Goal: Task Accomplishment & Management: Manage account settings

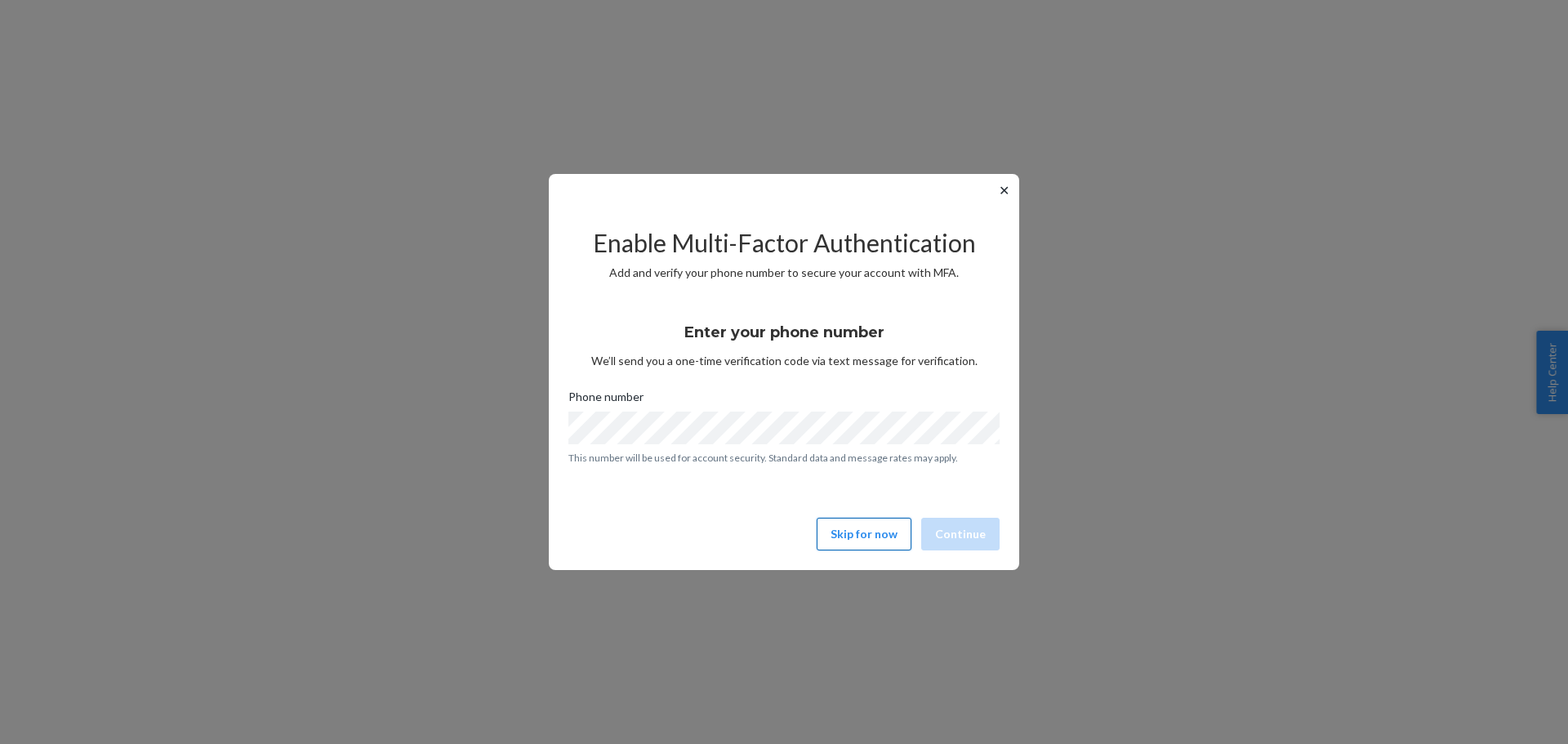
click at [857, 519] on button "Skip for now" at bounding box center [864, 534] width 95 height 33
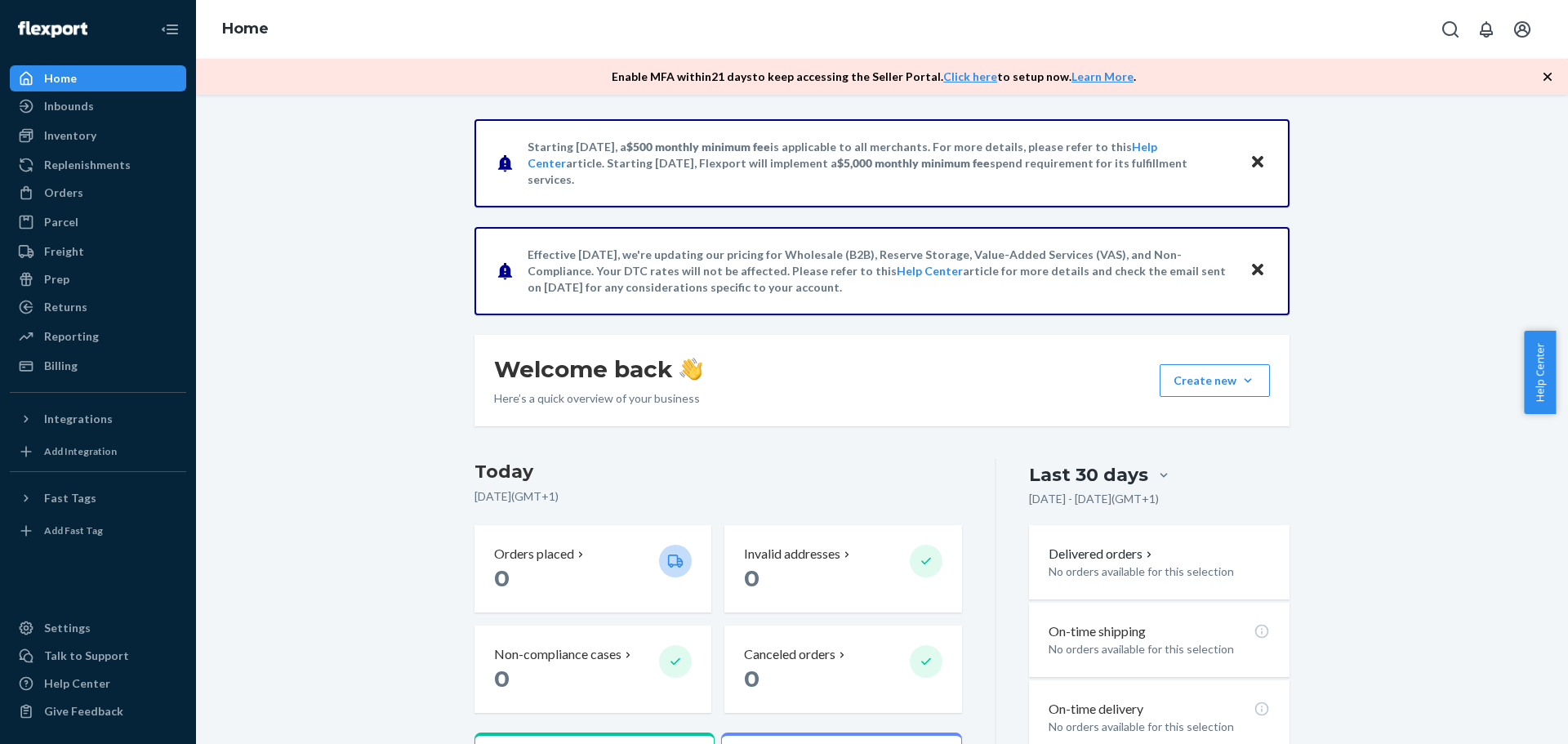
click at [1516, 33] on icon "Open account menu" at bounding box center [1522, 29] width 16 height 16
drag, startPoint x: 1419, startPoint y: 265, endPoint x: 1407, endPoint y: 266, distance: 12.0
click at [1419, 265] on div "Starting [DATE], a $500 monthly minimum fee is applicable to all merchants. For…" at bounding box center [882, 555] width 1348 height 873
click at [301, 224] on div "Starting [DATE], a $500 monthly minimum fee is applicable to all merchants. For…" at bounding box center [882, 555] width 1348 height 873
click at [112, 138] on div "Inventory" at bounding box center [98, 135] width 173 height 23
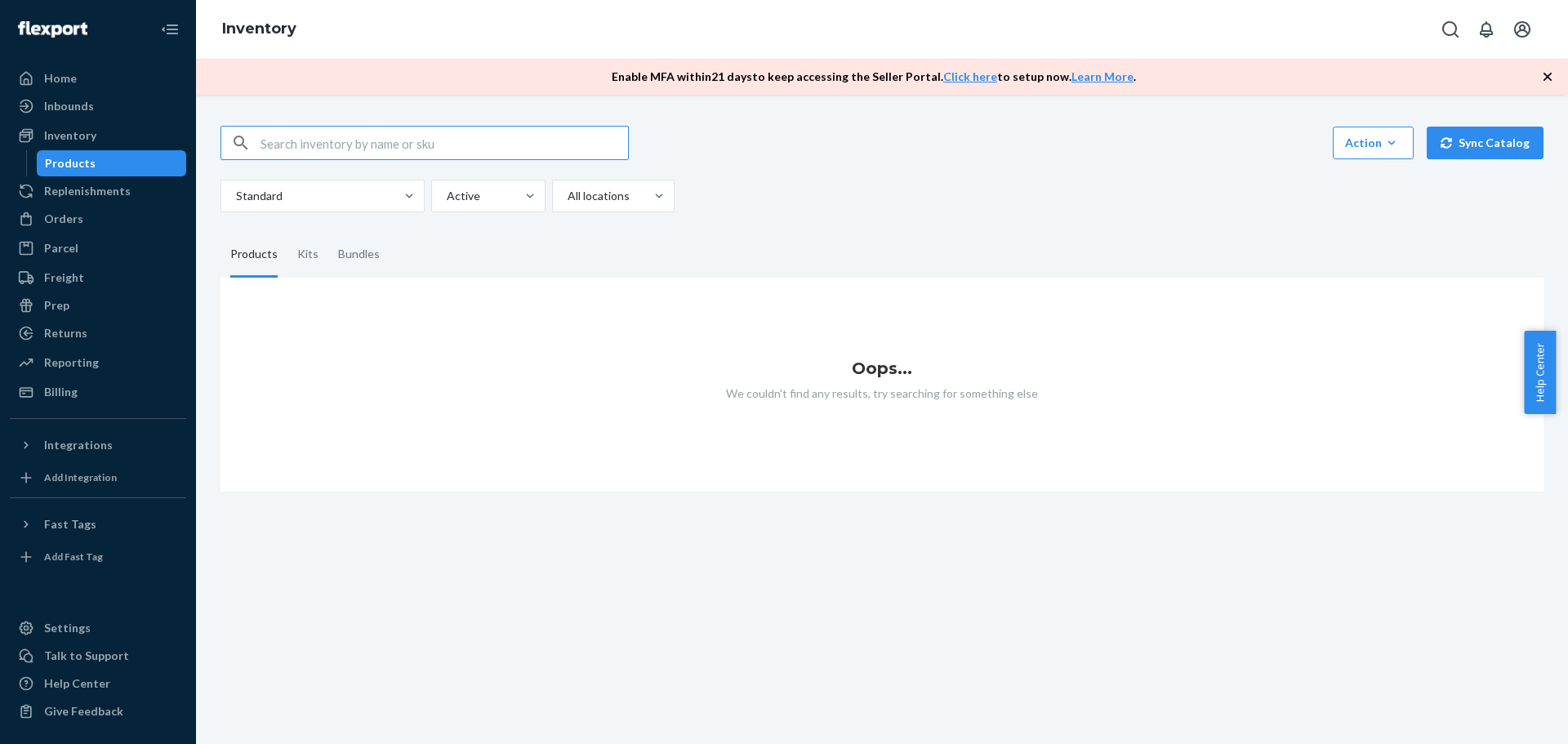
click at [770, 139] on div "Action Create product Create kit or bundle Bulk create products Bulk update pro…" at bounding box center [882, 143] width 1323 height 34
click at [1395, 139] on button "Action Create product Create kit or bundle Bulk create products Bulk update pro…" at bounding box center [1373, 143] width 81 height 33
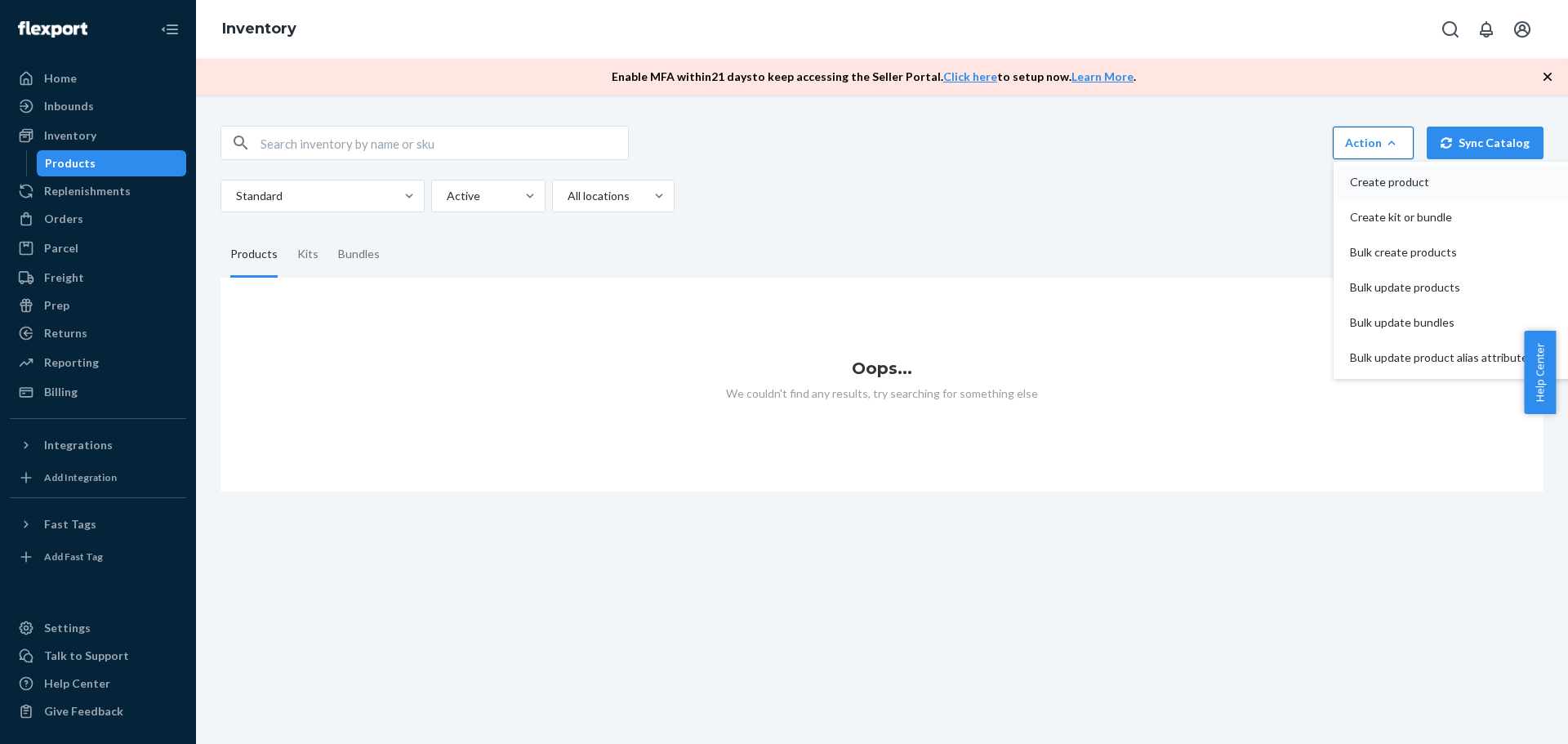
click at [1398, 182] on span "Create product" at bounding box center [1438, 182] width 178 height 11
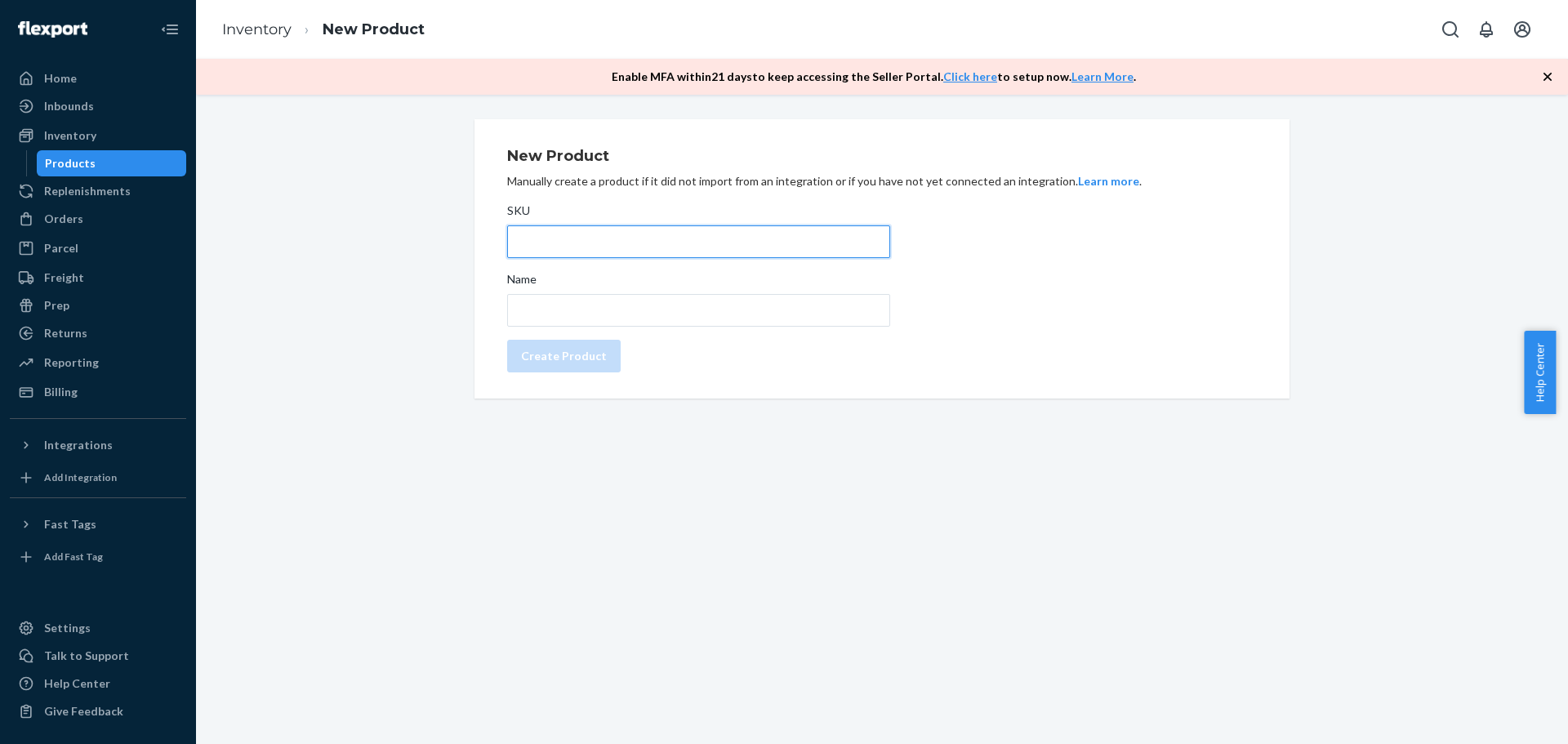
click at [614, 231] on input "SKU" at bounding box center [698, 242] width 383 height 33
type input "365"
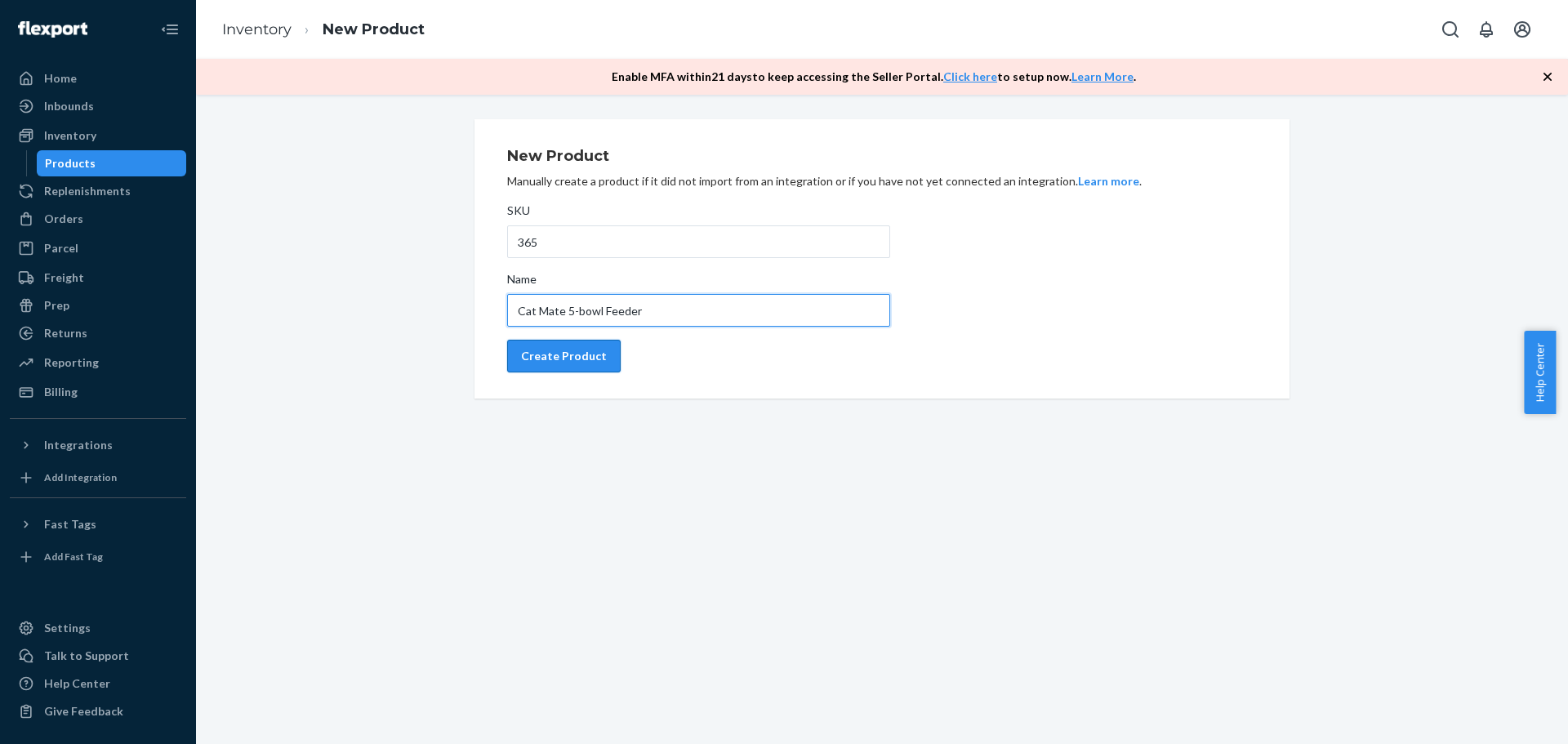
type input "Cat Mate 5-bowl Feeder"
click at [537, 361] on div "Create Product" at bounding box center [564, 356] width 86 height 16
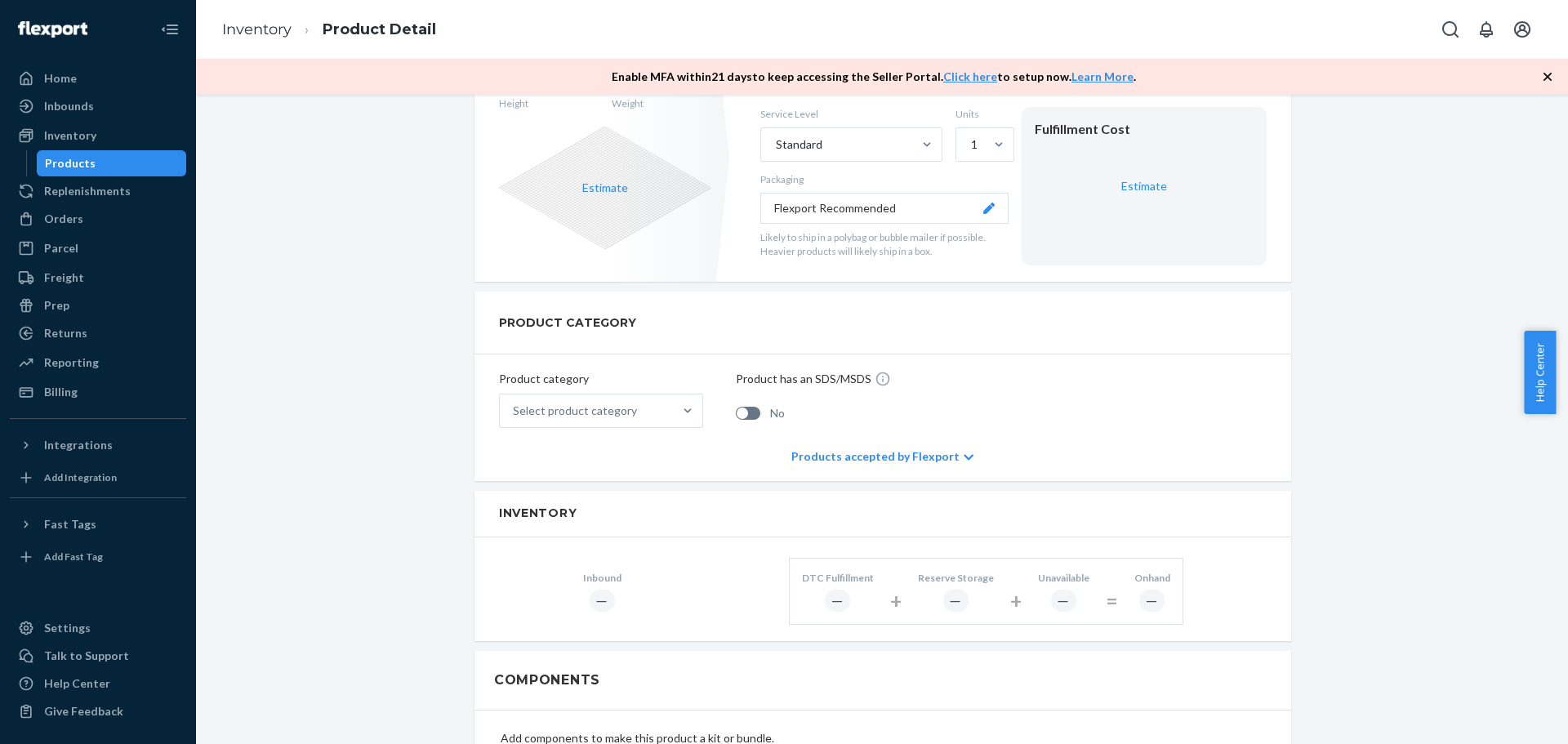
scroll to position [408, 0]
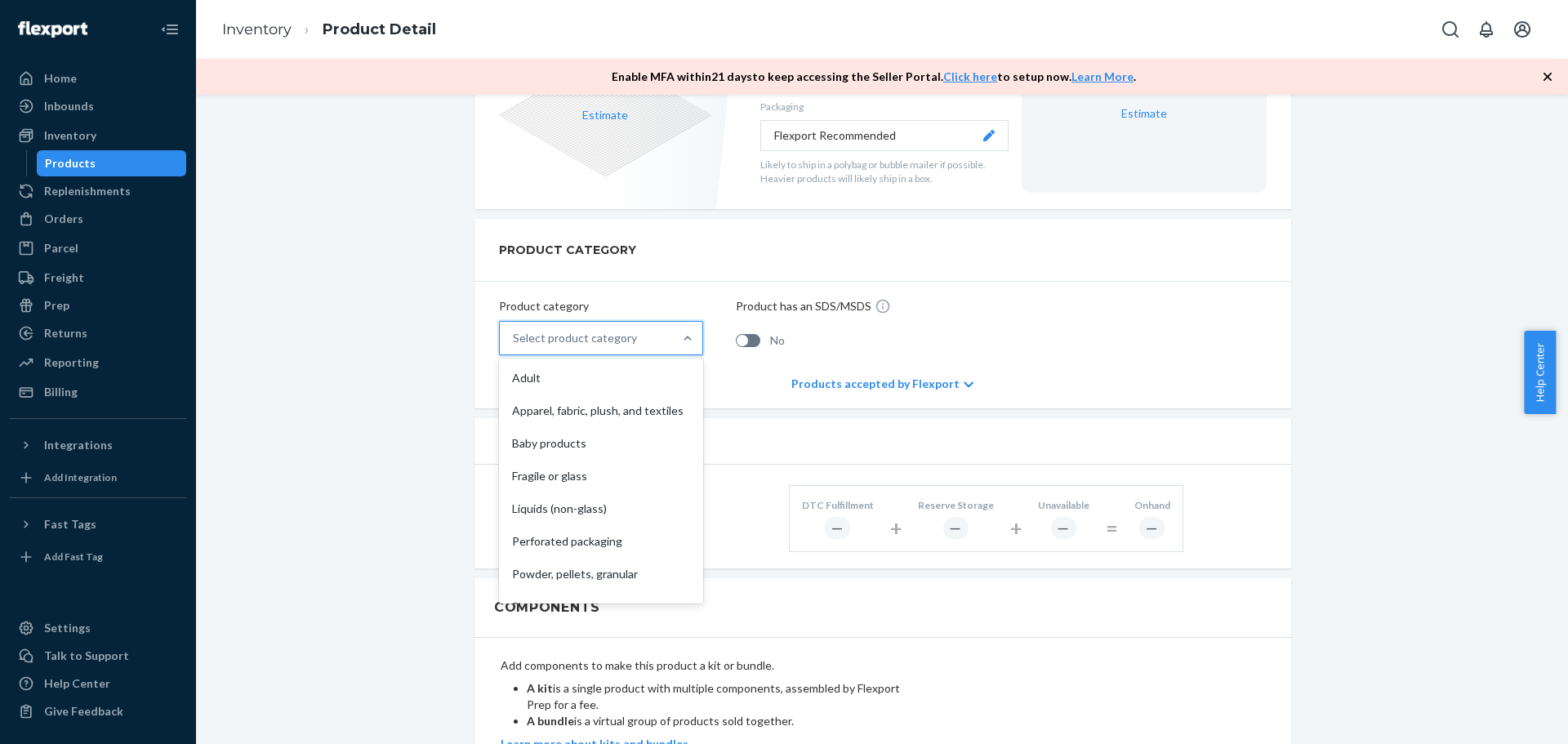
click at [571, 334] on div "Select product category" at bounding box center [575, 338] width 124 height 16
click at [515, 334] on input "option Adult focused, 1 of 10. 10 results available. Use Up and Down to choose …" at bounding box center [514, 338] width 2 height 16
type input "pets"
click at [1048, 302] on div "Product category 0 results available for search term pets. Use Up and Down to c…" at bounding box center [883, 320] width 816 height 78
click at [580, 338] on div "Select product category" at bounding box center [575, 338] width 124 height 16
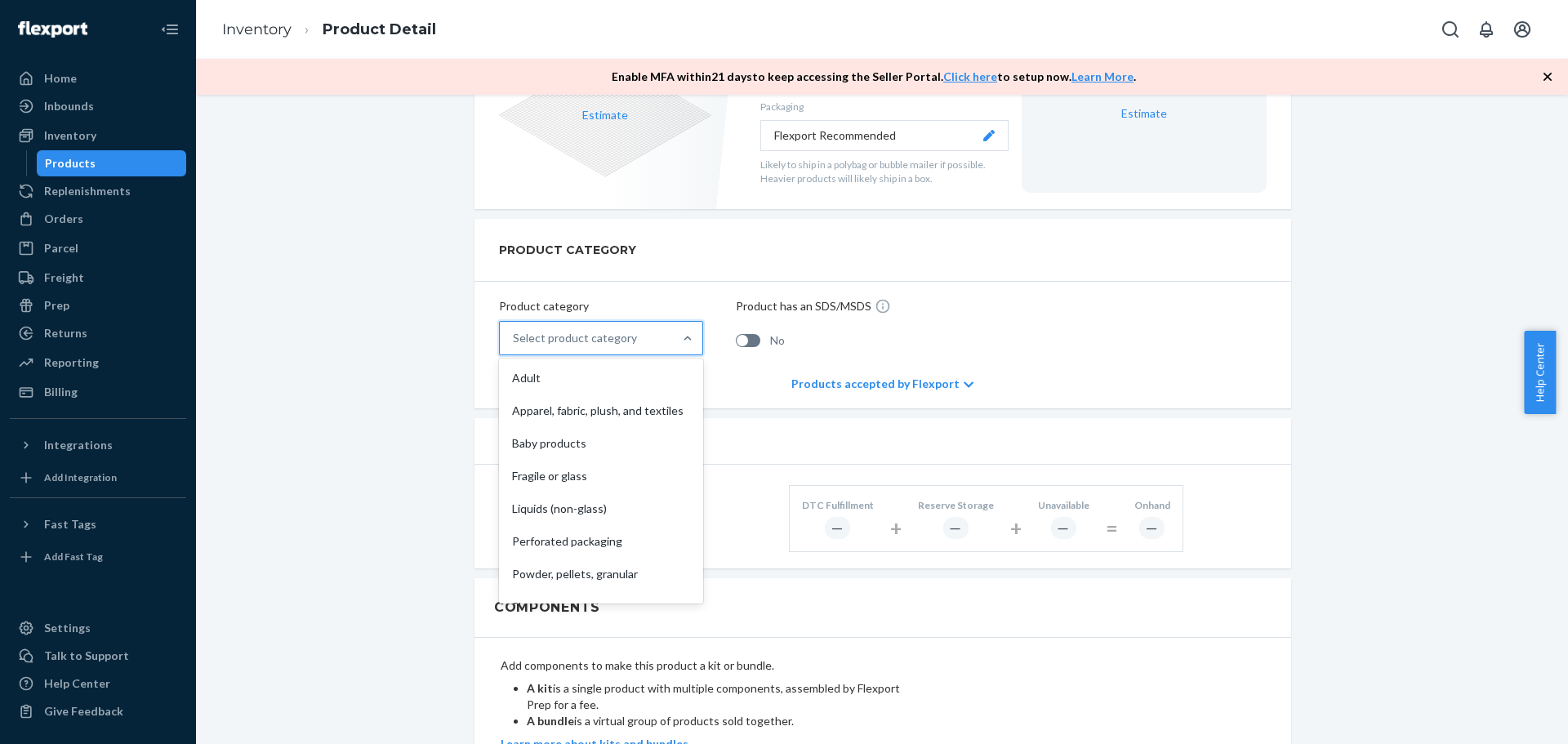
click at [515, 338] on input "option Adult focused, 1 of 10. 10 results available. Use Up and Down to choose …" at bounding box center [514, 338] width 2 height 16
type input "h"
type input "e"
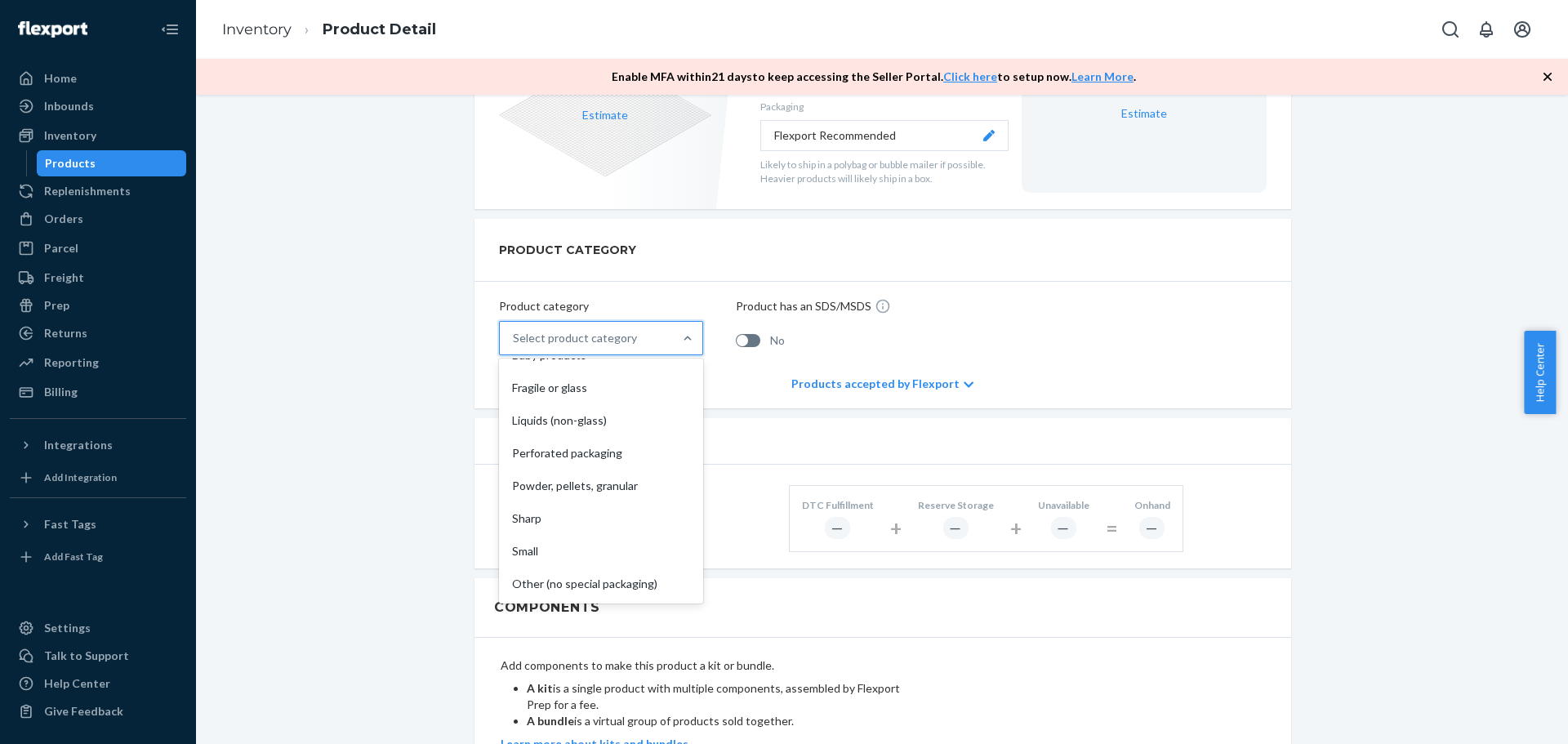
scroll to position [105, 0]
click at [600, 581] on div "Other (no special packaging)" at bounding box center [601, 584] width 198 height 33
click at [515, 346] on input "option Other (no special packaging) focused, 10 of 10. 10 results available. Us…" at bounding box center [514, 338] width 2 height 16
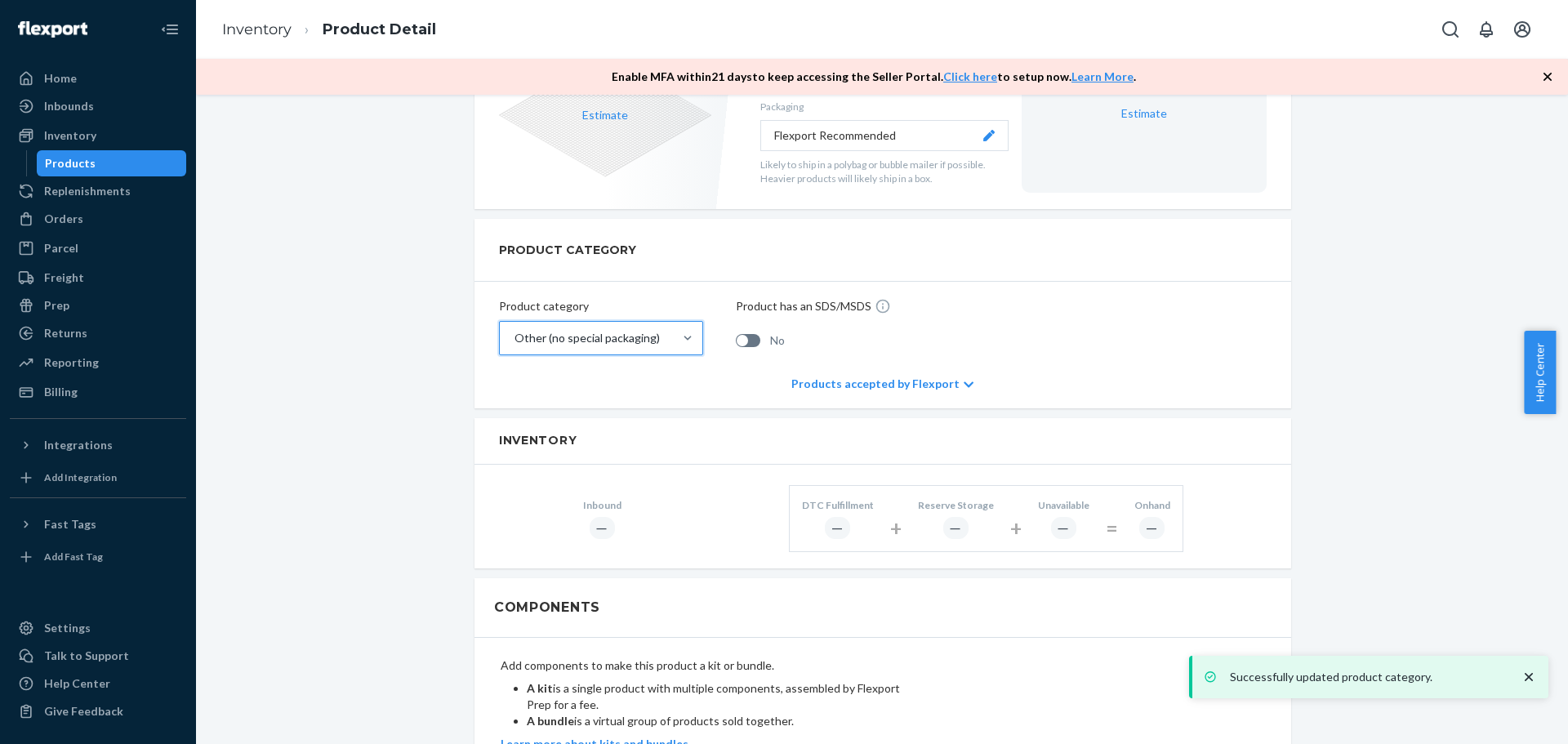
click at [552, 400] on div "PRODUCT CATEGORY Product category option Other (no special packaging), selected…" at bounding box center [883, 313] width 816 height 189
click at [1158, 359] on div "Product category Other (no special packaging) Product has an SDS/MSDS No" at bounding box center [883, 320] width 816 height 78
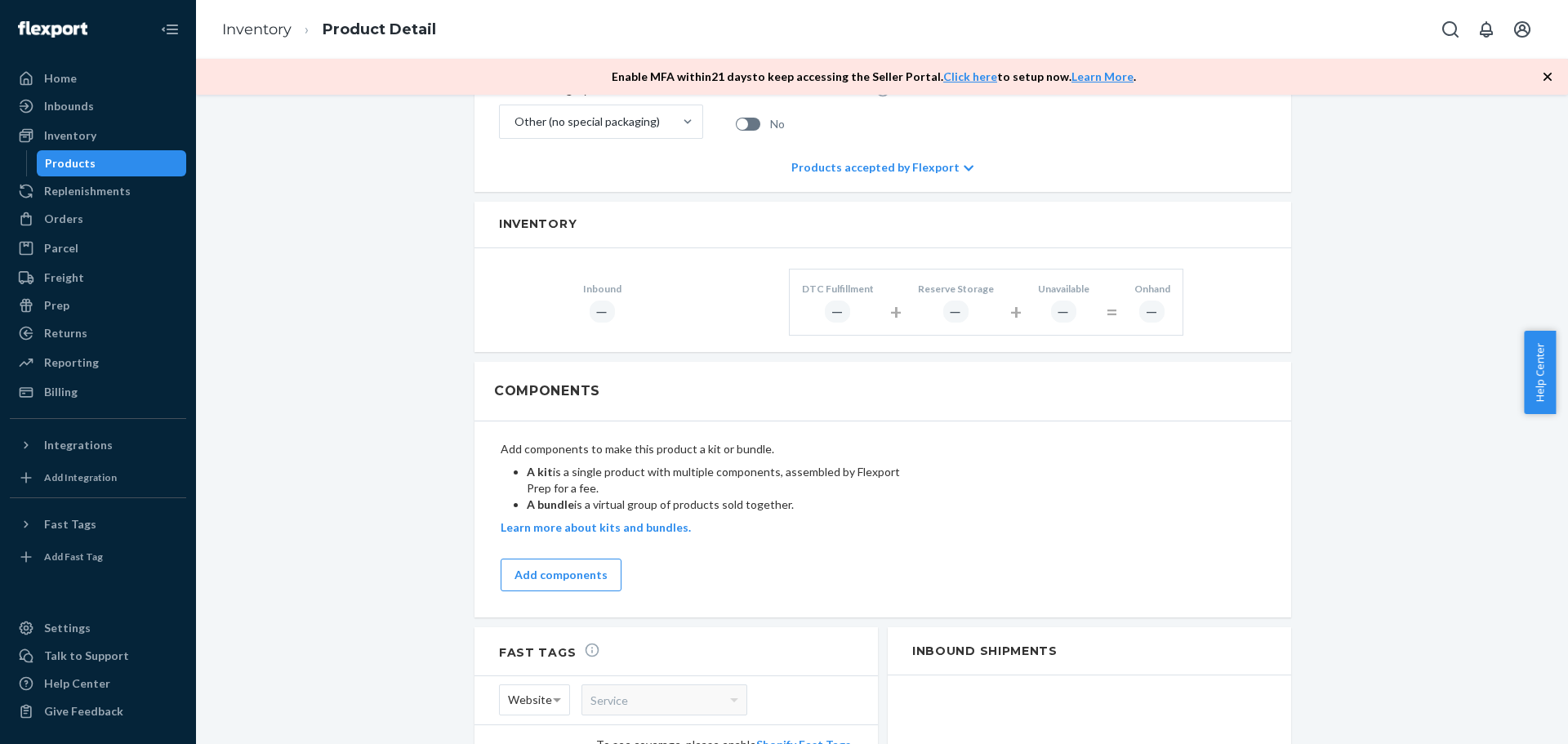
scroll to position [653, 0]
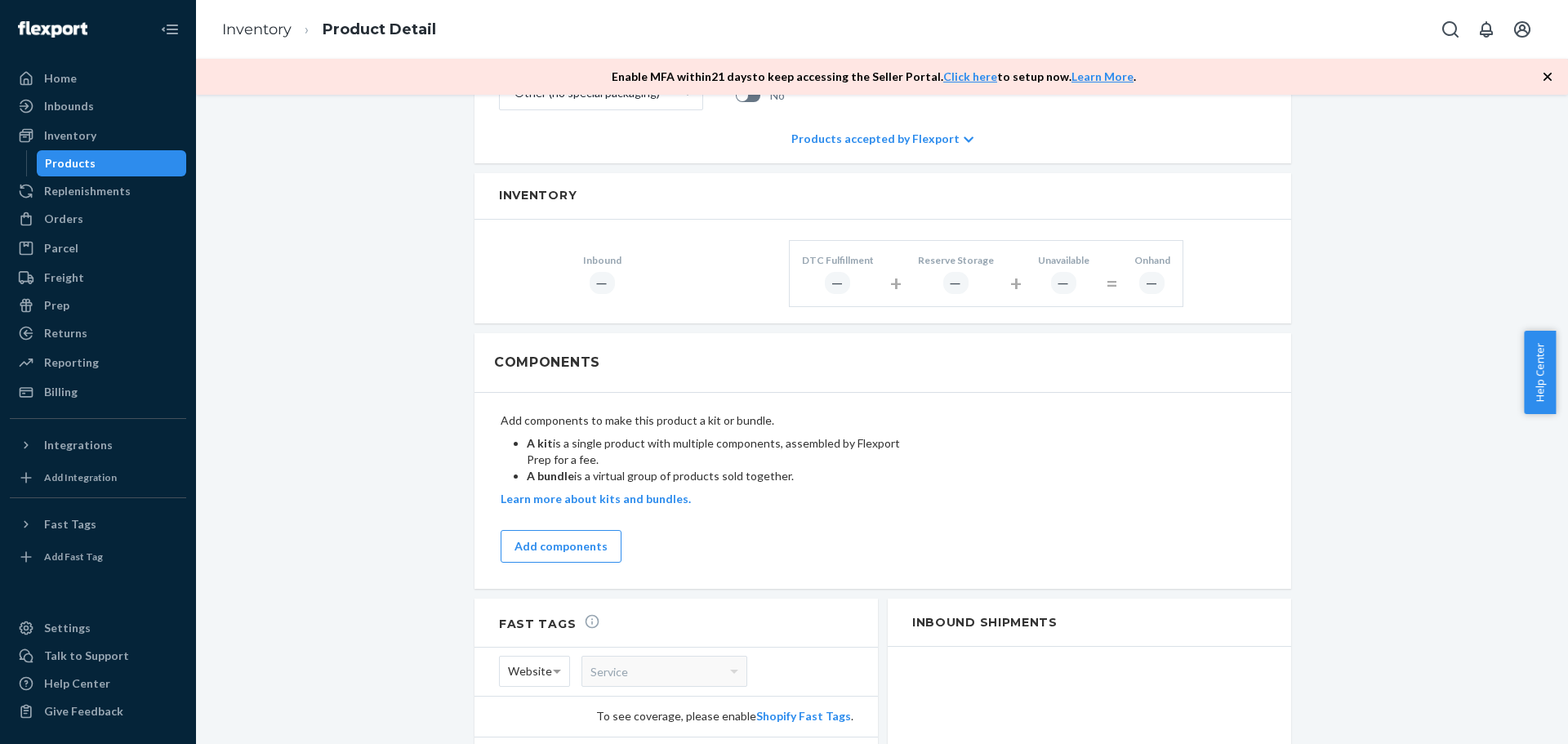
click at [760, 526] on div "Add components to make this product a kit or bundle. A kit is a single product …" at bounding box center [705, 487] width 408 height 170
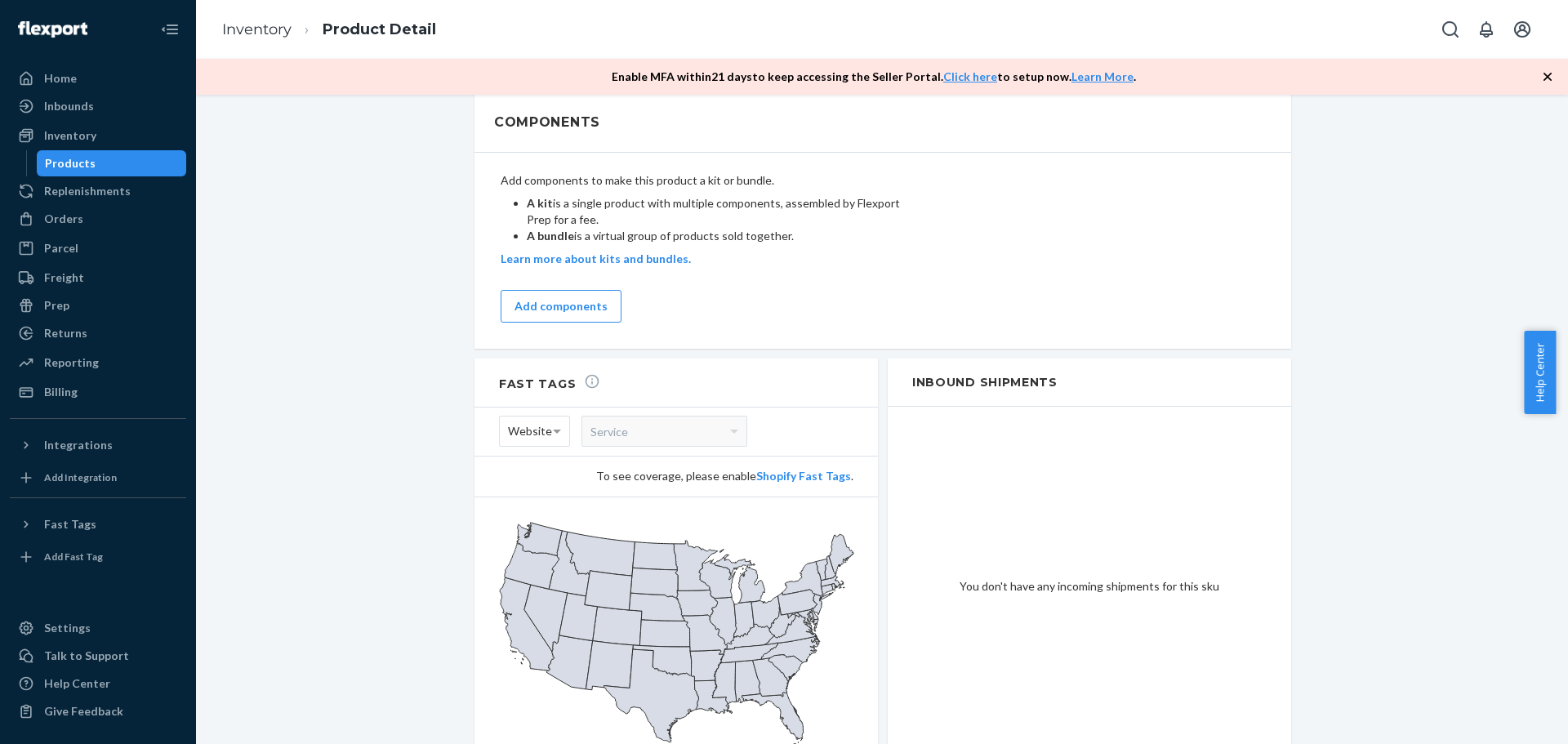
scroll to position [898, 0]
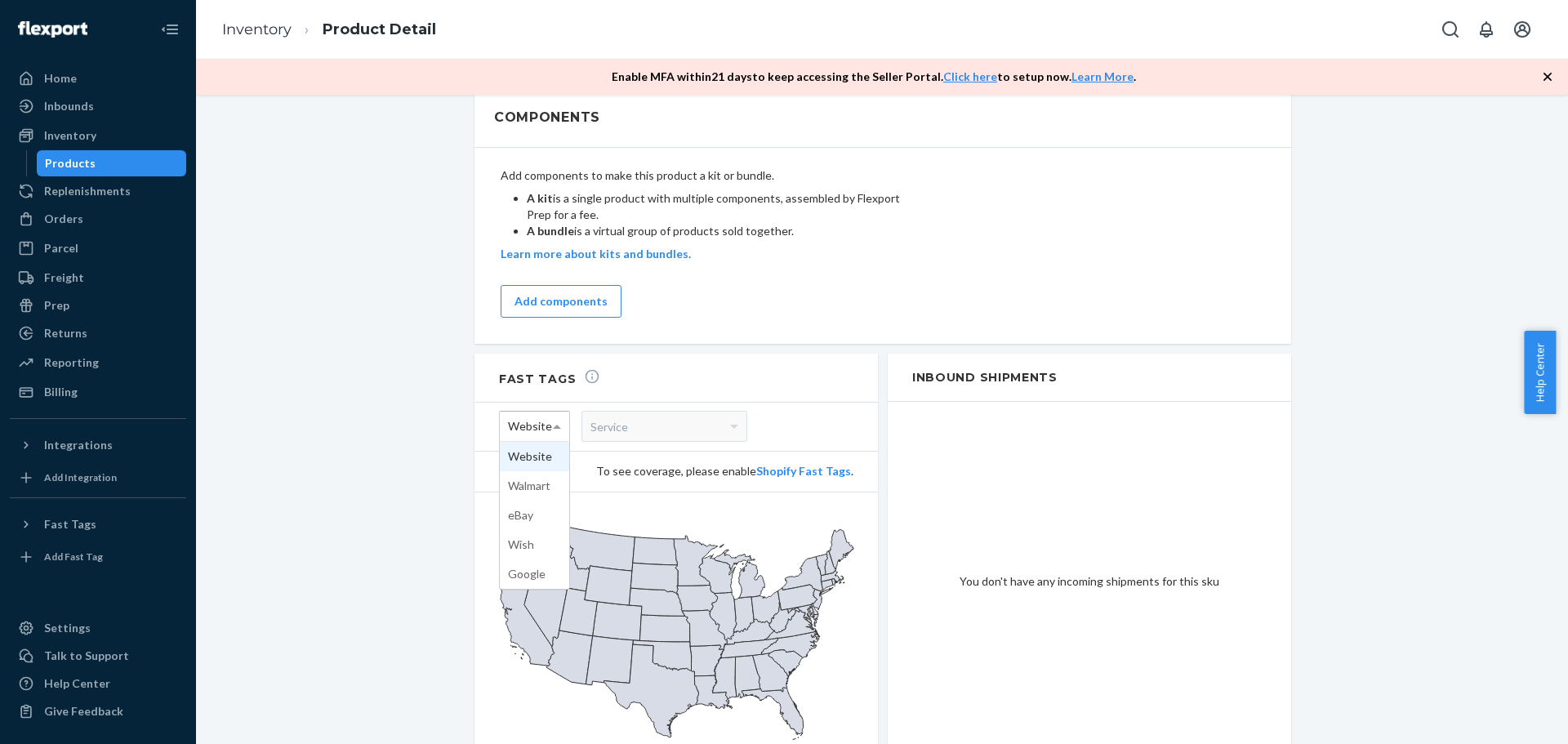
click at [553, 426] on span at bounding box center [557, 426] width 8 height 4
click at [553, 426] on span at bounding box center [557, 427] width 8 height 6
click at [1011, 429] on div "You don't have any incoming shipments for this sku" at bounding box center [1089, 581] width 403 height 360
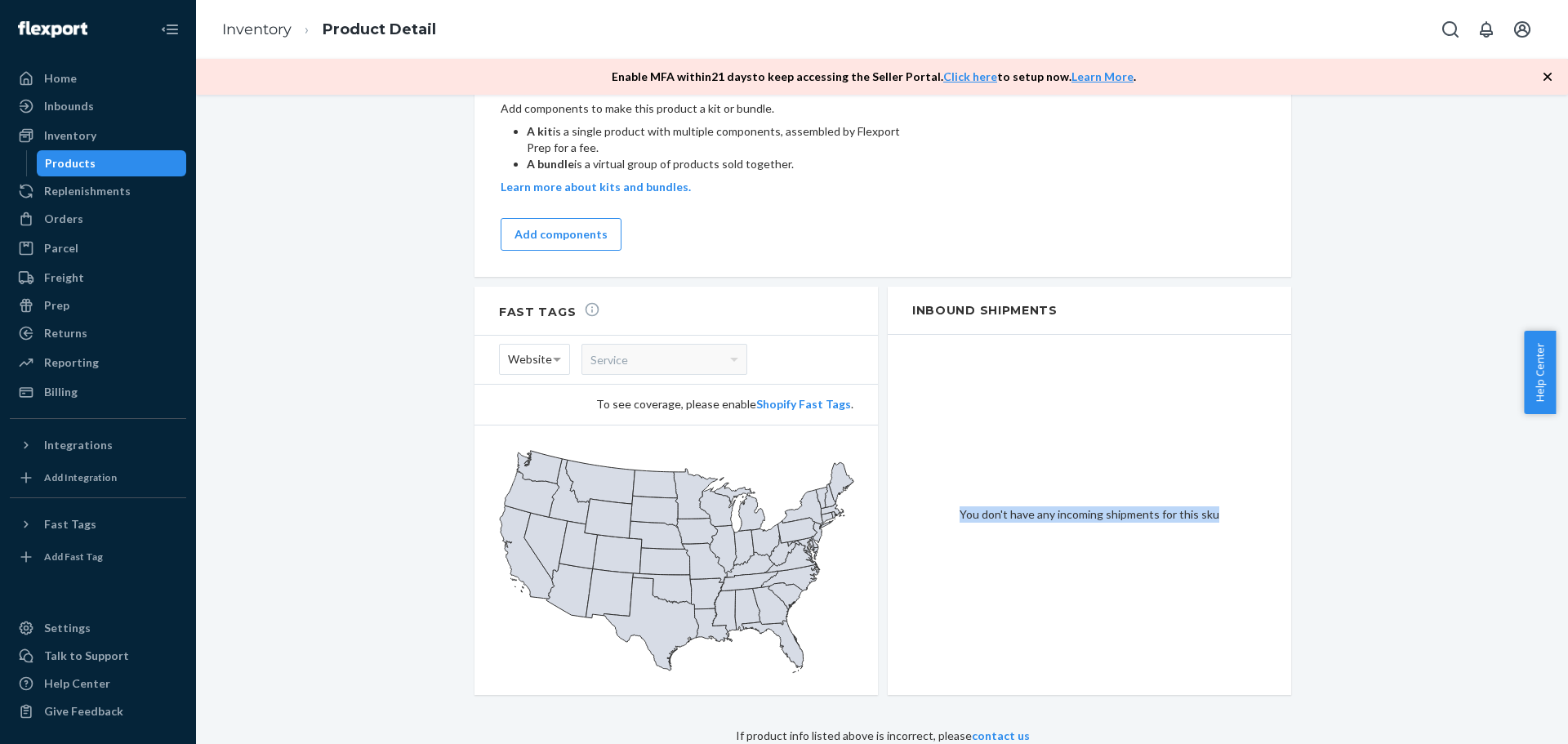
drag, startPoint x: 957, startPoint y: 515, endPoint x: 1235, endPoint y: 515, distance: 278.0
click at [1235, 515] on div "You don't have any incoming shipments for this sku" at bounding box center [1089, 515] width 403 height 360
click at [1002, 575] on div "You don't have any incoming shipments for this sku" at bounding box center [1089, 515] width 403 height 360
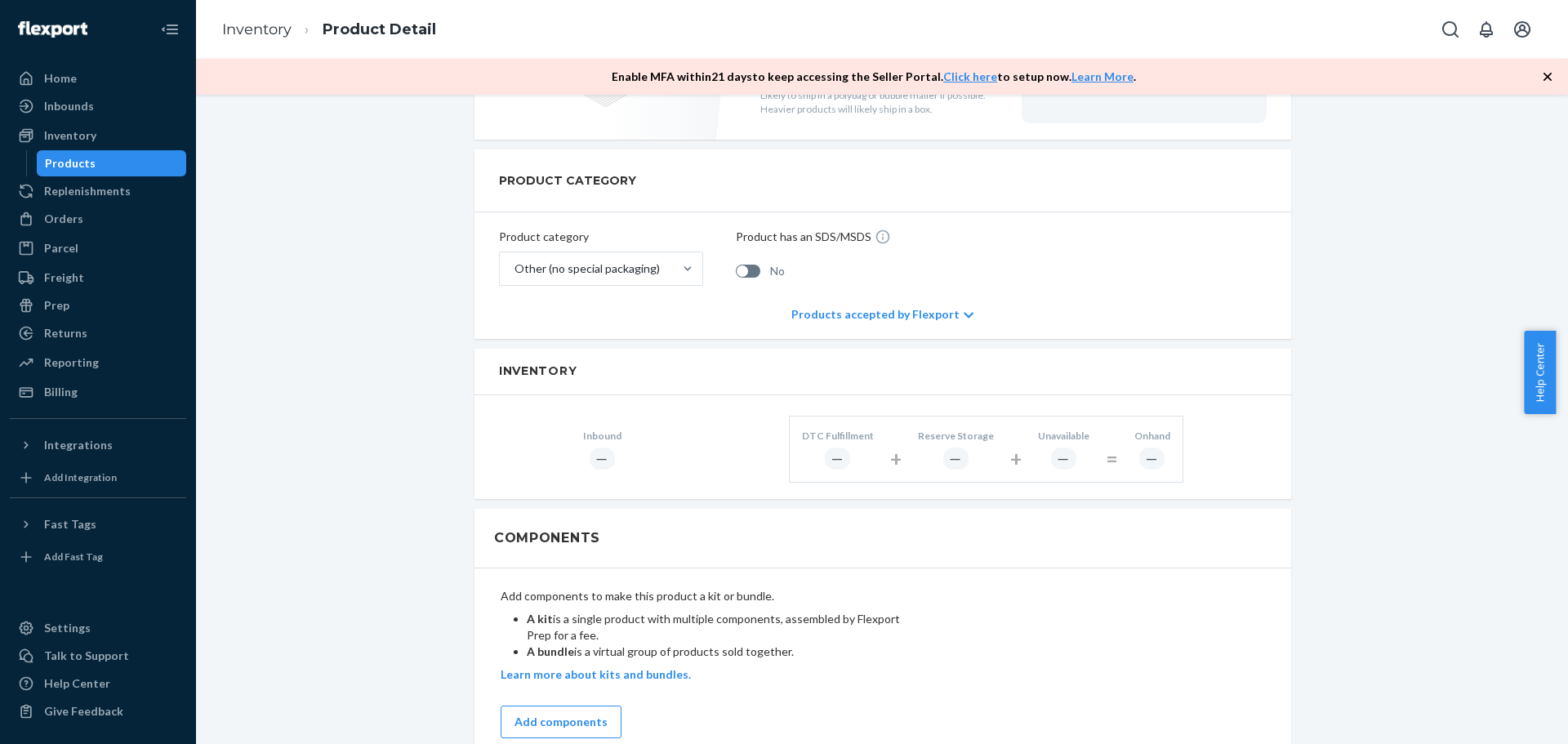
scroll to position [475, 0]
click at [834, 460] on div "―" at bounding box center [837, 460] width 25 height 22
click at [893, 460] on div "+" at bounding box center [896, 461] width 11 height 29
click at [591, 461] on div "―" at bounding box center [602, 460] width 25 height 22
click at [594, 461] on div "―" at bounding box center [602, 460] width 25 height 22
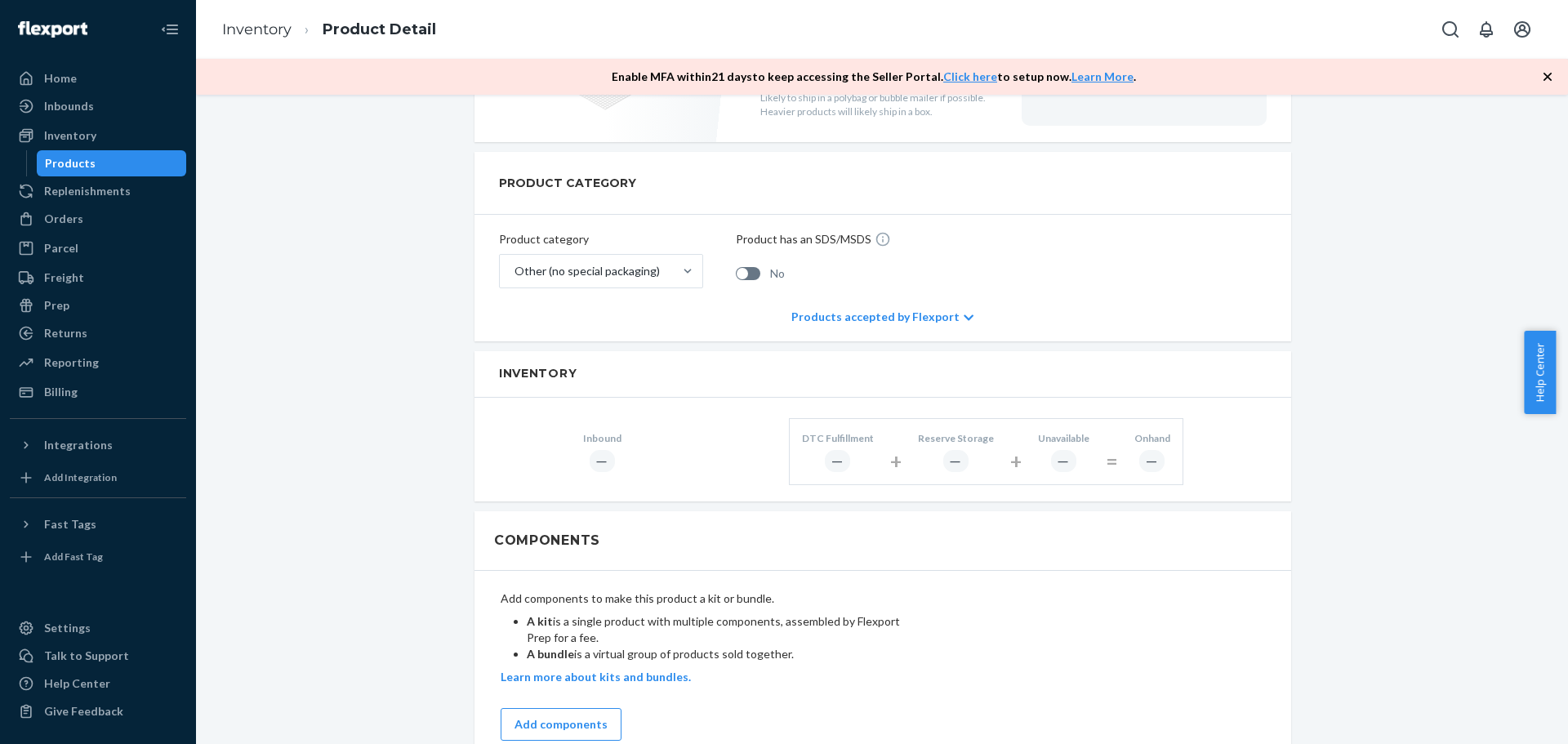
click at [685, 444] on div "Inbound ― DTC Fulfillment ― + Reserve Storage ― + Unavailable ― = Onhand ―" at bounding box center [883, 449] width 816 height 104
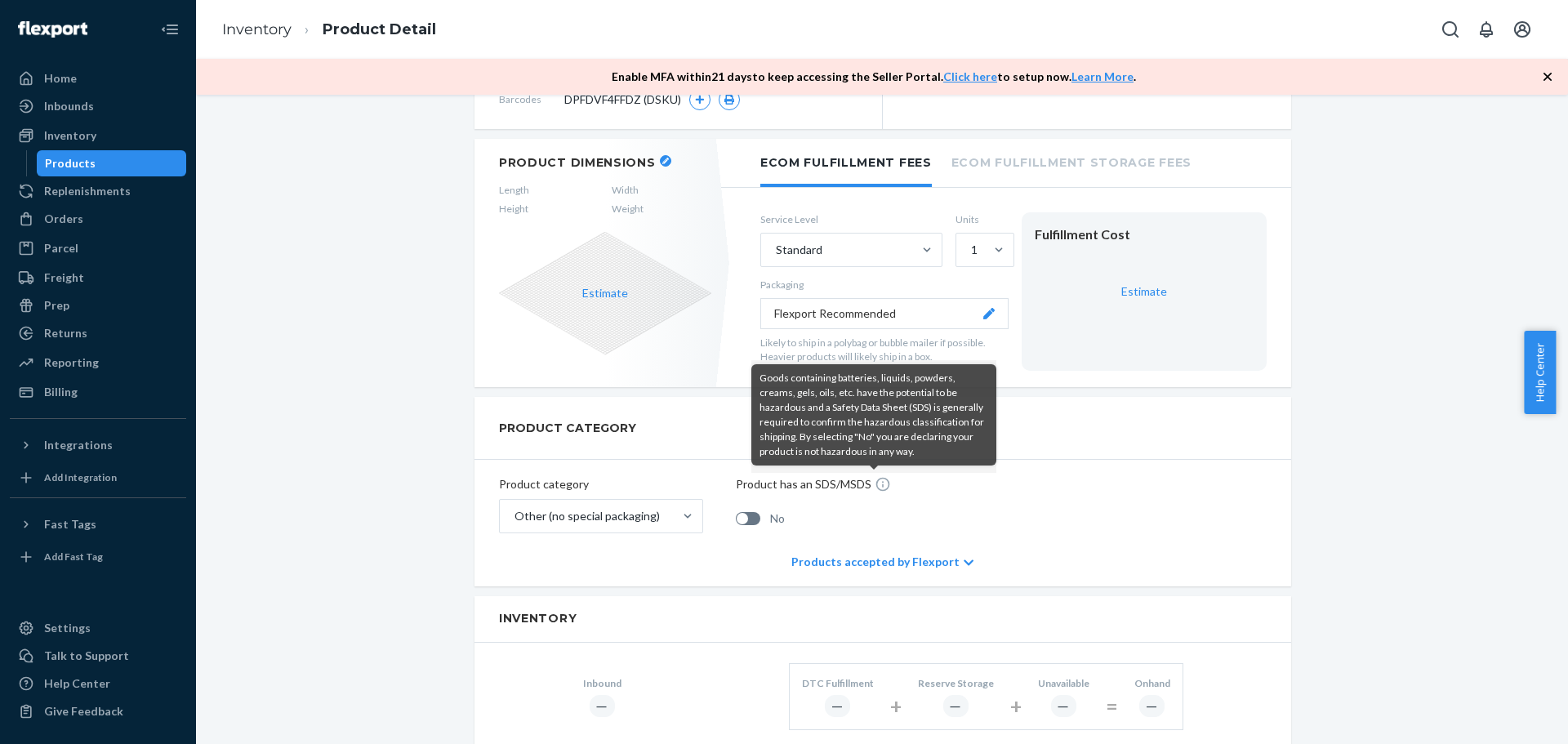
scroll to position [0, 0]
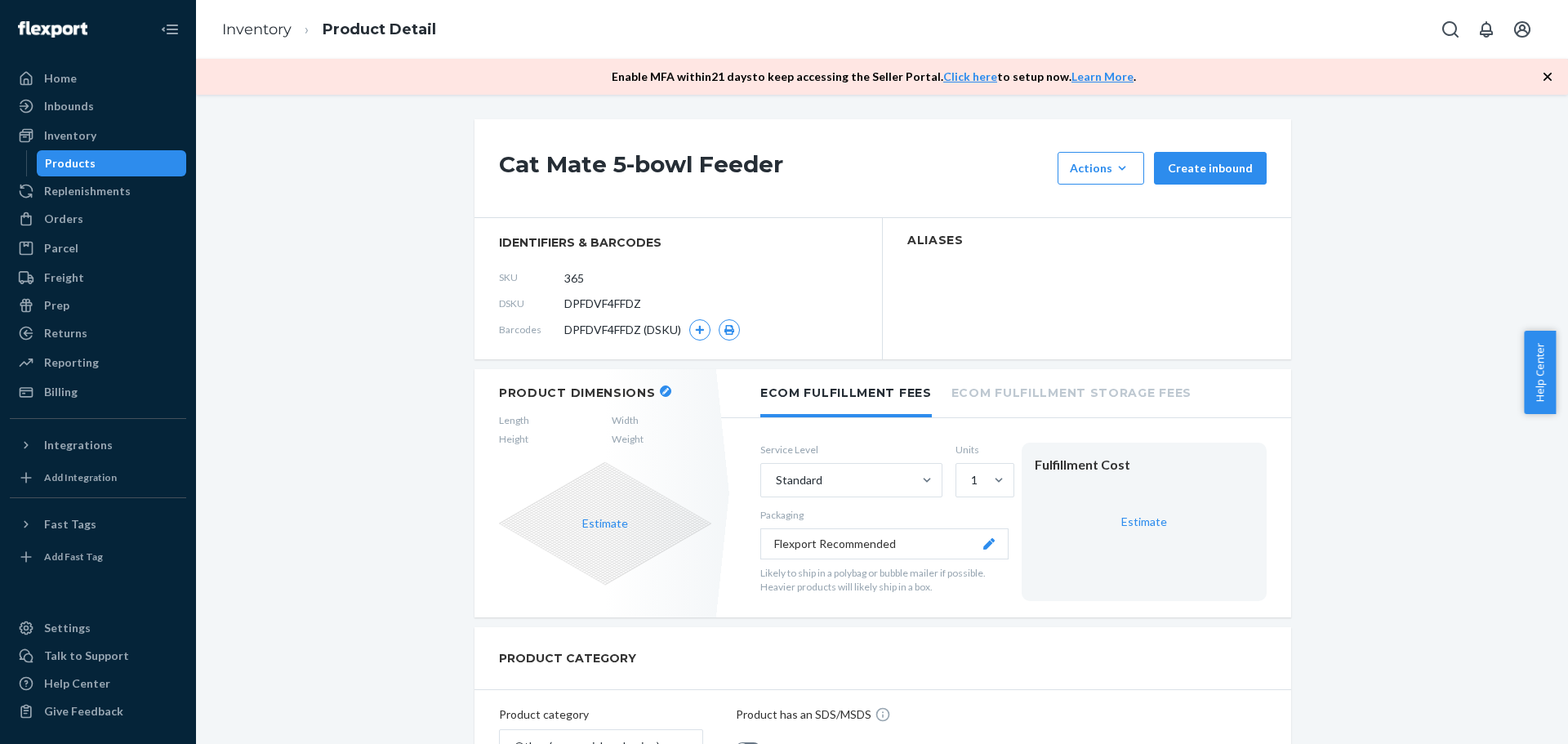
click at [1064, 399] on li "Ecom Fulfillment Storage Fees" at bounding box center [1071, 391] width 240 height 45
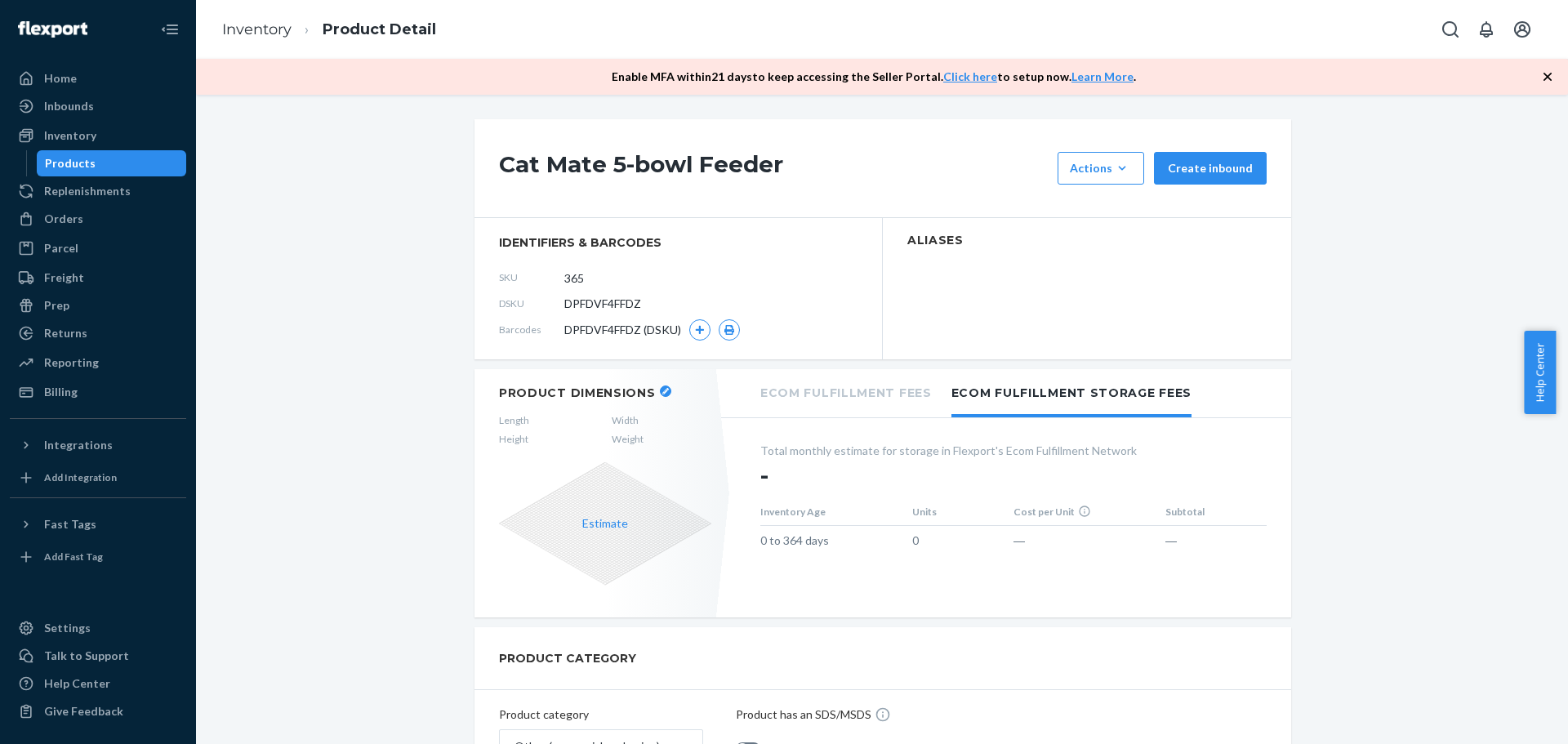
click at [836, 393] on li "Ecom Fulfillment Fees" at bounding box center [846, 391] width 171 height 45
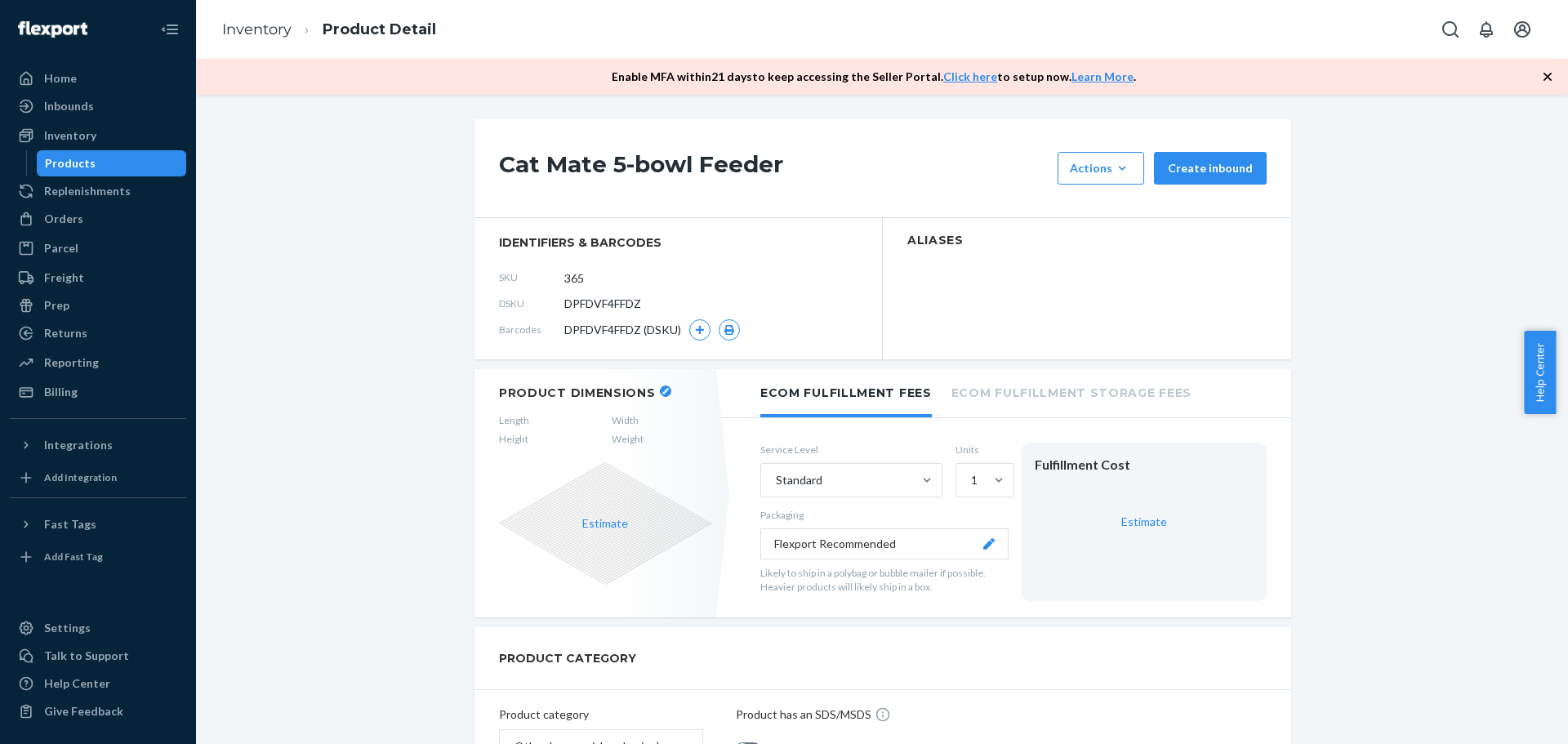
click at [502, 423] on span "Length" at bounding box center [514, 420] width 30 height 14
click at [984, 541] on icon at bounding box center [989, 544] width 11 height 11
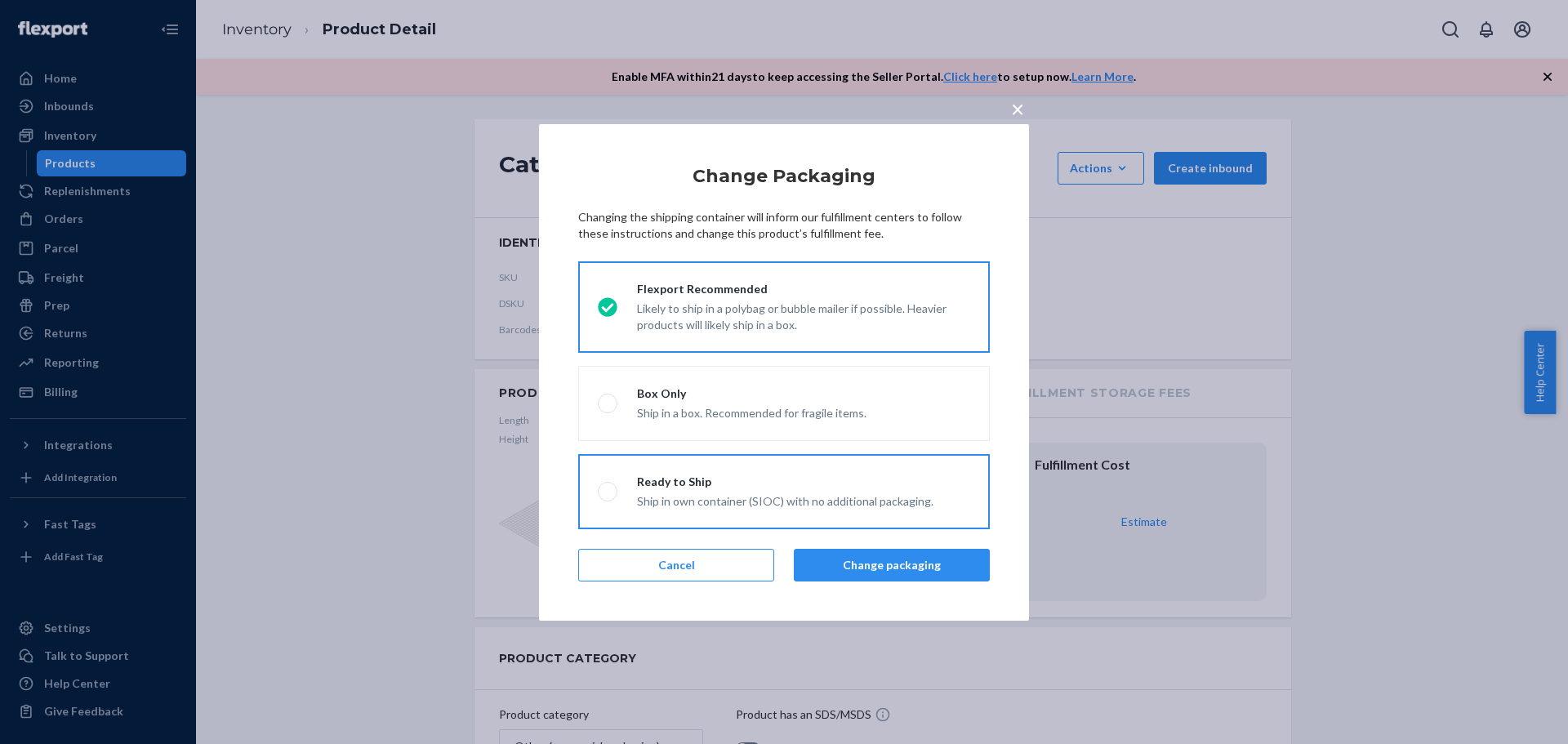
click at [697, 495] on div "Ship in own container (SIOC) with no additional packaging." at bounding box center [785, 500] width 297 height 20
click at [608, 495] on input "Ready to Ship Ship in own container (SIOC) with no additional packaging." at bounding box center [602, 491] width 11 height 11
radio input "true"
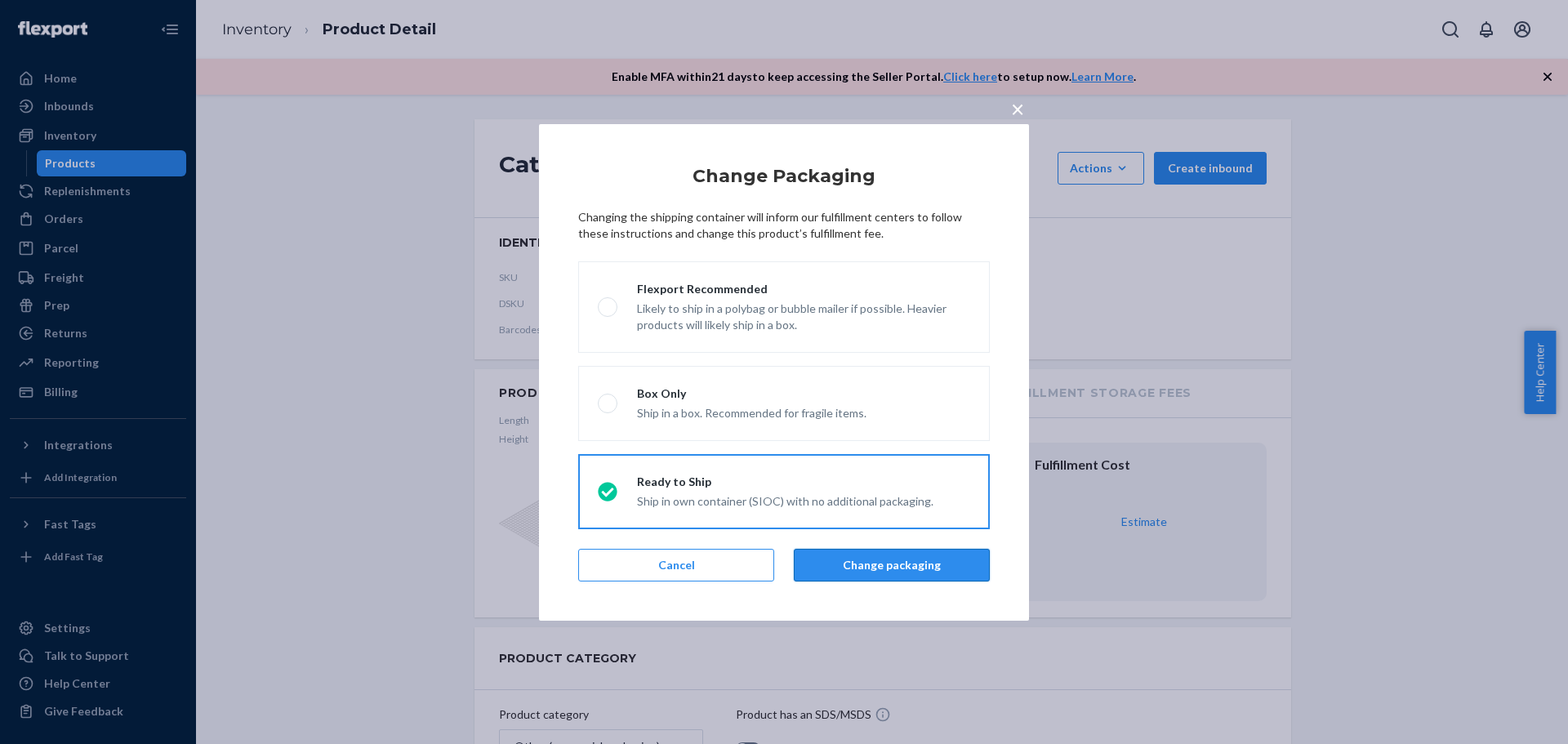
click at [835, 562] on button "Change packaging" at bounding box center [892, 565] width 196 height 33
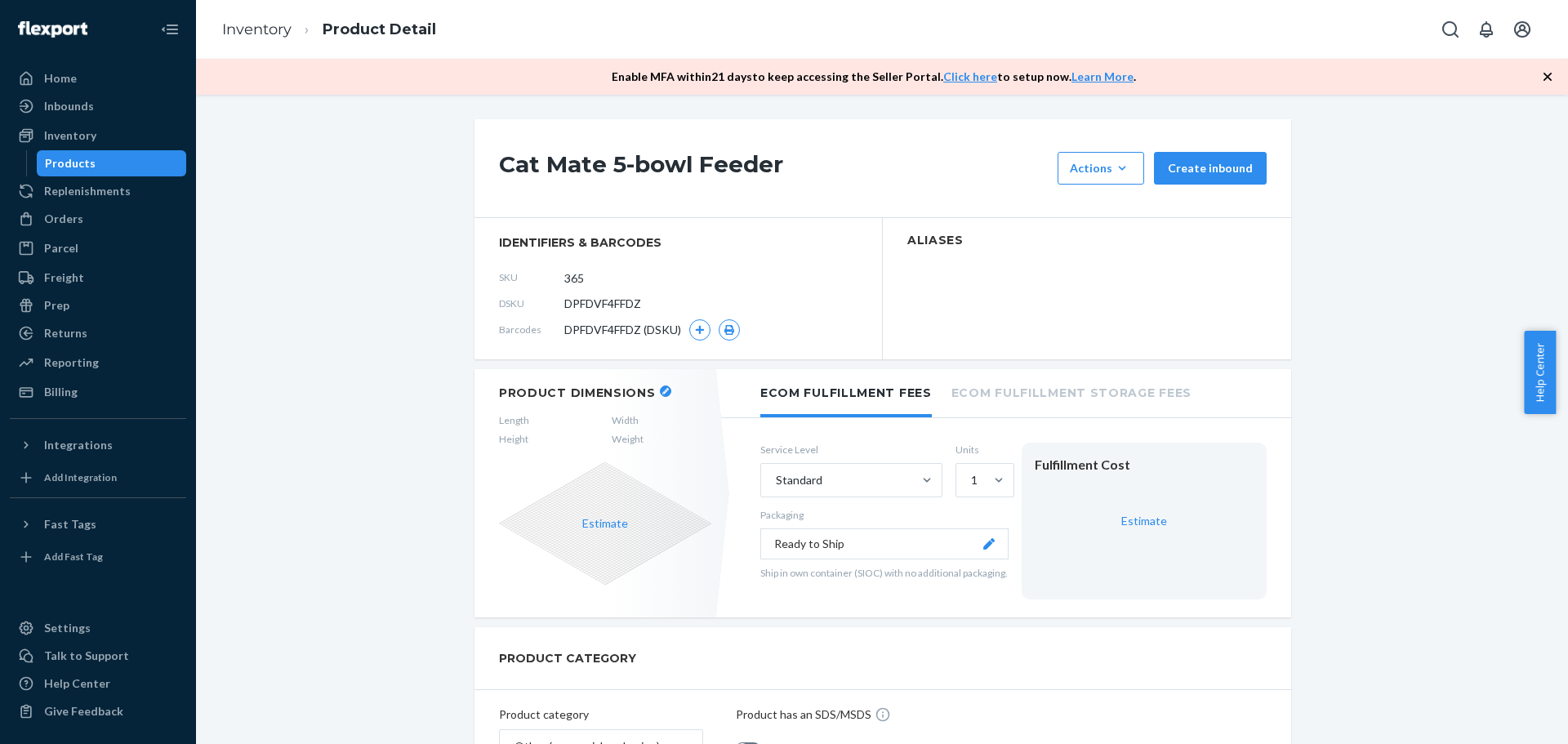
click at [662, 389] on icon "button" at bounding box center [666, 391] width 7 height 7
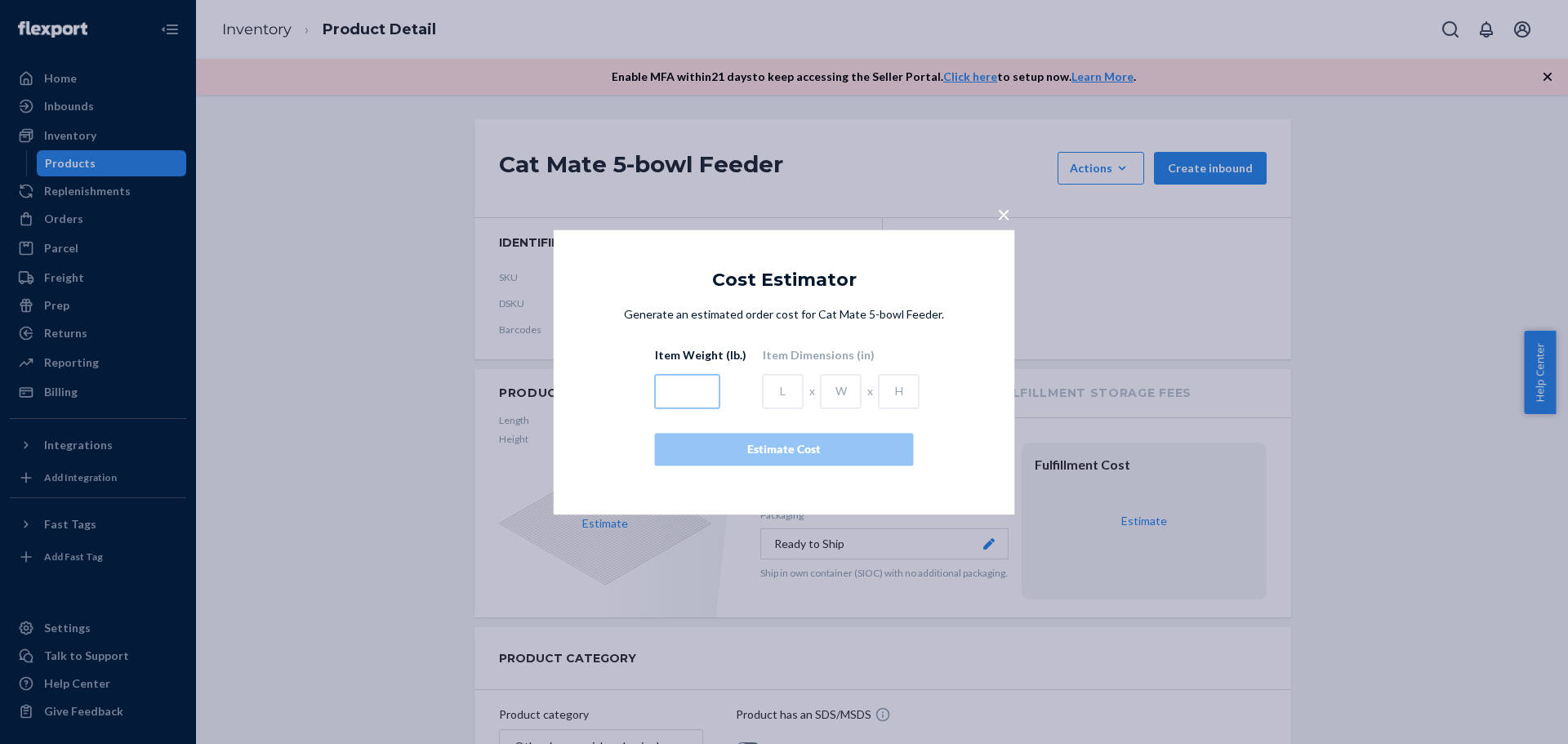
click at [689, 388] on input "text" at bounding box center [688, 391] width 66 height 34
click at [973, 333] on div "Generate an estimated order cost for Cat Mate 5-bowl Feeder. Item Weight (lb.) …" at bounding box center [784, 402] width 451 height 192
drag, startPoint x: 764, startPoint y: 388, endPoint x: 781, endPoint y: 388, distance: 17.0
click at [781, 388] on input "text" at bounding box center [784, 391] width 41 height 34
paste input "11.57"
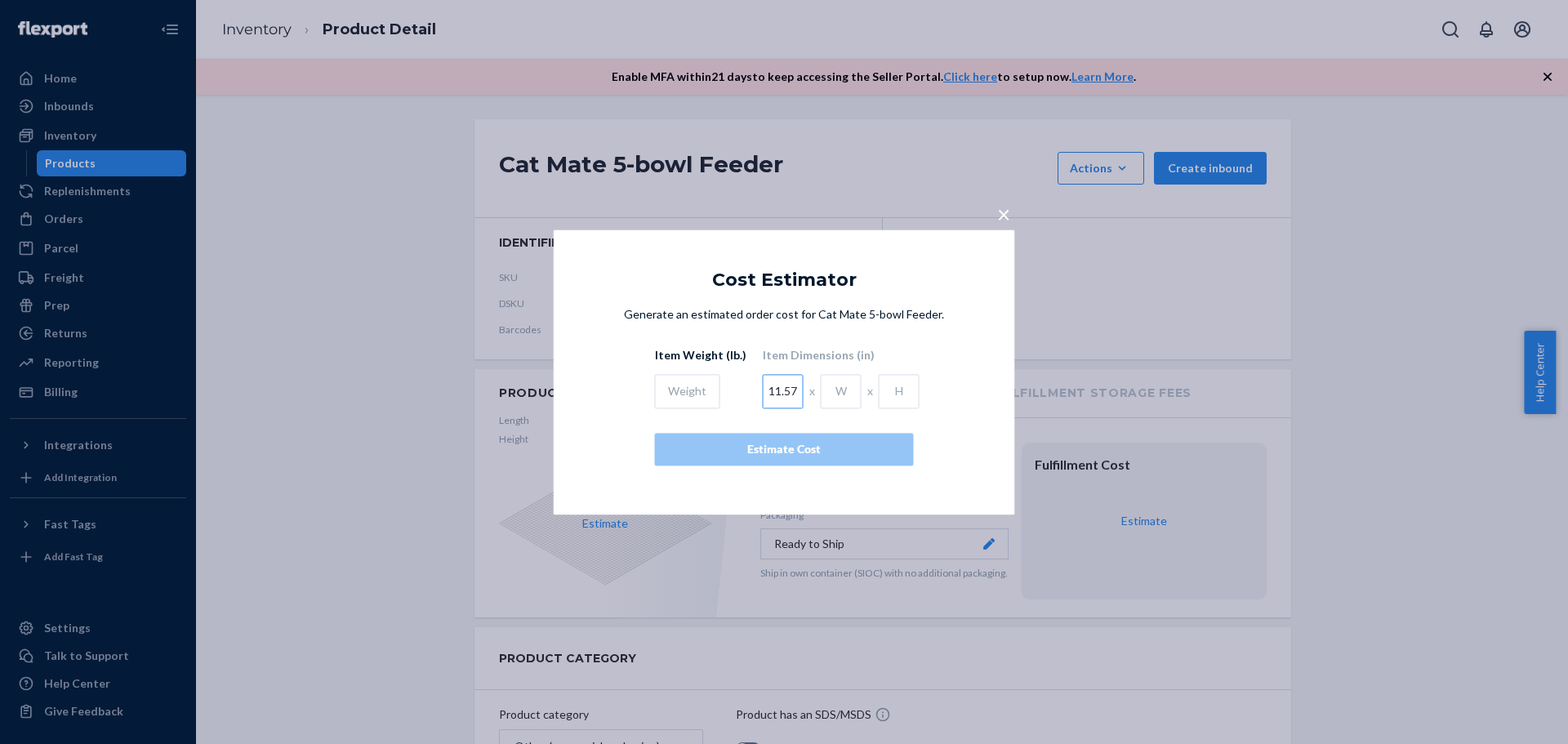
type input "11.57"
click at [831, 388] on input "text" at bounding box center [841, 391] width 41 height 34
paste input "11.9685"
type input "11.9685"
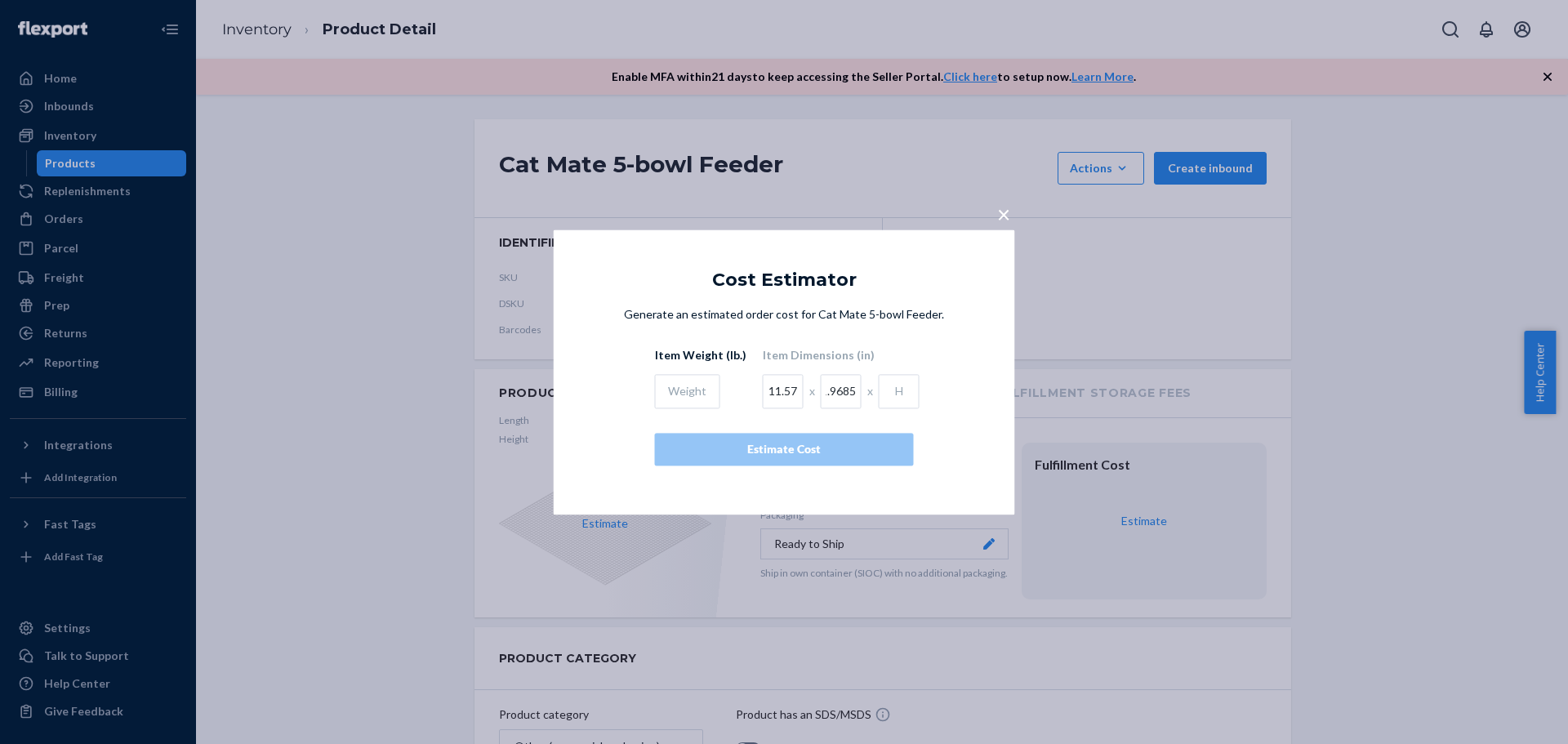
scroll to position [0, 0]
click at [912, 392] on input "text" at bounding box center [899, 391] width 41 height 34
paste input "3.77953"
type input "3.77953"
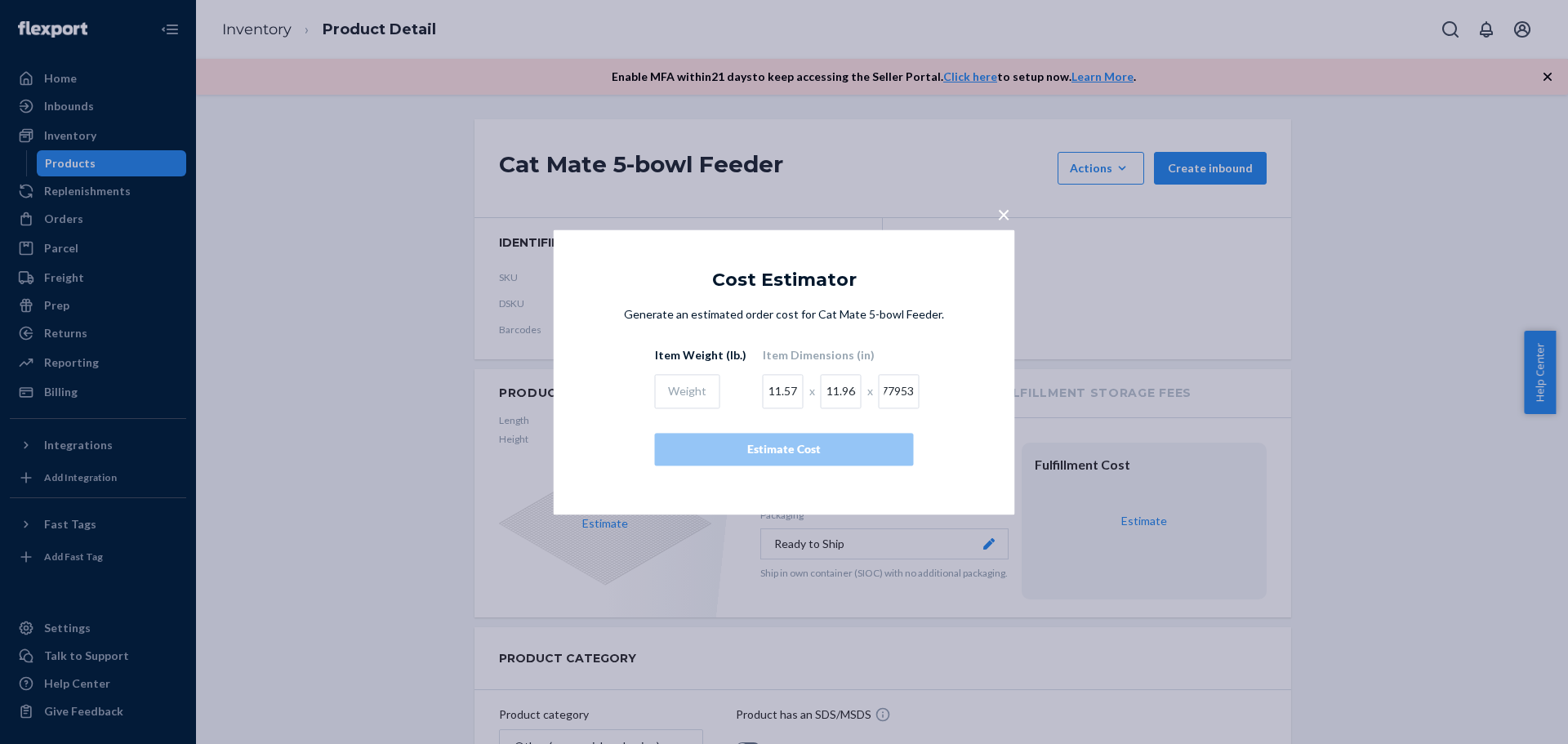
scroll to position [0, 0]
click at [841, 391] on input "11.9685" at bounding box center [841, 391] width 41 height 34
click at [954, 399] on div "Generate an estimated order cost for Cat Mate 5-bowl Feeder. Item Weight (lb.) …" at bounding box center [784, 402] width 451 height 192
click at [670, 392] on input "text" at bounding box center [688, 391] width 66 height 34
paste input "3.08647"
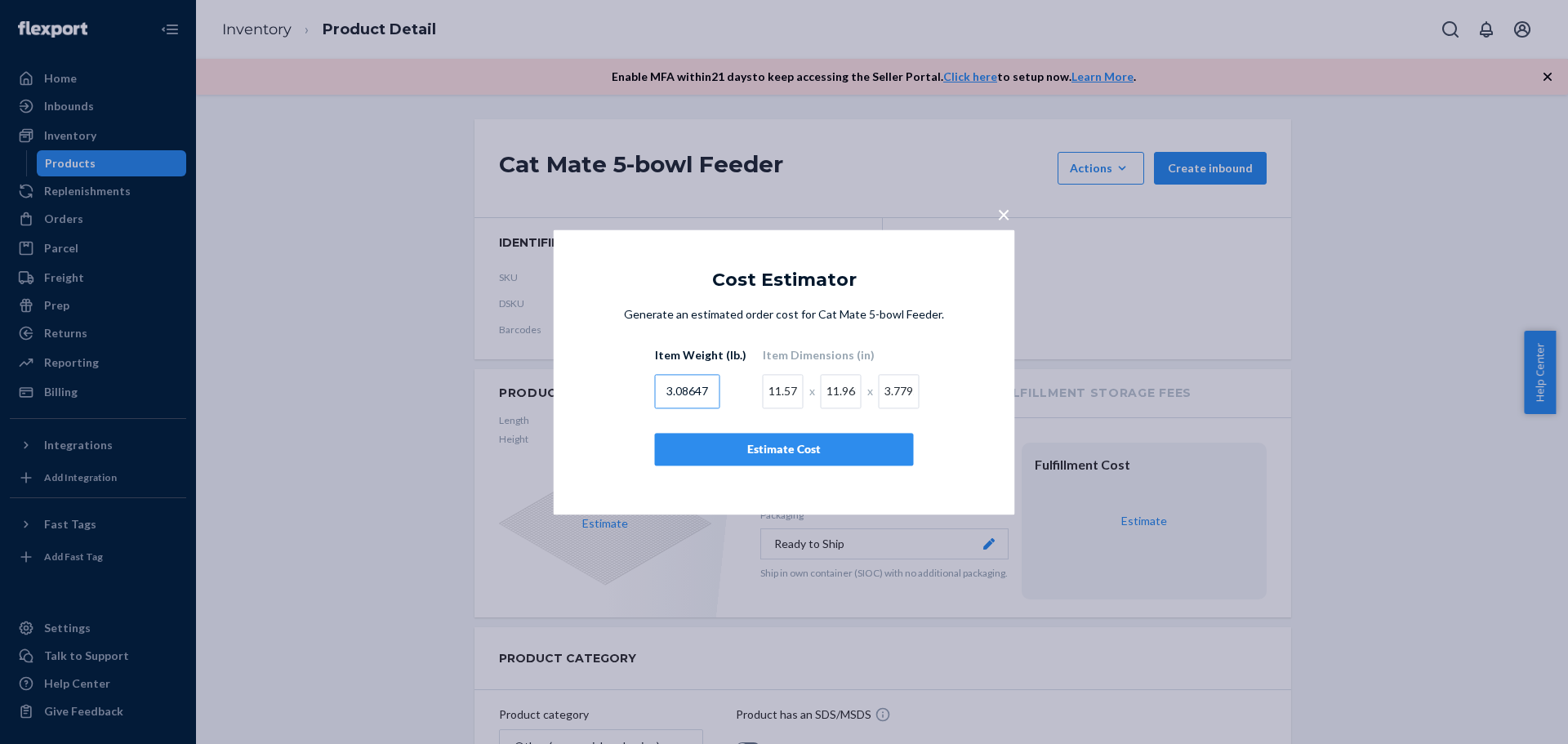
type input "3.08647"
click at [782, 453] on div "Estimate Cost" at bounding box center [784, 449] width 231 height 16
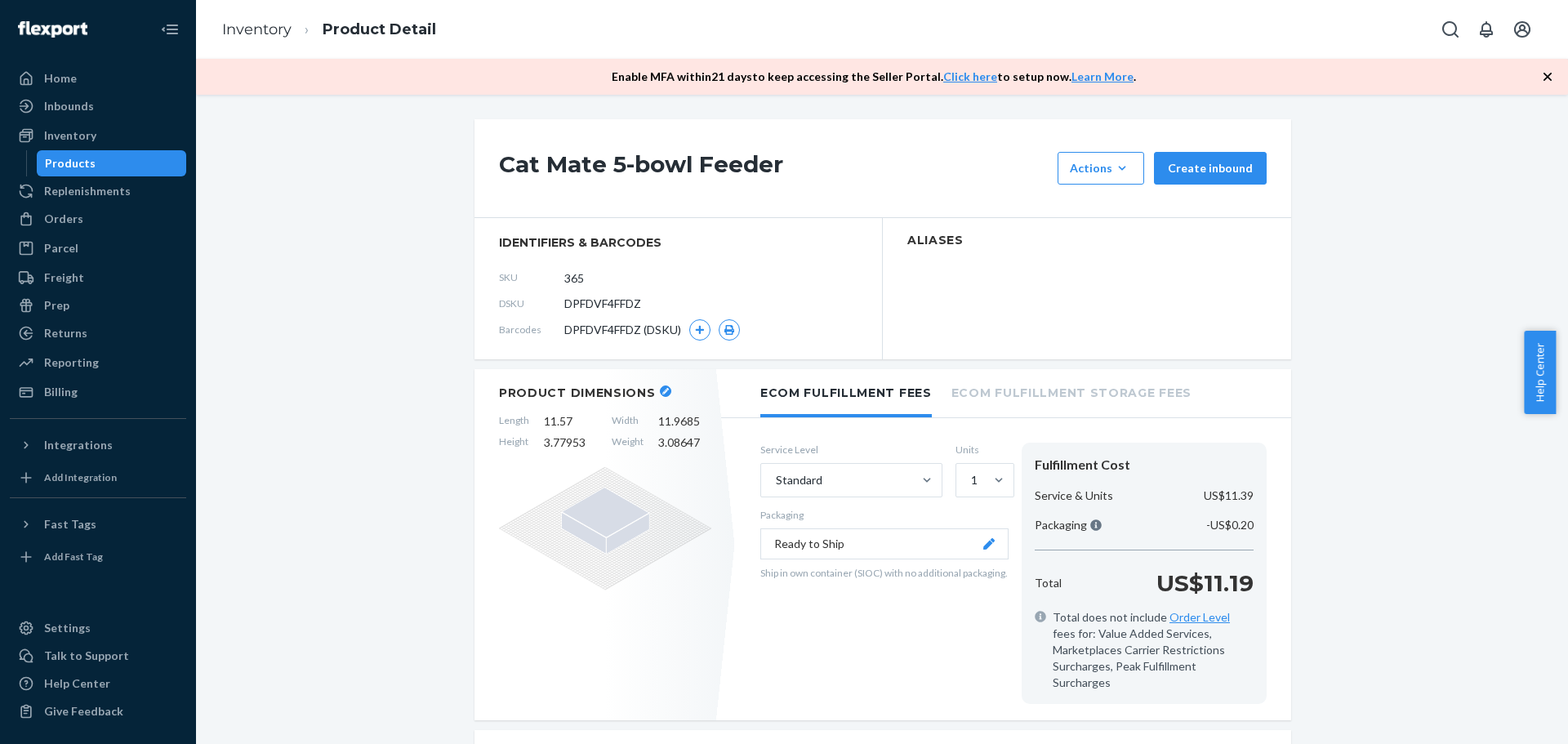
click at [864, 601] on div "Service Level Standard Units 1 Packaging Ready to Ship Ship in own container (S…" at bounding box center [884, 573] width 248 height 261
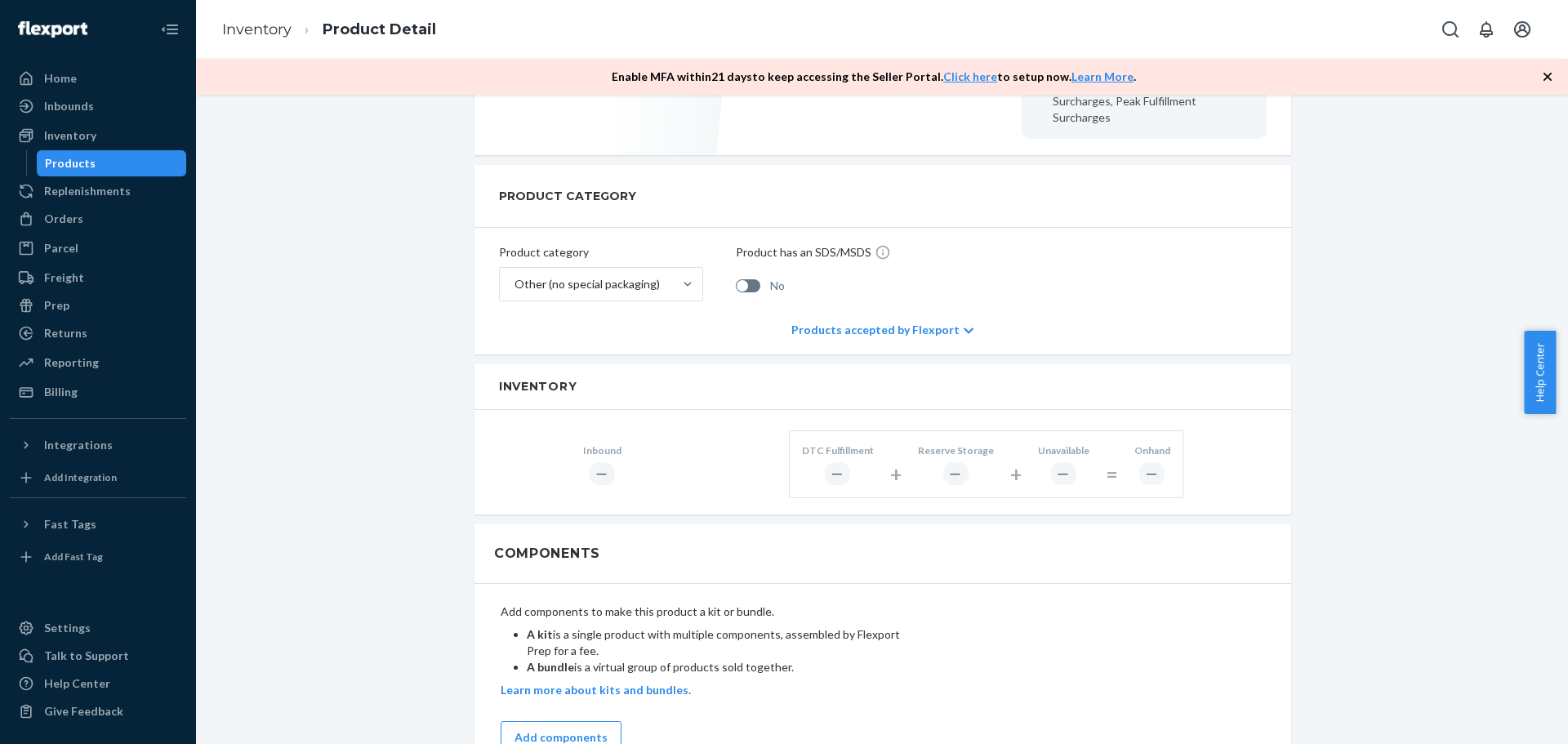
scroll to position [571, 0]
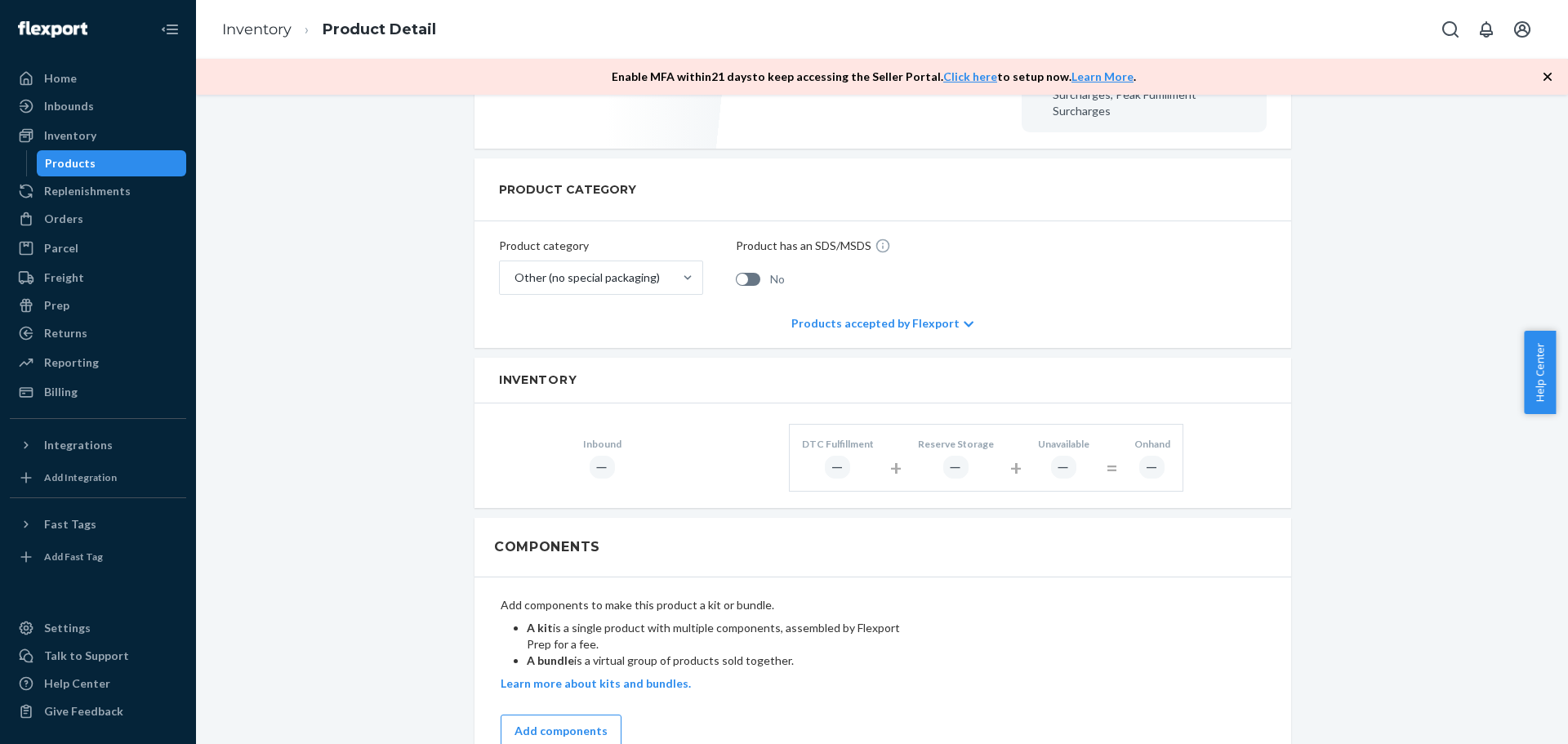
click at [942, 310] on div "Products accepted by Flexport" at bounding box center [883, 324] width 182 height 49
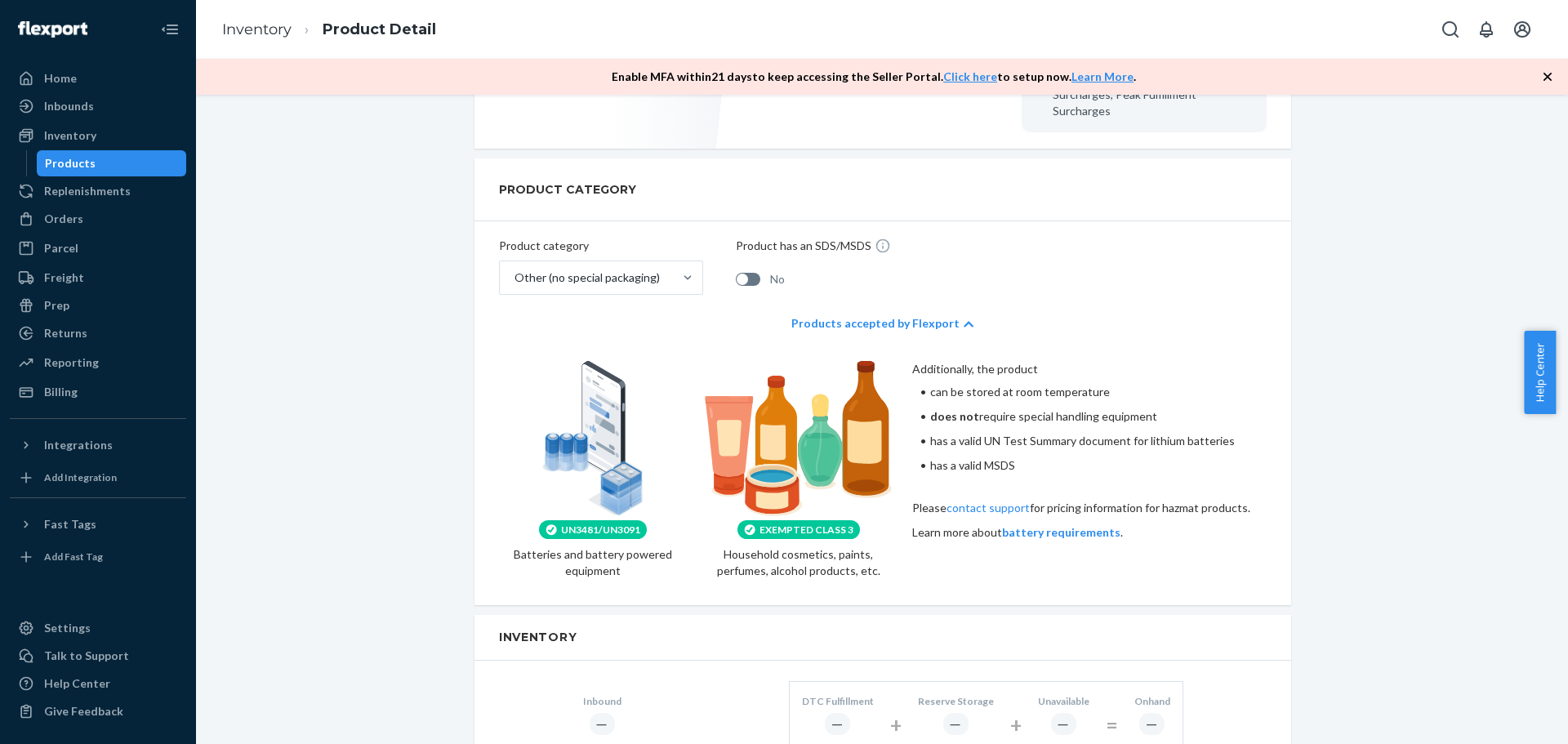
click at [948, 302] on div "Products accepted by Flexport" at bounding box center [883, 324] width 182 height 49
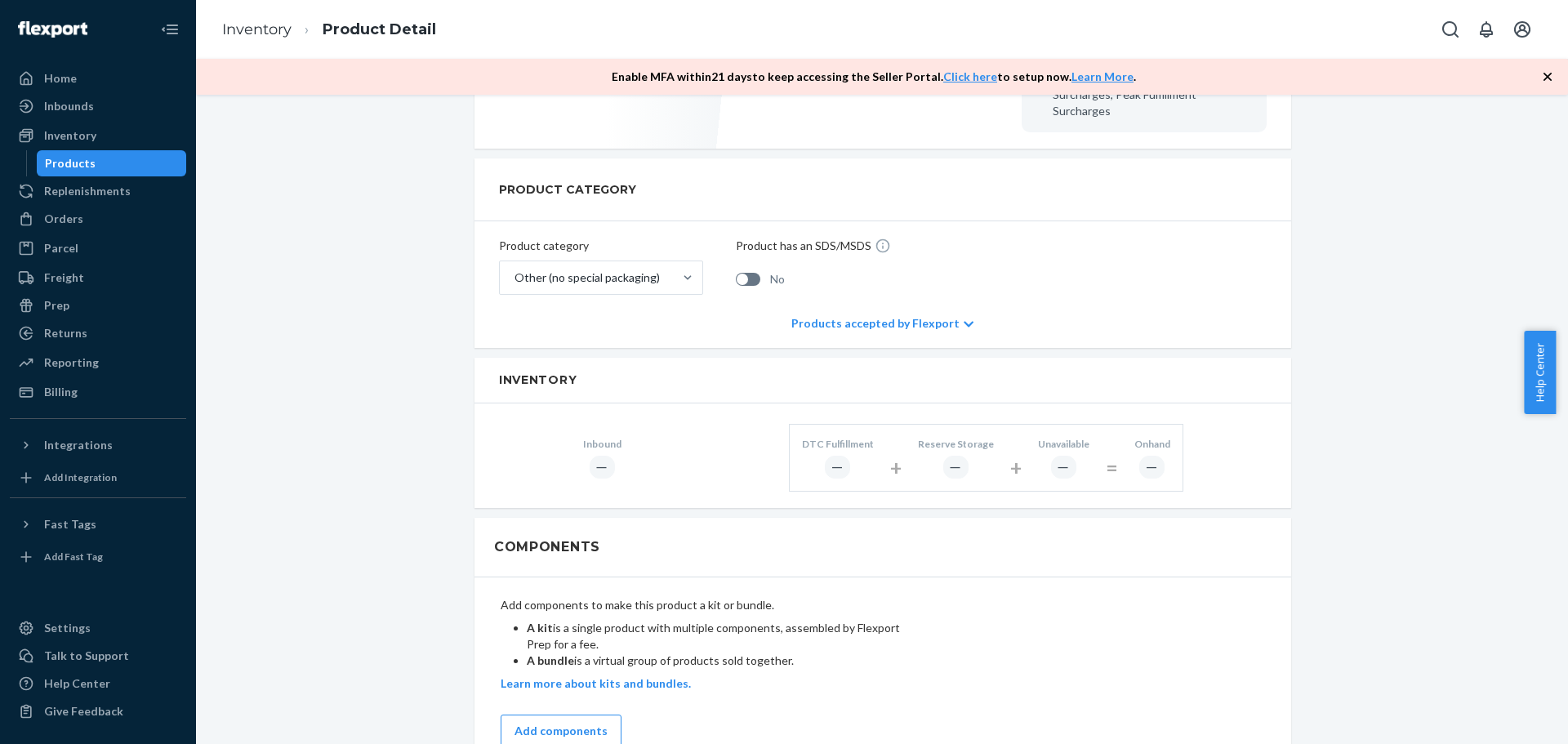
click at [398, 371] on div "Cat Mate 5-bowl Feeder Actions Add components Hide Create inbound identifiers &…" at bounding box center [882, 394] width 1348 height 1693
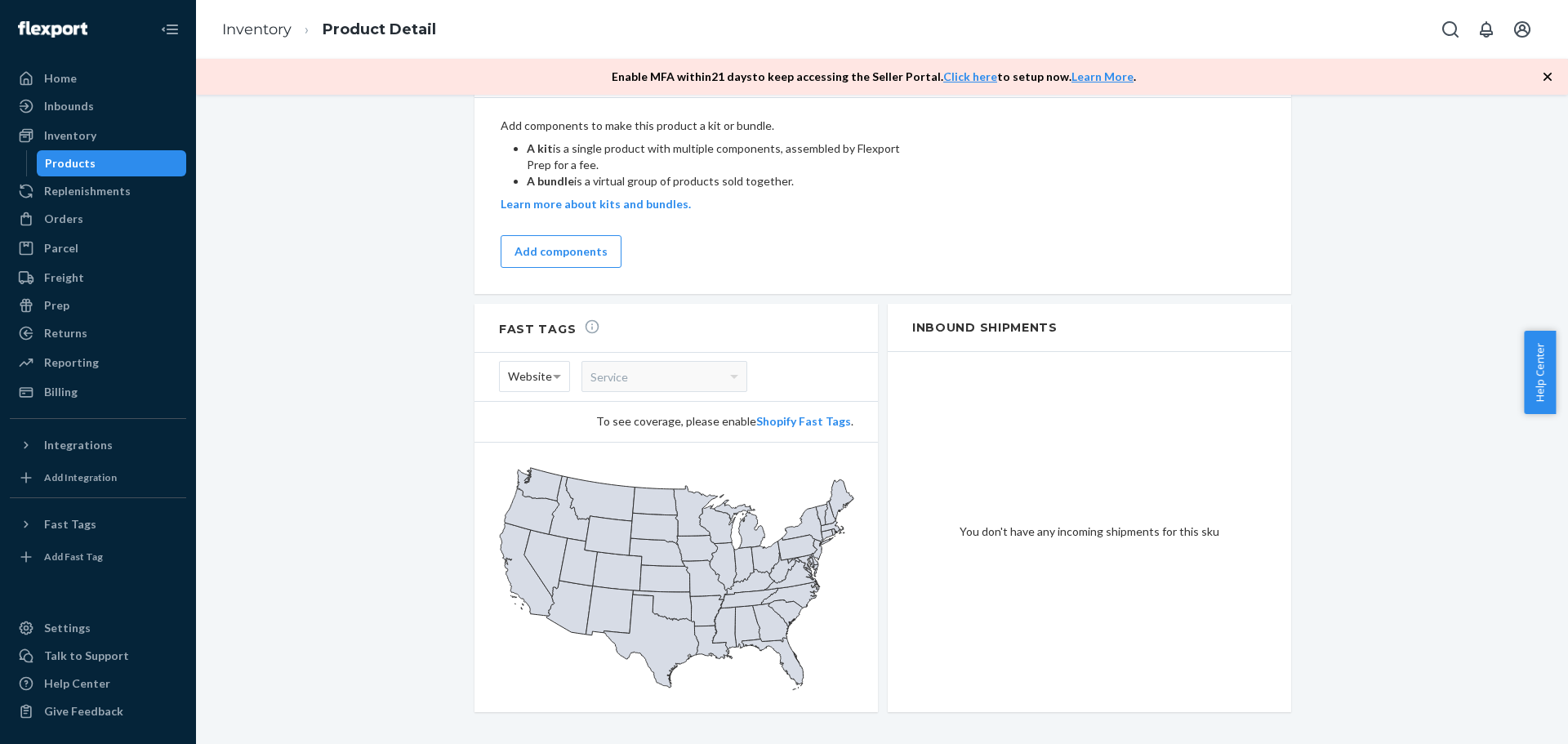
scroll to position [1051, 0]
click at [554, 361] on span at bounding box center [559, 375] width 20 height 29
drag, startPoint x: 993, startPoint y: 500, endPoint x: 960, endPoint y: 489, distance: 34.8
click at [993, 497] on div "You don't have any incoming shipments for this sku" at bounding box center [1089, 530] width 403 height 360
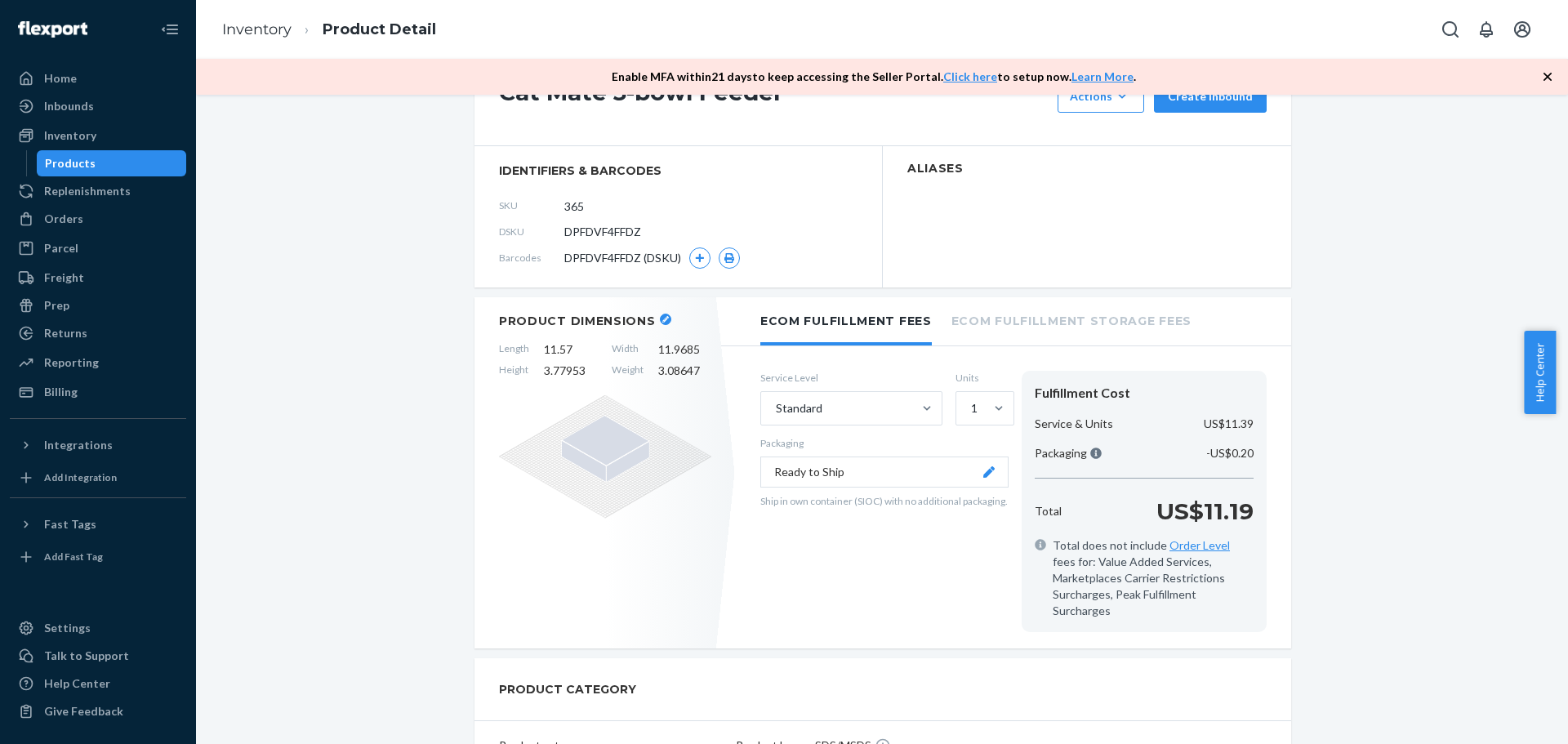
scroll to position [0, 0]
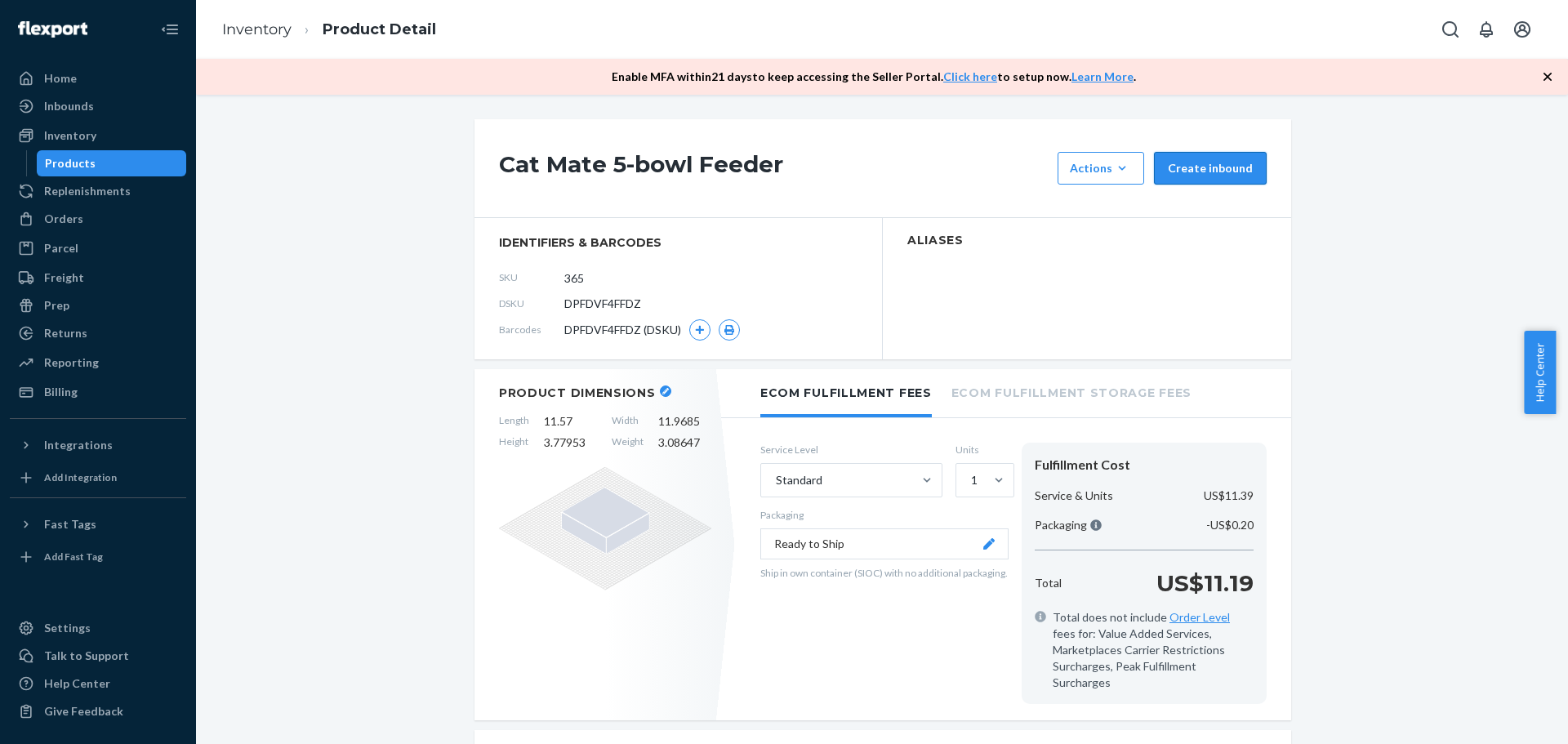
click at [1201, 163] on button "Create inbound" at bounding box center [1211, 168] width 113 height 33
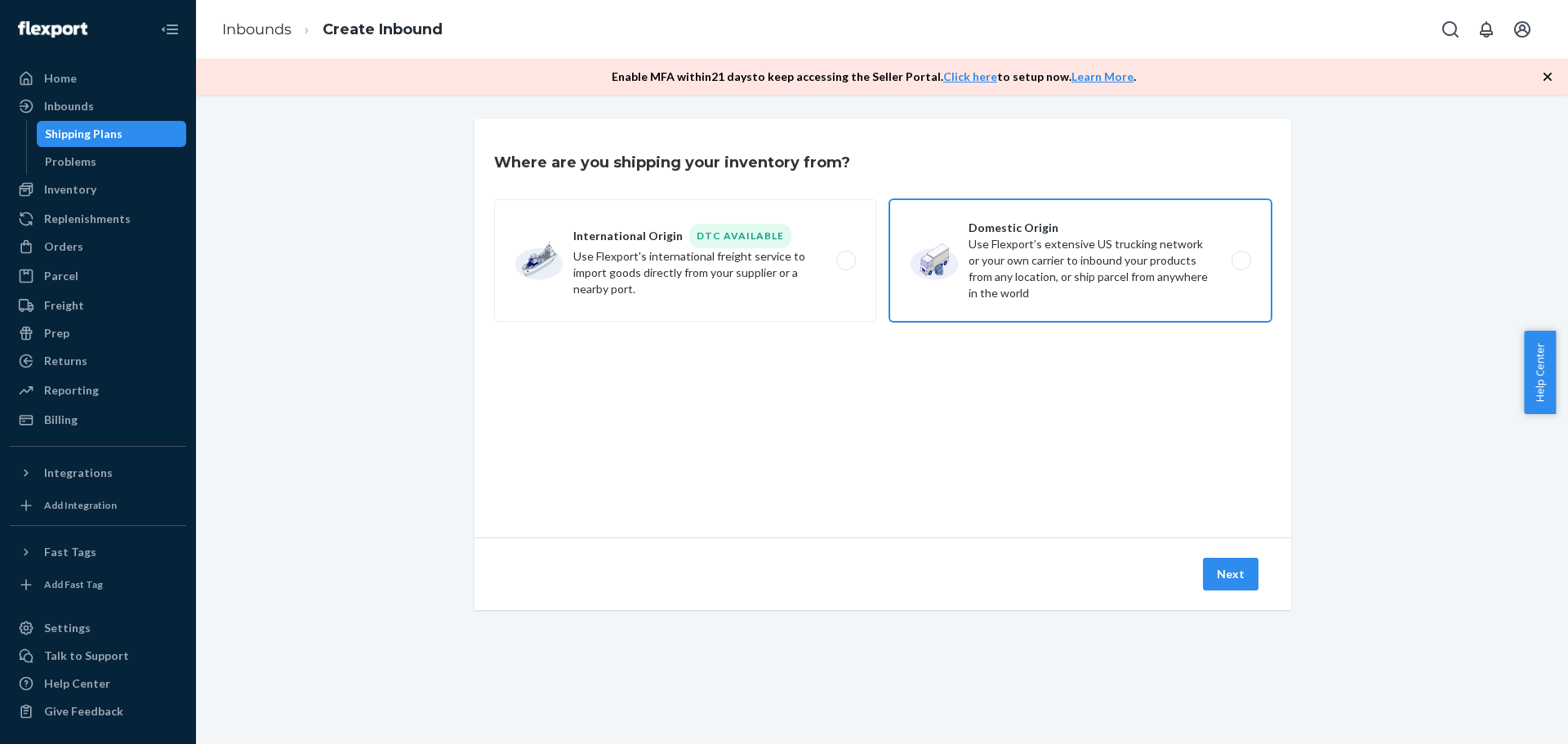
click at [1002, 270] on label "Domestic Origin Use Flexport’s extensive US trucking network or your own carrie…" at bounding box center [1080, 260] width 382 height 122
click at [1241, 266] on input "Domestic Origin Use Flexport’s extensive US trucking network or your own carrie…" at bounding box center [1246, 261] width 11 height 11
radio input "true"
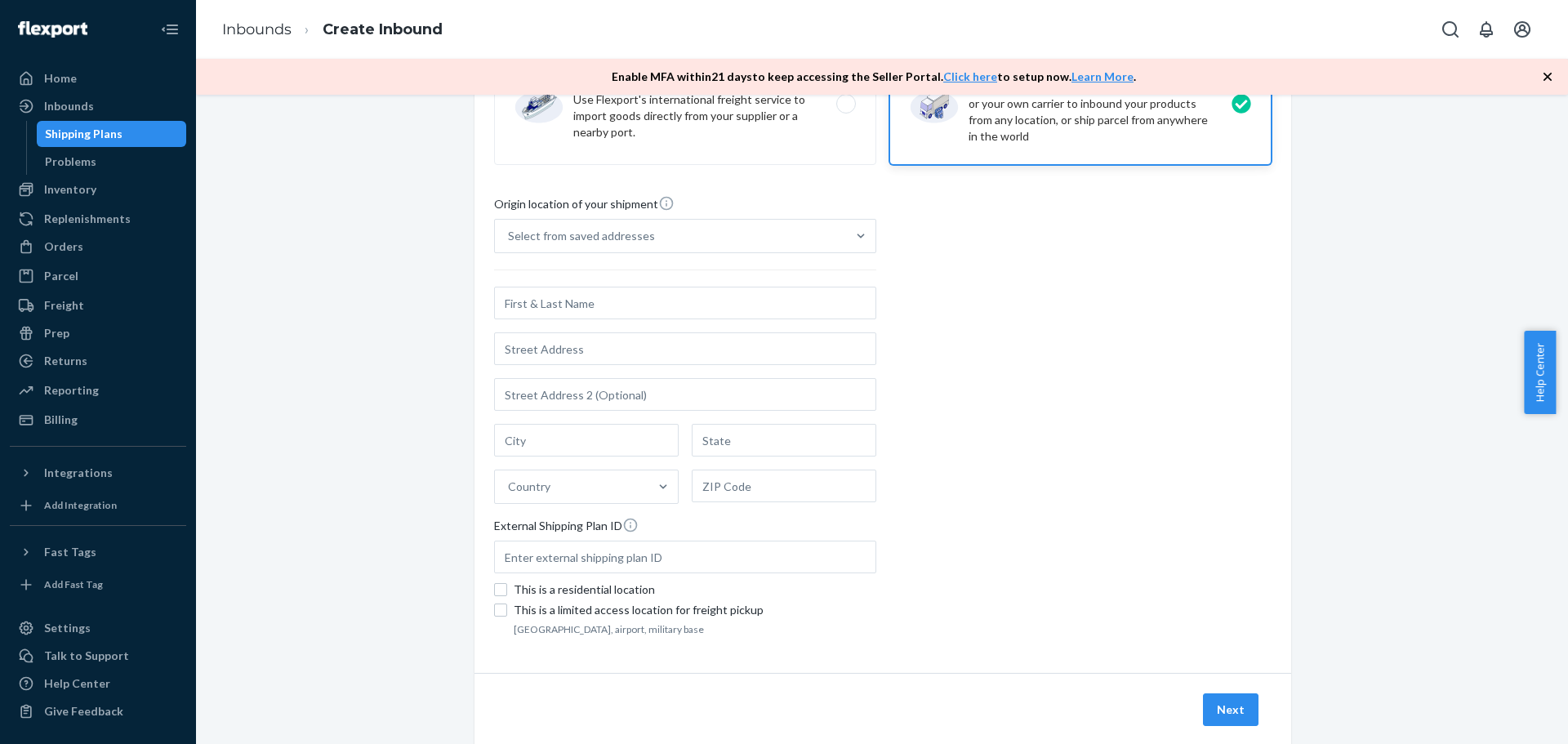
scroll to position [163, 0]
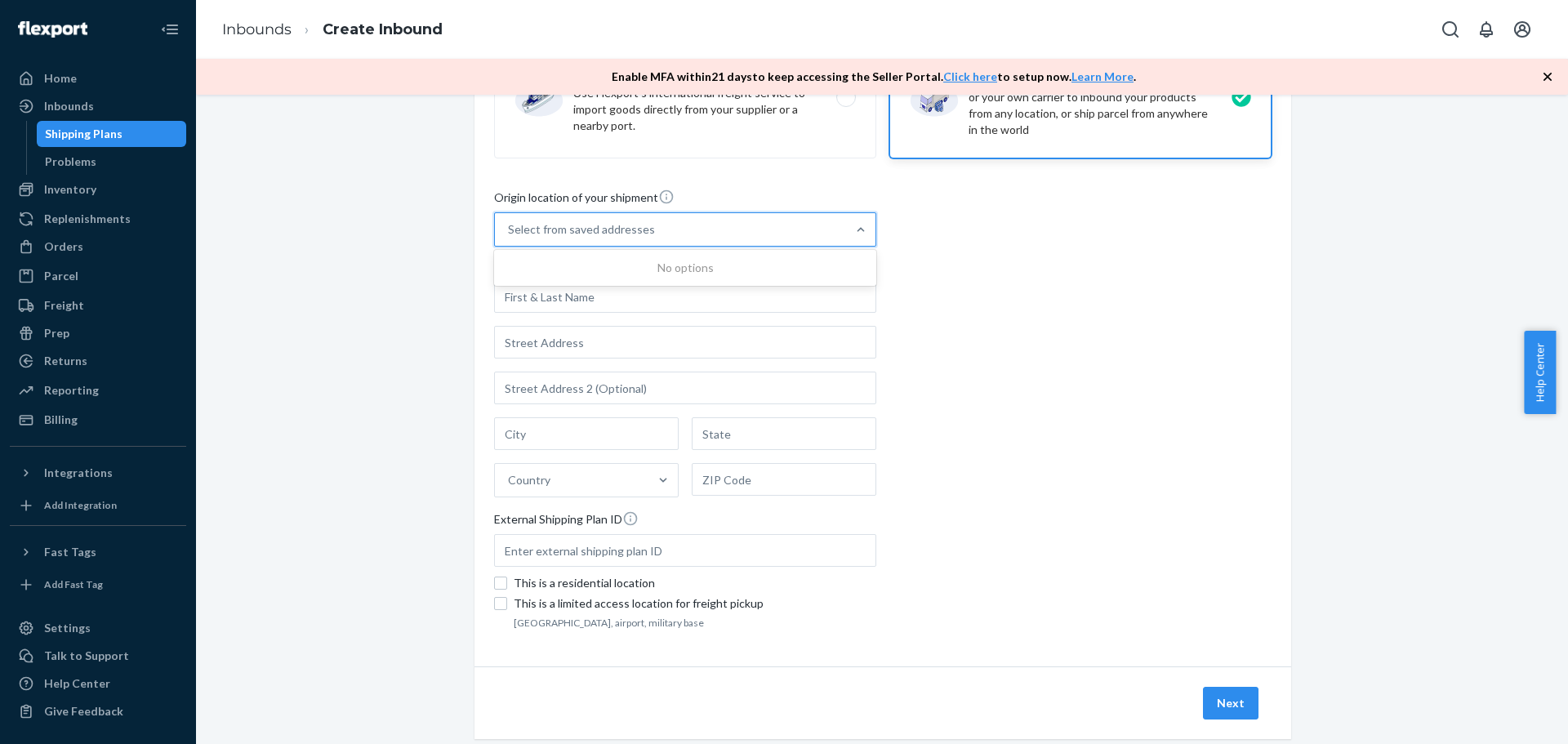
click at [574, 215] on div "Select from saved addresses" at bounding box center [670, 229] width 351 height 33
click at [510, 221] on input "0 results available. Use Up and Down to choose options, press Enter to select t…" at bounding box center [509, 229] width 2 height 16
click at [567, 224] on div "Select from saved addresses" at bounding box center [581, 229] width 147 height 16
click at [510, 224] on input "0 results available. Use Up and Down to choose options, press Enter to select t…" at bounding box center [509, 229] width 2 height 16
click at [1020, 294] on div "Origin location of your shipment 0 results available. Select is focused ,type t…" at bounding box center [883, 411] width 778 height 445
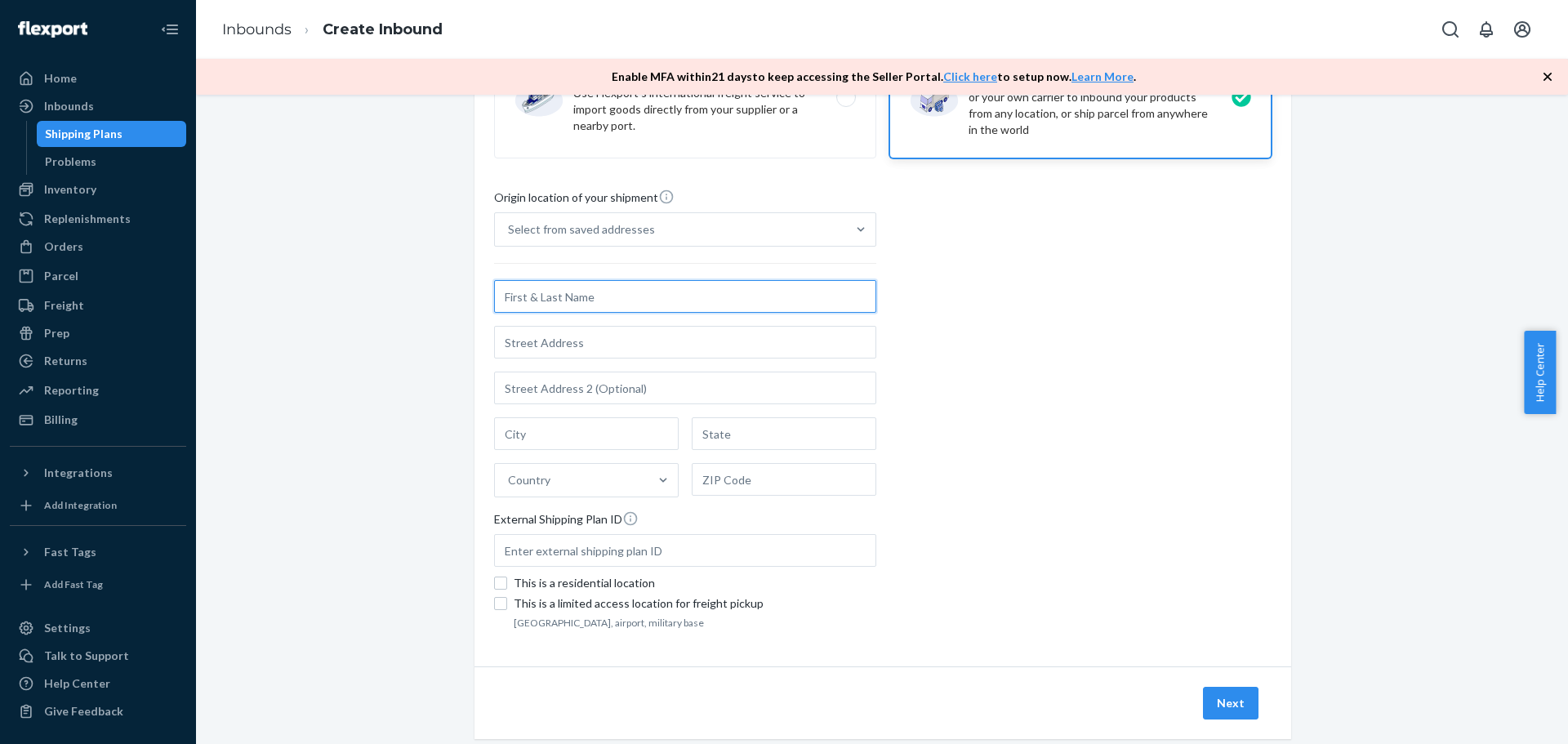
click at [555, 289] on input "text" at bounding box center [685, 297] width 382 height 33
type input "[PERSON_NAME]"
click at [761, 261] on div "No options" at bounding box center [685, 268] width 375 height 29
click at [510, 238] on input "0 results available. Use Up and Down to choose options, press Enter to select t…" at bounding box center [509, 229] width 2 height 16
click at [931, 282] on div "Origin location of your shipment Select from saved addresses [PERSON_NAME][GEOG…" at bounding box center [883, 411] width 778 height 445
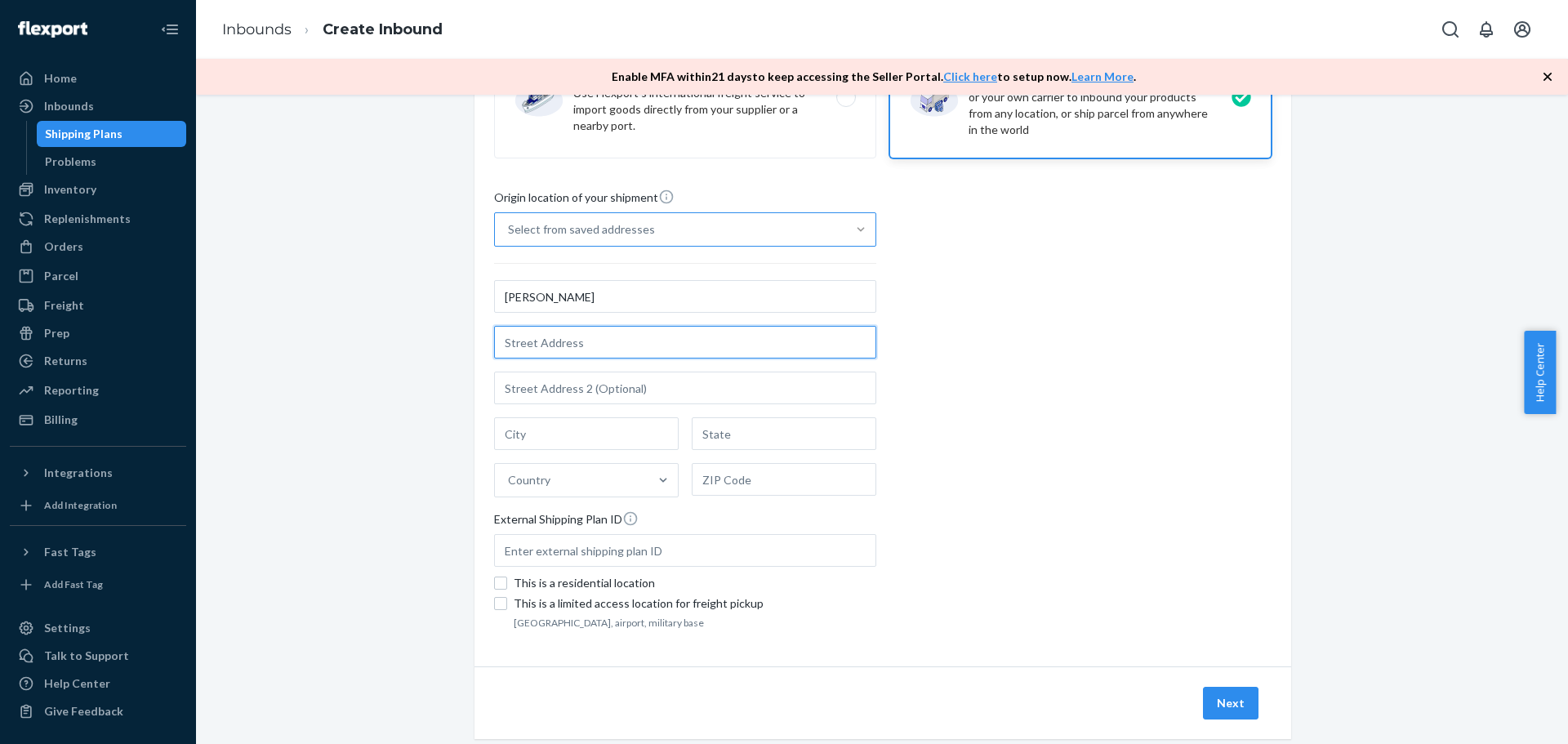
click at [602, 342] on input "text" at bounding box center [685, 343] width 382 height 33
paste input "[STREET_ADDRESS]"
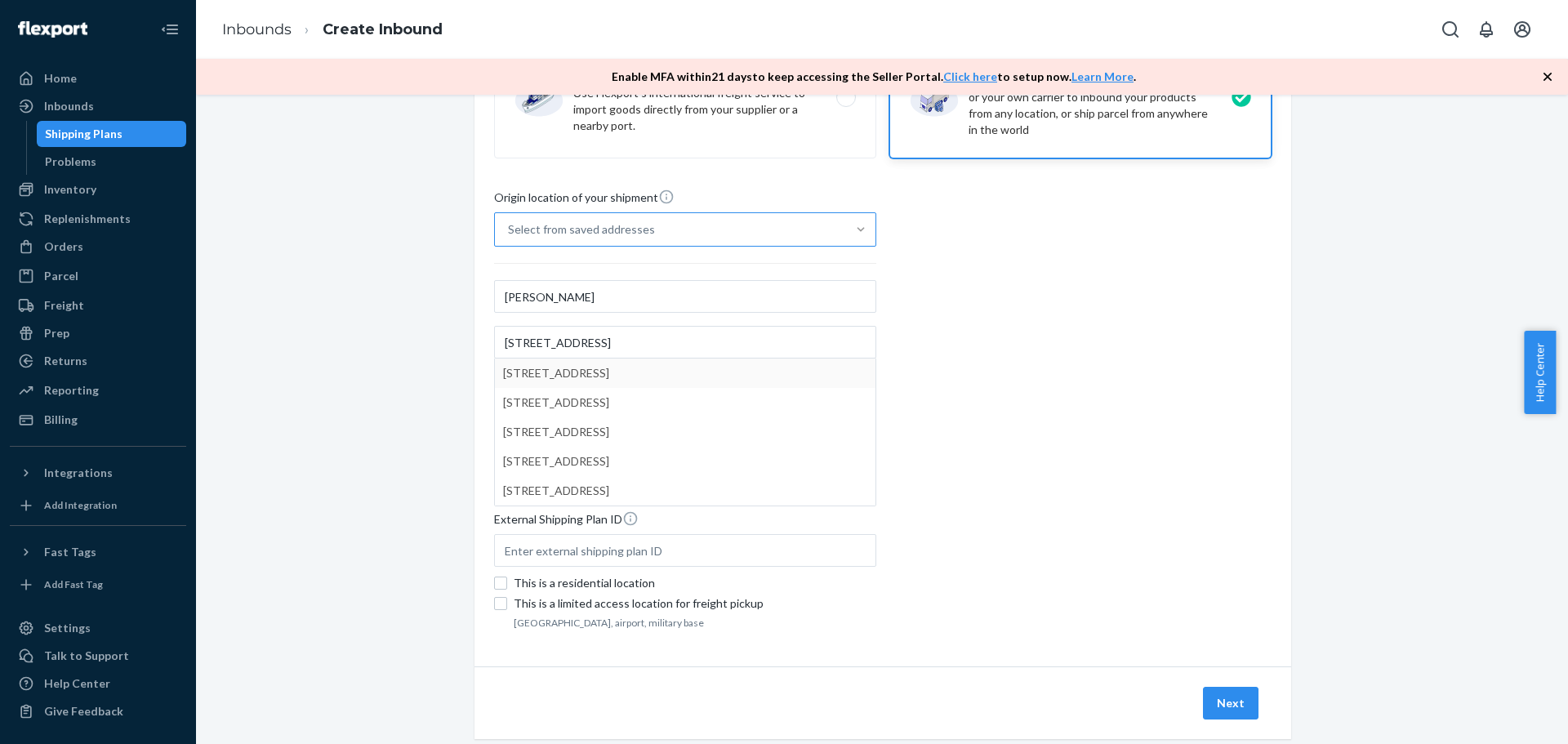
type input "[STREET_ADDRESS]"
type input "Nicholasville"
type input "KY"
type input "40356"
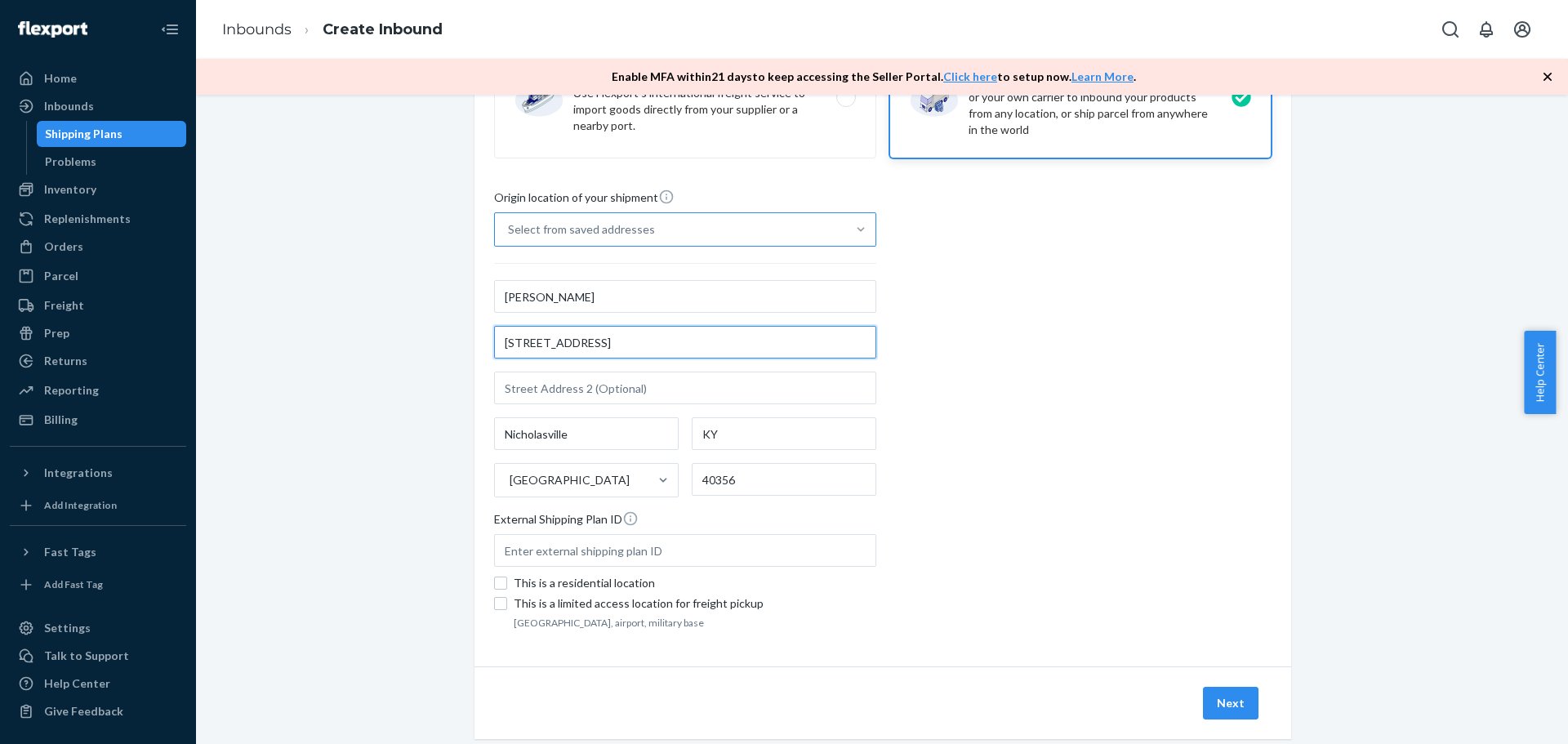
click at [607, 346] on input "[STREET_ADDRESS]" at bounding box center [685, 343] width 382 height 33
click at [590, 439] on input "Nicholasville" at bounding box center [586, 433] width 184 height 33
drag, startPoint x: 595, startPoint y: 436, endPoint x: 420, endPoint y: 449, distance: 175.5
click at [420, 449] on div "Where are you shipping your inventory from? International Origin DTC Available …" at bounding box center [882, 366] width 1348 height 822
type input "conroe"
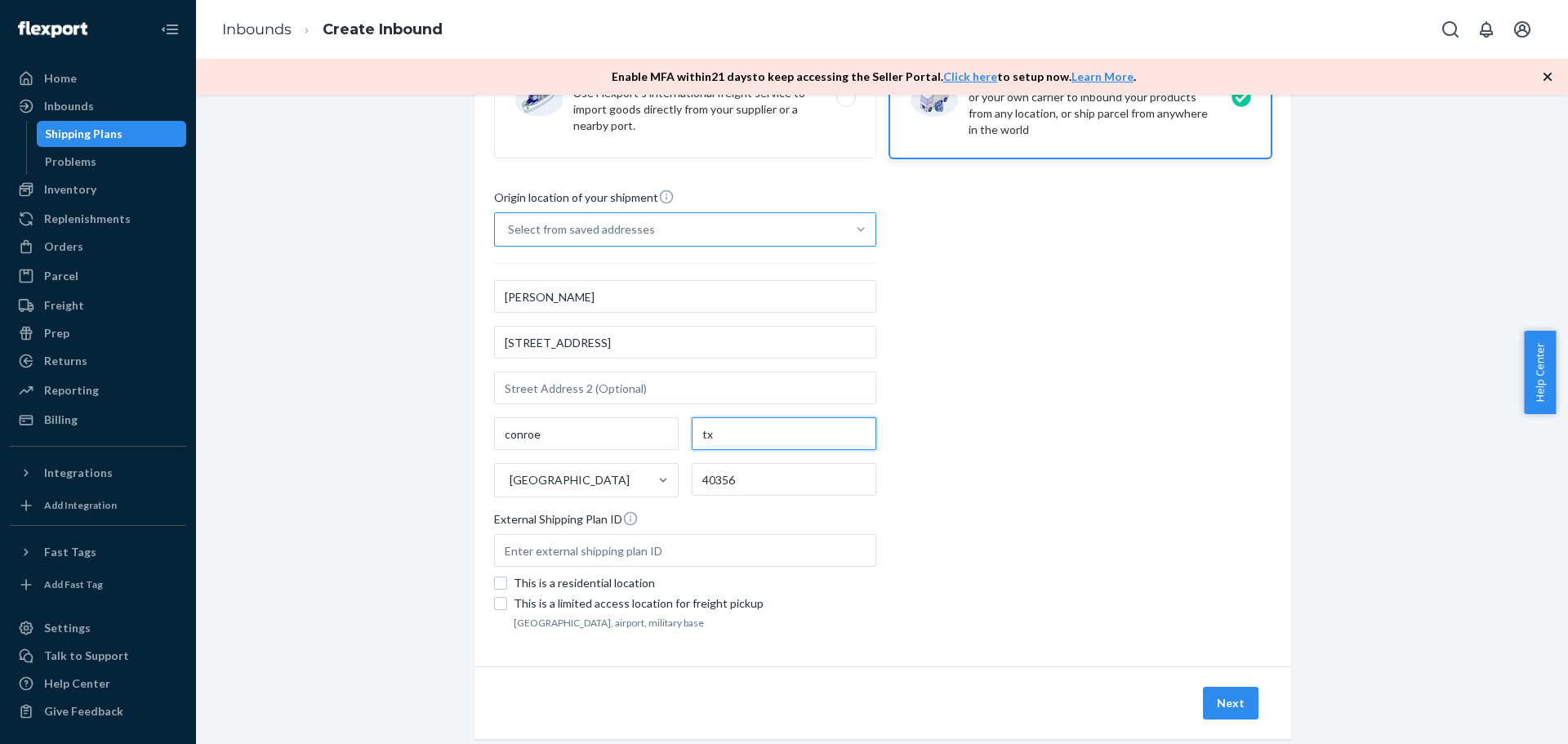
type input "tx"
click at [593, 432] on input "conroe" at bounding box center [586, 433] width 184 height 33
drag, startPoint x: 601, startPoint y: 430, endPoint x: 448, endPoint y: 435, distance: 153.1
click at [448, 435] on div "Where are you shipping your inventory from? International Origin DTC Available …" at bounding box center [882, 366] width 1348 height 822
click at [538, 424] on input "text" at bounding box center [586, 433] width 184 height 33
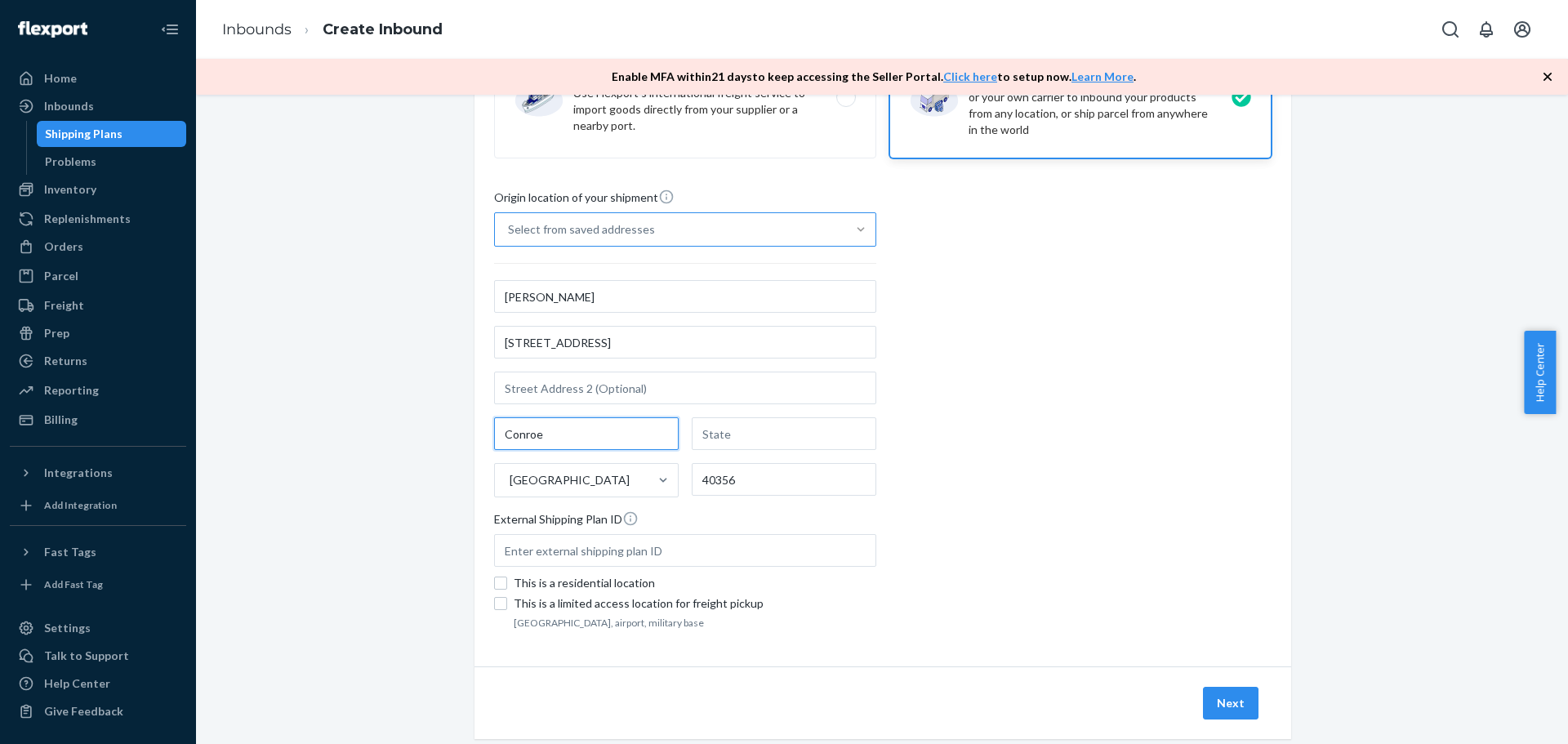
type input "Conroe"
type input "[US_STATE]"
type input "77301"
click at [1050, 420] on div "Origin location of your shipment Select from saved addresses [PERSON_NAME][GEOG…" at bounding box center [883, 411] width 778 height 445
click at [561, 640] on div "Where are you shipping your inventory from? International Origin DTC Available …" at bounding box center [883, 311] width 816 height 710
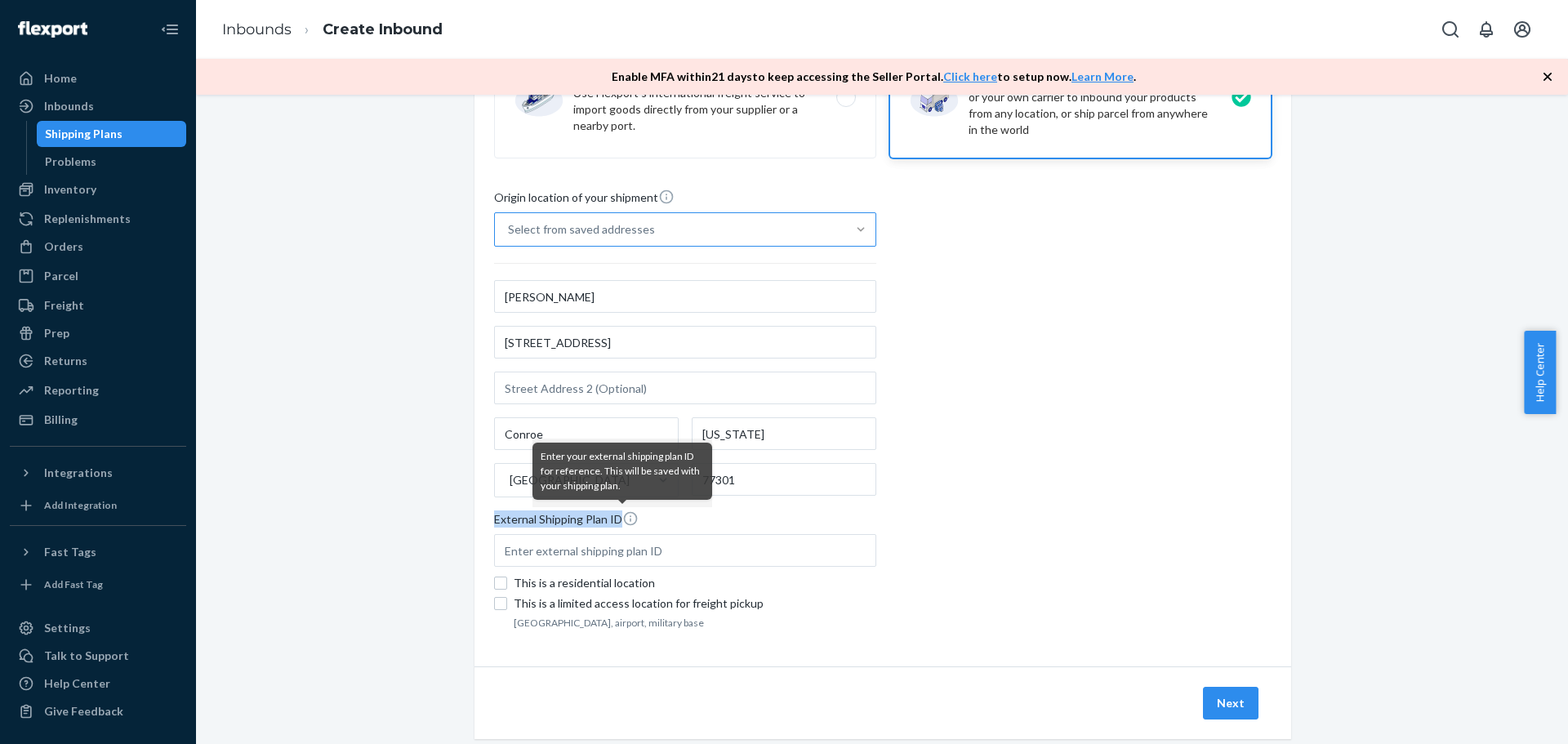
drag, startPoint x: 487, startPoint y: 519, endPoint x: 632, endPoint y: 513, distance: 145.1
click at [632, 513] on div "Where are you shipping your inventory from? International Origin DTC Available …" at bounding box center [883, 311] width 816 height 710
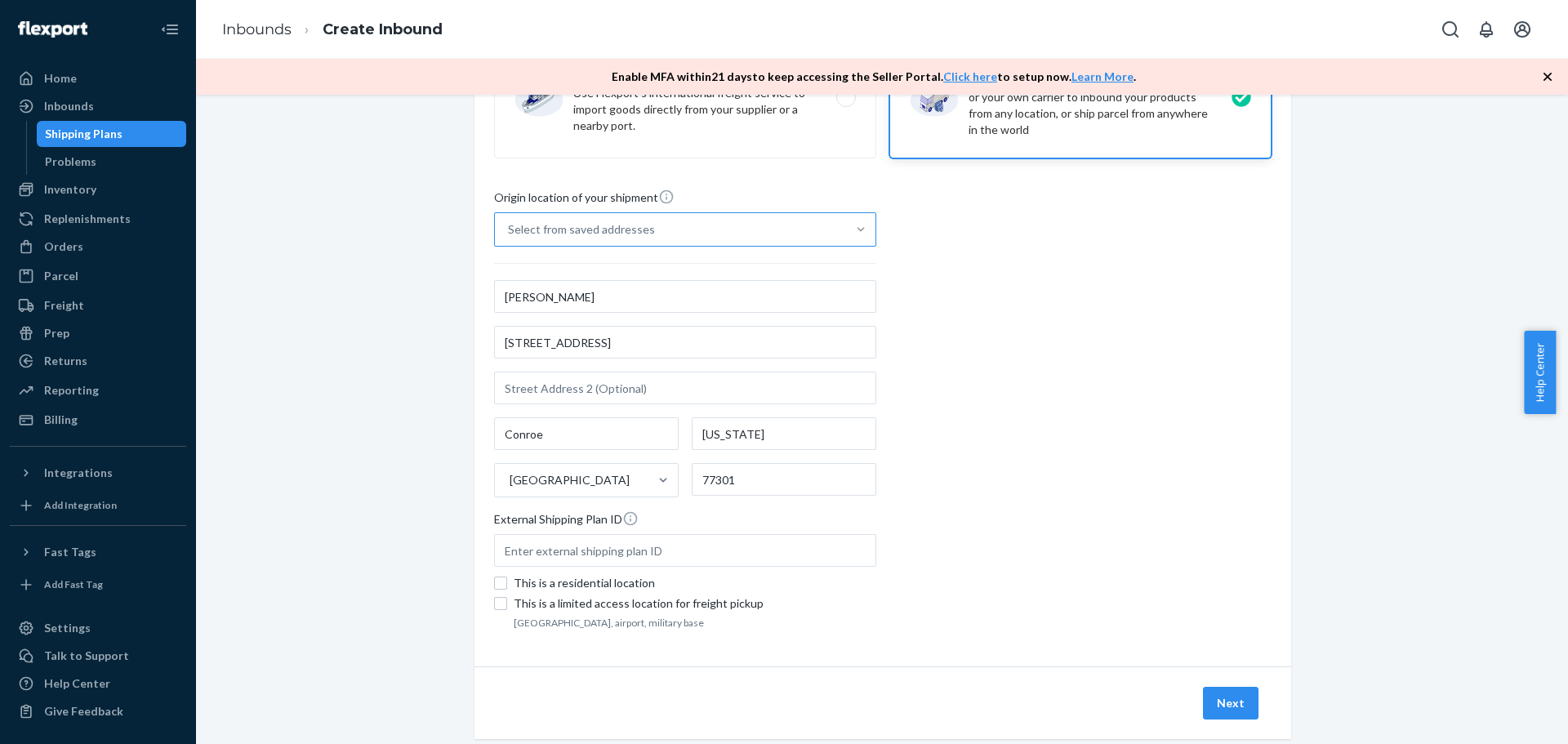
click at [660, 514] on div "External Shipping Plan ID" at bounding box center [685, 522] width 382 height 24
click at [660, 534] on input "text" at bounding box center [685, 551] width 382 height 33
click at [517, 555] on input "text" at bounding box center [685, 551] width 382 height 33
type input "UATTRANSFER1"
click at [1039, 501] on div "Origin location of your shipment Select from saved addresses [PERSON_NAME][GEOG…" at bounding box center [883, 411] width 778 height 445
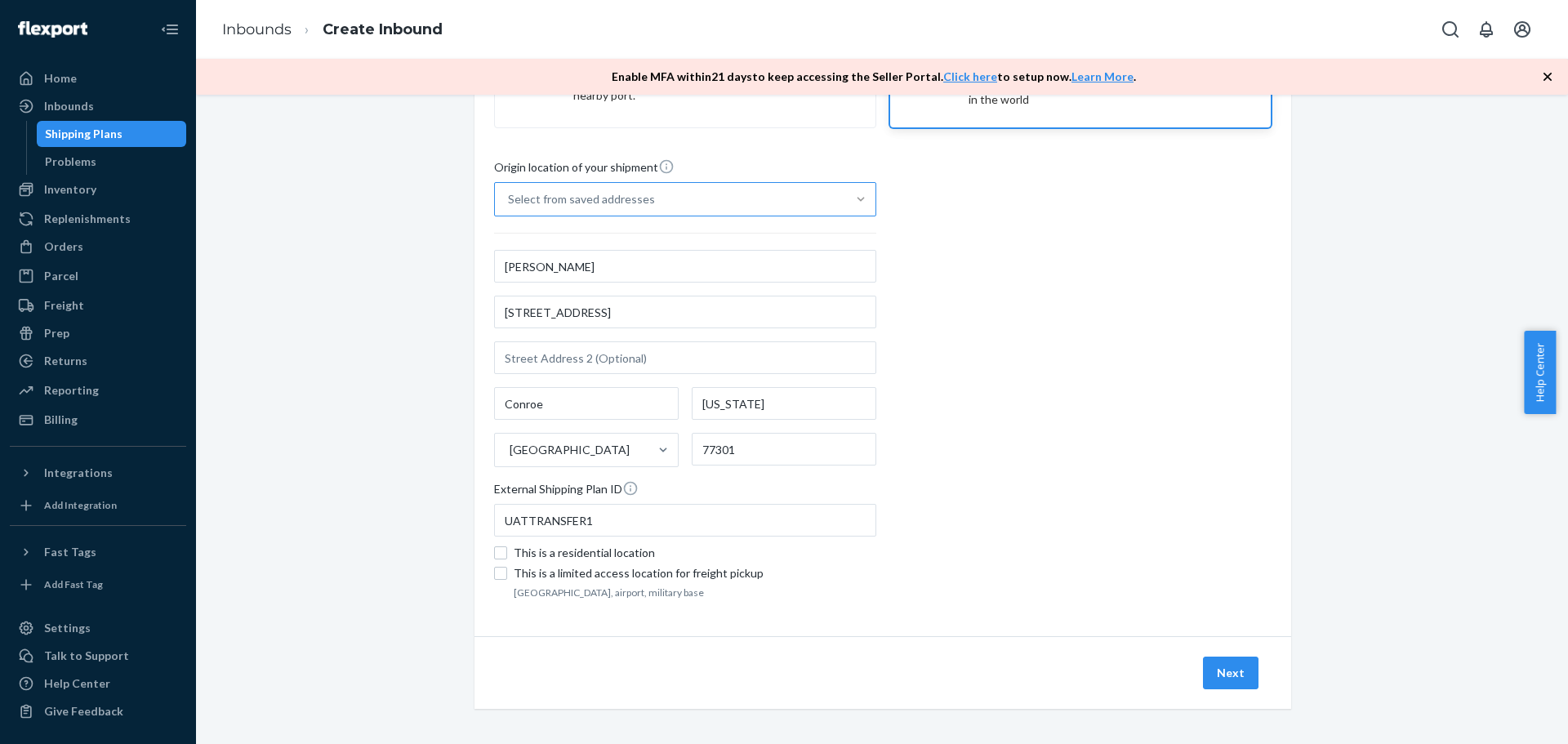
scroll to position [197, 0]
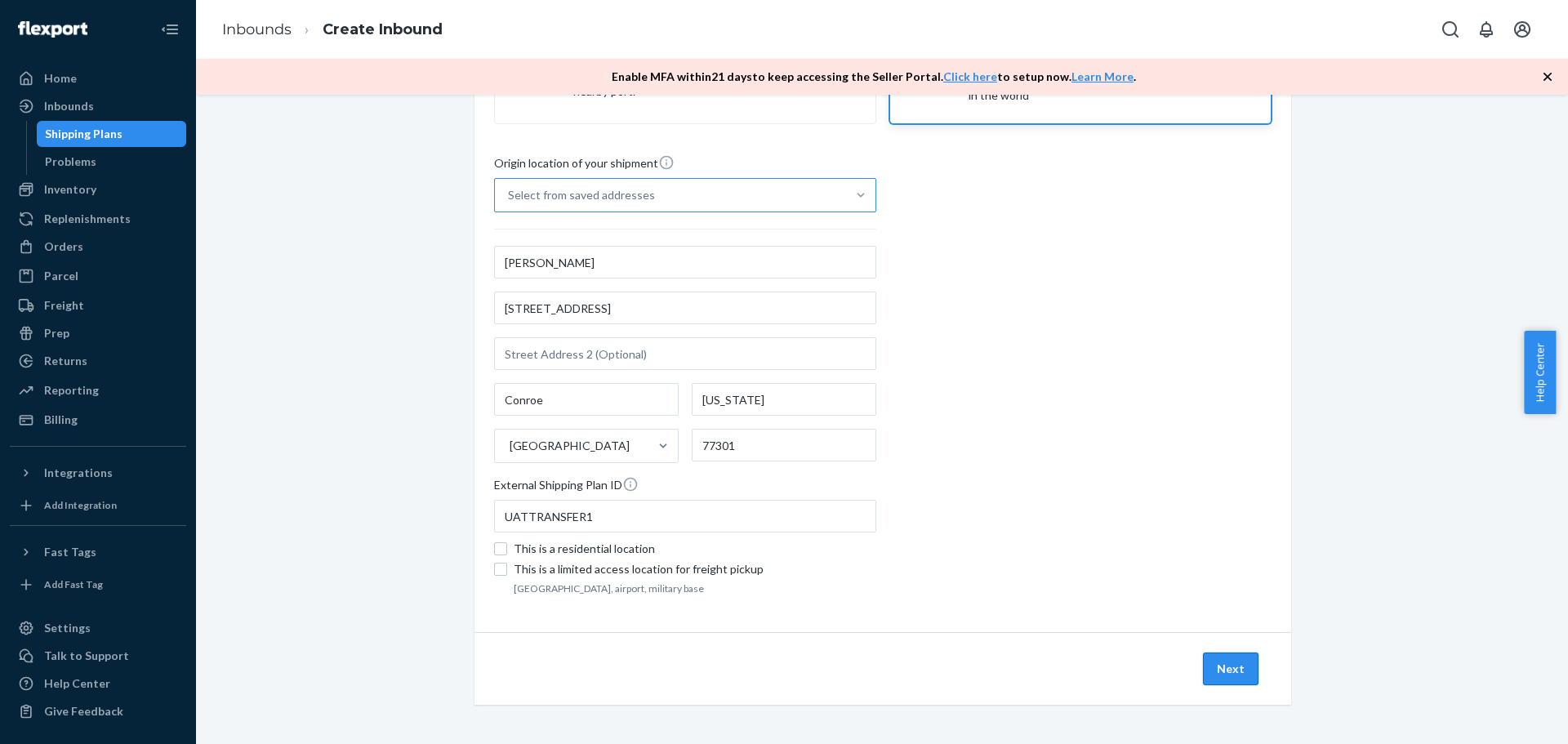
click at [1206, 670] on button "Next" at bounding box center [1231, 669] width 56 height 33
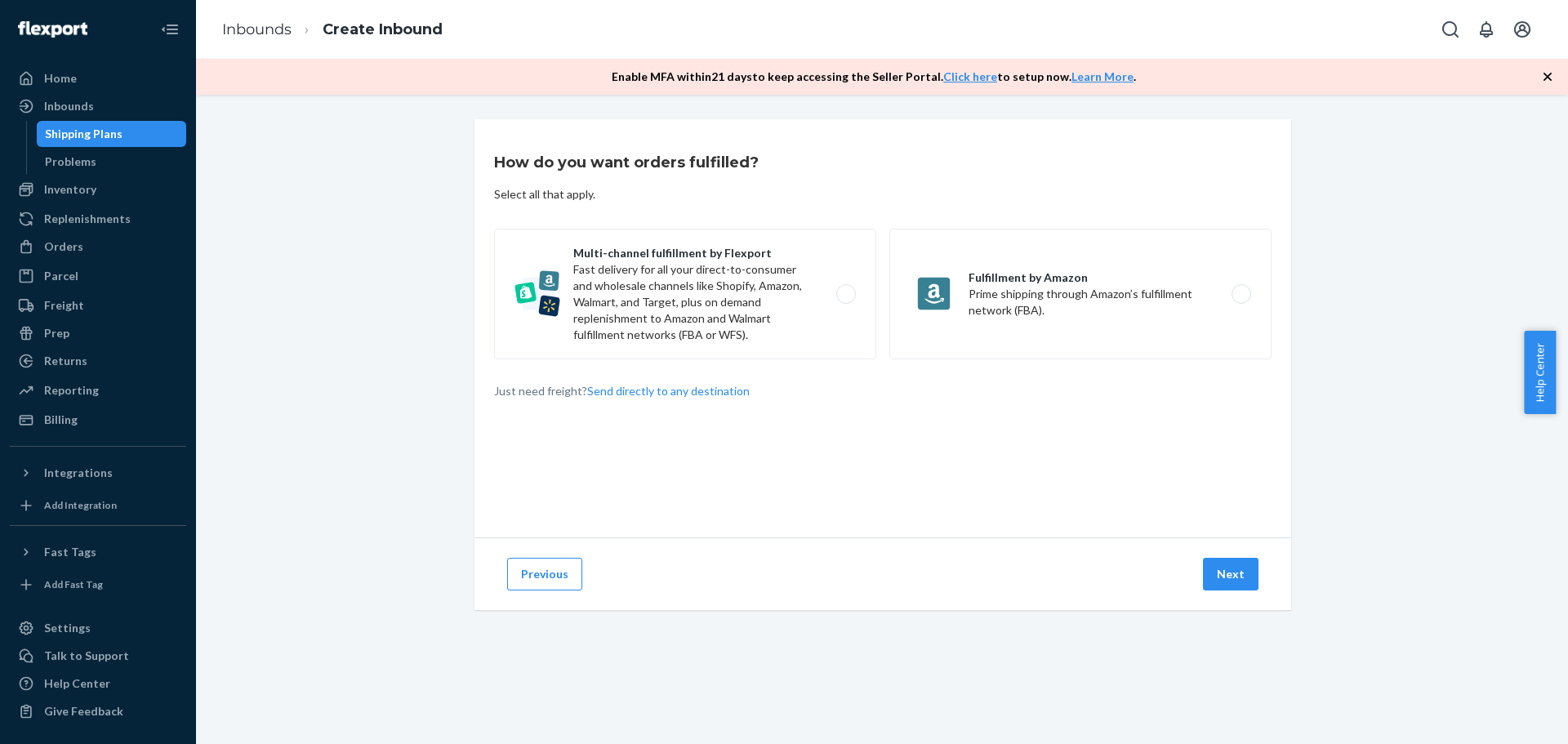
click at [790, 485] on div "How do you want orders fulfilled? Select all that apply. Multi-channel fulfillm…" at bounding box center [883, 328] width 816 height 418
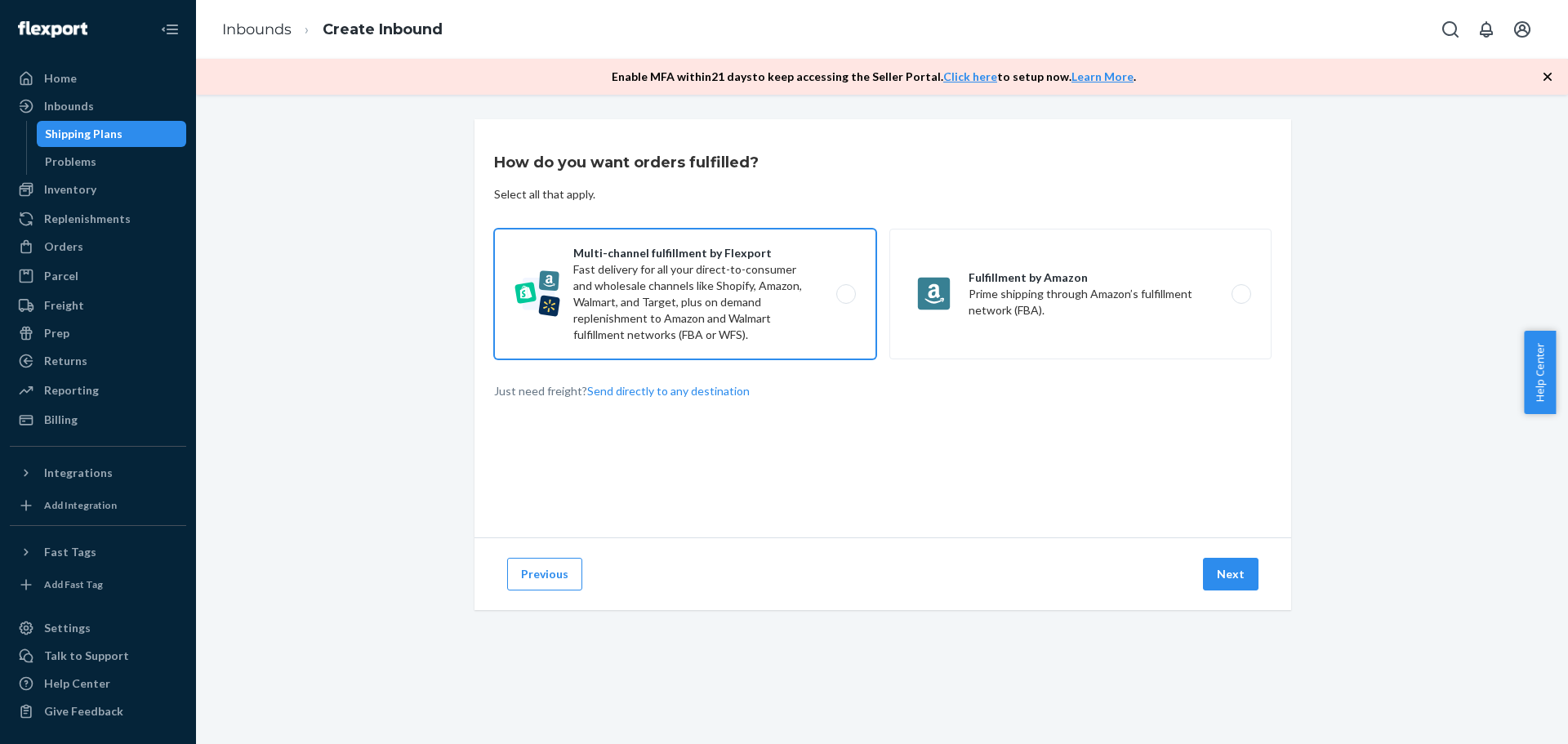
click at [765, 318] on label "Multi-channel fulfillment by Flexport Fast delivery for all your direct-to-cons…" at bounding box center [685, 293] width 382 height 130
click at [845, 300] on input "Multi-channel fulfillment by Flexport Fast delivery for all your direct-to-cons…" at bounding box center [850, 294] width 11 height 11
radio input "true"
click at [1233, 578] on button "Next" at bounding box center [1231, 574] width 56 height 33
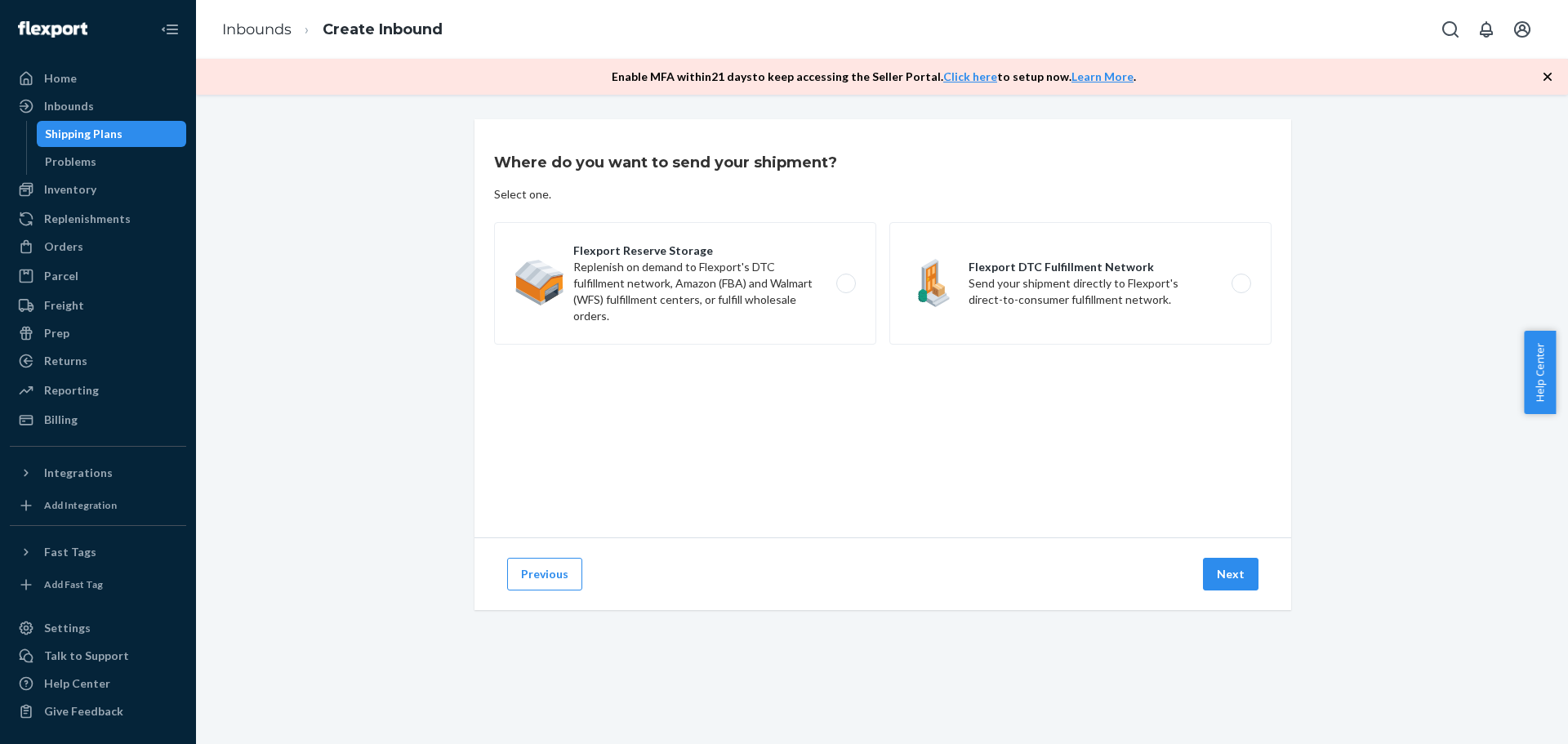
click at [591, 428] on div "Where do you want to send your shipment? Select one. Flexport Reserve Storage R…" at bounding box center [883, 328] width 816 height 418
click at [1022, 306] on label "Flexport DTC Fulfillment Network Send your shipment directly to Flexport's dire…" at bounding box center [1080, 283] width 382 height 122
click at [1241, 289] on input "Flexport DTC Fulfillment Network Send your shipment directly to Flexport's dire…" at bounding box center [1246, 284] width 11 height 11
radio input "true"
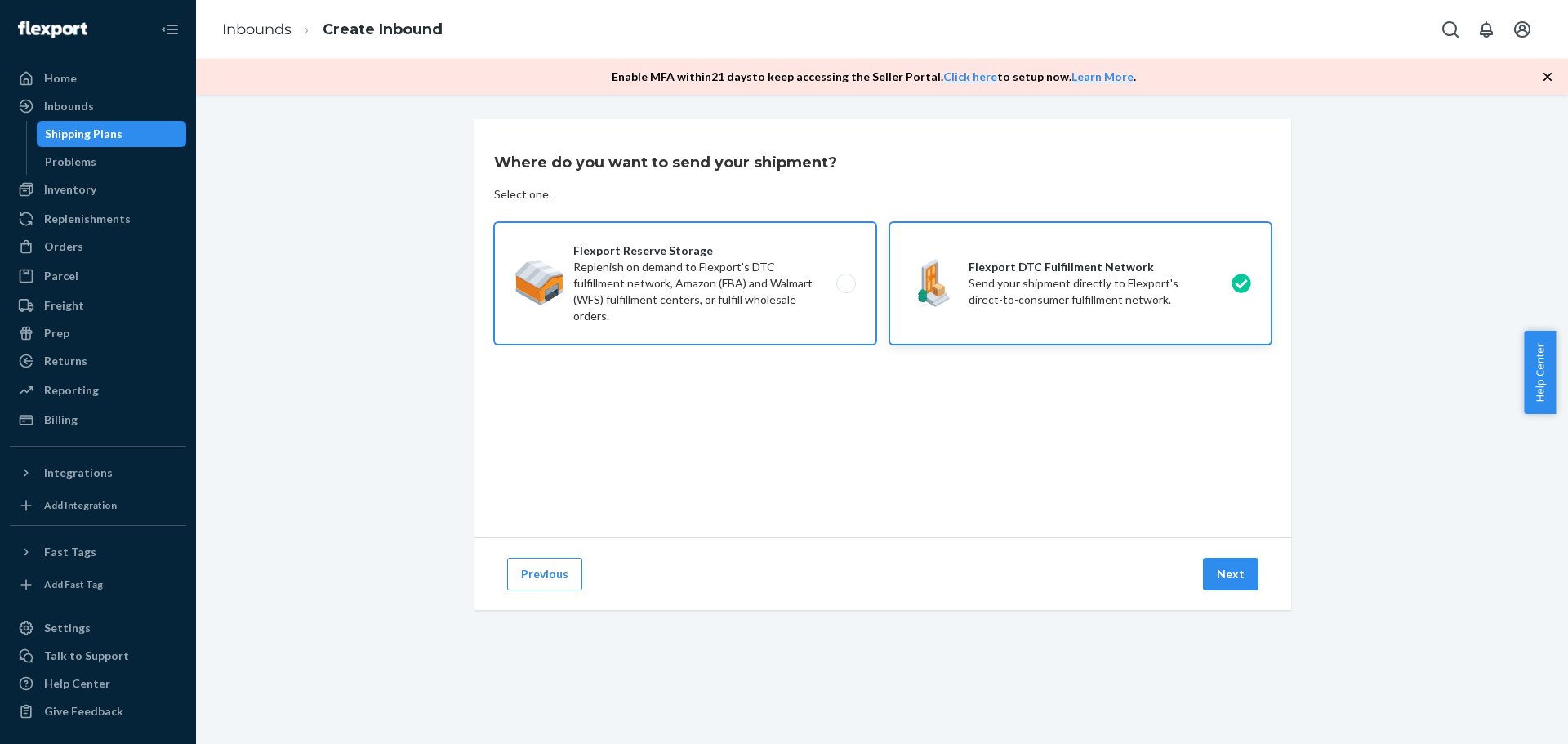
click at [625, 314] on label "Flexport Reserve Storage Replenish on demand to Flexport's DTC fulfillment netw…" at bounding box center [685, 283] width 382 height 122
click at [845, 289] on input "Flexport Reserve Storage Replenish on demand to Flexport's DTC fulfillment netw…" at bounding box center [850, 284] width 11 height 11
radio input "true"
radio input "false"
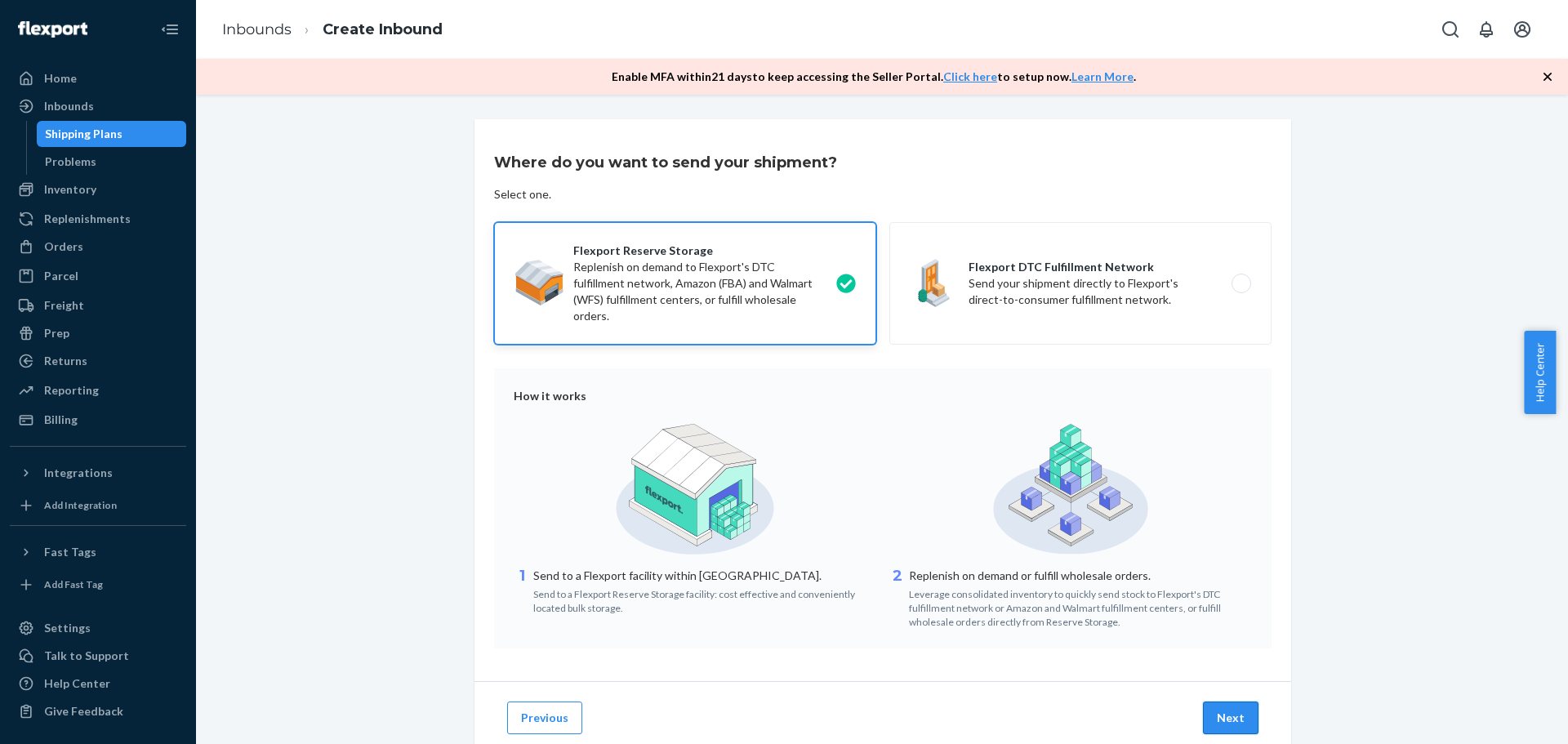
click at [1229, 726] on button "Next" at bounding box center [1231, 718] width 56 height 33
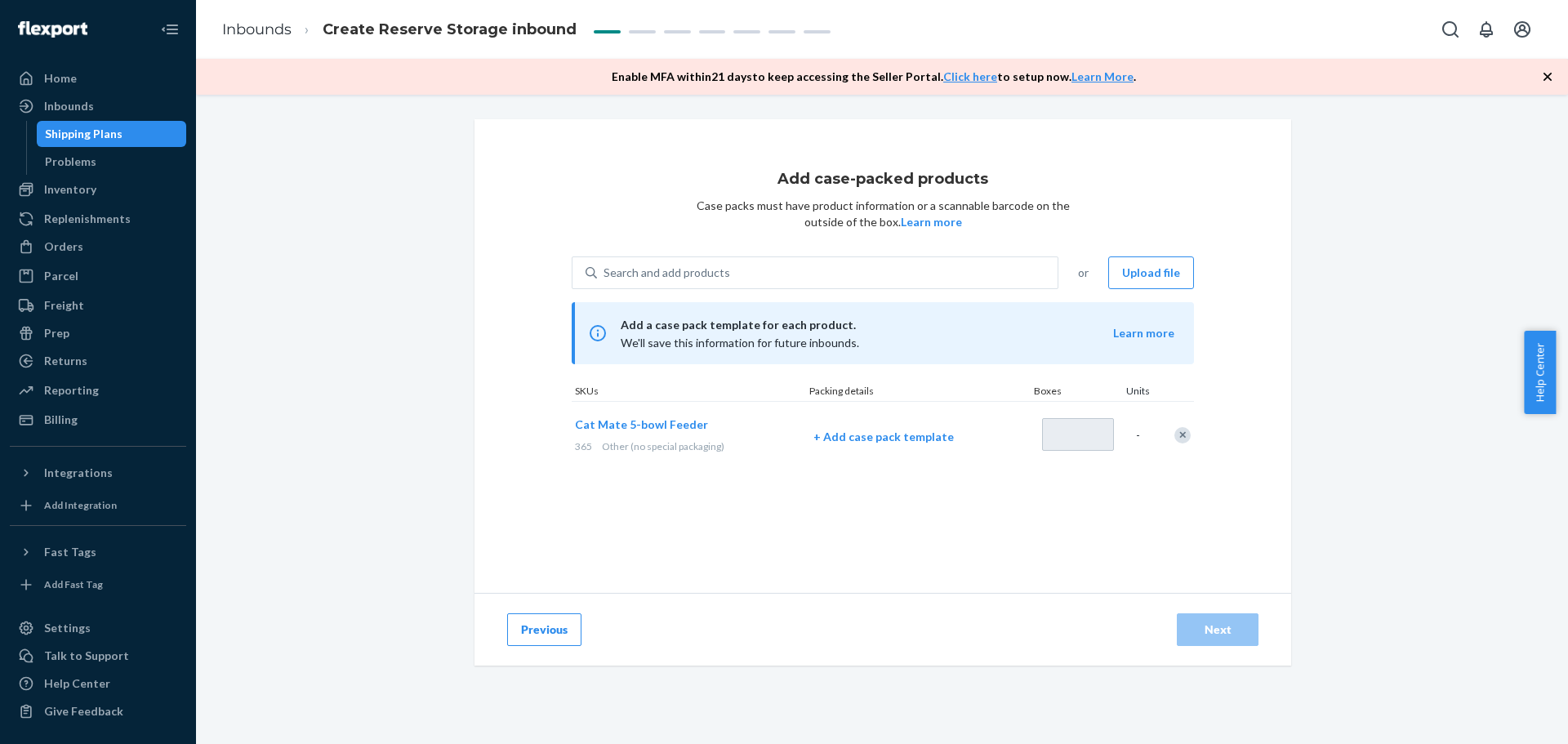
click at [761, 527] on div "Add case-packed products Case packs must have product information or a scannabl…" at bounding box center [883, 356] width 816 height 474
click at [852, 436] on p "+ Add case pack template" at bounding box center [917, 437] width 209 height 16
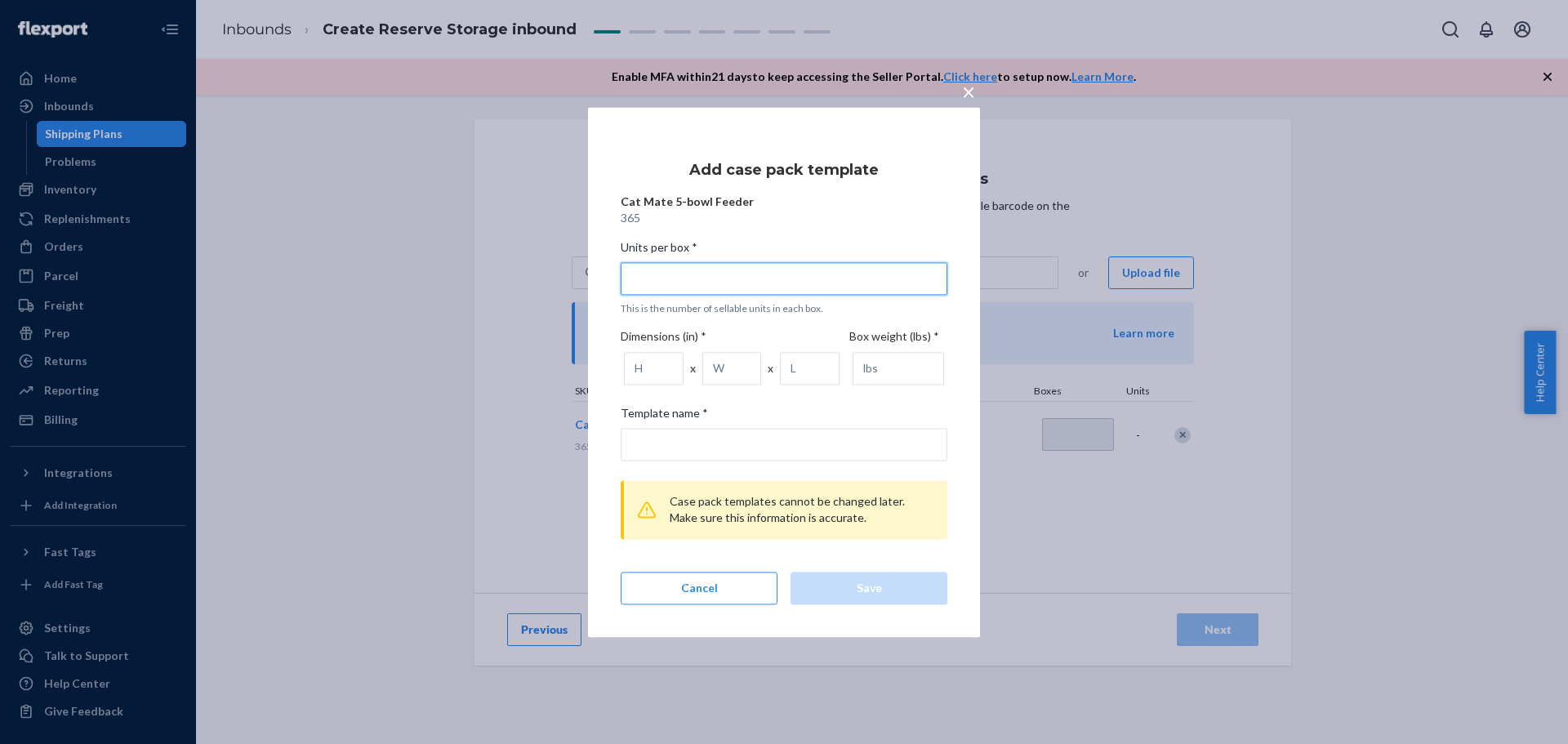
click at [698, 279] on input "Units per box * This is the number of sellable units in each box." at bounding box center [784, 279] width 327 height 33
type input "1"
type input "1 unit per box"
type input "10"
type input "10 units per box"
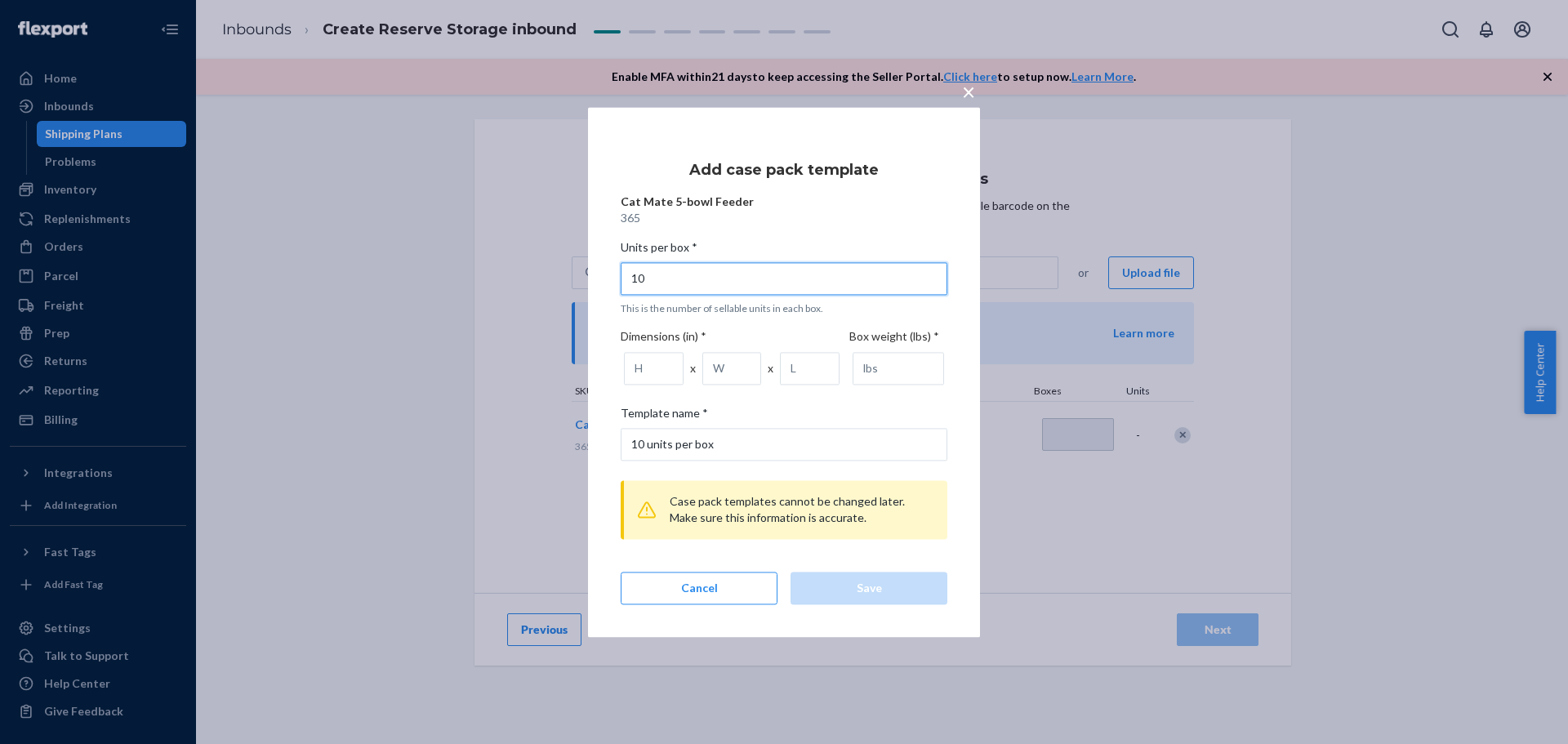
type input "10"
click at [843, 413] on div "Template name *" at bounding box center [784, 416] width 327 height 23
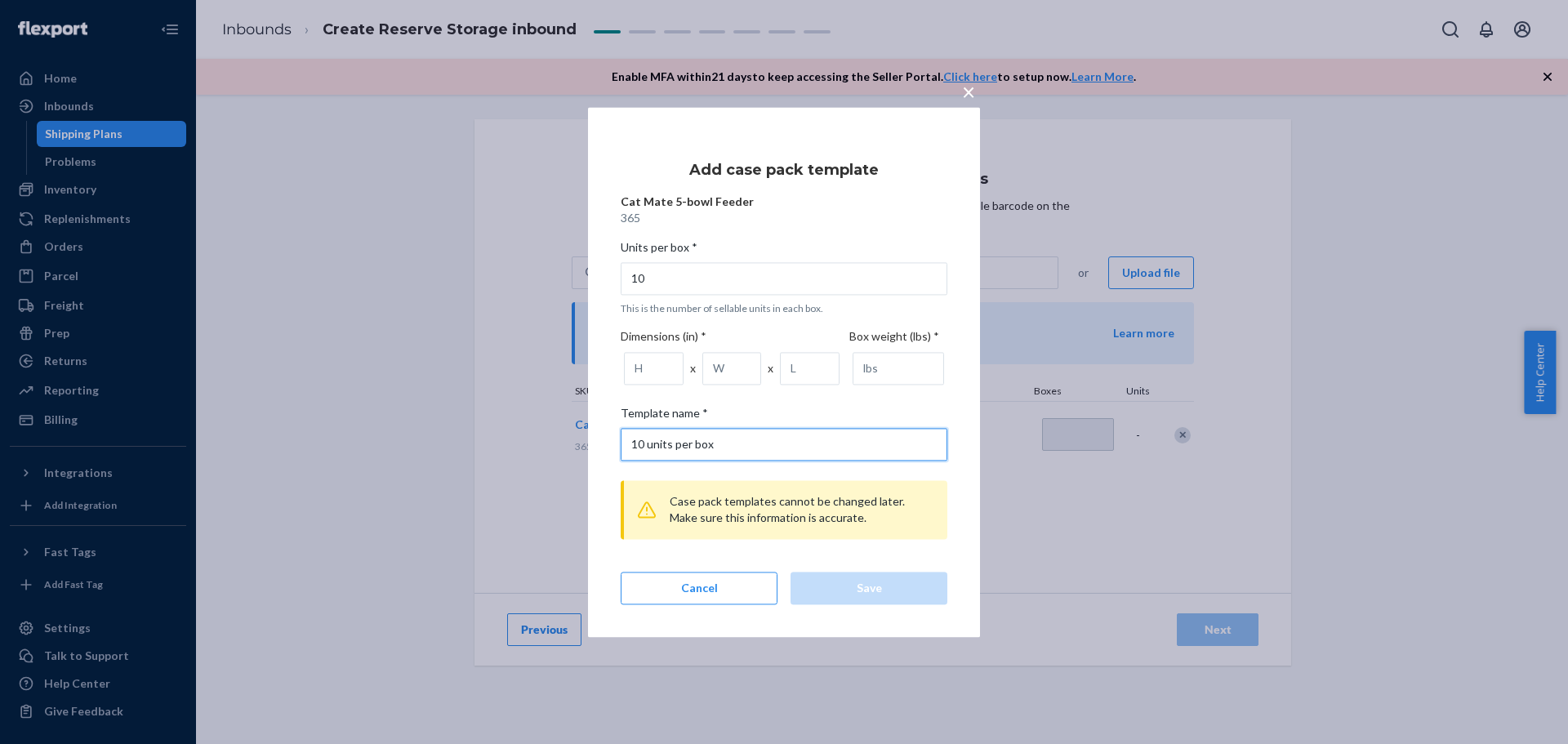
click at [843, 428] on input "10 units per box" at bounding box center [784, 444] width 327 height 33
click at [647, 368] on input "number" at bounding box center [653, 368] width 60 height 33
type input "23.81"
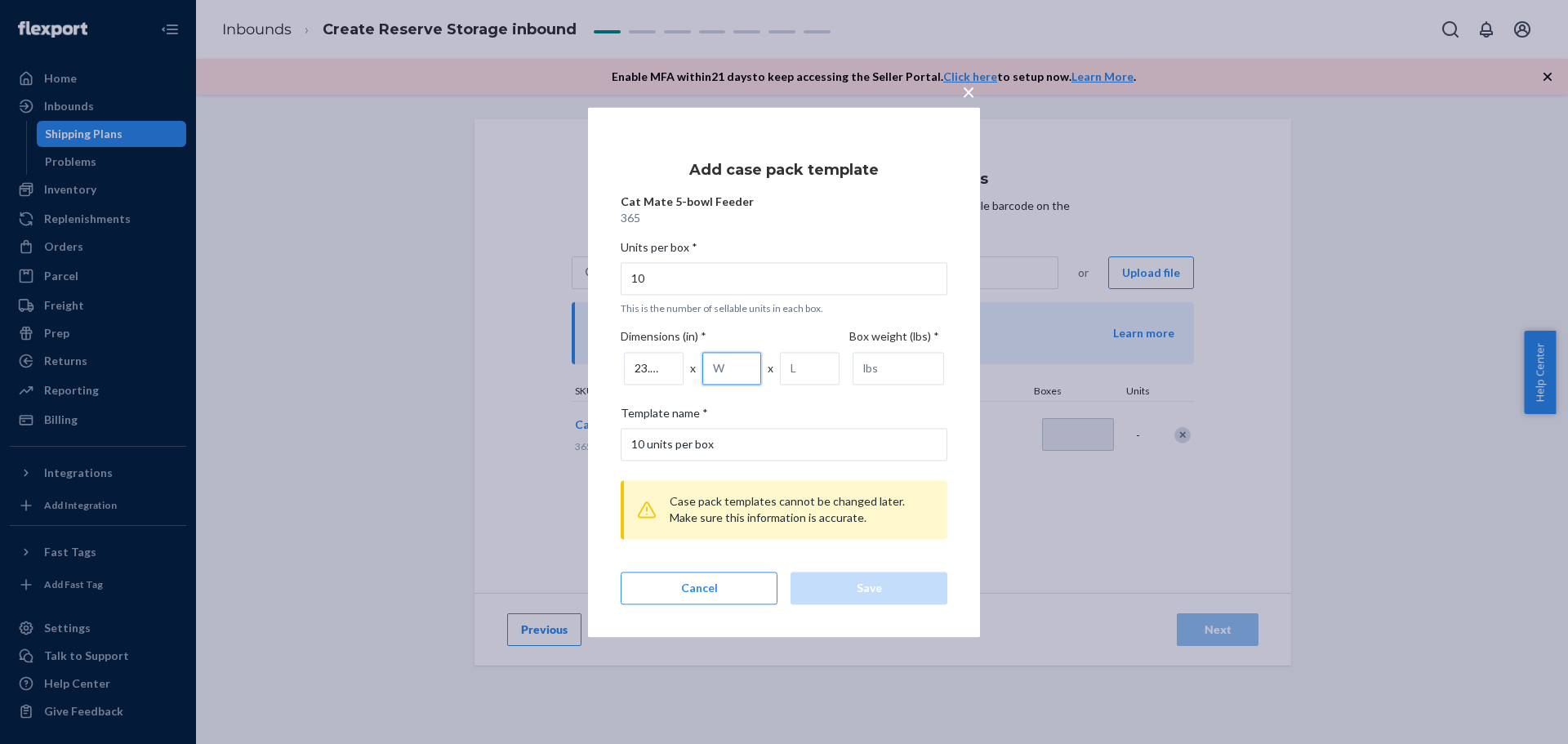
click at [732, 368] on input "number" at bounding box center [732, 368] width 60 height 33
type input "19.29"
click at [794, 366] on input "number" at bounding box center [810, 368] width 60 height 33
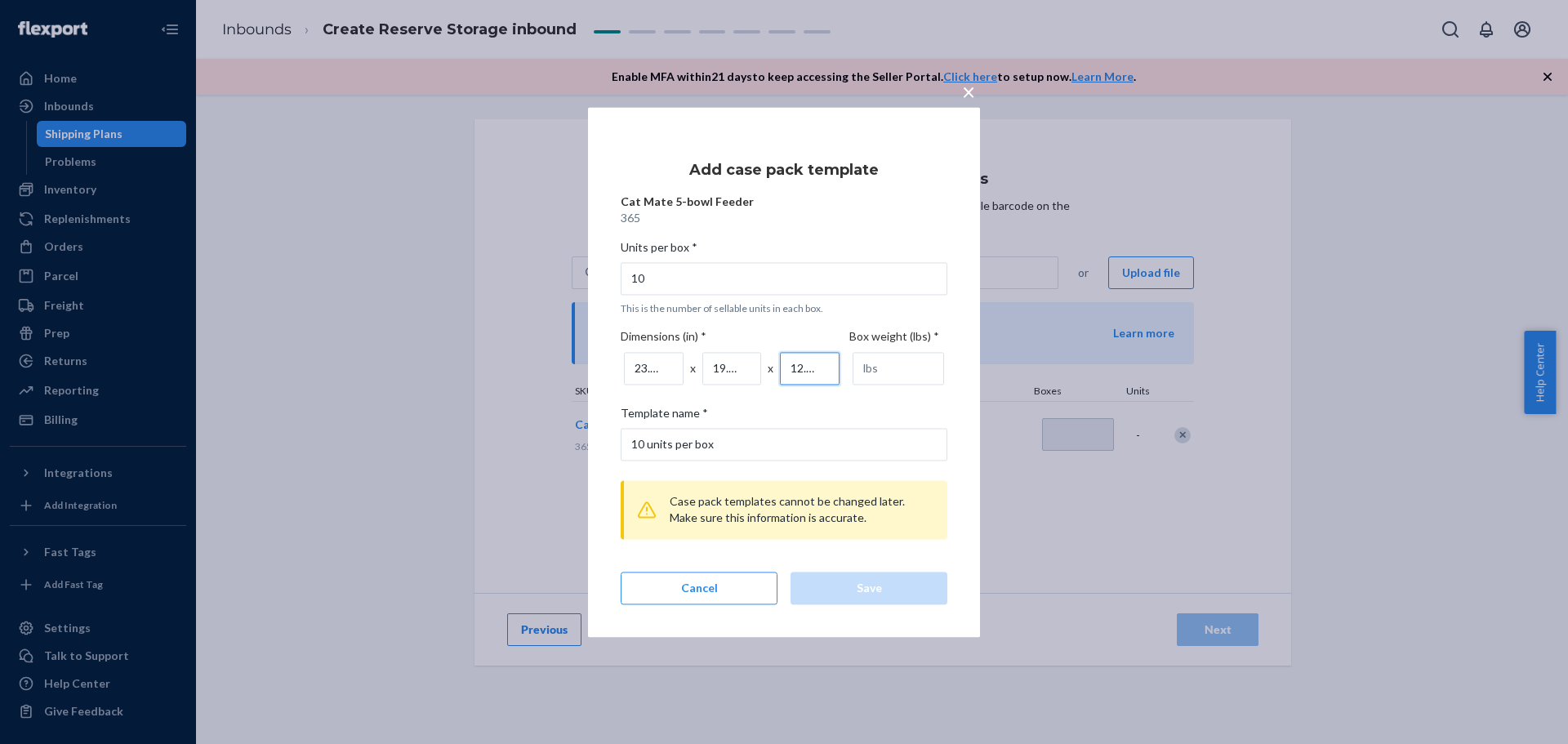
scroll to position [0, 2]
type input "12.80"
click at [884, 373] on input "number" at bounding box center [898, 368] width 92 height 33
type input "33.47"
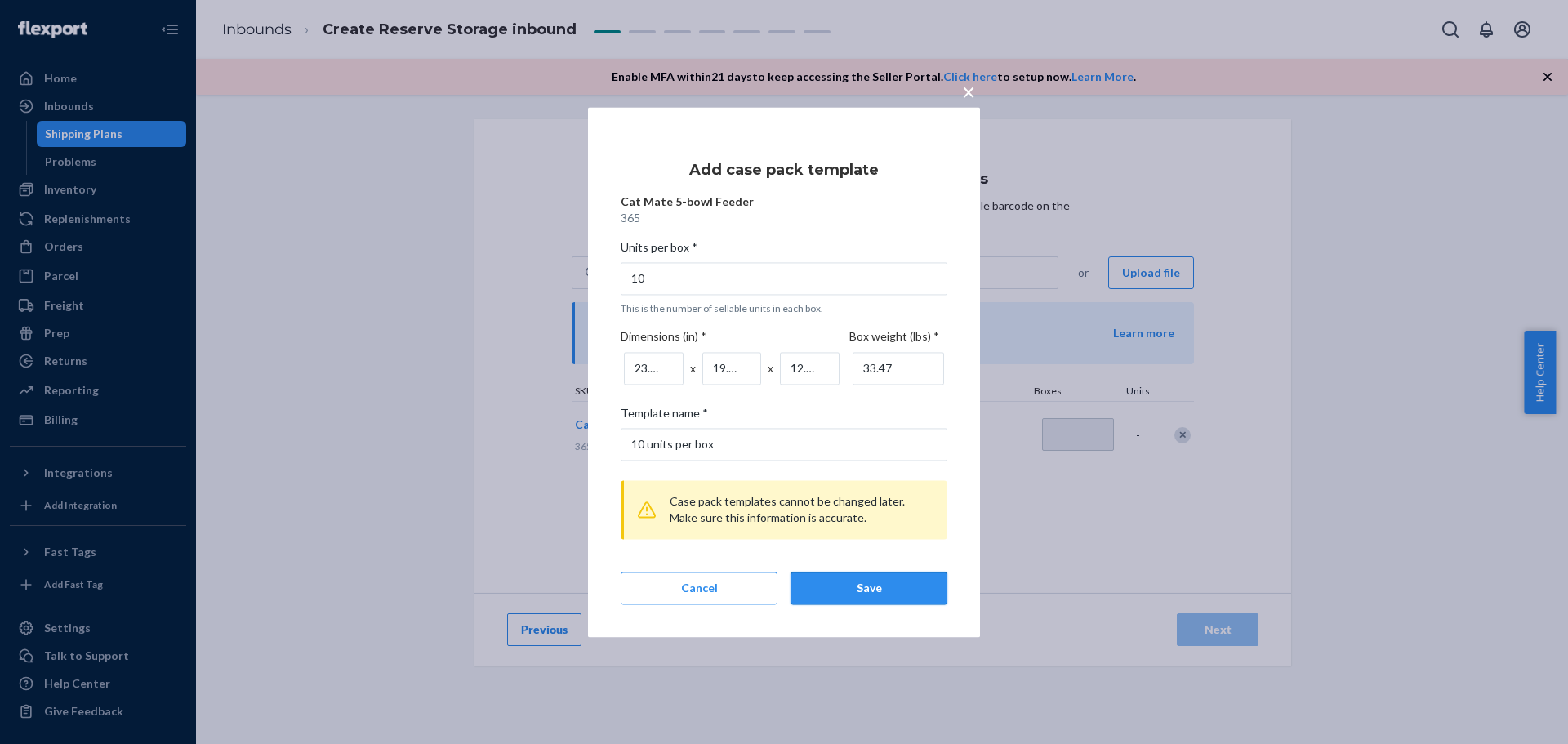
click at [851, 594] on div "Save" at bounding box center [868, 587] width 129 height 16
type input "1"
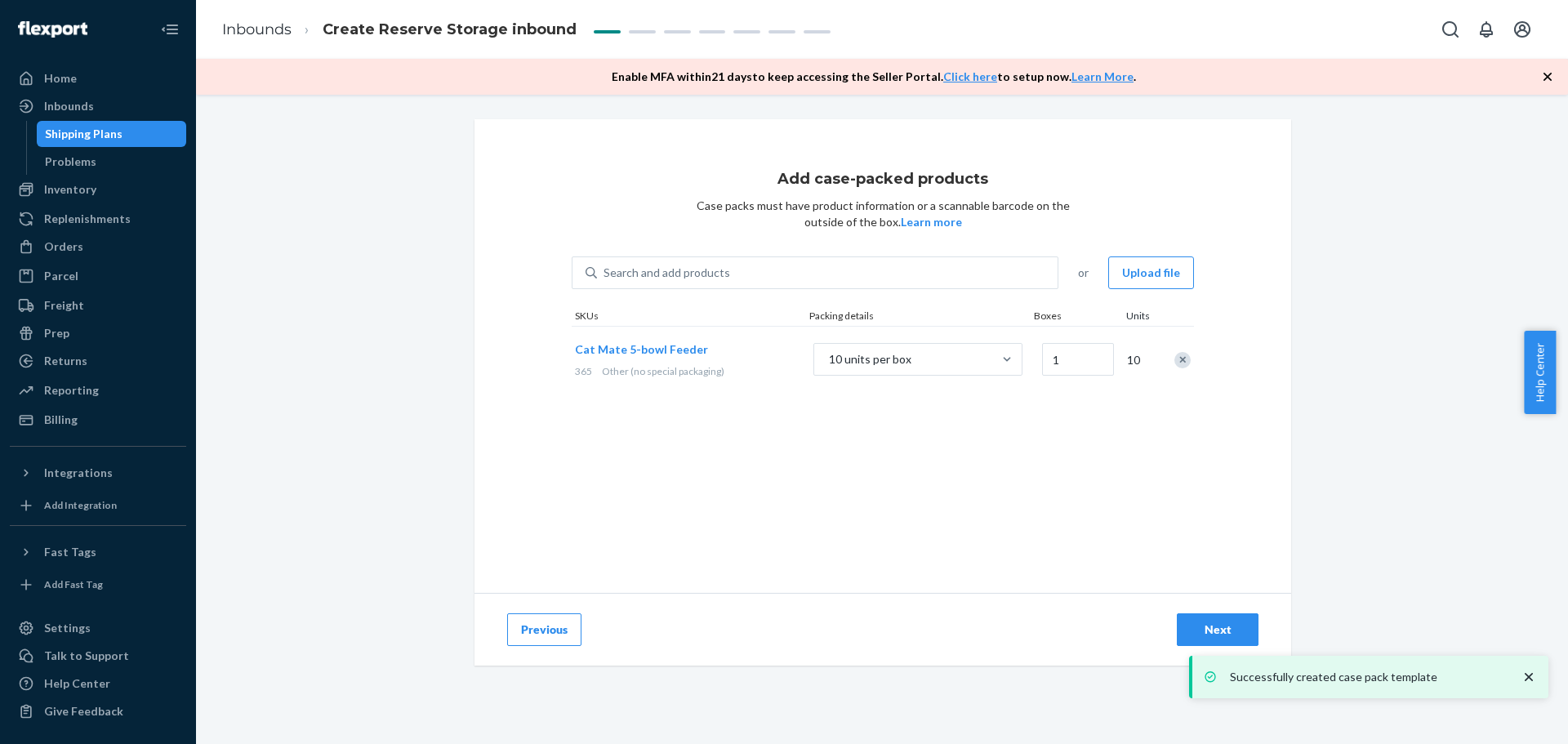
drag, startPoint x: 786, startPoint y: 468, endPoint x: 691, endPoint y: 539, distance: 118.6
click at [786, 468] on div "Add case-packed products Case packs must have product information or a scannabl…" at bounding box center [883, 356] width 816 height 474
click at [906, 507] on div "Add case-packed products Case packs must have product information or a scannabl…" at bounding box center [883, 356] width 816 height 474
click at [1198, 529] on div "Add case-packed products Case packs must have product information or a scannabl…" at bounding box center [883, 356] width 816 height 474
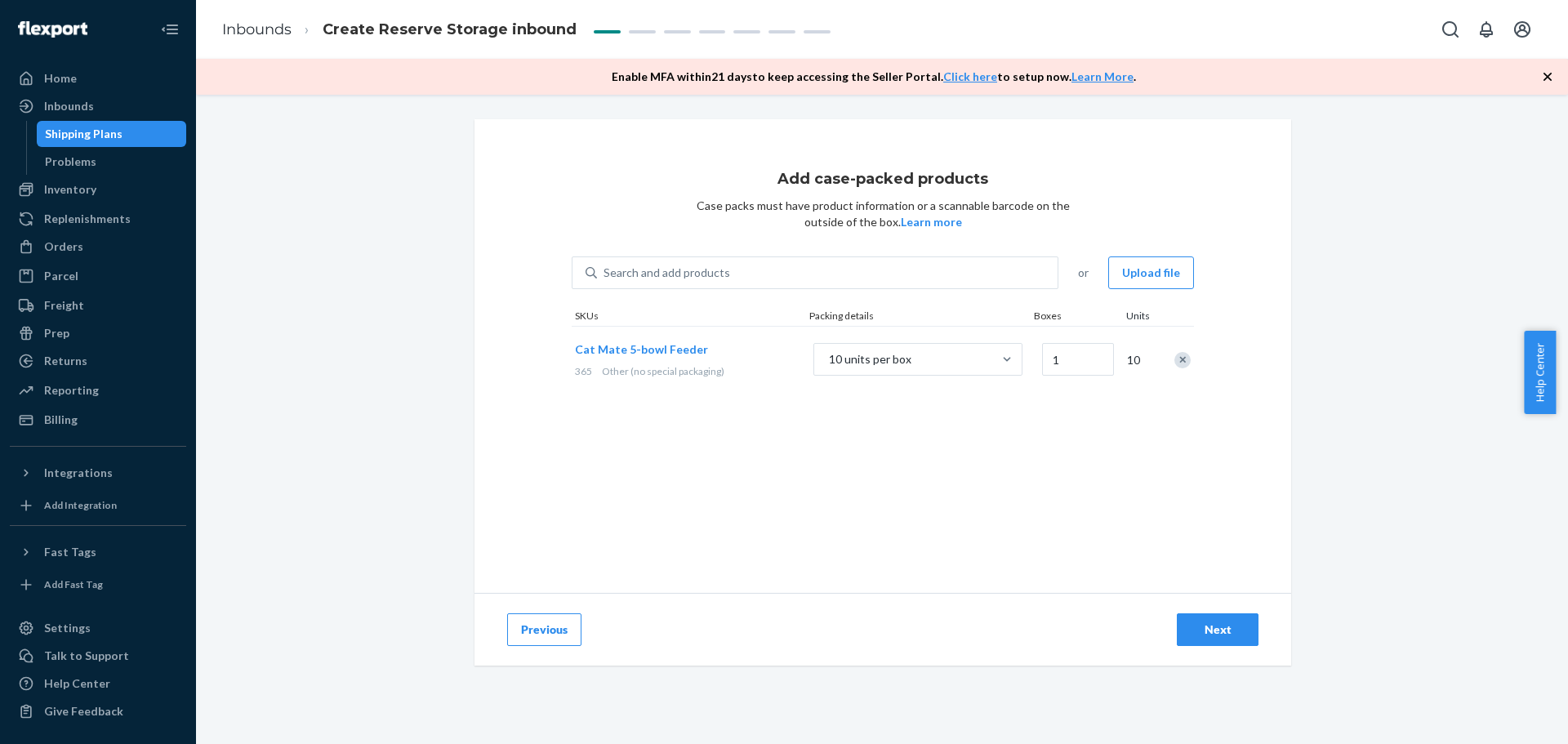
click at [1211, 621] on div "Next" at bounding box center [1218, 629] width 54 height 16
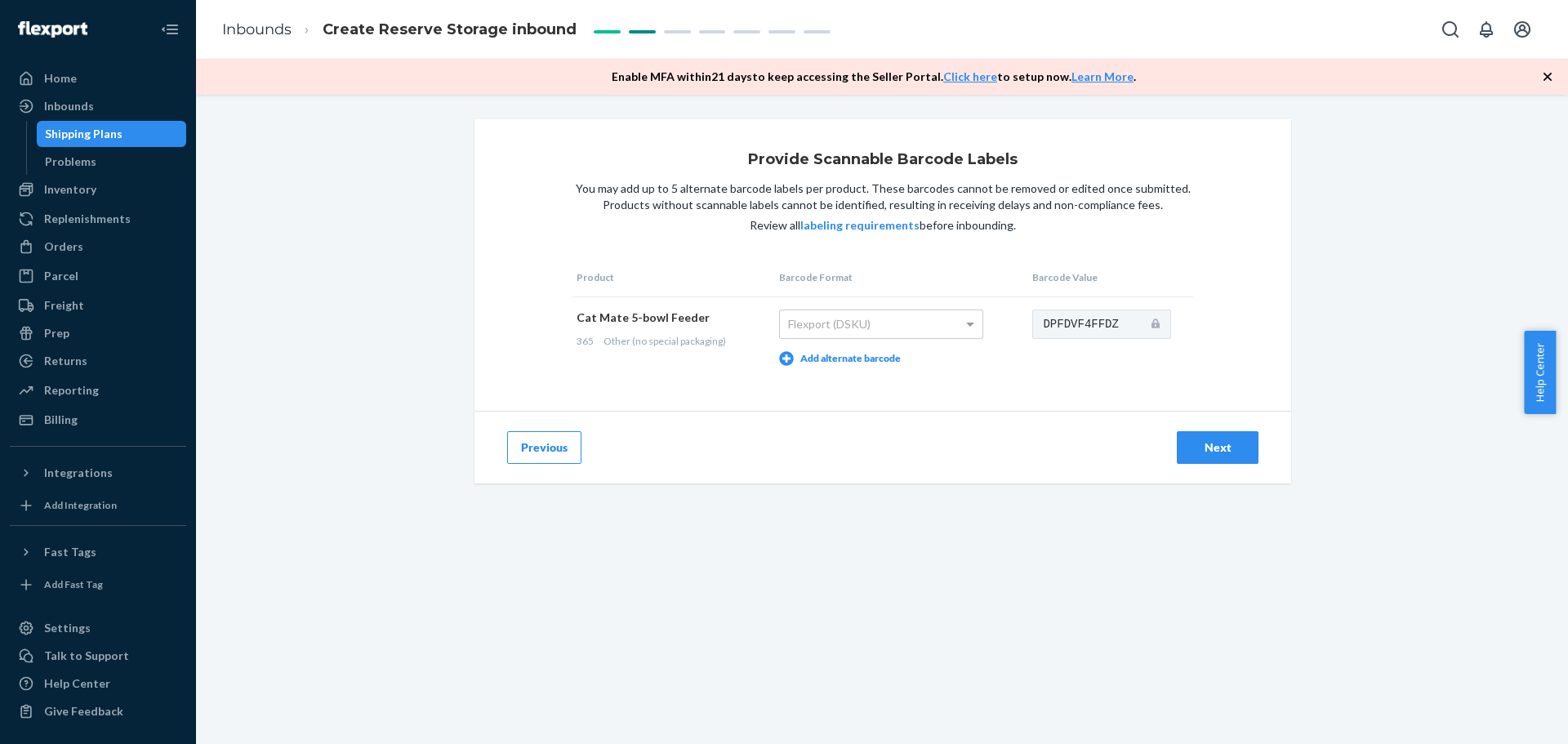
click at [991, 392] on div "Provide Scannable Barcode Labels You may add up to 5 alternate barcode labels p…" at bounding box center [883, 265] width 816 height 292
click at [524, 454] on button "Previous" at bounding box center [544, 447] width 75 height 33
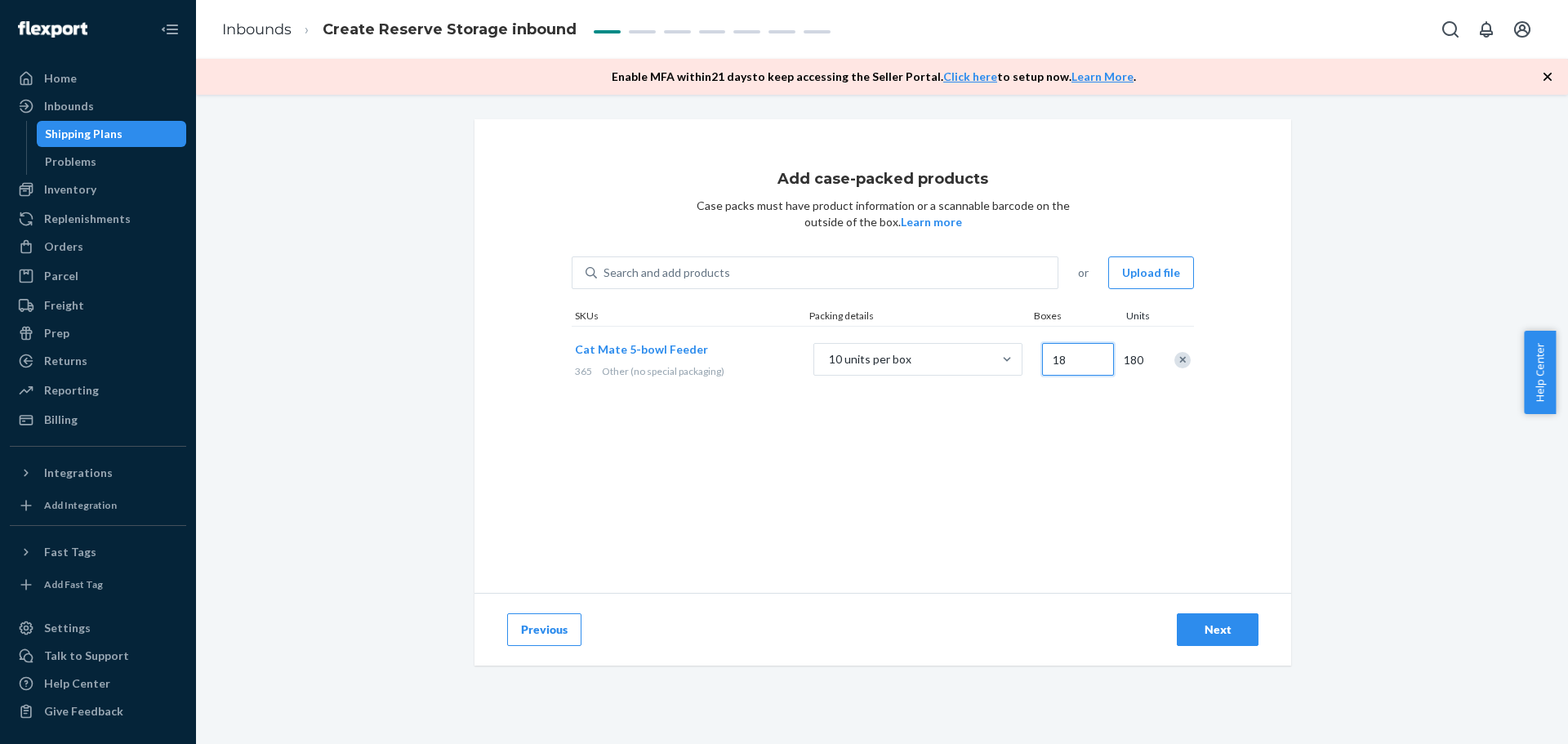
type input "18"
click at [1099, 484] on div "Add case-packed products Case packs must have product information or a scannabl…" at bounding box center [883, 356] width 816 height 474
click at [1210, 633] on div "Next" at bounding box center [1218, 629] width 54 height 16
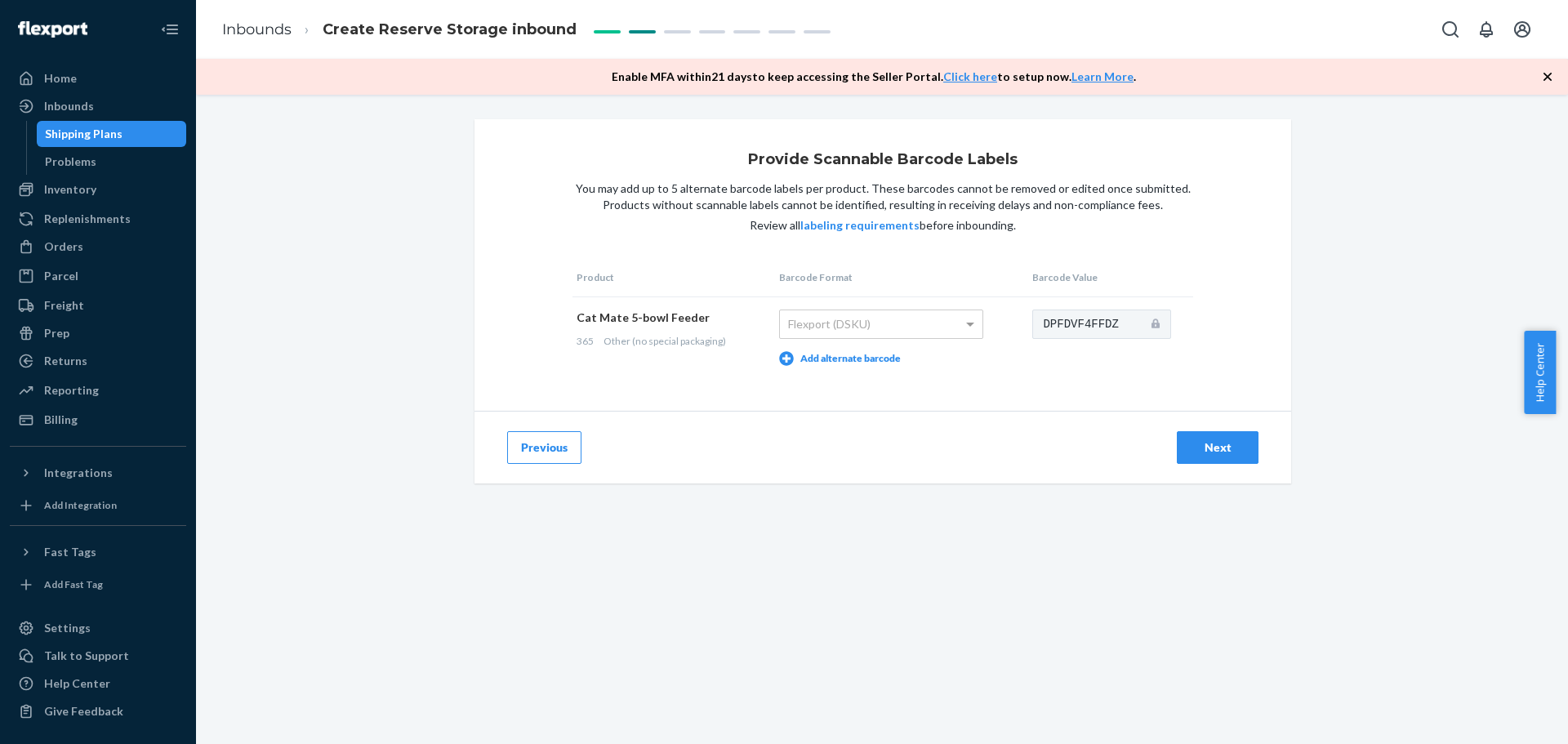
click at [950, 421] on div "Previous Next" at bounding box center [883, 447] width 816 height 73
click at [848, 326] on div "Flexport (DSKU)" at bounding box center [881, 324] width 202 height 28
click at [855, 360] on button "Add alternate barcode" at bounding box center [840, 358] width 121 height 15
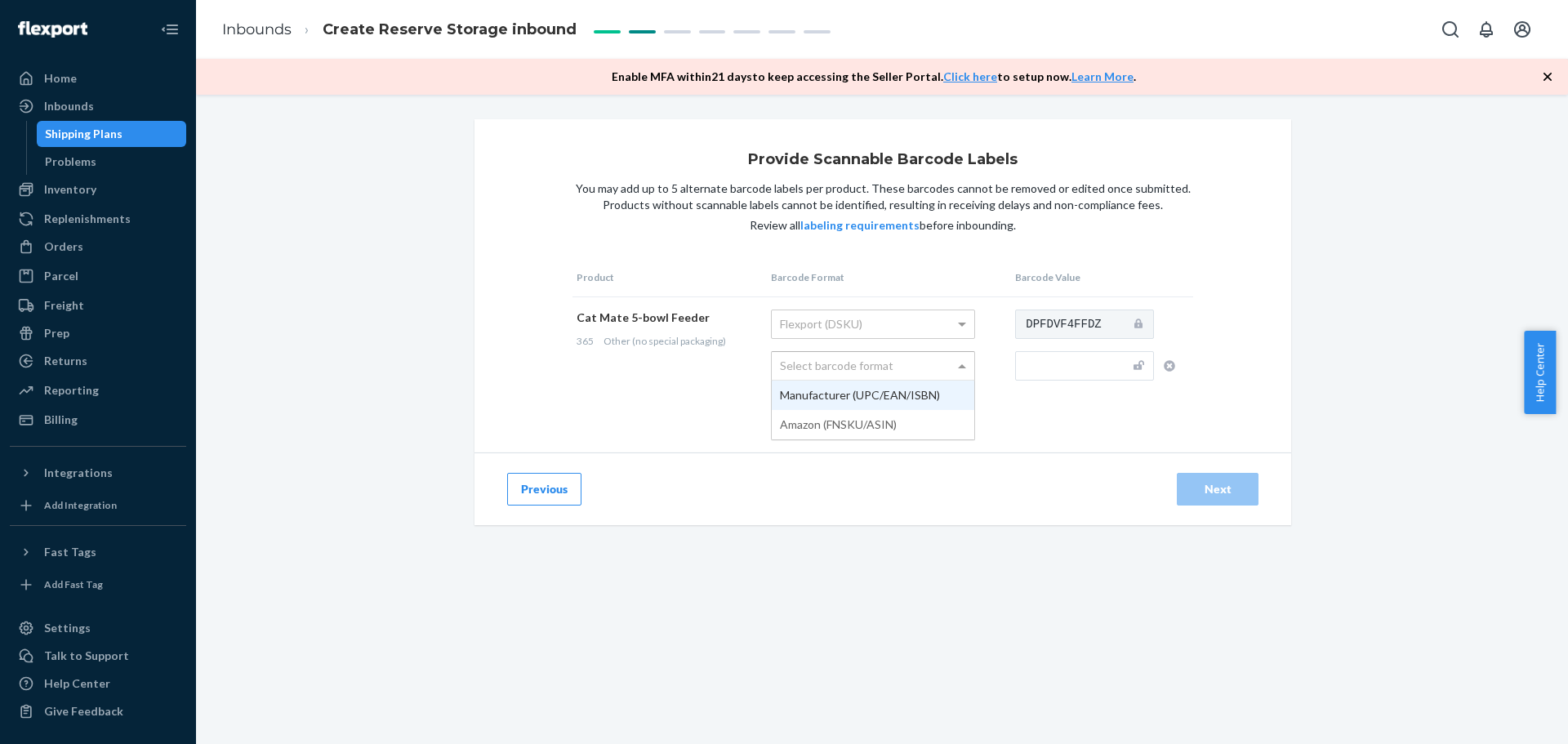
click at [816, 366] on div "Select barcode format" at bounding box center [873, 365] width 202 height 28
click at [652, 404] on td "Cat Mate 5-bowl Feeder 365 Other (no special packaging)" at bounding box center [669, 358] width 194 height 123
drag, startPoint x: 1089, startPoint y: 370, endPoint x: 1069, endPoint y: 383, distance: 23.9
click at [1089, 370] on input "text" at bounding box center [1084, 365] width 139 height 29
click at [1048, 361] on input "text" at bounding box center [1084, 365] width 139 height 29
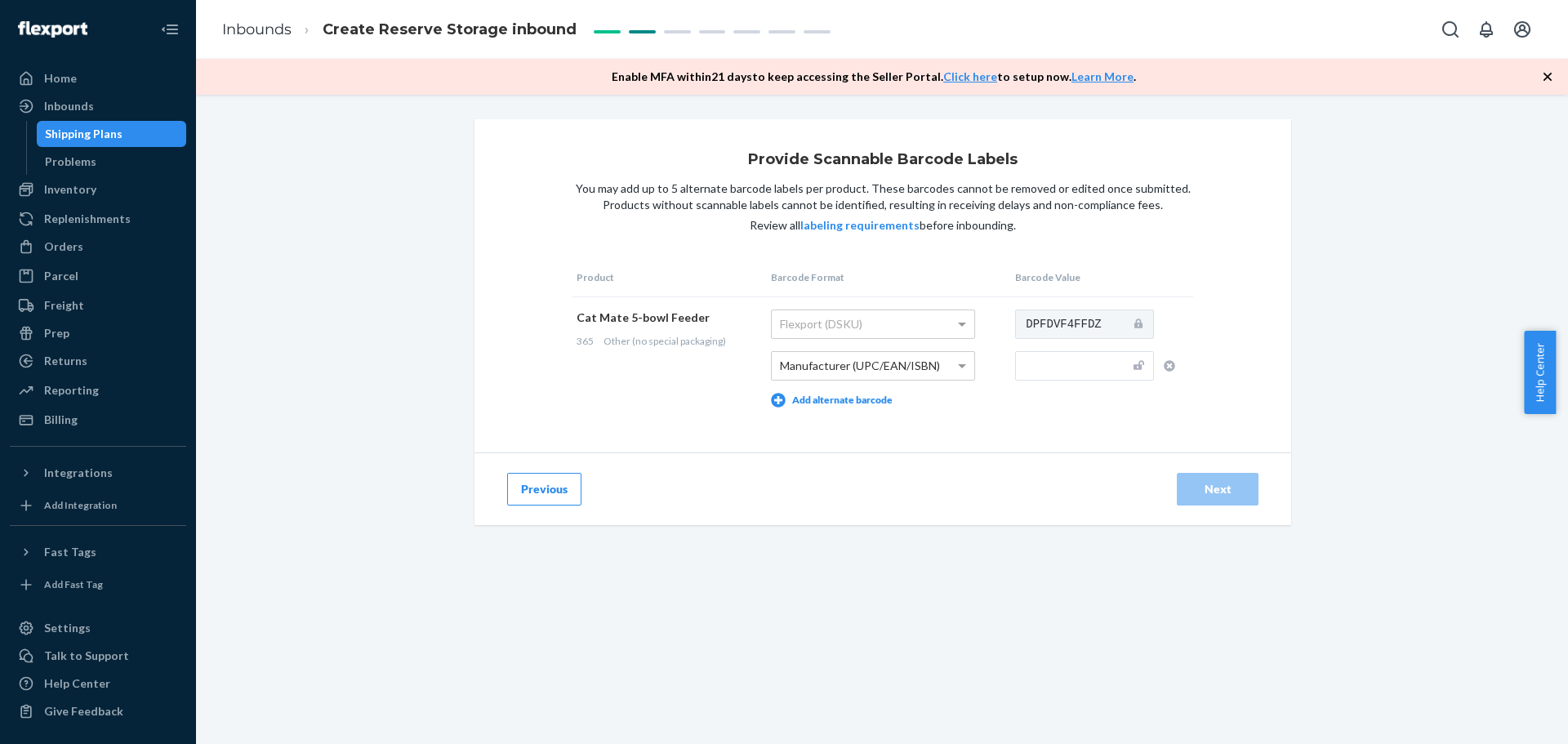
paste input "0035368003653"
click at [975, 492] on div "Previous Next" at bounding box center [883, 488] width 816 height 73
drag, startPoint x: 1039, startPoint y: 417, endPoint x: 1081, endPoint y: 415, distance: 42.0
click at [1040, 417] on td "DPFDVF4FFDZ 035368003653" at bounding box center [1102, 358] width 182 height 123
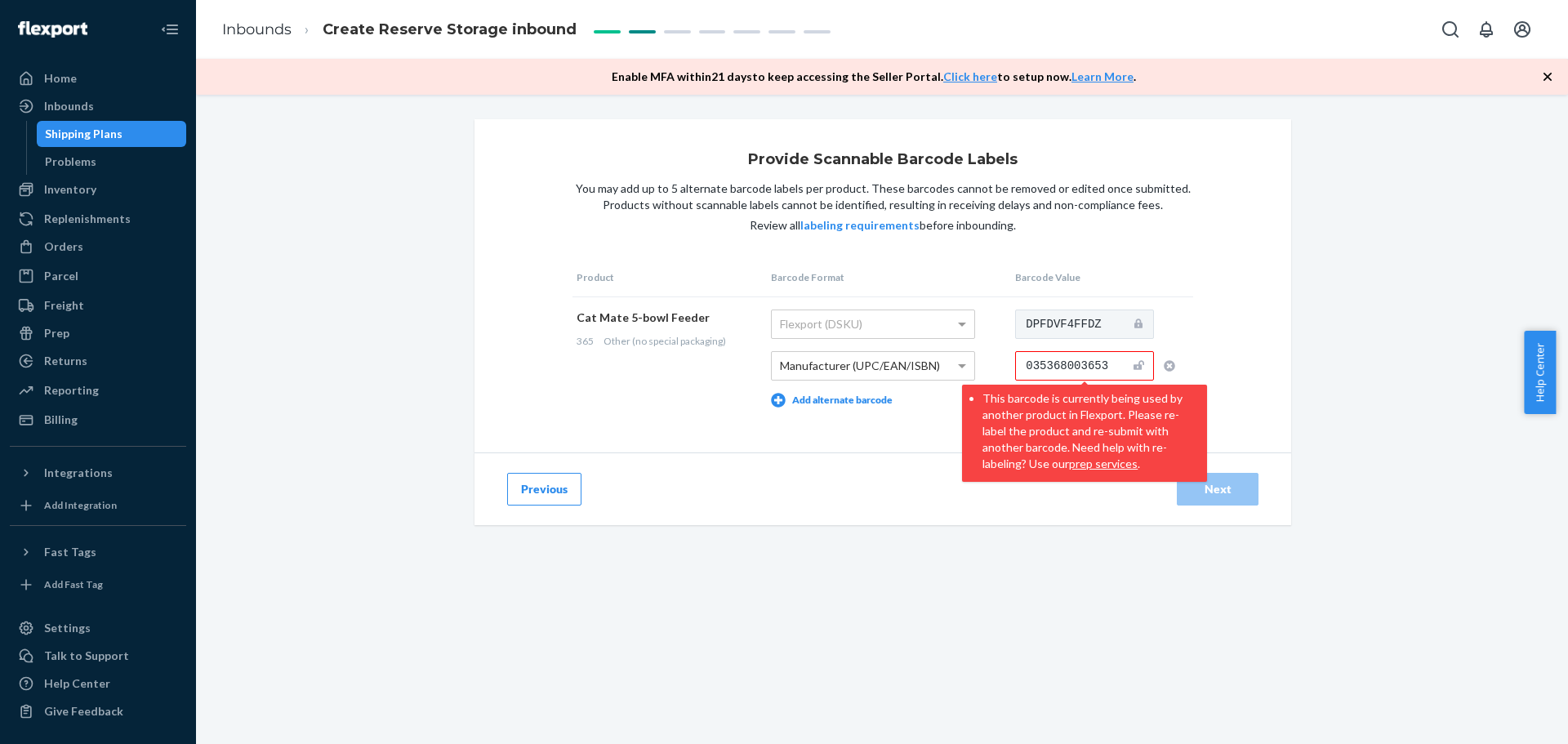
click at [1018, 364] on input "035368003653" at bounding box center [1084, 365] width 139 height 29
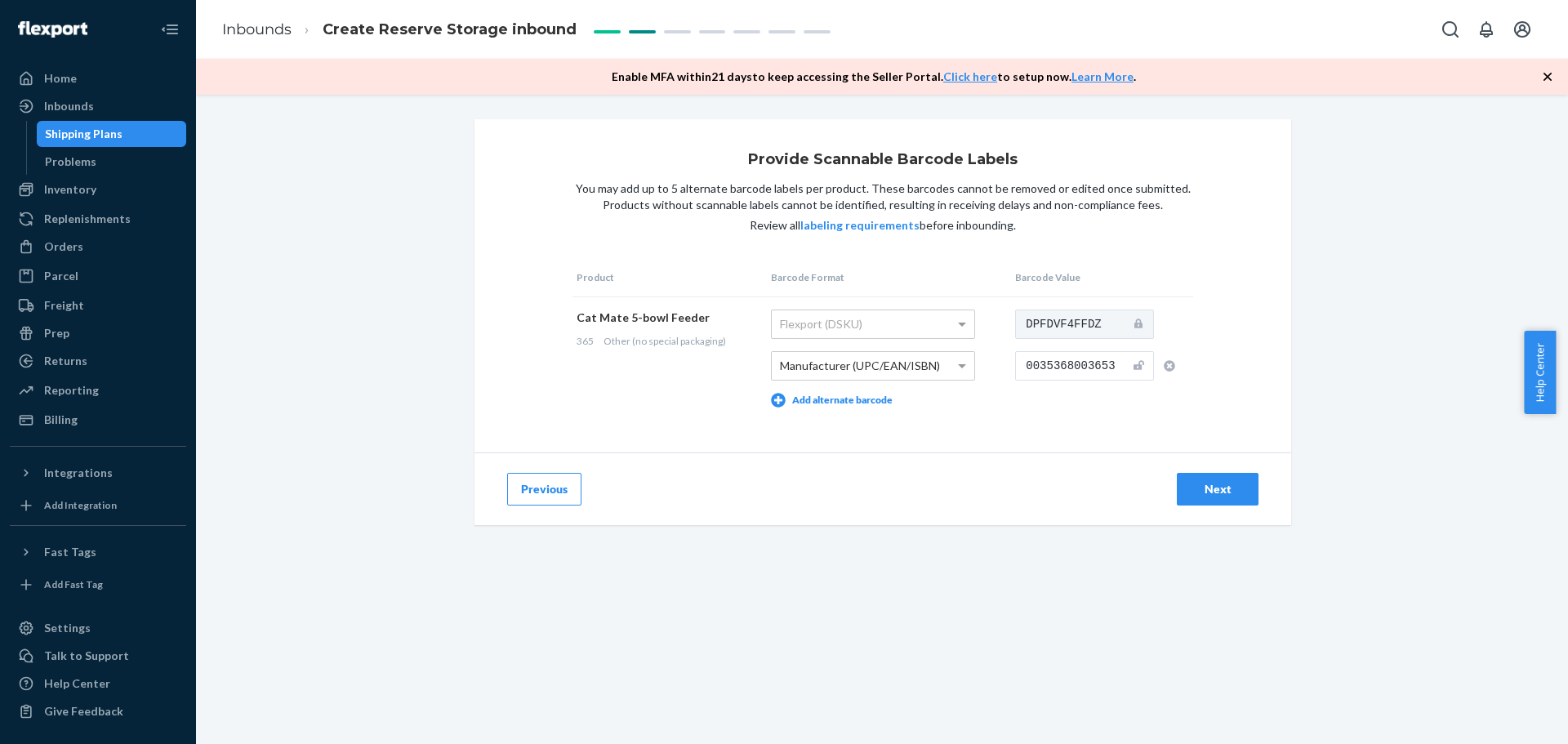
drag, startPoint x: 1025, startPoint y: 401, endPoint x: 1230, endPoint y: 442, distance: 209.1
click at [1036, 401] on td "DPFDVF4FFDZ 0035368003653" at bounding box center [1102, 358] width 182 height 123
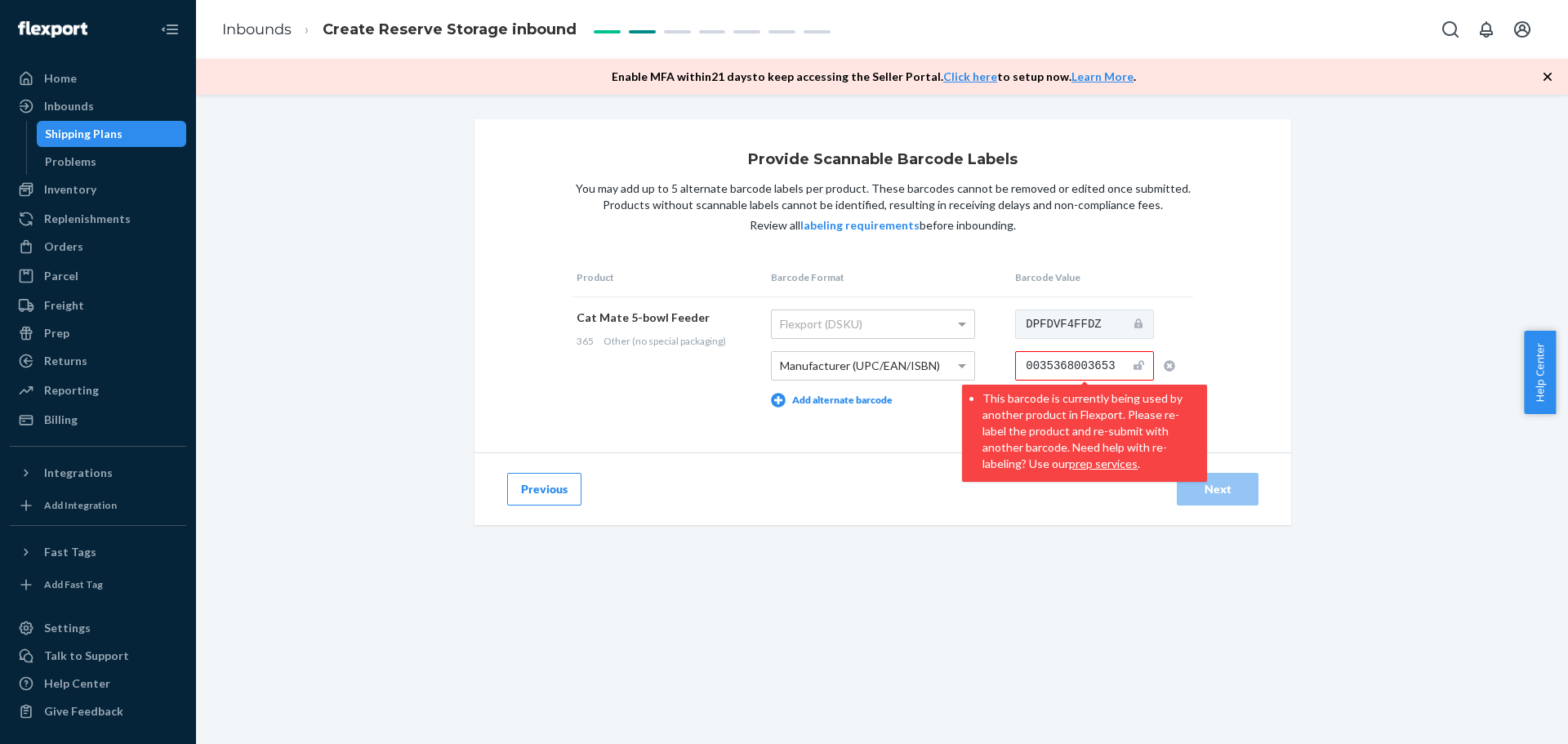
click at [1108, 361] on input "0035368003653" at bounding box center [1084, 365] width 139 height 29
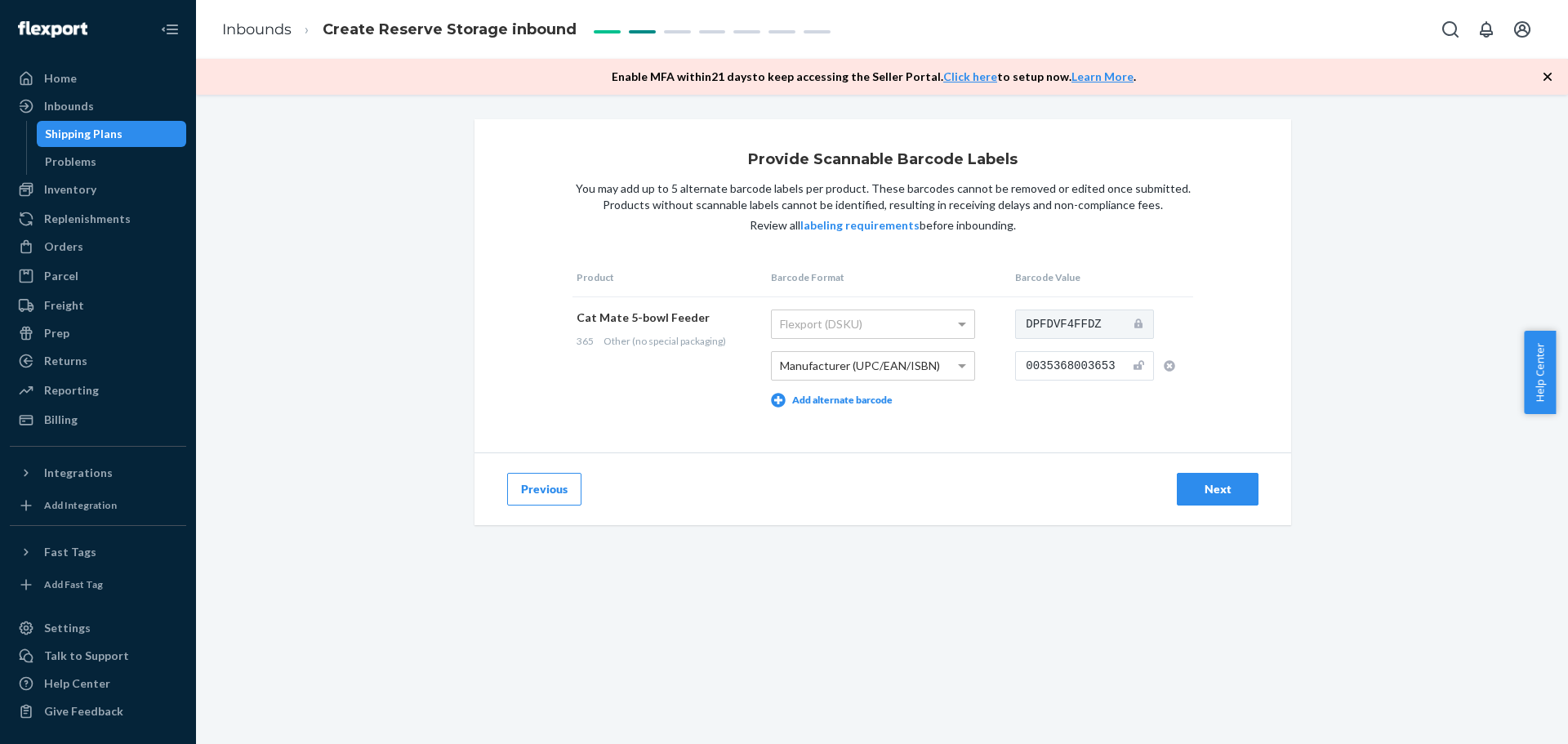
click at [1242, 370] on div "Provide Scannable Barcode Labels You may add up to 5 alternate barcode labels p…" at bounding box center [883, 285] width 816 height 333
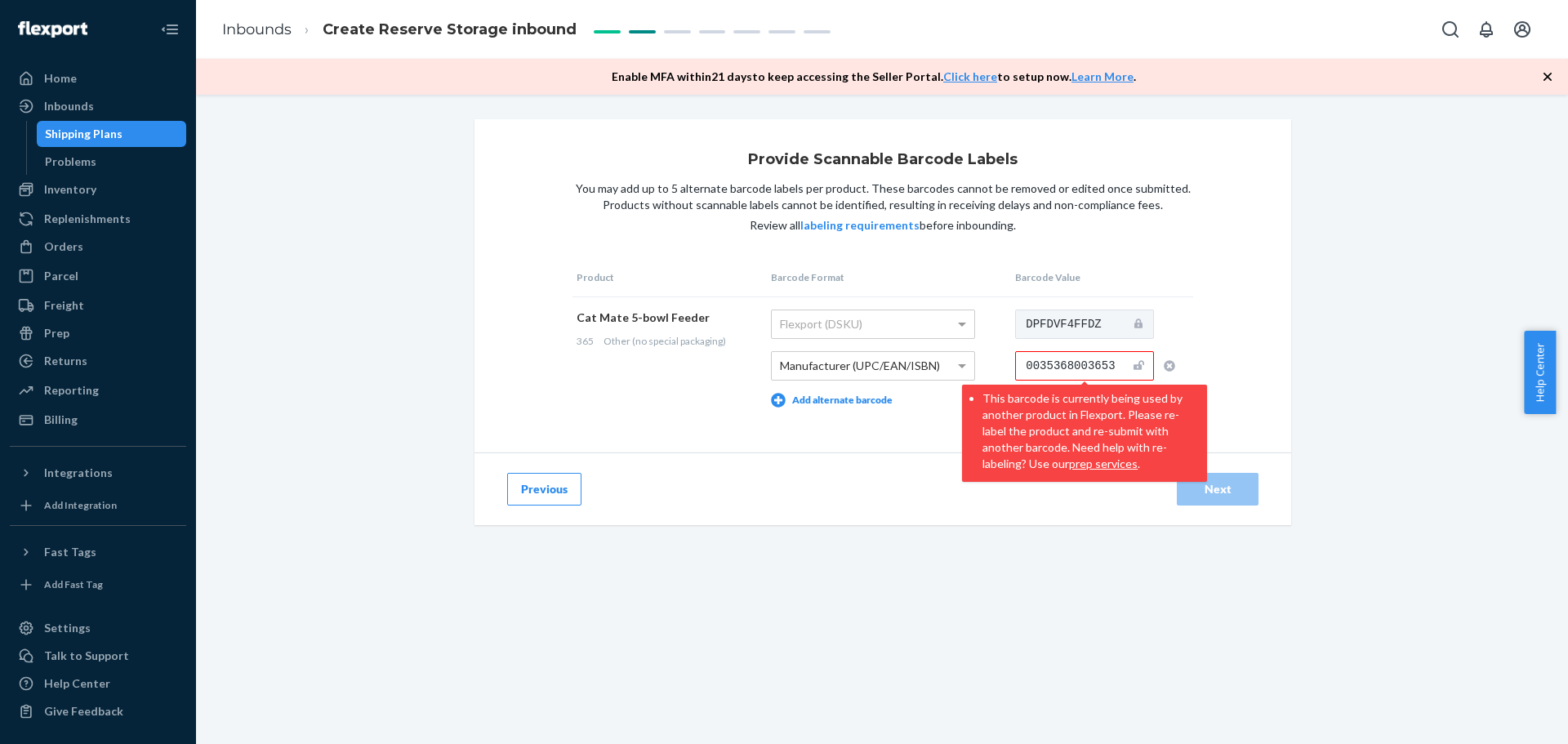
click at [1121, 364] on input "0035368003653" at bounding box center [1084, 365] width 139 height 29
click at [1083, 398] on td "DPFDVF4FFDZ 0035368003650 This barcode value failed Flexport's barcode checksum…" at bounding box center [1102, 358] width 182 height 123
click at [1259, 388] on div "Provide Scannable Barcode Labels You may add up to 5 alternate barcode labels p…" at bounding box center [883, 285] width 816 height 333
click at [1236, 322] on div "Provide Scannable Barcode Labels You may add up to 5 alternate barcode labels p…" at bounding box center [883, 285] width 816 height 333
drag, startPoint x: 1111, startPoint y: 362, endPoint x: 1002, endPoint y: 365, distance: 109.0
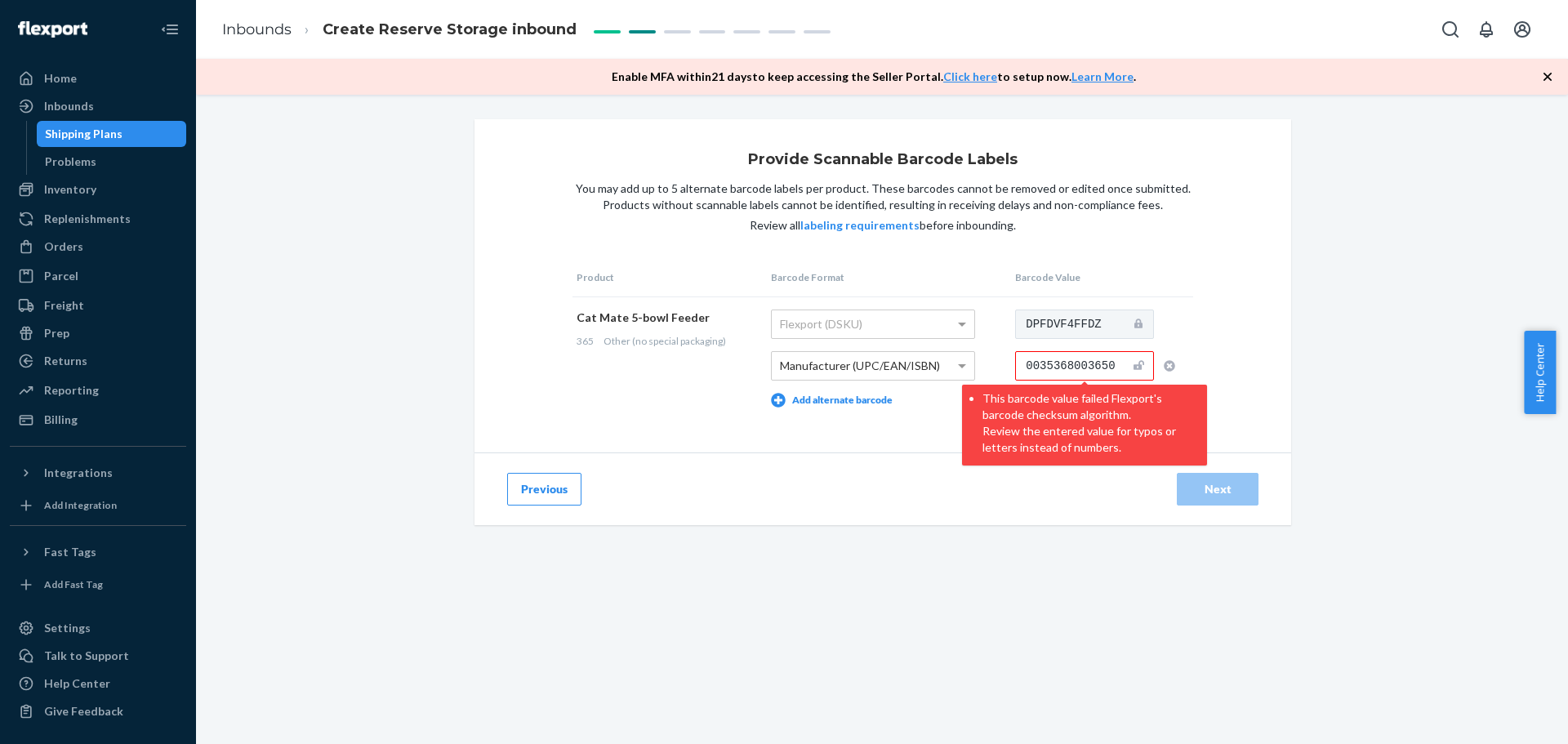
click at [1002, 365] on tr "Cat Mate 5-bowl Feeder 365 Other (no special packaging) Flexport (DSKU) Manufac…" at bounding box center [882, 358] width 620 height 123
paste input "3"
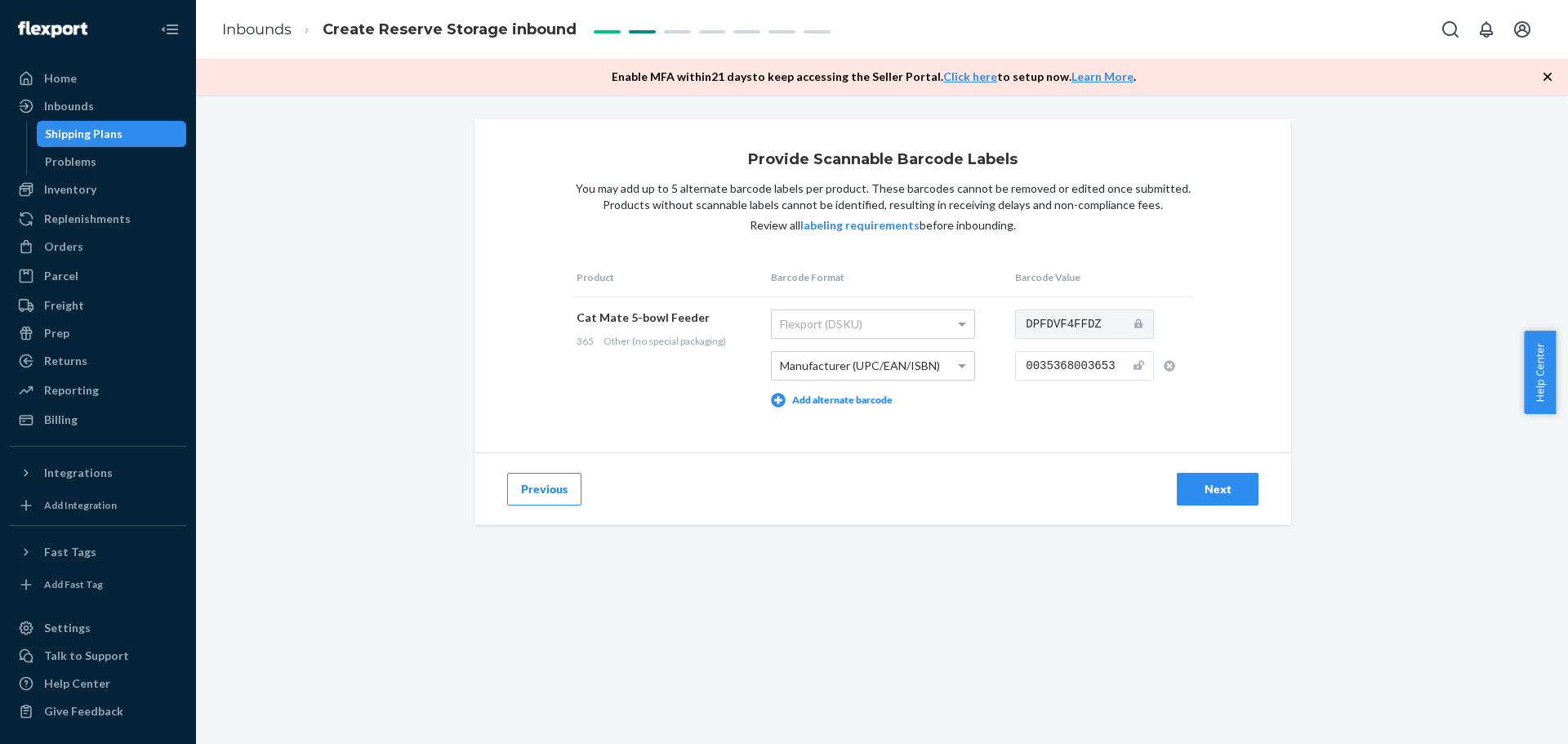
drag, startPoint x: 1083, startPoint y: 365, endPoint x: 1111, endPoint y: 364, distance: 28.0
click at [1111, 364] on input "0035368003653" at bounding box center [1084, 365] width 139 height 29
type input "003536800123"
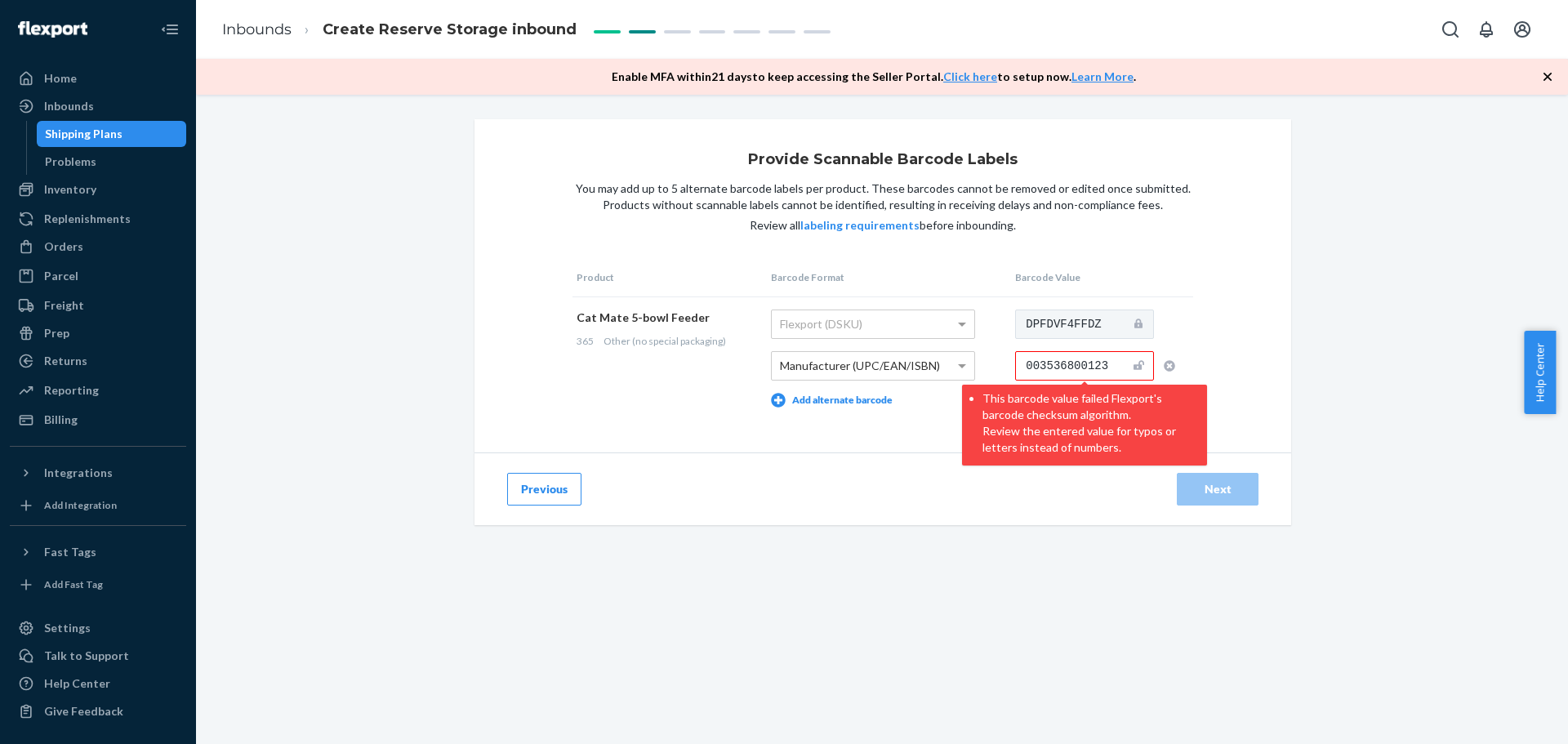
click at [1202, 339] on div "Provide Scannable Barcode Labels You may add up to 5 alternate barcode labels p…" at bounding box center [883, 285] width 816 height 333
click at [1110, 359] on input "003536800123" at bounding box center [1084, 365] width 139 height 29
click at [1219, 350] on div "Provide Scannable Barcode Labels You may add up to 5 alternate barcode labels p…" at bounding box center [883, 285] width 816 height 333
drag, startPoint x: 1111, startPoint y: 365, endPoint x: 1000, endPoint y: 371, distance: 111.2
click at [1000, 371] on tr "Cat Mate 5-bowl Feeder 365 Other (no special packaging) Flexport (DSKU) Manufac…" at bounding box center [882, 358] width 620 height 123
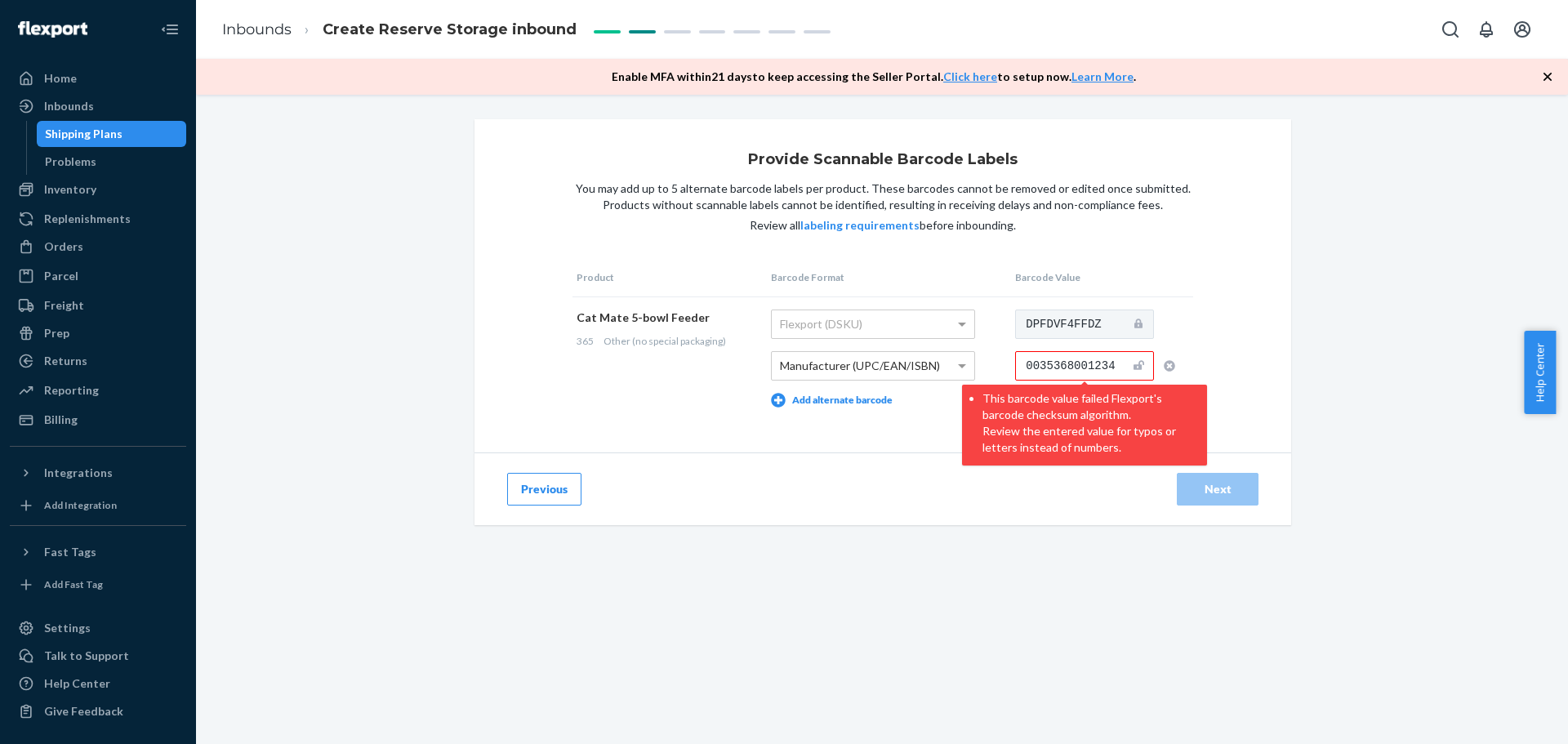
paste input "3653"
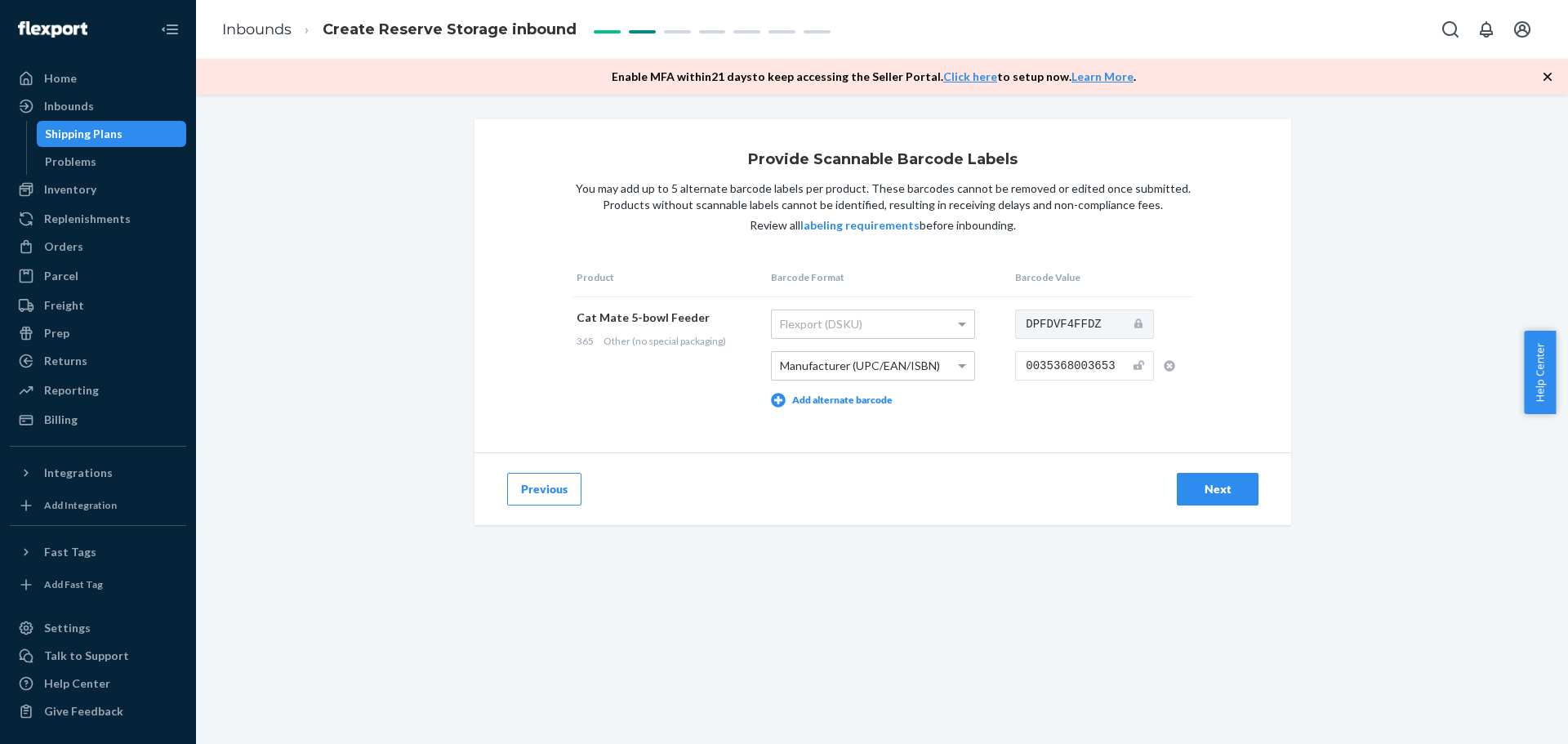
click at [1019, 363] on input "0035368003653" at bounding box center [1084, 365] width 139 height 29
click at [1028, 407] on td "DPFDVF4FFDZ 035368003653" at bounding box center [1102, 358] width 182 height 123
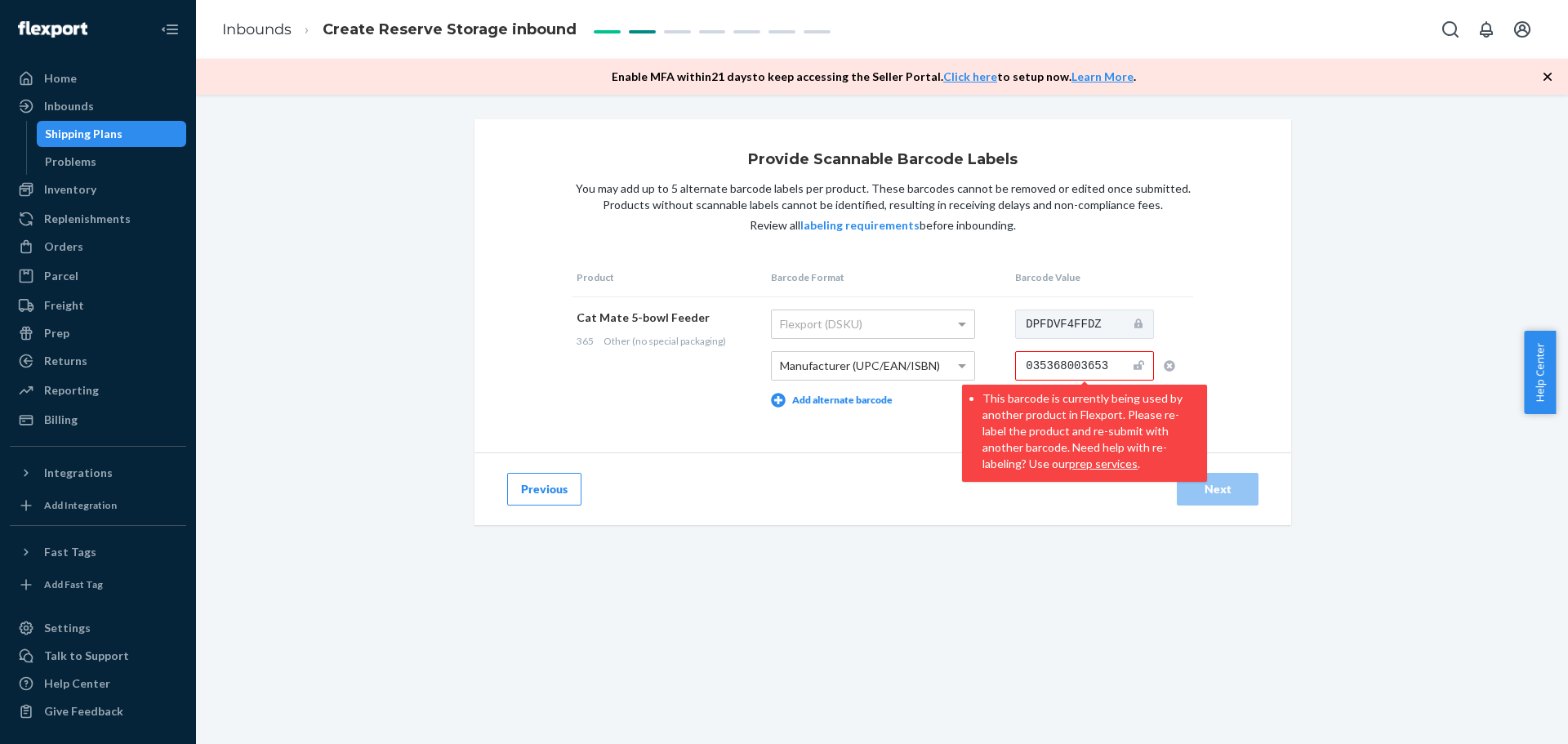
drag, startPoint x: 1270, startPoint y: 361, endPoint x: 1227, endPoint y: 365, distance: 43.2
click at [1270, 363] on div "Provide Scannable Barcode Labels You may add up to 5 alternate barcode labels p…" at bounding box center [883, 285] width 816 height 333
click at [1195, 365] on div "Provide Scannable Barcode Labels You may add up to 5 alternate barcode labels p…" at bounding box center [883, 285] width 816 height 333
drag, startPoint x: 1026, startPoint y: 368, endPoint x: 1013, endPoint y: 369, distance: 13.0
click at [1016, 369] on input "035368003653" at bounding box center [1084, 365] width 139 height 29
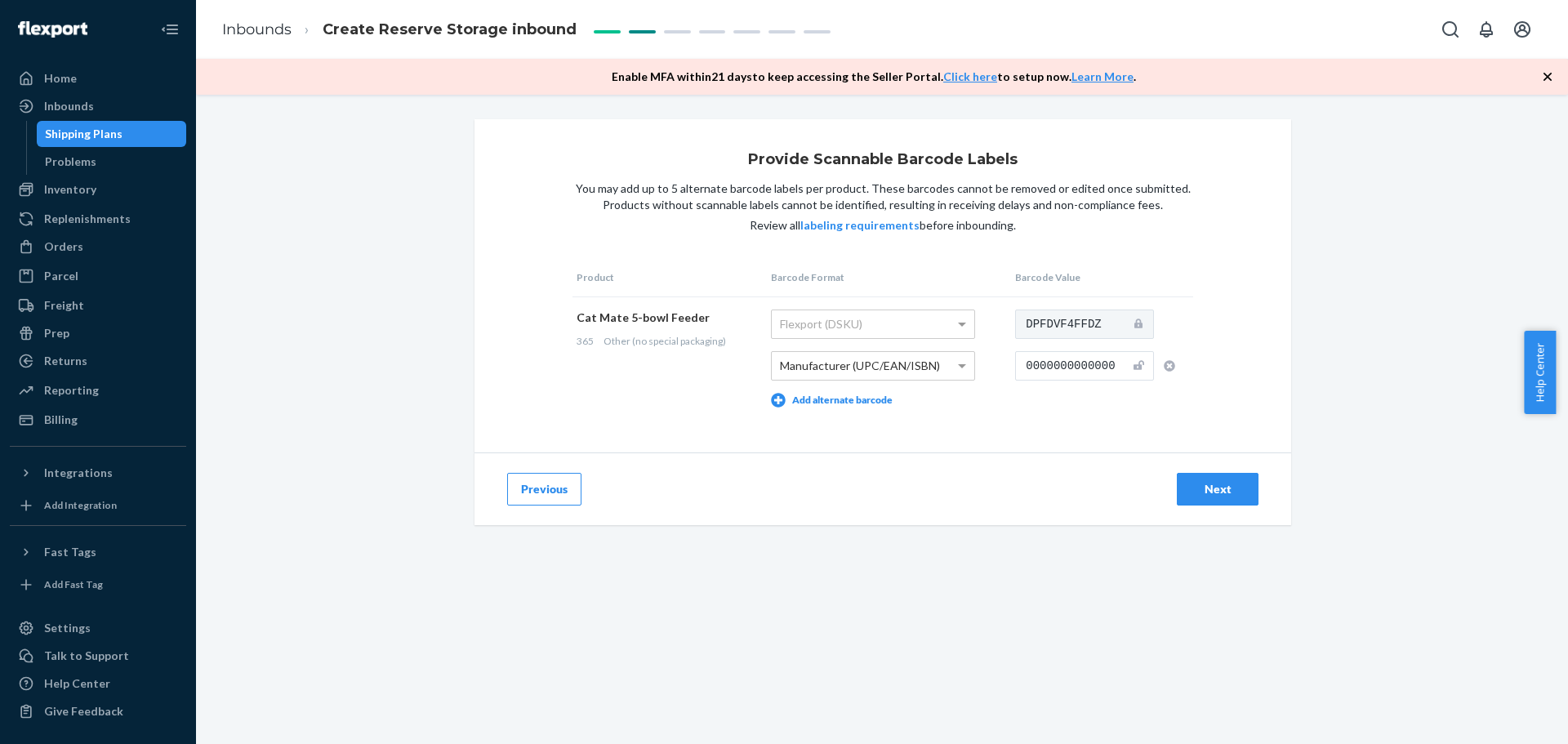
type input "0000000000000"
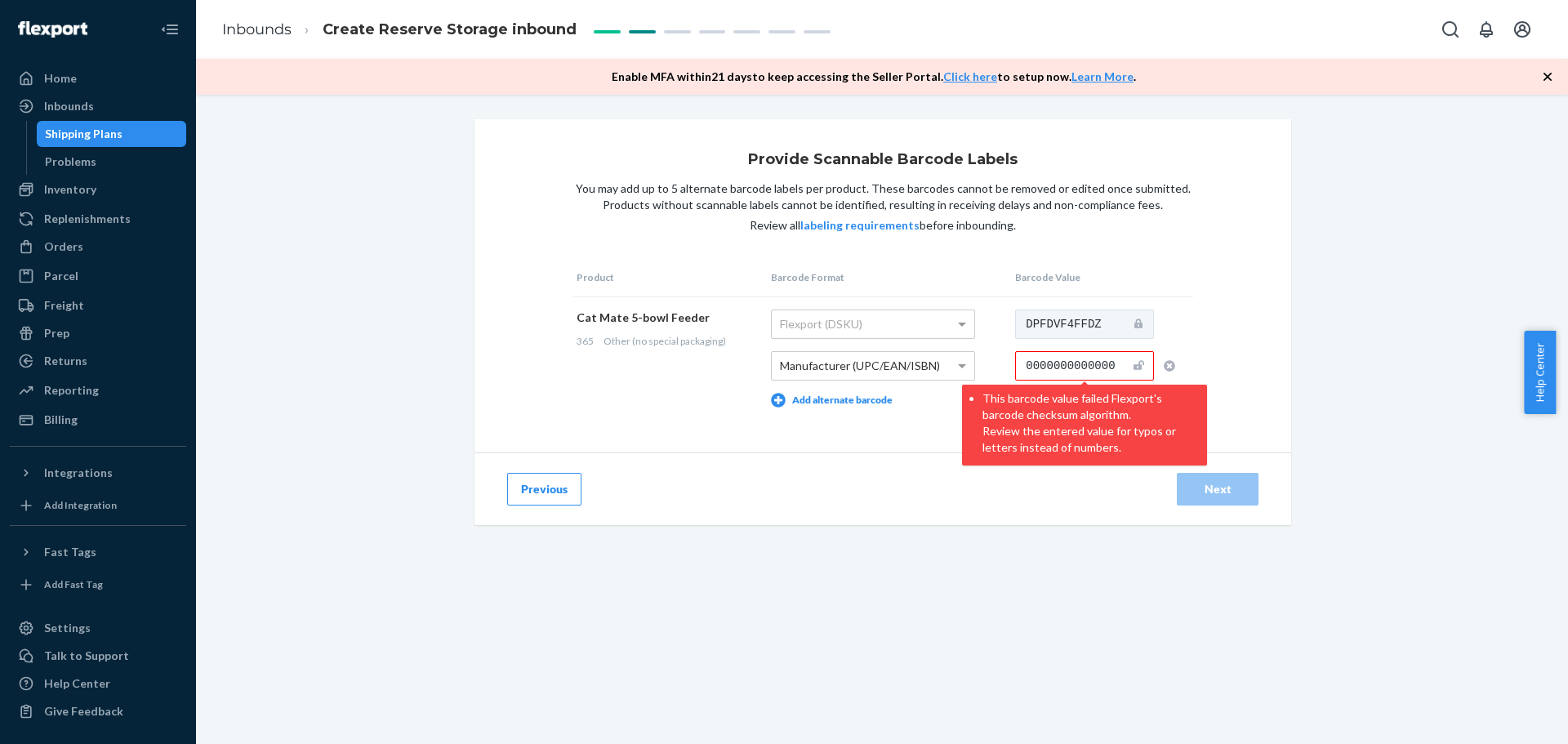
drag, startPoint x: 1254, startPoint y: 322, endPoint x: 1150, endPoint y: 342, distance: 105.9
click at [1253, 322] on div "Provide Scannable Barcode Labels You may add up to 5 alternate barcode labels p…" at bounding box center [883, 285] width 816 height 333
click at [1120, 365] on input "0000000000000" at bounding box center [1084, 365] width 139 height 29
click at [775, 419] on td "Flexport (DSKU) Manufacturer (UPC/EAN/ISBN) Add alternate barcode" at bounding box center [889, 358] width 244 height 123
click at [1165, 365] on icon "button" at bounding box center [1170, 365] width 11 height 11
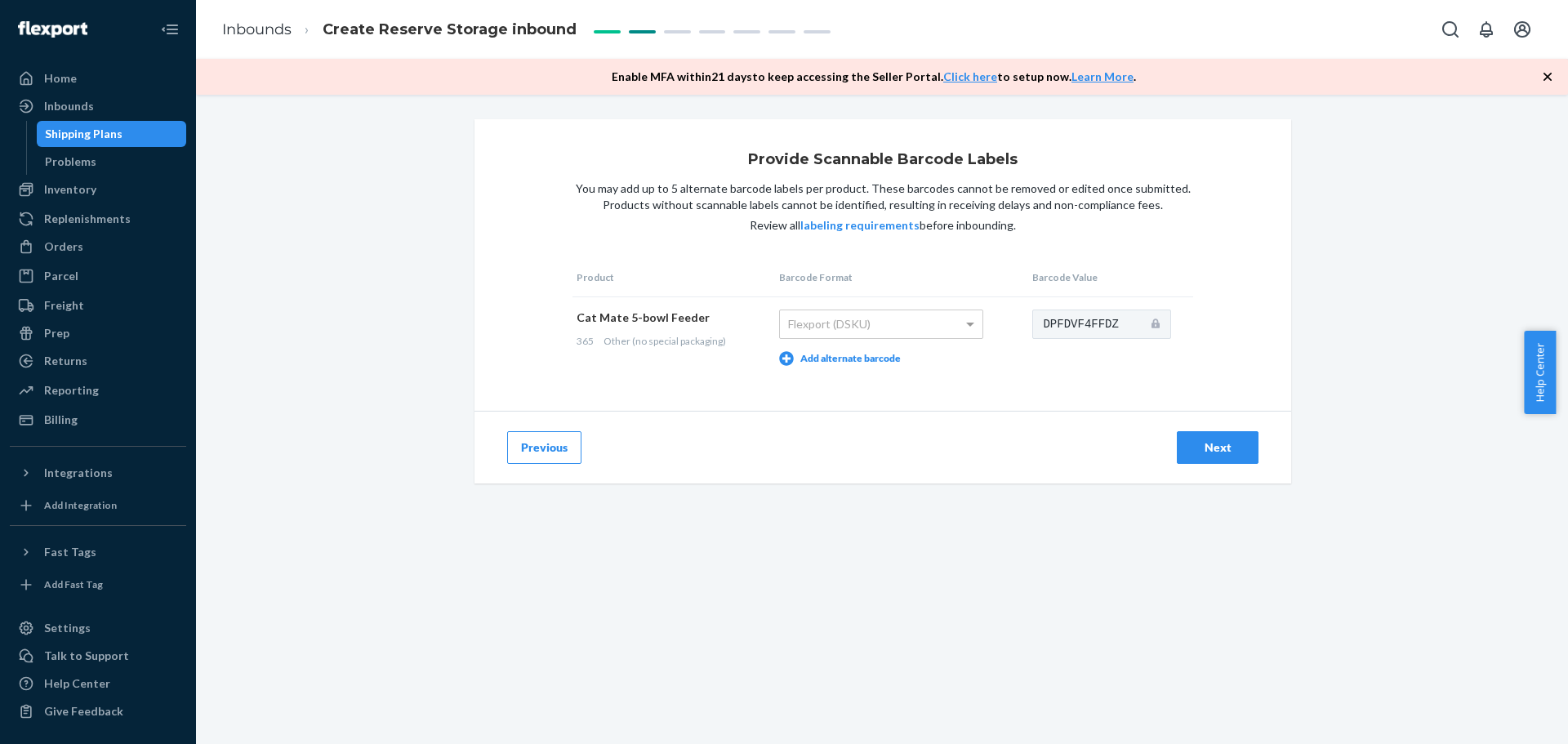
drag, startPoint x: 845, startPoint y: 391, endPoint x: 1010, endPoint y: 382, distance: 165.2
click at [874, 387] on div "Provide Scannable Barcode Labels You may add up to 5 alternate barcode labels p…" at bounding box center [883, 265] width 816 height 292
click at [823, 363] on button "Add alternate barcode" at bounding box center [840, 358] width 121 height 15
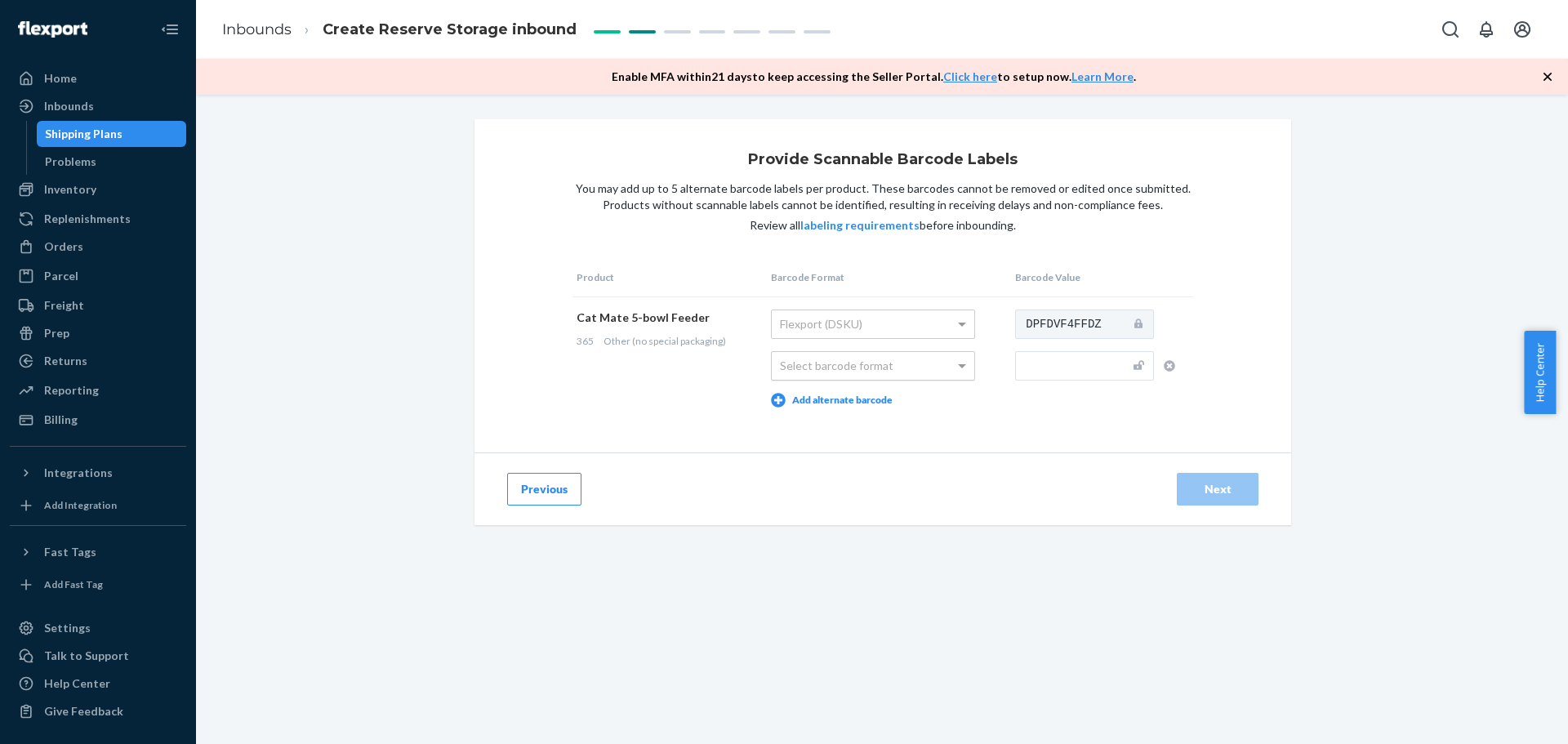
click at [849, 361] on div "Select barcode format" at bounding box center [873, 365] width 202 height 28
drag, startPoint x: 834, startPoint y: 397, endPoint x: 1040, endPoint y: 366, distance: 208.3
click at [1045, 363] on input "text" at bounding box center [1084, 365] width 139 height 29
paste input "035368009488"
type input "035368009488"
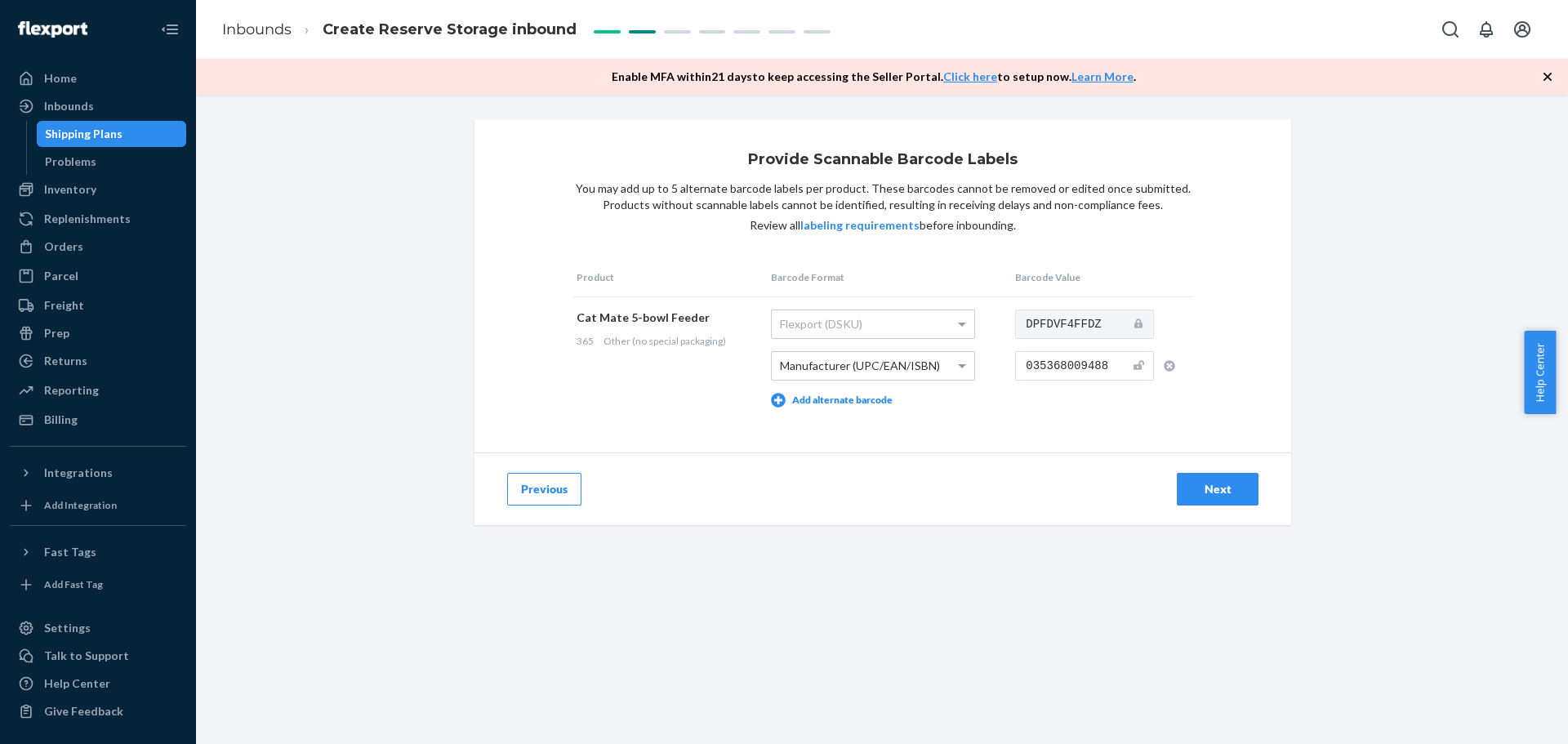
click at [1234, 482] on div "Next" at bounding box center [1218, 489] width 54 height 16
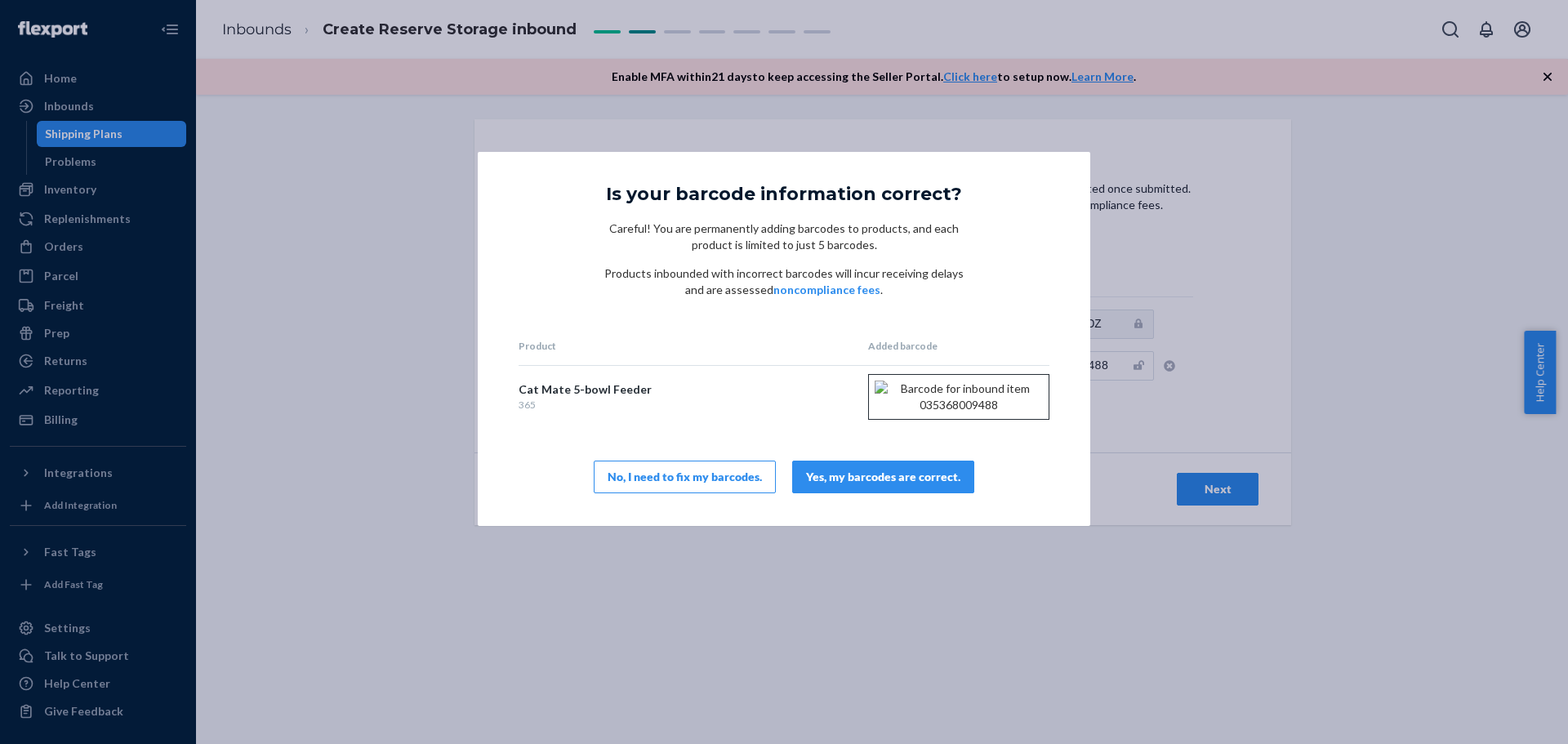
click at [879, 485] on div "Yes, my barcodes are correct." at bounding box center [883, 477] width 154 height 16
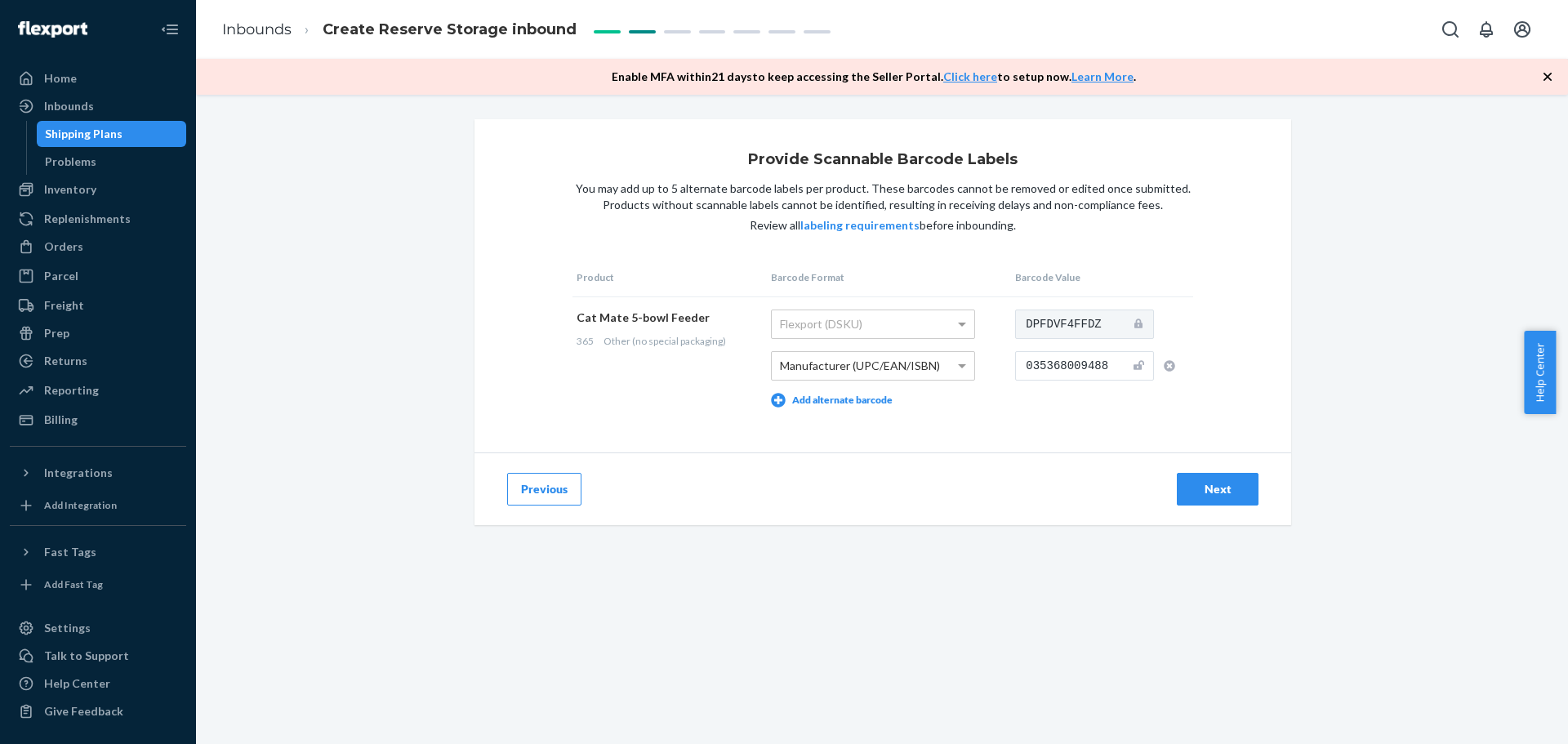
click at [1213, 485] on div "Next" at bounding box center [1218, 489] width 54 height 16
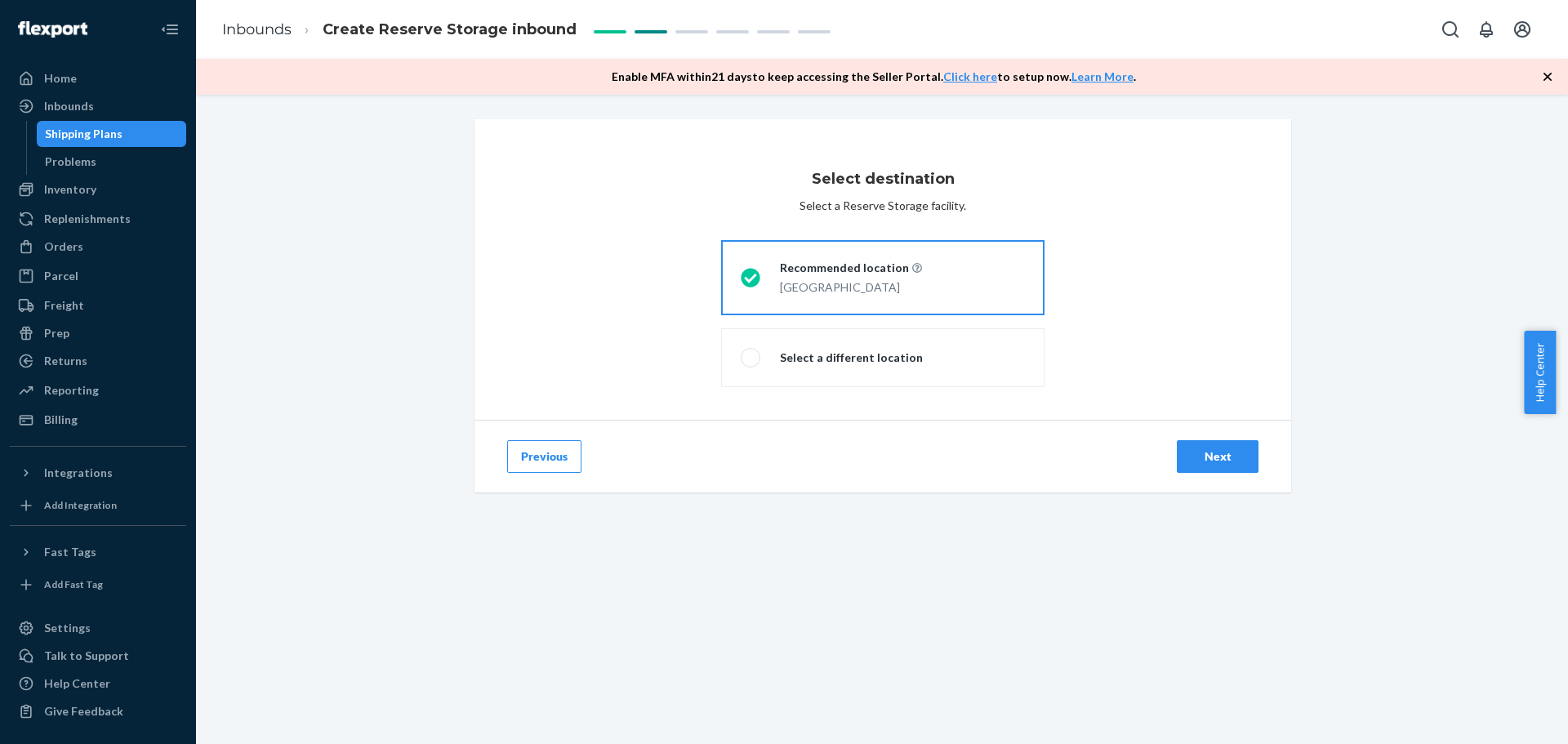
click at [1207, 464] on div "Next" at bounding box center [1218, 456] width 54 height 16
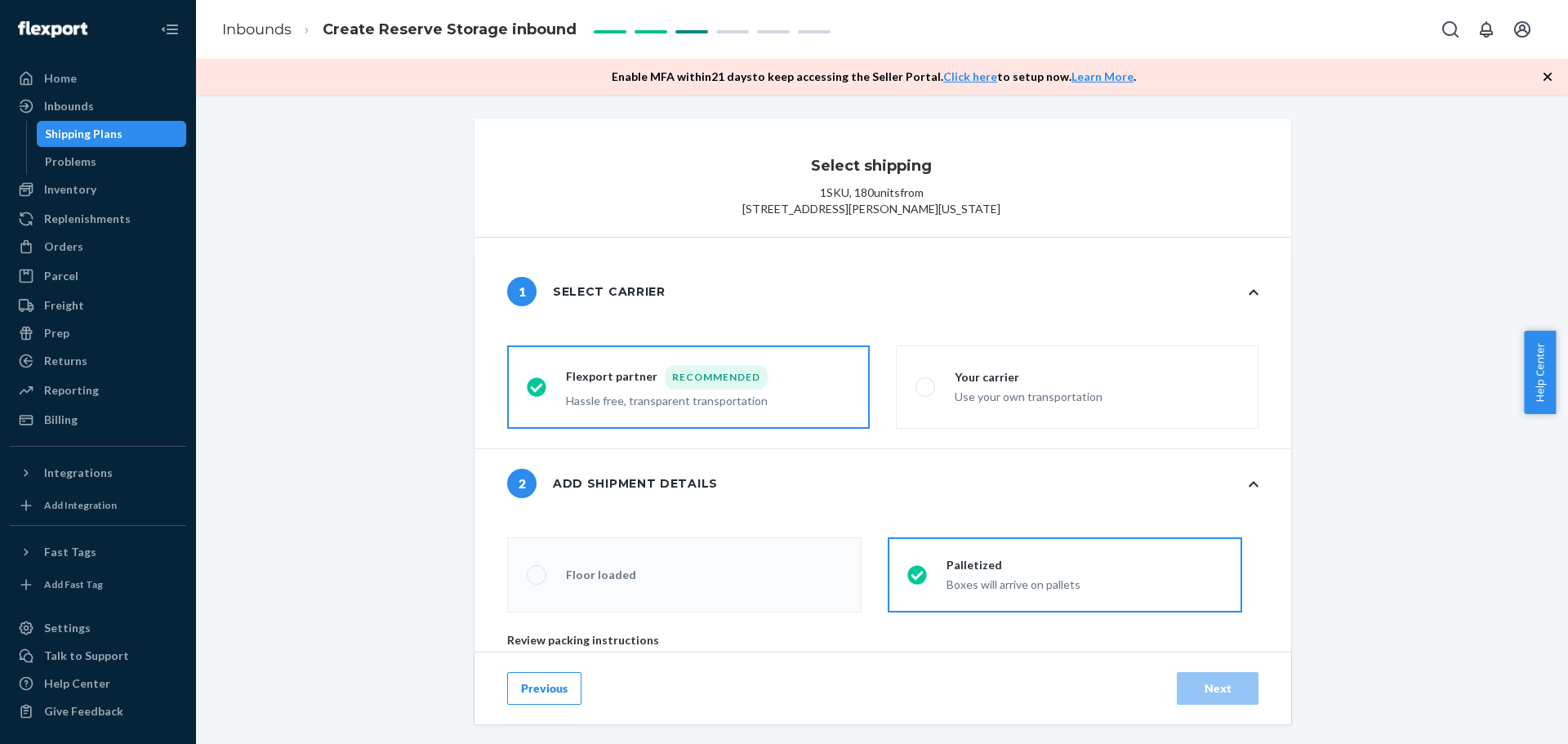
radio input "false"
type input "2"
radio input "false"
click at [989, 405] on div "Use your own transportation" at bounding box center [1029, 395] width 148 height 20
click at [926, 392] on input "Your carrier Use your own transportation" at bounding box center [920, 387] width 11 height 11
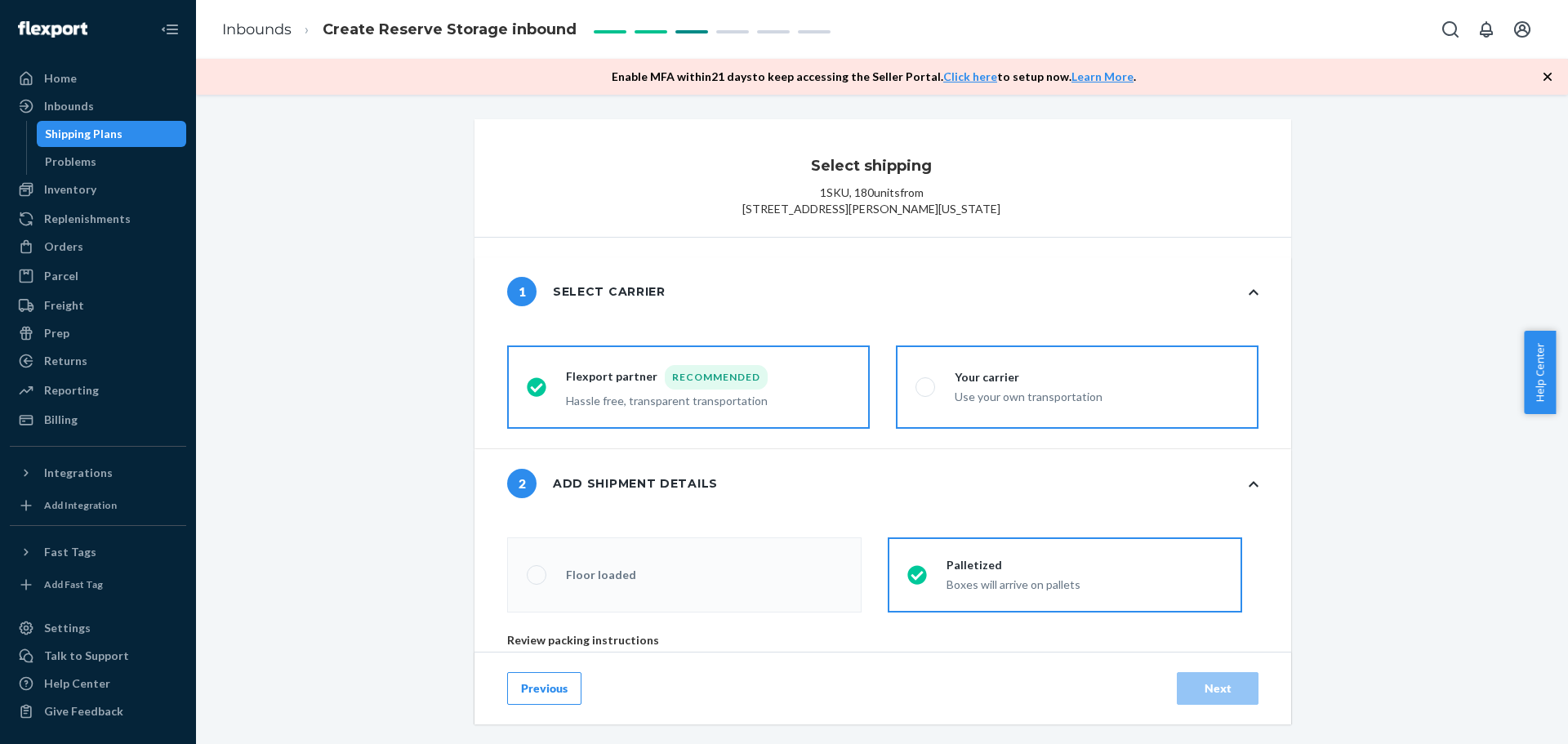
radio input "true"
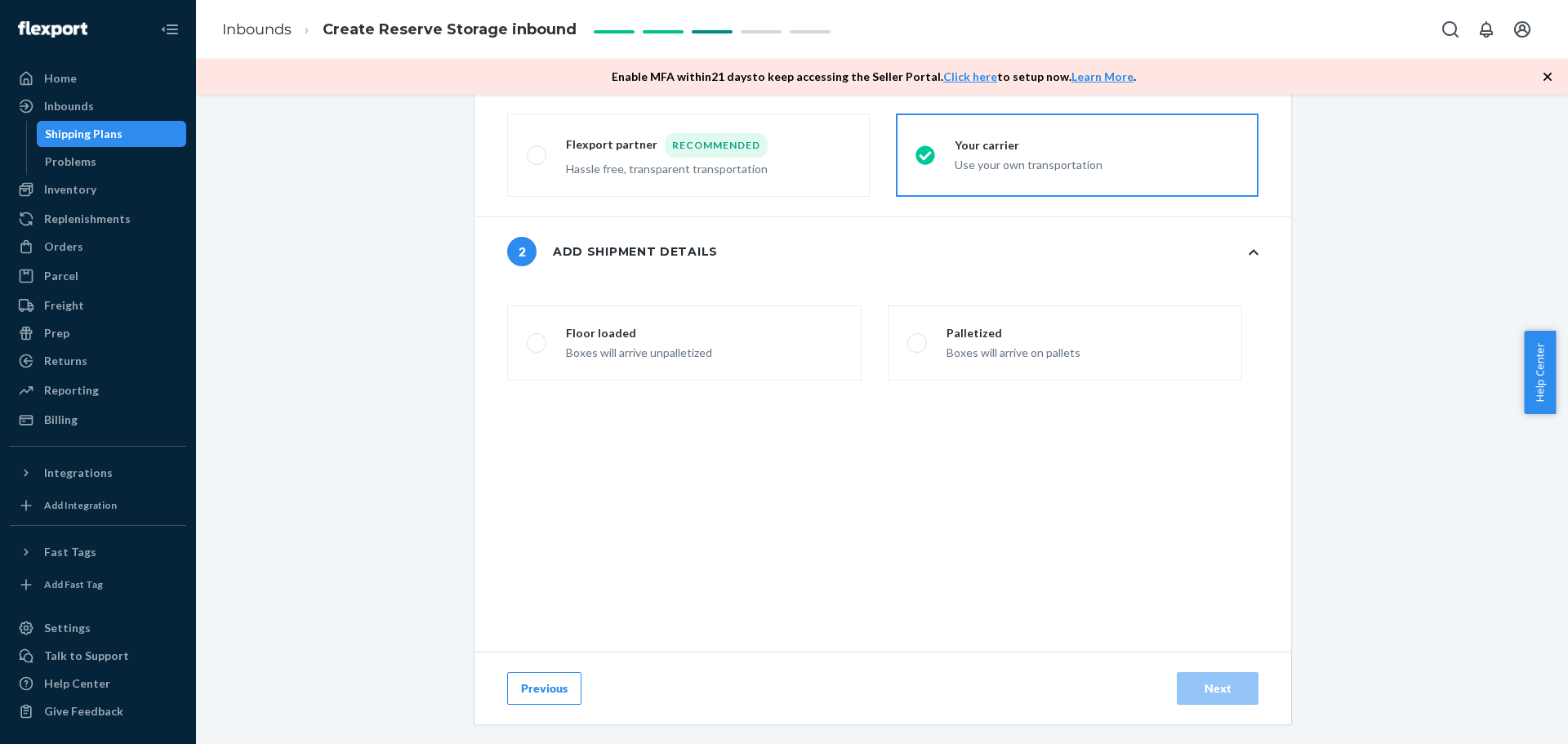
scroll to position [245, 0]
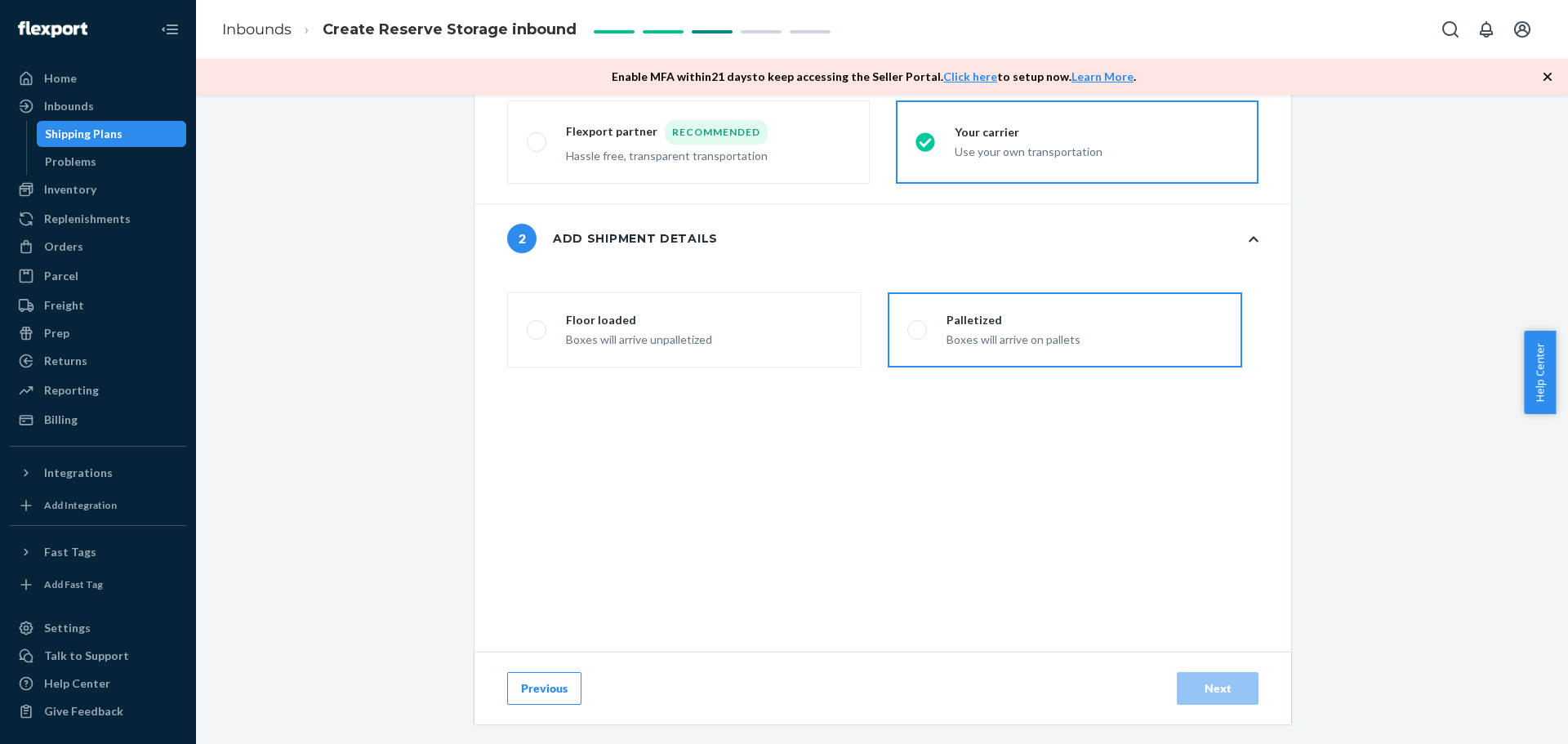
click at [962, 344] on div "Boxes will arrive on pallets" at bounding box center [1013, 338] width 134 height 20
click at [918, 336] on input "Palletized Boxes will arrive on pallets" at bounding box center [912, 330] width 11 height 11
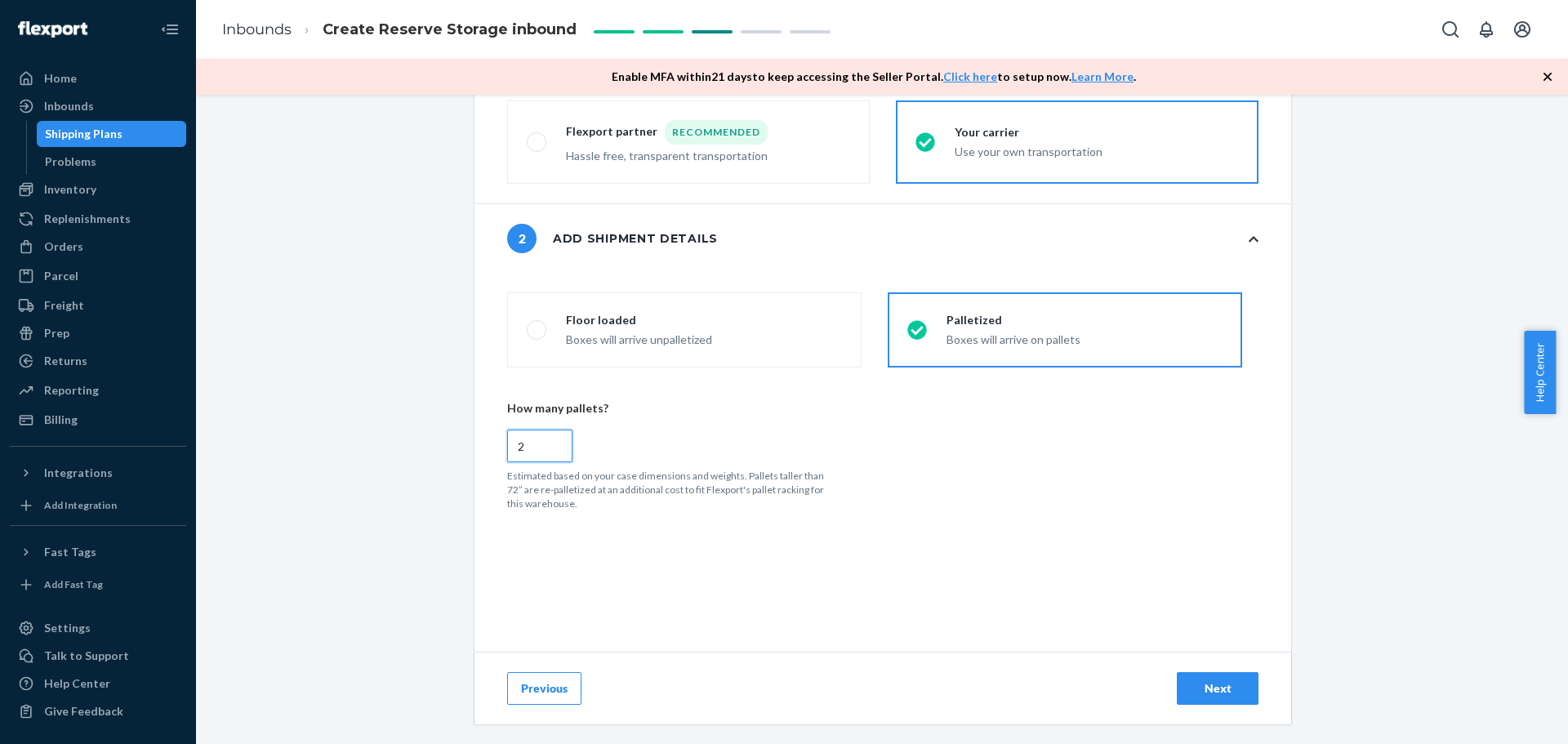
drag, startPoint x: 528, startPoint y: 466, endPoint x: 503, endPoint y: 473, distance: 26.0
click at [507, 462] on input "2" at bounding box center [540, 446] width 66 height 33
radio input "true"
type input "1"
click at [766, 478] on div "How many pallets? 1 Estimated based on your case dimensions and weights. Pallet…" at bounding box center [875, 455] width 735 height 111
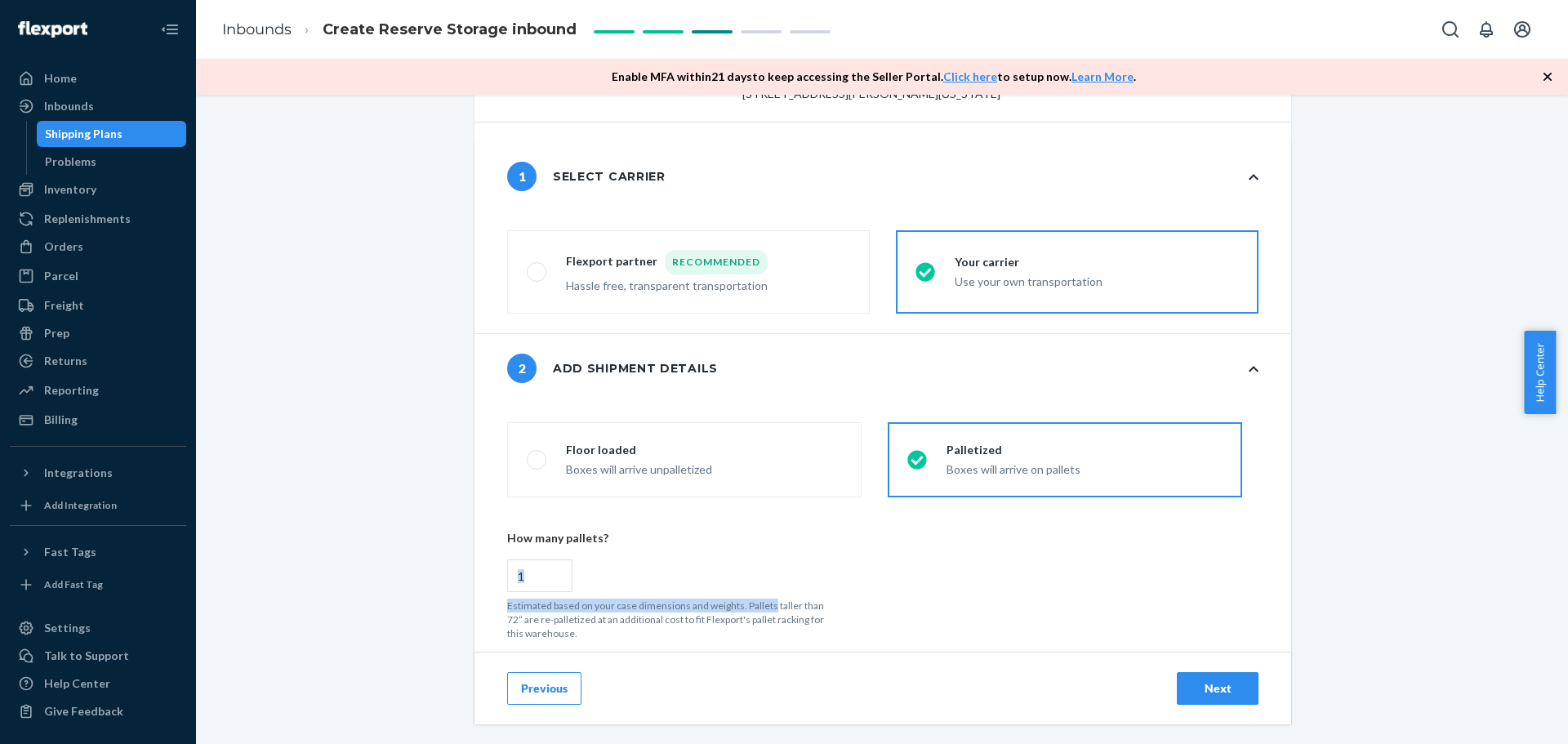
scroll to position [0, 0]
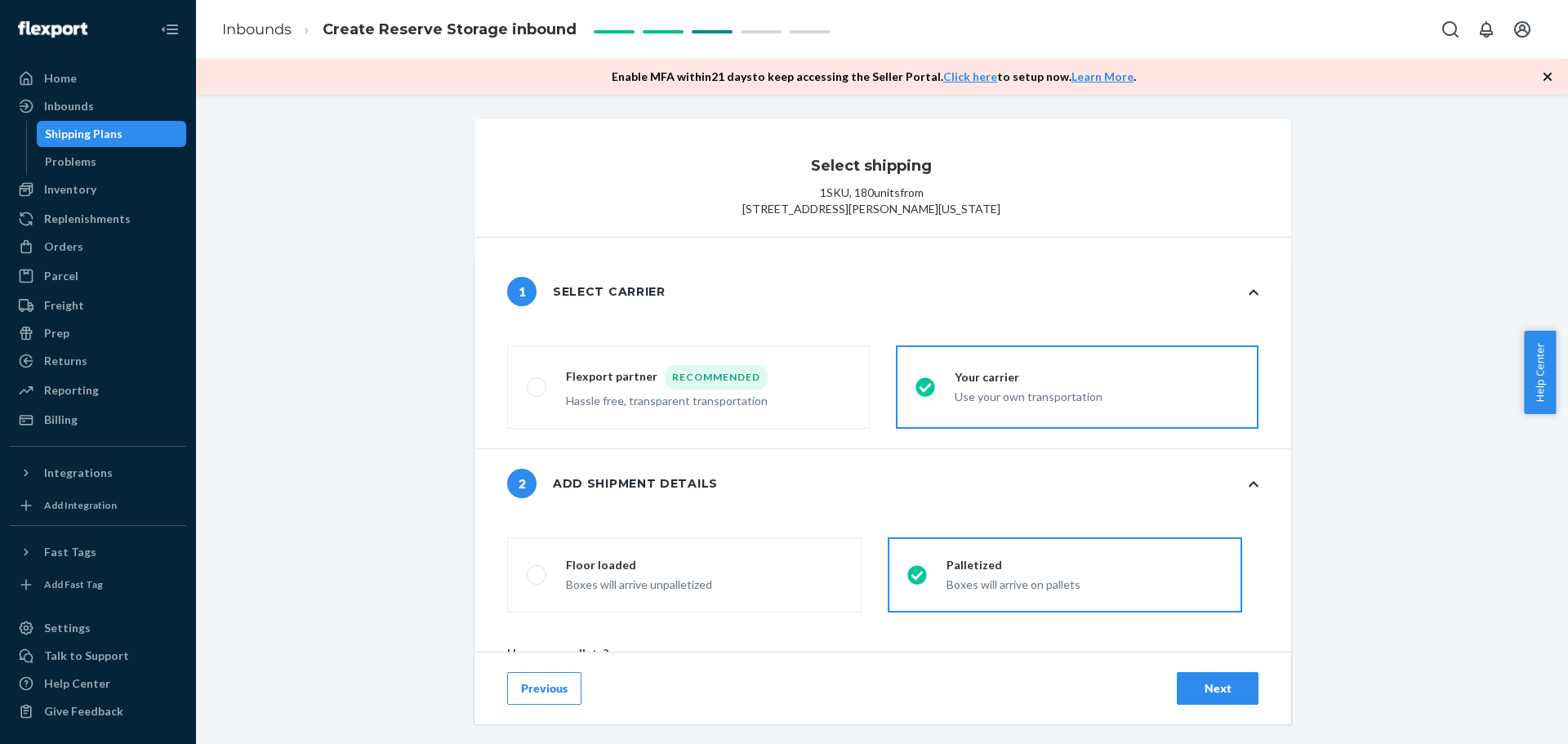
click at [1193, 687] on div "Next" at bounding box center [1218, 688] width 54 height 16
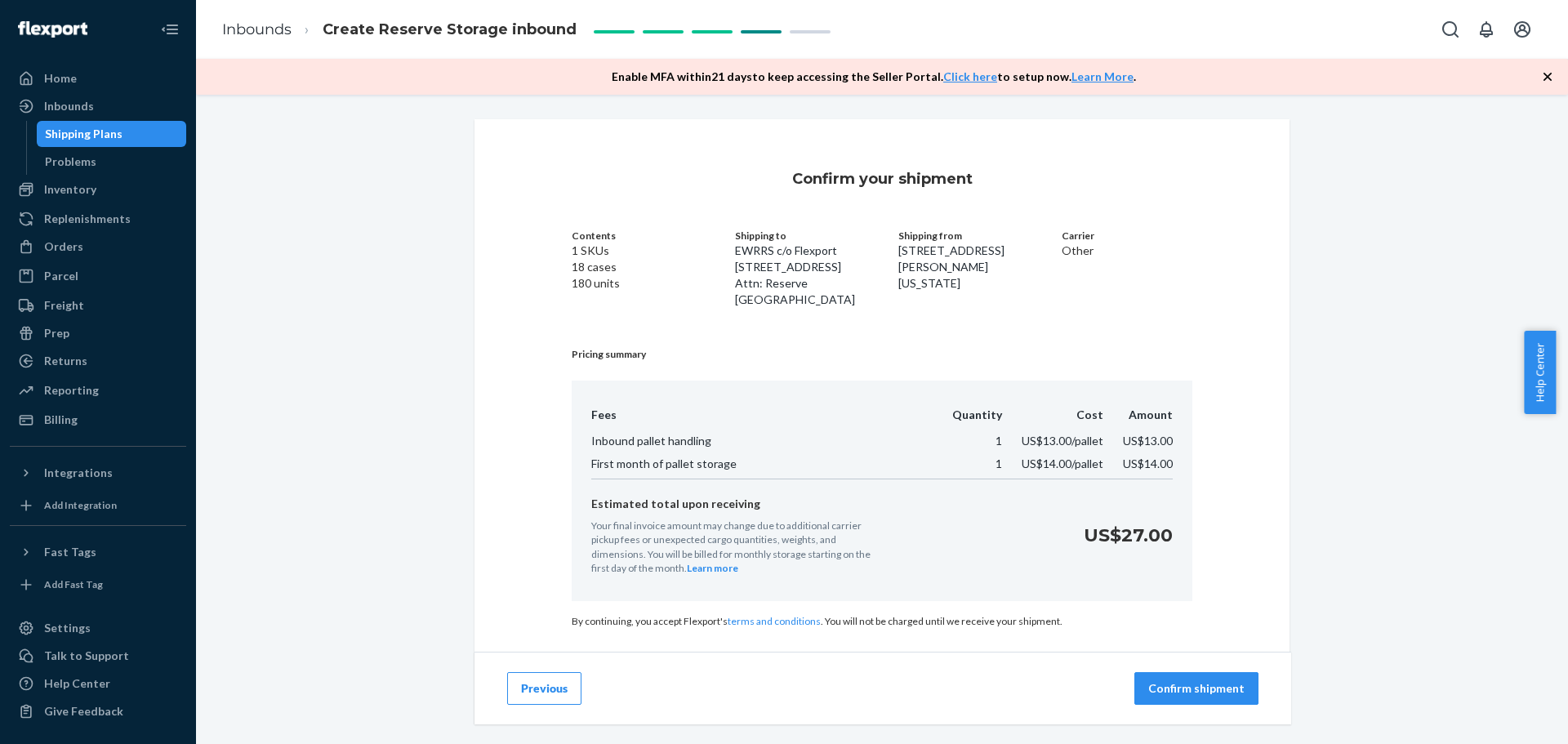
click at [1211, 687] on p "Confirm shipment" at bounding box center [1197, 688] width 97 height 16
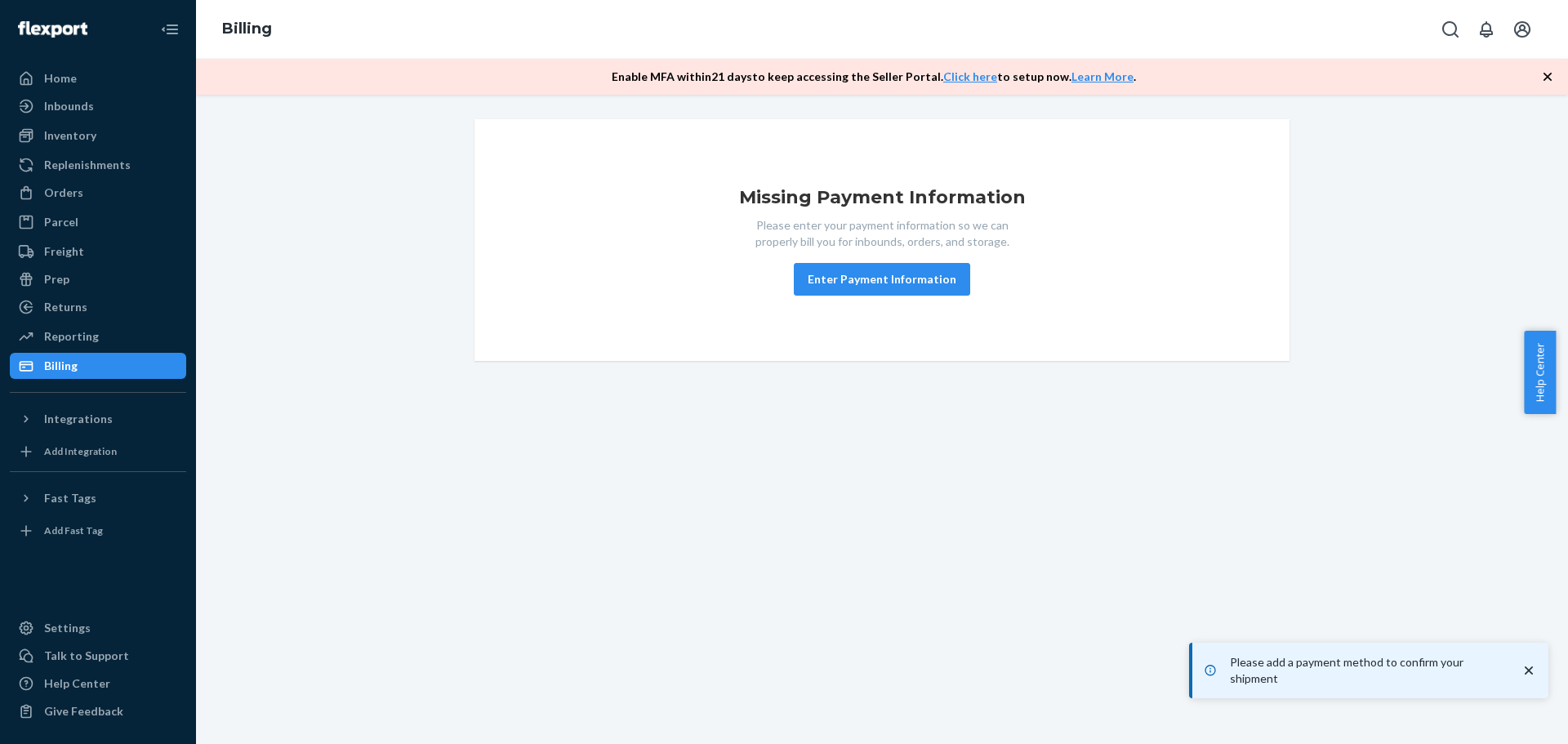
click at [1071, 272] on div "Missing Payment Information Please enter your payment information so we can pro…" at bounding box center [882, 240] width 789 height 111
click at [866, 287] on button "Enter Payment Information" at bounding box center [882, 279] width 176 height 33
click at [1544, 76] on icon "button" at bounding box center [1548, 77] width 16 height 16
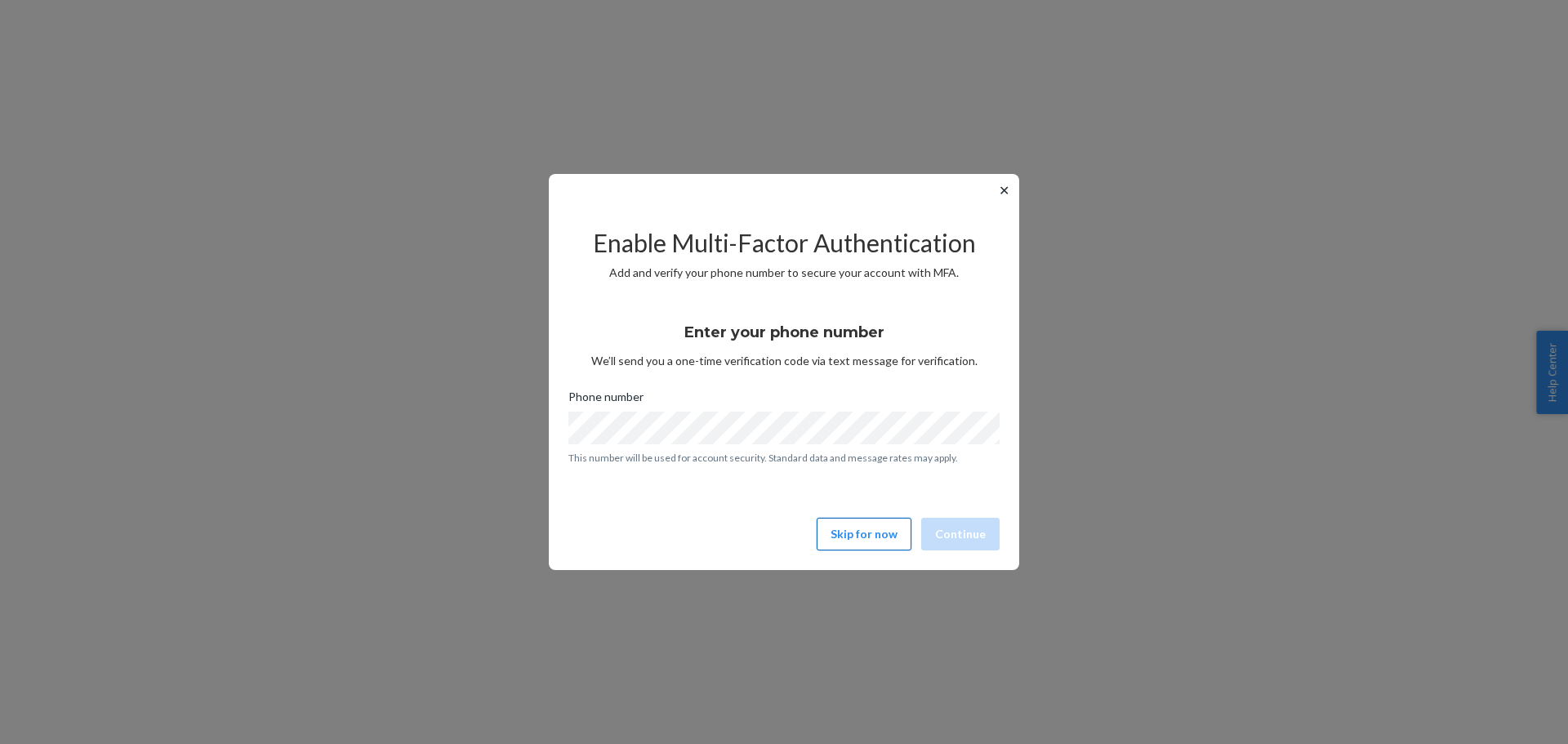
drag, startPoint x: 859, startPoint y: 552, endPoint x: 857, endPoint y: 539, distance: 13.2
click at [859, 552] on div "Enable Multi-Factor Authentication Add and verify your phone number to secure y…" at bounding box center [784, 381] width 431 height 350
click at [856, 537] on button "Skip for now" at bounding box center [864, 534] width 95 height 33
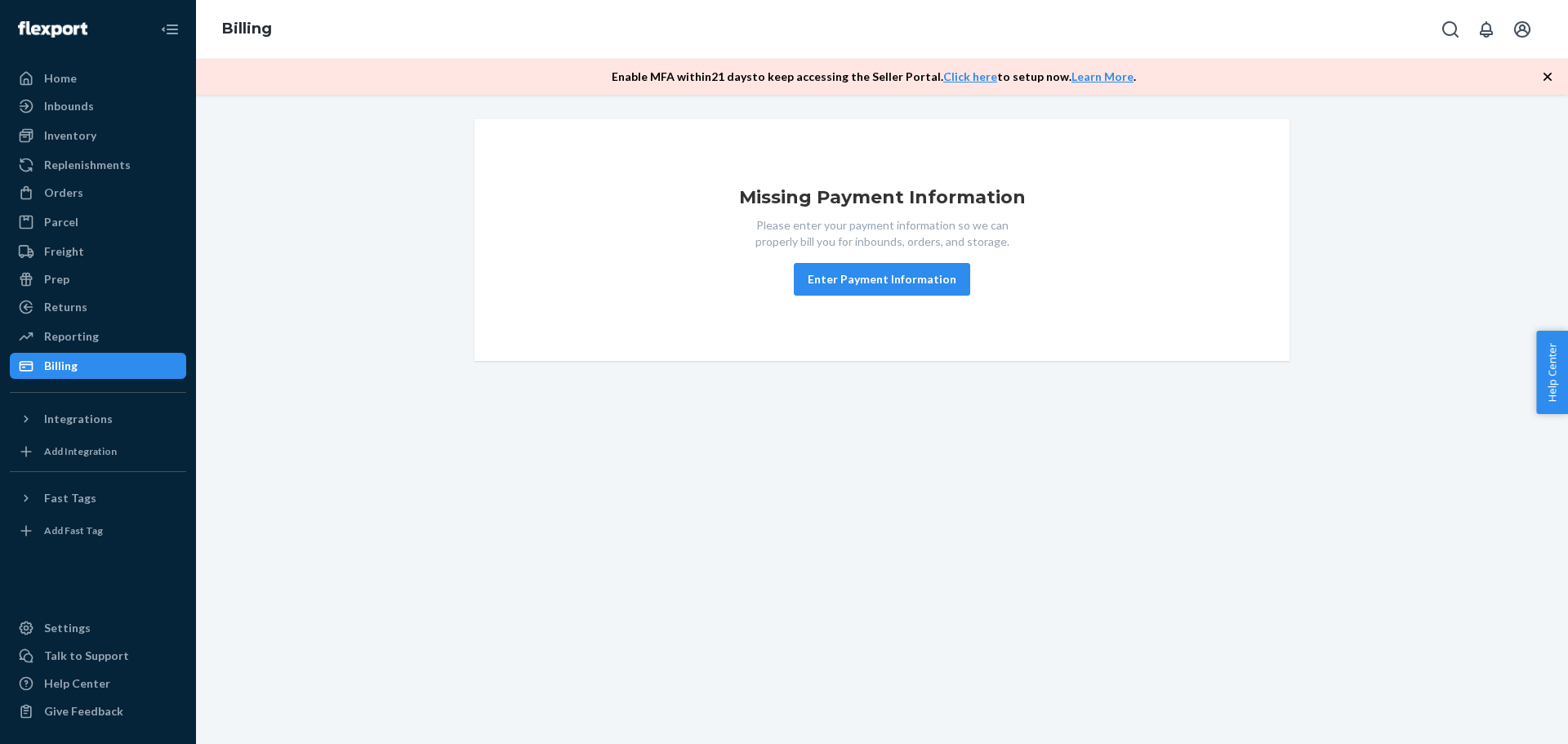
click at [357, 423] on div "Missing Payment Information Please enter your payment information so we can pro…" at bounding box center [882, 420] width 1372 height 649
click at [75, 200] on div "Orders" at bounding box center [64, 193] width 39 height 16
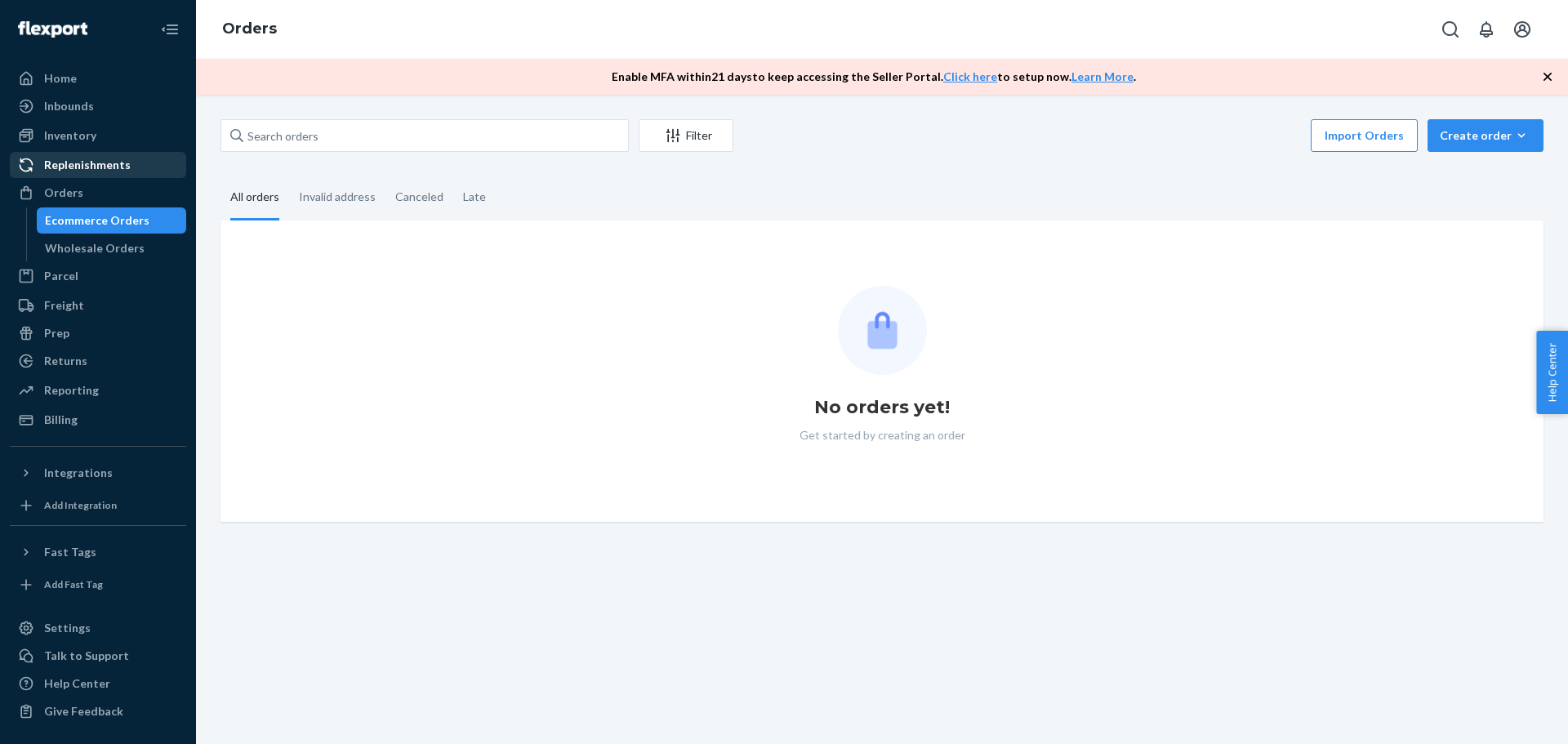
click at [73, 167] on div "Replenishments" at bounding box center [88, 165] width 87 height 16
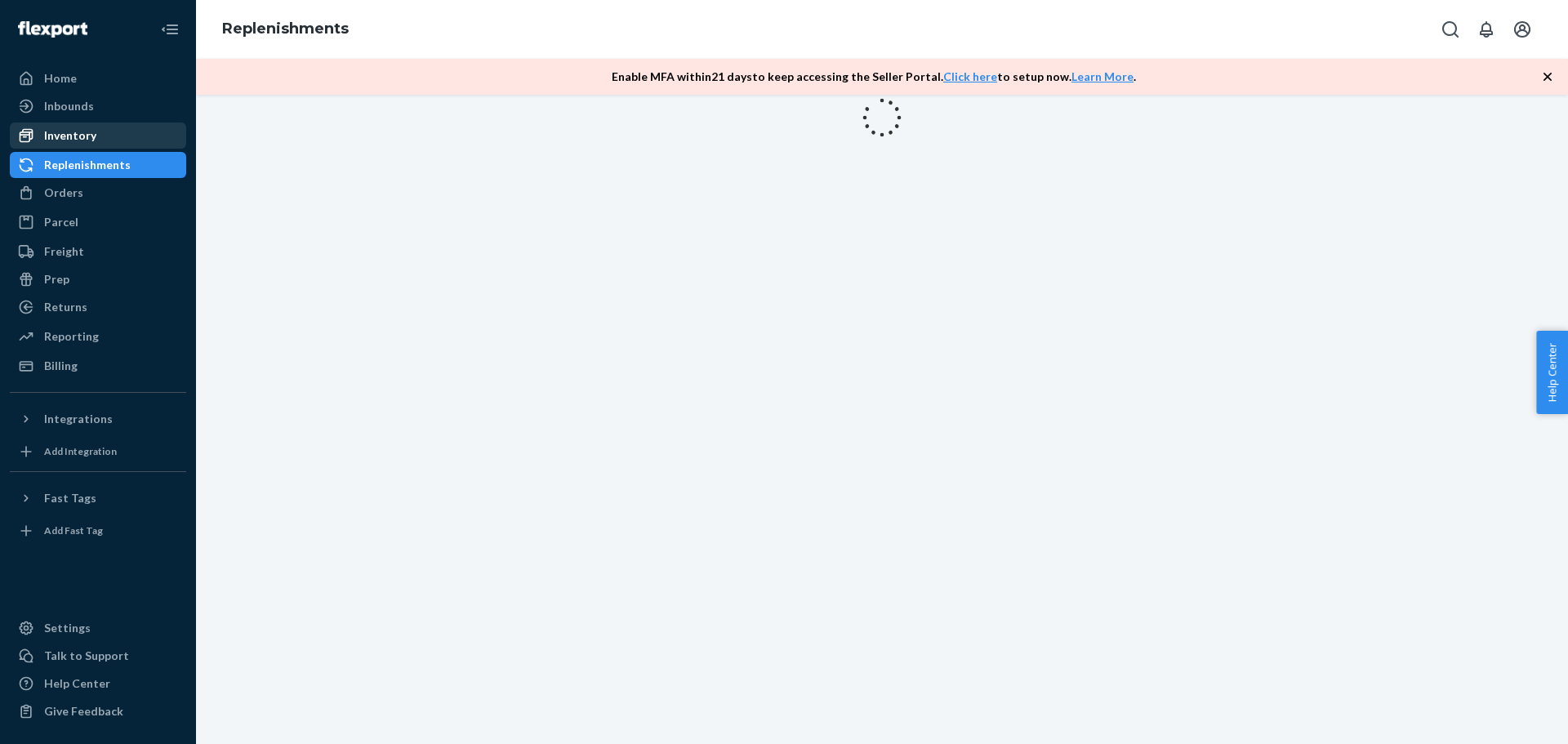
click at [82, 129] on div "Inventory" at bounding box center [70, 135] width 52 height 16
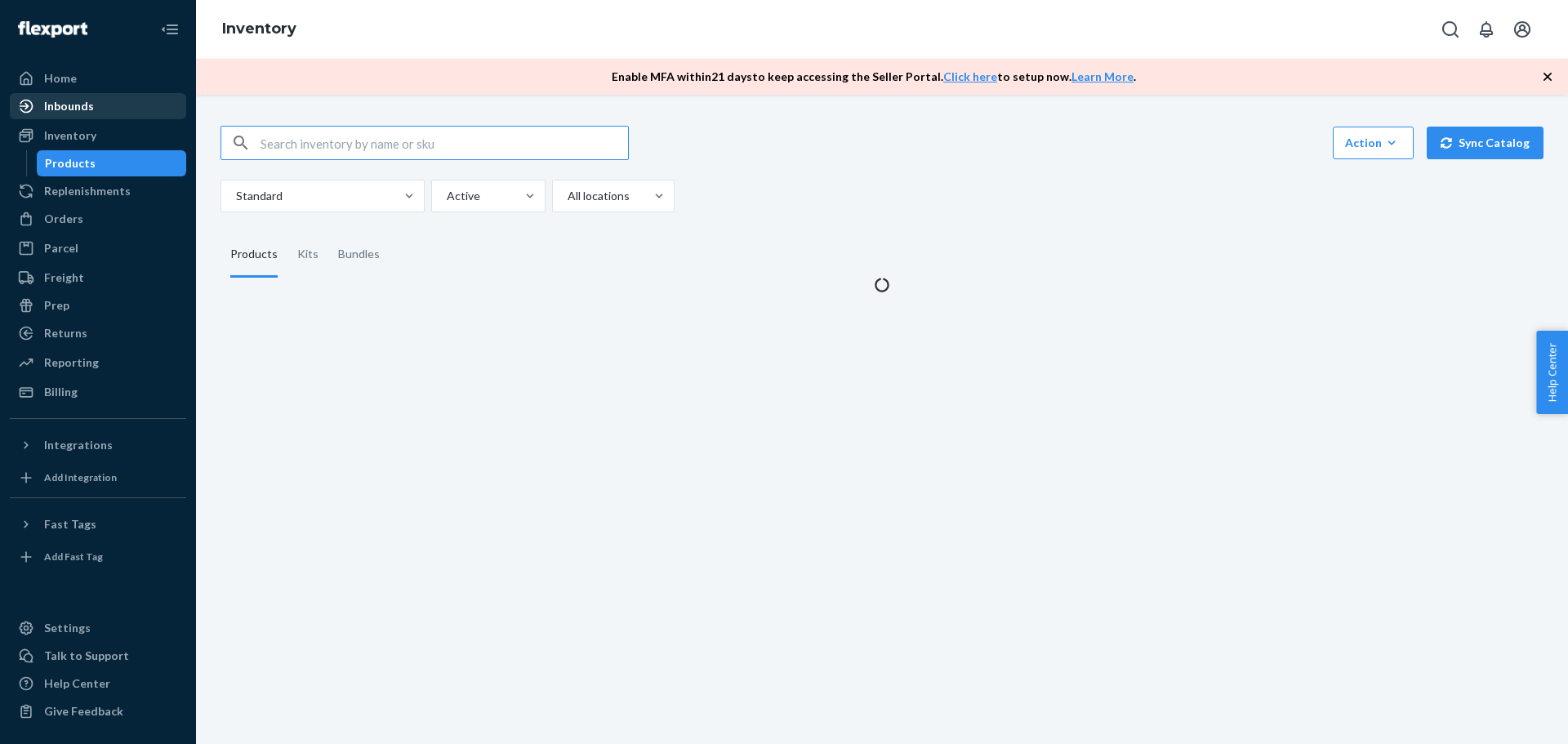
click at [84, 111] on div "Inbounds" at bounding box center [69, 107] width 50 height 16
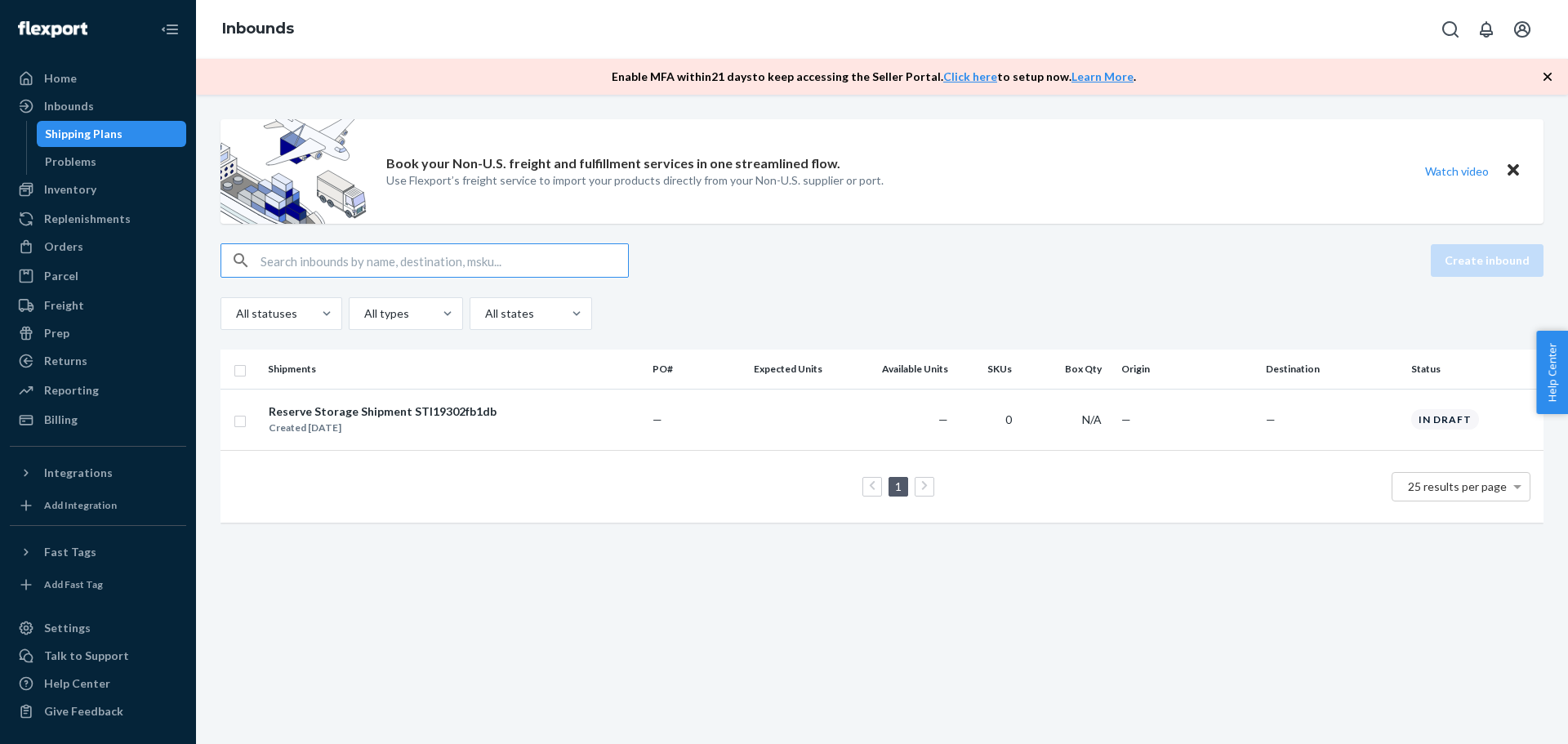
click at [284, 492] on div "1 25 results per page" at bounding box center [882, 487] width 1297 height 52
click at [1507, 166] on icon "Close" at bounding box center [1513, 170] width 11 height 11
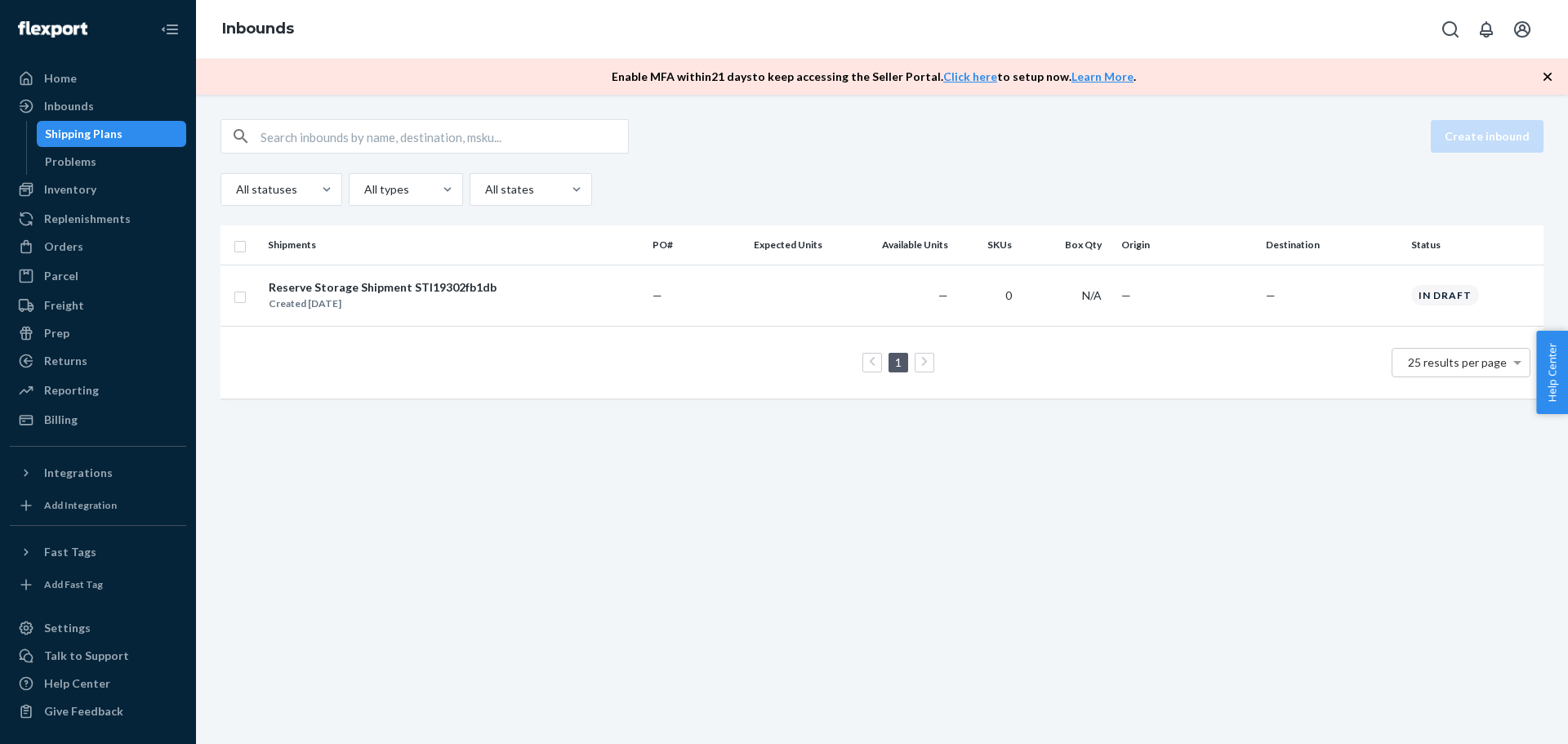
click at [923, 161] on div "Create inbound All statuses All types All states" at bounding box center [882, 162] width 1323 height 87
click at [425, 199] on div "All types" at bounding box center [391, 189] width 84 height 29
click at [364, 197] on input "All types" at bounding box center [363, 189] width 2 height 16
click at [485, 186] on div at bounding box center [529, 189] width 92 height 20
click at [485, 186] on input "option All states focused, 1 of 2. 2 results available. Use Up and Down to choo…" at bounding box center [484, 189] width 2 height 16
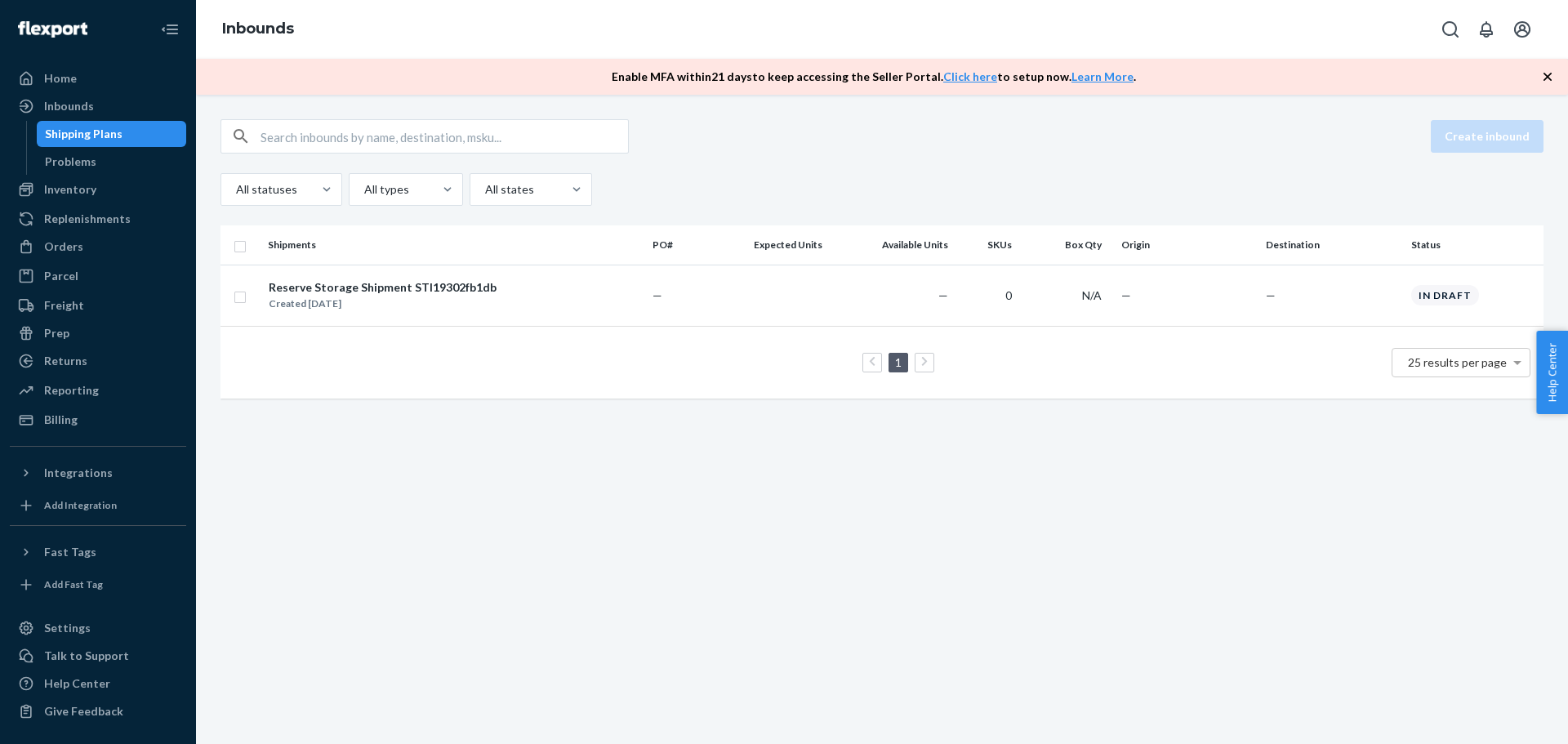
click at [694, 157] on div "Create inbound All statuses All types All states" at bounding box center [882, 162] width 1323 height 87
drag, startPoint x: 627, startPoint y: 612, endPoint x: 620, endPoint y: 595, distance: 18.4
click at [626, 612] on div "Create inbound All statuses All types All states Shipments PO# Expected Units A…" at bounding box center [882, 420] width 1372 height 649
click at [68, 185] on div "Inventory" at bounding box center [70, 189] width 52 height 16
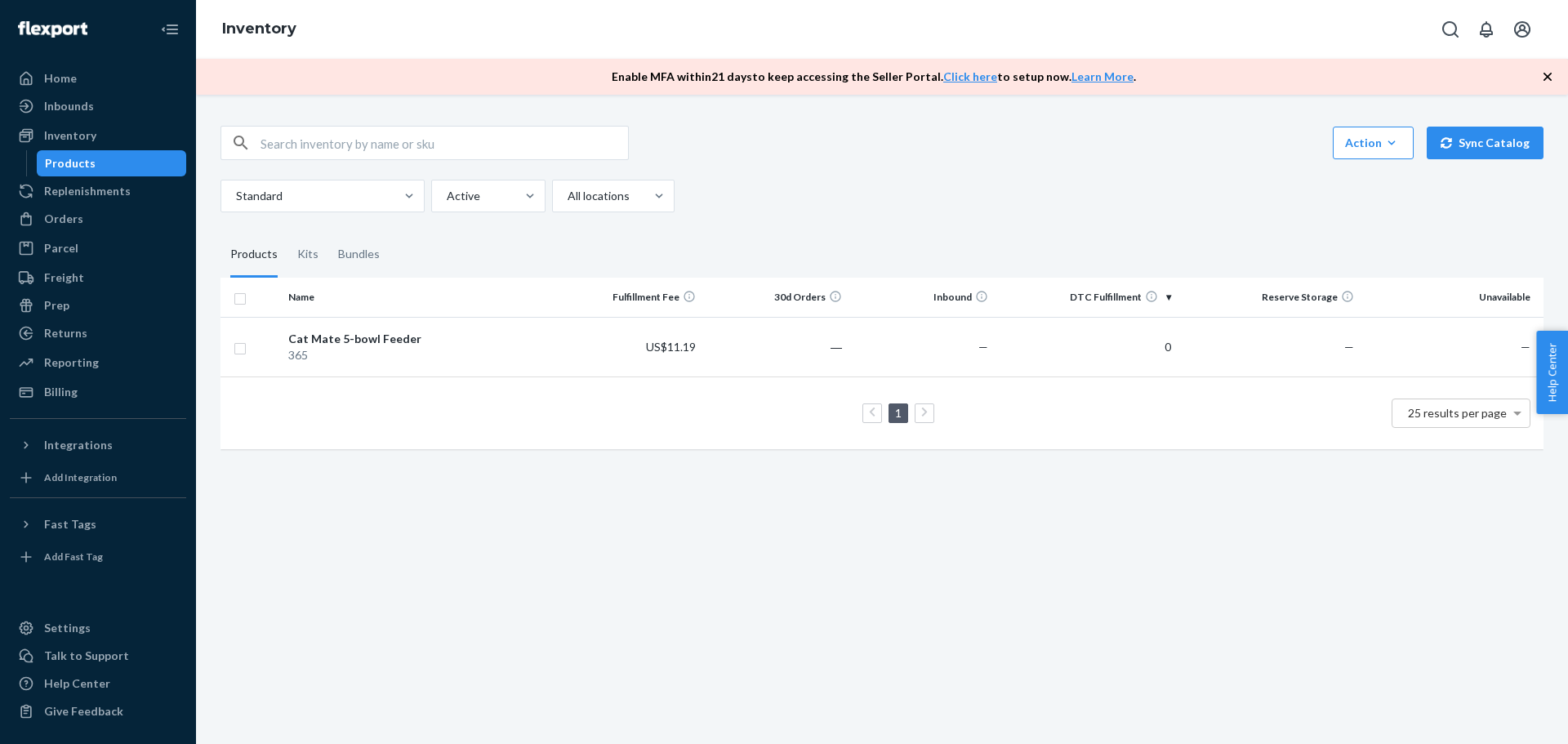
drag, startPoint x: 852, startPoint y: 175, endPoint x: 770, endPoint y: 263, distance: 120.3
click at [852, 175] on div "Action Create product Create kit or bundle Bulk create products Bulk update pro…" at bounding box center [882, 169] width 1323 height 87
click at [491, 524] on div "Action Create product Create kit or bundle Bulk create products Bulk update pro…" at bounding box center [882, 420] width 1372 height 649
click at [300, 255] on div "Kits" at bounding box center [308, 255] width 21 height 46
click at [288, 232] on input "Kits" at bounding box center [288, 232] width 0 height 0
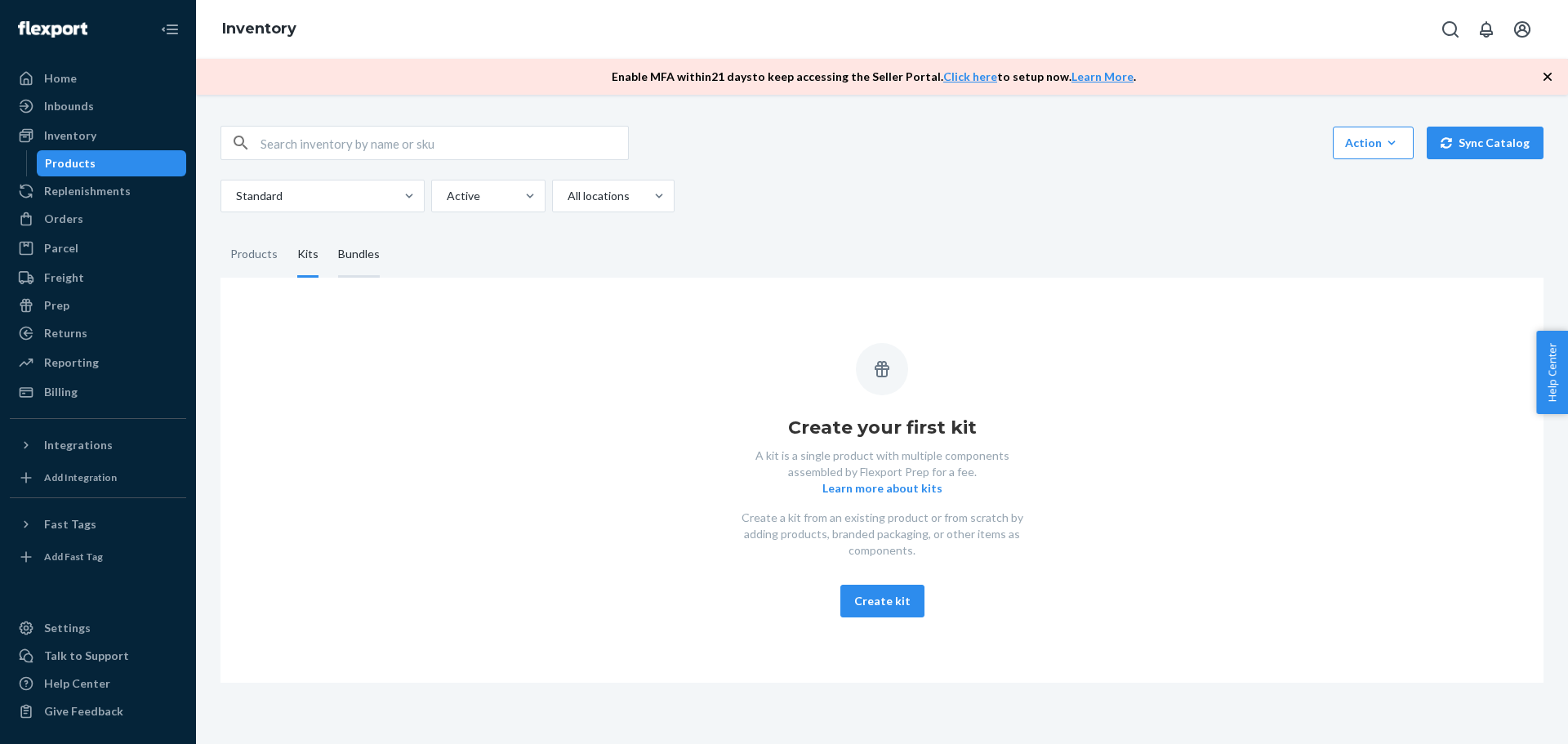
click at [352, 252] on div "Bundles" at bounding box center [359, 255] width 42 height 46
click at [329, 232] on input "Bundles" at bounding box center [329, 232] width 0 height 0
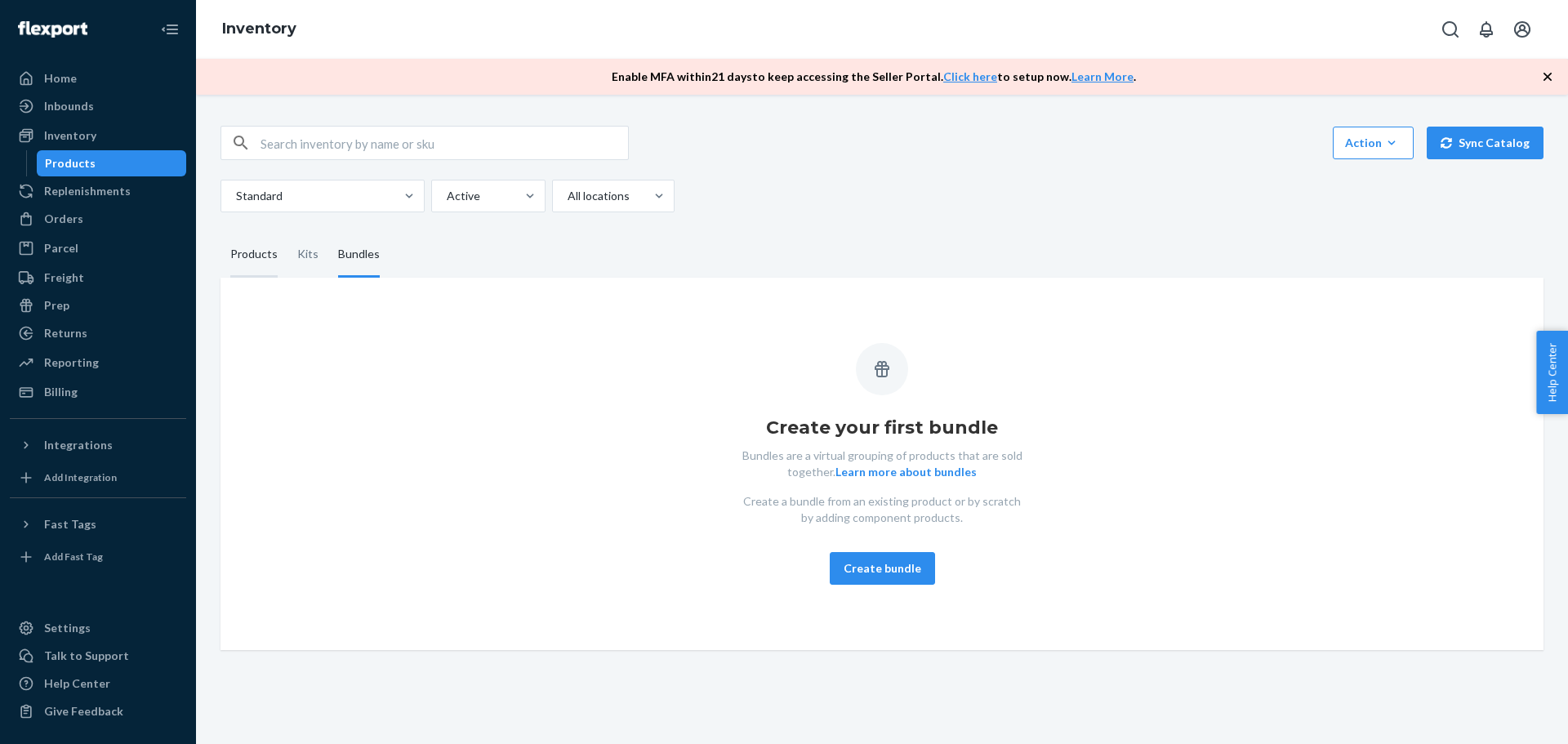
click at [256, 251] on div "Products" at bounding box center [254, 255] width 48 height 46
click at [220, 232] on input "Products" at bounding box center [220, 232] width 0 height 0
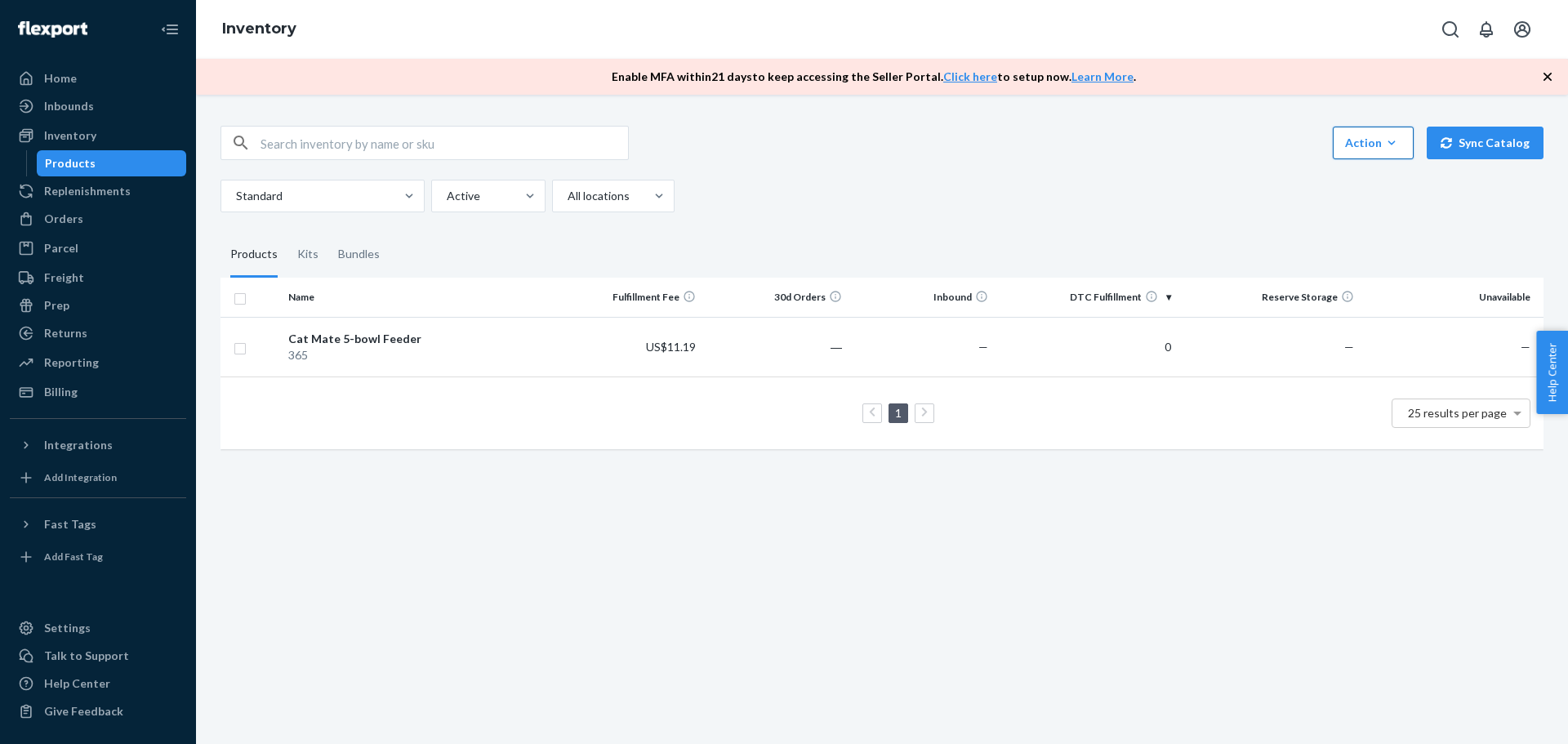
click at [1357, 154] on button "Action Create product Create kit or bundle Bulk create products Bulk update pro…" at bounding box center [1373, 143] width 81 height 33
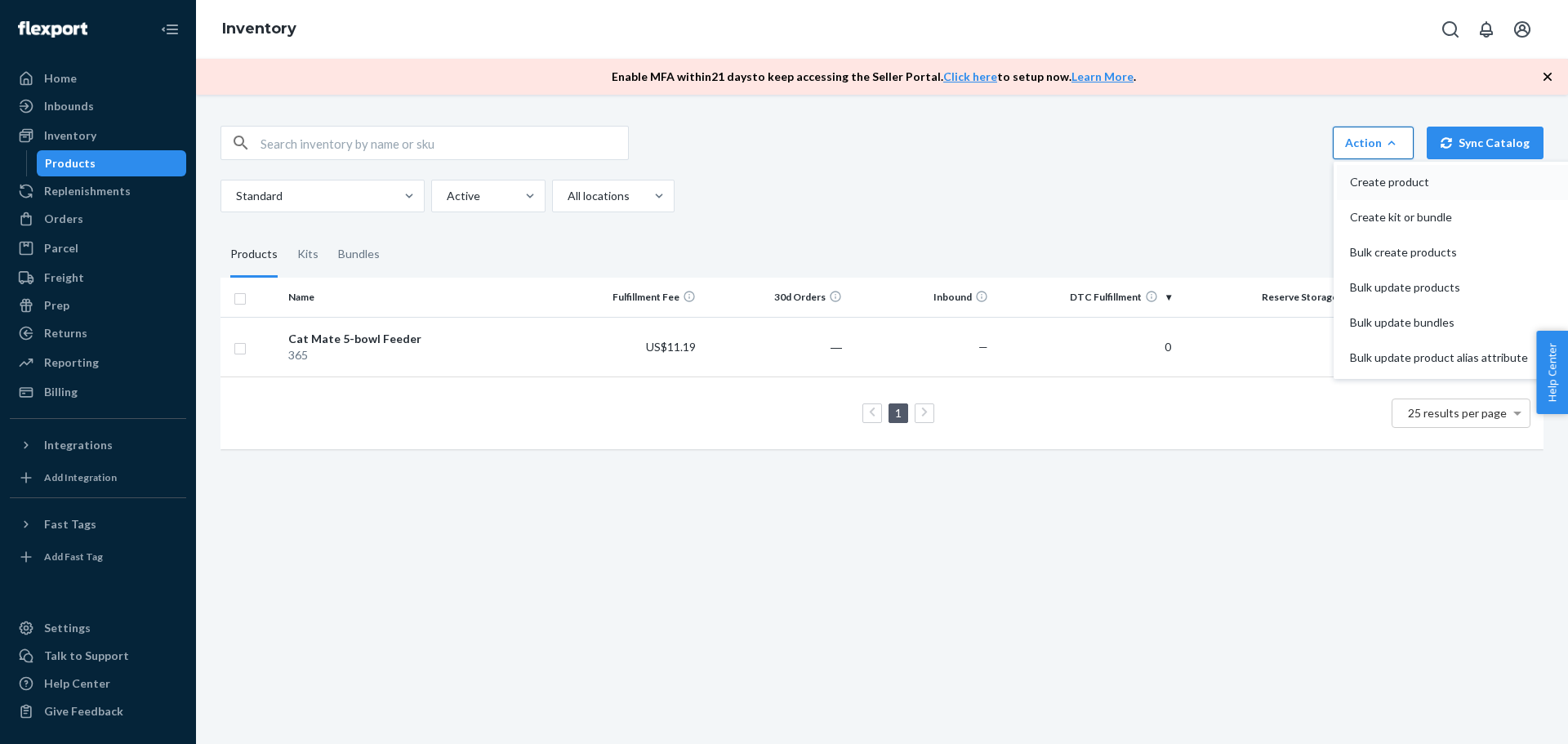
click at [1410, 177] on span "Create product" at bounding box center [1438, 182] width 178 height 11
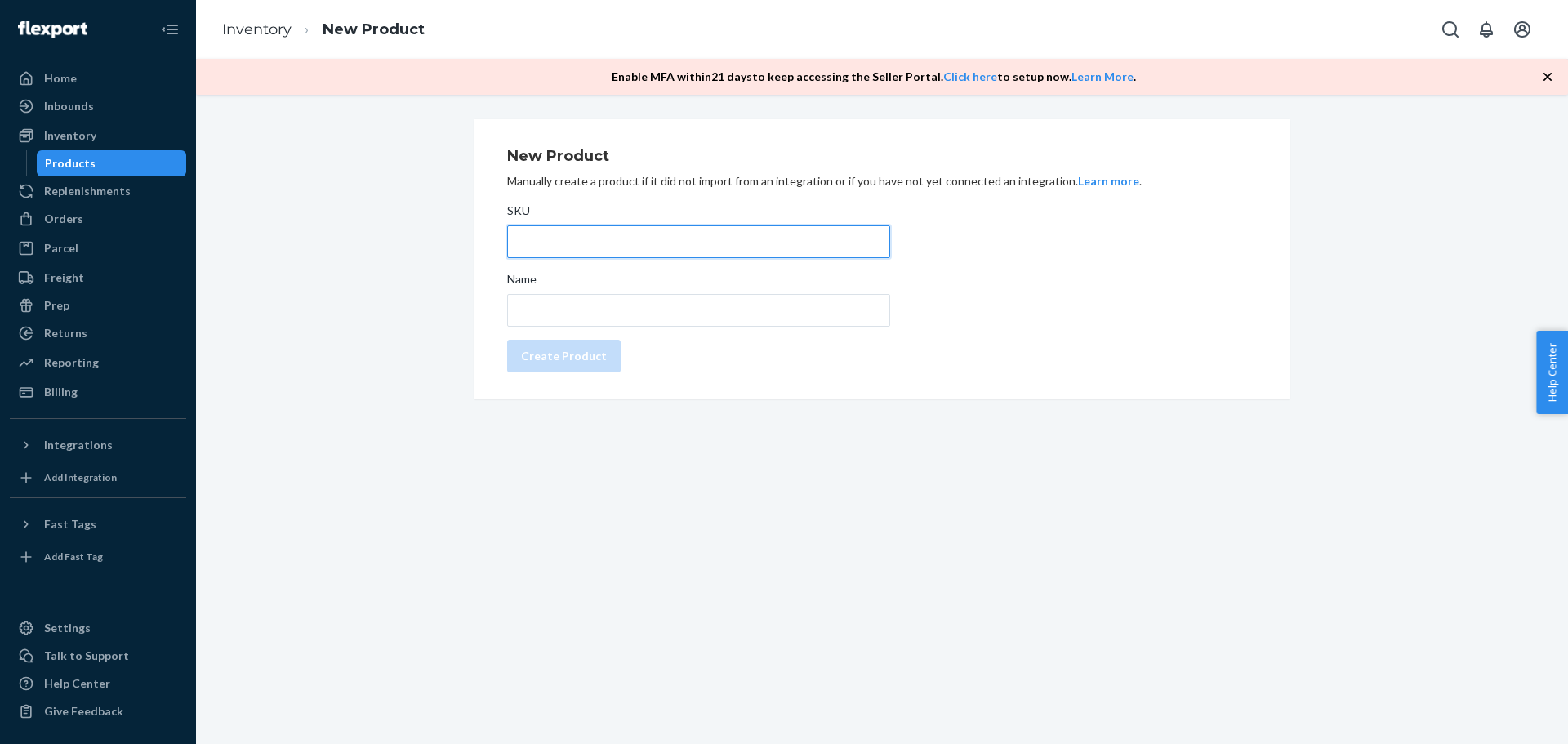
click at [590, 242] on input "SKU" at bounding box center [698, 242] width 383 height 33
type input "CP416"
drag, startPoint x: 511, startPoint y: 473, endPoint x: 207, endPoint y: 450, distance: 304.9
click at [510, 473] on div "New Product Manually create a product if it did not import from an integration …" at bounding box center [882, 420] width 1372 height 649
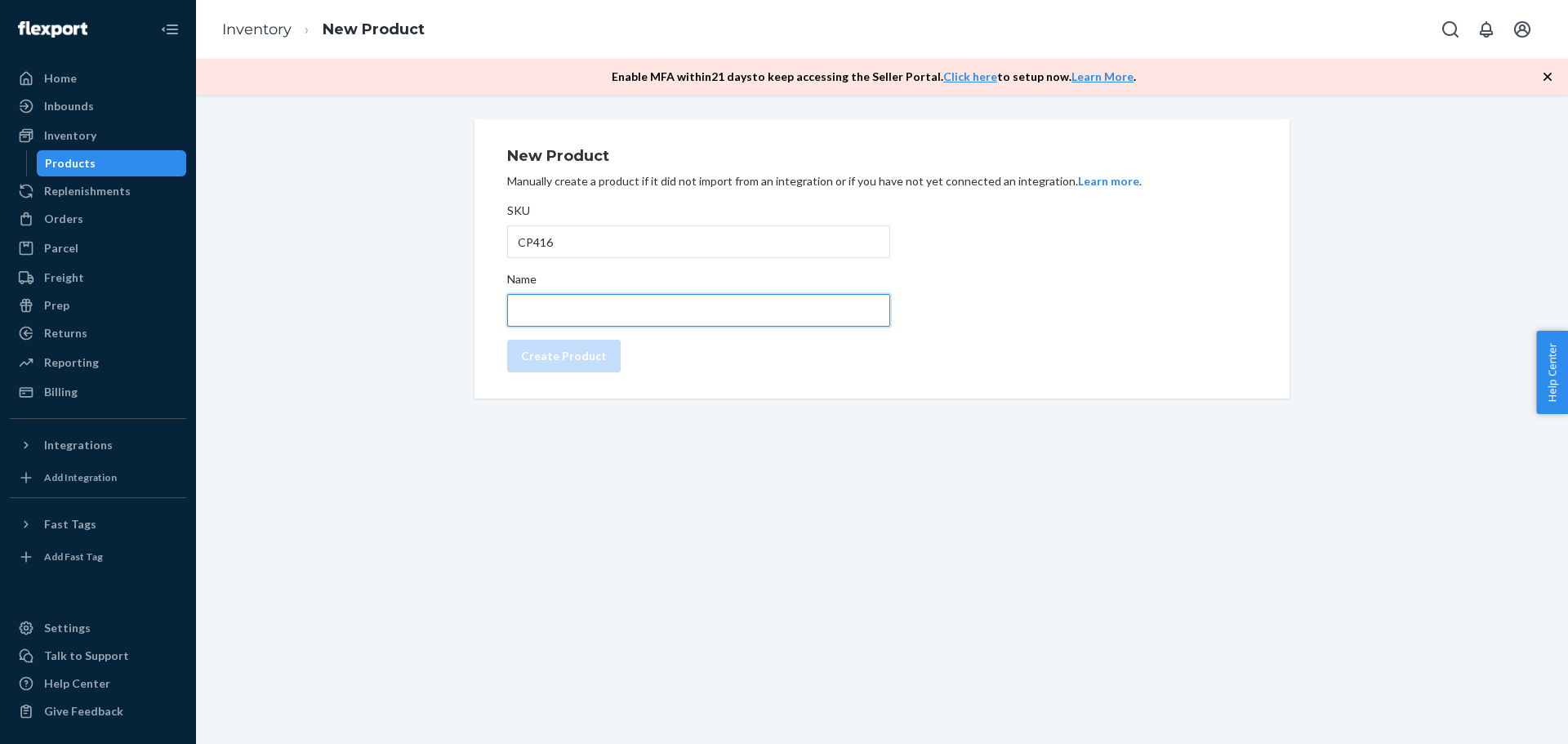
click at [575, 305] on input "Name" at bounding box center [698, 311] width 383 height 33
type input "Cat Mate 2-bowl Feeder with STST Bowls"
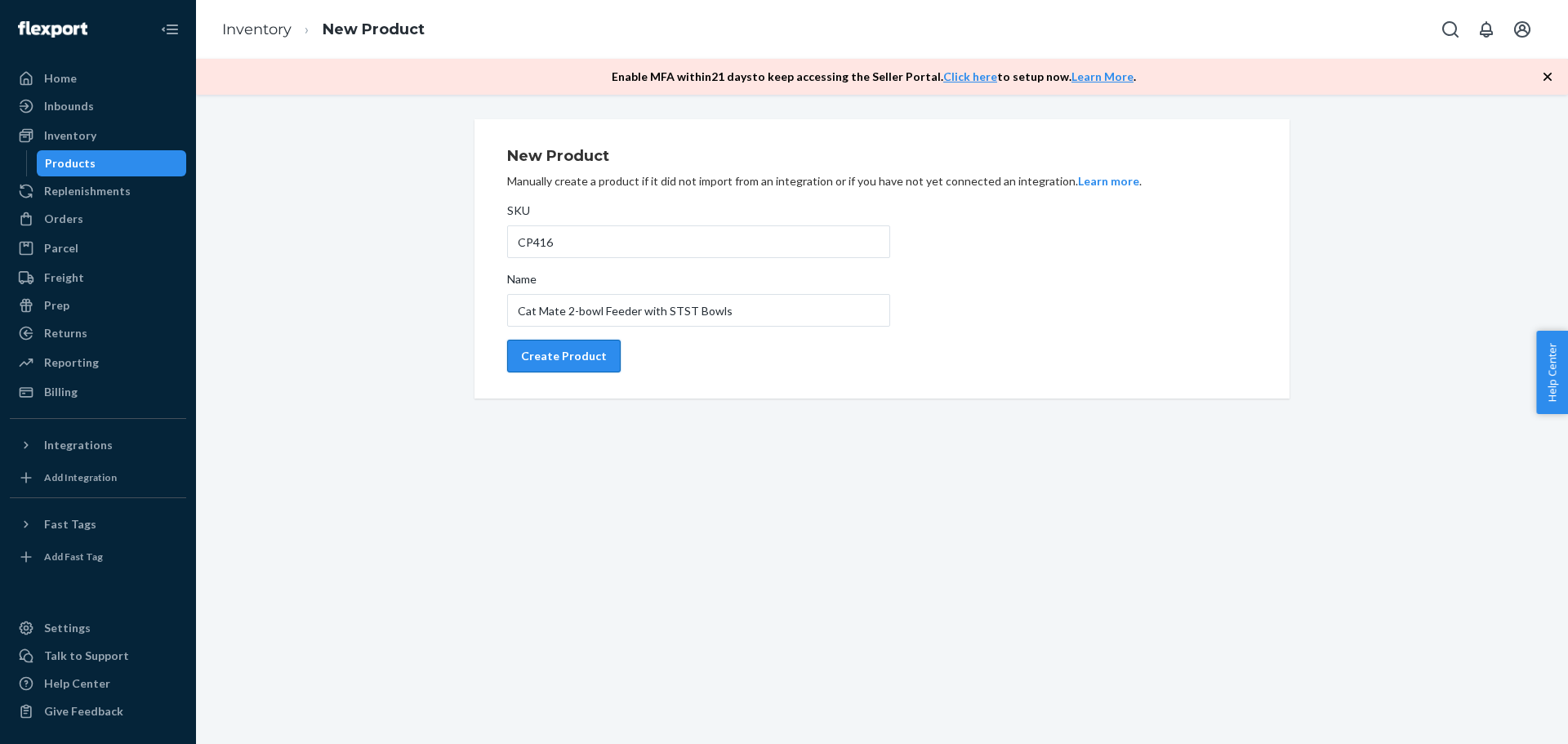
click at [552, 361] on div "Create Product" at bounding box center [564, 356] width 86 height 16
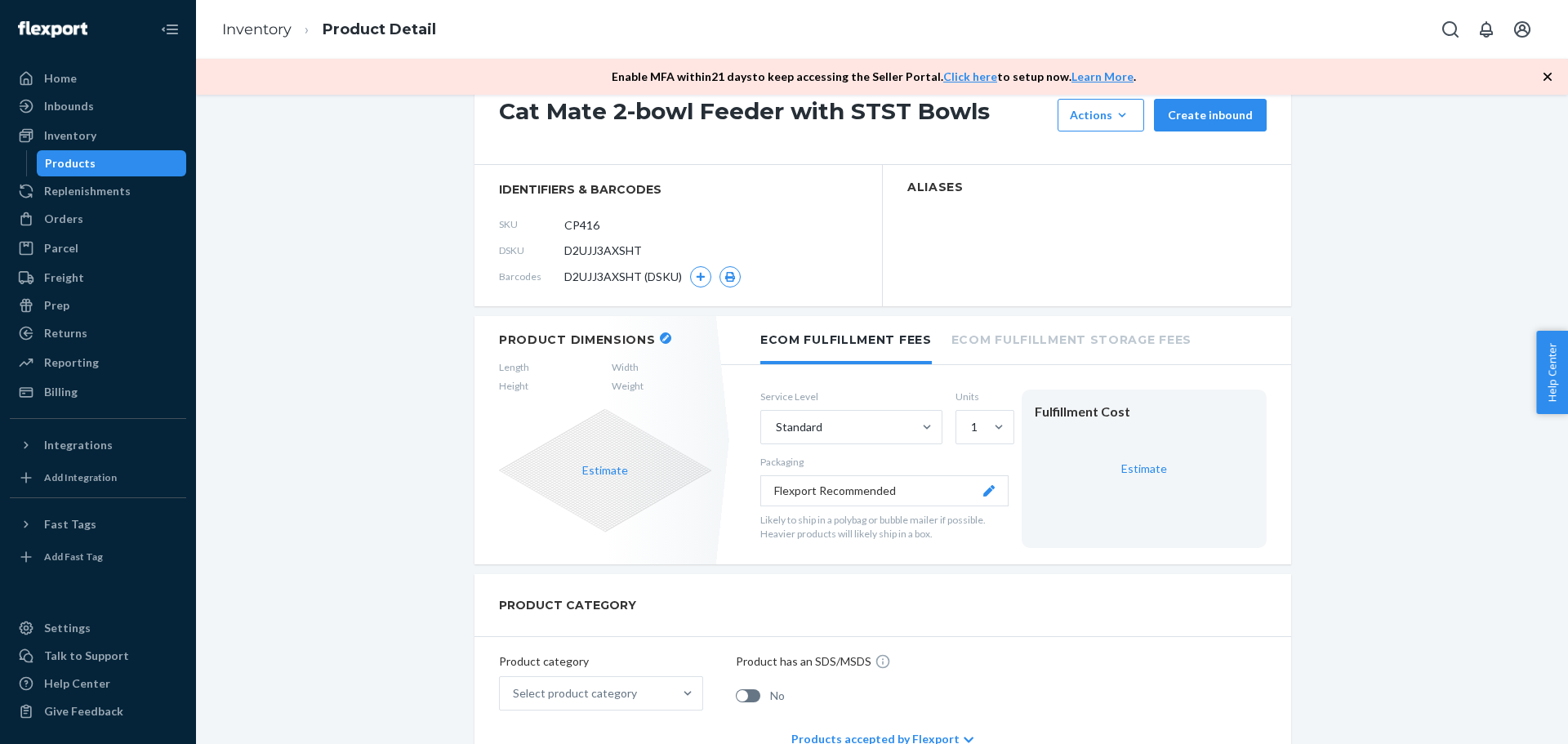
scroll to position [82, 0]
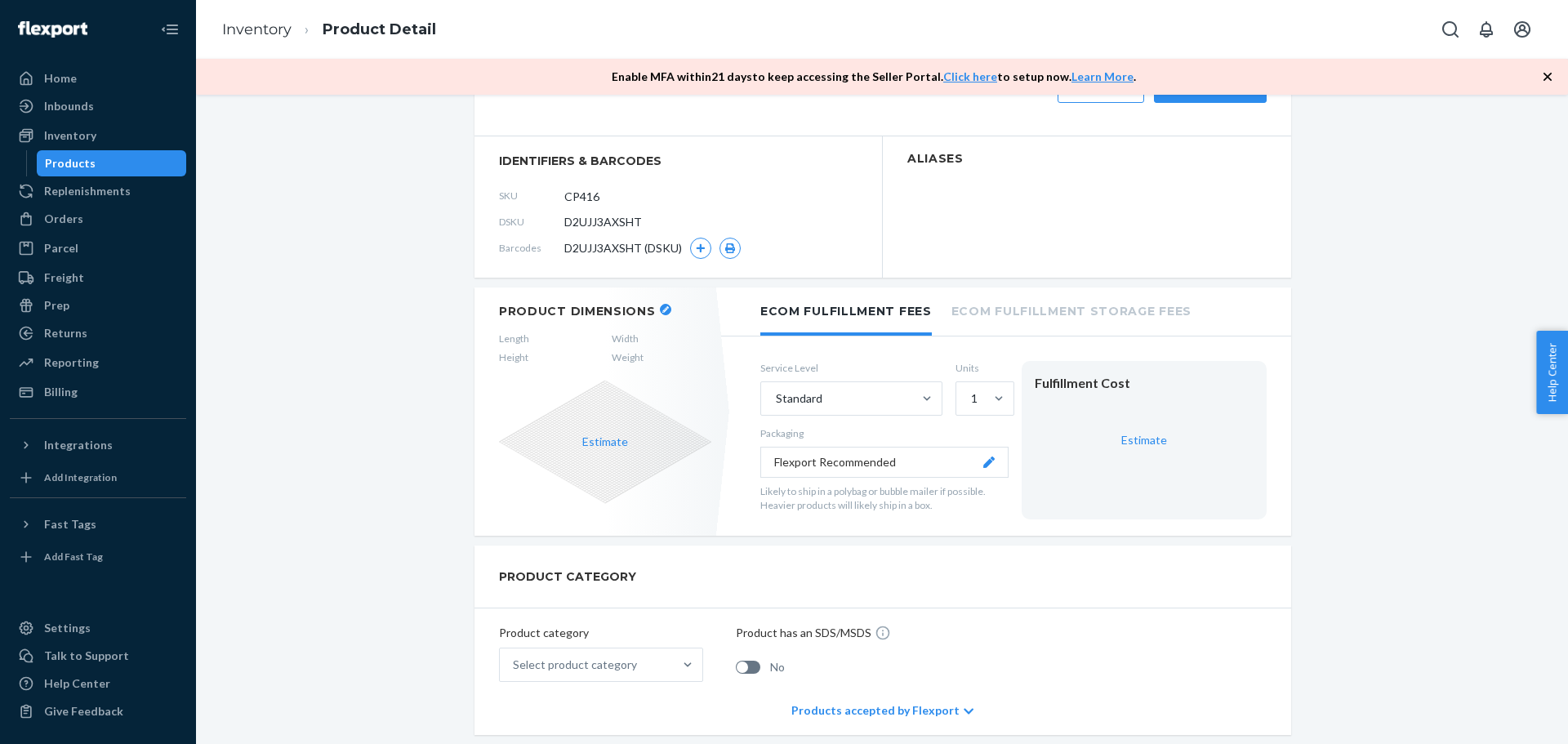
click at [662, 309] on icon "button" at bounding box center [666, 310] width 7 height 7
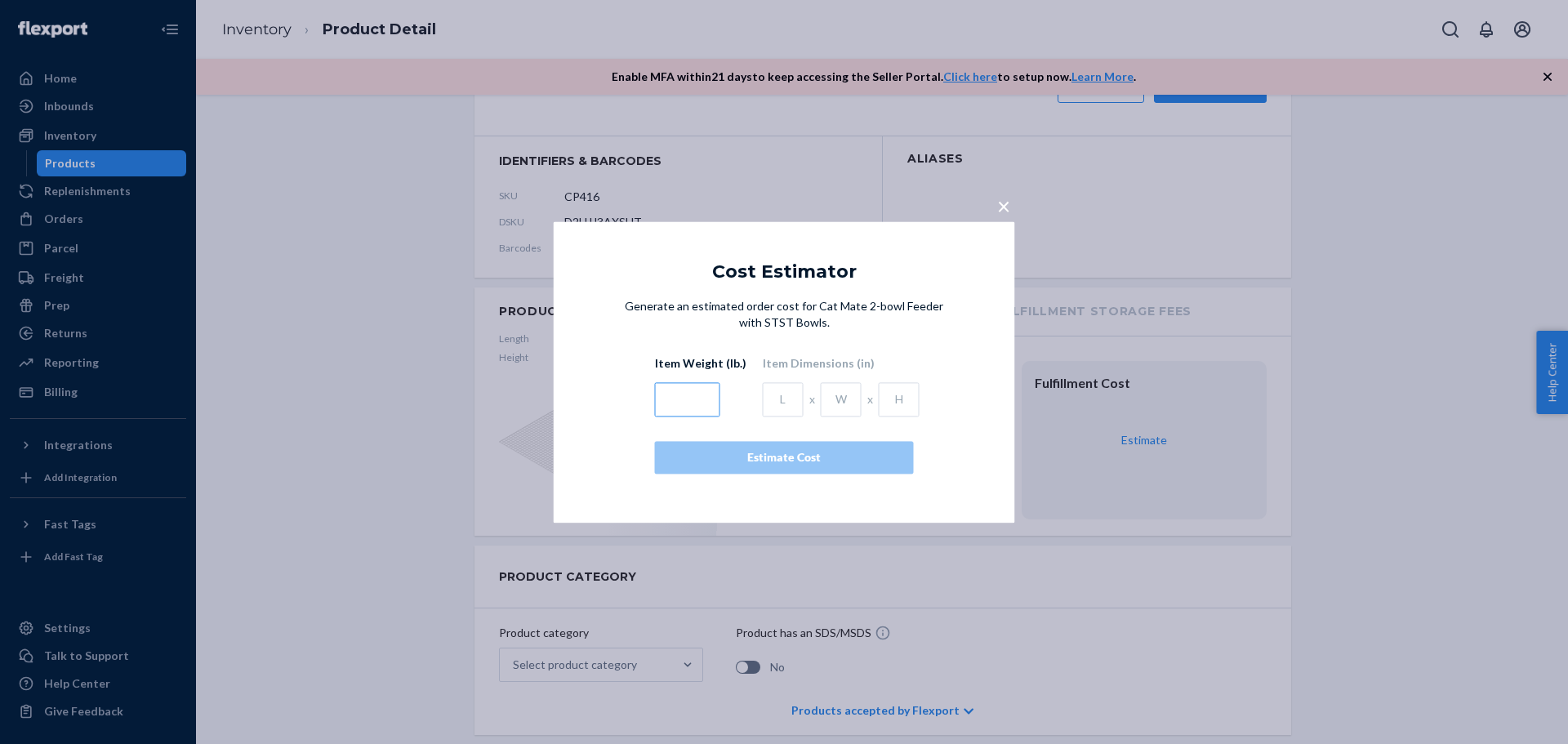
click at [671, 399] on input "text" at bounding box center [688, 399] width 66 height 34
click at [763, 402] on input "text" at bounding box center [784, 399] width 41 height 34
type input "8.54"
click at [832, 400] on input "text" at bounding box center [841, 399] width 41 height 34
type input "10.82"
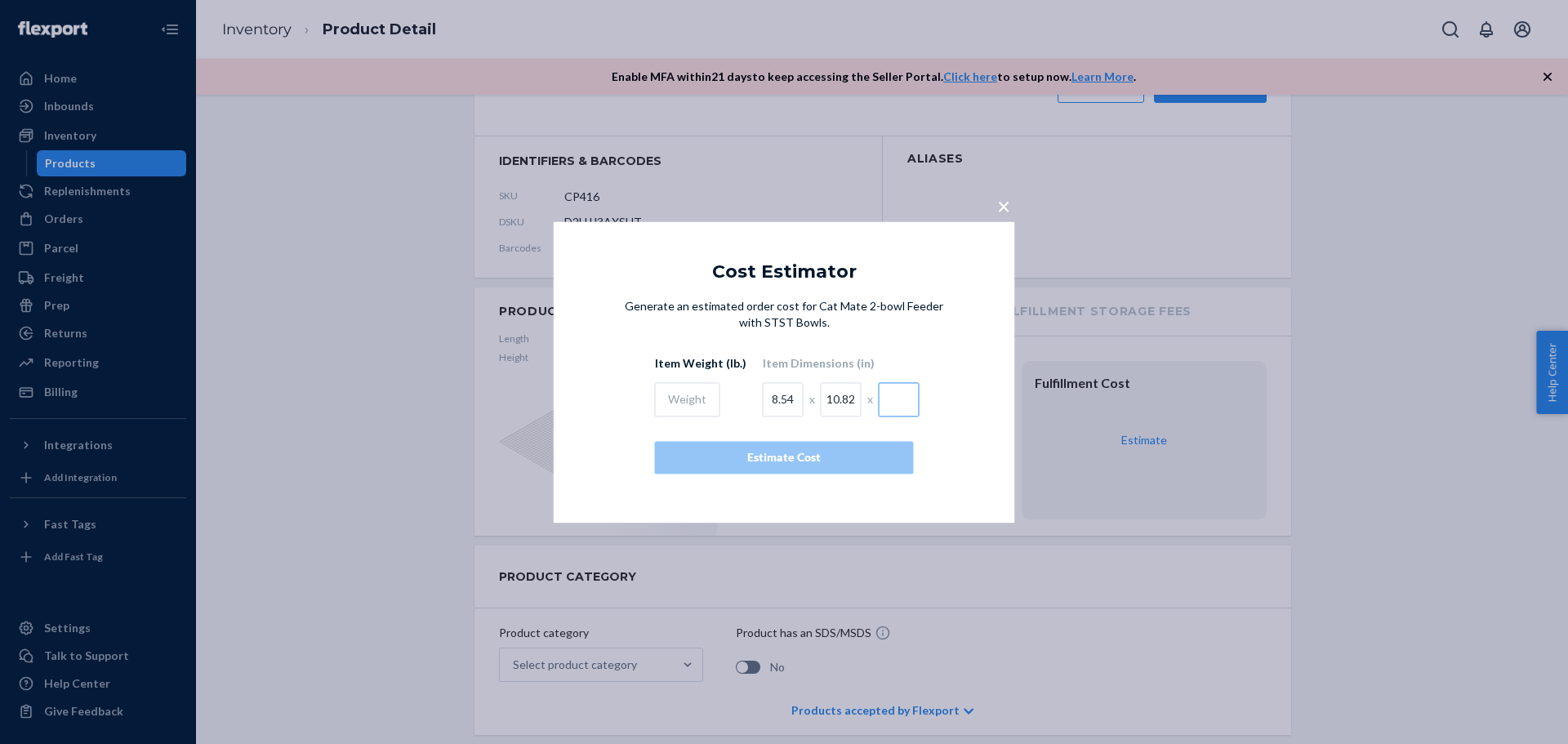
click at [911, 398] on input "text" at bounding box center [899, 399] width 41 height 34
type input "3.35"
drag, startPoint x: 694, startPoint y: 401, endPoint x: 659, endPoint y: 393, distance: 35.9
click at [691, 400] on input "text" at bounding box center [688, 399] width 66 height 34
paste input "2.314854"
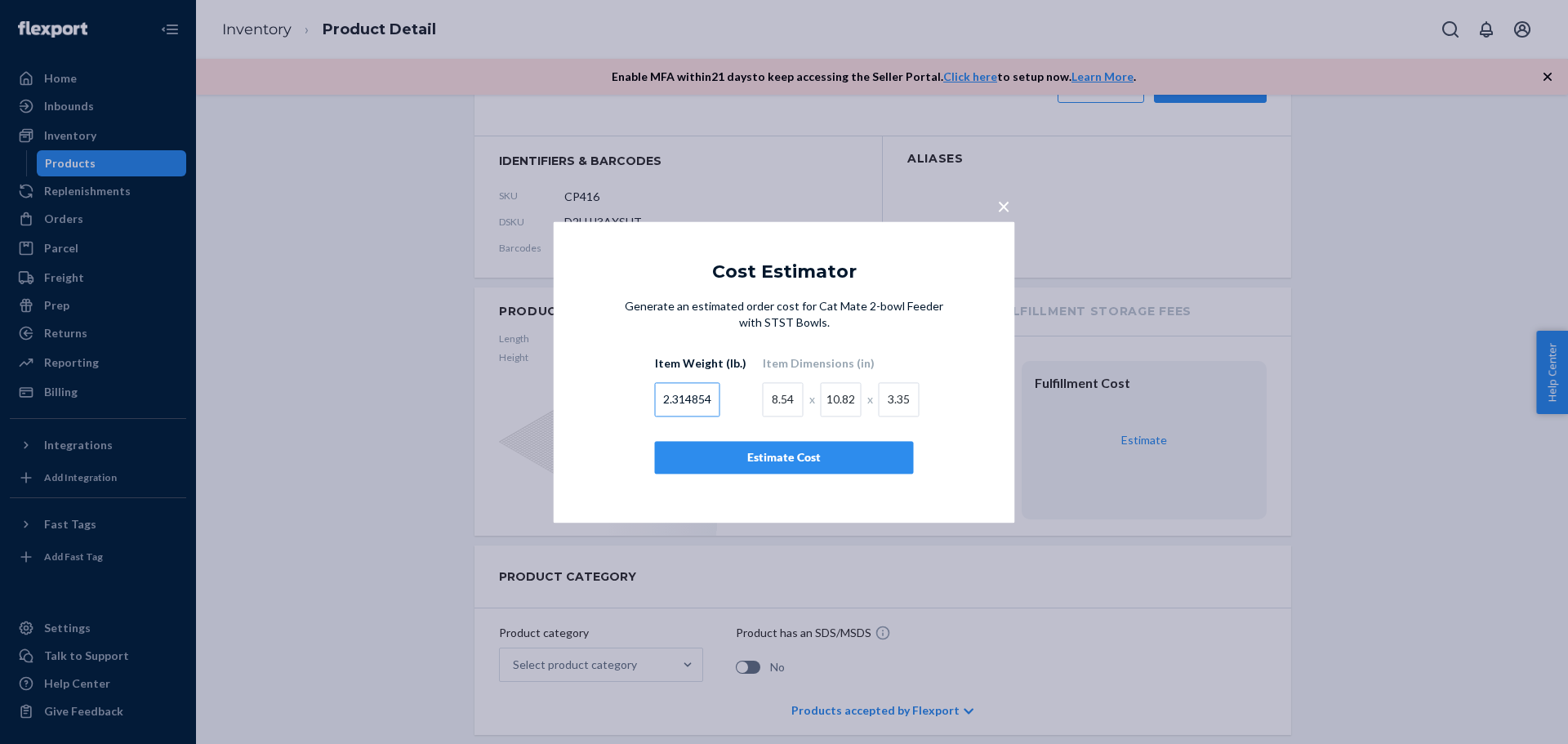
type input "2.314854"
click at [735, 492] on div "Generate an estimated order cost for Cat Mate 2-bowl Feeder with STST Bowls. It…" at bounding box center [784, 402] width 461 height 208
click at [765, 456] on div "Estimate Cost" at bounding box center [784, 457] width 231 height 16
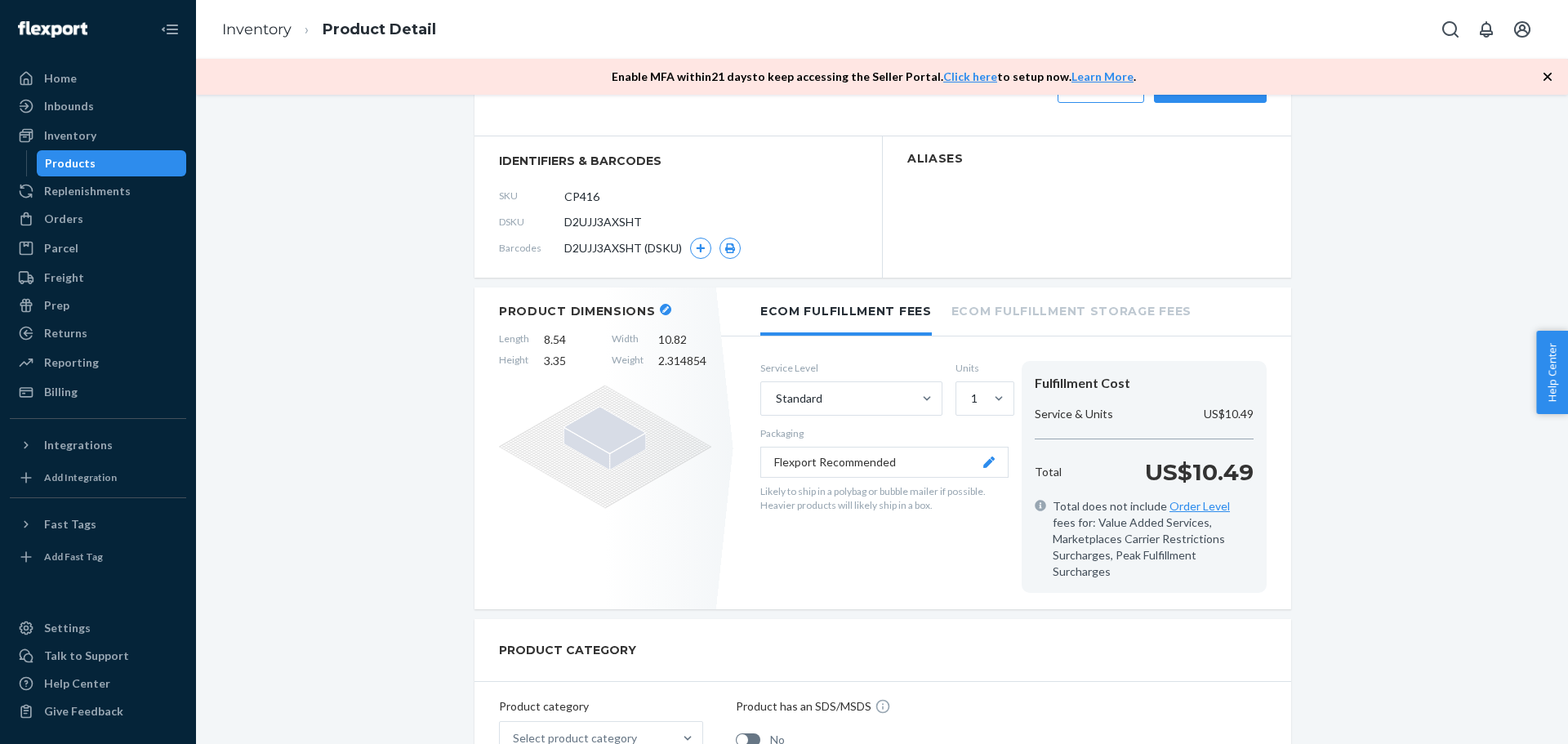
click at [648, 513] on div "Product Dimensions Length 8.54 Width 10.82 Height 3.35 Weight 2.314854" at bounding box center [605, 448] width 261 height 322
click at [762, 552] on div "Service Level Standard Units 1 Packaging Flexport Recommended Likely to ship in…" at bounding box center [884, 476] width 248 height 232
click at [867, 535] on div "Service Level Standard Units 1 Packaging Flexport Recommended Likely to ship in…" at bounding box center [884, 476] width 248 height 232
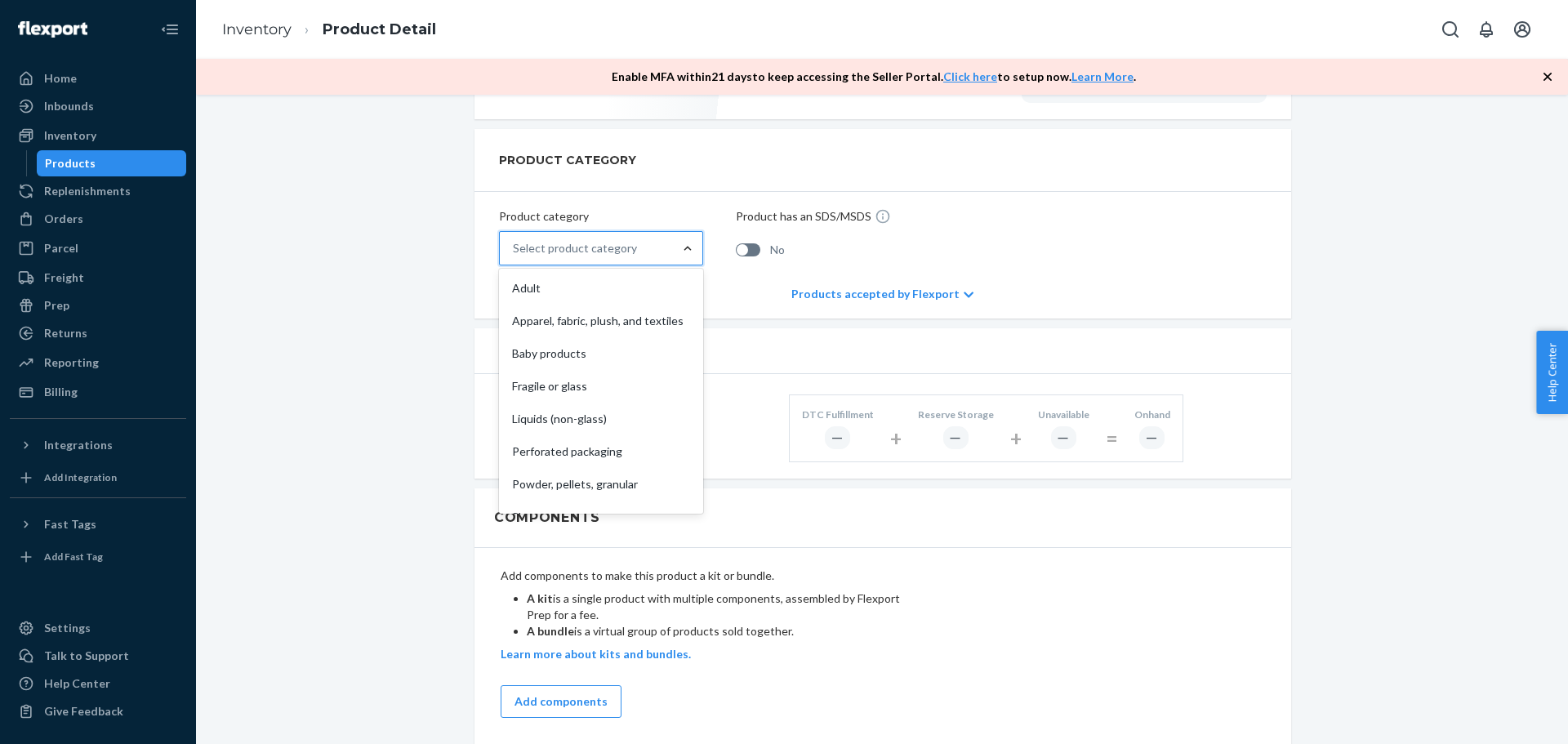
scroll to position [105, 0]
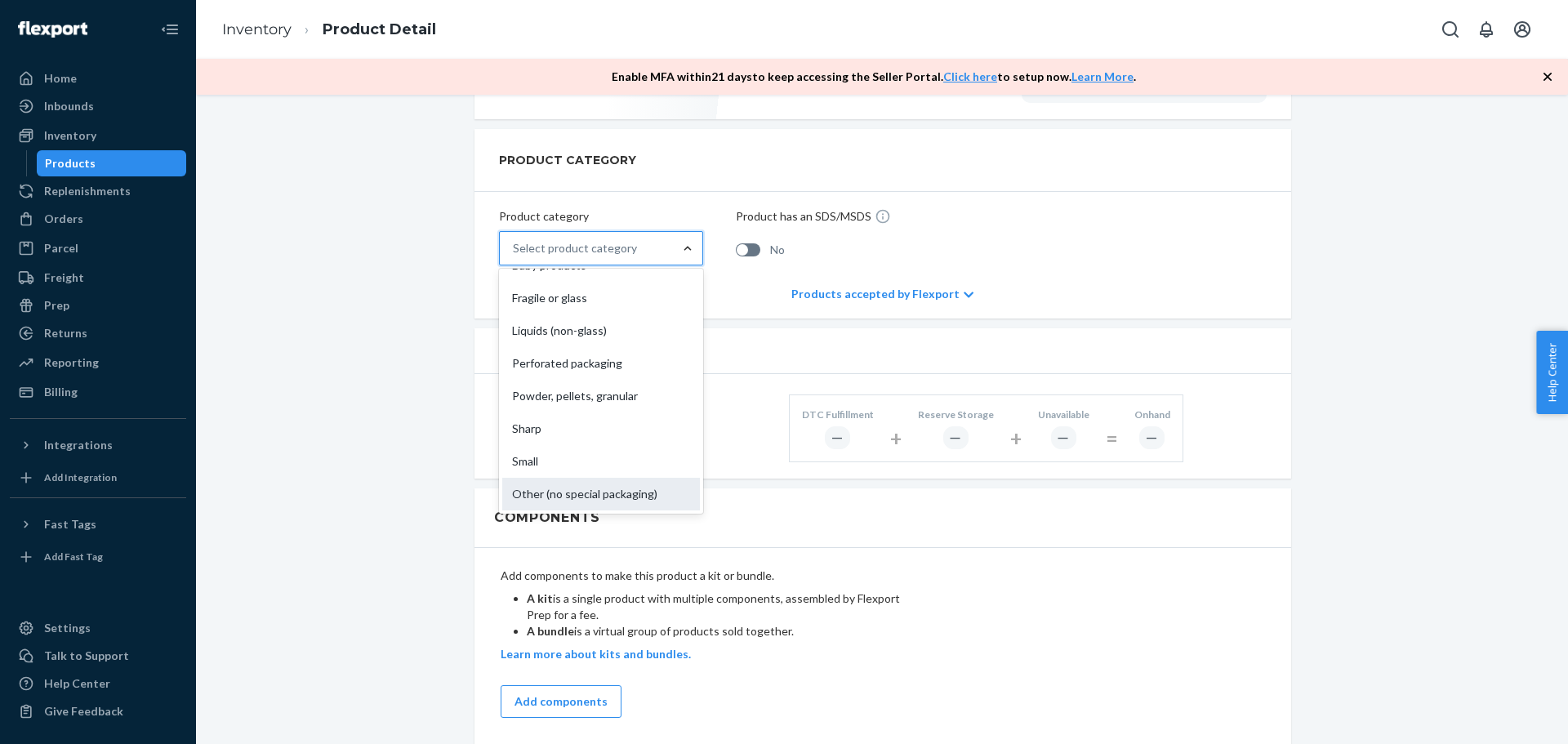
click at [592, 483] on div "Other (no special packaging)" at bounding box center [601, 494] width 198 height 33
click at [515, 256] on input "option Other (no special packaging) focused, 10 of 10. 10 results available. Us…" at bounding box center [514, 248] width 2 height 16
click at [711, 345] on div "Inventory" at bounding box center [883, 352] width 816 height 46
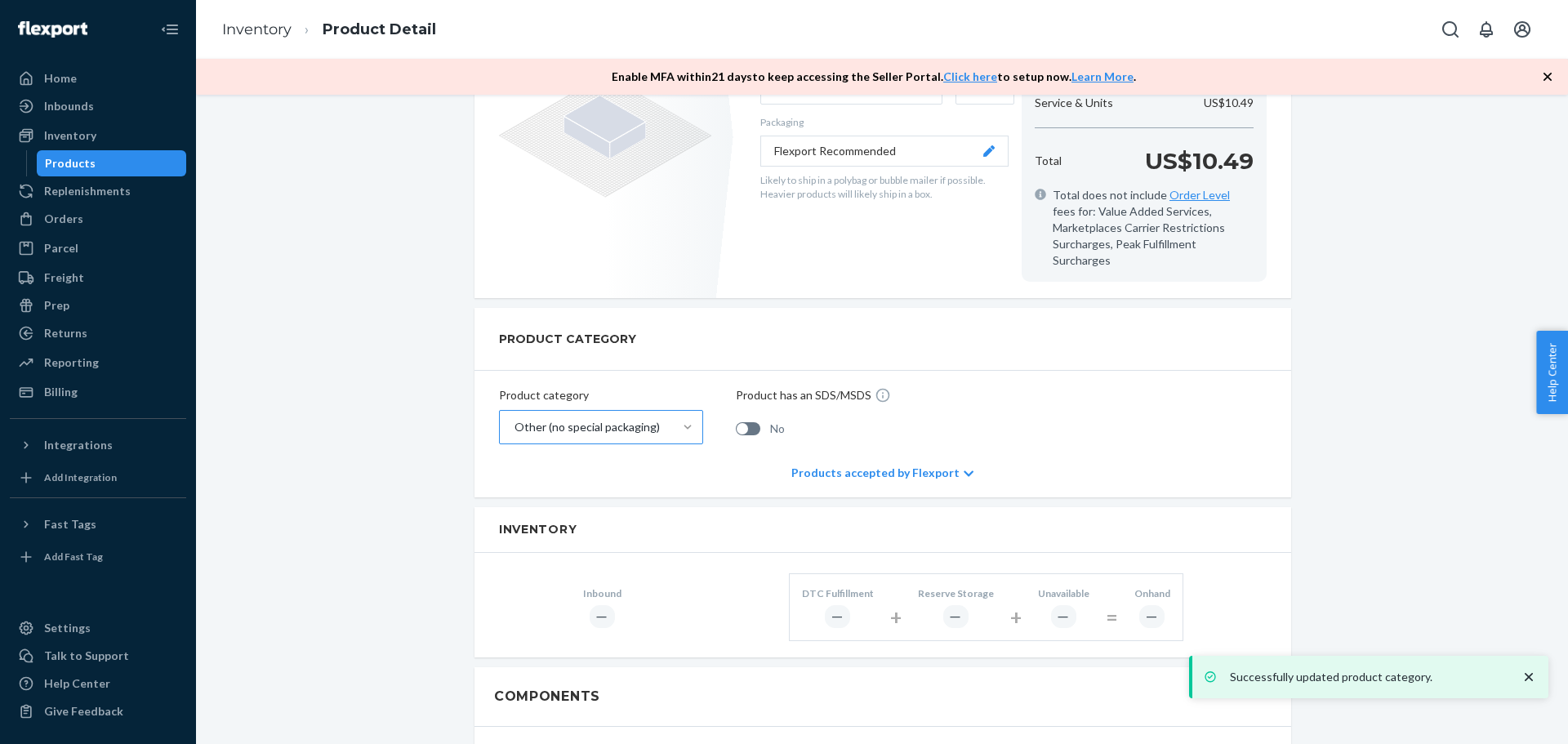
scroll to position [245, 0]
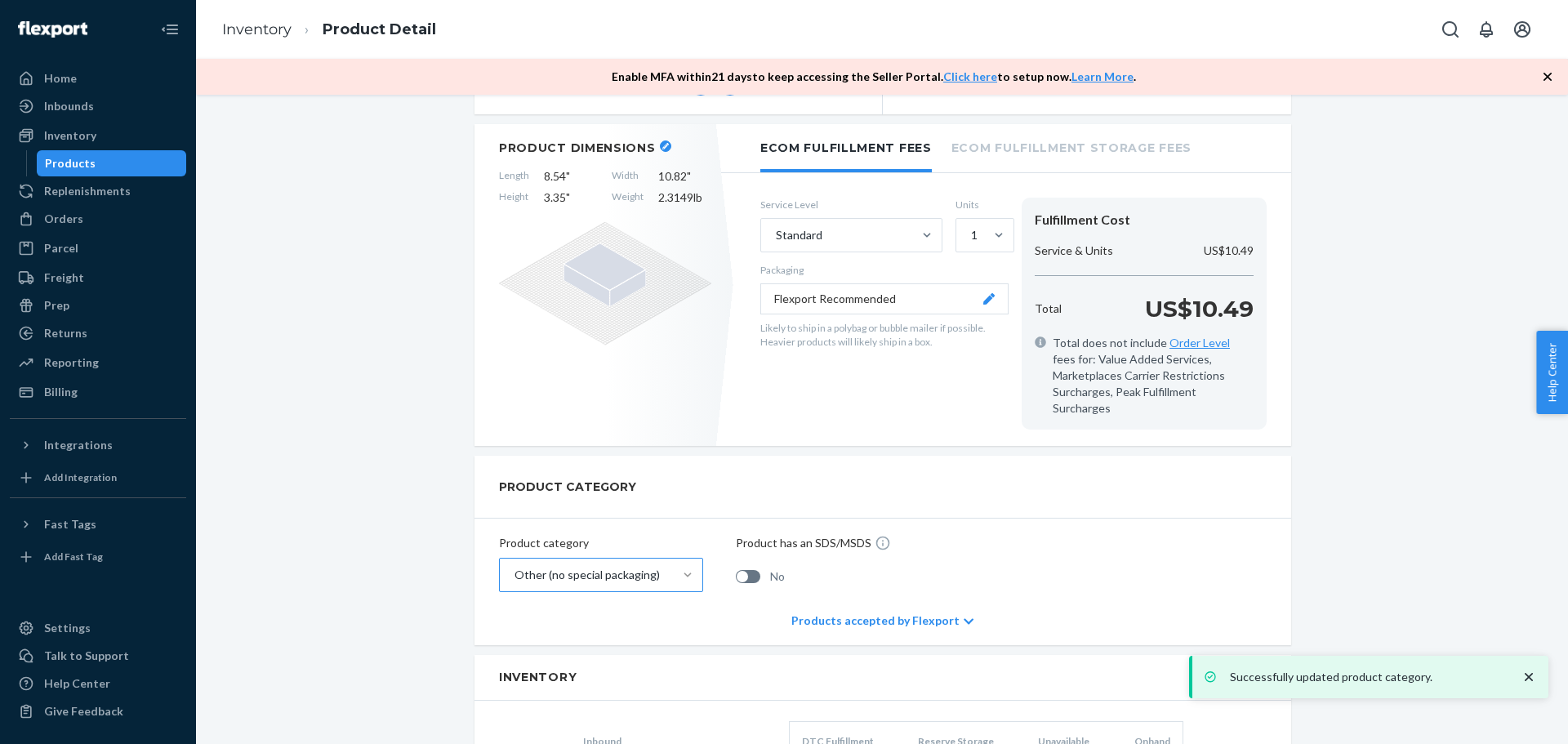
click at [984, 302] on icon at bounding box center [989, 299] width 11 height 11
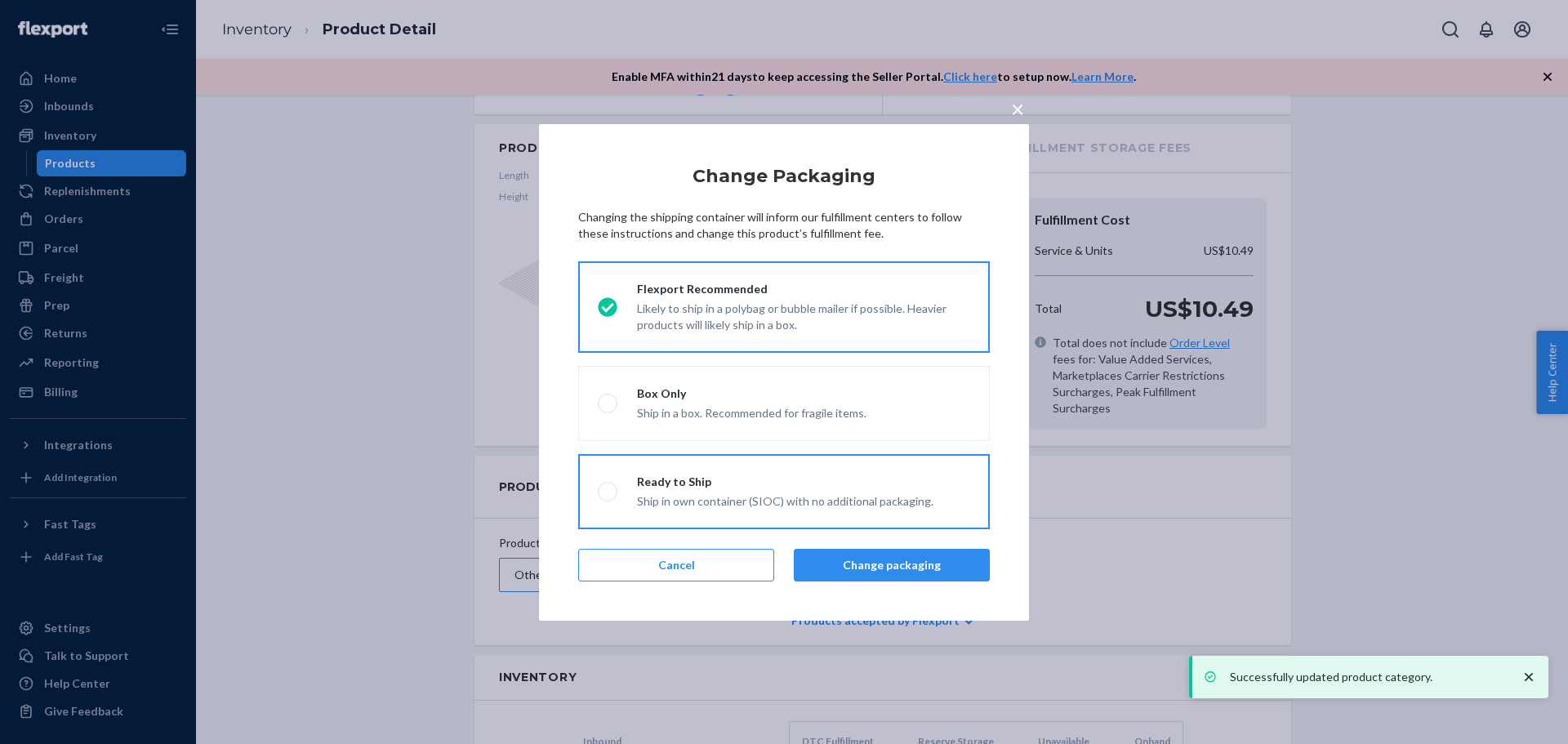
click at [698, 493] on div "Ship in own container (SIOC) with no additional packaging." at bounding box center [785, 500] width 297 height 20
click at [608, 493] on input "Ready to Ship Ship in own container (SIOC) with no additional packaging." at bounding box center [602, 491] width 11 height 11
radio input "true"
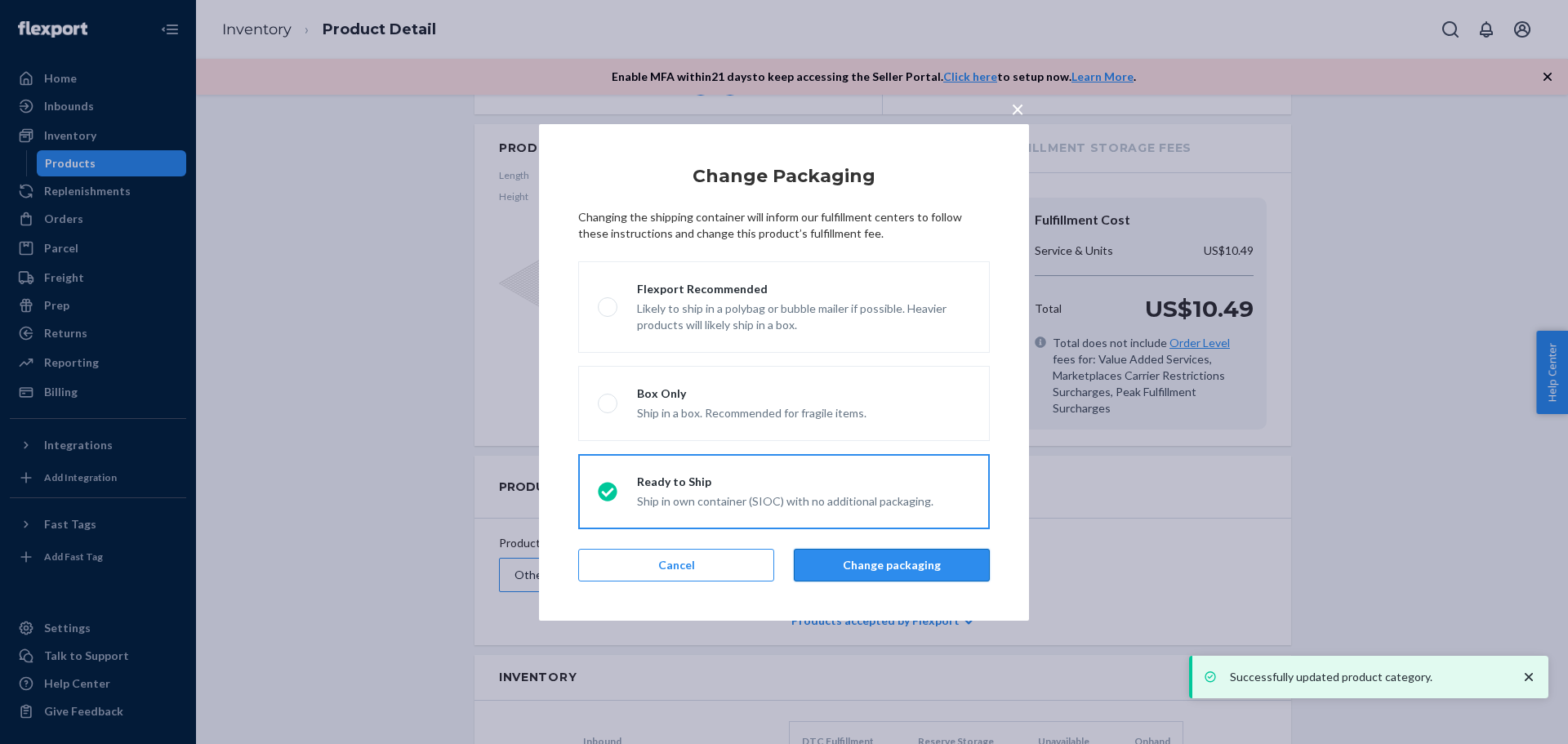
click at [865, 561] on button "Change packaging" at bounding box center [892, 565] width 196 height 33
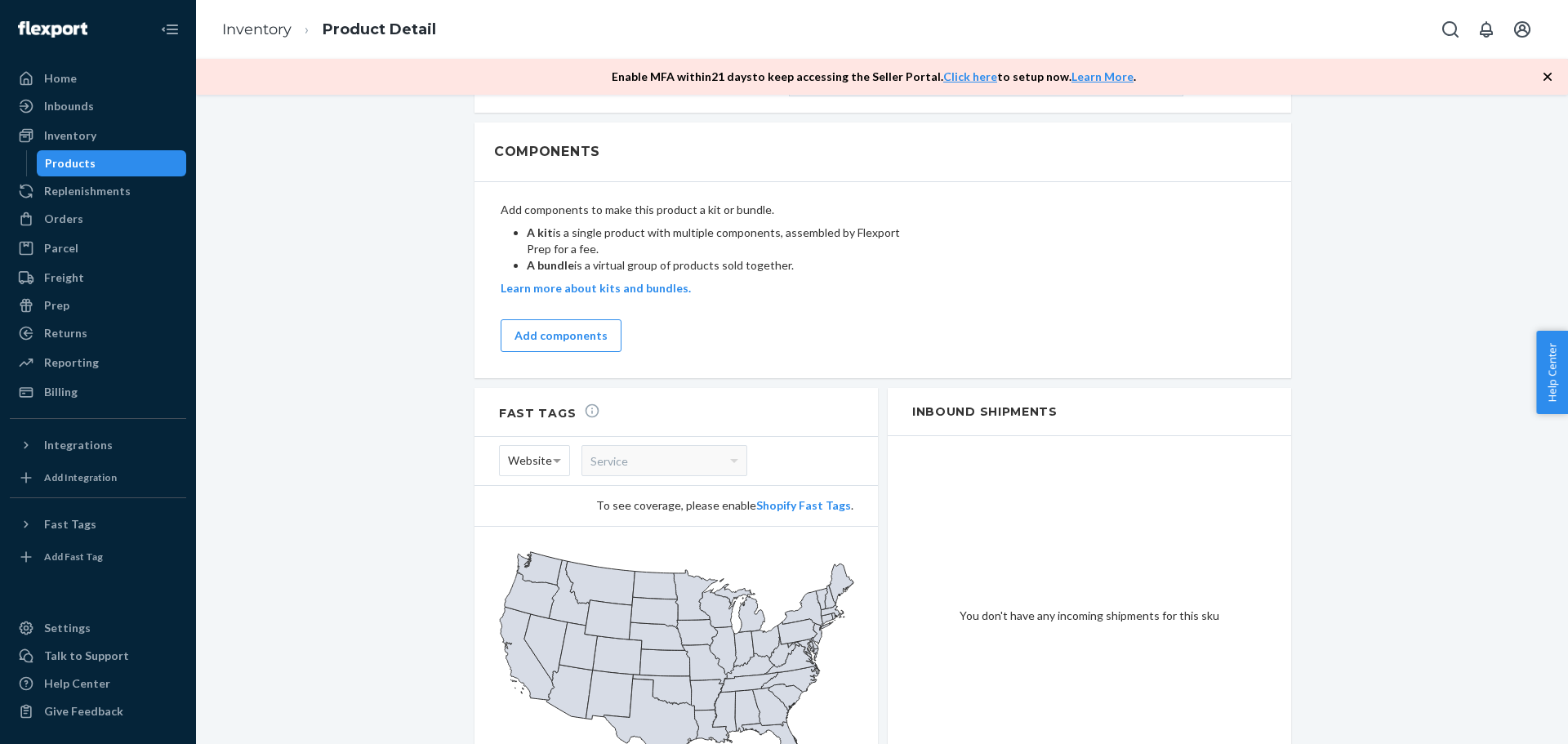
scroll to position [806, 0]
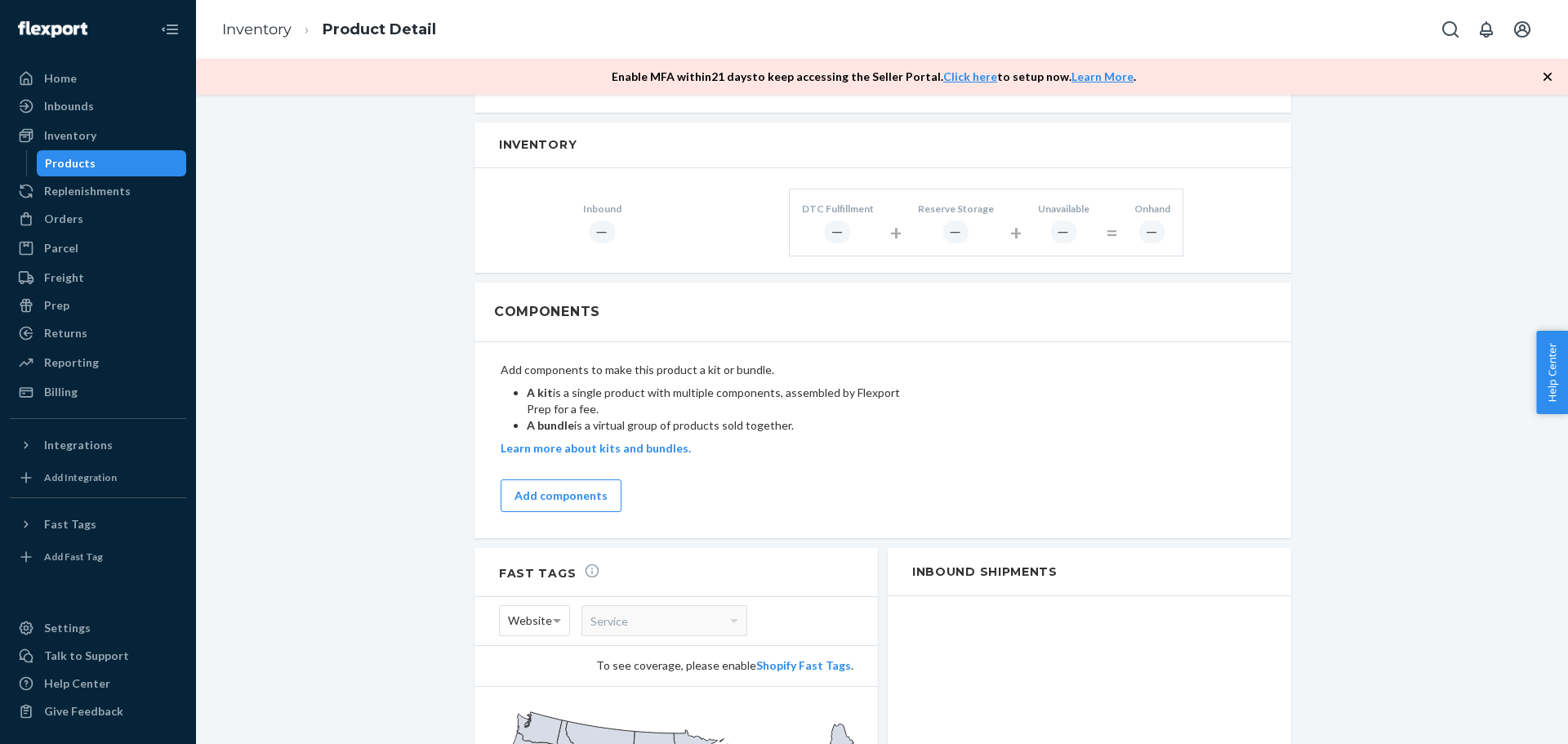
click at [976, 342] on div "Add components to make this product a kit or bundle. A kit is a single product …" at bounding box center [883, 439] width 816 height 196
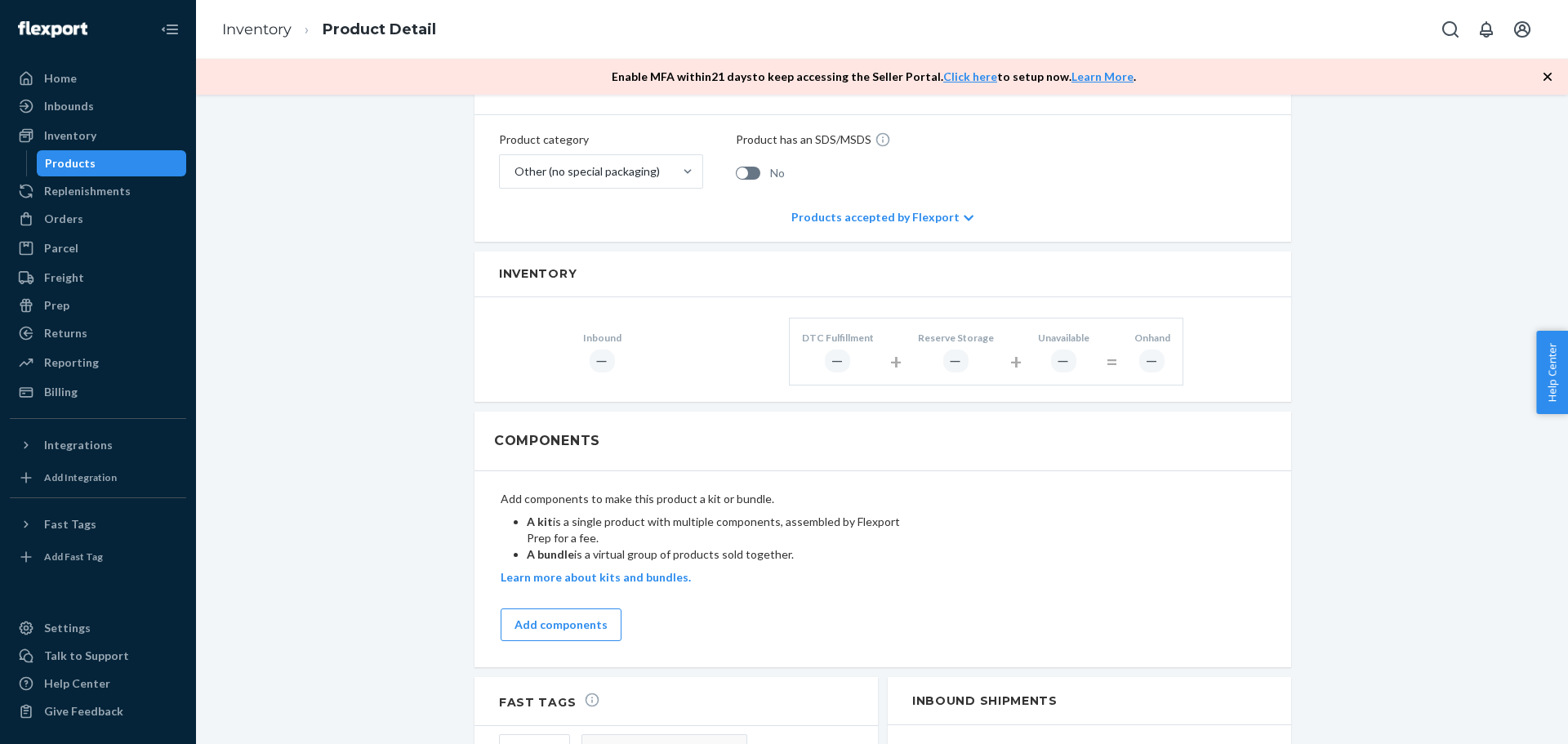
scroll to position [480, 0]
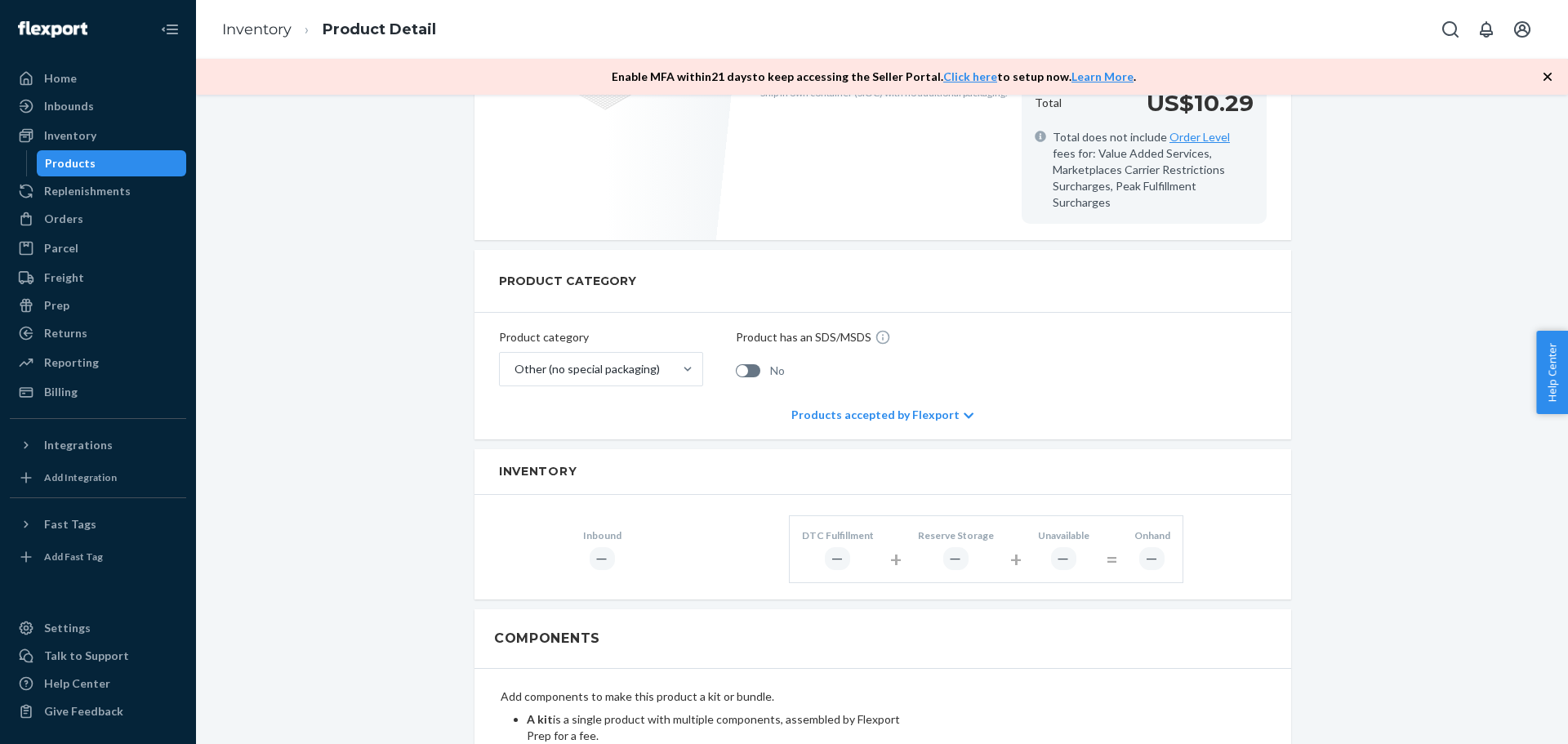
click at [965, 412] on icon at bounding box center [970, 415] width 10 height 6
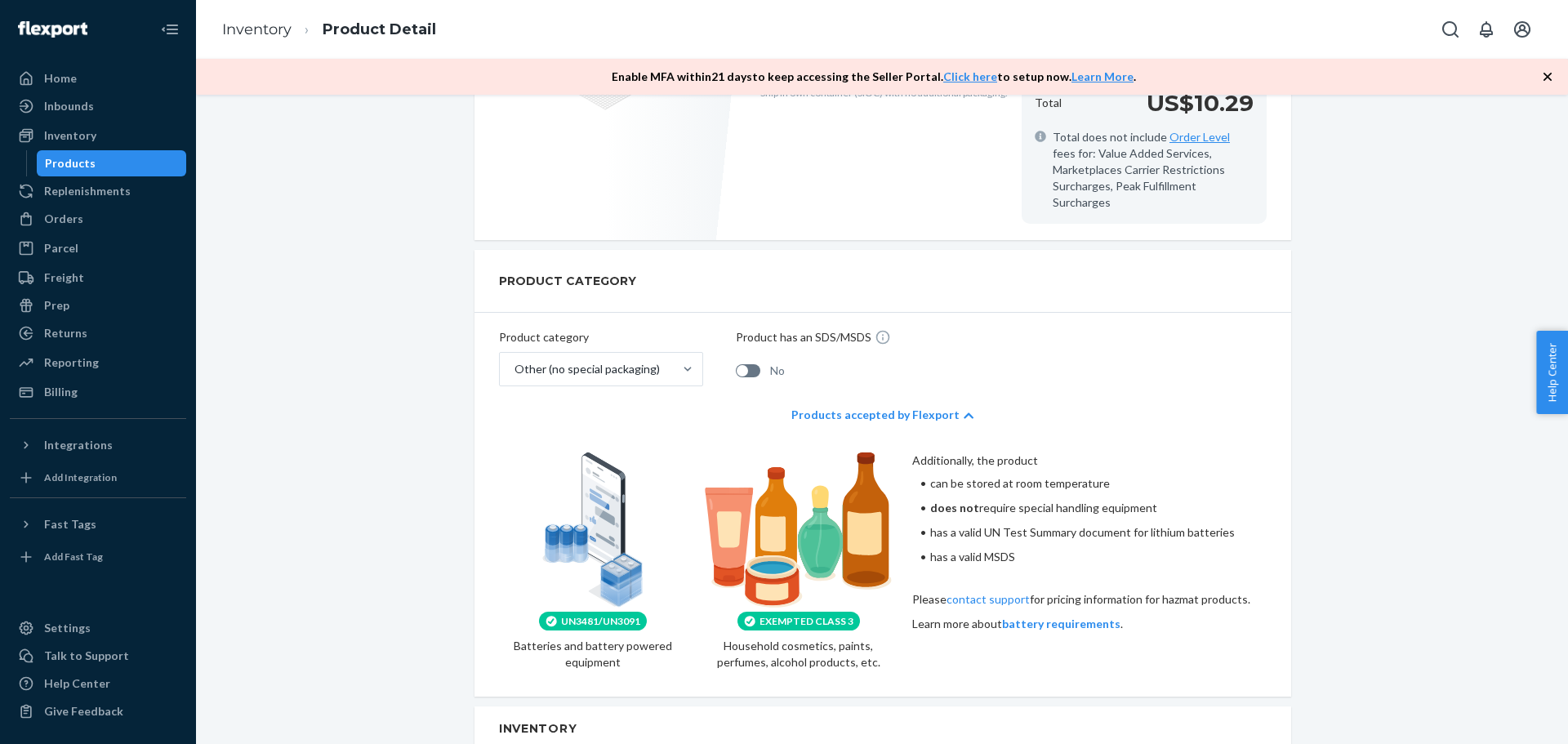
click at [964, 410] on icon at bounding box center [969, 415] width 10 height 11
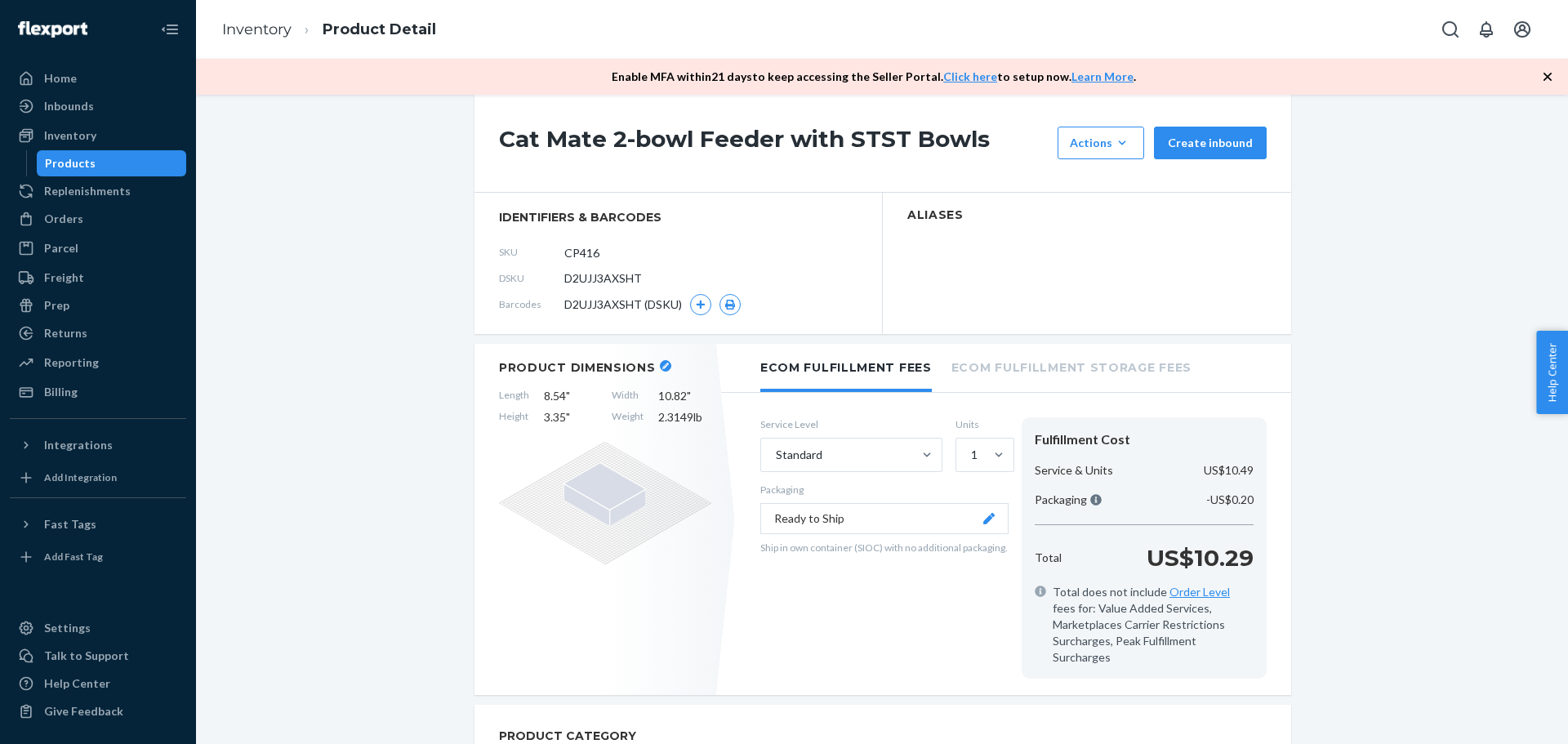
scroll to position [0, 0]
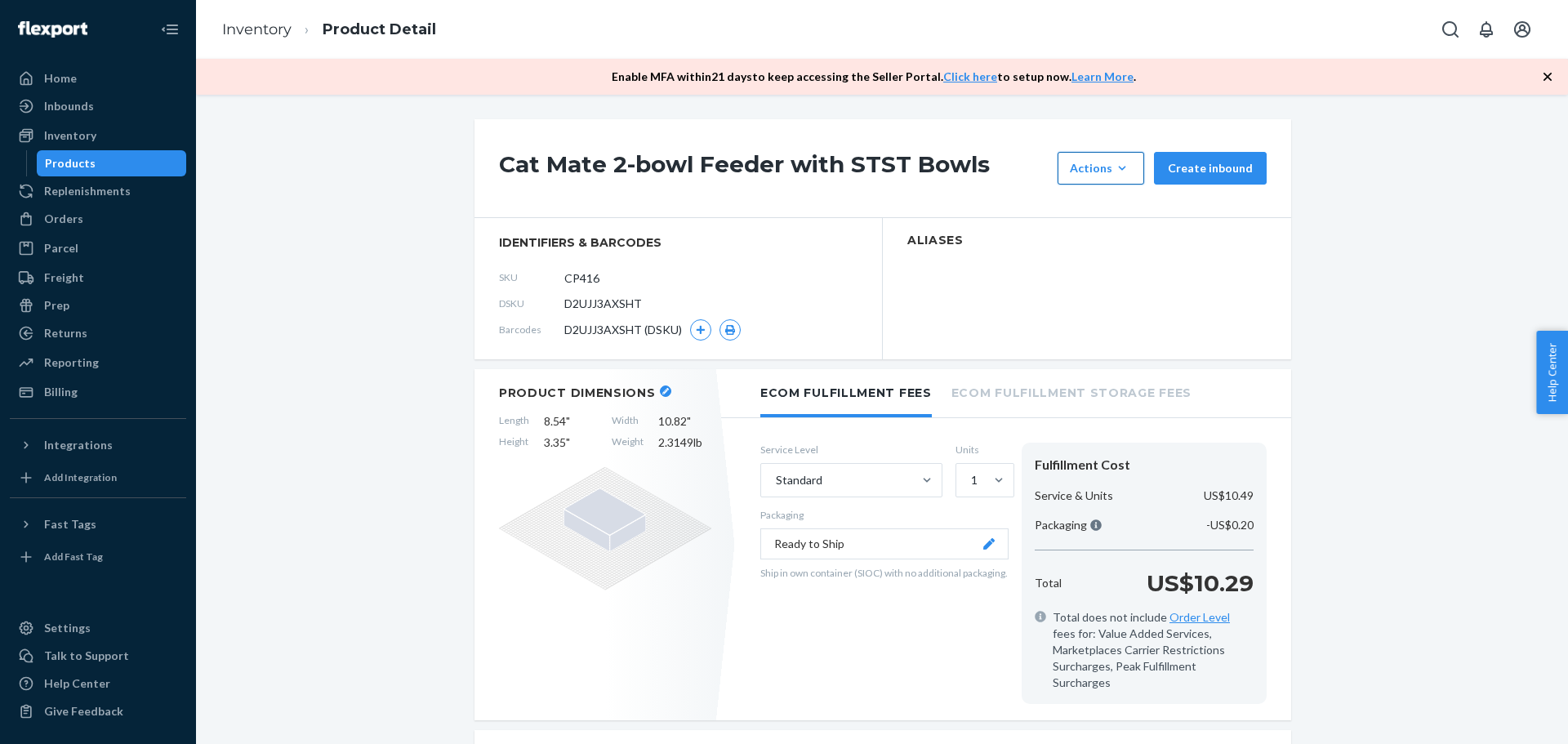
click at [1097, 165] on div "Actions" at bounding box center [1101, 168] width 62 height 16
click at [987, 225] on section "Aliases" at bounding box center [1087, 288] width 408 height 141
drag, startPoint x: 774, startPoint y: 605, endPoint x: 794, endPoint y: 593, distance: 23.3
click at [775, 605] on div "Service Level Standard Units 1 Packaging Ready to Ship Ship in own container (S…" at bounding box center [884, 573] width 248 height 261
click at [857, 643] on div "Service Level Standard Units 1 Packaging Ready to Ship Ship in own container (S…" at bounding box center [884, 573] width 248 height 261
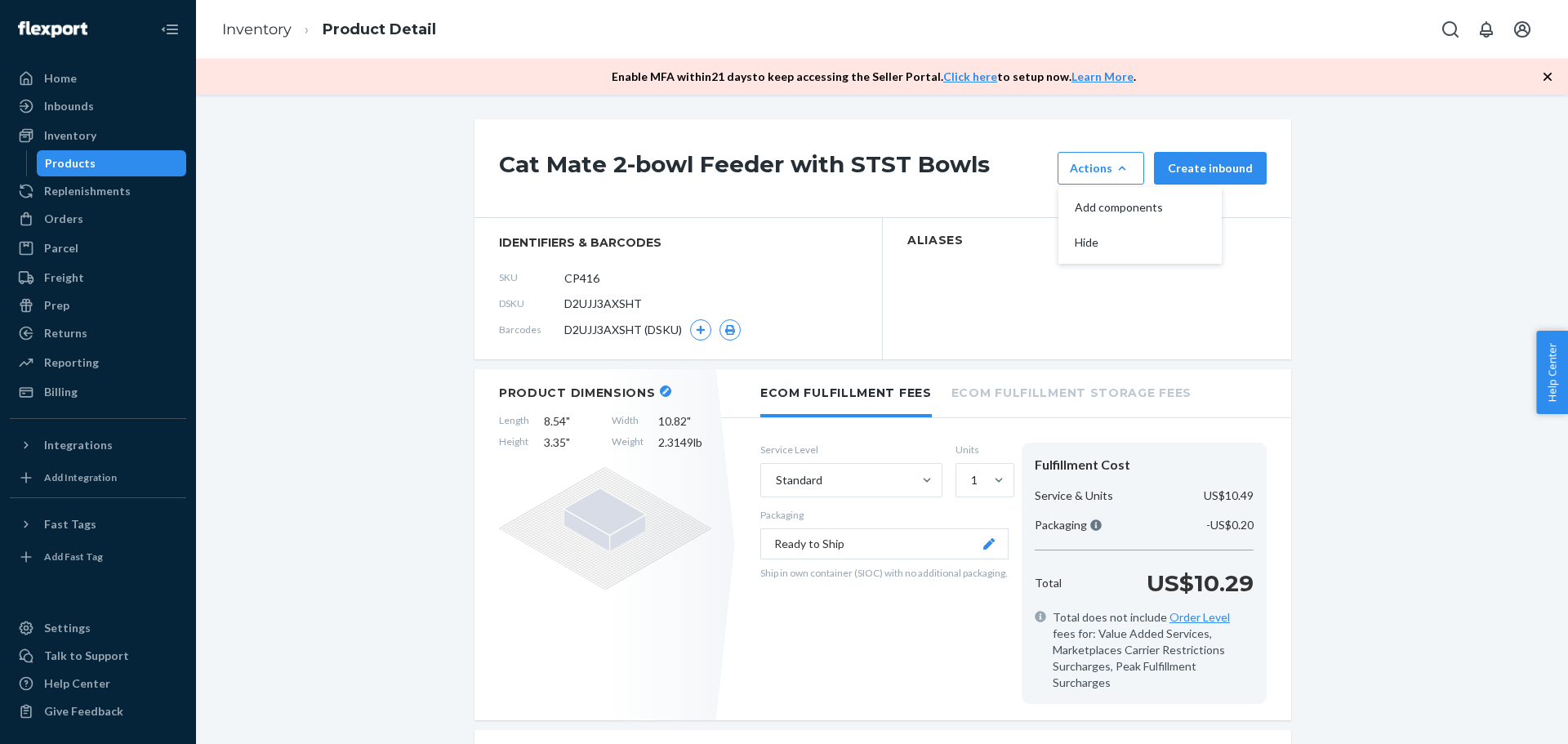
click at [1058, 391] on li "Ecom Fulfillment Storage Fees" at bounding box center [1071, 391] width 240 height 45
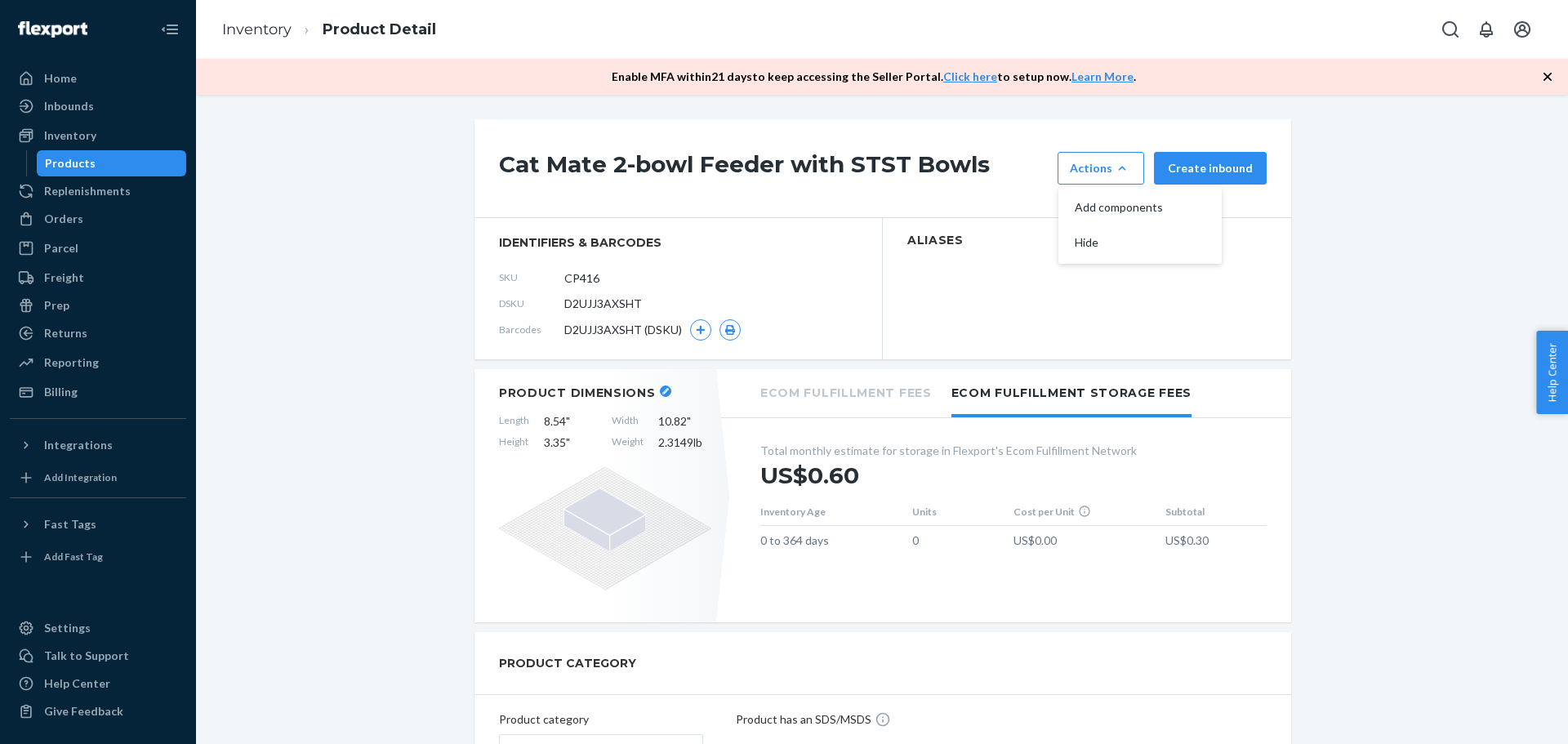
click at [890, 382] on li "Ecom Fulfillment Fees" at bounding box center [846, 391] width 171 height 45
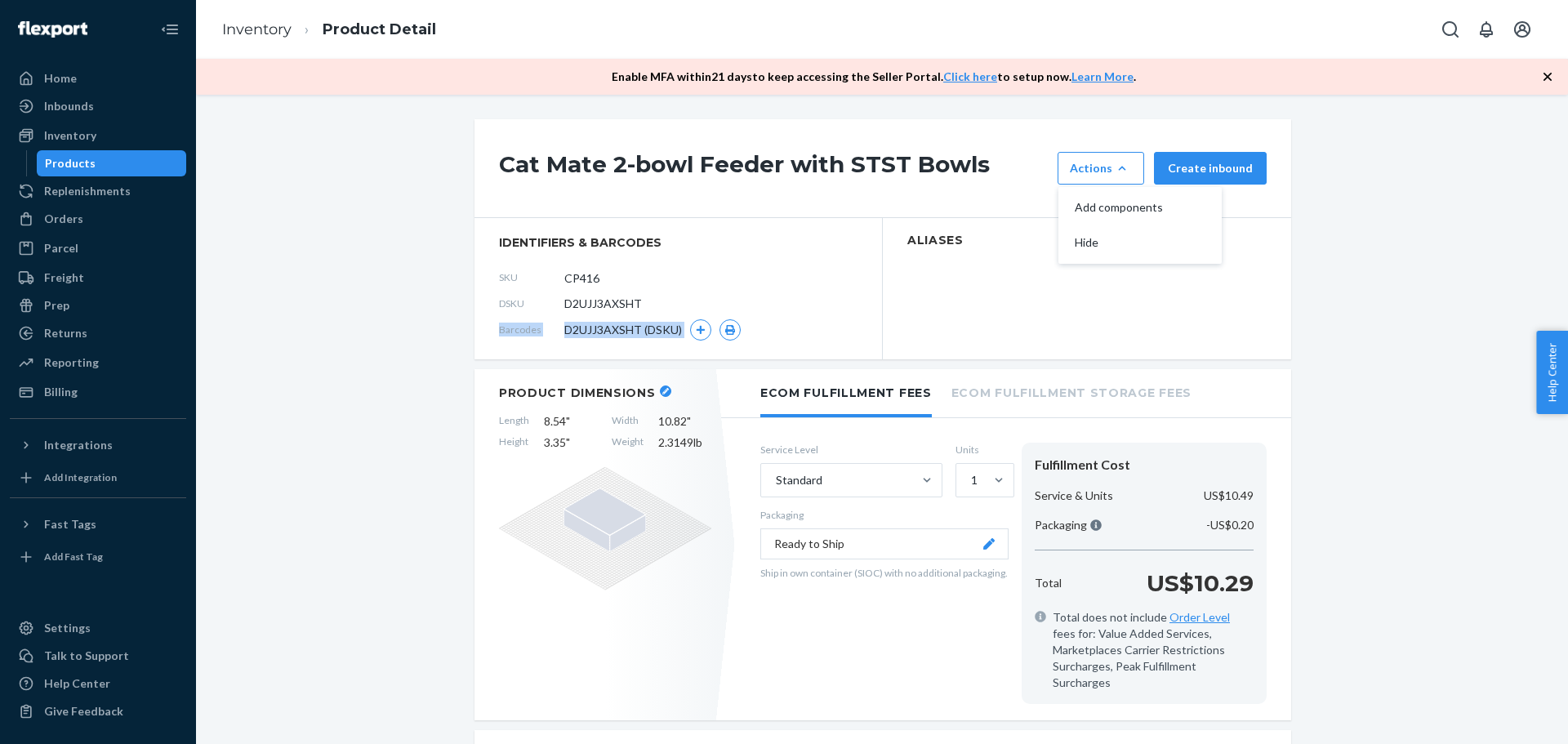
click at [852, 318] on section "identifiers & barcodes SKU CP416 DSKU D2UJJ3AXSHT Barcodes D2UJJ3AXSHT (DSKU)" at bounding box center [679, 288] width 408 height 141
click at [943, 320] on section "Aliases" at bounding box center [1087, 288] width 408 height 141
click at [697, 331] on icon "button" at bounding box center [701, 330] width 9 height 9
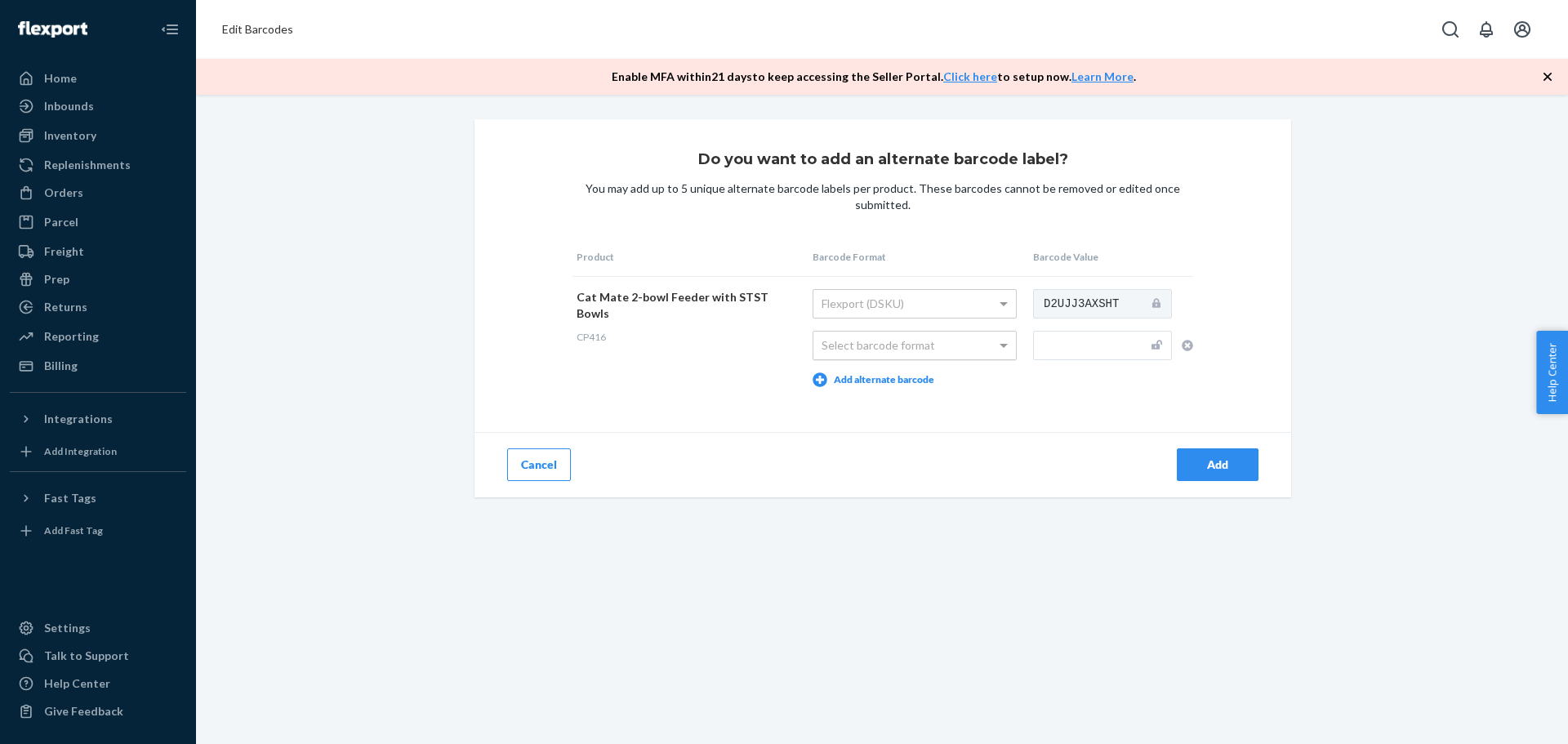
click at [881, 334] on div "Select barcode format" at bounding box center [914, 346] width 202 height 28
click at [1044, 343] on input "text" at bounding box center [1102, 346] width 139 height 29
paste input "035368000201"
type input "035368000201"
click at [1230, 473] on button "Add" at bounding box center [1218, 465] width 82 height 33
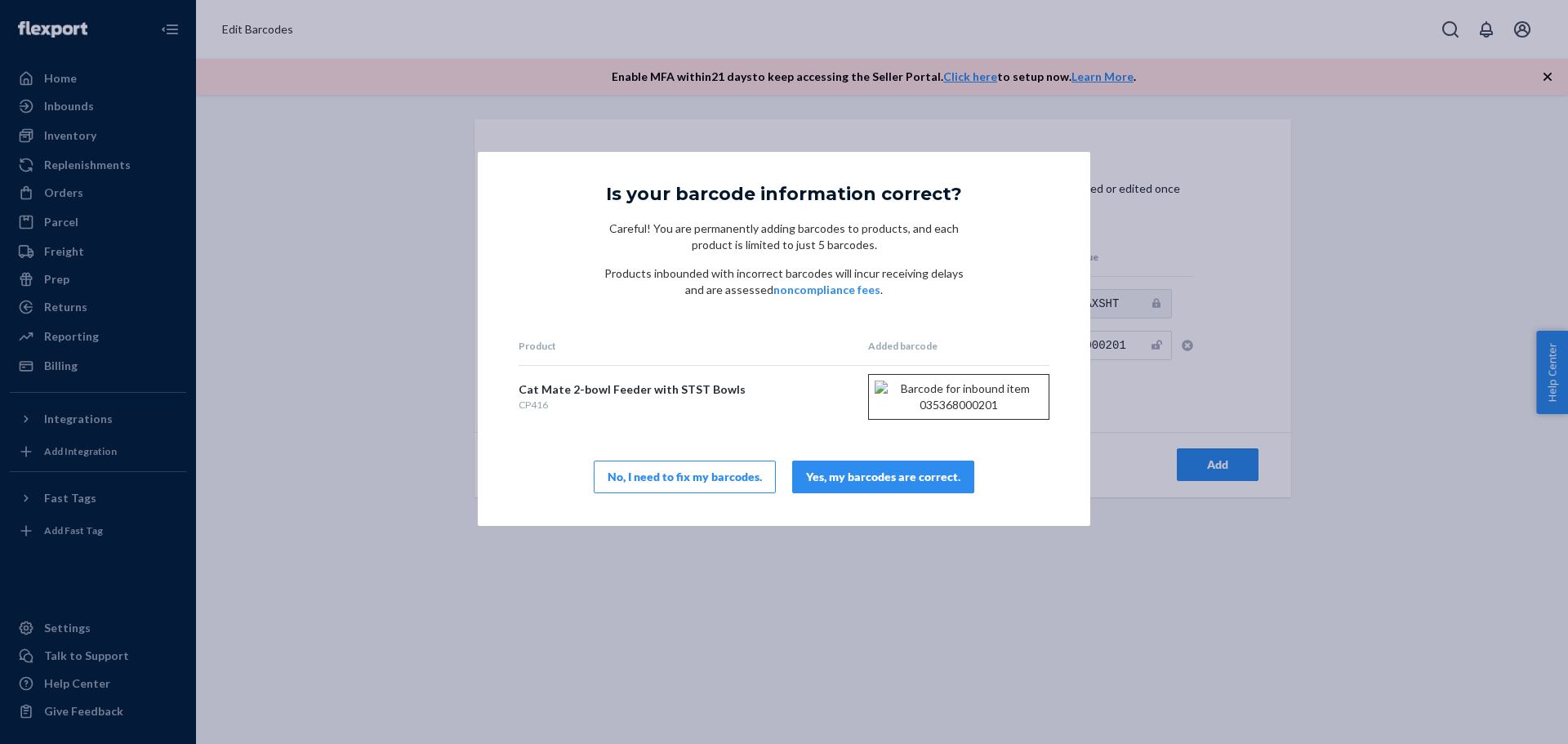
click at [872, 485] on div "Yes, my barcodes are correct." at bounding box center [883, 477] width 154 height 16
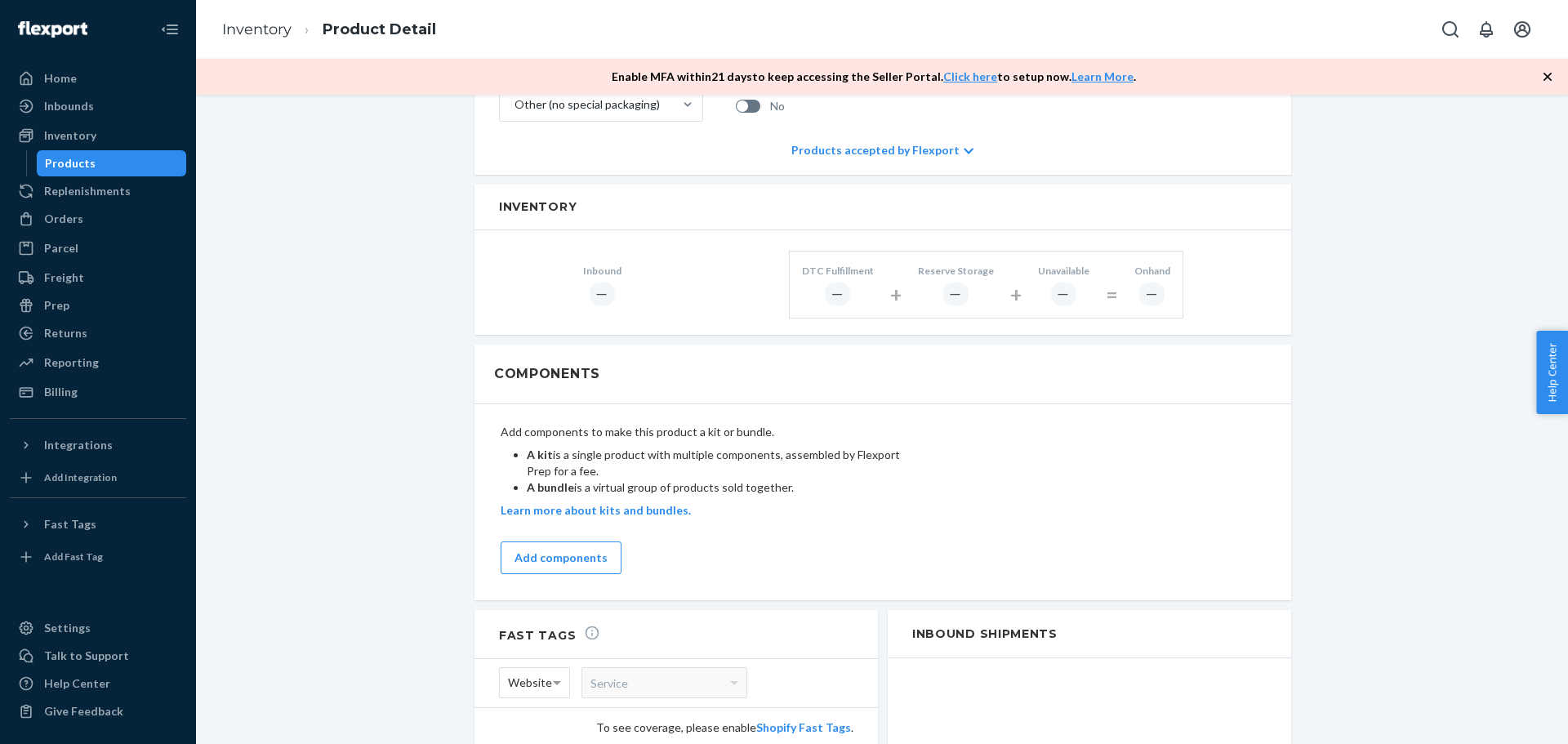
scroll to position [643, 0]
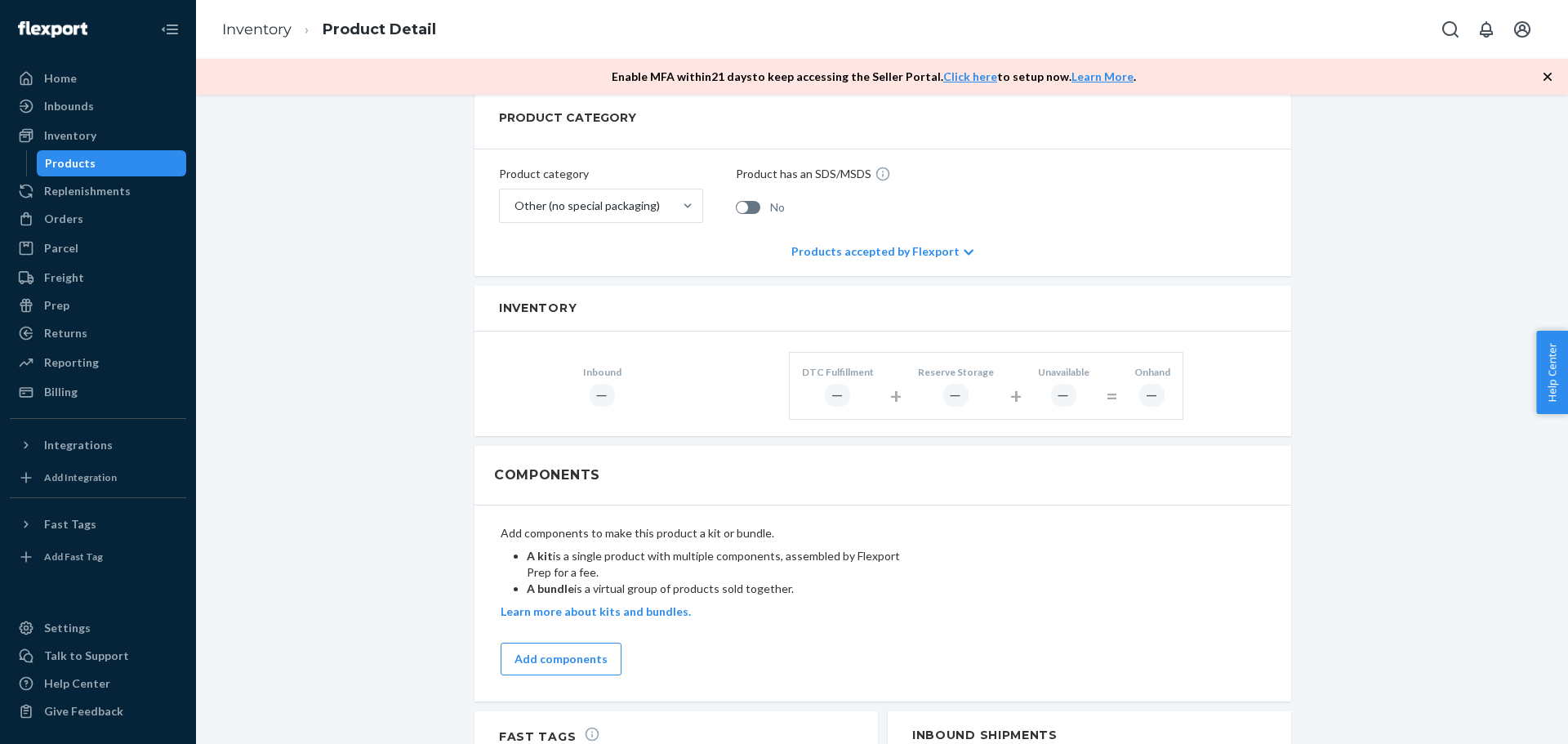
click at [835, 642] on div "Add components" at bounding box center [705, 659] width 408 height 33
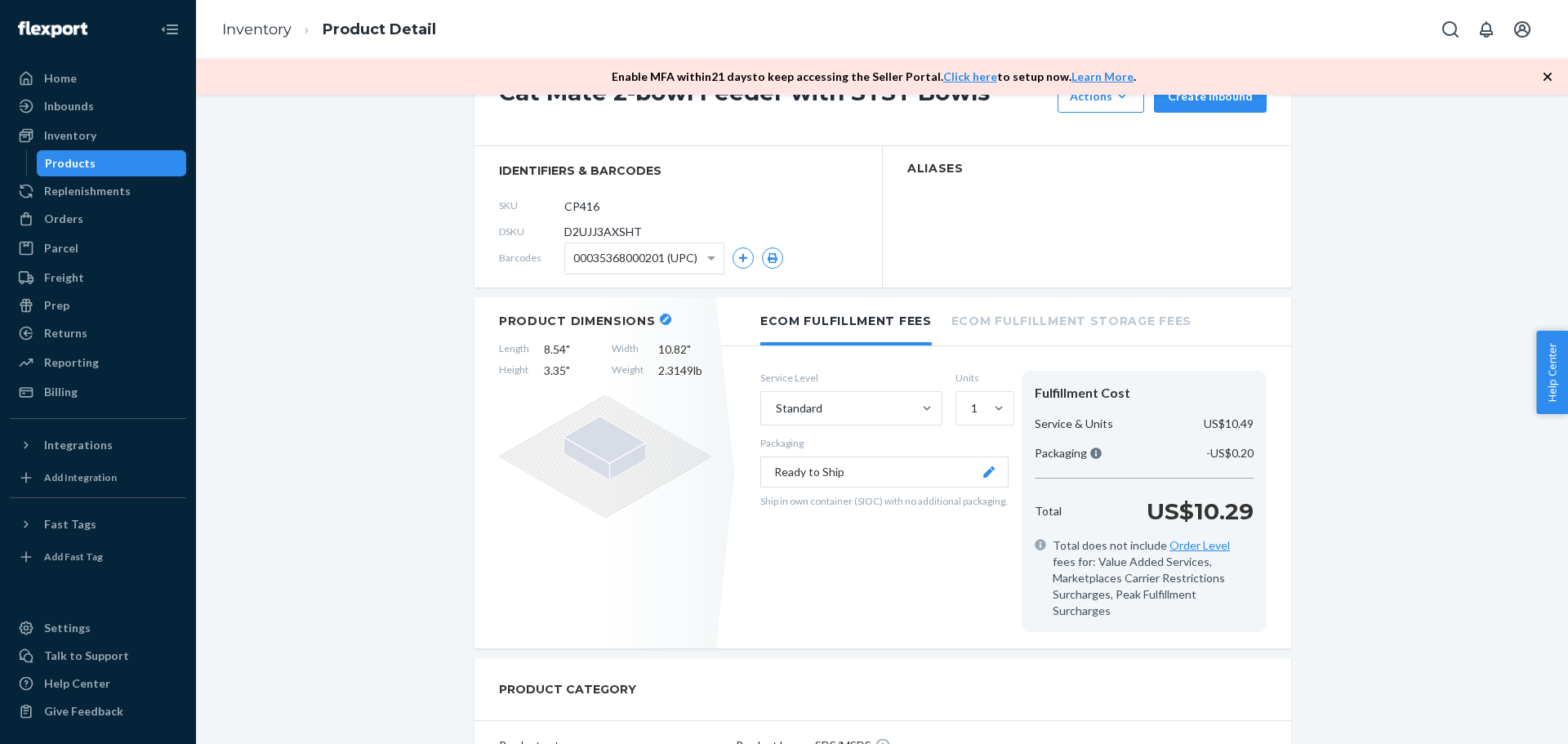
scroll to position [0, 0]
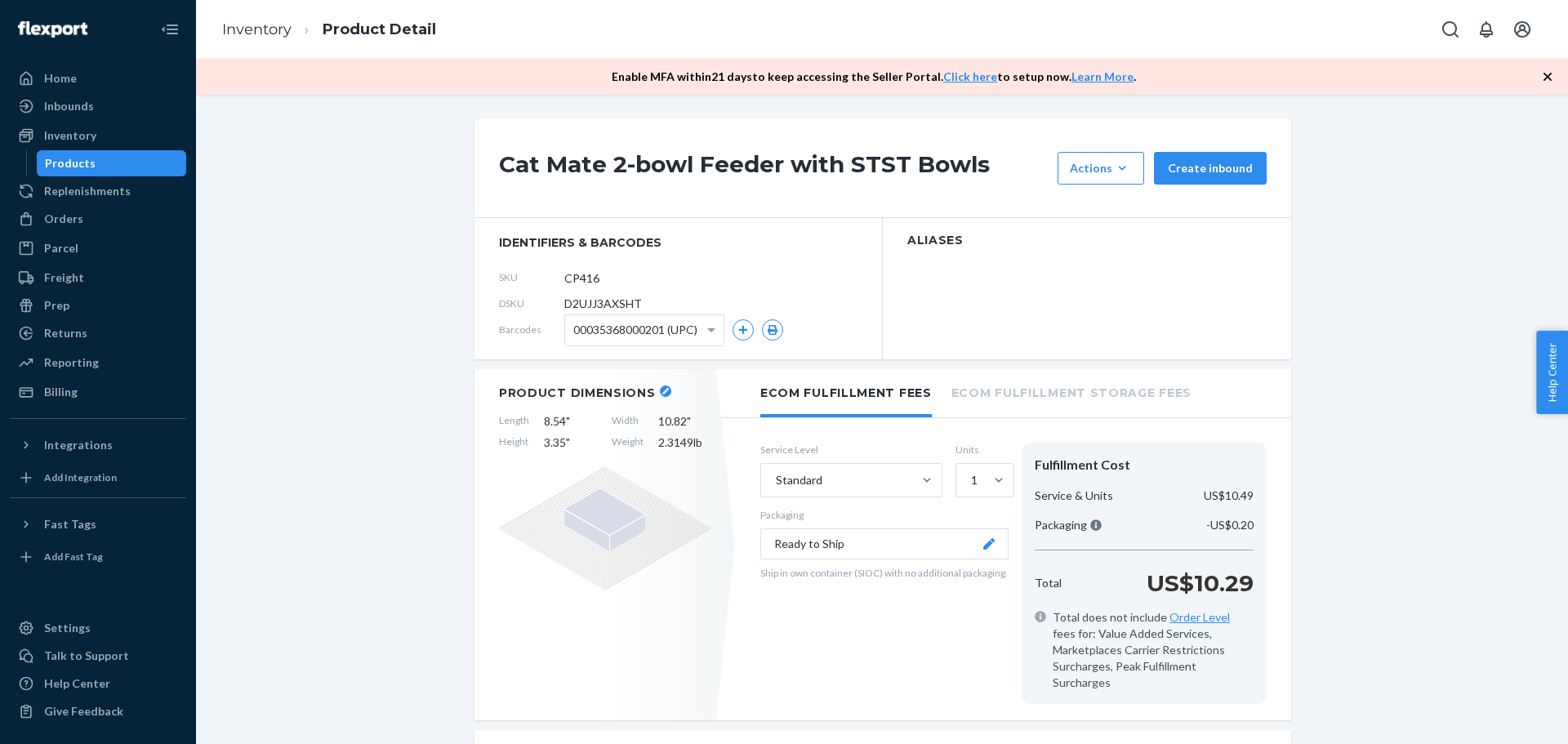
click at [1085, 263] on section "Aliases" at bounding box center [1087, 288] width 408 height 141
click at [1119, 166] on icon "button" at bounding box center [1122, 167] width 7 height 4
click at [989, 195] on div "Cat Mate 2-bowl Feeder with STST Bowls Actions Add components Hide Create inbou…" at bounding box center [883, 168] width 816 height 99
click at [1548, 75] on icon "button" at bounding box center [1548, 77] width 16 height 16
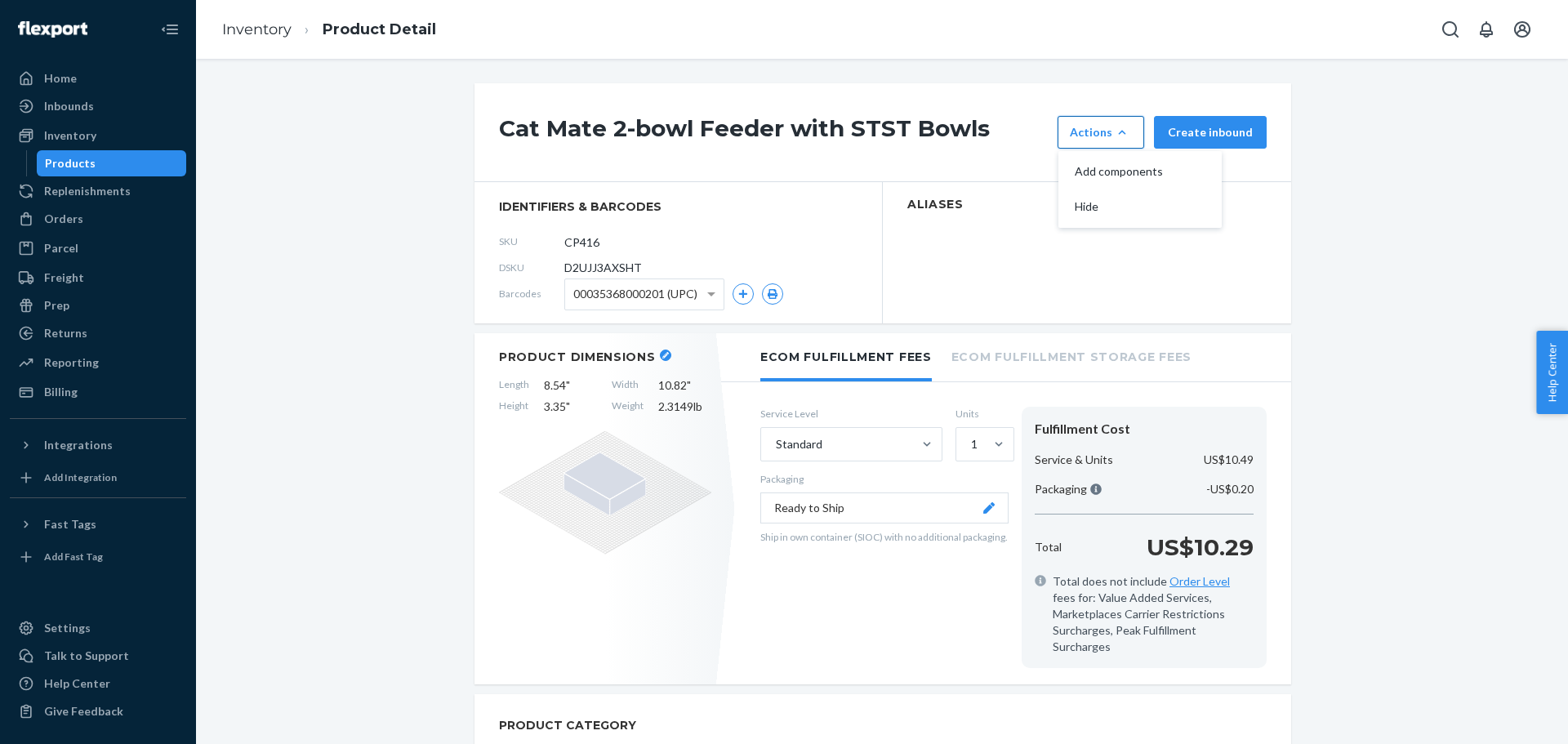
click at [884, 258] on section "Aliases" at bounding box center [1087, 252] width 408 height 141
click at [866, 260] on section "identifiers & barcodes SKU CP416 DSKU D2UJJ3AXSHT Barcodes 00035368000201 (UPC)" at bounding box center [679, 252] width 408 height 141
click at [898, 585] on div "Service Level Standard Units 1 Packaging Ready to Ship Ship in own container (S…" at bounding box center [884, 537] width 248 height 261
click at [1070, 270] on section "Aliases" at bounding box center [1087, 252] width 408 height 141
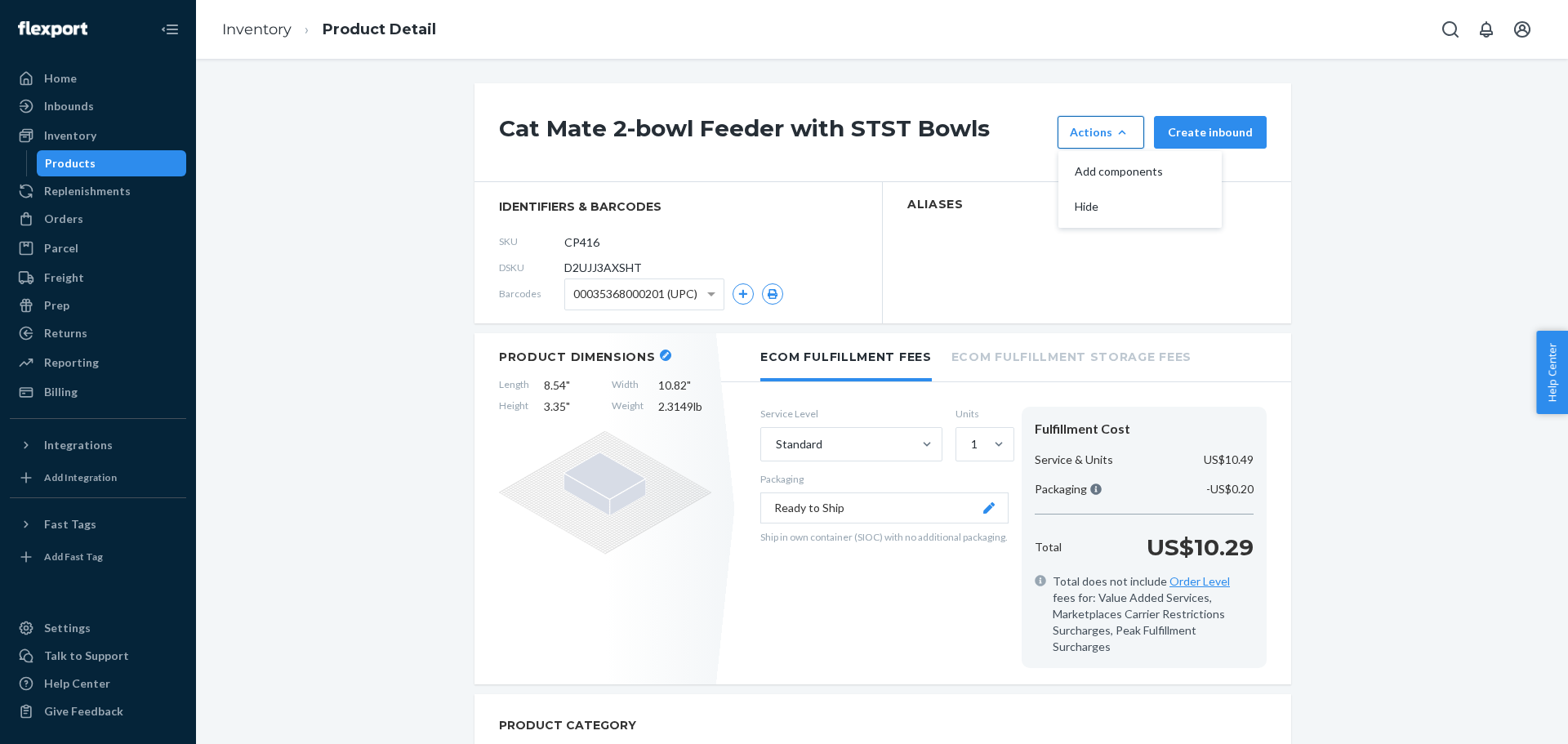
click at [88, 170] on div "Products" at bounding box center [70, 163] width 51 height 16
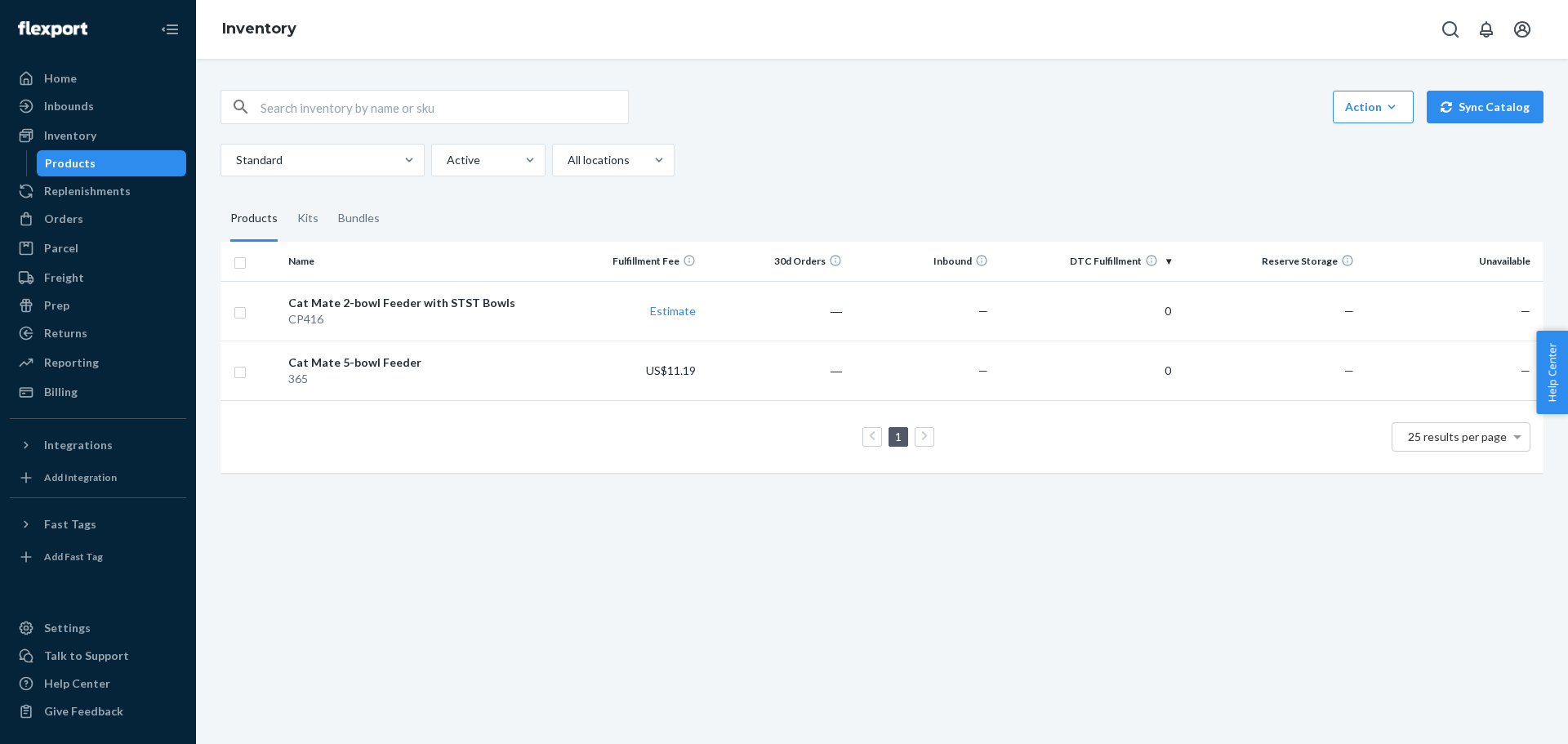
click at [589, 515] on div "Action Create product Create kit or bundle Bulk create products Bulk update pro…" at bounding box center [882, 401] width 1372 height 685
click at [656, 312] on link "Estimate" at bounding box center [673, 311] width 46 height 14
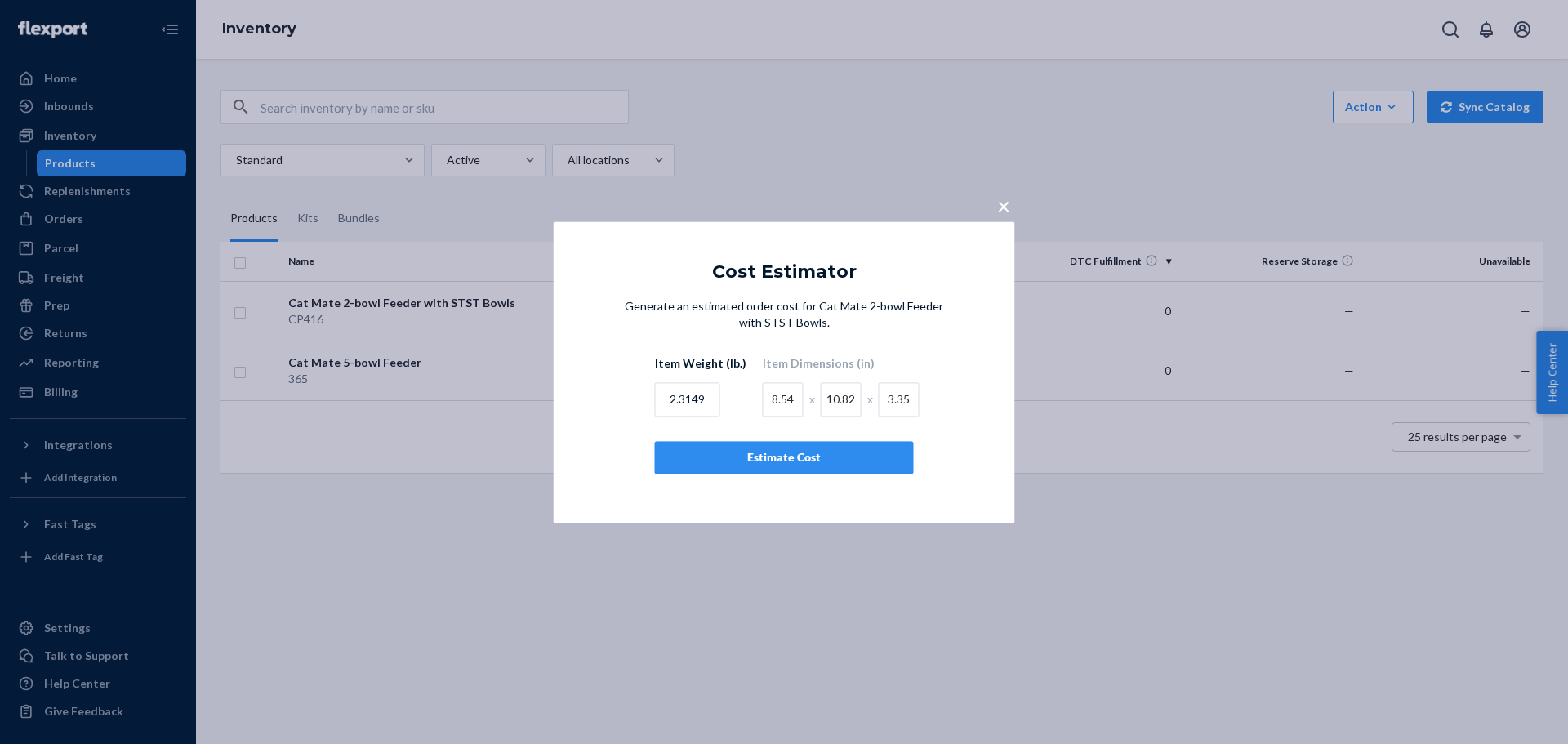
click at [781, 449] on button "Estimate Cost" at bounding box center [784, 457] width 259 height 33
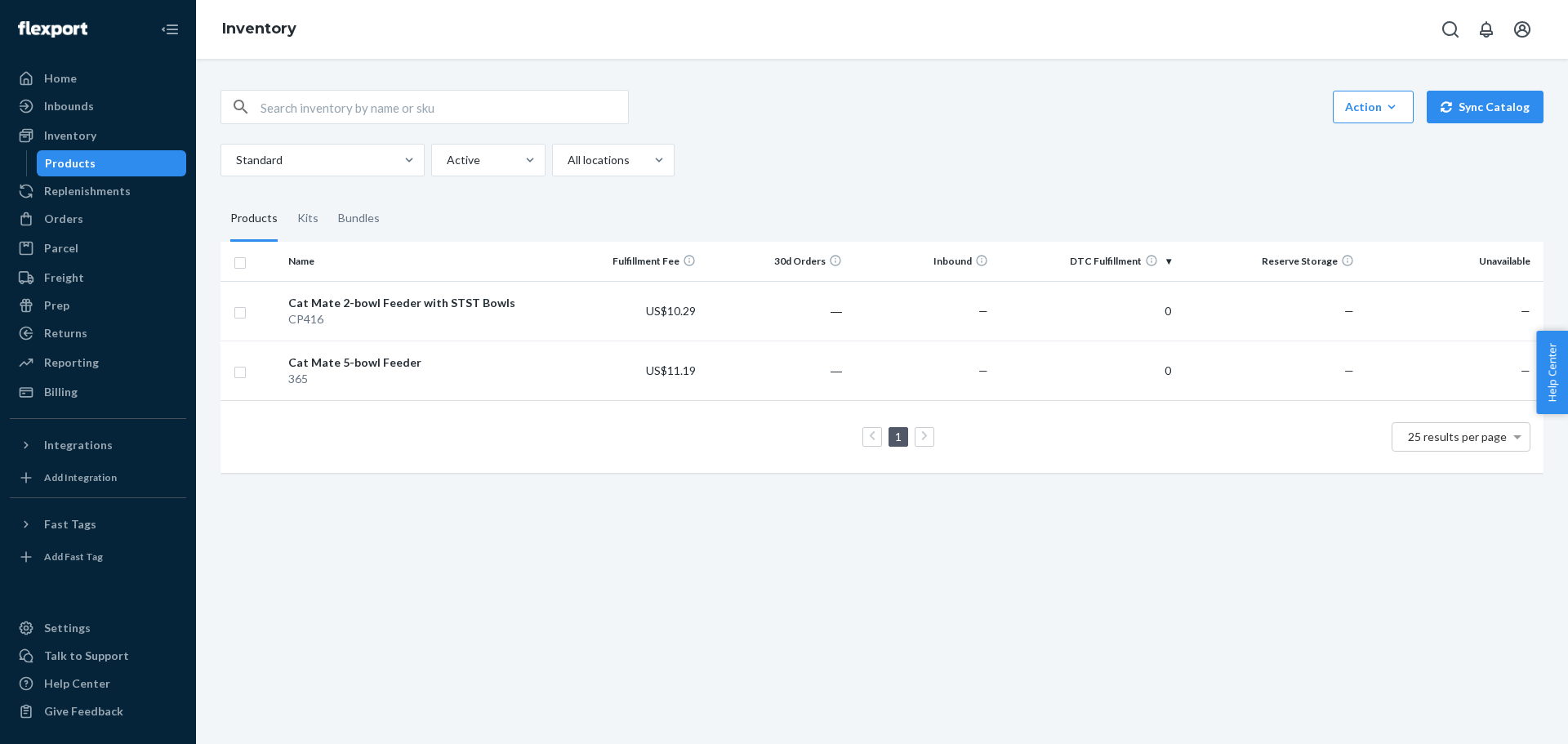
click at [563, 438] on div "1 25 results per page" at bounding box center [882, 437] width 1297 height 52
click at [1291, 446] on div "1 25 results per page" at bounding box center [882, 437] width 1297 height 52
click at [348, 429] on div "1 25 results per page" at bounding box center [882, 437] width 1297 height 52
click at [1371, 116] on button "Action Create product Create kit or bundle Bulk create products Bulk update pro…" at bounding box center [1373, 107] width 81 height 33
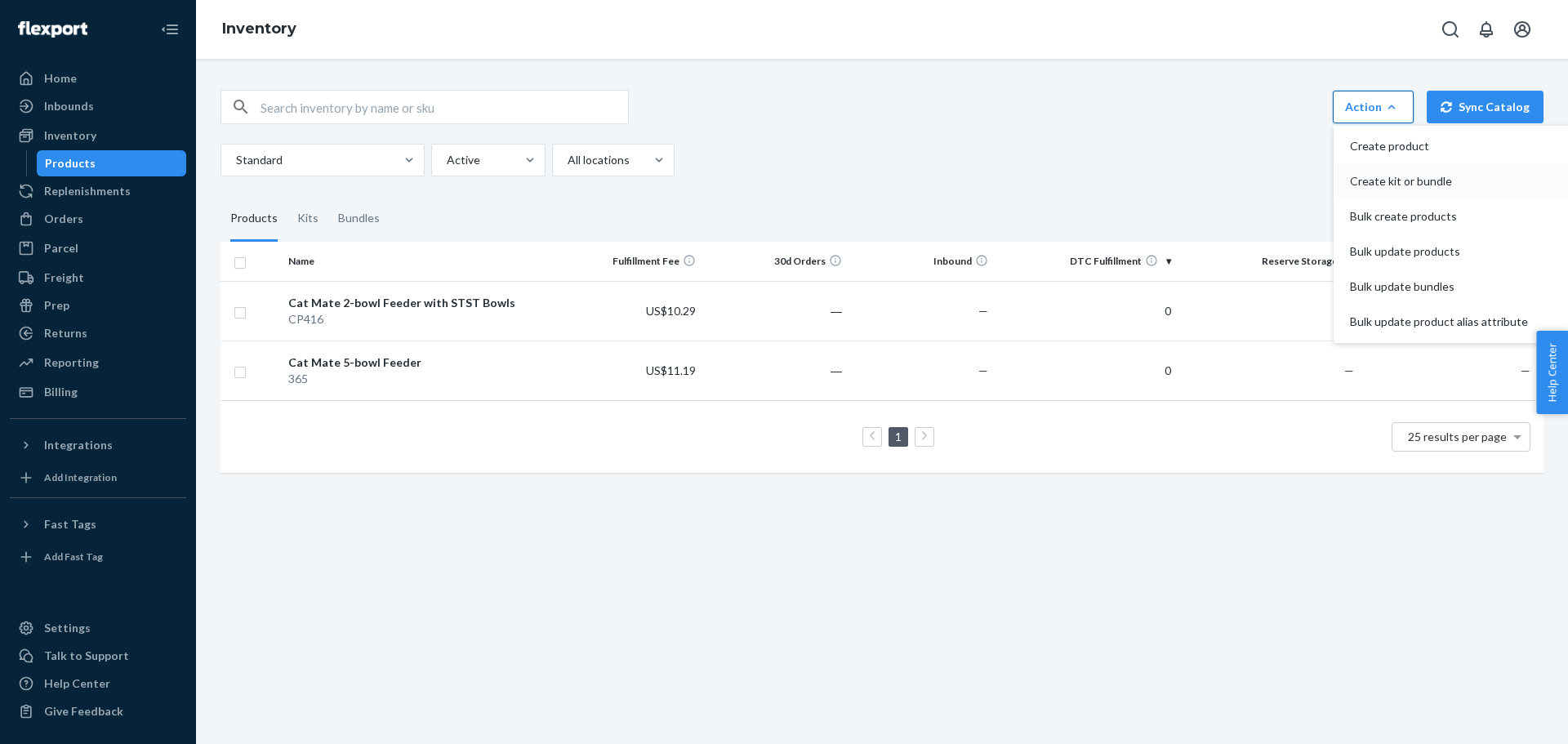
click at [1375, 187] on span "Create kit or bundle" at bounding box center [1438, 181] width 178 height 11
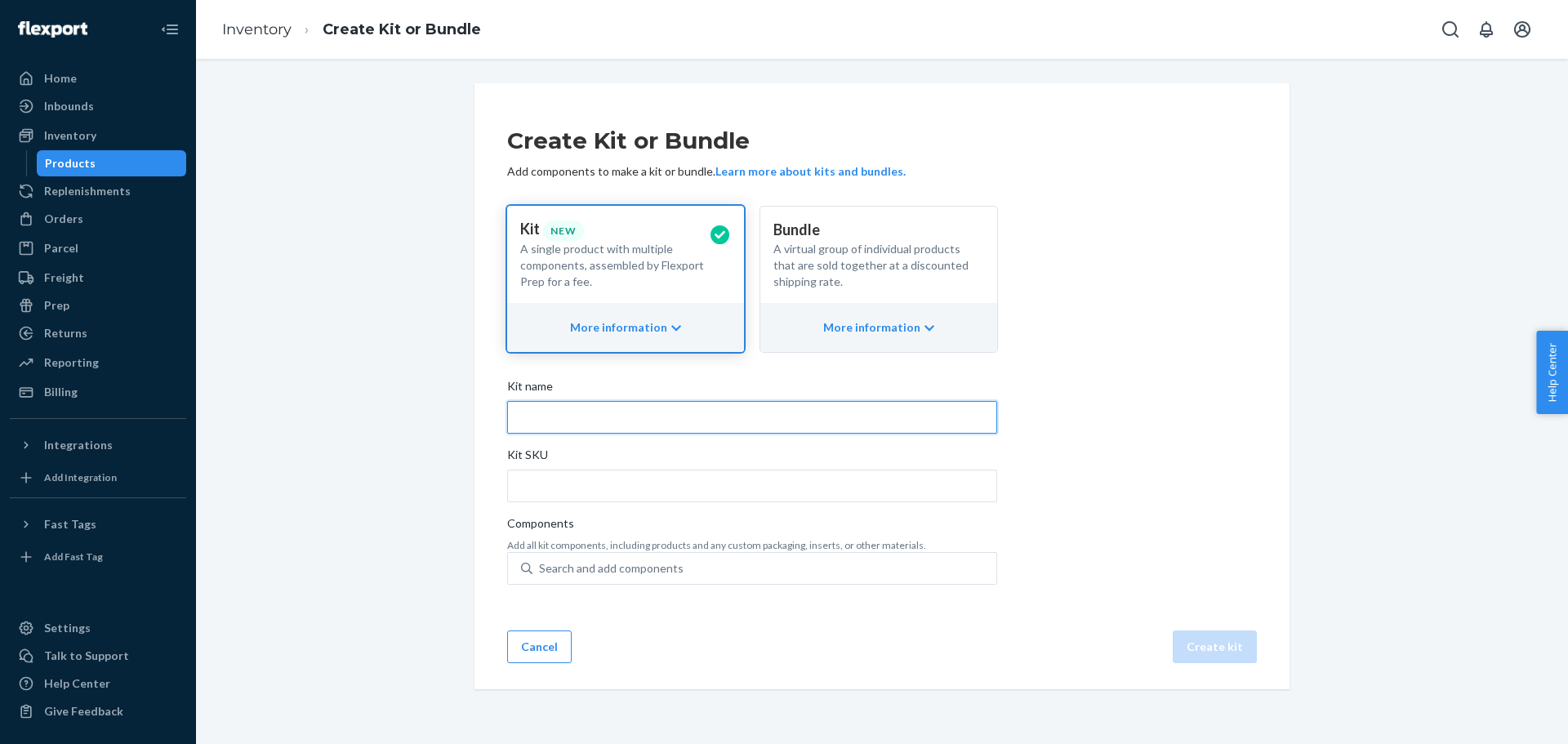
click at [543, 420] on input "Kit name" at bounding box center [752, 417] width 490 height 33
click at [413, 317] on div "Create Kit or Bundle Add components to make a kit or bundle. Learn more about k…" at bounding box center [882, 386] width 1348 height 606
click at [1054, 265] on div "Create Kit or Bundle Add components to make a kit or bundle. Learn more about k…" at bounding box center [882, 357] width 750 height 495
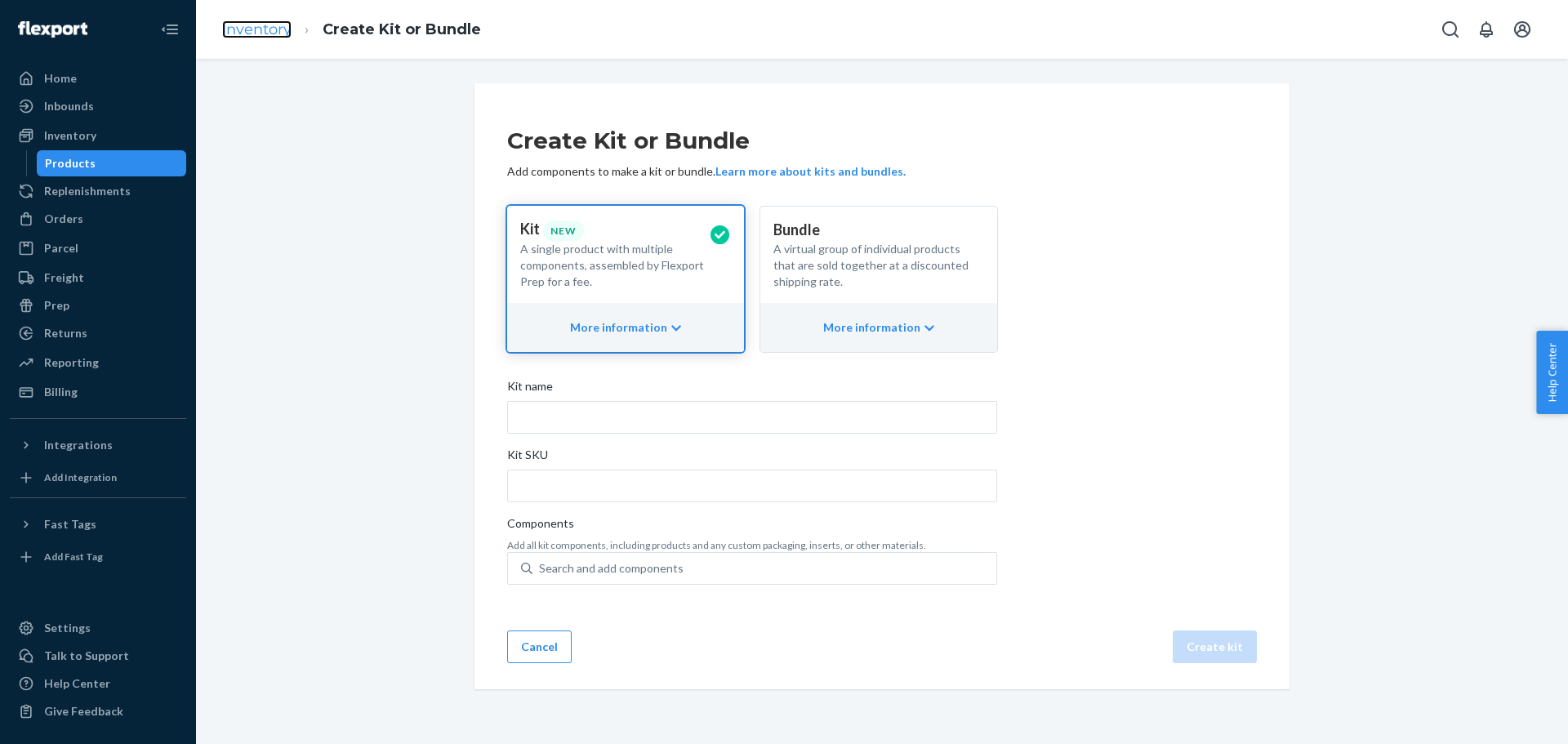
click at [289, 34] on link "Inventory" at bounding box center [257, 29] width 70 height 18
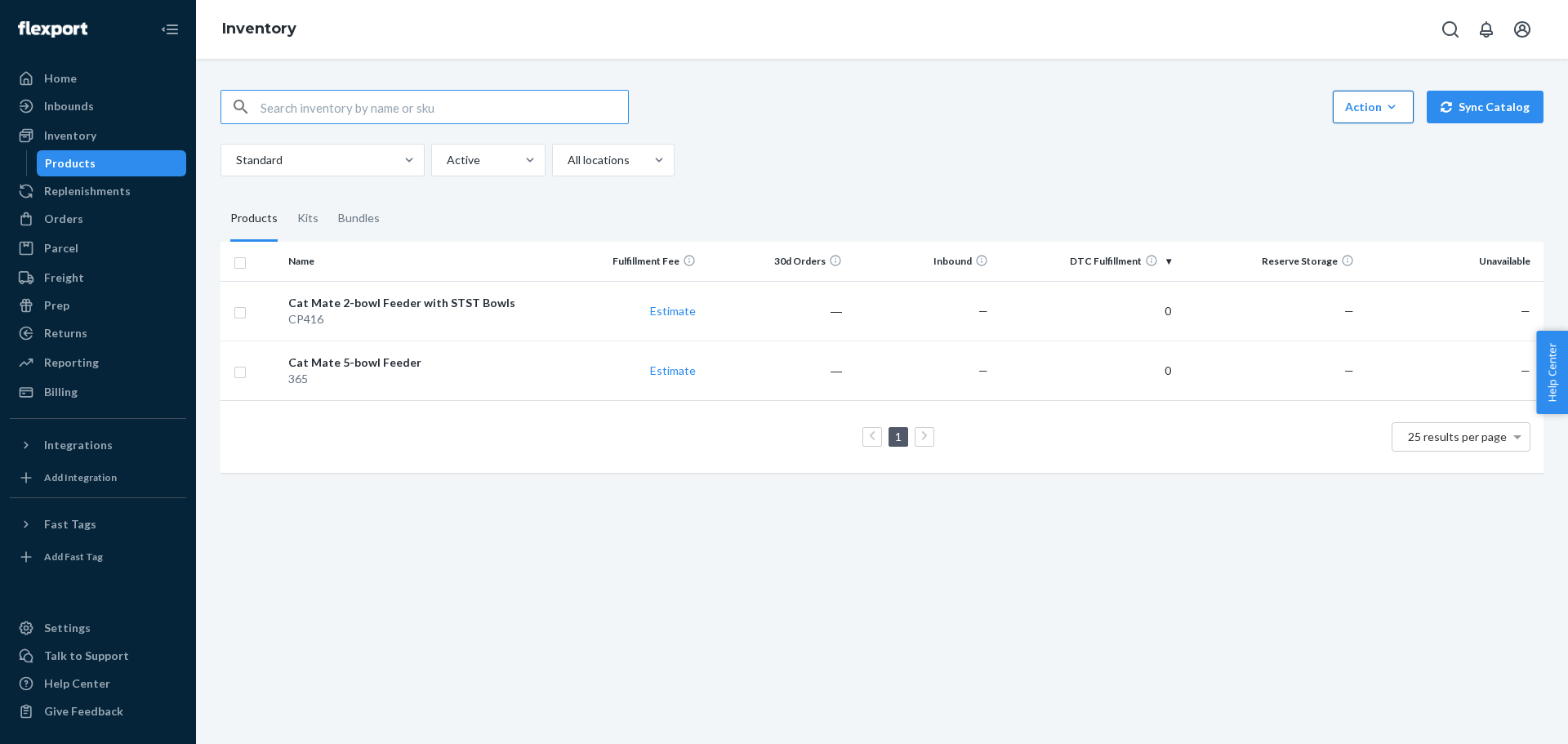
click at [1355, 108] on div "Action" at bounding box center [1373, 107] width 57 height 16
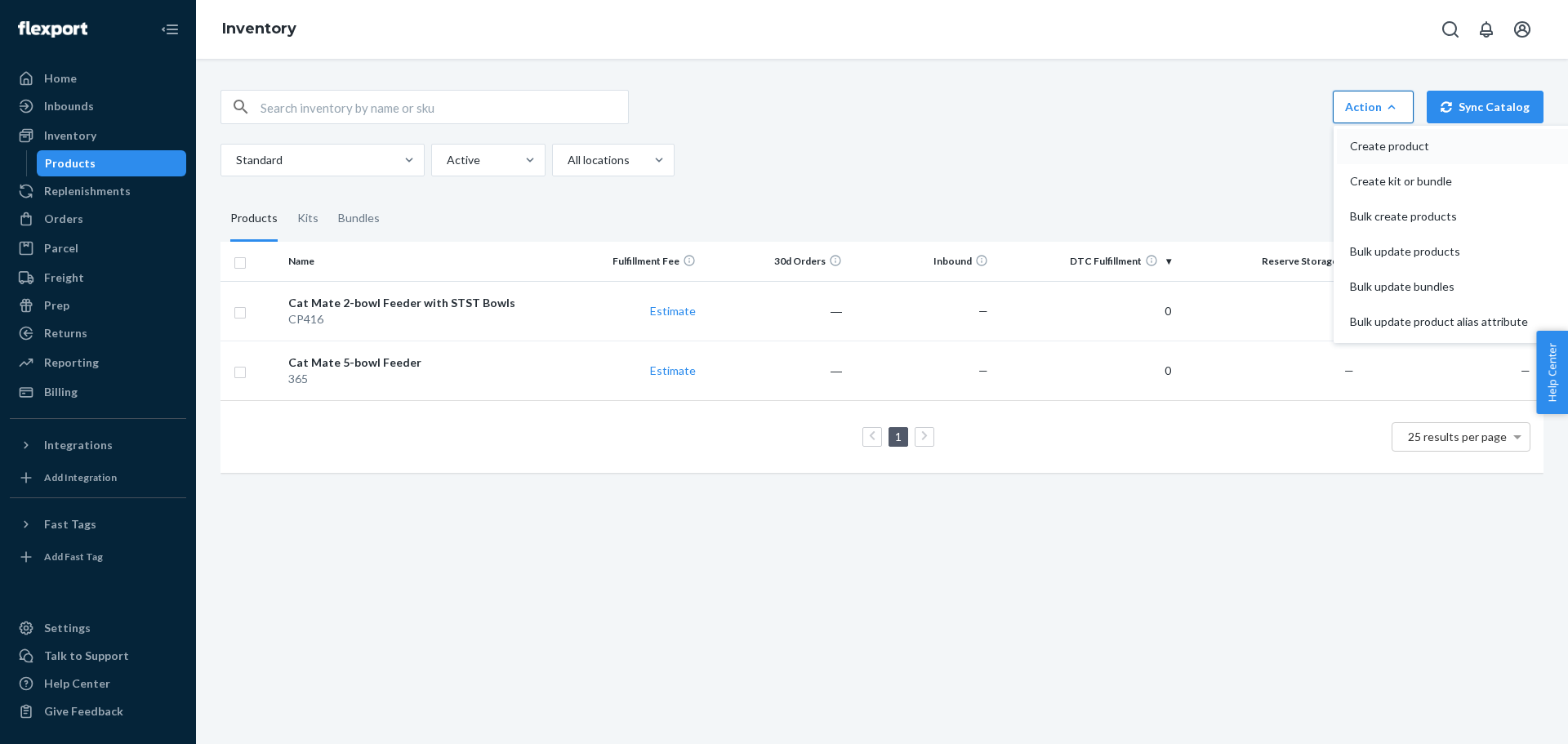
click at [1368, 145] on span "Create product" at bounding box center [1438, 146] width 178 height 11
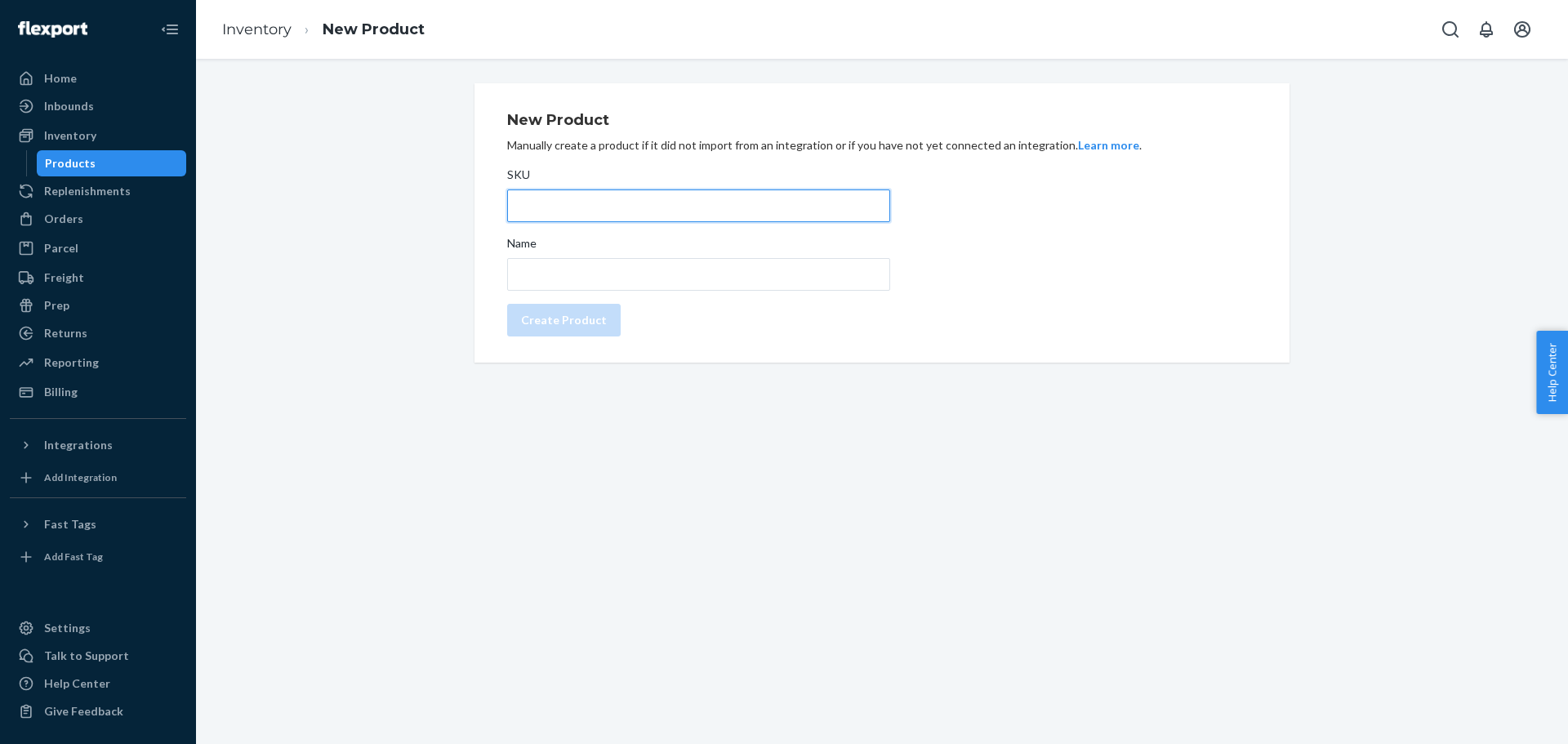
click at [592, 202] on input "SKU" at bounding box center [698, 206] width 383 height 33
type input "50010P"
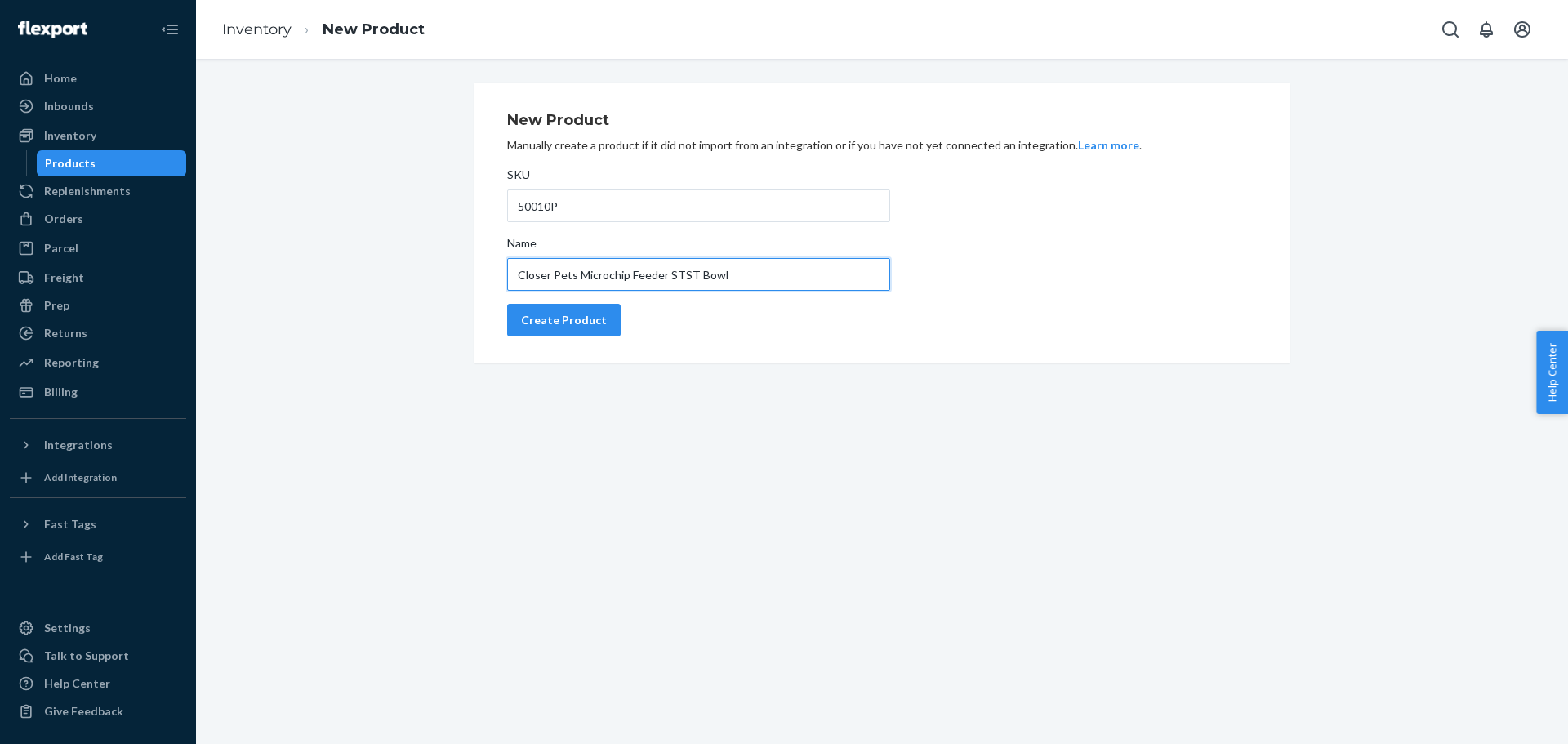
drag, startPoint x: 748, startPoint y: 281, endPoint x: 466, endPoint y: 296, distance: 282.4
click at [466, 296] on div "New Product Manually create a product if it did not import from an integration …" at bounding box center [882, 223] width 839 height 279
type input "Closer Pets Microchip Feeder STST Bowl"
click at [543, 320] on div "Create Product" at bounding box center [564, 320] width 86 height 16
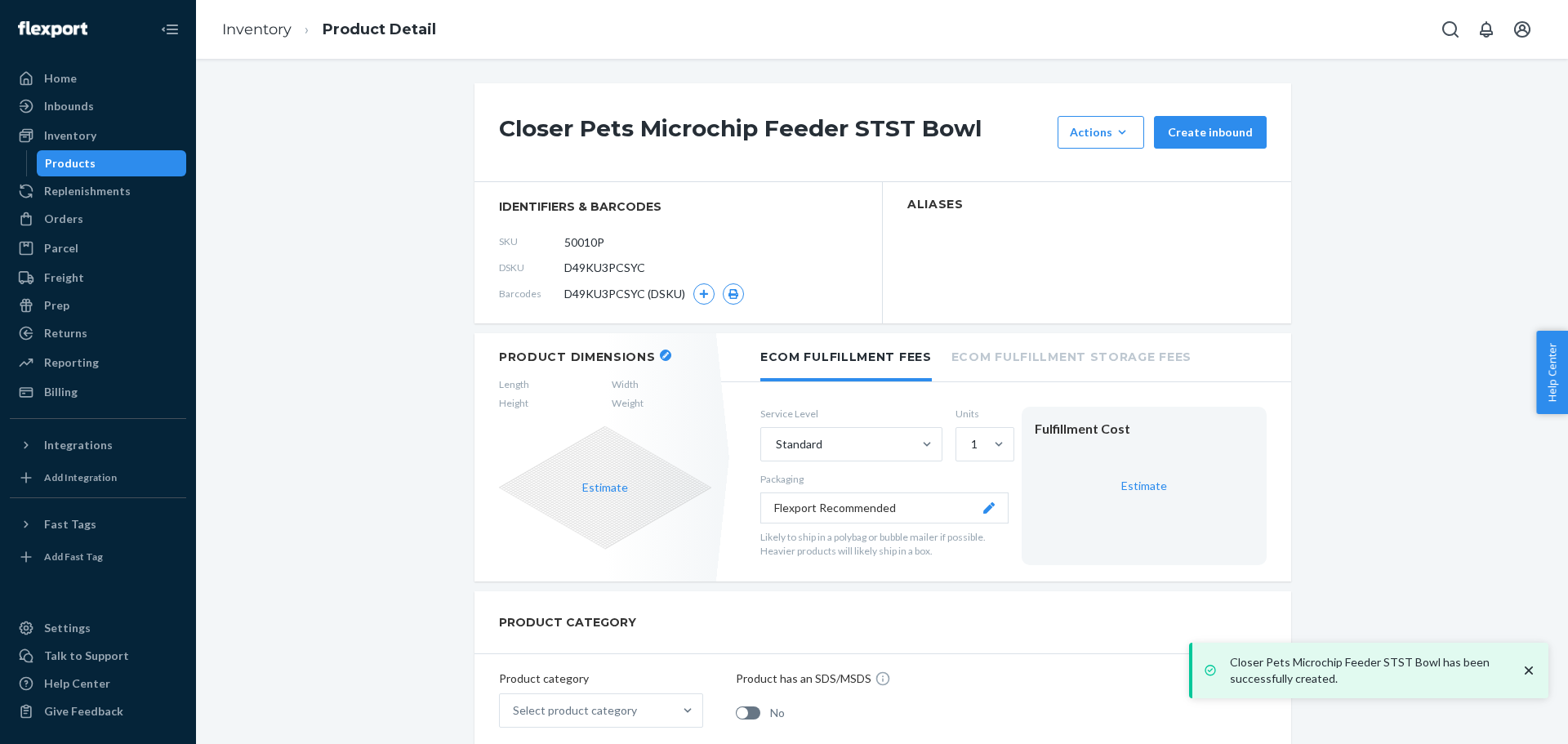
click at [984, 508] on icon at bounding box center [989, 508] width 11 height 11
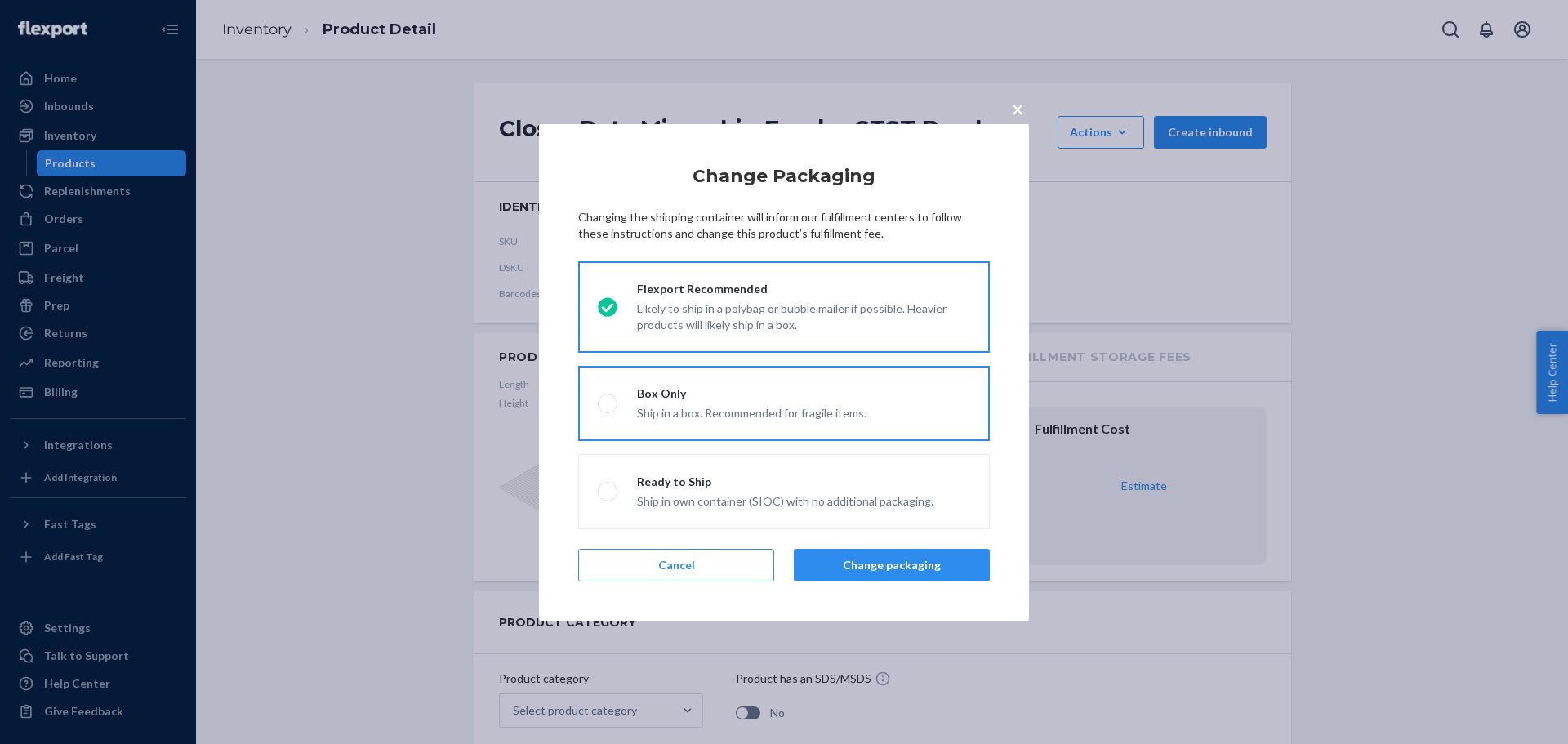
click at [679, 389] on div "Box Only" at bounding box center [752, 393] width 230 height 16
click at [608, 397] on input "Box Only Ship in a box. Recommended for fragile items." at bounding box center [602, 402] width 11 height 11
radio input "true"
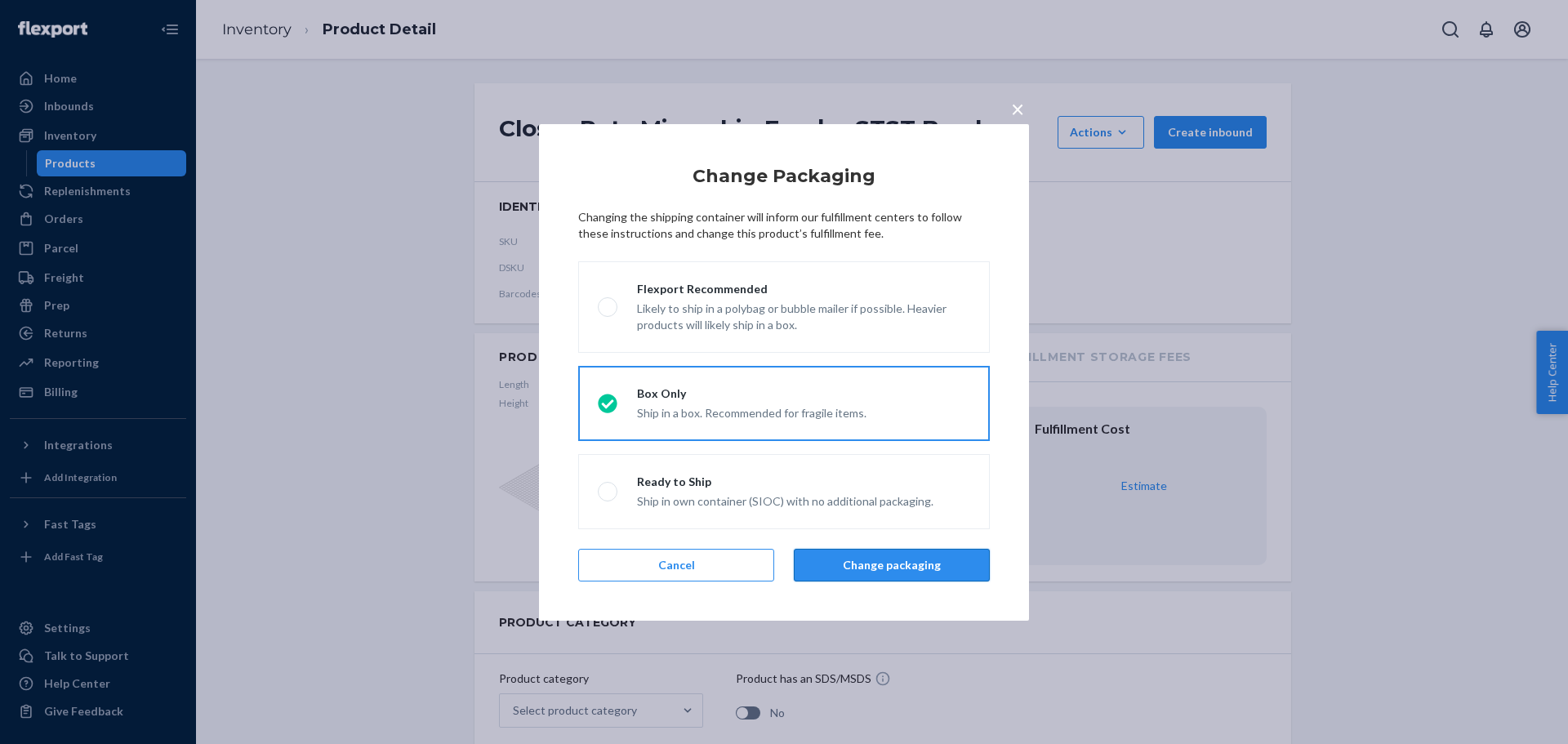
click at [869, 570] on button "Change packaging" at bounding box center [892, 565] width 196 height 33
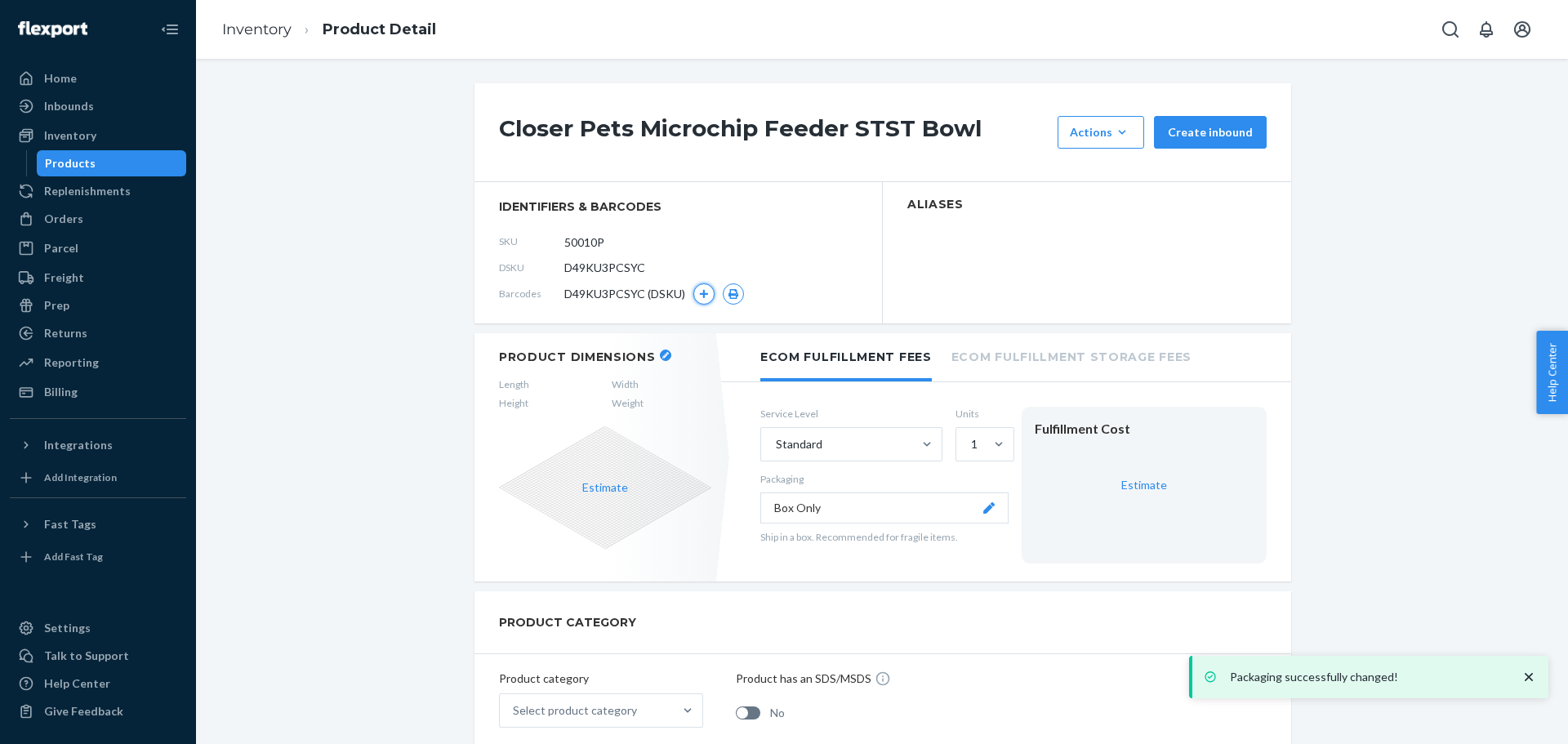
click at [693, 292] on button "button" at bounding box center [704, 294] width 21 height 21
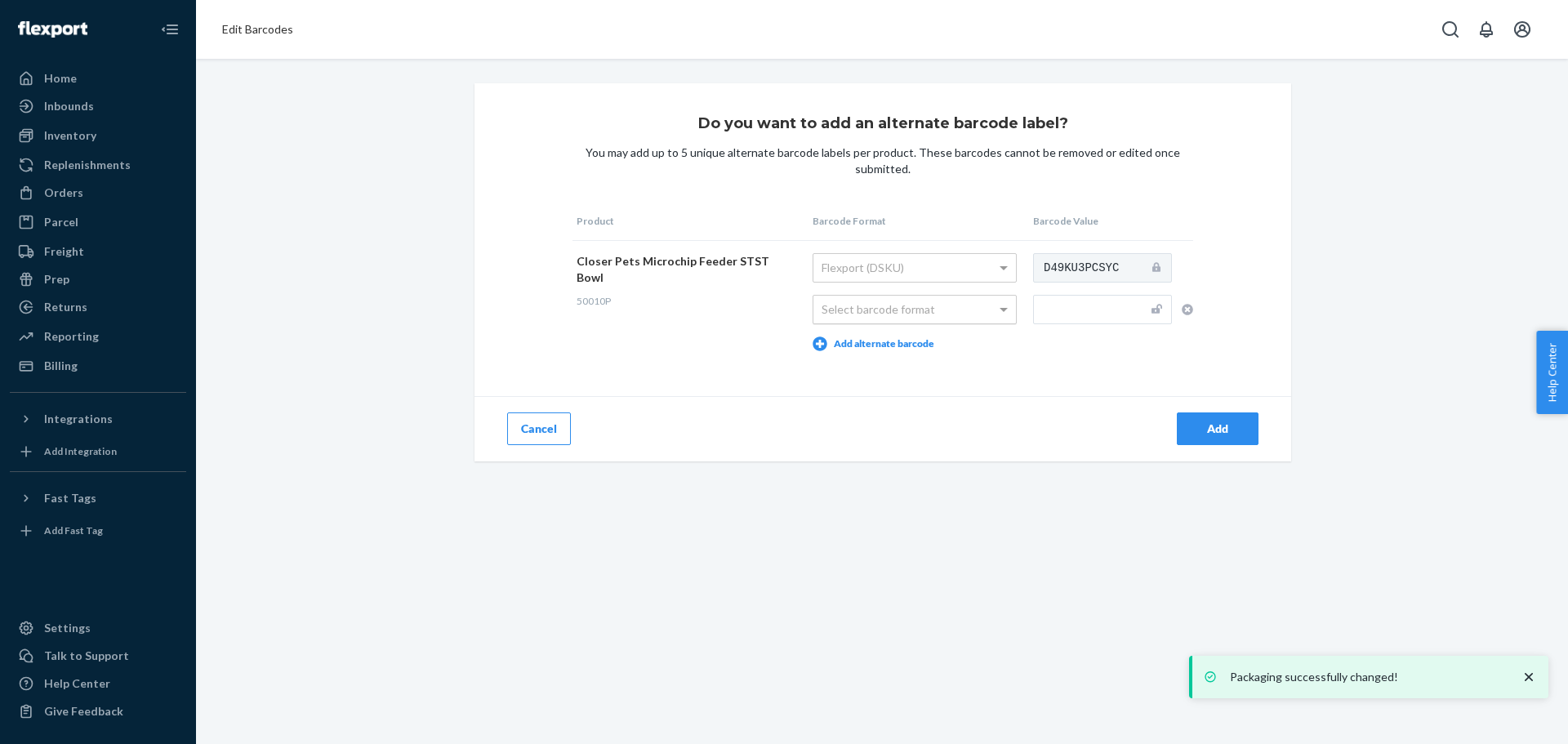
click at [836, 319] on div "Select barcode format" at bounding box center [914, 310] width 202 height 28
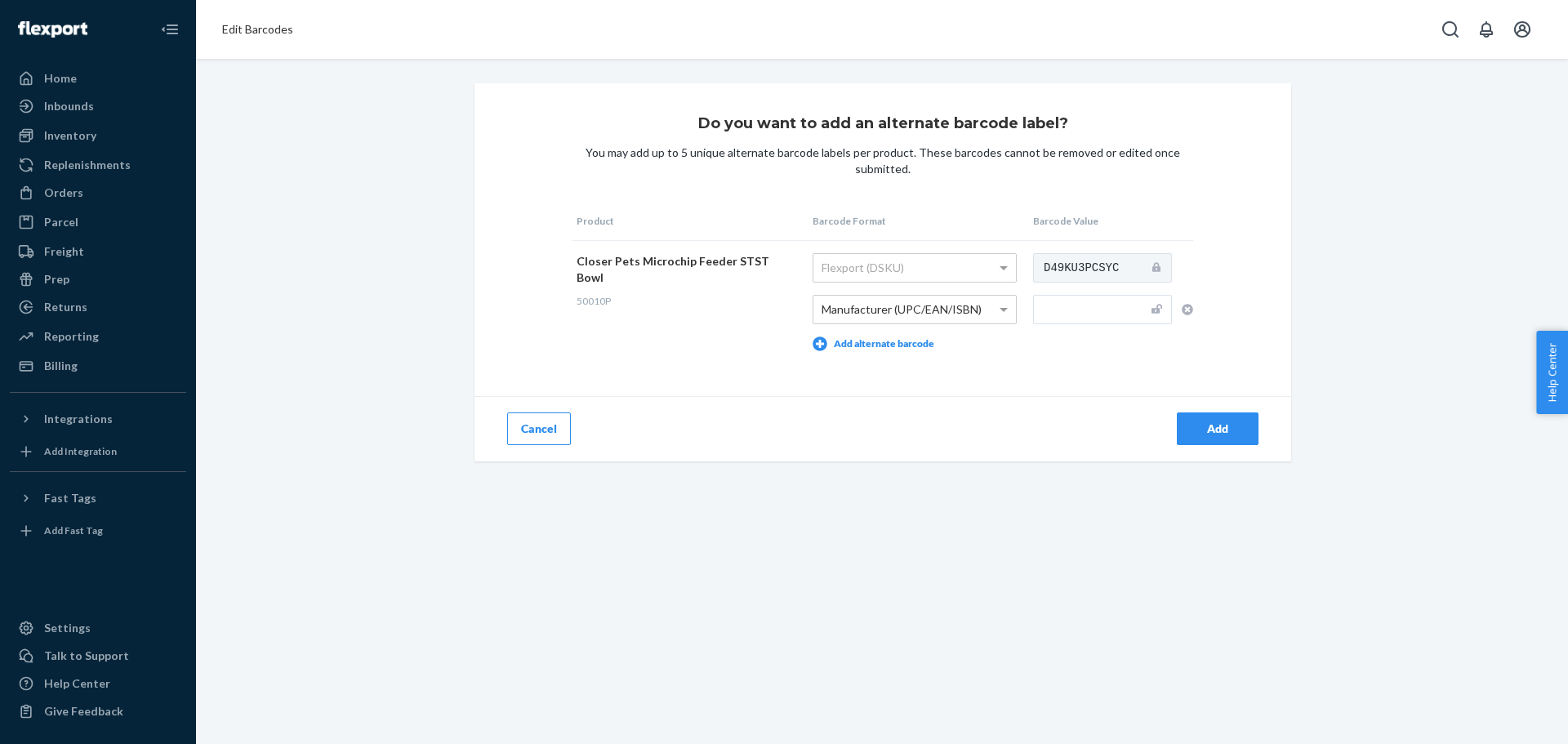
click at [1043, 302] on input "text" at bounding box center [1102, 310] width 139 height 29
paste input "035368009488"
click at [1207, 433] on div "Add" at bounding box center [1218, 429] width 54 height 16
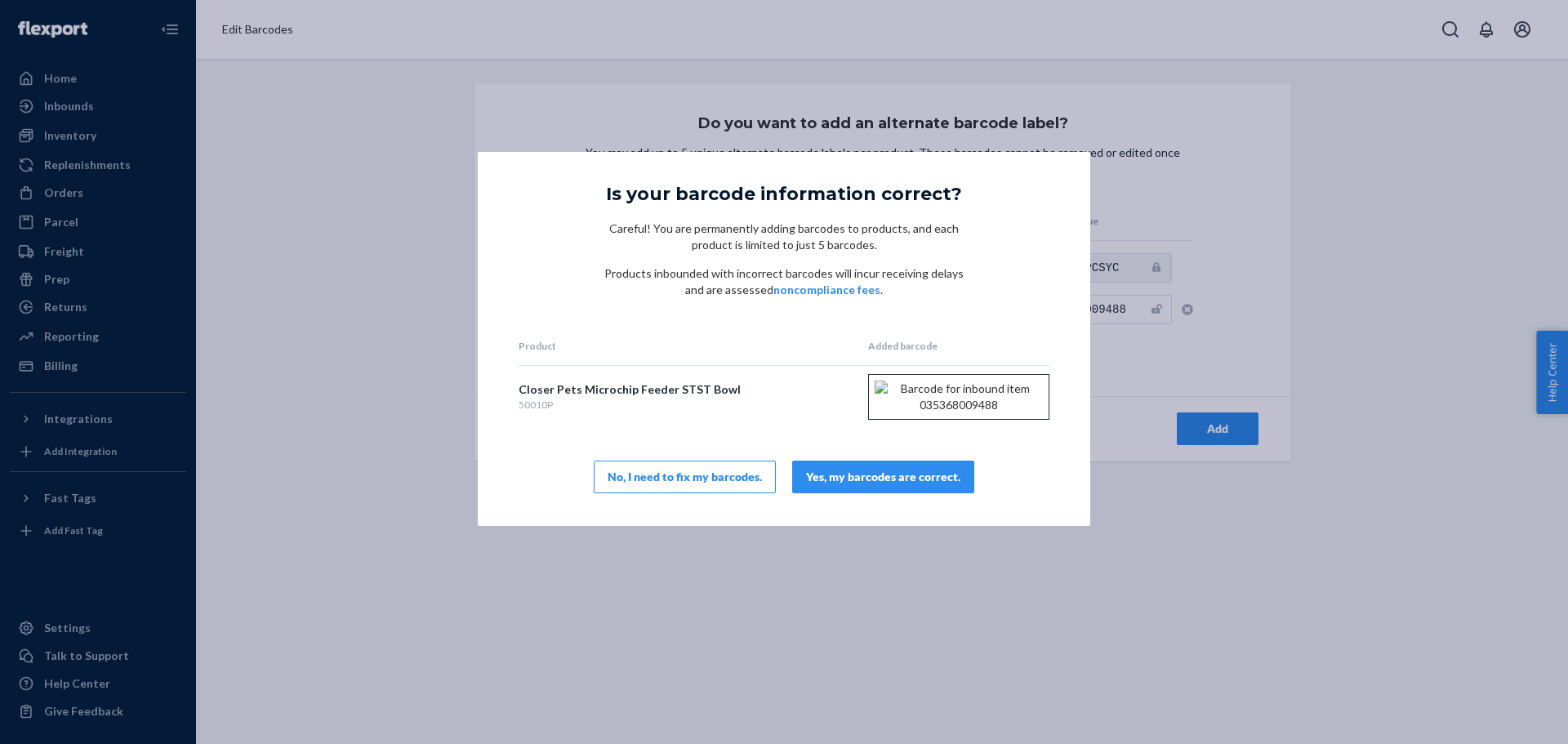
click at [916, 460] on div "Product Added barcode Closer Pets Microchip Feeder STST Bowl 50010P Yes, my bar…" at bounding box center [784, 410] width 531 height 166
click at [898, 486] on button "Yes, my barcodes are correct." at bounding box center [884, 477] width 182 height 33
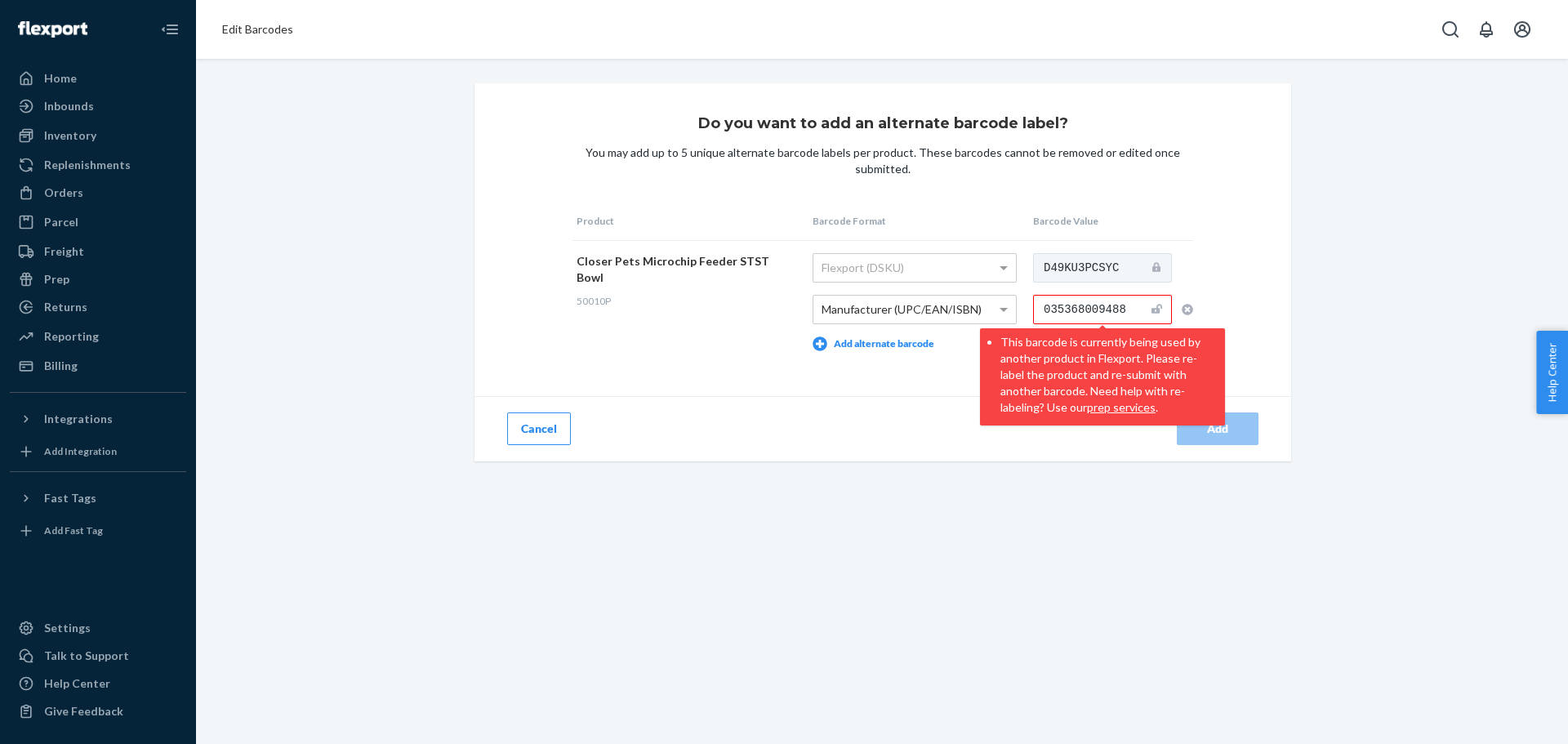
click at [1220, 298] on div "Do you want to add an alternate barcode label? You may add up to 5 unique alter…" at bounding box center [883, 272] width 816 height 378
drag, startPoint x: 1131, startPoint y: 306, endPoint x: 352, endPoint y: 19, distance: 830.2
click at [1126, 305] on input "035368009488" at bounding box center [1102, 310] width 139 height 29
drag, startPoint x: 1125, startPoint y: 310, endPoint x: 916, endPoint y: 315, distance: 209.1
click at [916, 315] on tr "Closer Pets Microchip Feeder STST Bowl 50010P Flexport (DSKU) Manufacturer (UPC…" at bounding box center [882, 302] width 620 height 123
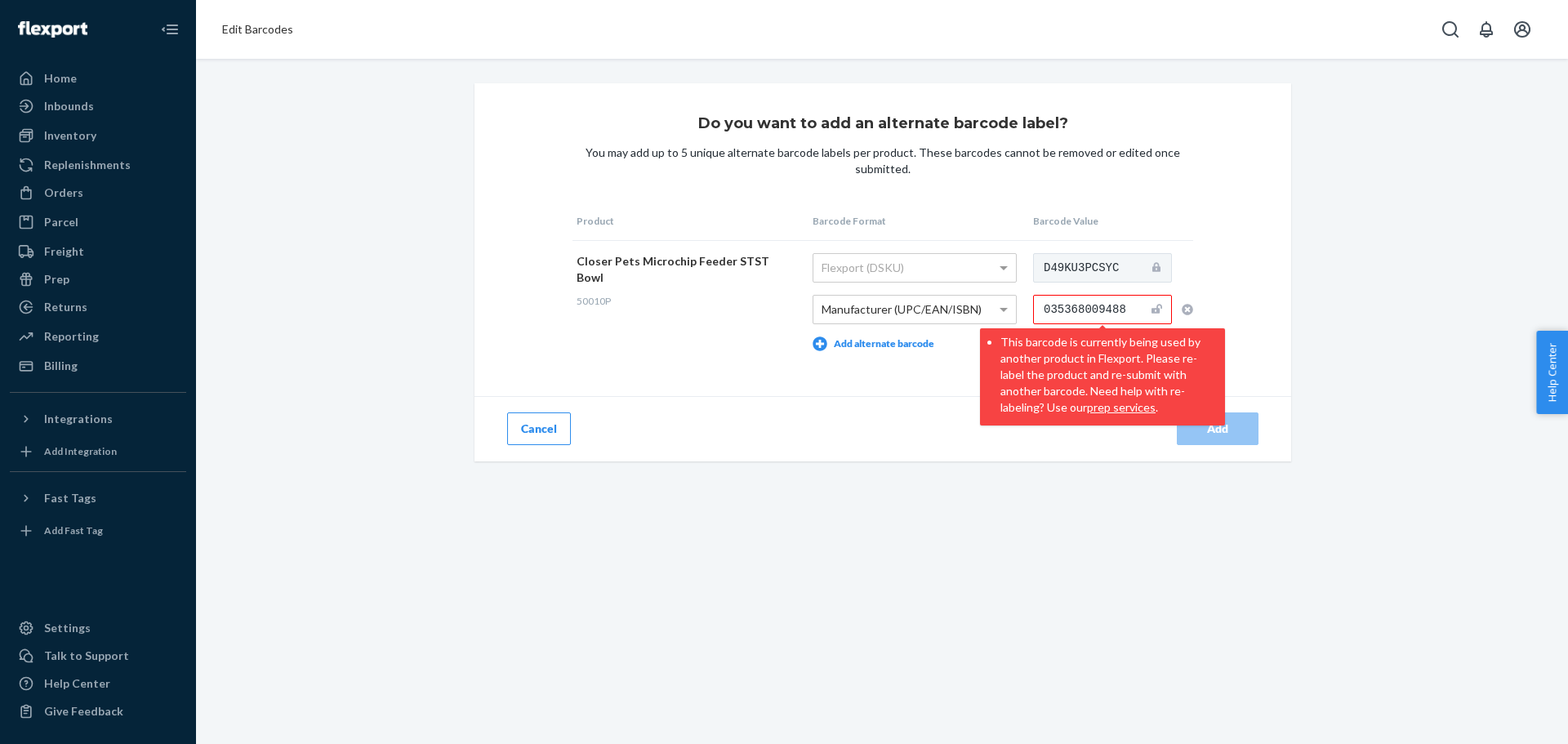
paste input "13652"
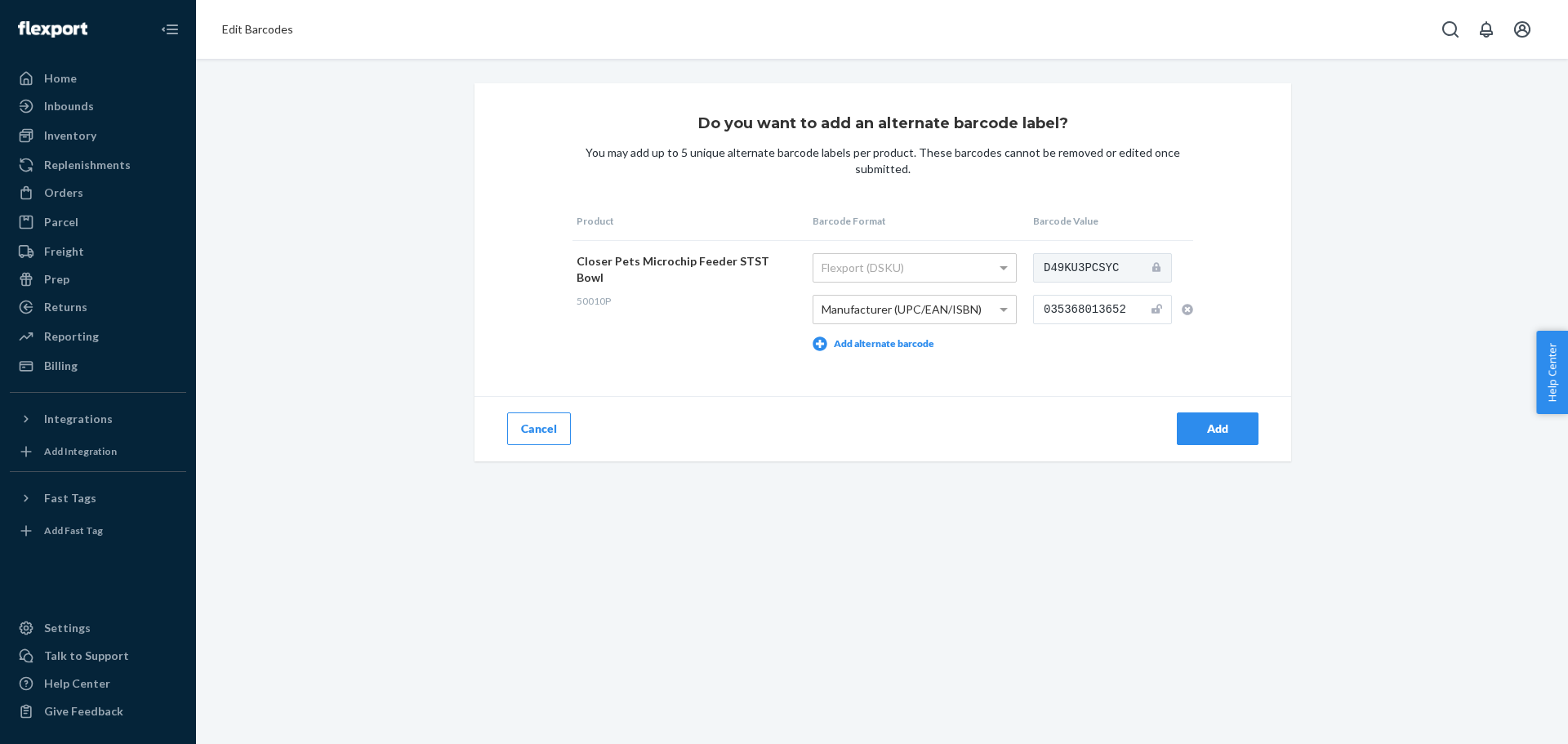
click at [1220, 297] on div "Do you want to add an alternate barcode label? You may add up to 5 unique alter…" at bounding box center [883, 272] width 816 height 378
click at [1203, 422] on div "Add" at bounding box center [1218, 429] width 54 height 16
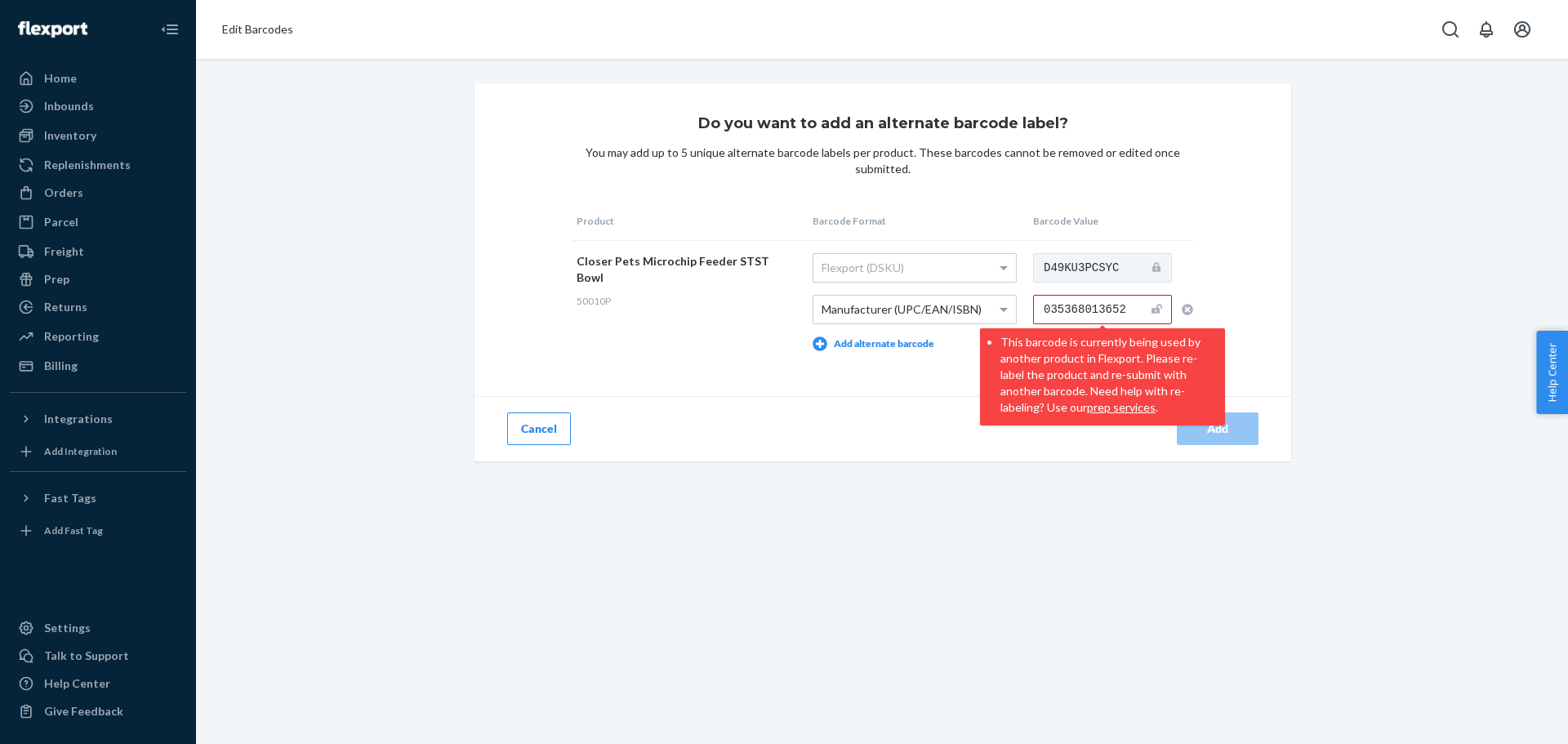
click at [874, 379] on div "Do you want to add an alternate barcode label? You may add up to 5 unique alter…" at bounding box center [883, 272] width 816 height 378
drag, startPoint x: 1117, startPoint y: 306, endPoint x: 1002, endPoint y: 312, distance: 115.2
click at [1002, 312] on tr "Closer Pets Microchip Feeder STST Bowl 50010P Flexport (DSKU) Manufacturer (UPC…" at bounding box center [882, 302] width 620 height 123
paste input "901027"
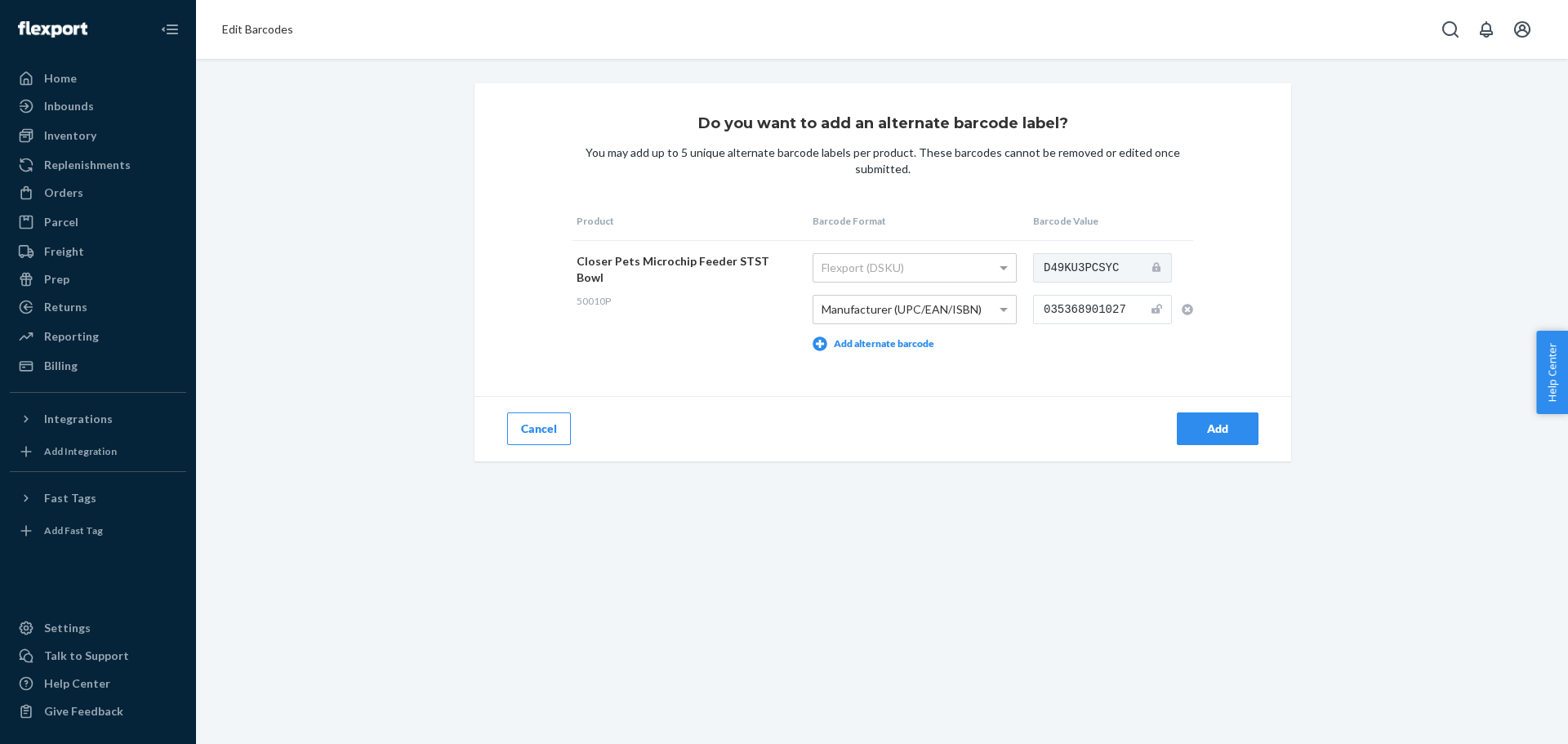
type input "035368901027"
click at [1215, 426] on div "Add" at bounding box center [1218, 429] width 54 height 16
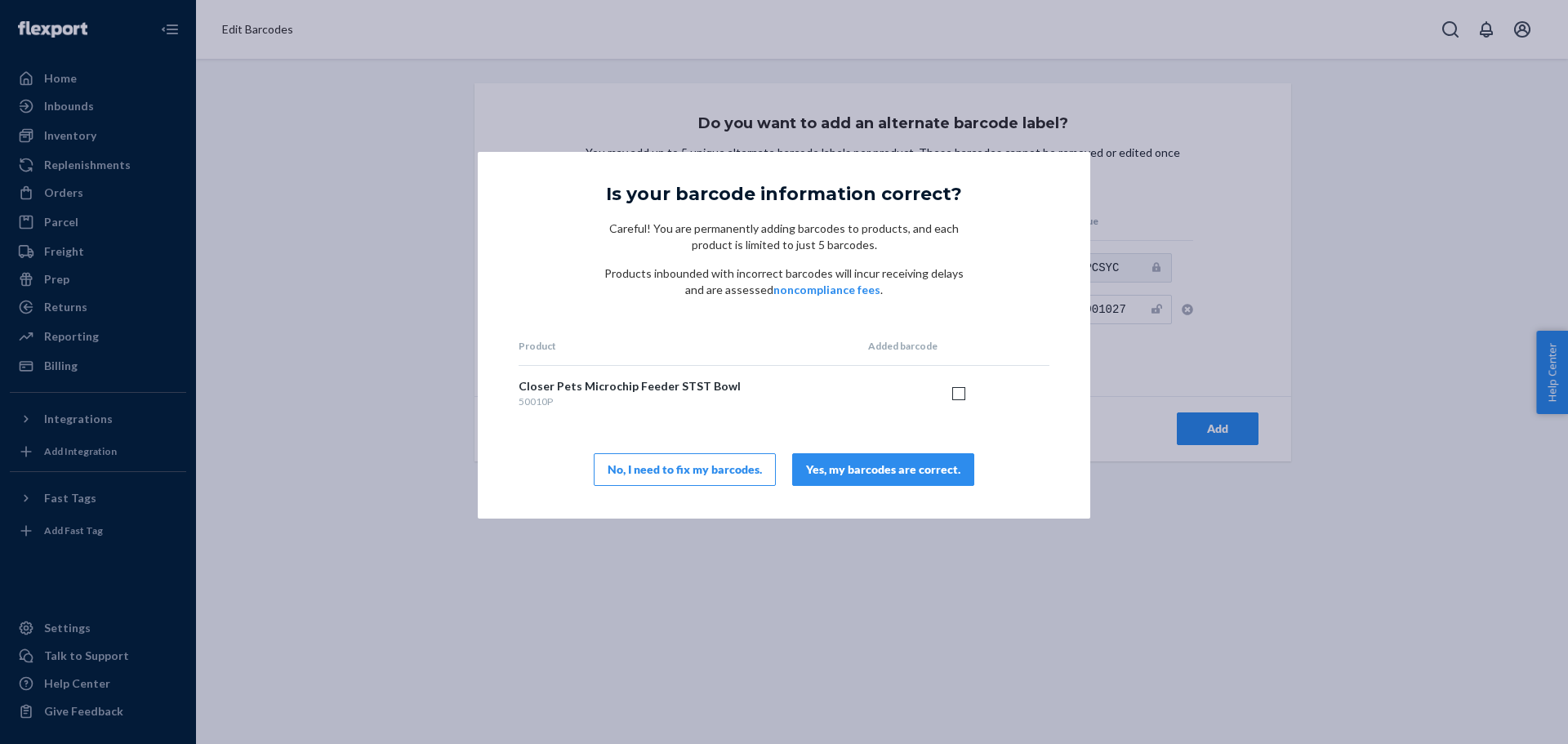
click at [884, 477] on div "Yes, my barcodes are correct." at bounding box center [883, 470] width 154 height 16
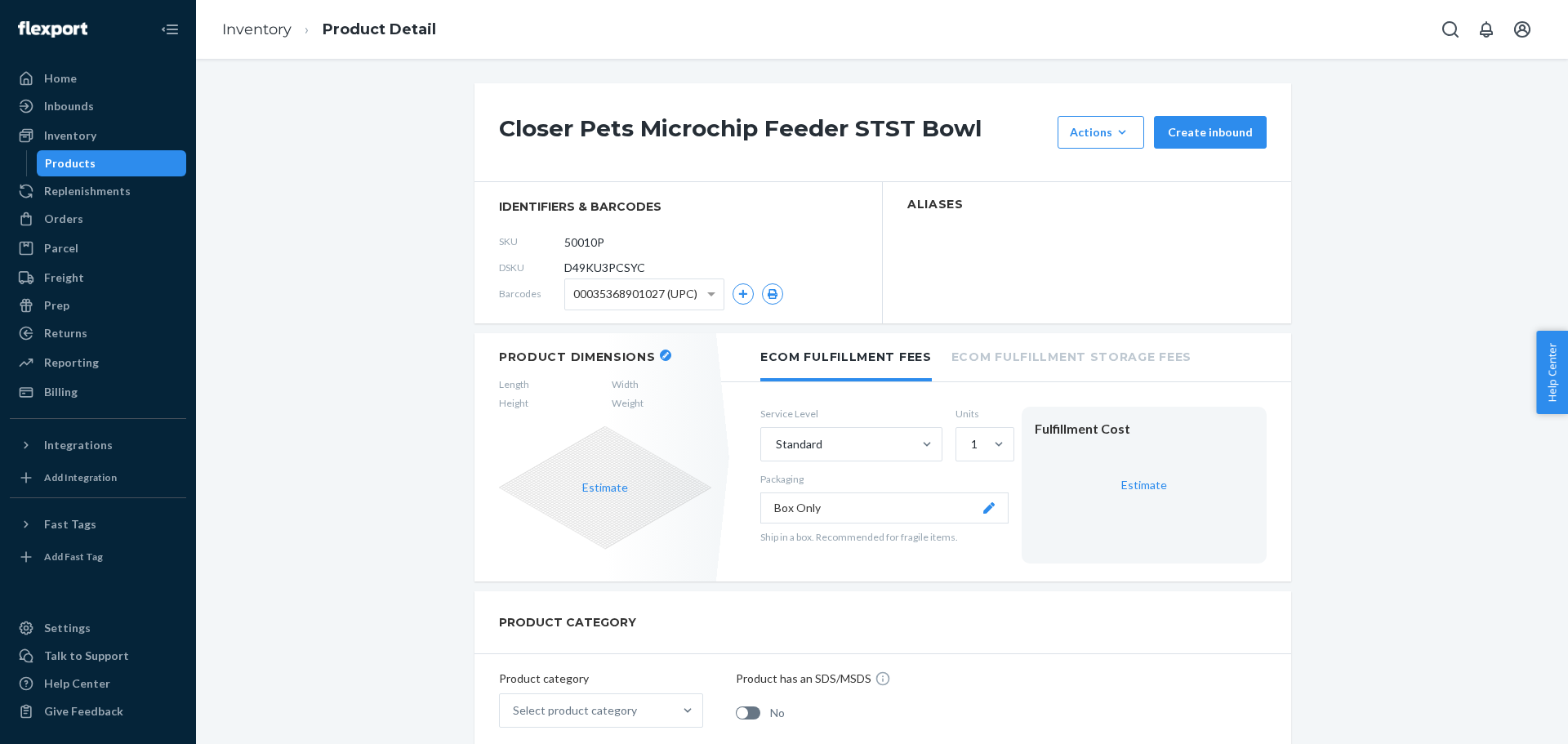
drag, startPoint x: 1105, startPoint y: 312, endPoint x: 1092, endPoint y: 311, distance: 13.0
click at [1105, 312] on section "Aliases" at bounding box center [1087, 252] width 408 height 141
click at [660, 353] on button "button" at bounding box center [666, 355] width 11 height 11
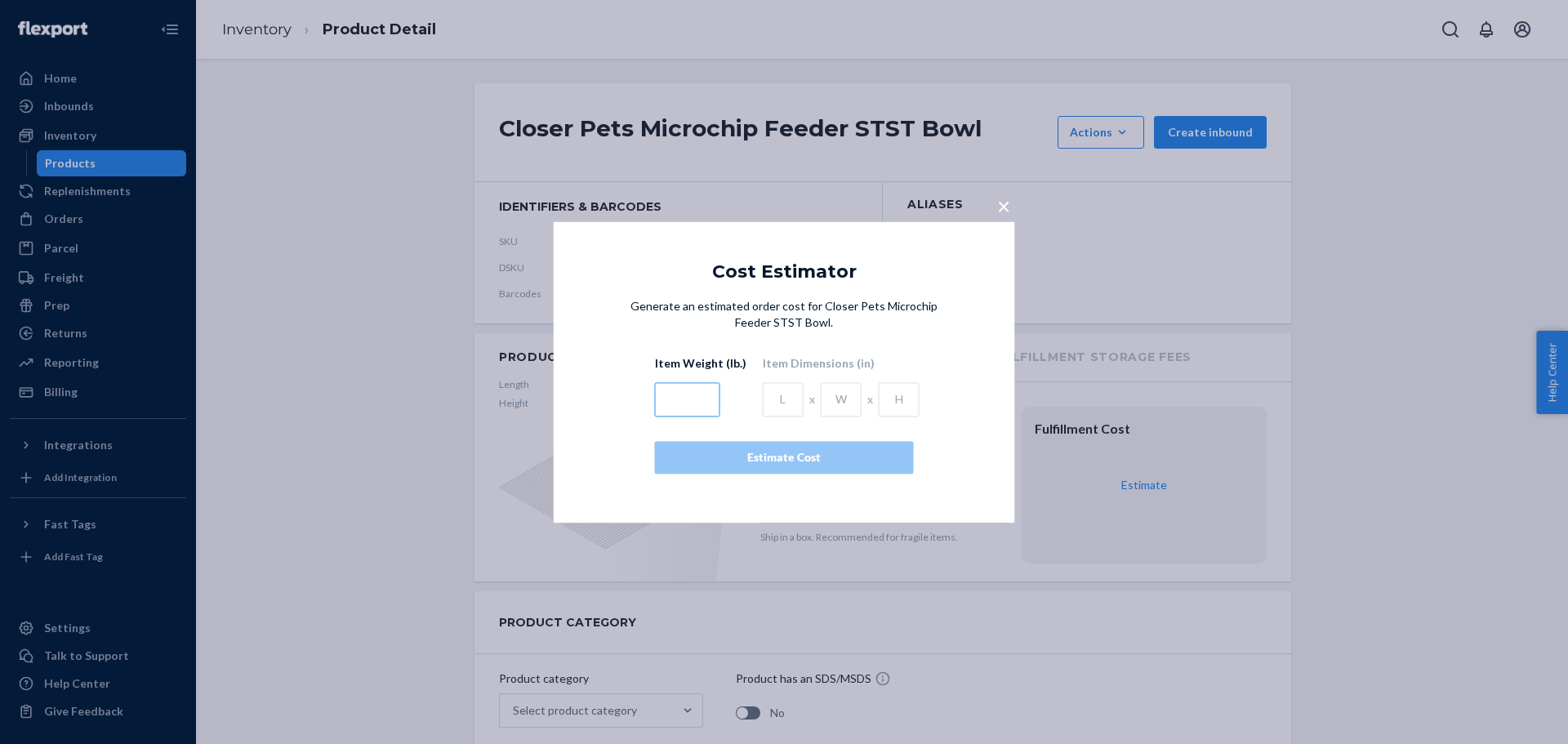
click at [698, 397] on input "text" at bounding box center [688, 399] width 66 height 34
click at [775, 392] on input "text" at bounding box center [784, 399] width 41 height 34
type input "5.91"
click at [835, 401] on input "text" at bounding box center [841, 399] width 41 height 34
type input "4.134"
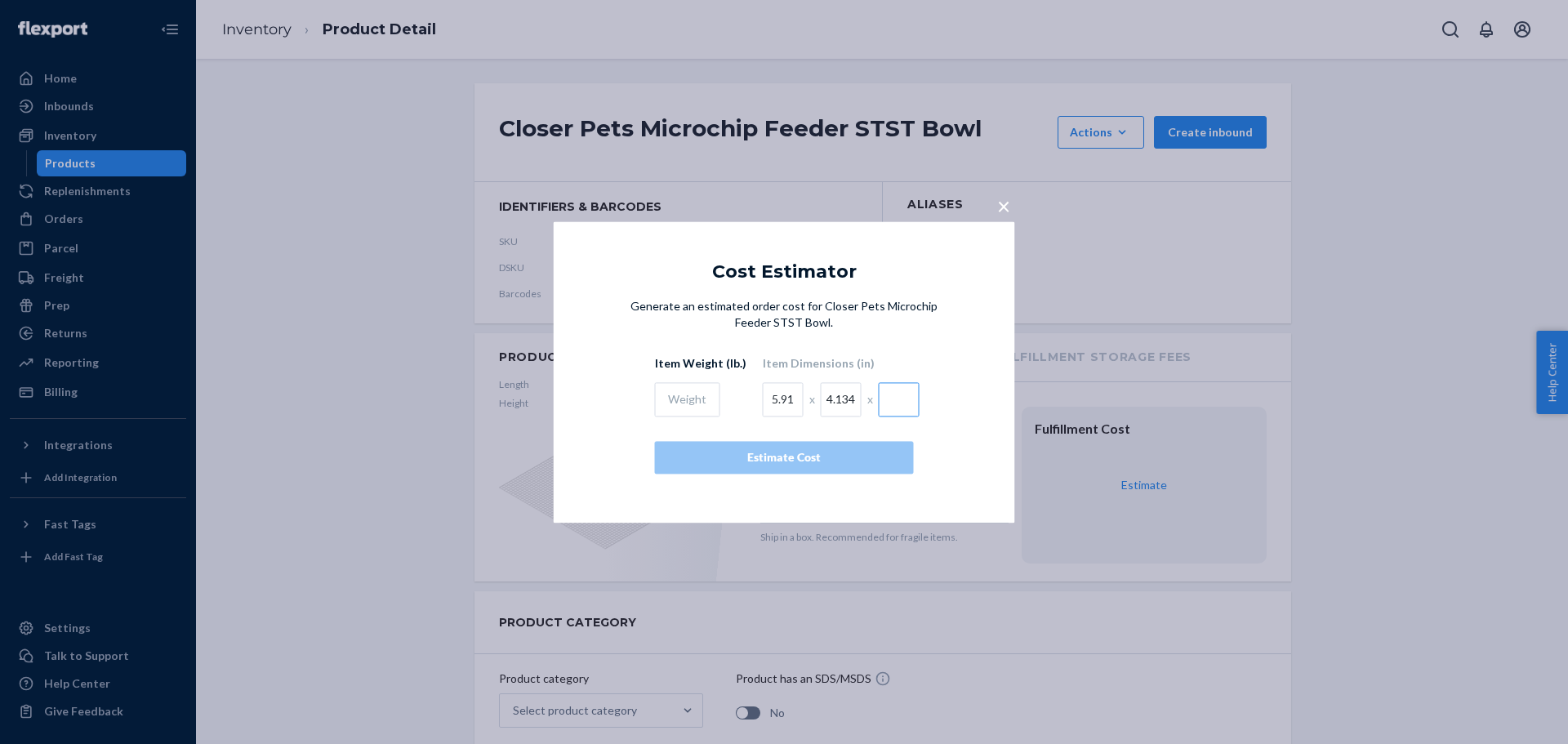
click at [884, 400] on input "text" at bounding box center [899, 399] width 41 height 34
type input "1.968"
drag, startPoint x: 669, startPoint y: 401, endPoint x: 10, endPoint y: 408, distance: 659.0
click at [662, 402] on input "text" at bounding box center [688, 399] width 66 height 34
click at [694, 394] on input "text" at bounding box center [688, 399] width 66 height 34
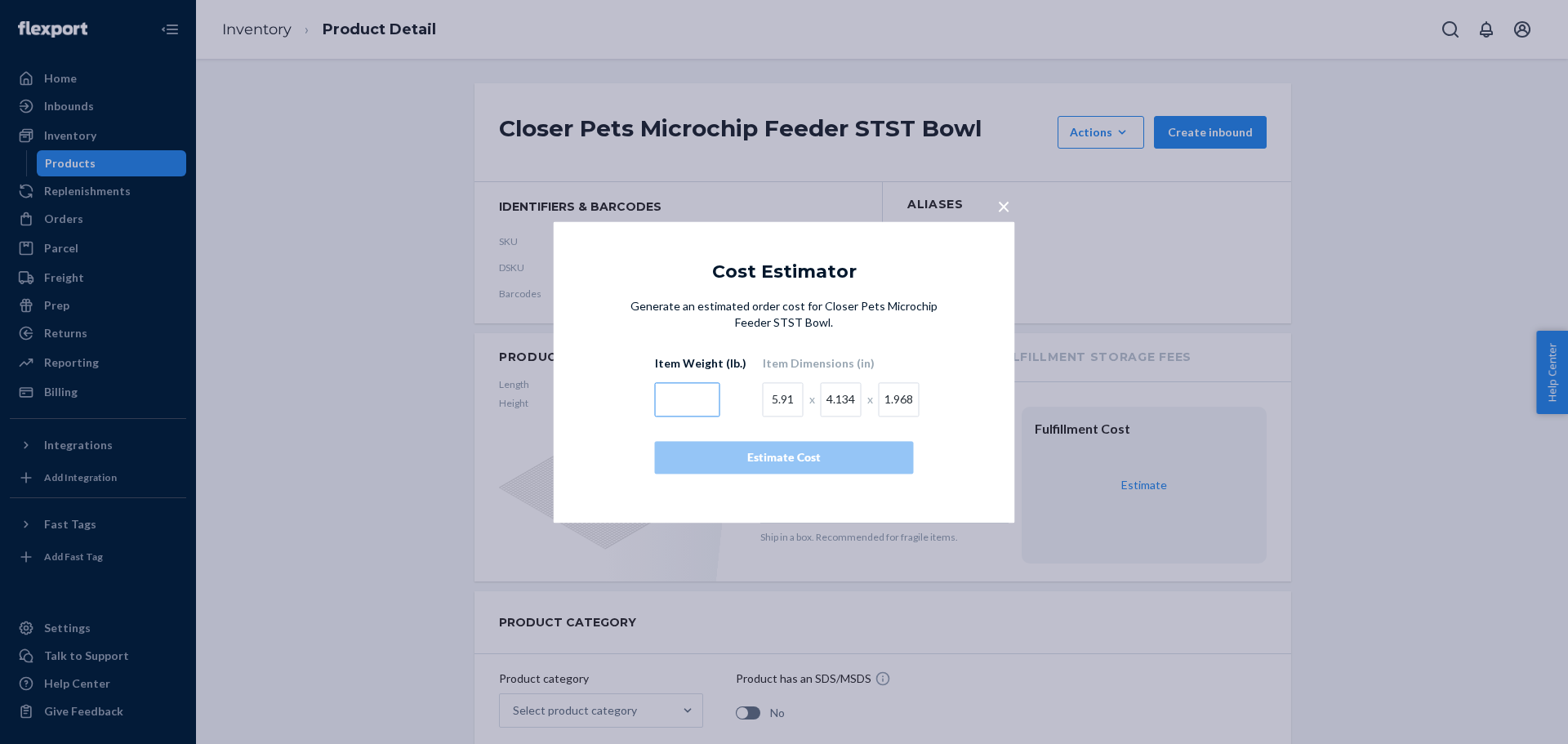
paste input "0.23148538"
type input "0.23148538"
click at [808, 456] on div "Estimate Cost" at bounding box center [784, 457] width 231 height 16
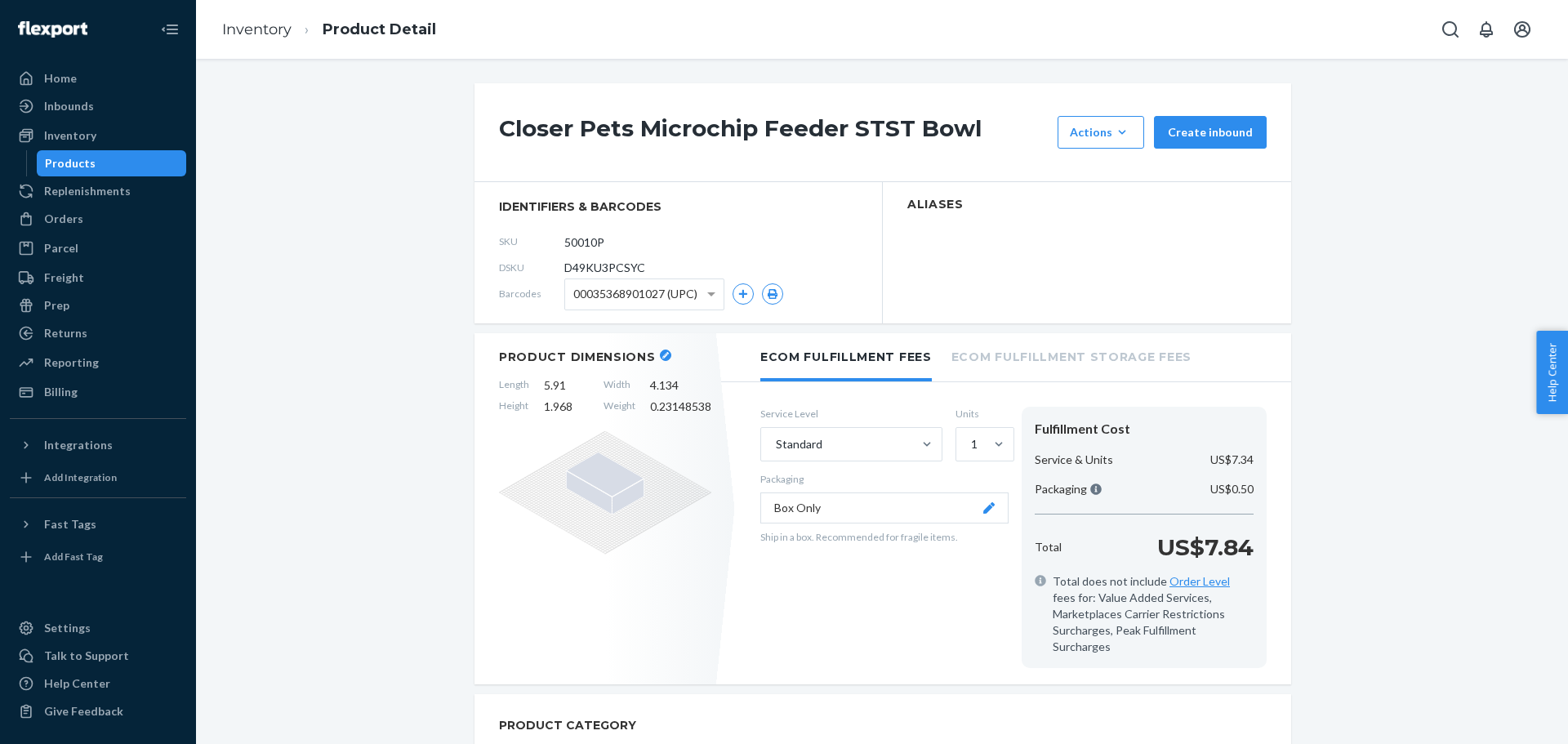
click at [761, 613] on div "Service Level Standard Units 1 Packaging Box Only Ship in a box. Recommended fo…" at bounding box center [884, 537] width 248 height 261
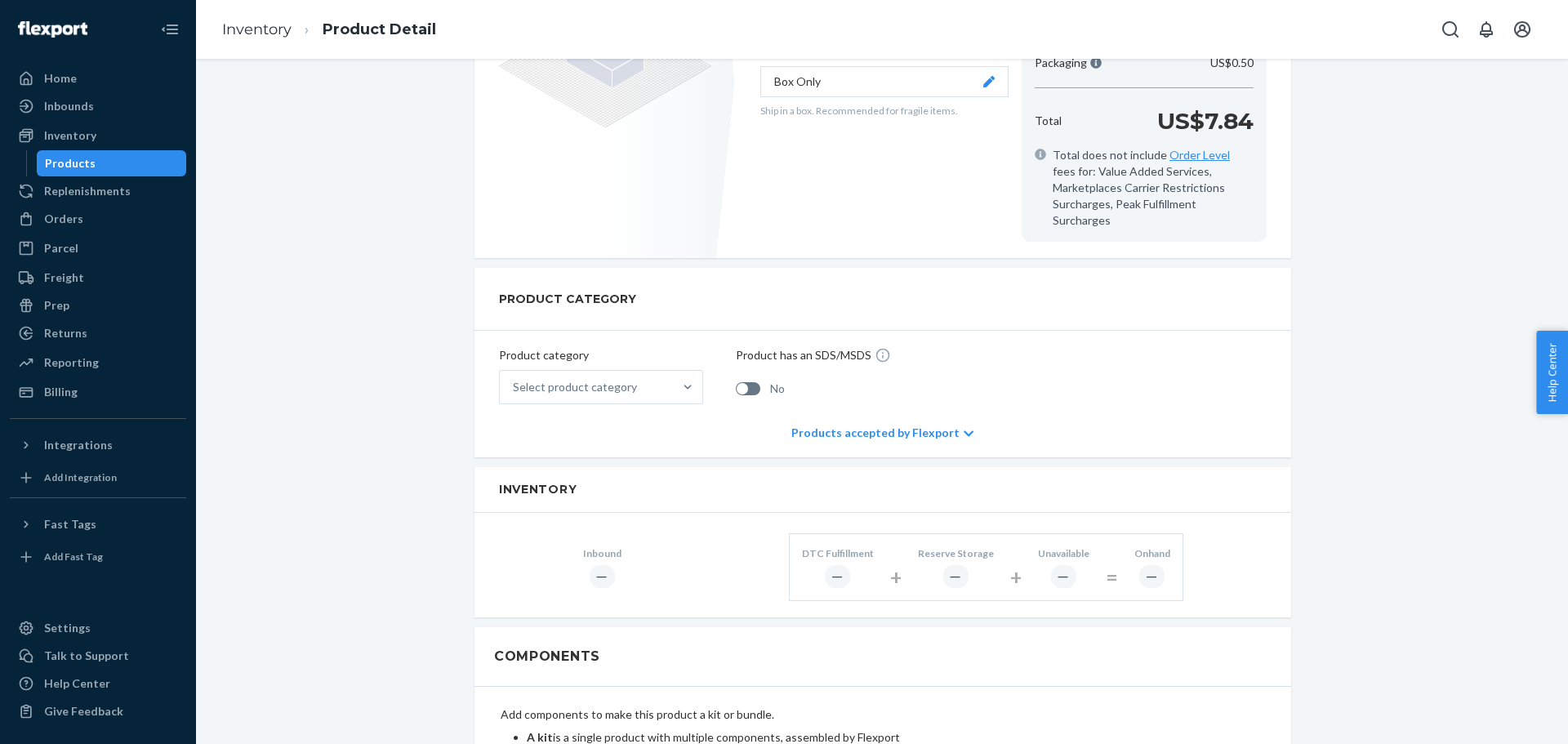
scroll to position [490, 0]
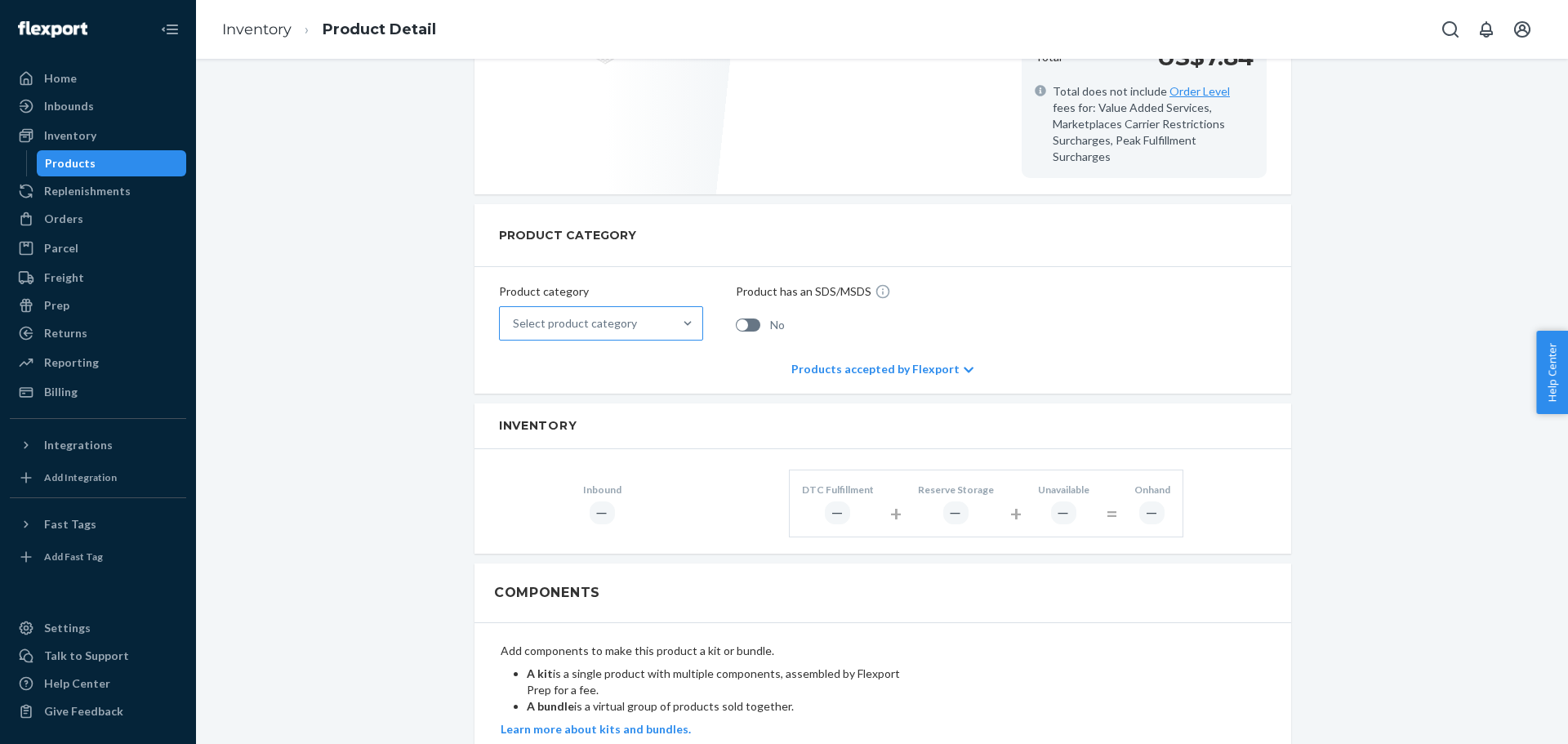
click at [611, 315] on div "Select product category" at bounding box center [586, 324] width 173 height 33
click at [515, 315] on input "Select product category" at bounding box center [514, 324] width 2 height 16
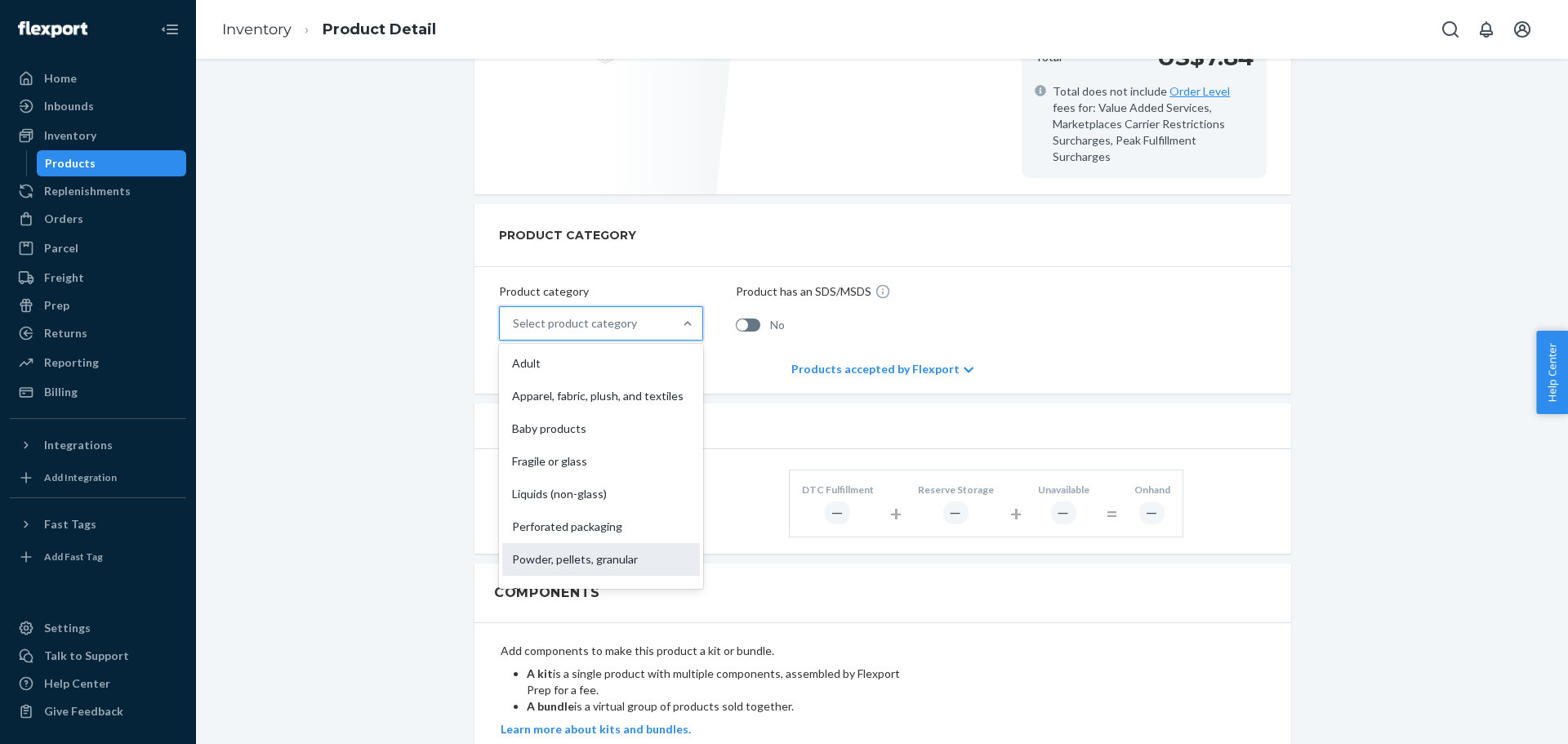
scroll to position [105, 0]
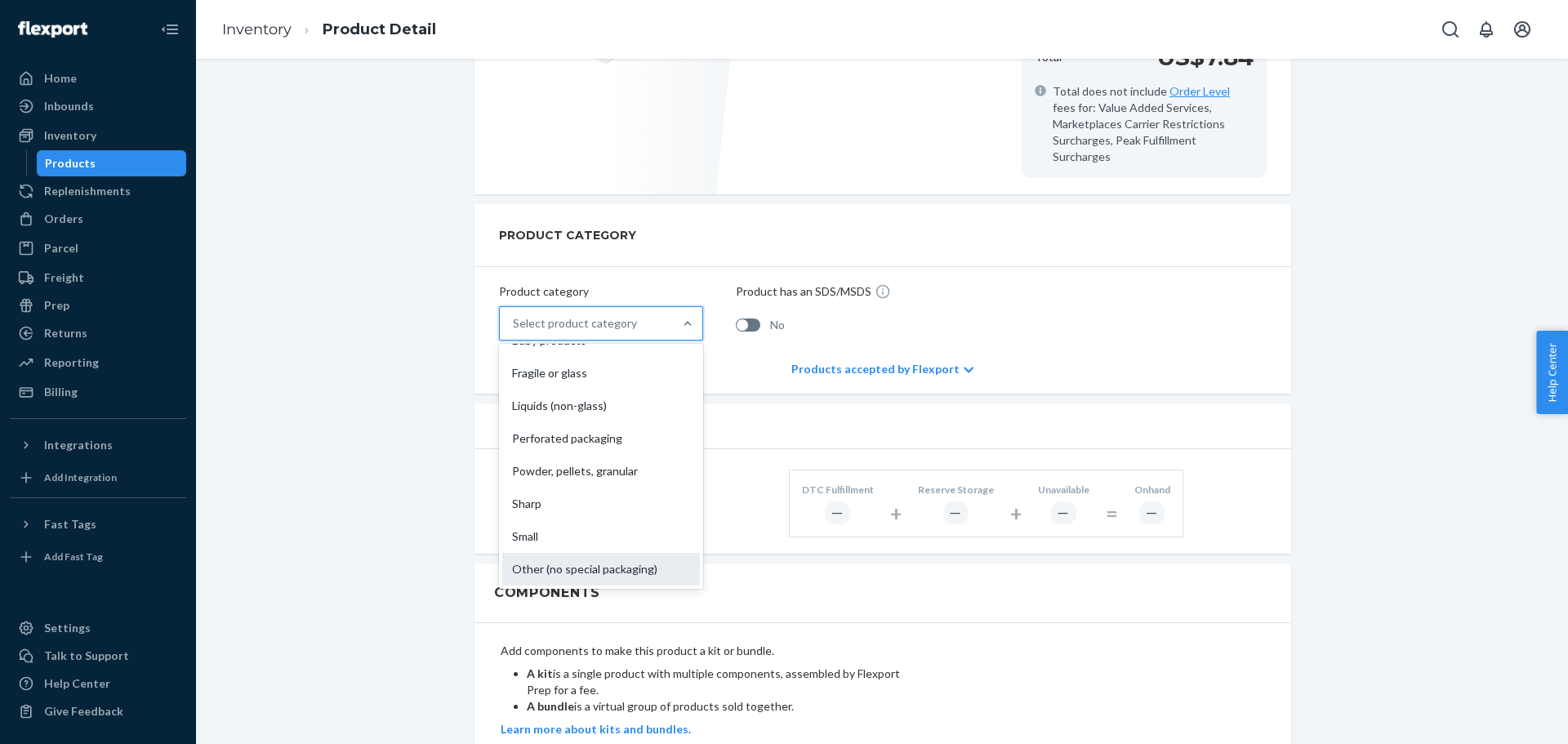
click at [575, 553] on div "Other (no special packaging)" at bounding box center [601, 569] width 198 height 33
click at [515, 332] on input "option Other (no special packaging) focused, 10 of 10. 10 results available. Us…" at bounding box center [514, 324] width 2 height 16
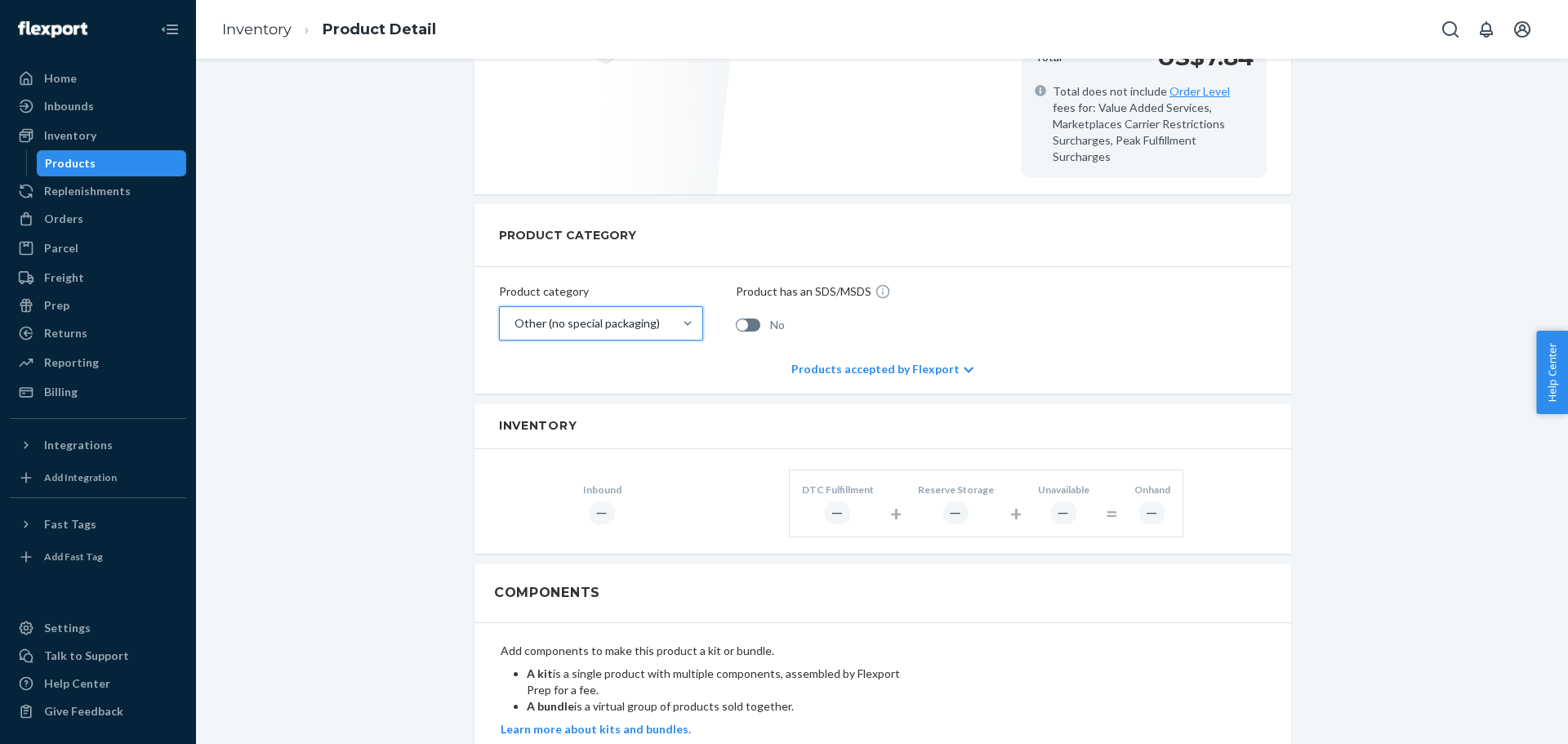
click at [1052, 316] on div "Product category option Other (no special packaging), selected. 0 results avail…" at bounding box center [883, 306] width 816 height 78
click at [687, 368] on div "PRODUCT CATEGORY Product category Other (no special packaging) Product has an S…" at bounding box center [883, 298] width 816 height 189
click at [702, 506] on div "Inbound ― DTC Fulfillment ― + Reserve Storage ― + Unavailable ― = Onhand ―" at bounding box center [883, 501] width 816 height 104
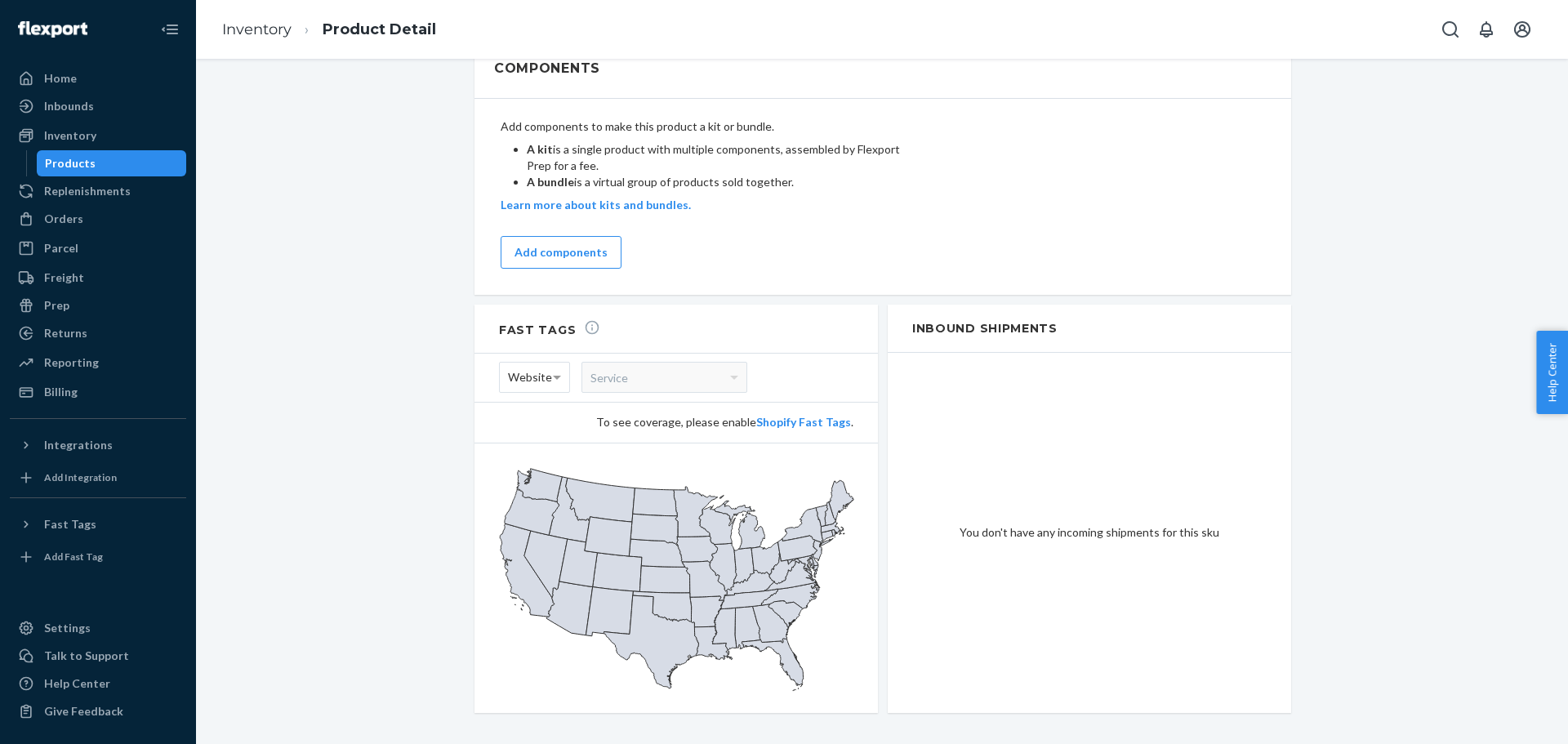
scroll to position [1016, 0]
click at [267, 32] on link "Inventory" at bounding box center [257, 29] width 70 height 18
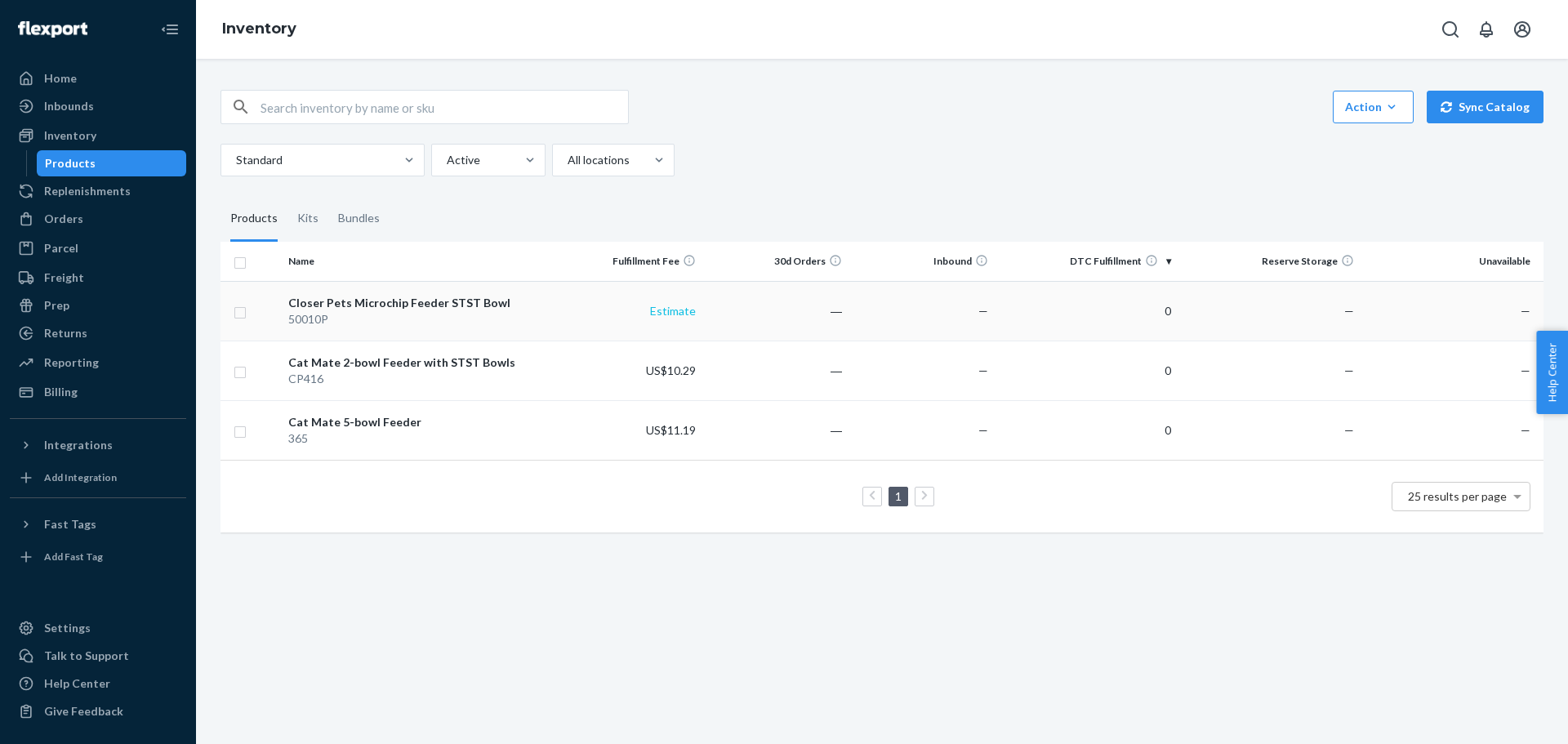
click at [669, 304] on link "Estimate" at bounding box center [673, 311] width 46 height 14
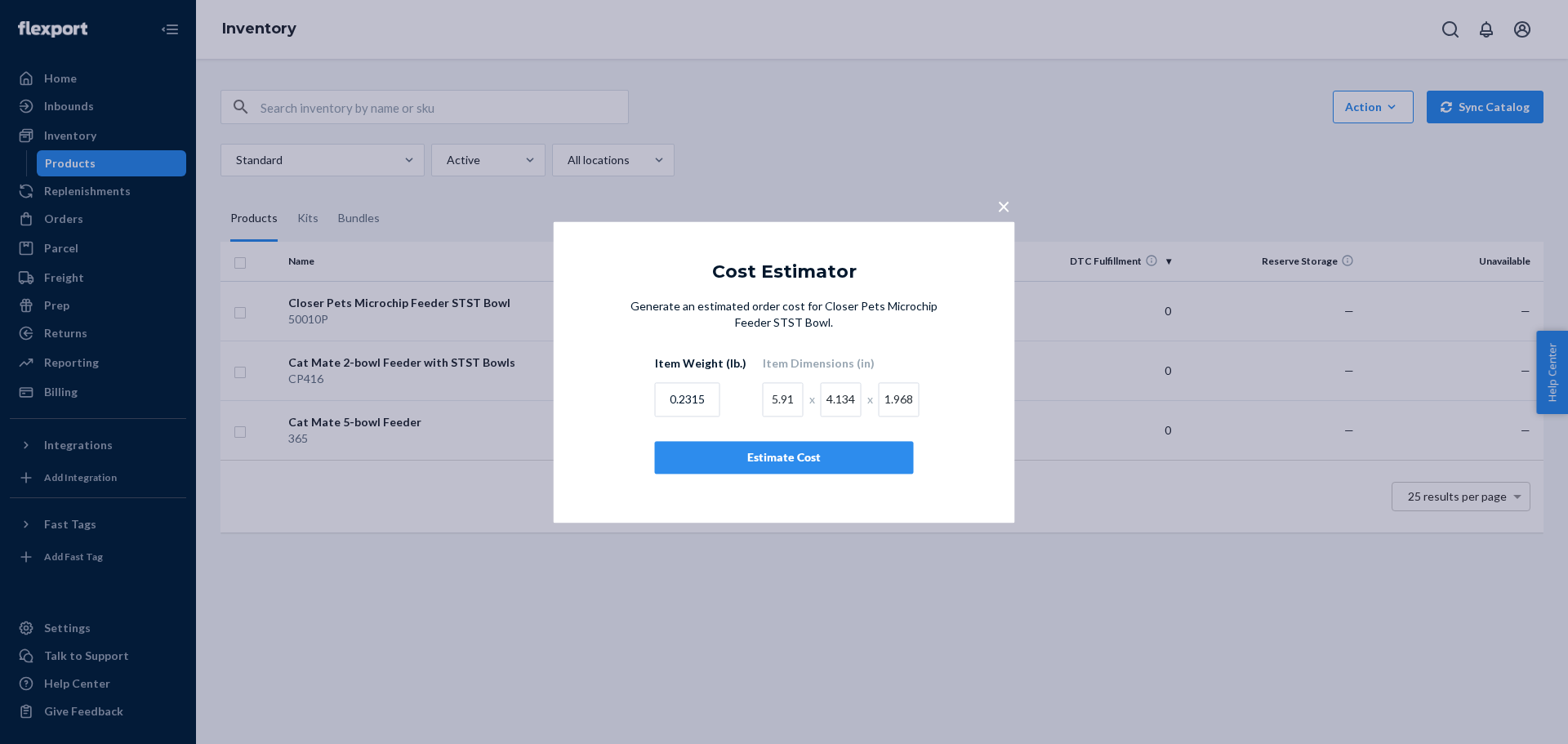
click at [745, 458] on div "Estimate Cost" at bounding box center [784, 457] width 231 height 16
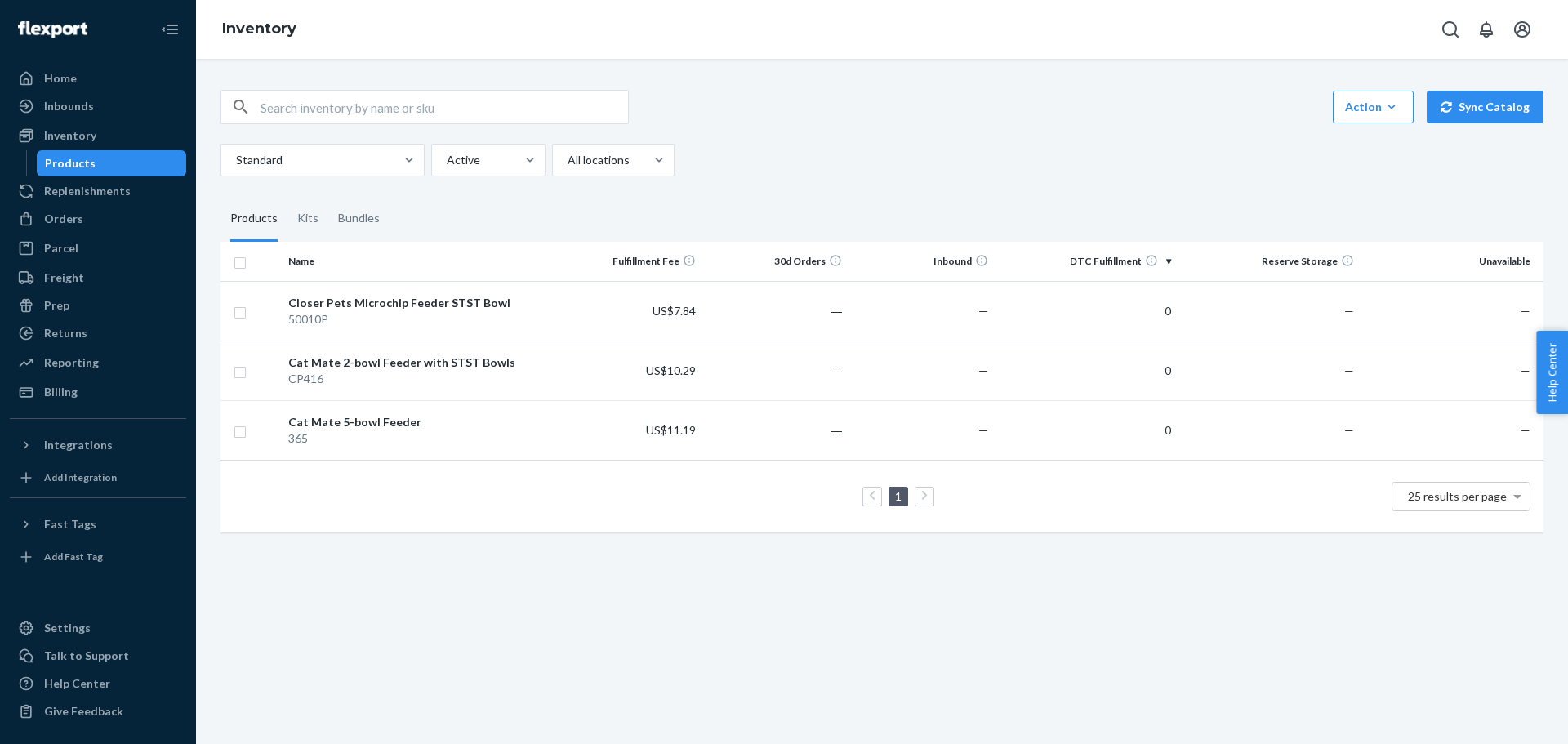
click at [807, 611] on div "Action Create product Create kit or bundle Bulk create products Bulk update pro…" at bounding box center [882, 401] width 1372 height 685
click at [1384, 107] on icon "button" at bounding box center [1392, 107] width 16 height 16
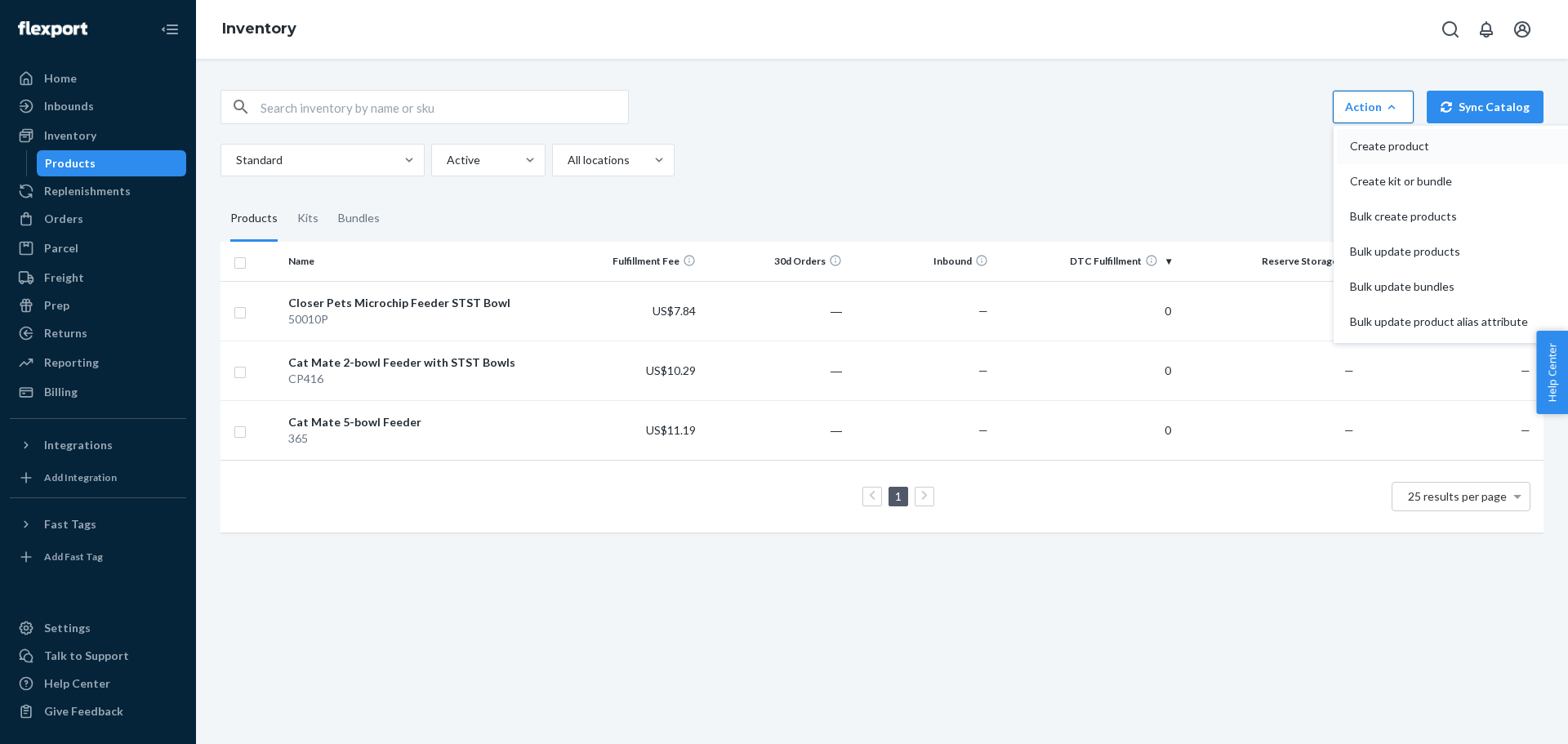
click at [1371, 146] on span "Create product" at bounding box center [1438, 146] width 178 height 11
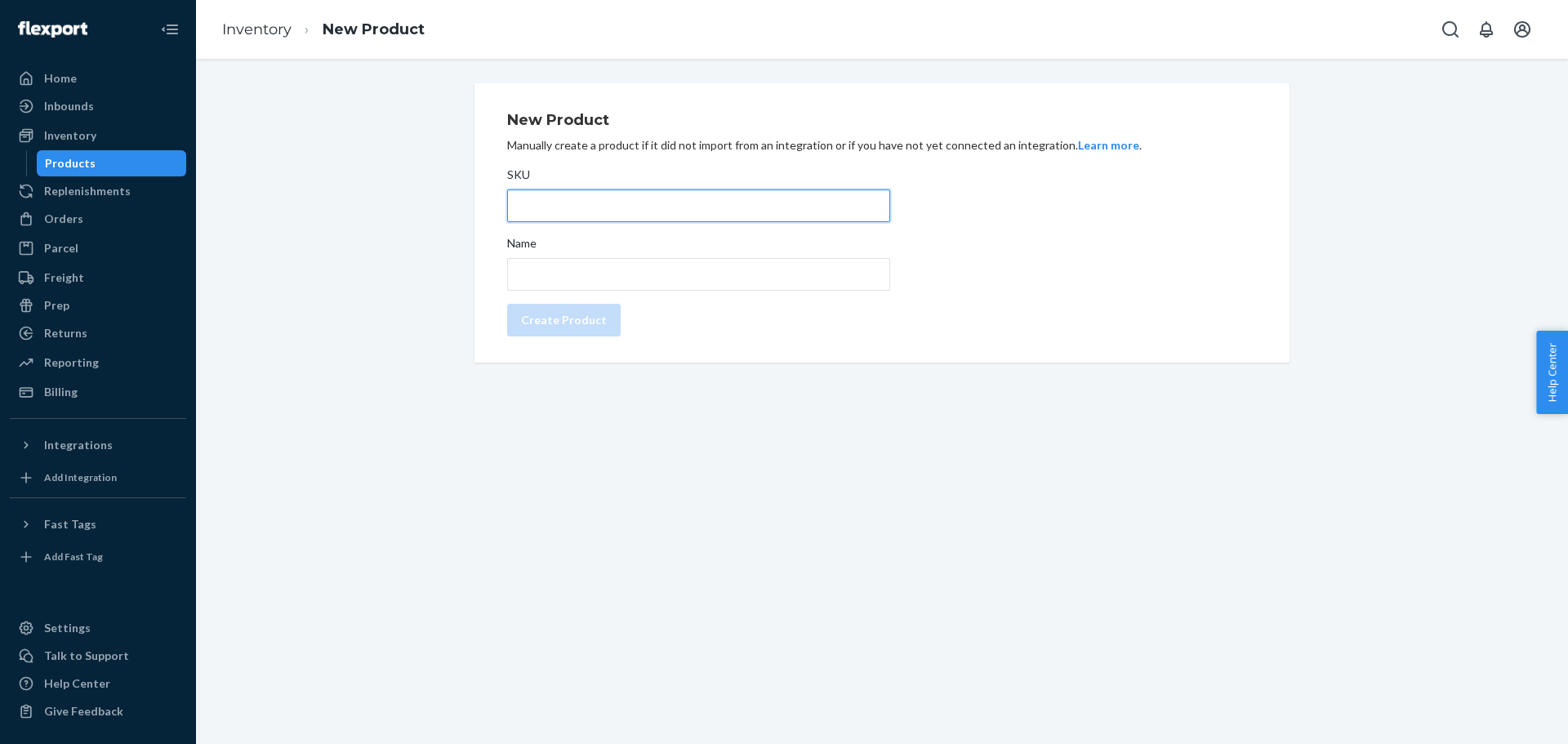
click at [648, 196] on input "SKU" at bounding box center [698, 206] width 383 height 33
type input "50011P"
click at [270, 29] on link "Inventory" at bounding box center [257, 29] width 70 height 18
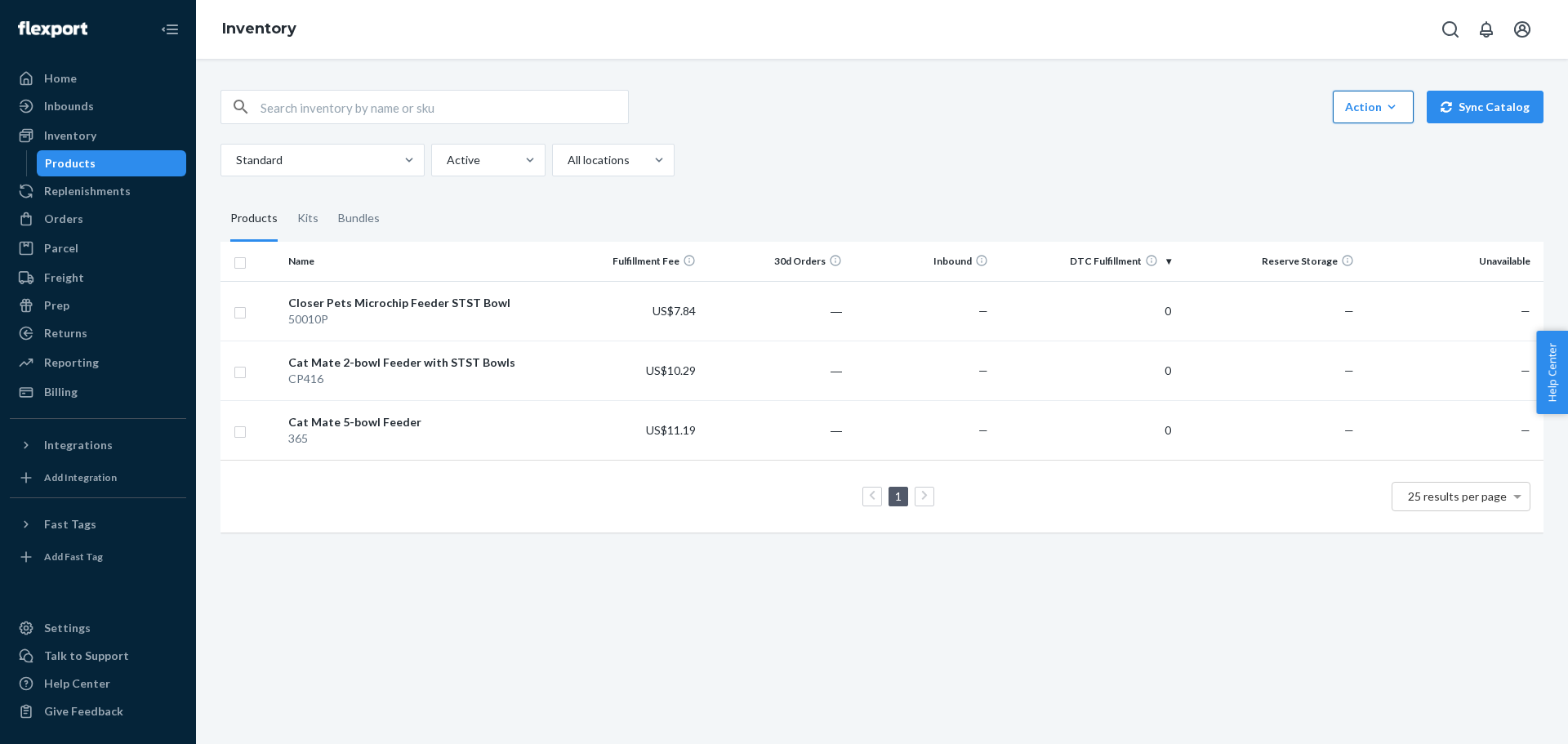
click at [1387, 113] on icon "button" at bounding box center [1392, 107] width 16 height 16
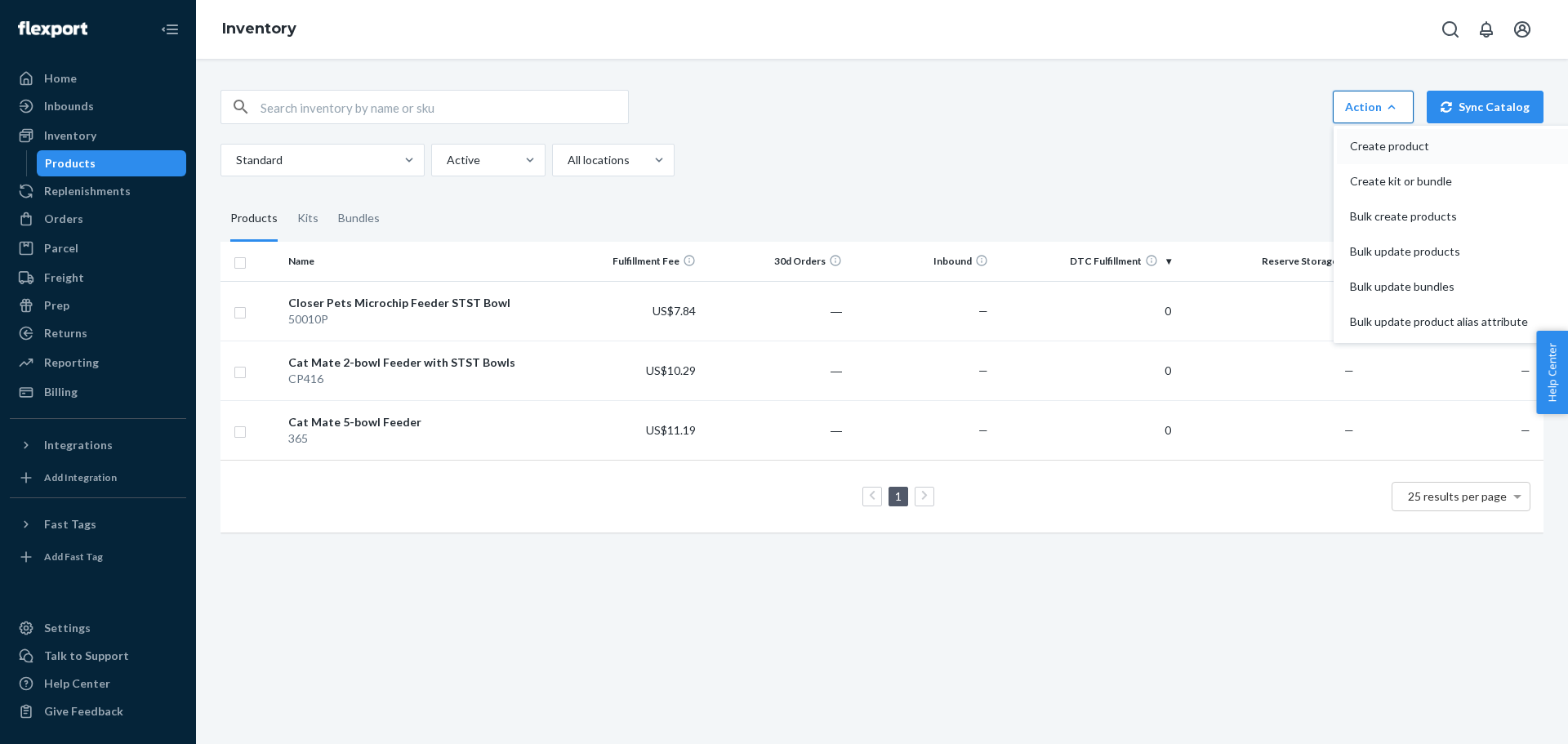
click at [1380, 148] on span "Create product" at bounding box center [1438, 146] width 178 height 11
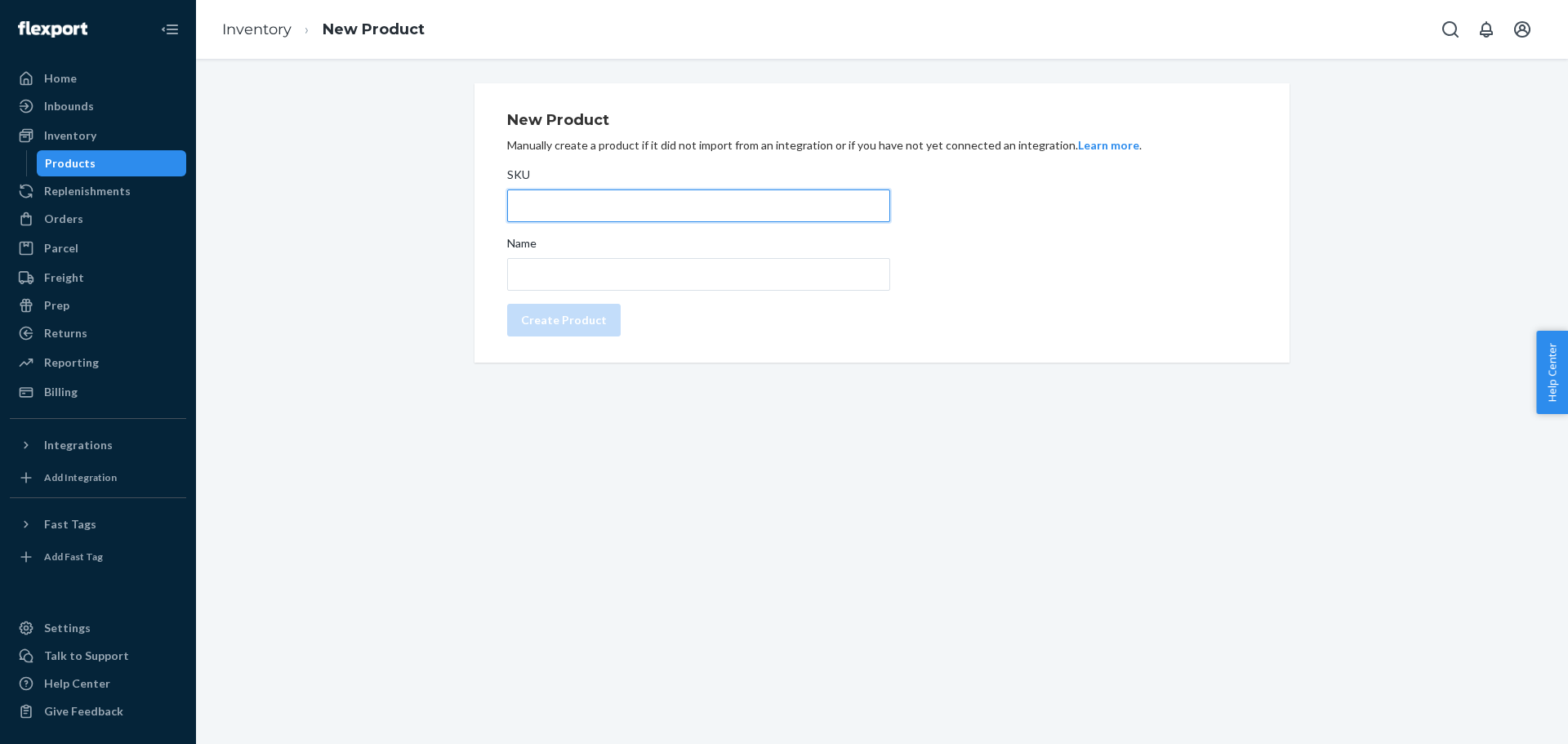
click at [557, 210] on input "SKU" at bounding box center [698, 206] width 383 height 33
type input "50011P"
paste input "0.23148538"
type input "0.23148538"
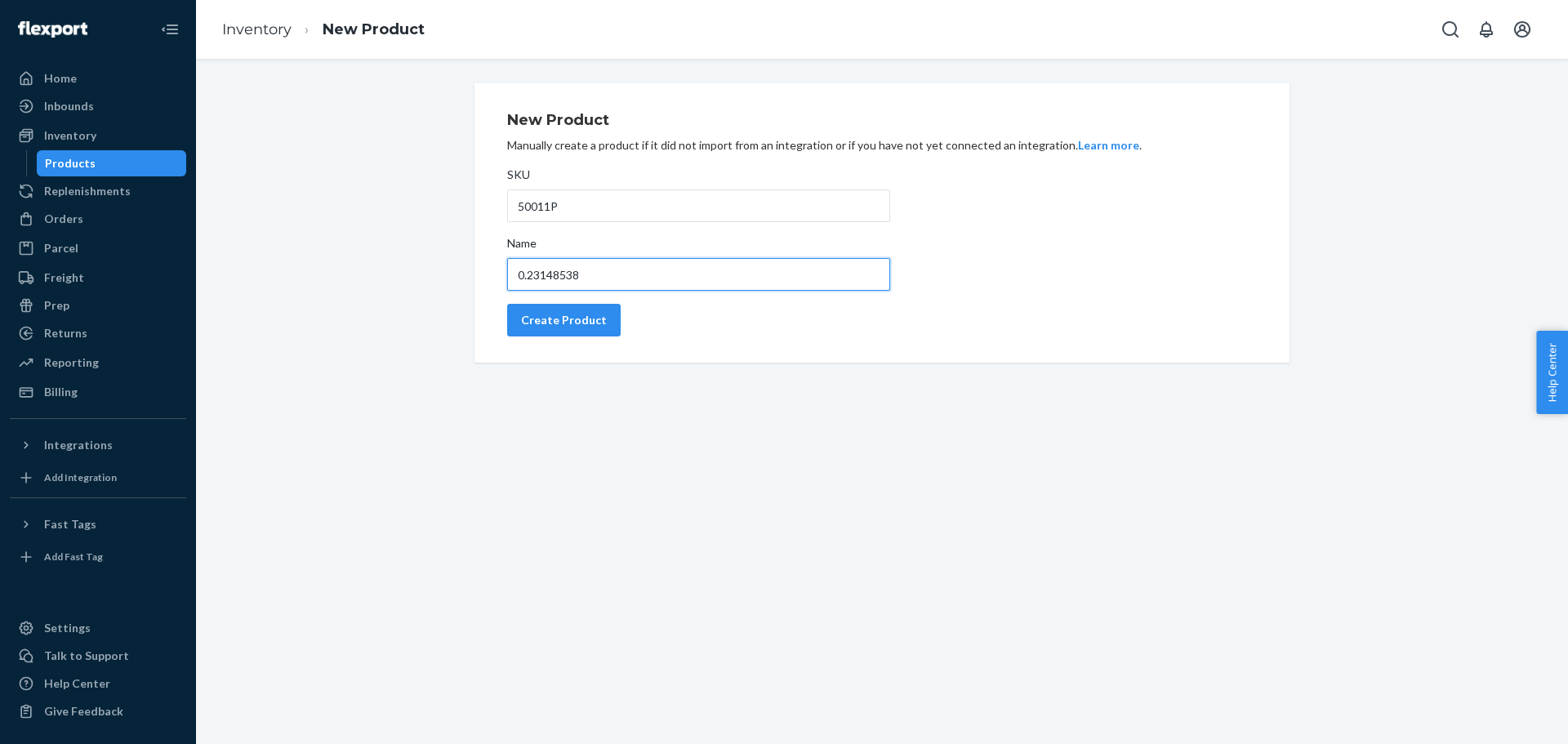
drag, startPoint x: 589, startPoint y: 273, endPoint x: 437, endPoint y: 254, distance: 153.2
click at [420, 266] on div "New Product Manually create a product if it did not import from an integration …" at bounding box center [882, 223] width 1348 height 279
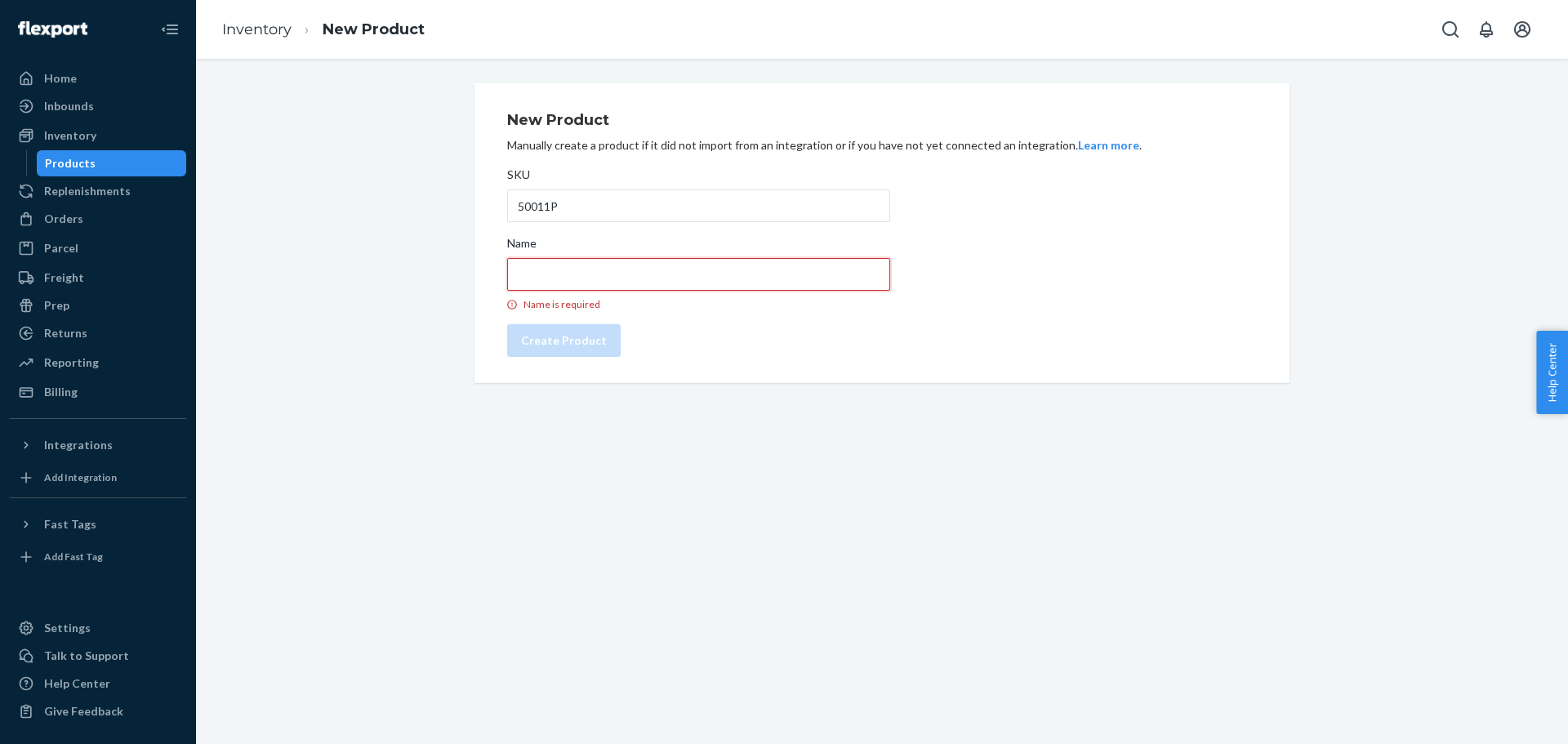
click at [546, 274] on input "Name Name is required" at bounding box center [698, 274] width 383 height 33
paste input "Closer Pets Microchip Feeder STST Bowl"
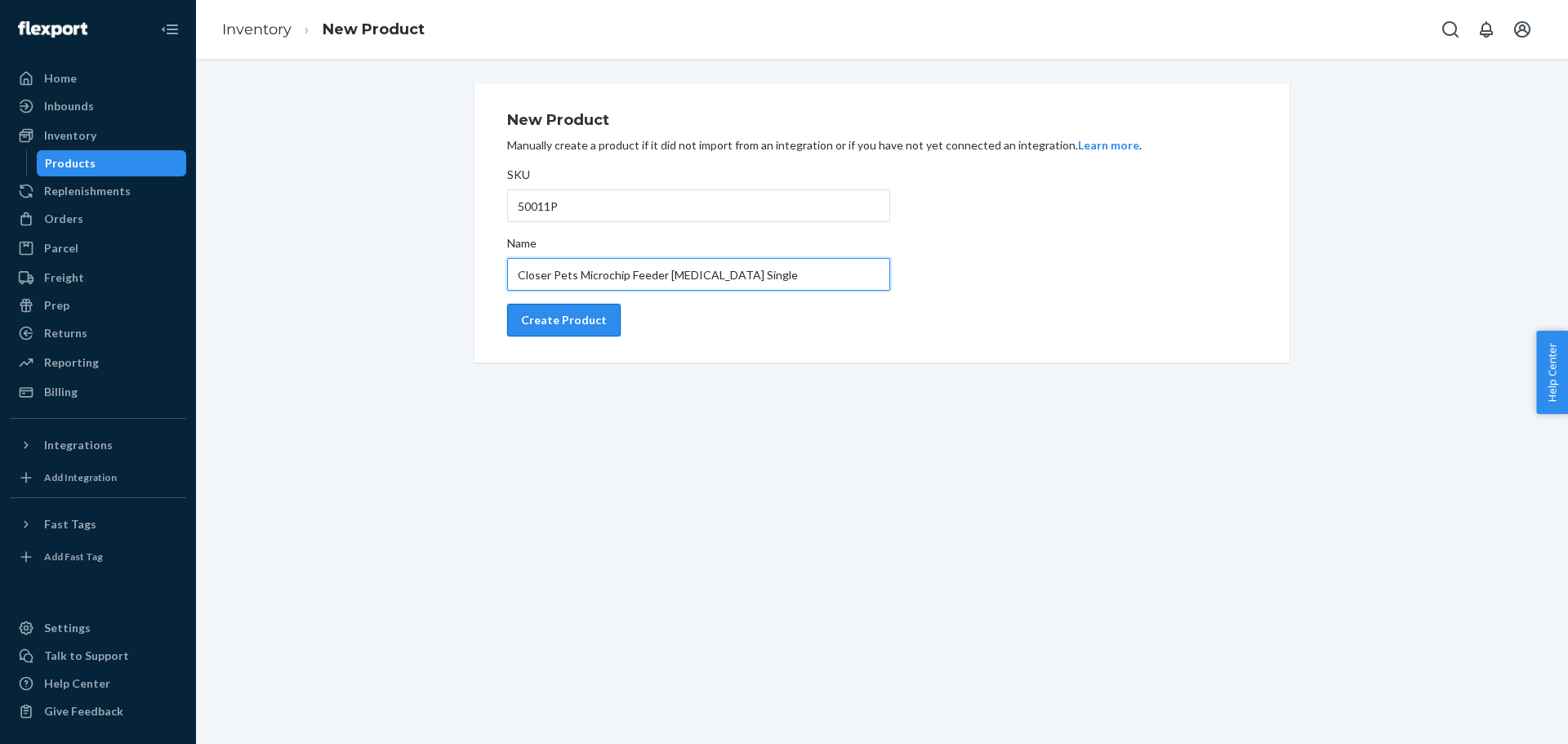
type input "Closer Pets Microchip Feeder Ice Pack Single"
click at [573, 312] on div "Create Product" at bounding box center [564, 320] width 86 height 16
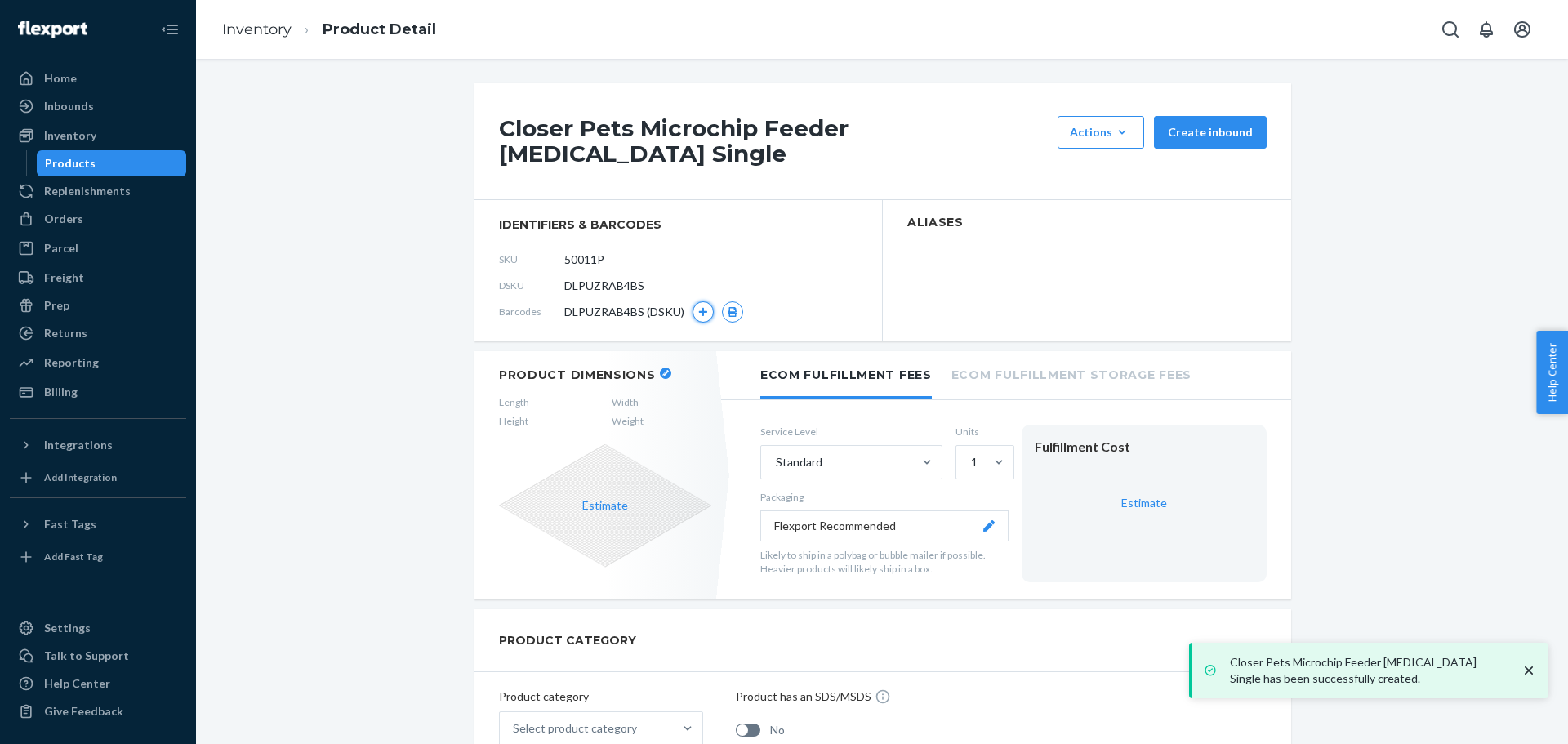
click at [693, 302] on button "button" at bounding box center [703, 312] width 21 height 21
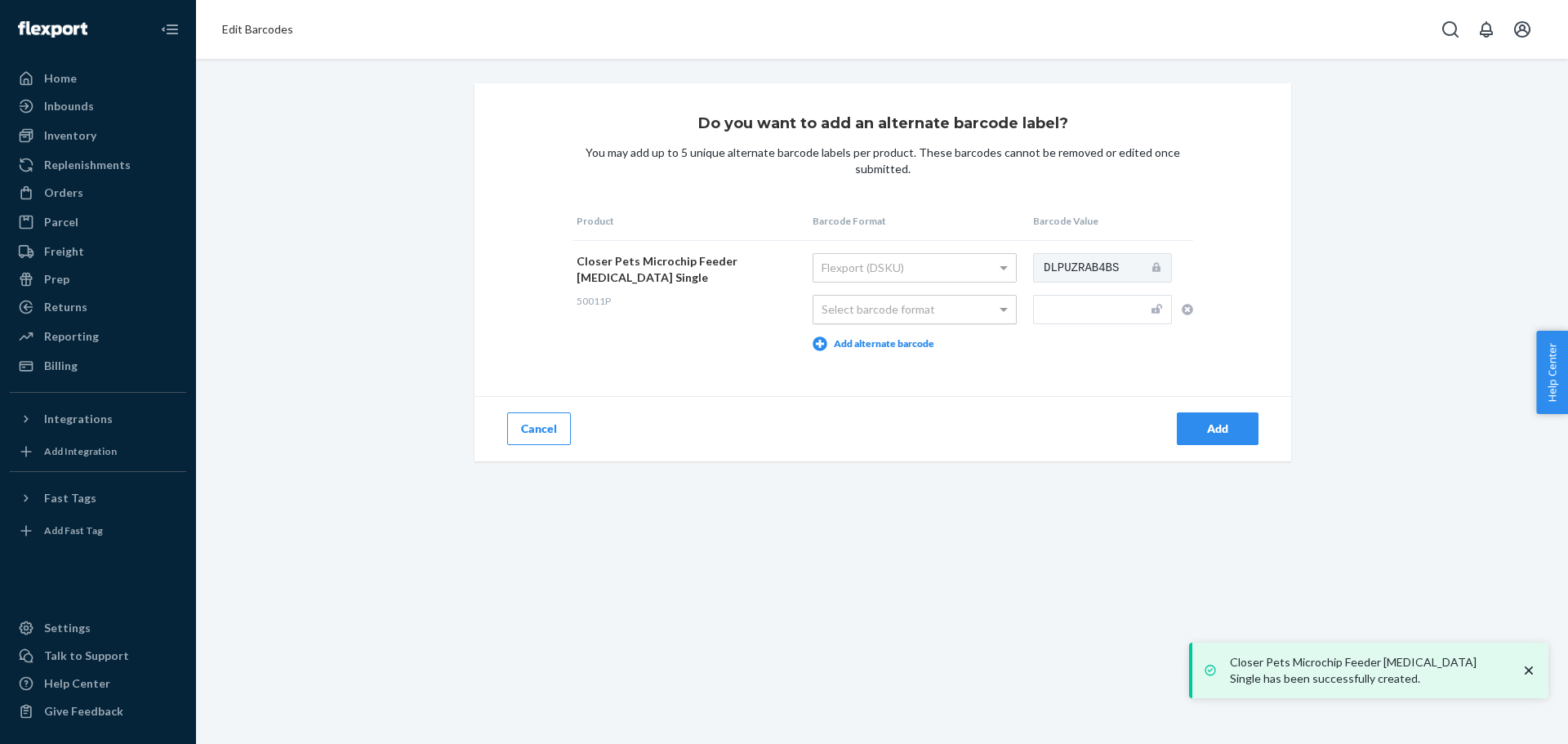
click at [940, 319] on div "Select barcode format" at bounding box center [914, 310] width 202 height 28
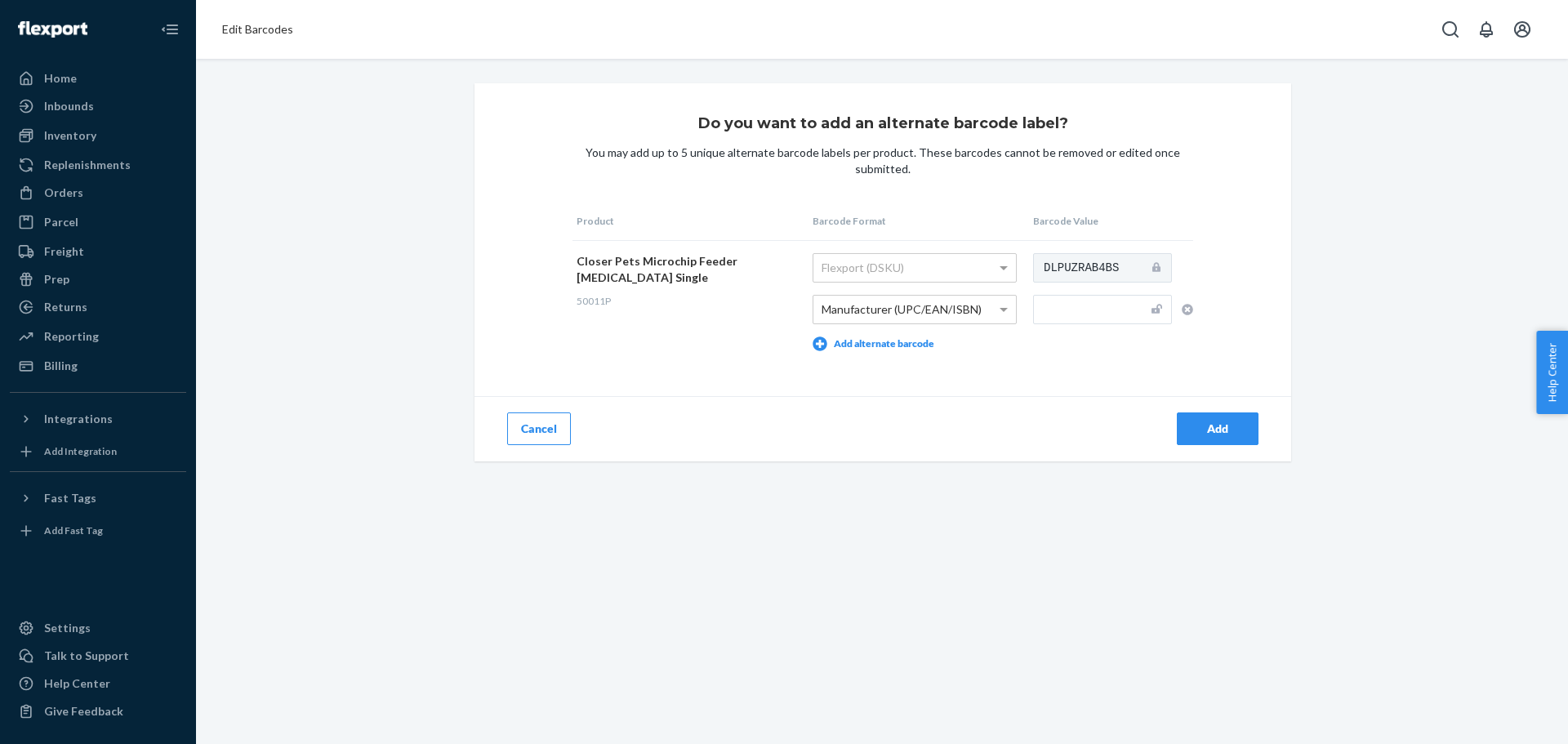
click at [1048, 305] on input "text" at bounding box center [1102, 310] width 139 height 29
paste input "035368900181"
click at [1235, 424] on div "Add" at bounding box center [1218, 429] width 54 height 16
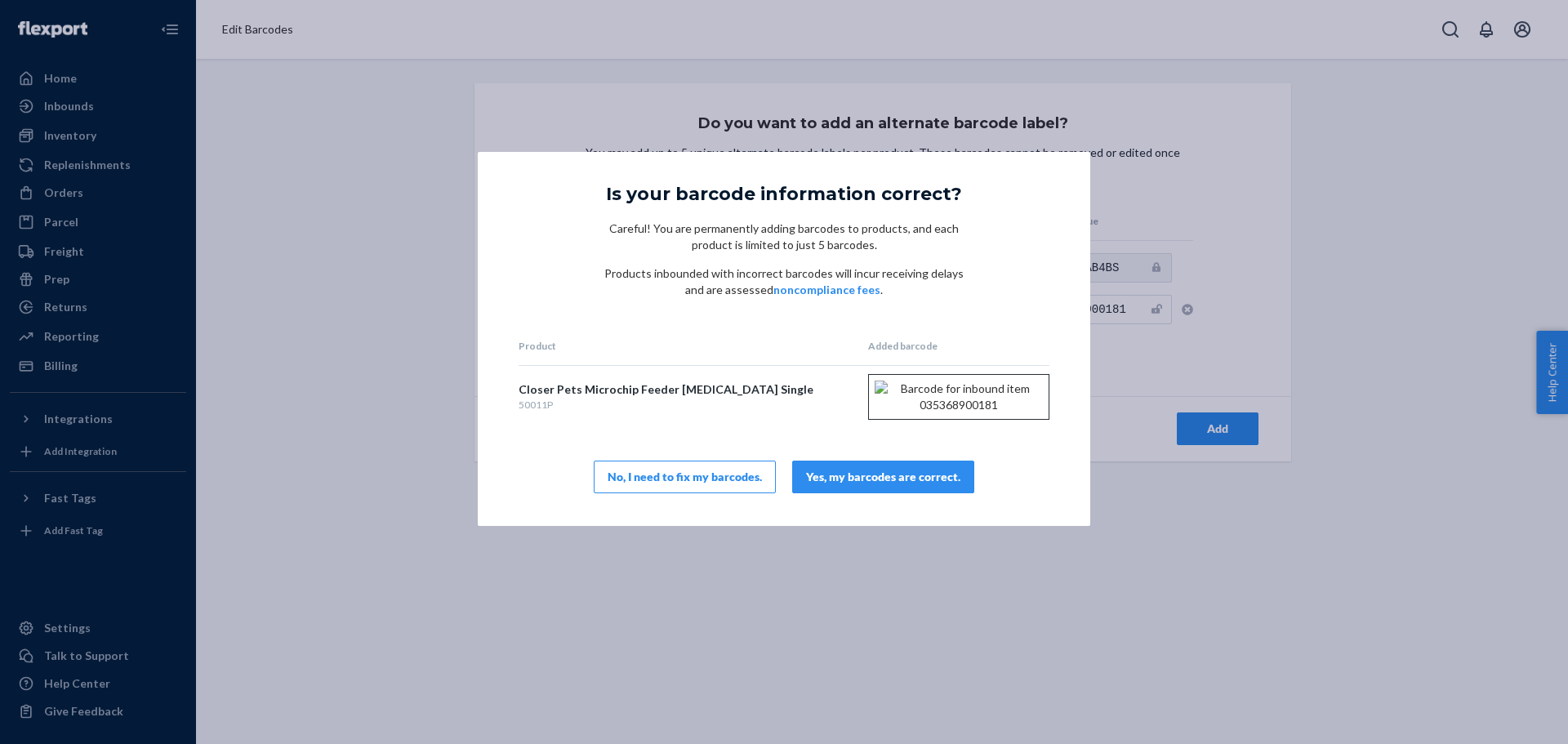
click at [894, 485] on div "Yes, my barcodes are correct." at bounding box center [883, 477] width 154 height 16
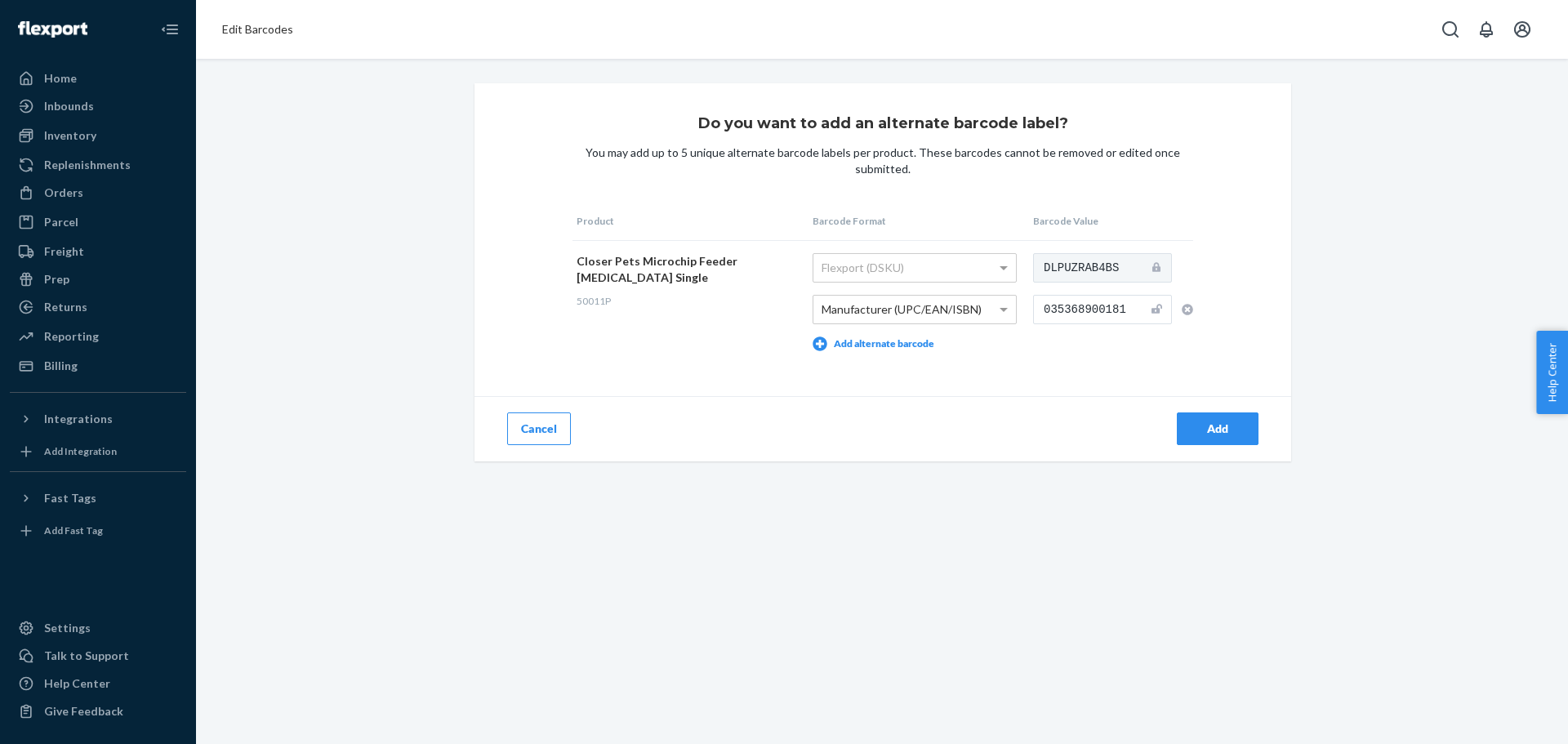
click at [1218, 417] on button "Add" at bounding box center [1218, 429] width 82 height 33
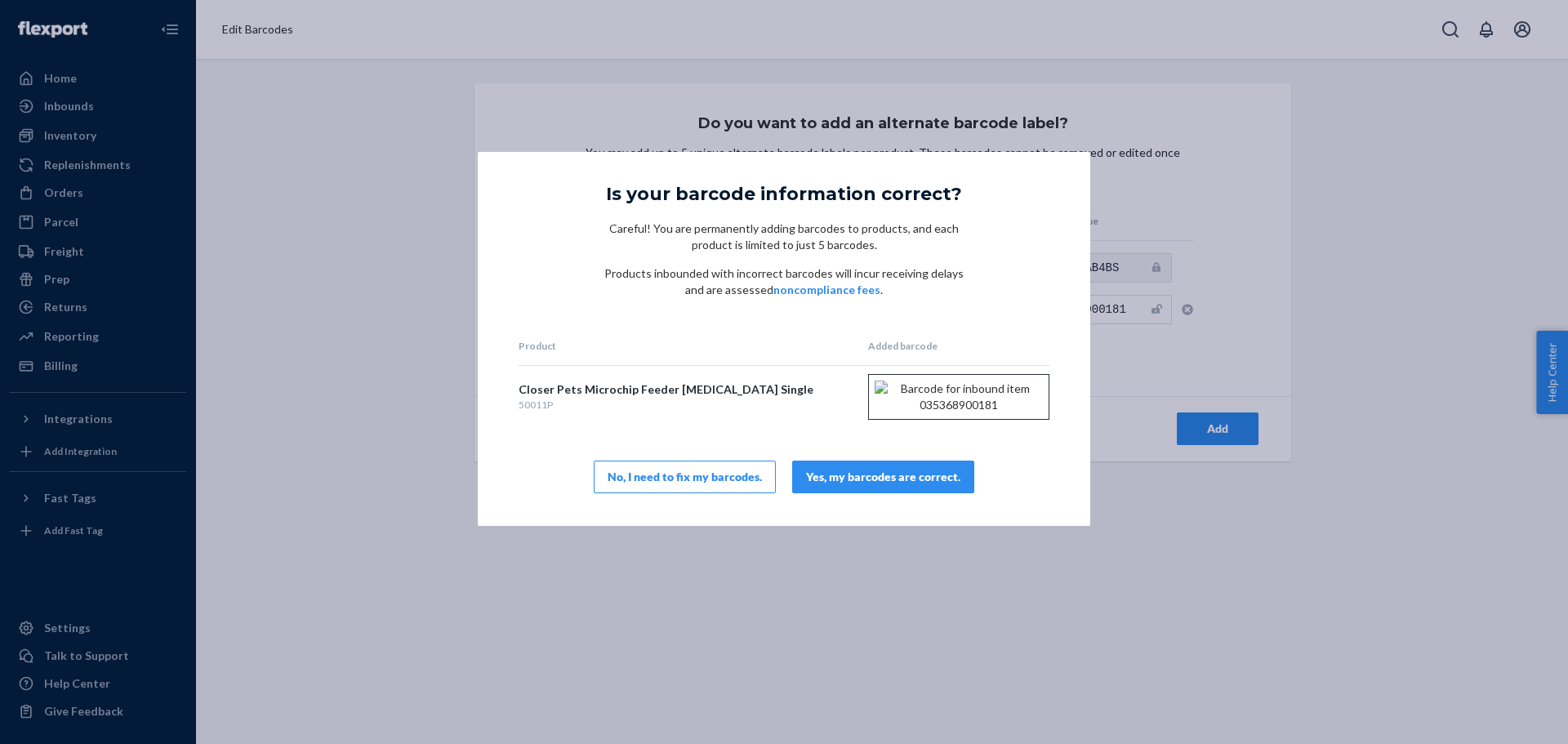
click at [864, 485] on div "Yes, my barcodes are correct." at bounding box center [883, 477] width 154 height 16
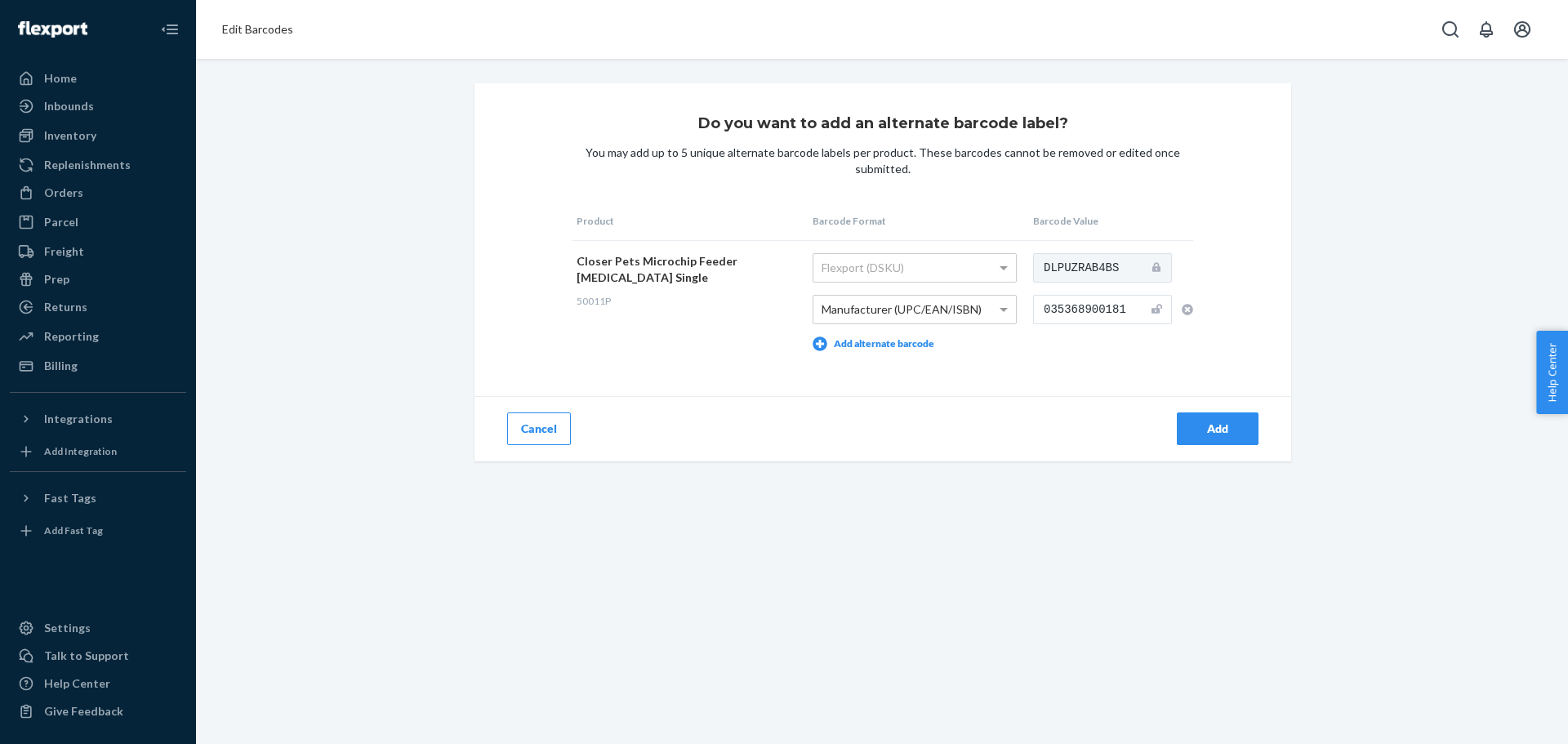
click at [925, 386] on div "Do you want to add an alternate barcode label? You may add up to 5 unique alter…" at bounding box center [883, 272] width 816 height 378
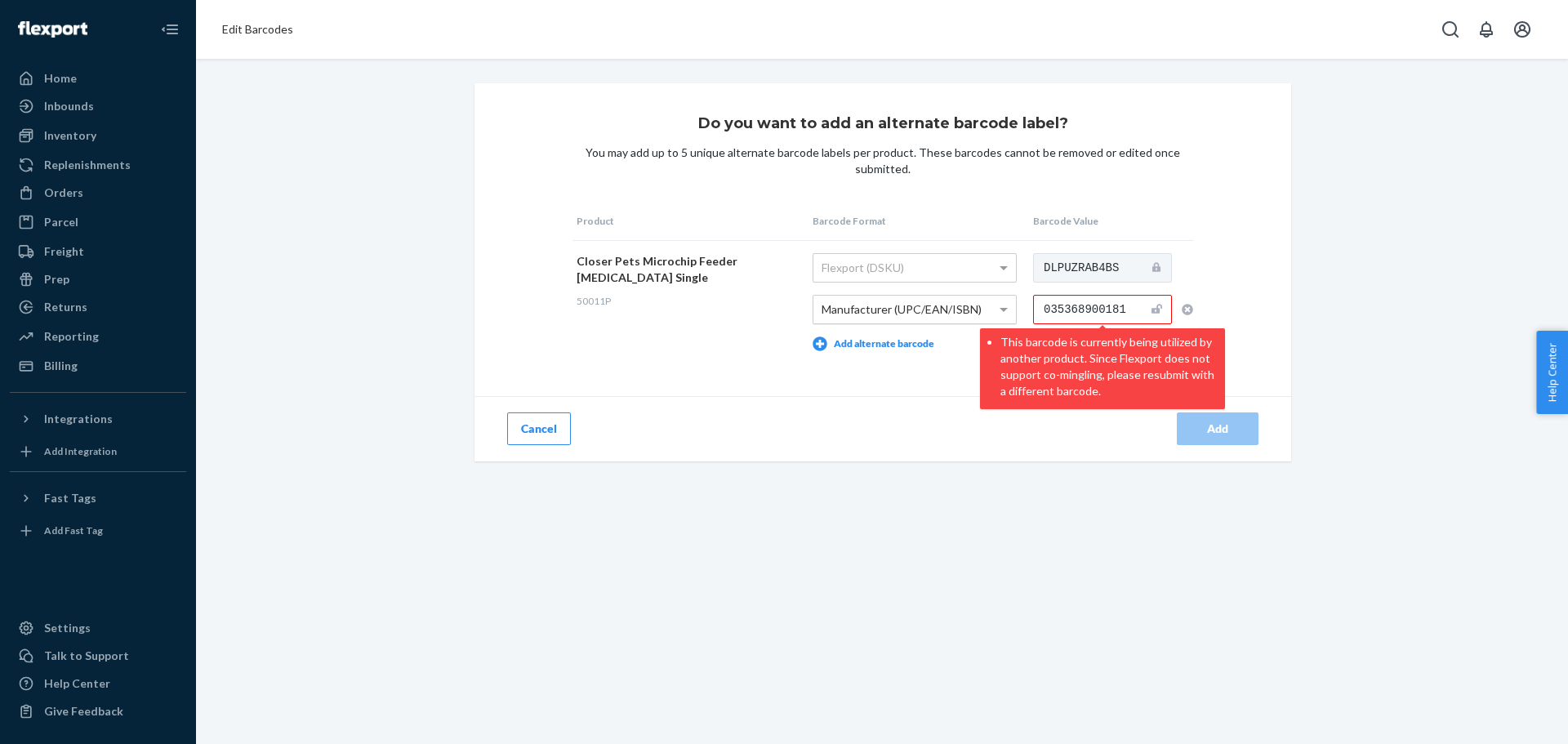
drag, startPoint x: 1126, startPoint y: 306, endPoint x: 963, endPoint y: 309, distance: 163.0
click at [963, 309] on tr "Closer Pets Microchip Feeder Ice Pack Single 50011P Flexport (DSKU) Manufacture…" at bounding box center [882, 302] width 620 height 123
paste input "000010"
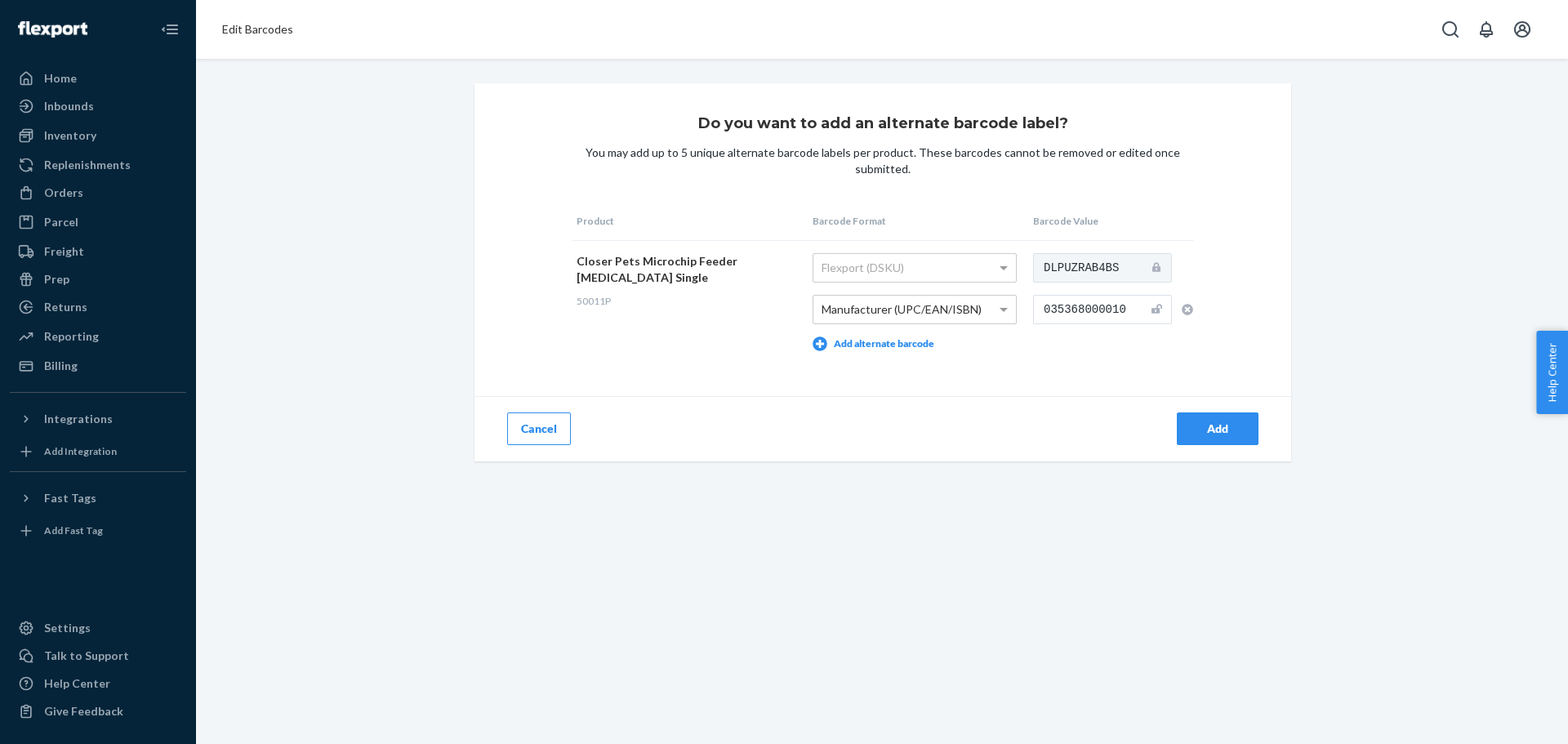
type input "035368000010"
click at [961, 384] on div "Do you want to add an alternate barcode label? You may add up to 5 unique alter…" at bounding box center [883, 272] width 816 height 378
click at [1202, 433] on div "Add" at bounding box center [1218, 429] width 54 height 16
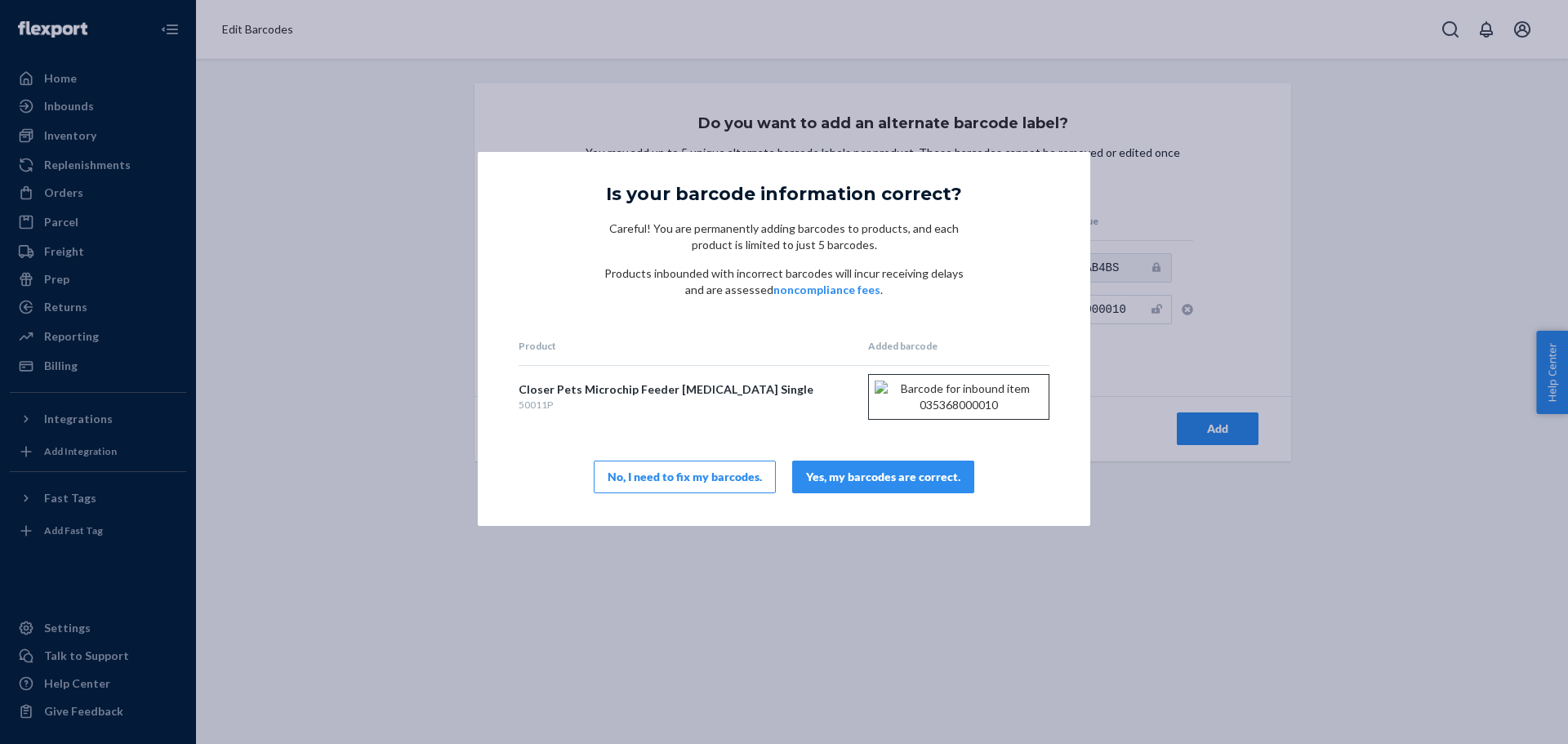
click at [884, 485] on div "Yes, my barcodes are correct." at bounding box center [883, 477] width 154 height 16
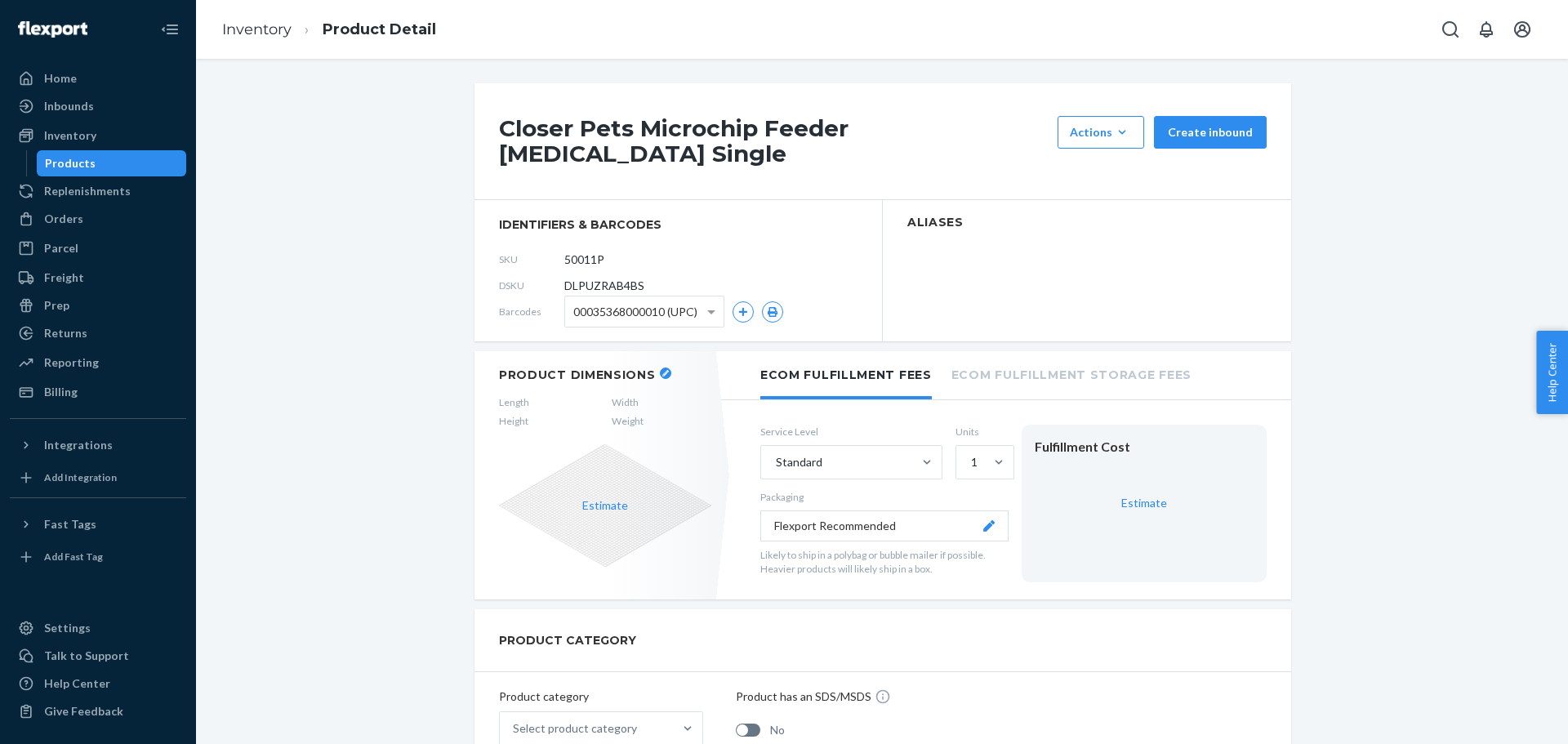
click at [690, 395] on span at bounding box center [684, 401] width 53 height 14
click at [660, 367] on button "button" at bounding box center [666, 373] width 11 height 11
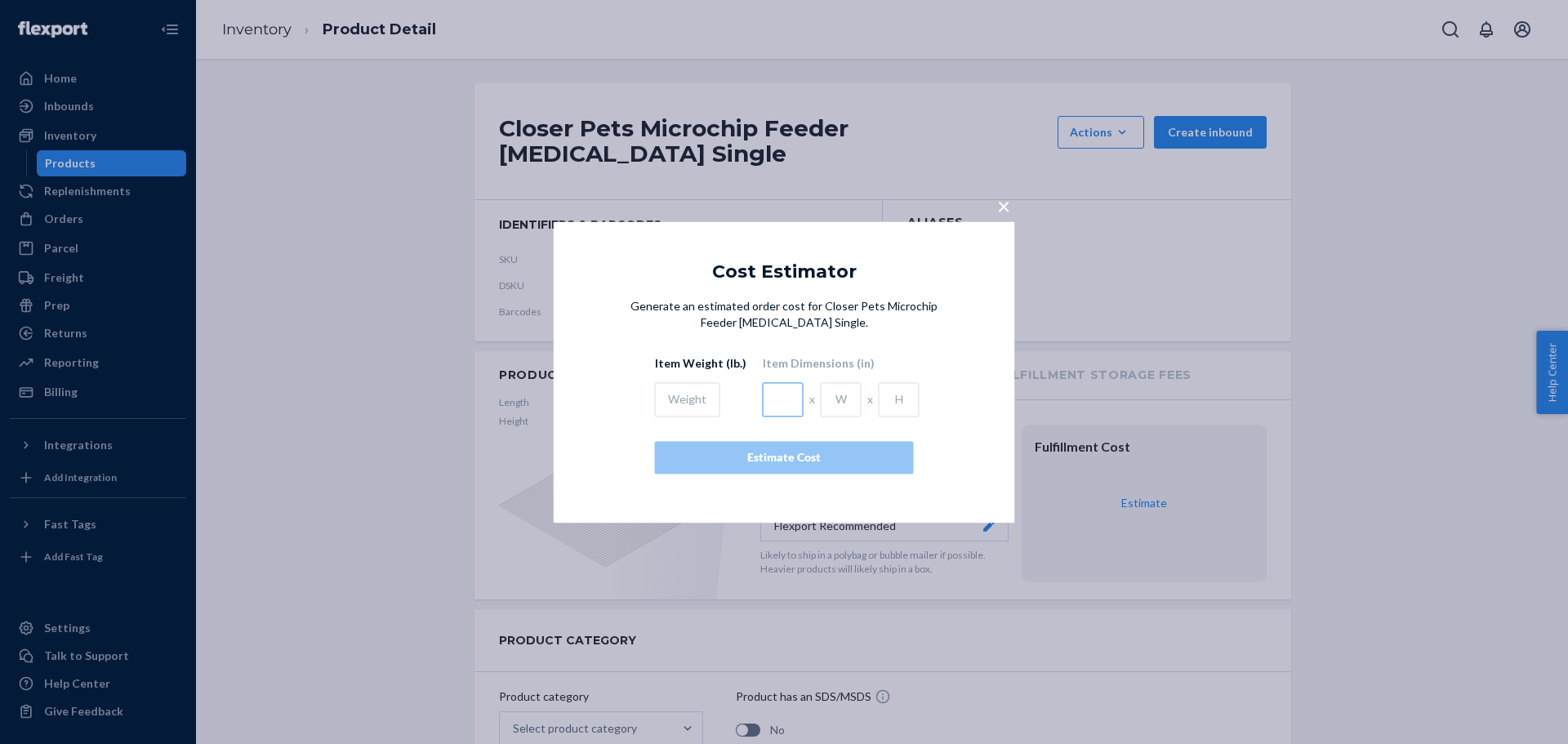
click at [785, 405] on input "text" at bounding box center [784, 399] width 41 height 34
type input "3.74"
click at [820, 403] on input "text" at bounding box center [841, 399] width 41 height 34
type input "2.76"
click at [889, 401] on input "text" at bounding box center [899, 399] width 41 height 34
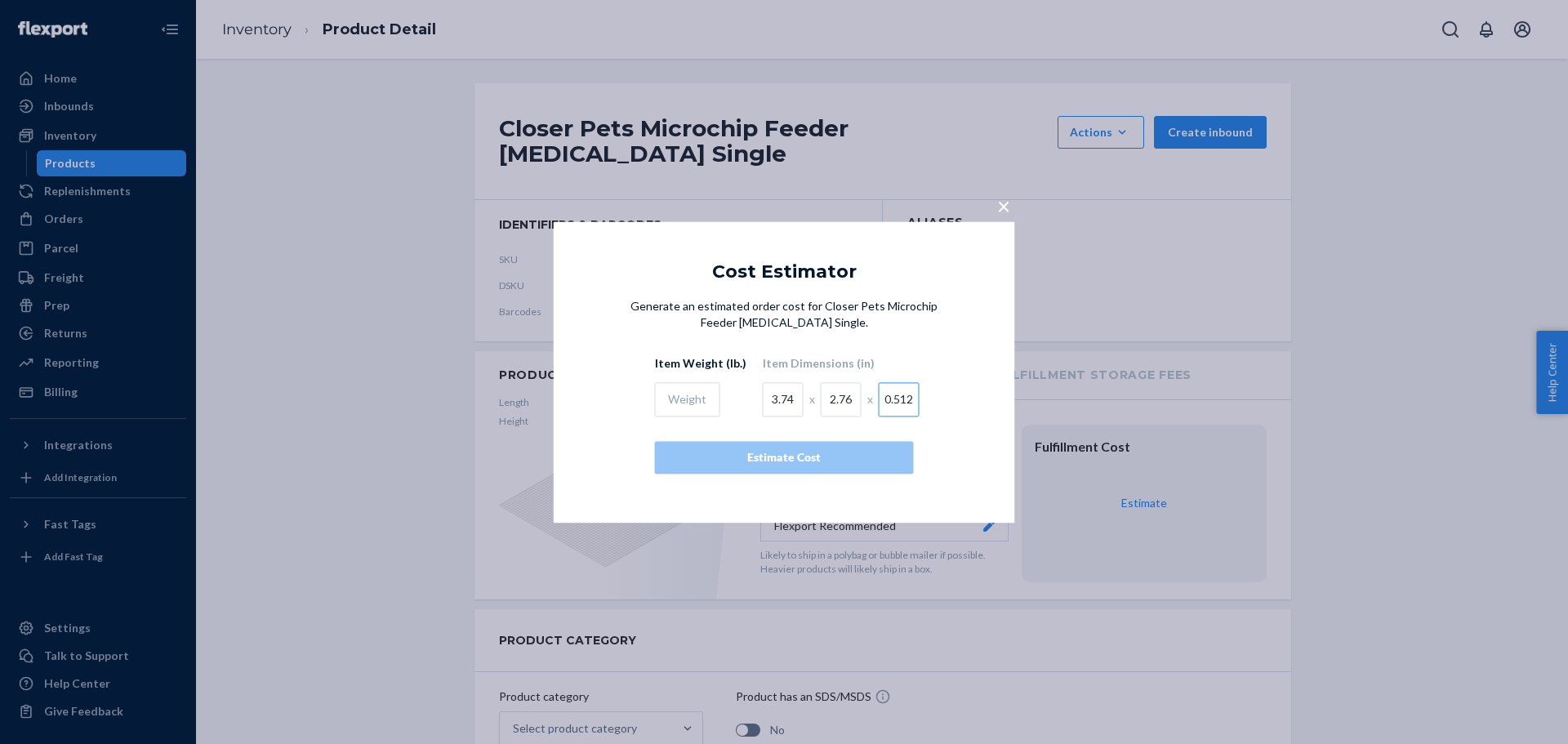
type input "0.512"
click at [703, 401] on input "text" at bounding box center [688, 399] width 66 height 34
click at [689, 392] on input "text" at bounding box center [688, 399] width 66 height 34
paste input "0.011023113"
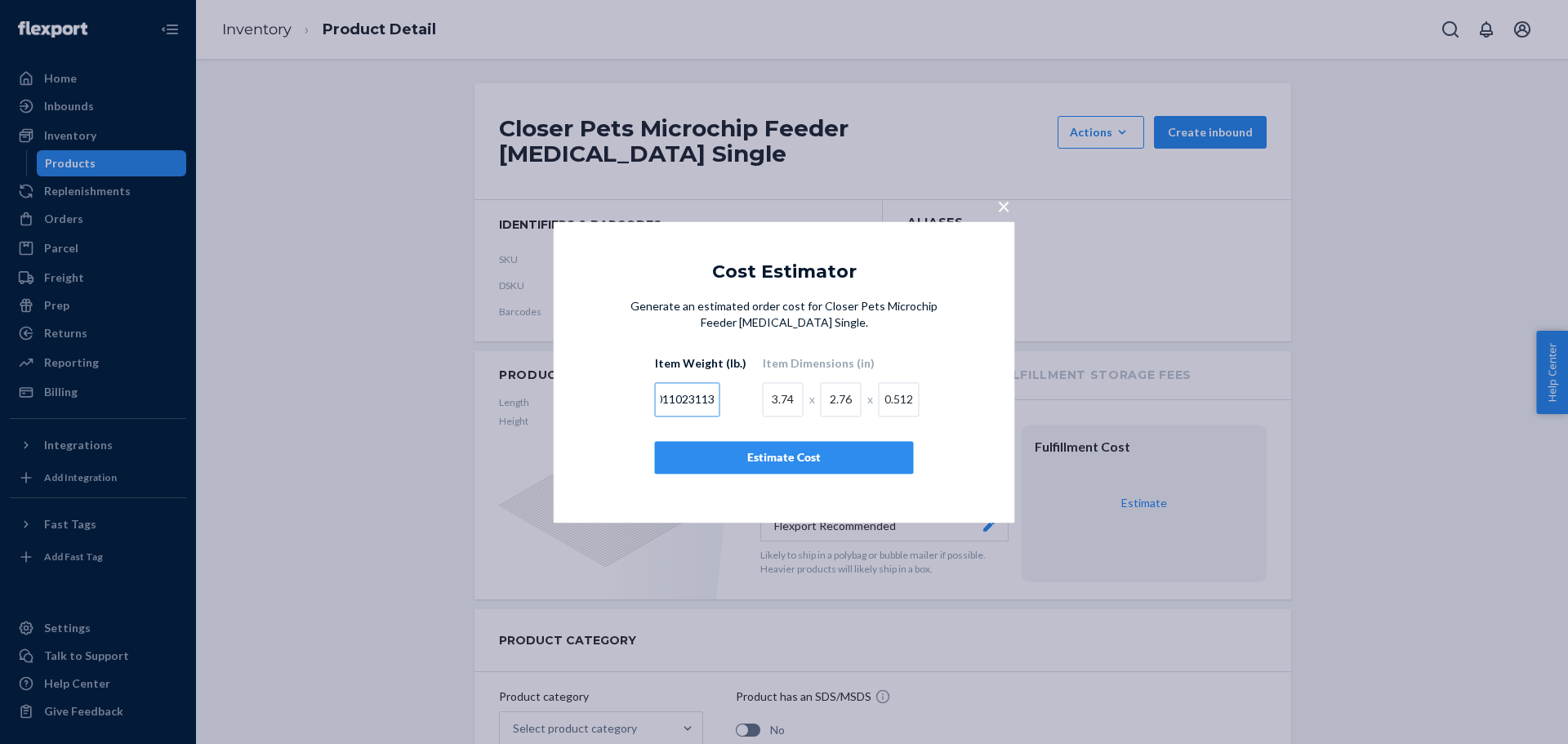
type input "0.011023113"
click at [786, 450] on div "Estimate Cost" at bounding box center [784, 457] width 231 height 16
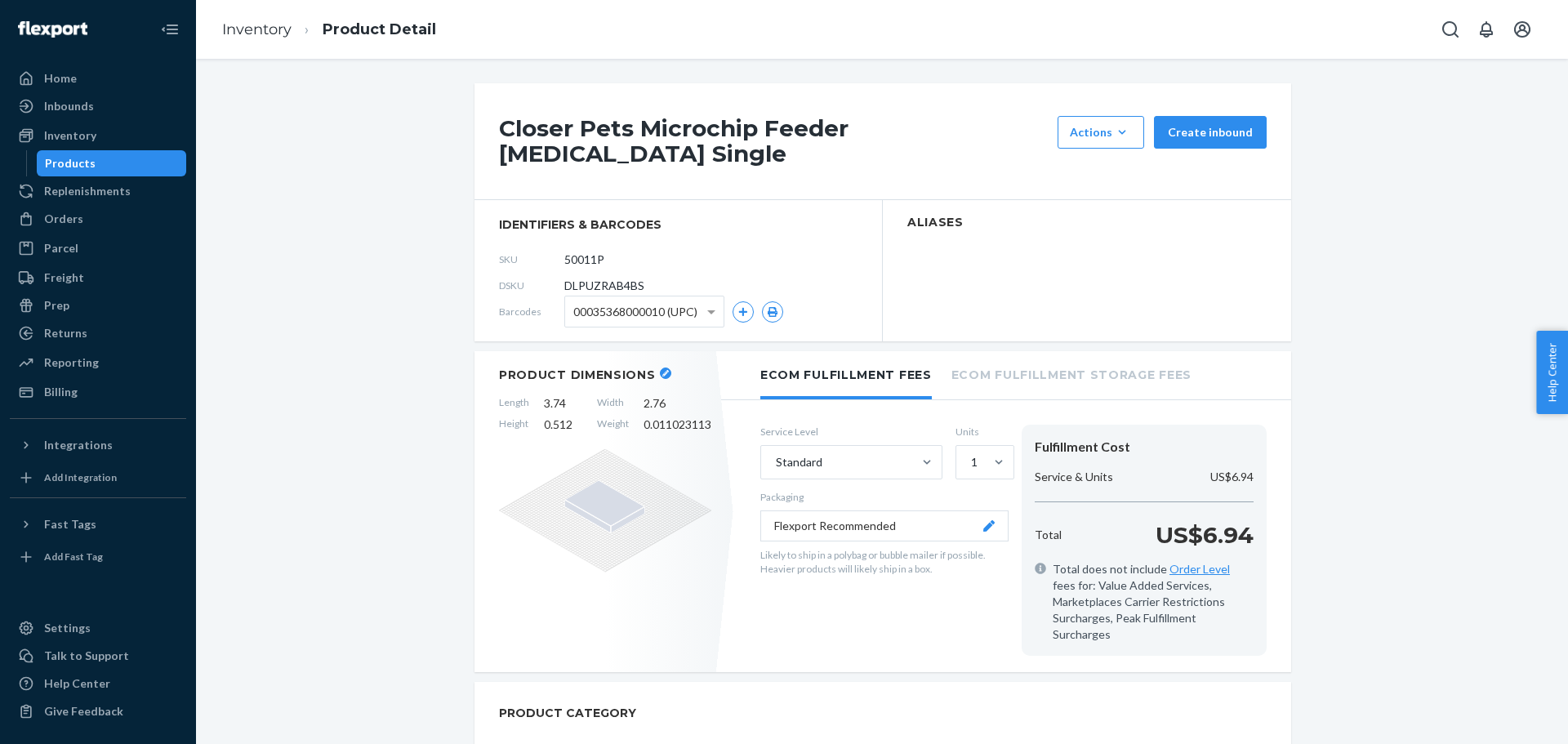
click at [1088, 246] on section "Aliases" at bounding box center [1087, 270] width 408 height 141
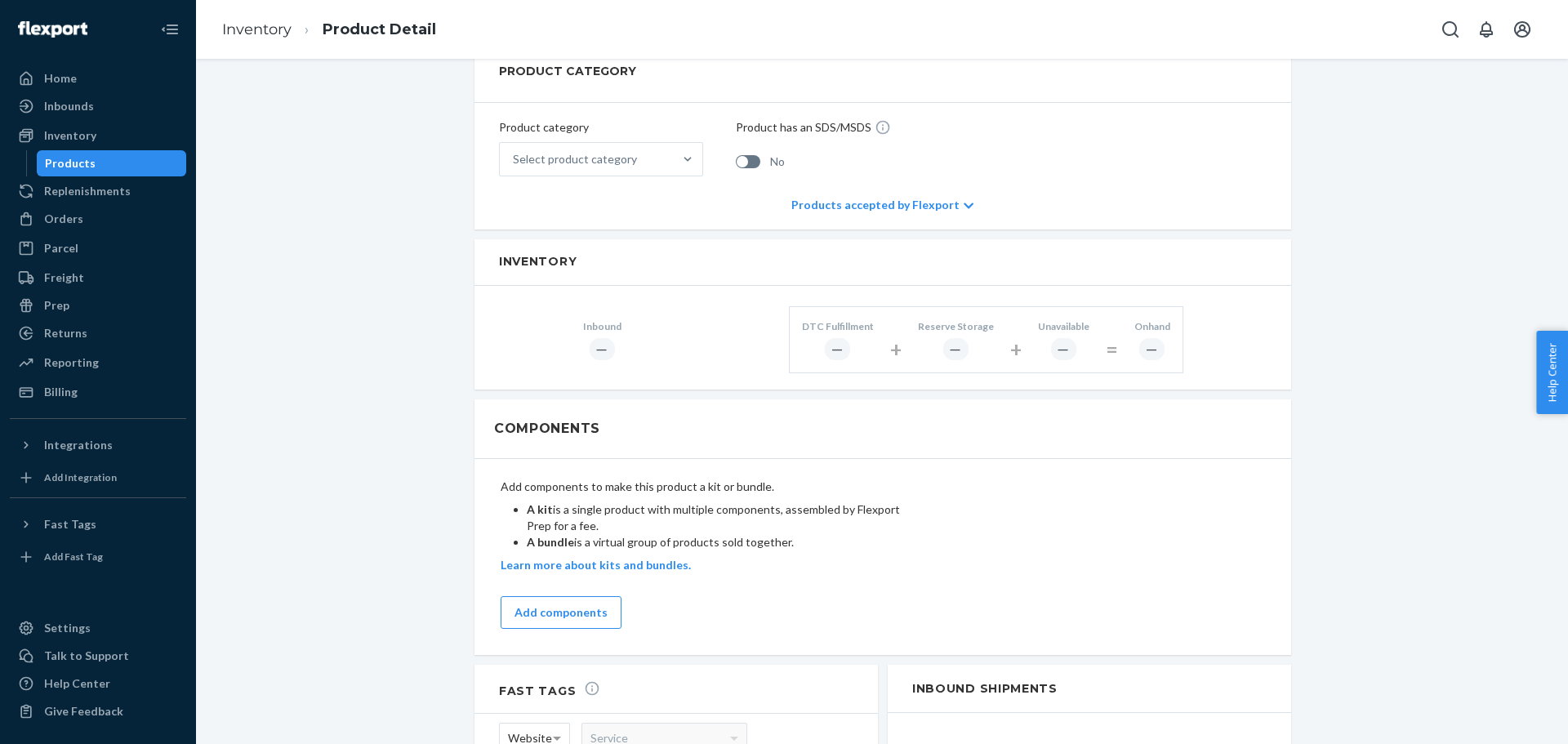
scroll to position [490, 0]
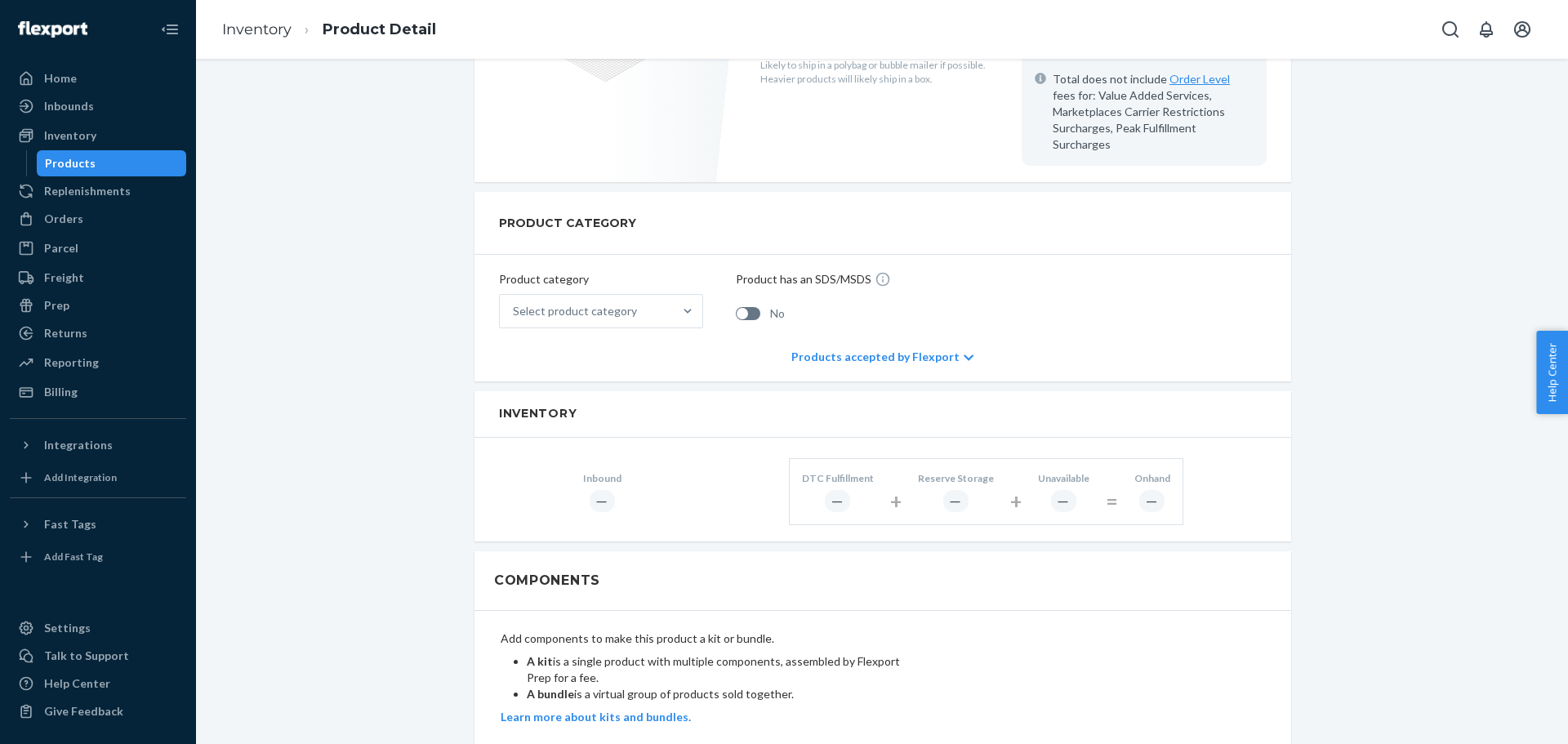
click at [673, 653] on li "A kit is a single product with multiple components, assembled by Flexport Prep …" at bounding box center [715, 669] width 375 height 33
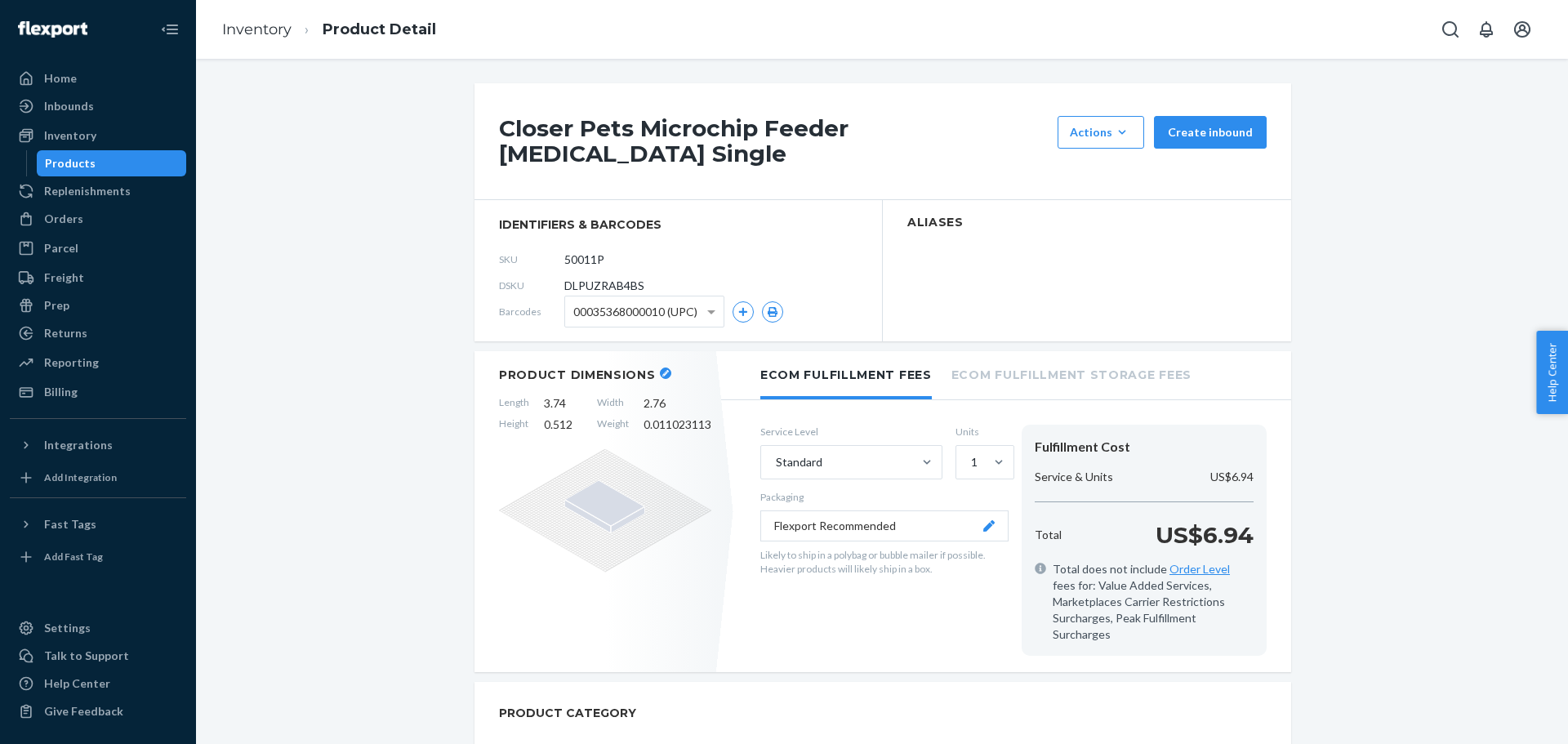
click at [242, 39] on li "Inventory" at bounding box center [257, 30] width 70 height 21
click at [260, 26] on link "Inventory" at bounding box center [257, 29] width 70 height 18
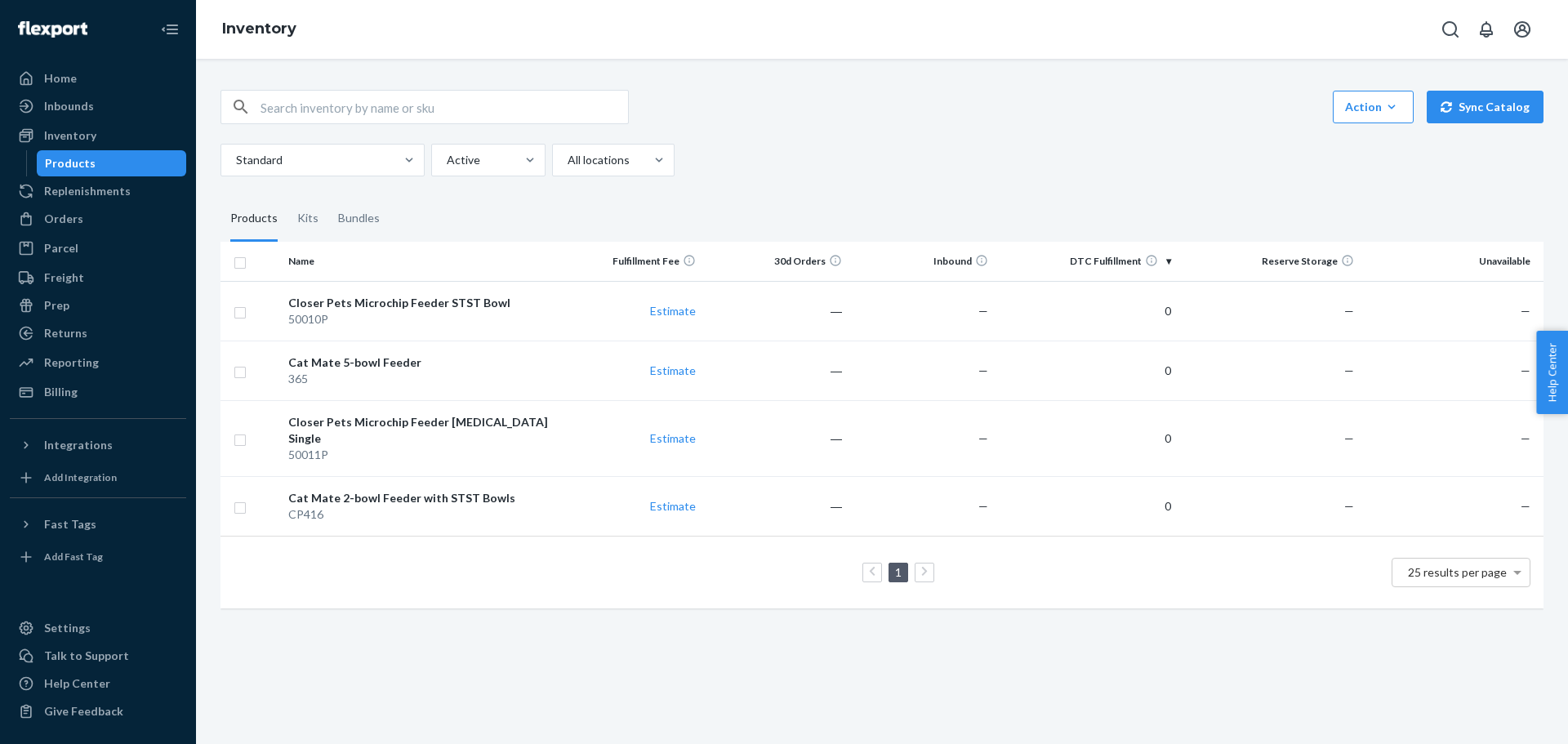
click at [594, 563] on div "1 25 results per page" at bounding box center [882, 573] width 1297 height 52
click at [1357, 107] on div "Action" at bounding box center [1373, 107] width 57 height 16
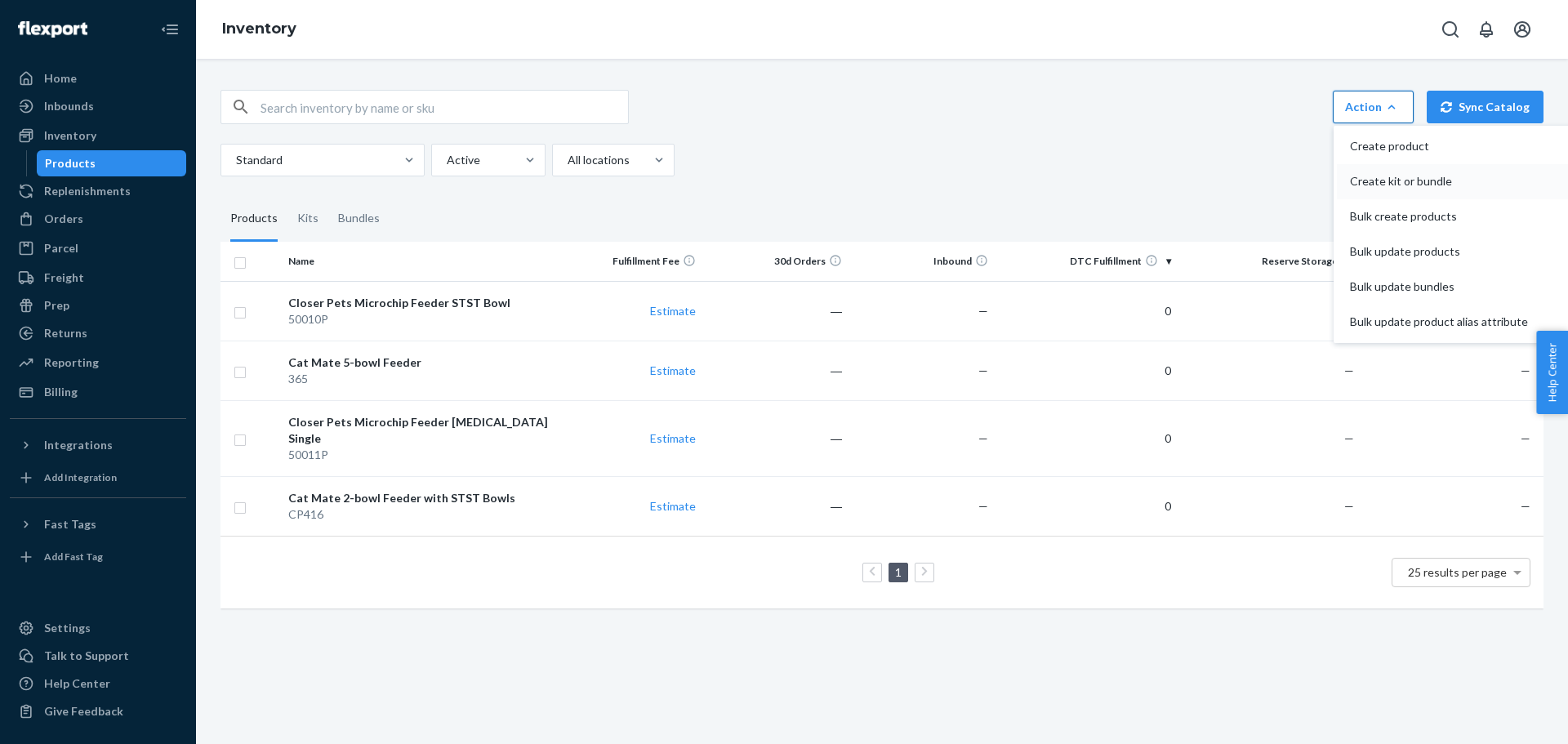
click at [1361, 181] on span "Create kit or bundle" at bounding box center [1438, 181] width 178 height 11
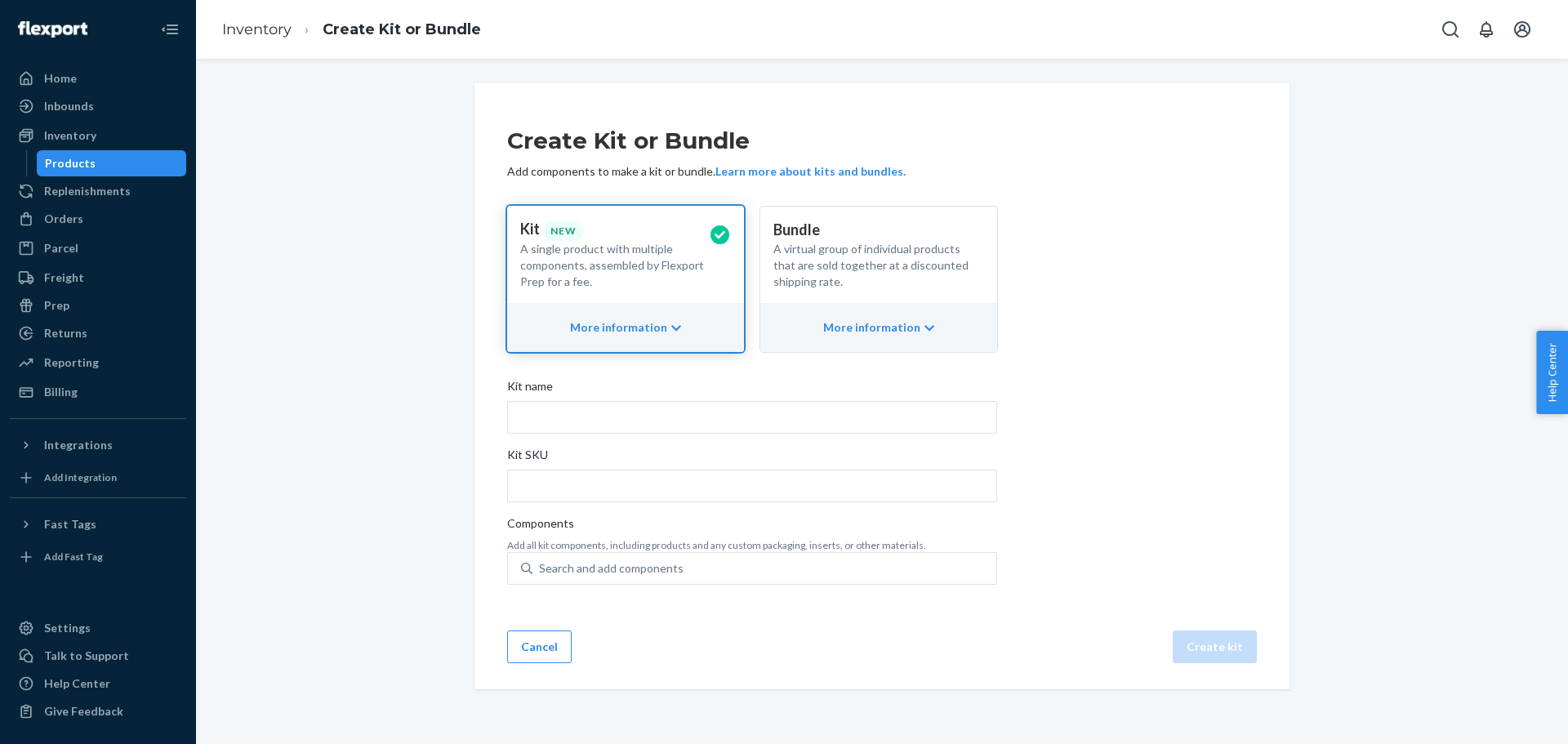
click at [848, 233] on p "Bundle" at bounding box center [872, 230] width 198 height 21
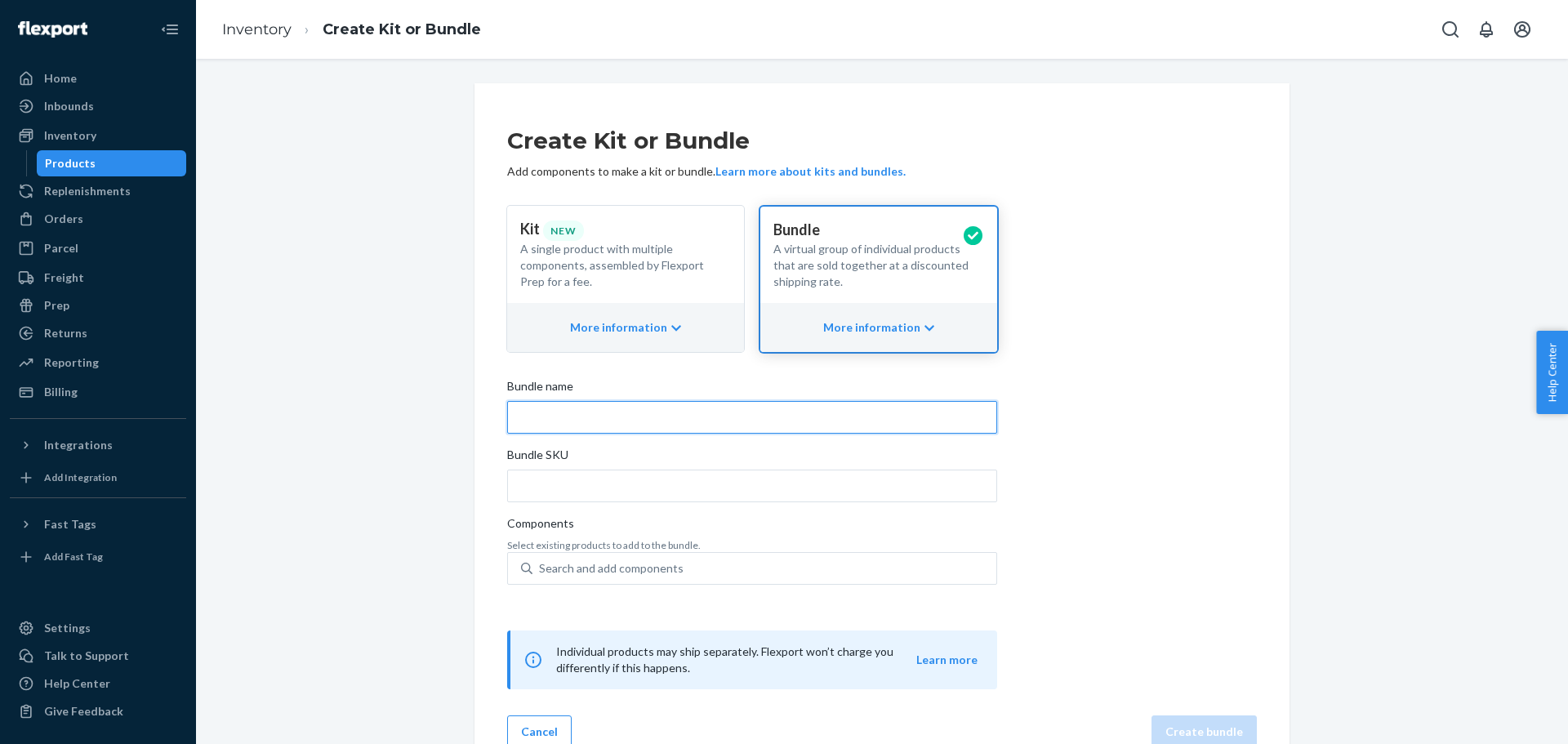
click at [569, 412] on input "Bundle name" at bounding box center [752, 417] width 490 height 33
type input "989"
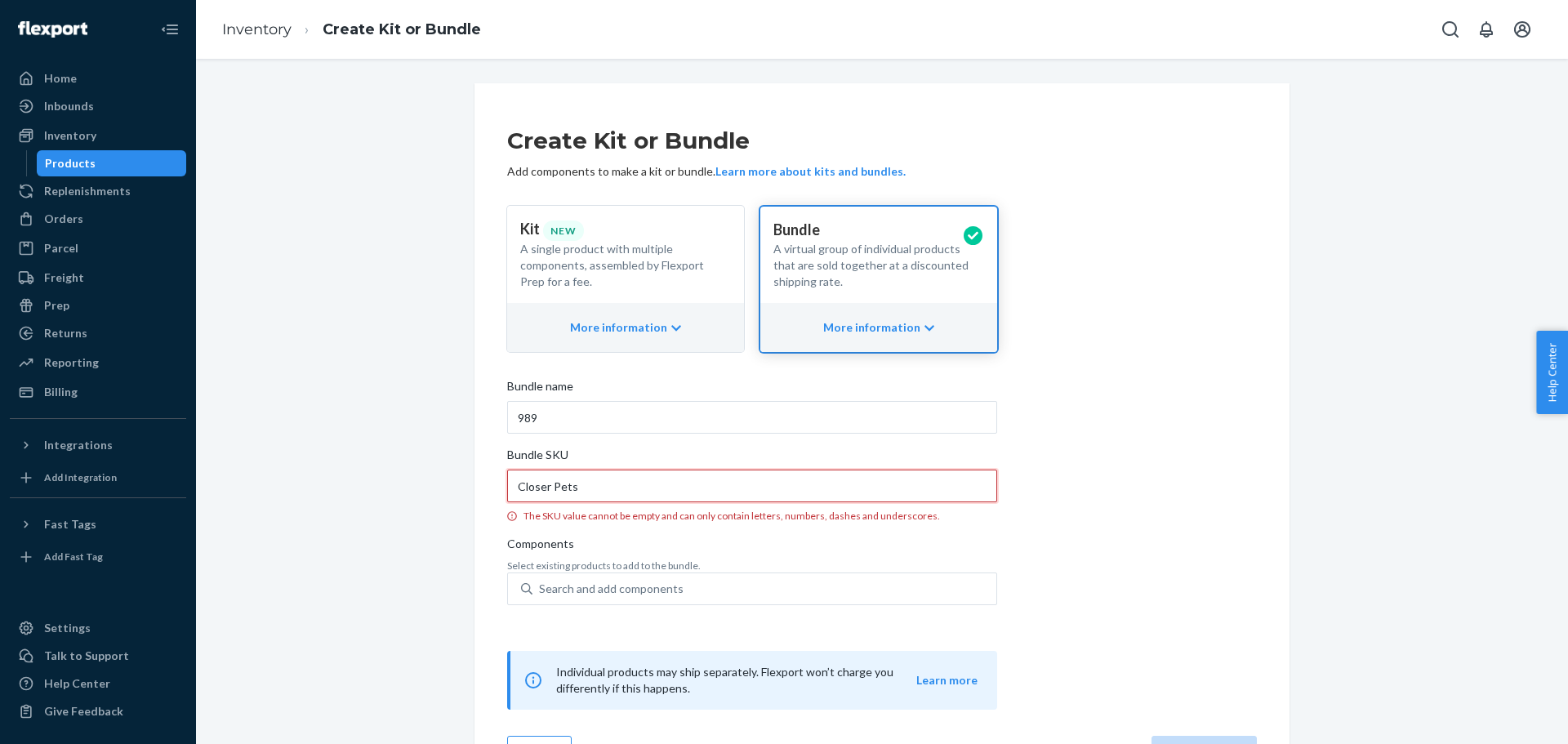
type input "Closer Pets"
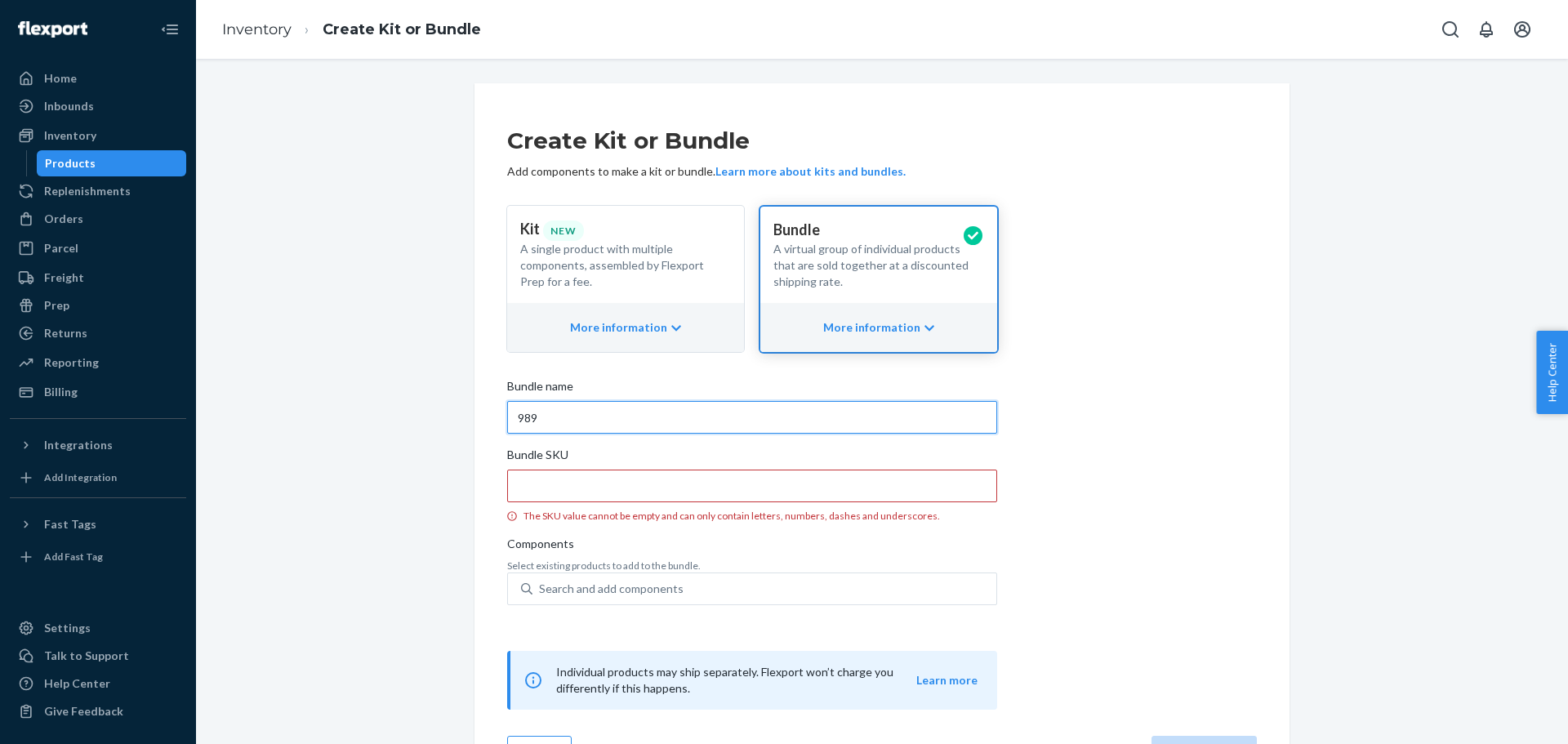
drag, startPoint x: 568, startPoint y: 404, endPoint x: 461, endPoint y: 409, distance: 107.1
click at [462, 409] on div "Create Kit or Bundle Add components to make a kit or bundle. Learn more about k…" at bounding box center [882, 439] width 839 height 711
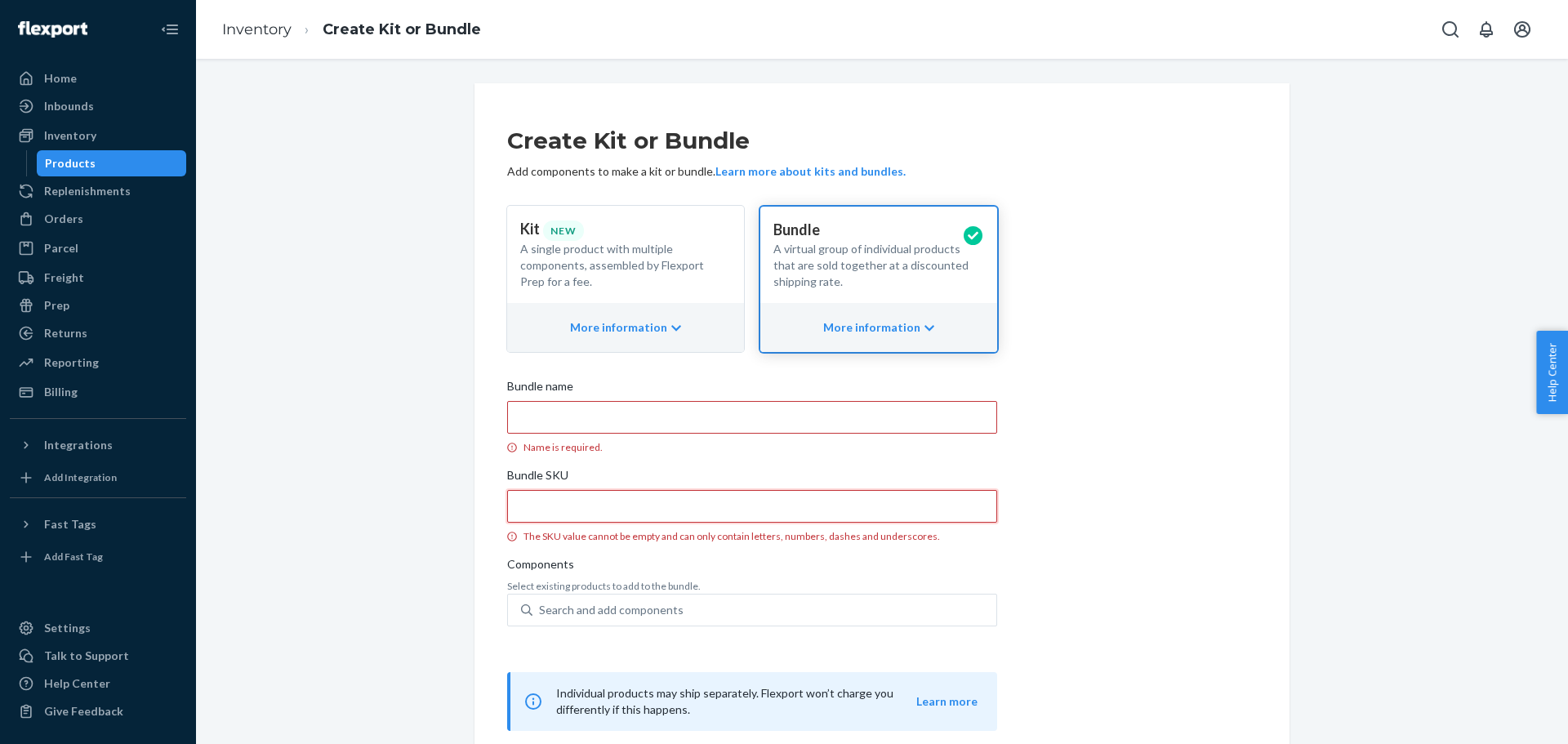
click at [530, 493] on input "Bundle SKU The SKU value cannot be empty and can only contain letters, numbers,…" at bounding box center [752, 506] width 490 height 33
paste input "989"
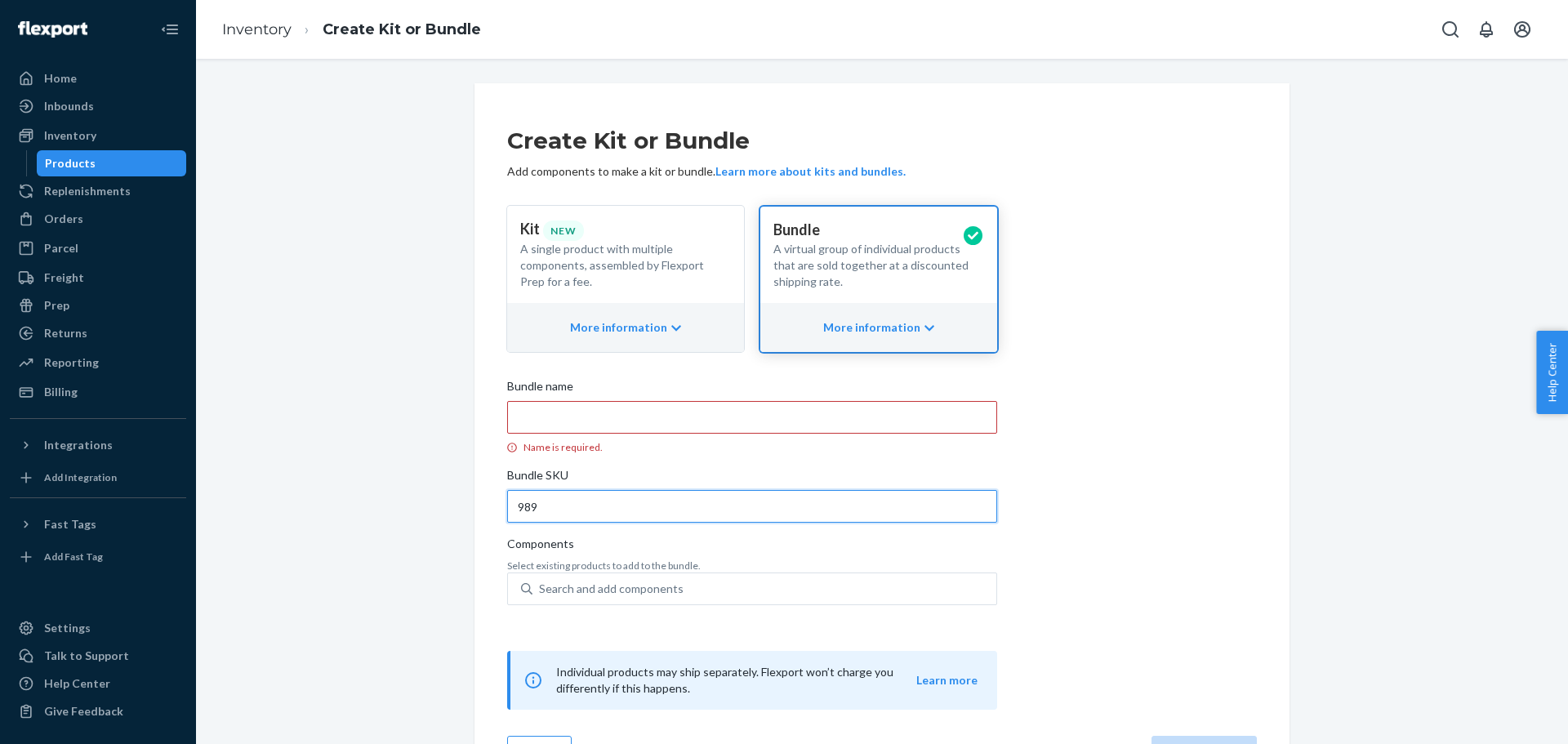
type input "989"
click at [545, 412] on input "Bundle name Name is required." at bounding box center [752, 417] width 490 height 33
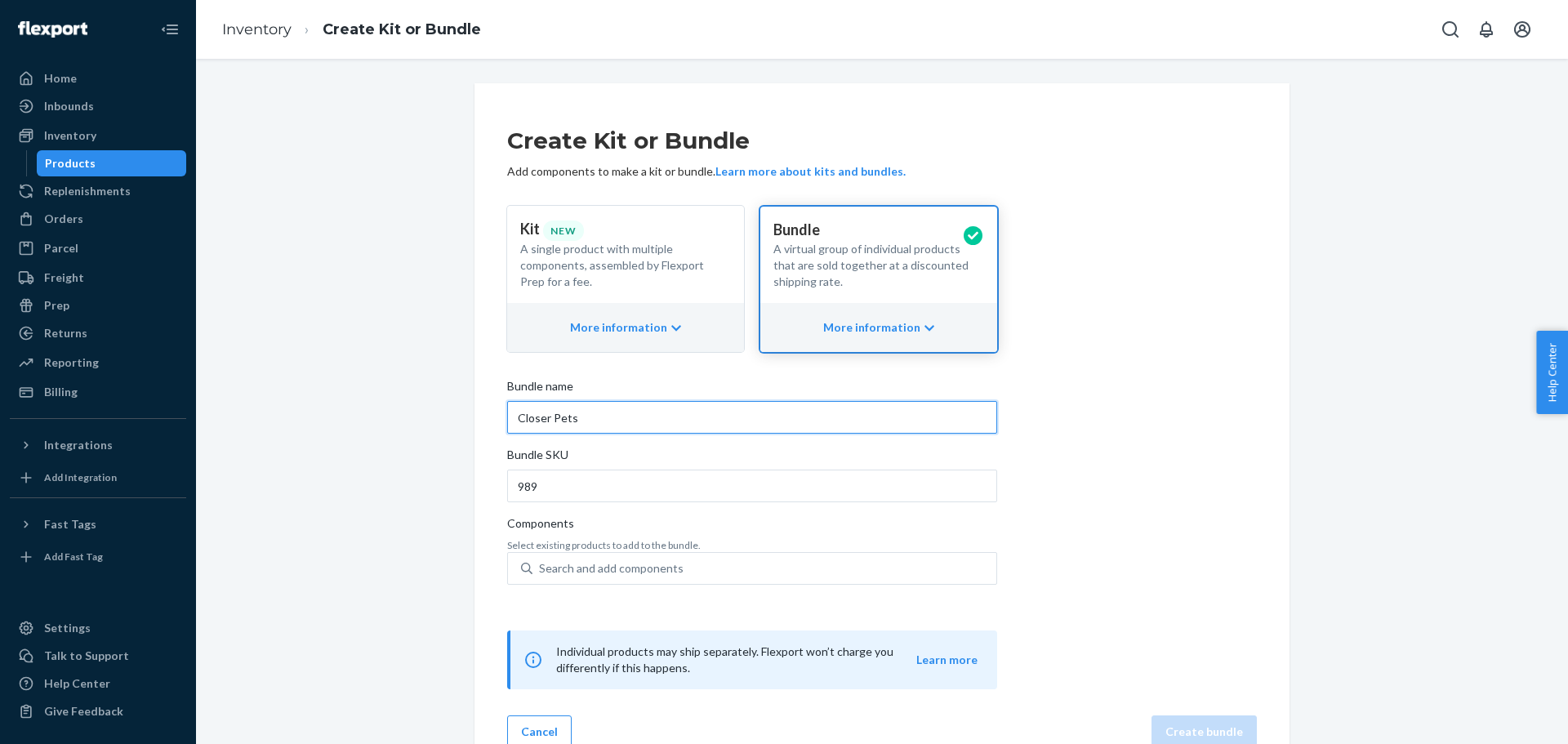
click at [594, 411] on input "Closer Pets" at bounding box center [752, 417] width 490 height 33
click at [568, 419] on input "Closer Pets Ice Pack & STST Bowl Bundle" at bounding box center [752, 417] width 490 height 33
type input "Closer Pets CP500 Ice Pack & STST Bowl Bundle"
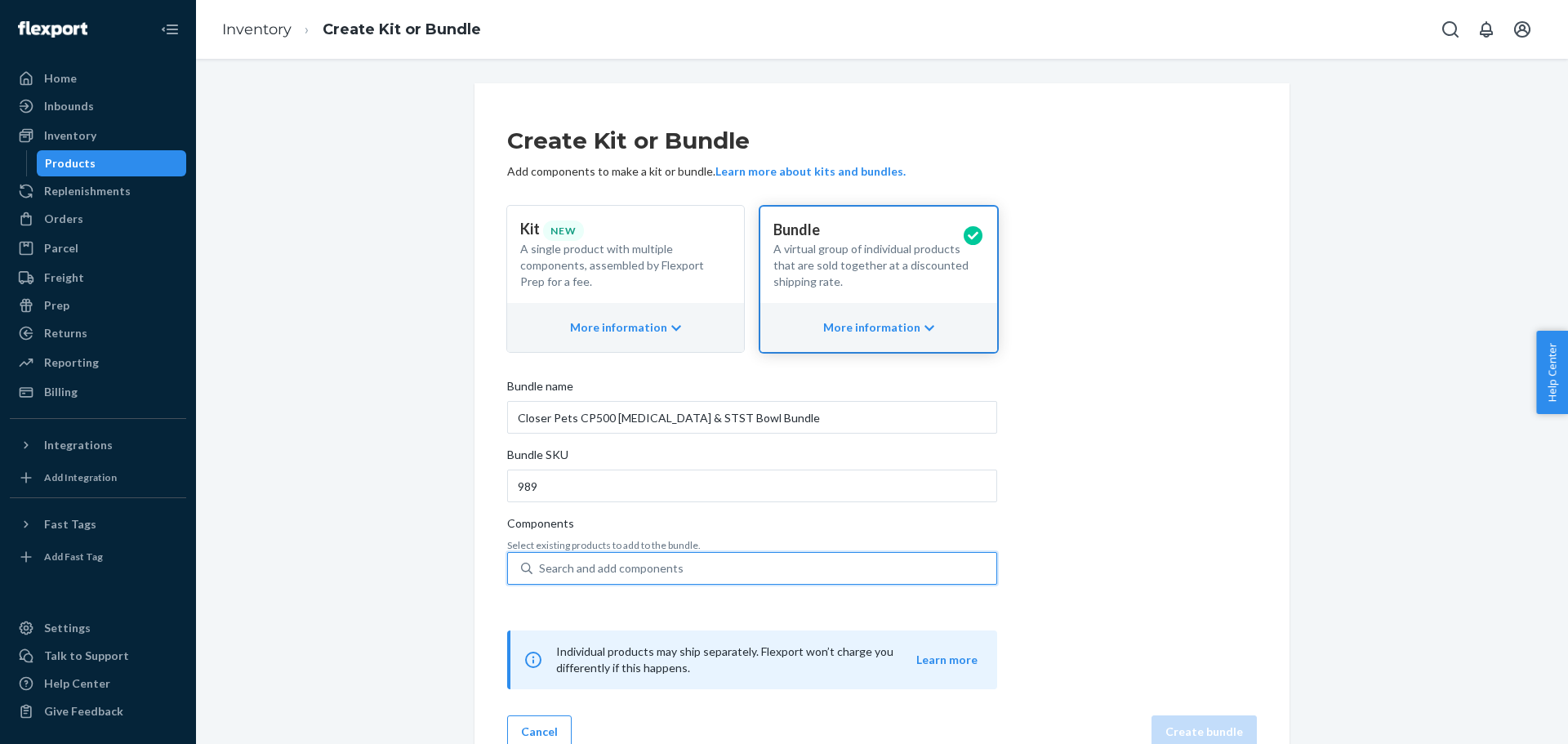
click at [539, 560] on div "Search and add components" at bounding box center [611, 569] width 144 height 16
click at [539, 560] on input "0 results available. Use Up and Down to choose options, press Enter to select t…" at bounding box center [540, 569] width 2 height 16
click at [685, 566] on div "Search and add components" at bounding box center [765, 569] width 464 height 29
click at [541, 566] on input "0 results available. Use Up and Down to choose options, press Enter to select t…" at bounding box center [540, 569] width 2 height 16
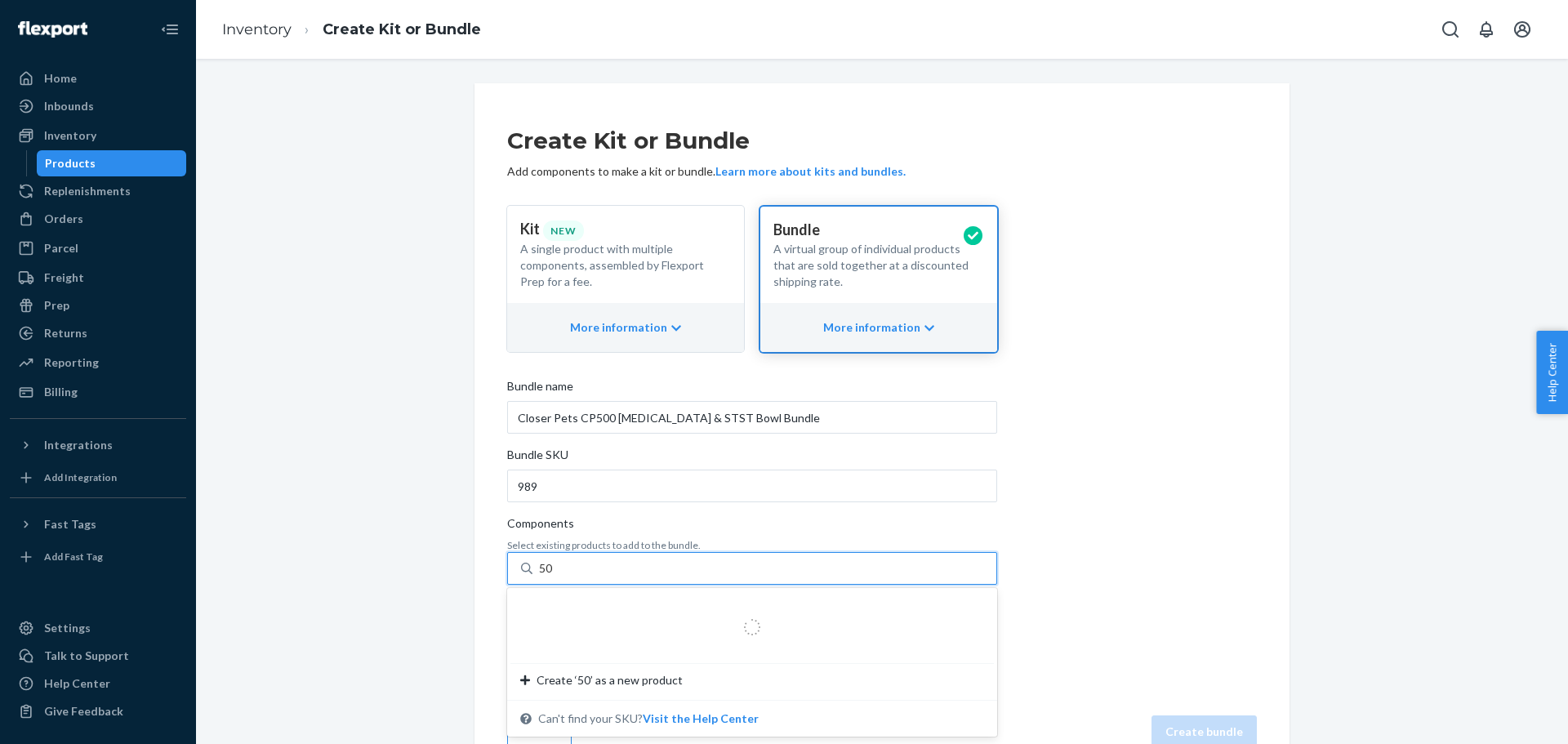
type input "500"
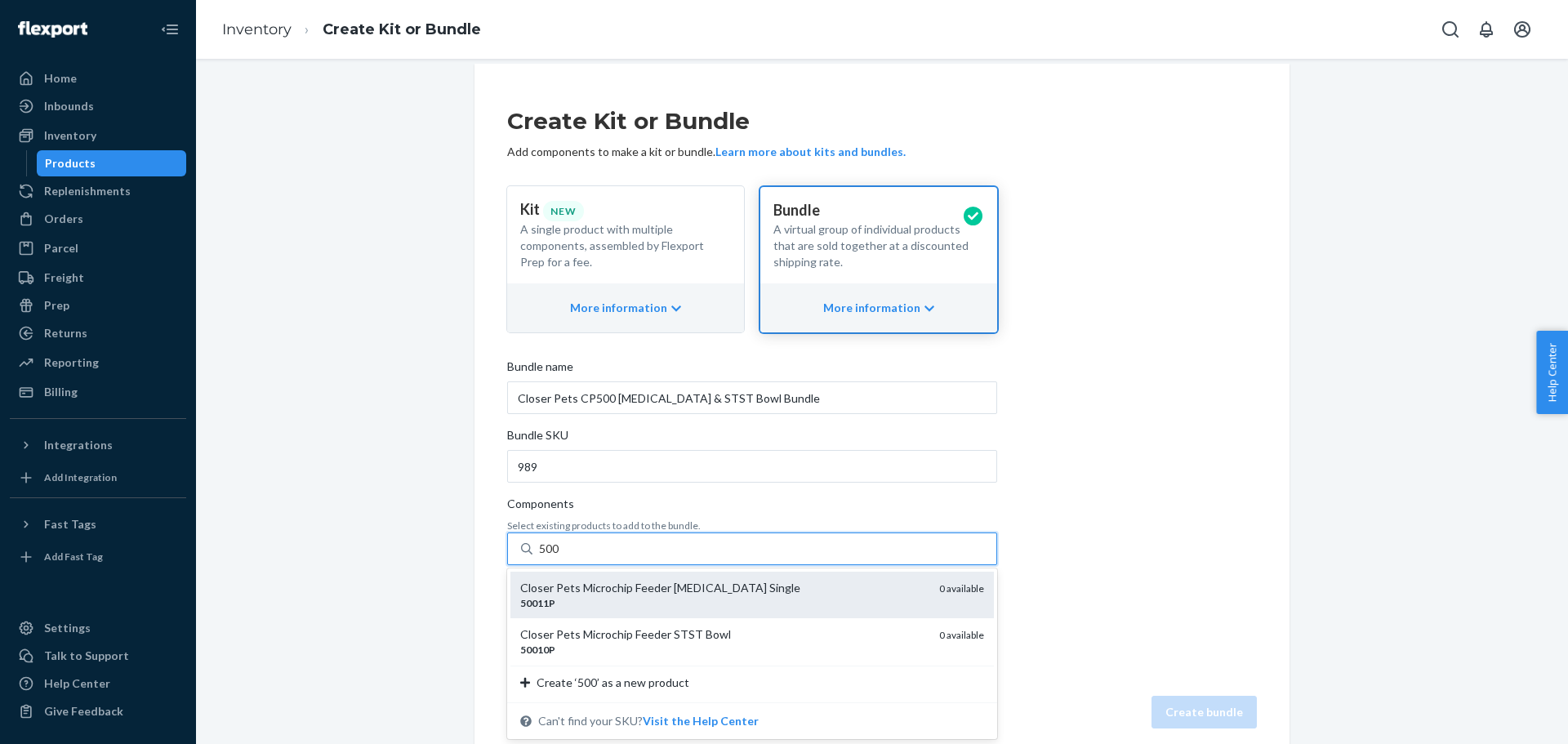
scroll to position [30, 0]
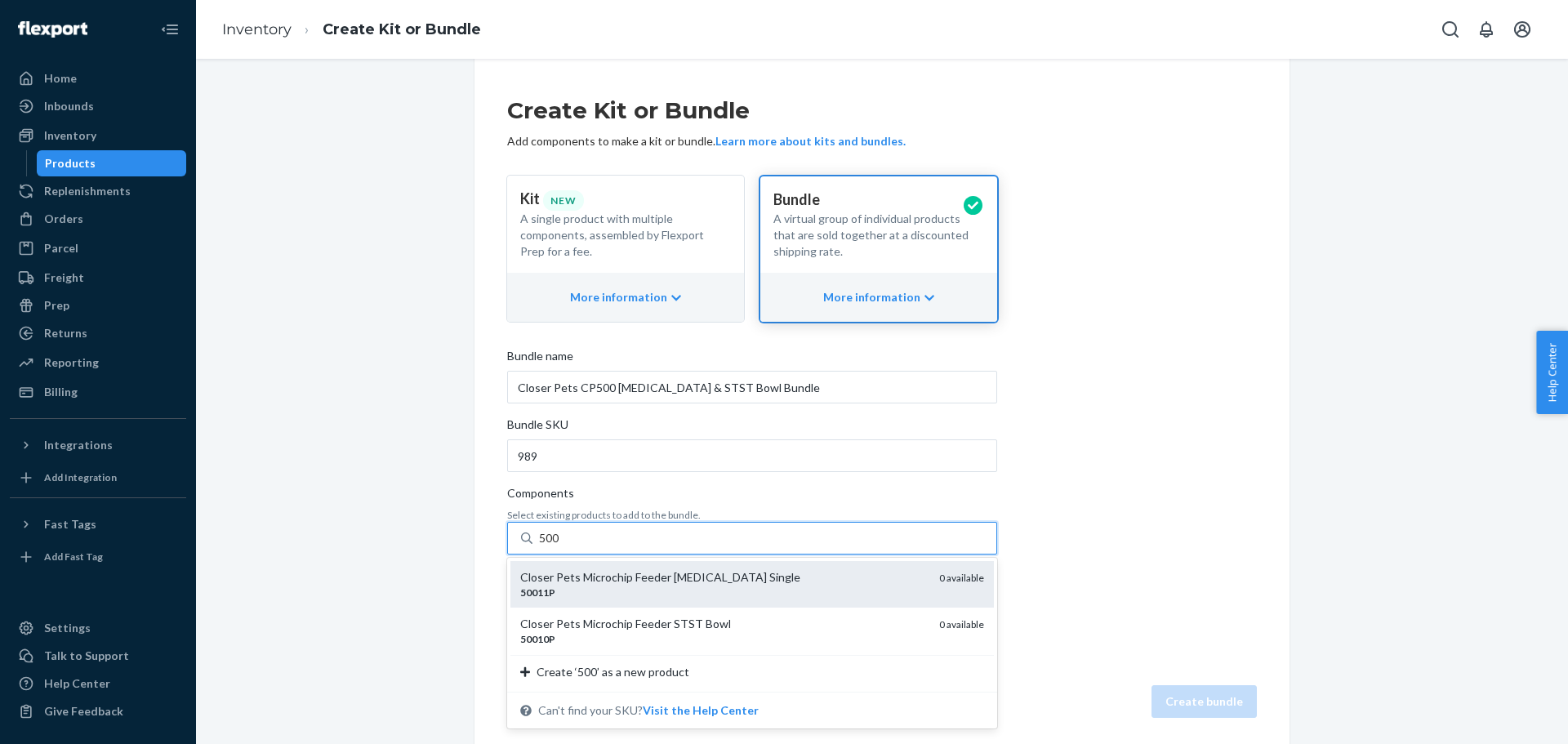
click at [598, 590] on div "50011P" at bounding box center [723, 592] width 406 height 14
click at [561, 547] on input "500" at bounding box center [550, 538] width 21 height 16
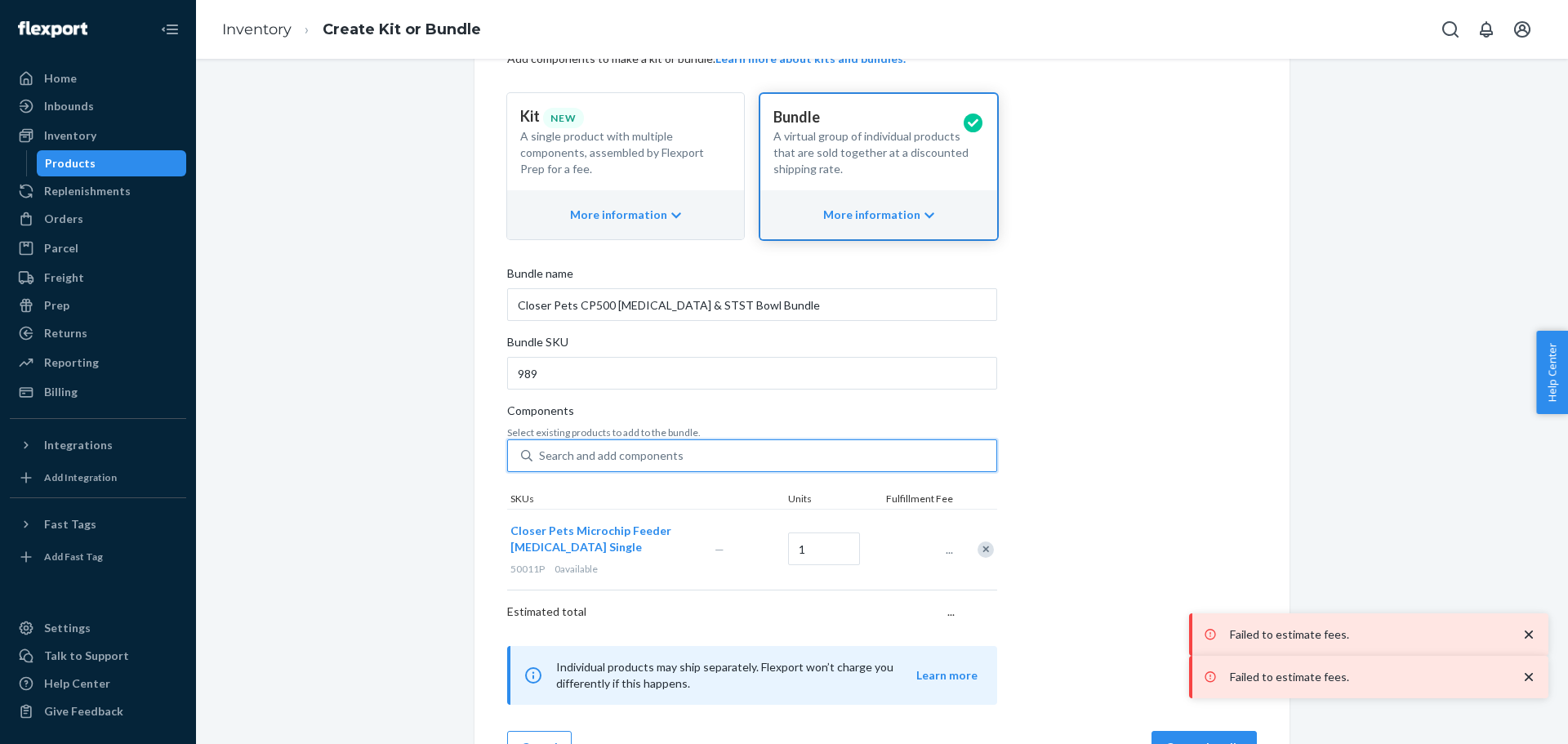
scroll to position [158, 0]
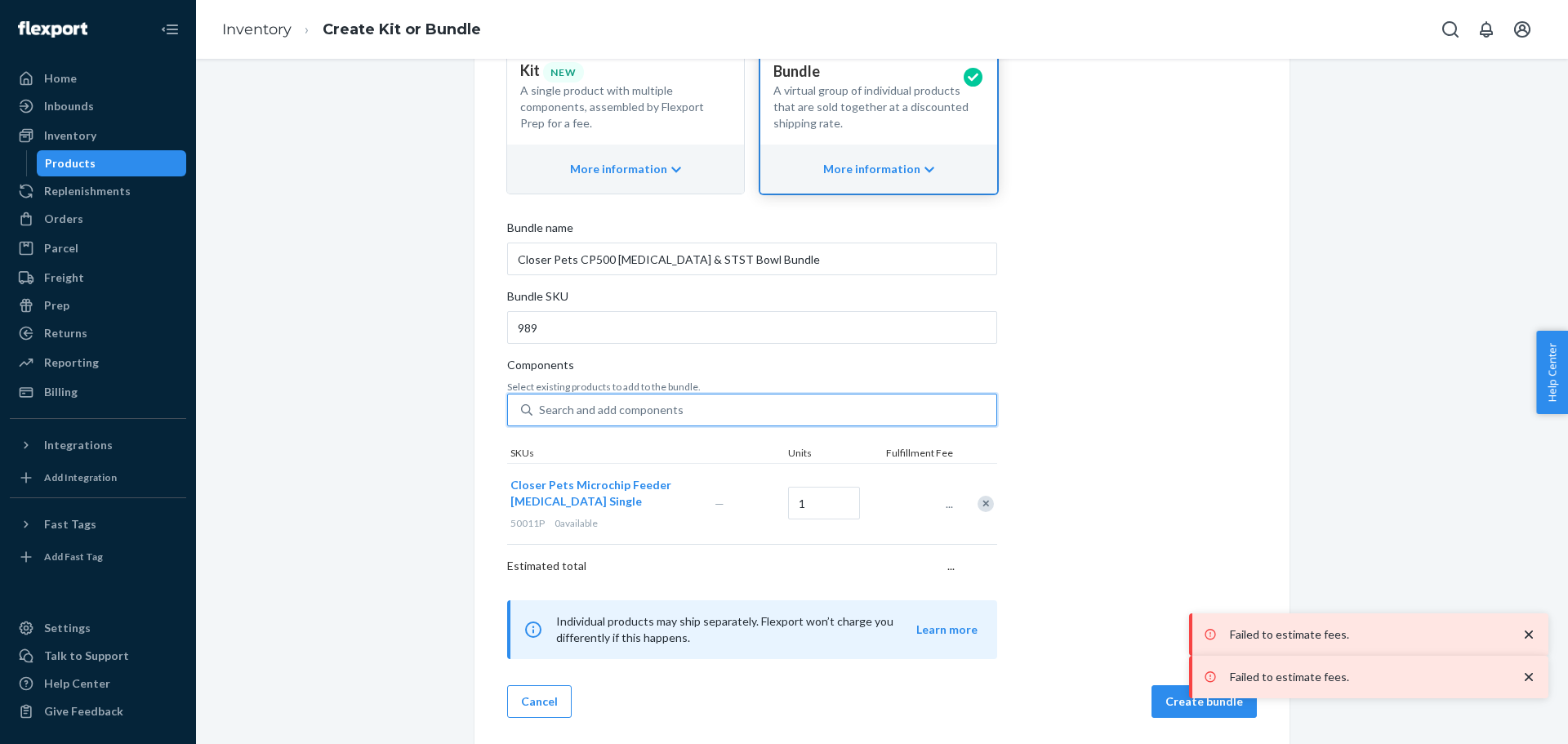
click at [593, 397] on div "Search and add components" at bounding box center [765, 410] width 464 height 29
click at [541, 401] on input "0 results available. Select is focused ,type to refine list, press Down to open…" at bounding box center [540, 410] width 2 height 16
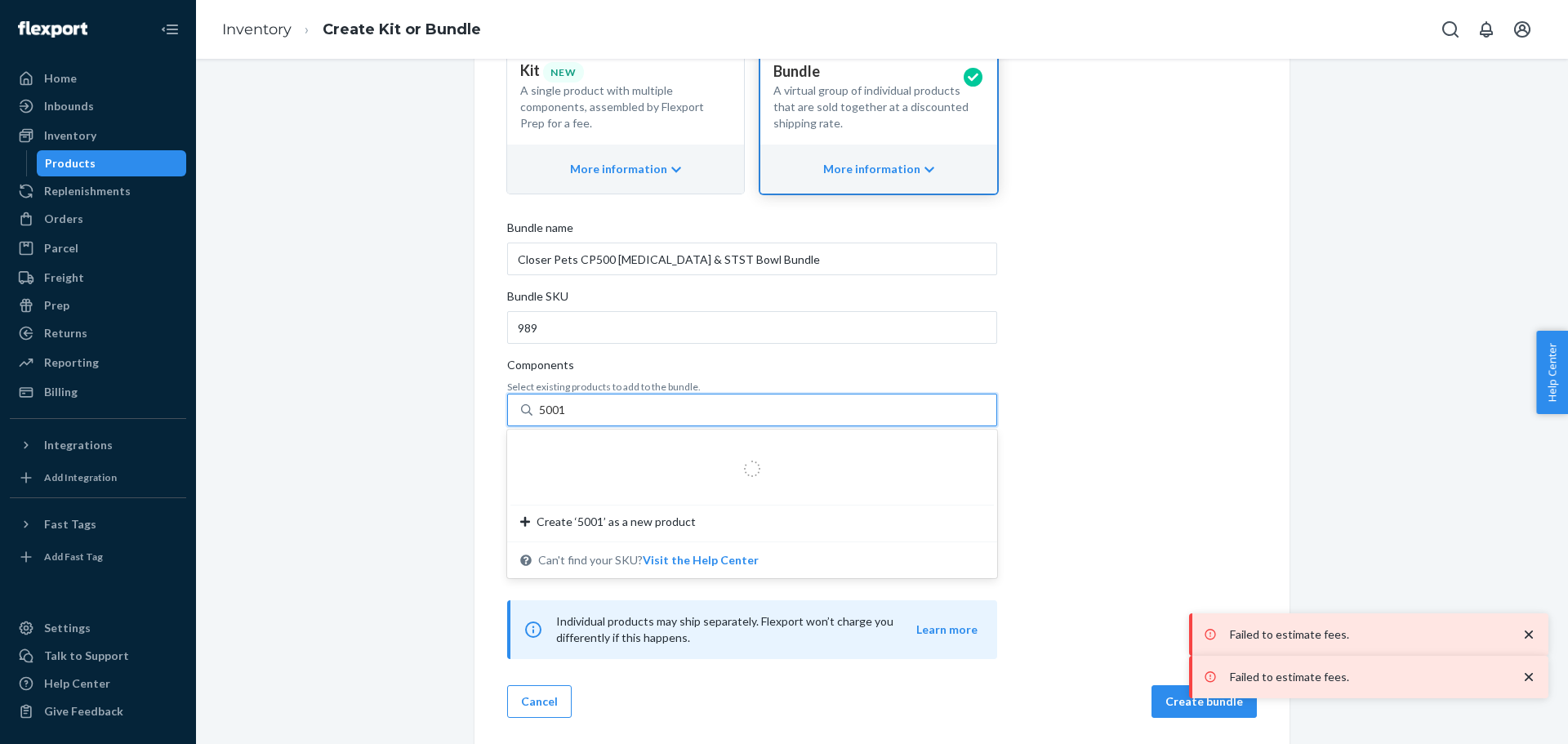
type input "50010"
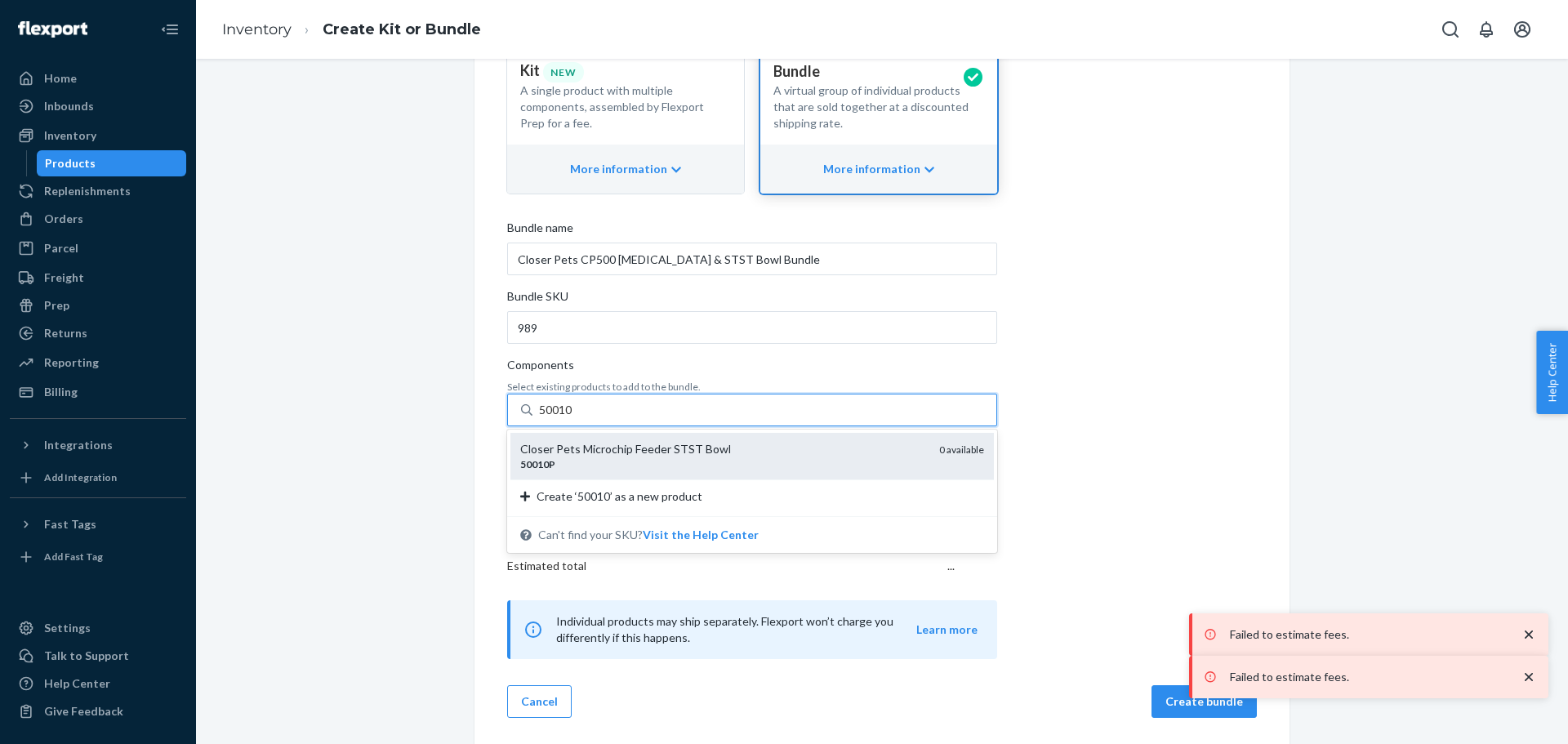
click at [604, 440] on div "Closer Pets Microchip Feeder STST Bowl 50010P 0 available" at bounding box center [752, 456] width 484 height 47
click at [574, 418] on input "50010" at bounding box center [557, 410] width 35 height 16
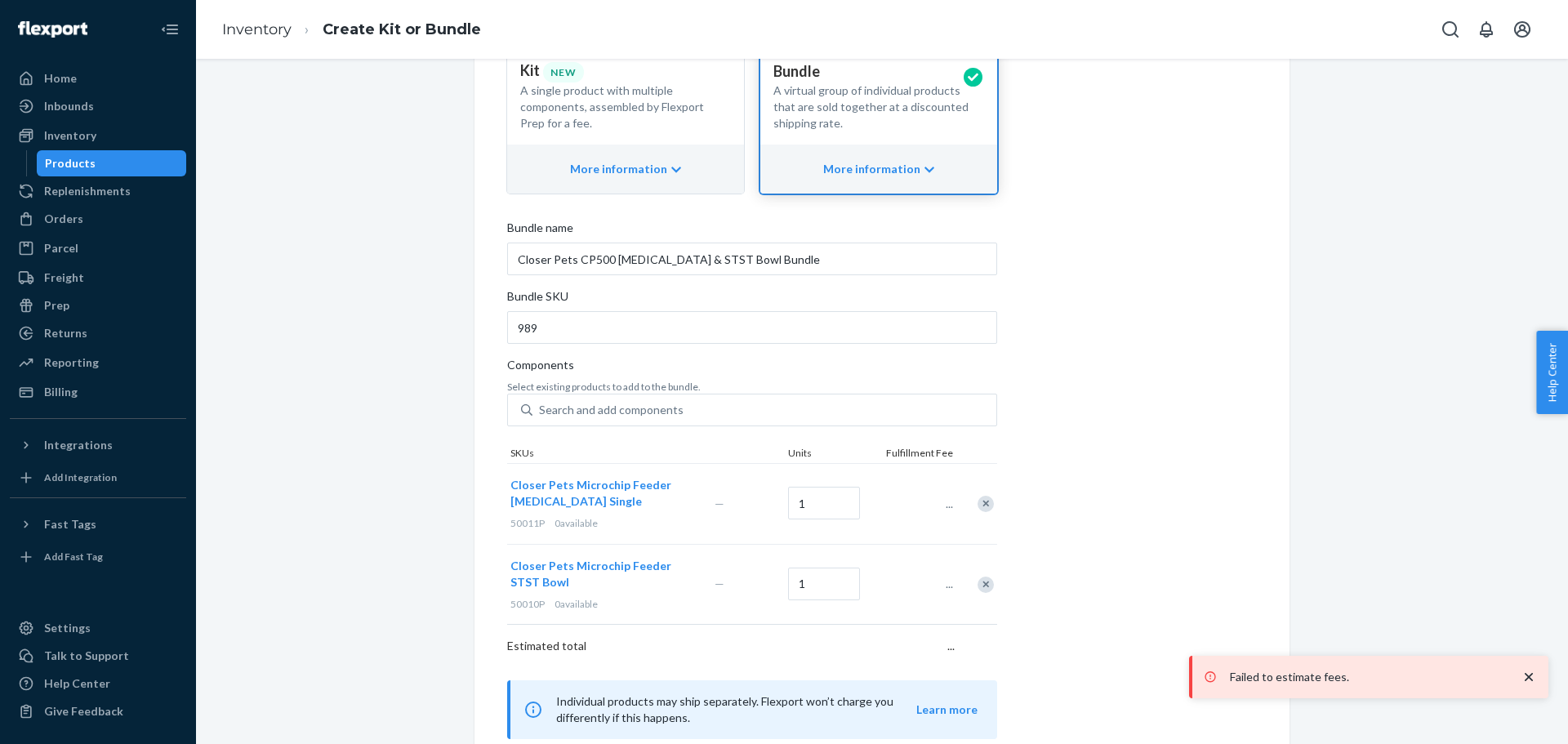
click at [1137, 436] on div "Create Kit or Bundle Add components to make a kit or bundle. Learn more about k…" at bounding box center [882, 345] width 750 height 788
click at [1524, 677] on icon "close toast" at bounding box center [1529, 677] width 16 height 16
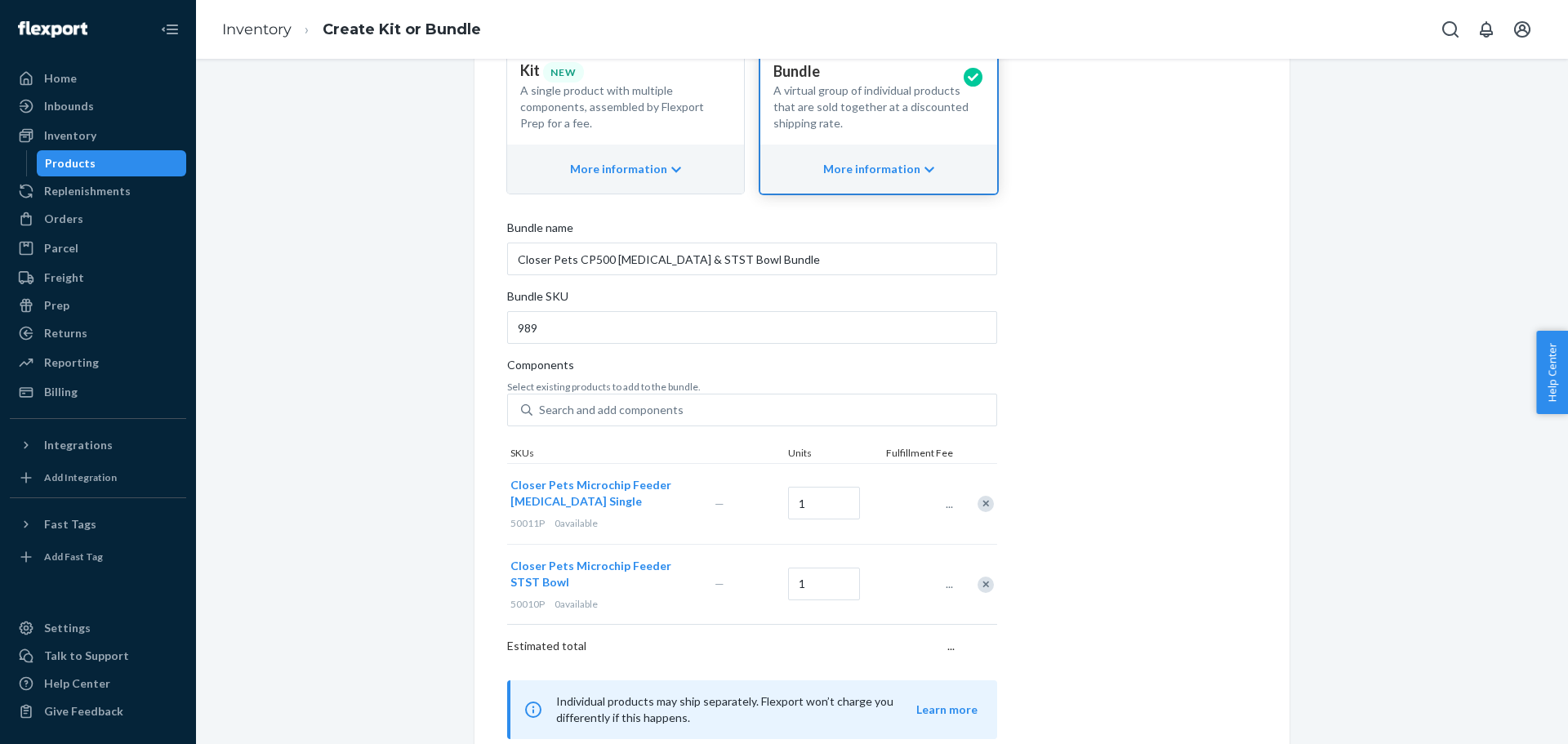
click at [1113, 509] on div "Create Kit or Bundle Add components to make a kit or bundle. Learn more about k…" at bounding box center [882, 345] width 750 height 788
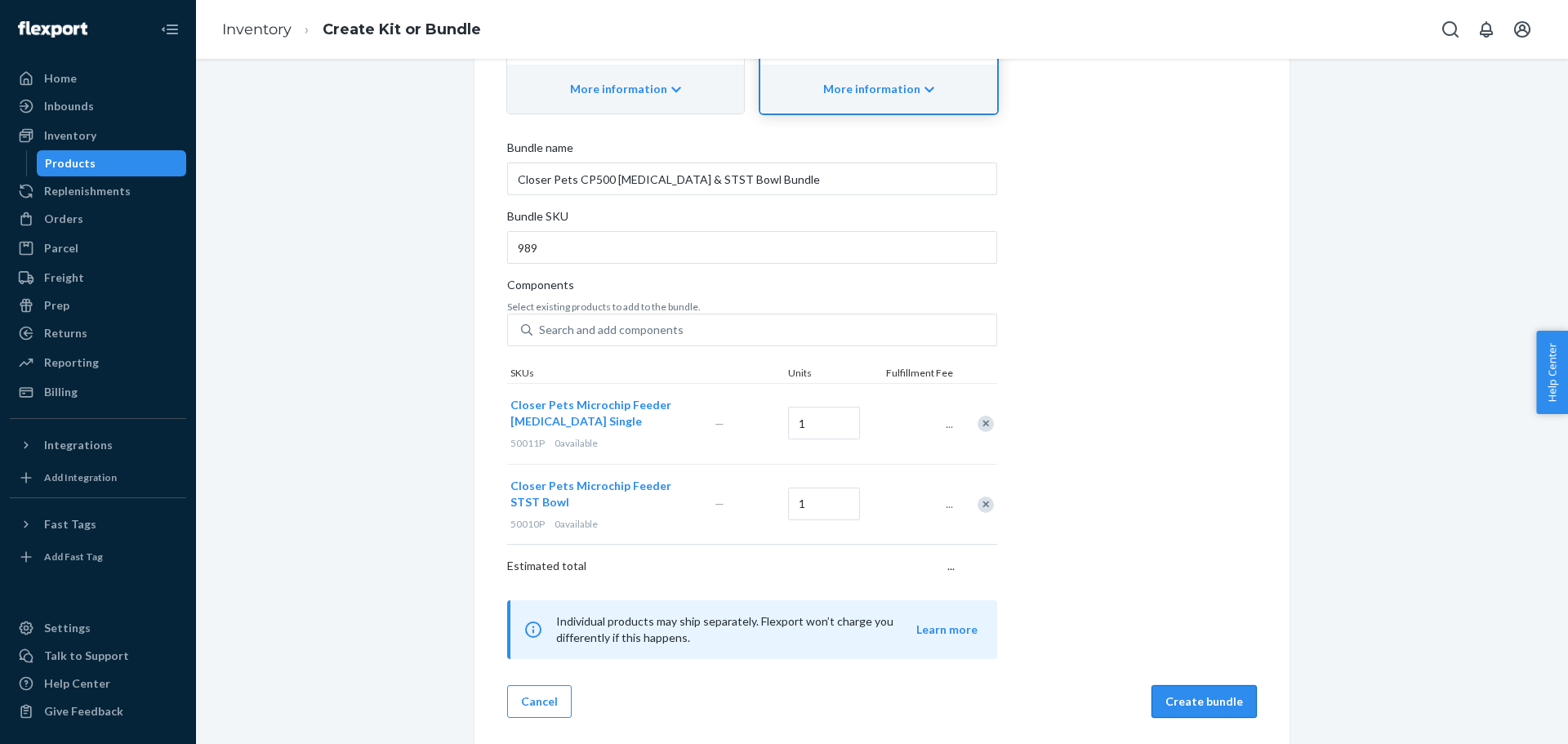
click at [1207, 700] on button "Create bundle" at bounding box center [1204, 701] width 106 height 33
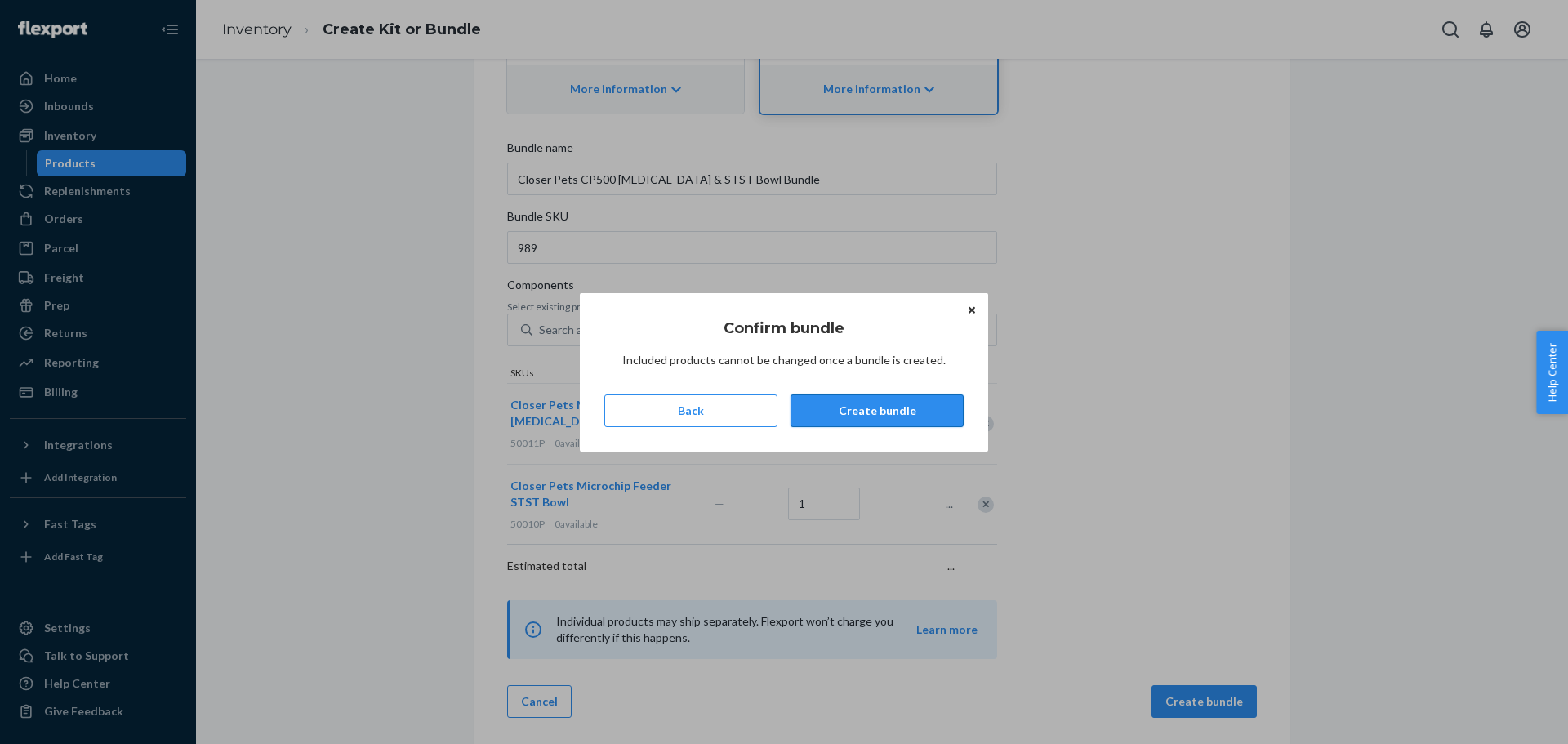
click at [825, 413] on button "Create bundle" at bounding box center [877, 411] width 173 height 33
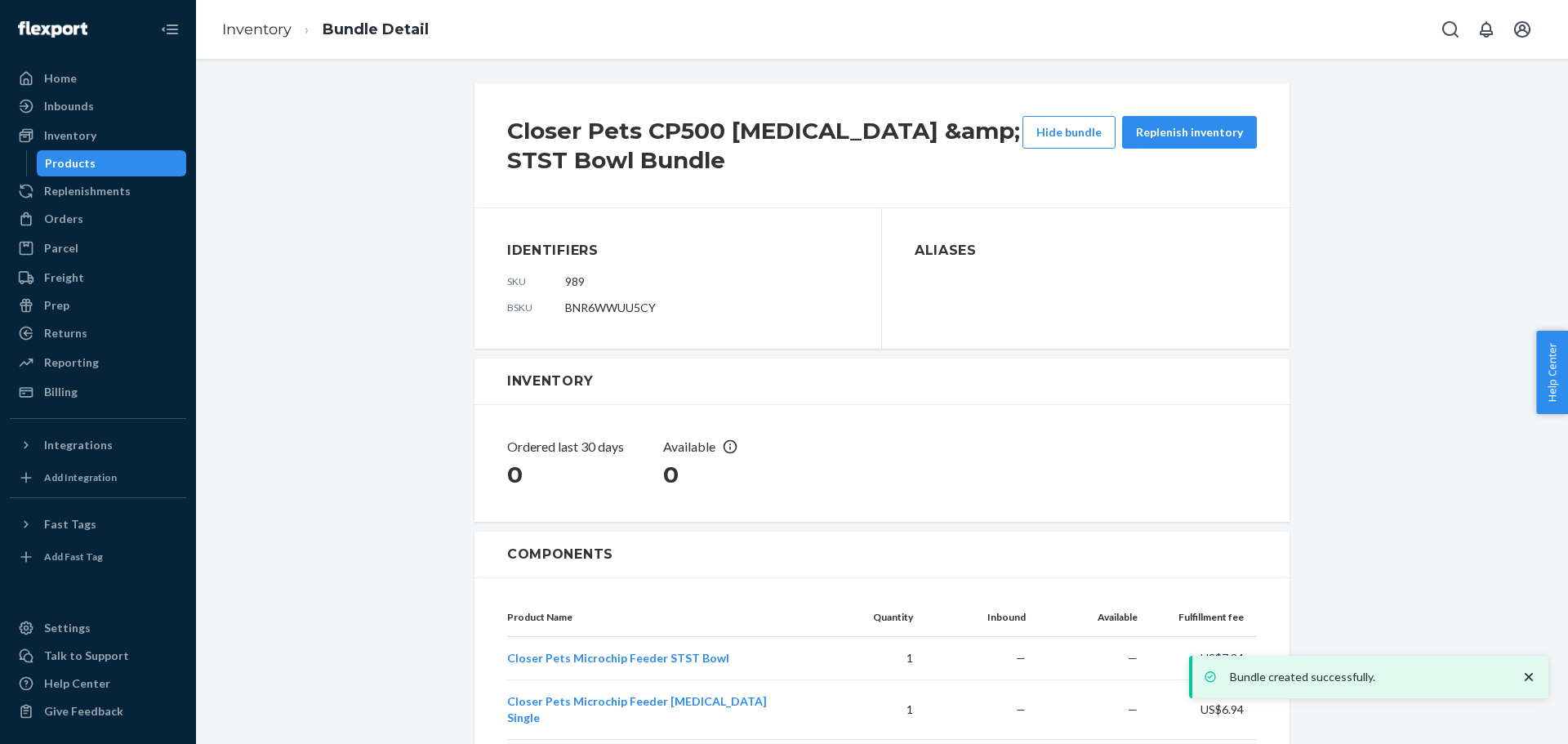
drag, startPoint x: 338, startPoint y: 387, endPoint x: 668, endPoint y: 426, distance: 332.3
click at [339, 387] on div "Closer Pets CP500 Ice Pack &amp; STST Bowl Bundle Hide bundle Replenish invento…" at bounding box center [882, 493] width 1348 height 830
click at [1443, 390] on div "Closer Pets CP500 Ice Pack &amp; STST Bowl Bundle Hide bundle Replenish invento…" at bounding box center [882, 493] width 1348 height 830
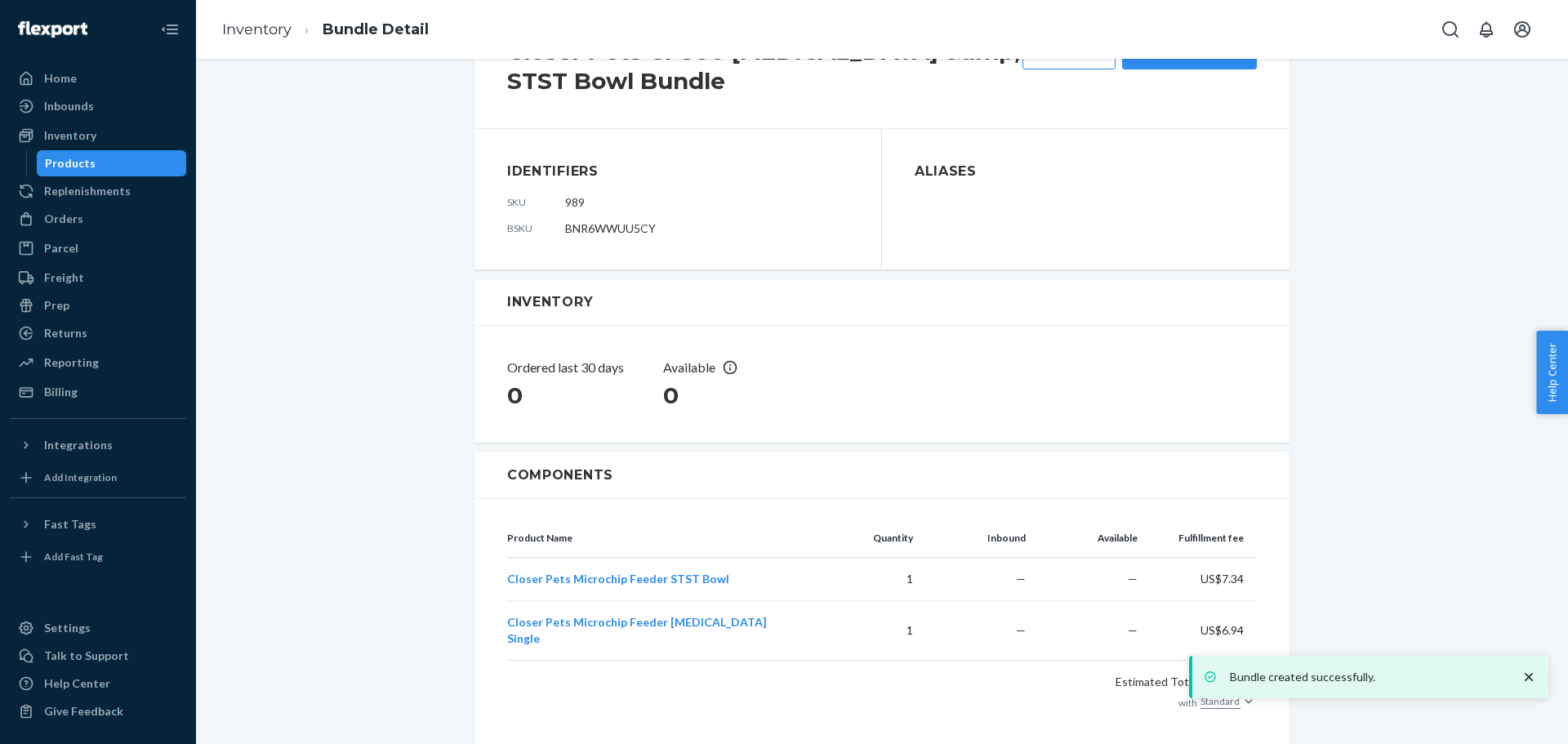
scroll to position [148, 0]
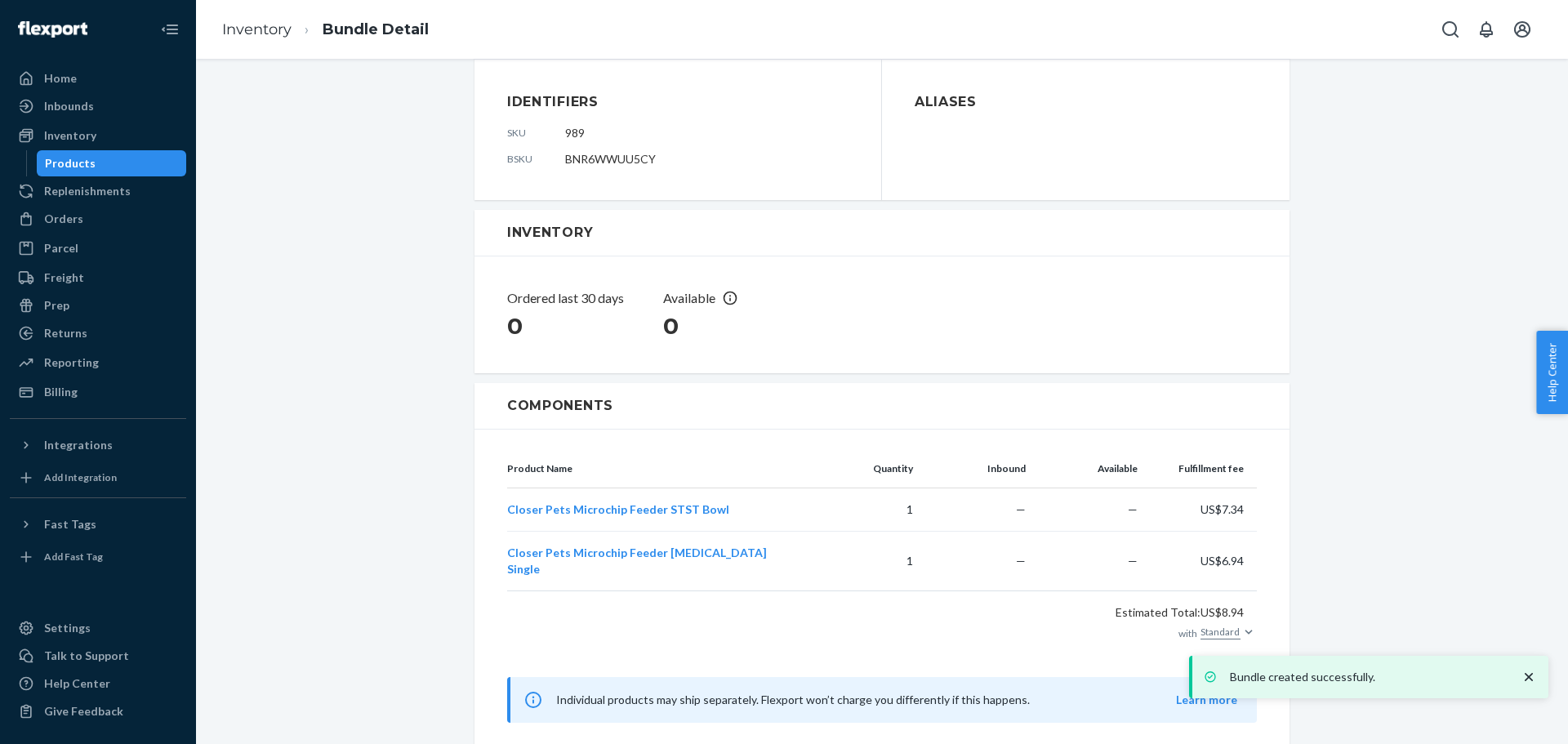
click at [1530, 676] on icon "close toast" at bounding box center [1529, 677] width 8 height 8
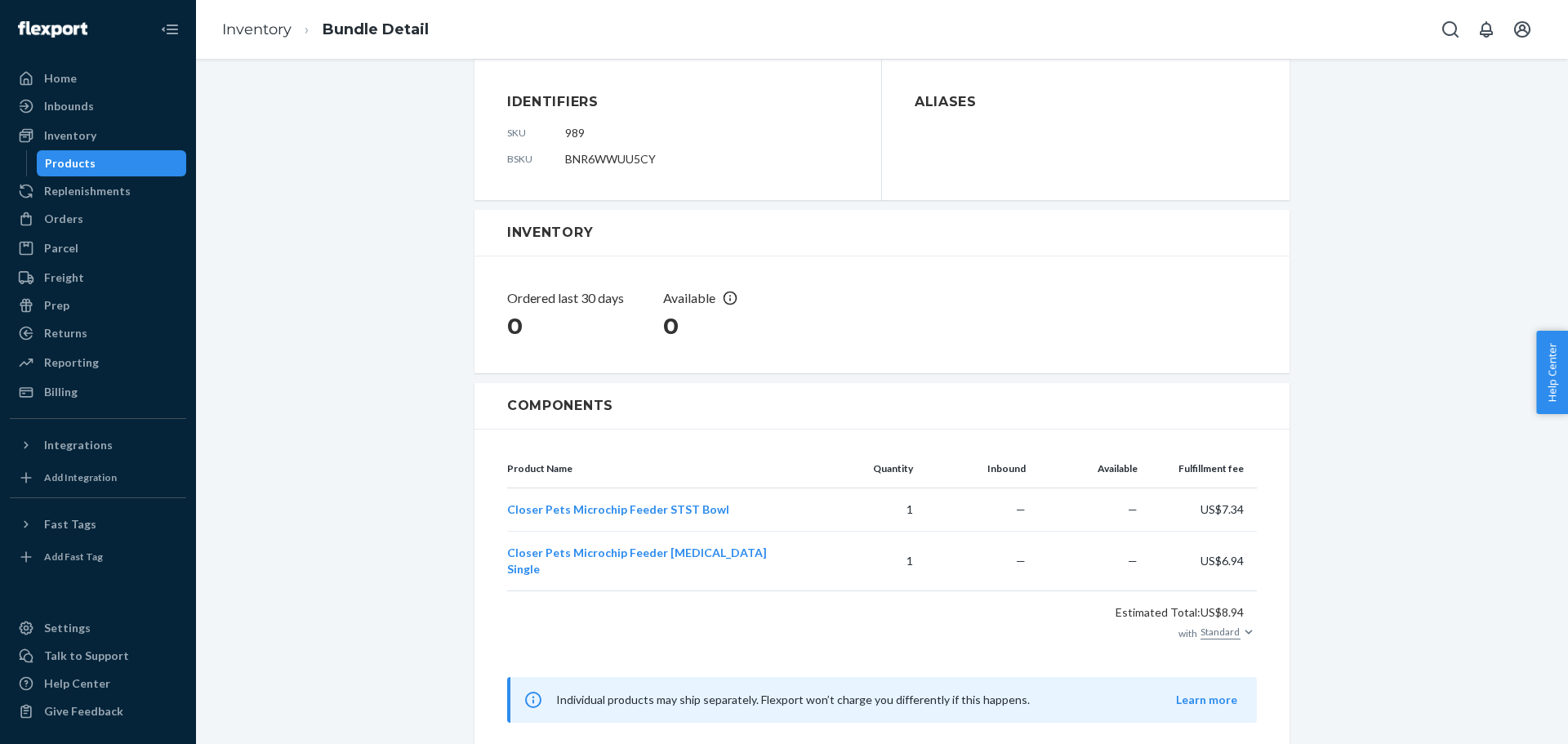
click at [836, 622] on div "Estimated Total: US$8.94 with Standard" at bounding box center [882, 624] width 750 height 67
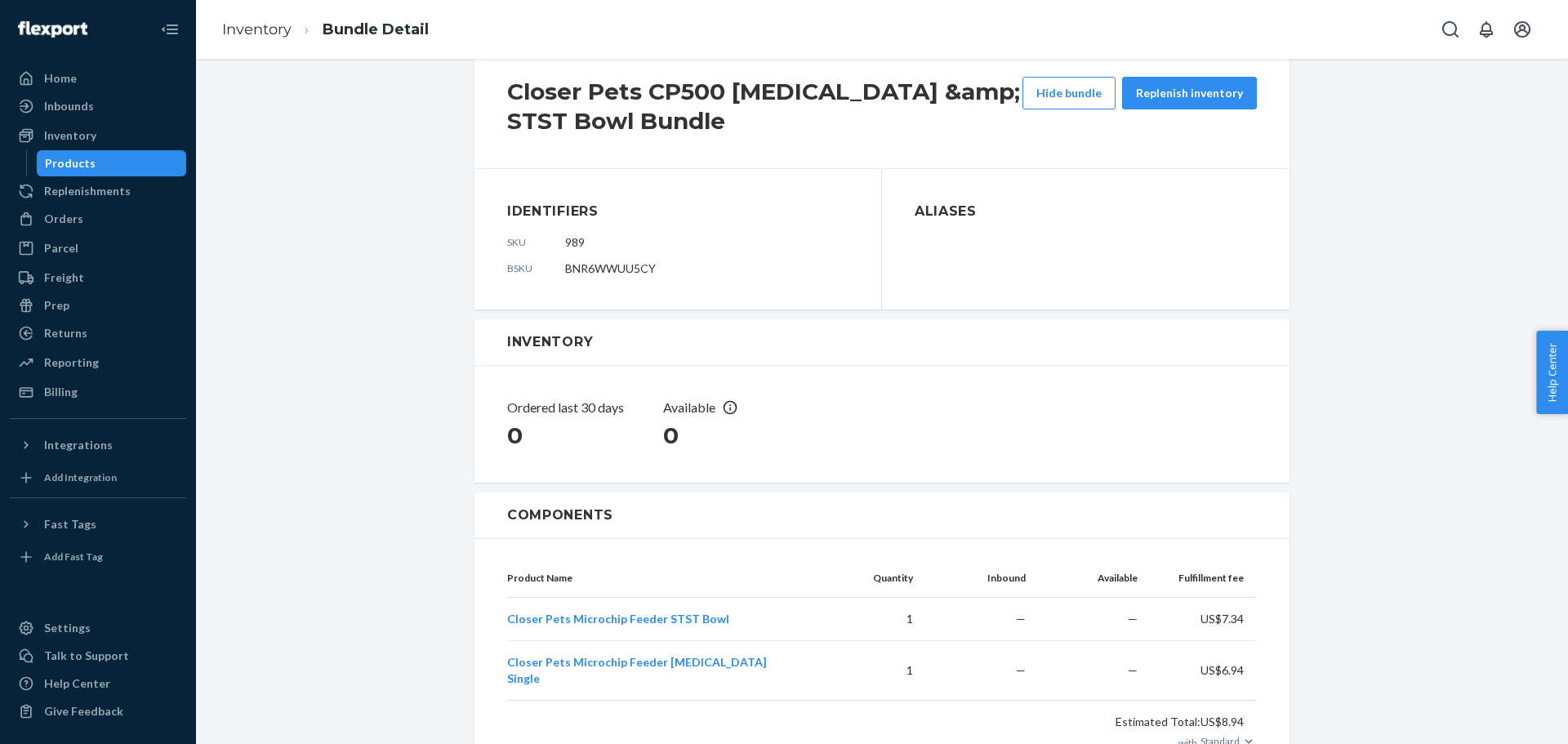
scroll to position [0, 0]
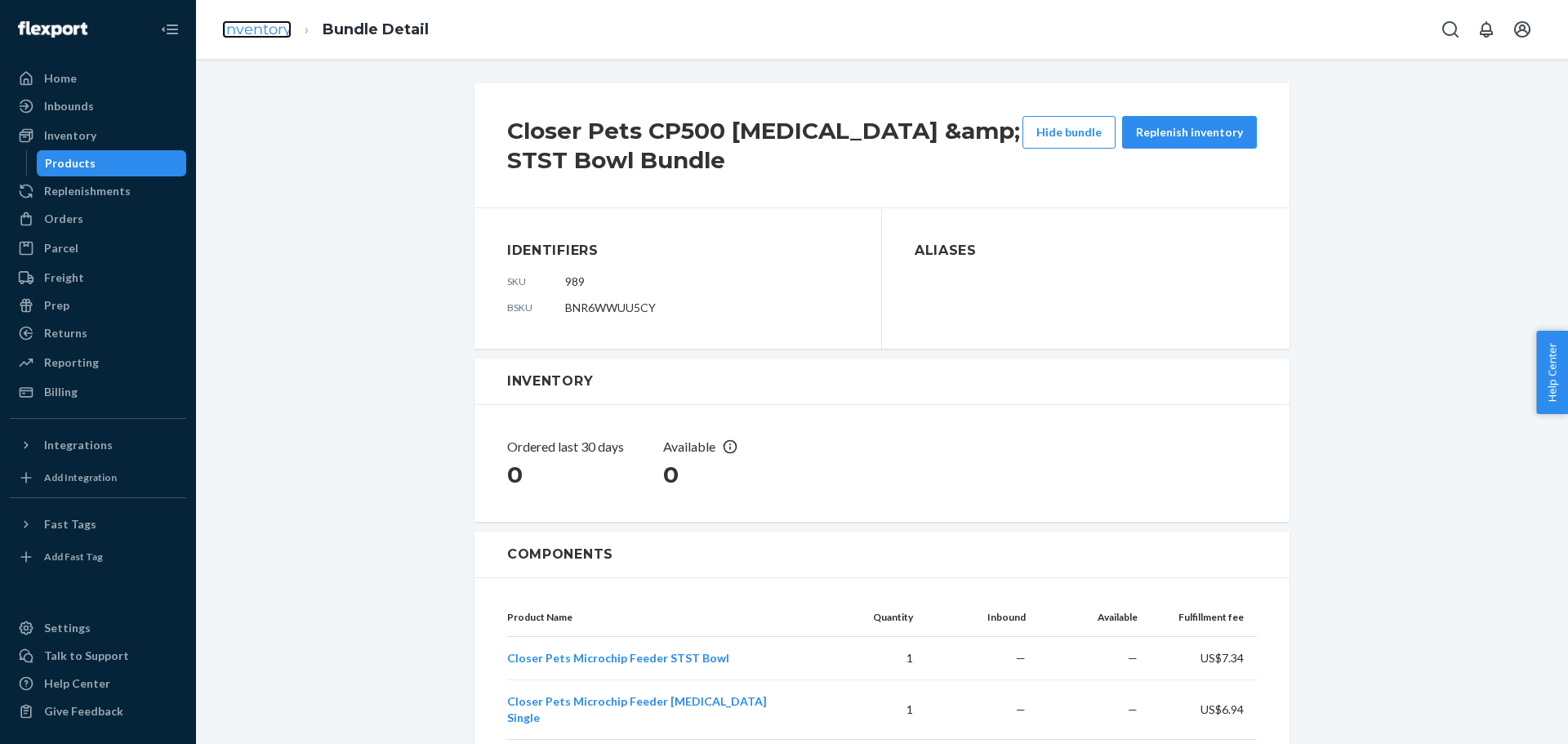
click at [230, 30] on link "Inventory" at bounding box center [257, 29] width 70 height 18
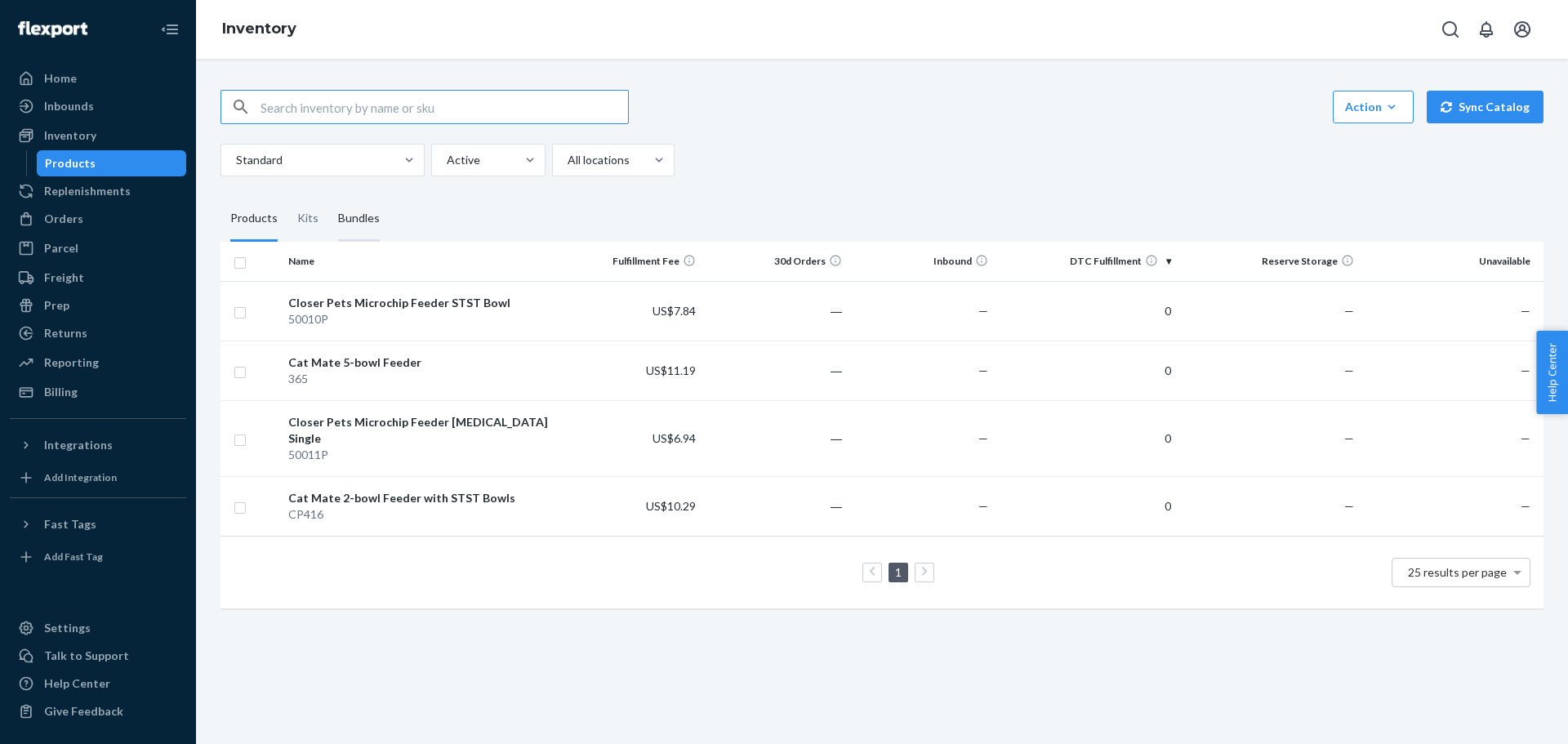
click at [357, 219] on div "Bundles" at bounding box center [359, 219] width 42 height 46
click at [329, 196] on input "Bundles" at bounding box center [329, 196] width 0 height 0
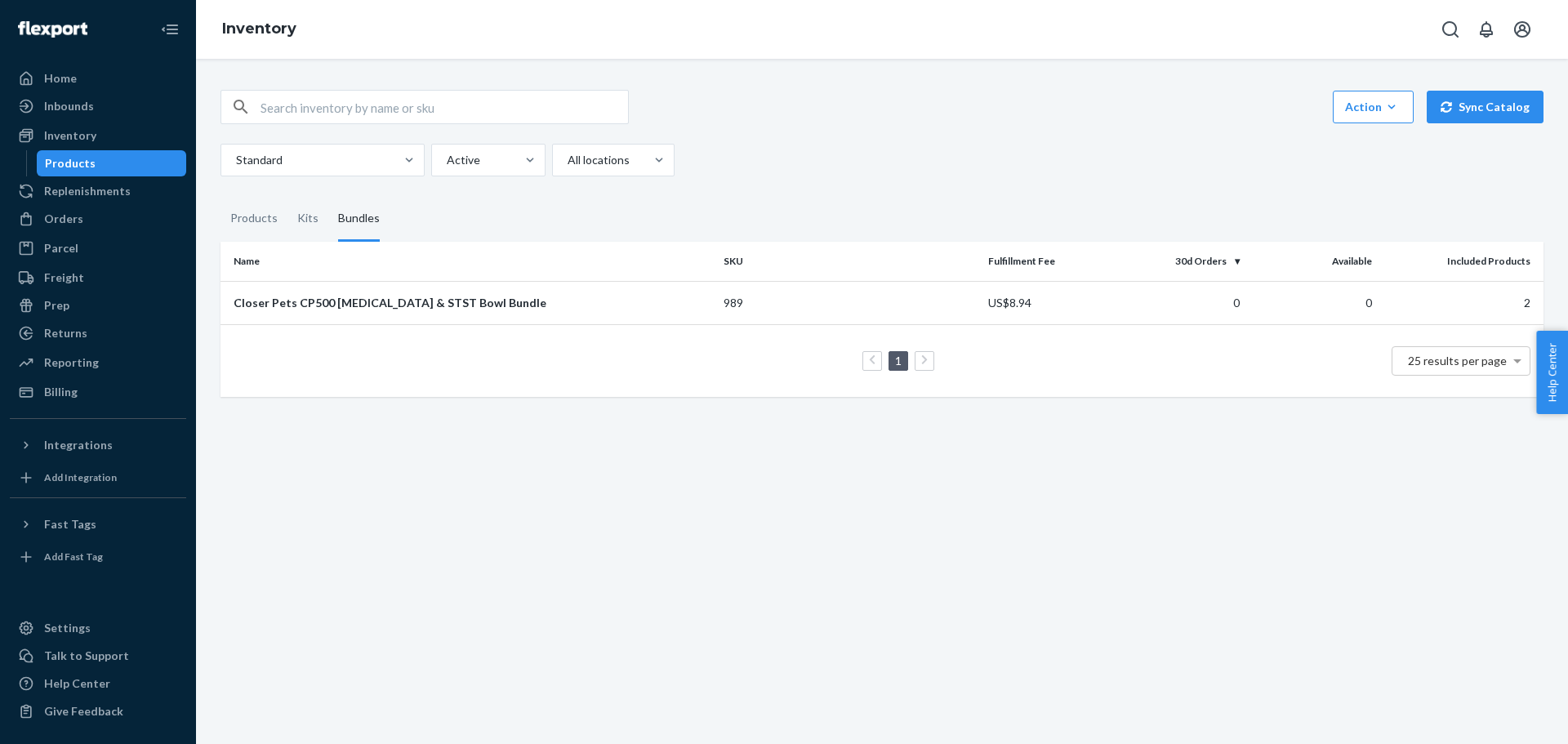
click at [715, 546] on div "Action Create product Create kit or bundle Bulk create products Bulk update pro…" at bounding box center [882, 401] width 1372 height 685
drag, startPoint x: 483, startPoint y: 442, endPoint x: 335, endPoint y: 247, distance: 244.8
click at [469, 416] on div "Action Create product Create kit or bundle Bulk create products Bulk update pro…" at bounding box center [882, 401] width 1372 height 685
click at [232, 214] on div "Products" at bounding box center [254, 219] width 48 height 46
click at [220, 196] on input "Products" at bounding box center [220, 196] width 0 height 0
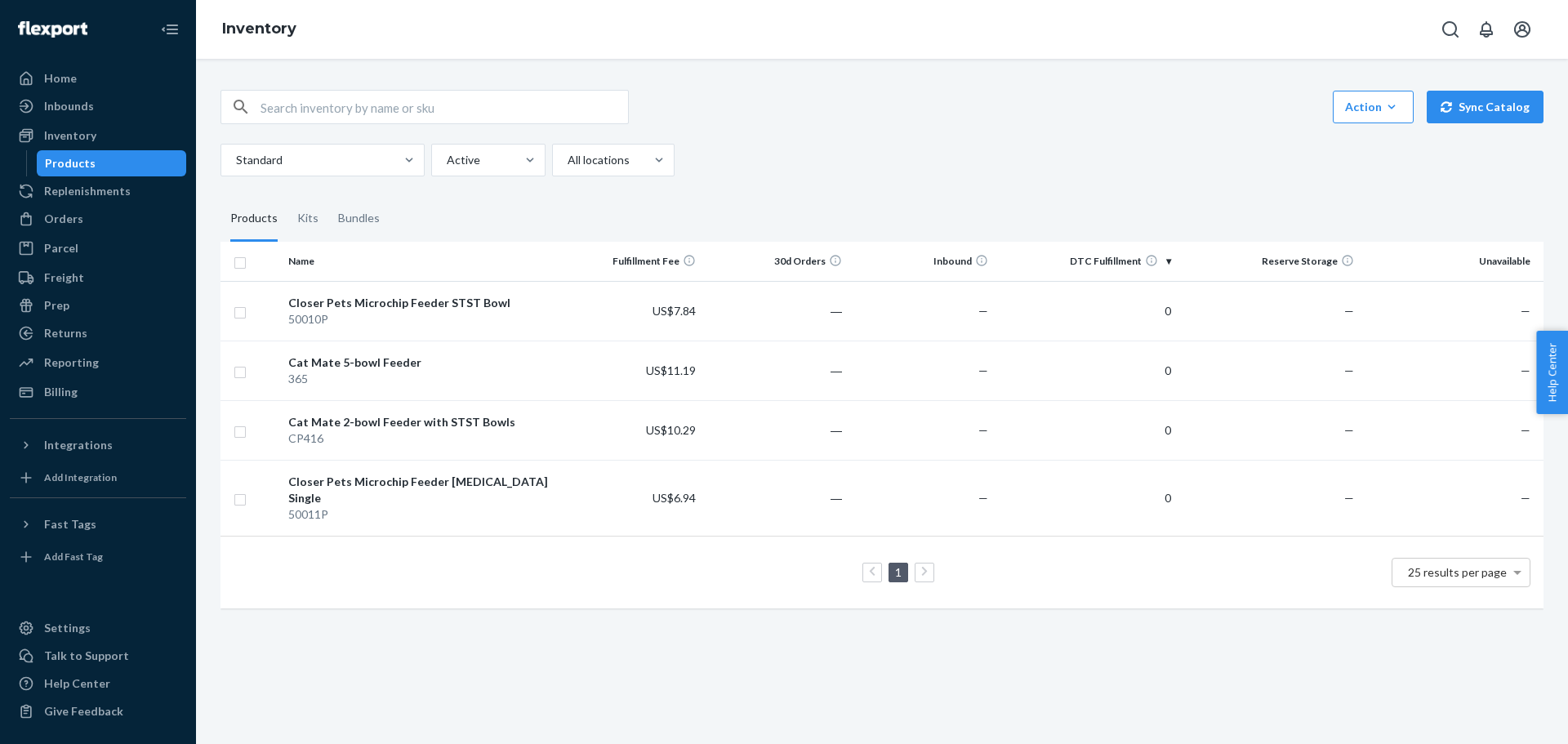
drag, startPoint x: 916, startPoint y: 693, endPoint x: 895, endPoint y: 679, distance: 25.2
click at [916, 693] on div "Action Create product Create kit or bundle Bulk create products Bulk update pro…" at bounding box center [882, 401] width 1372 height 685
click at [93, 152] on div "Products" at bounding box center [111, 163] width 147 height 23
click at [84, 136] on div "Inventory" at bounding box center [70, 135] width 52 height 16
click at [115, 101] on div "Inbounds" at bounding box center [98, 107] width 173 height 23
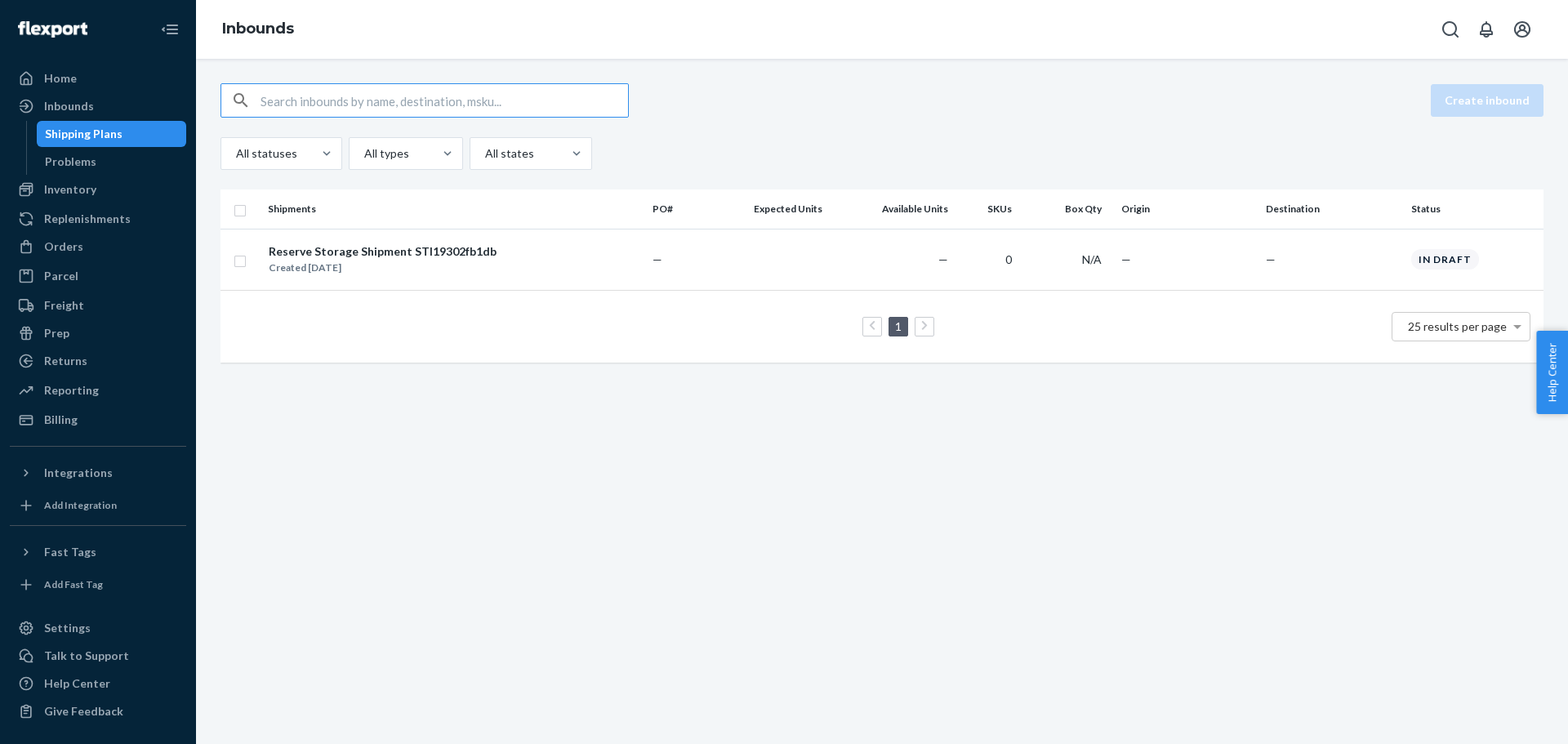
click at [349, 512] on div "Create inbound All statuses All types All states Shipments PO# Expected Units A…" at bounding box center [882, 401] width 1372 height 685
click at [884, 72] on div "Create inbound All statuses All types All states Shipments PO# Expected Units A…" at bounding box center [882, 401] width 1372 height 685
